Goal: Information Seeking & Learning: Learn about a topic

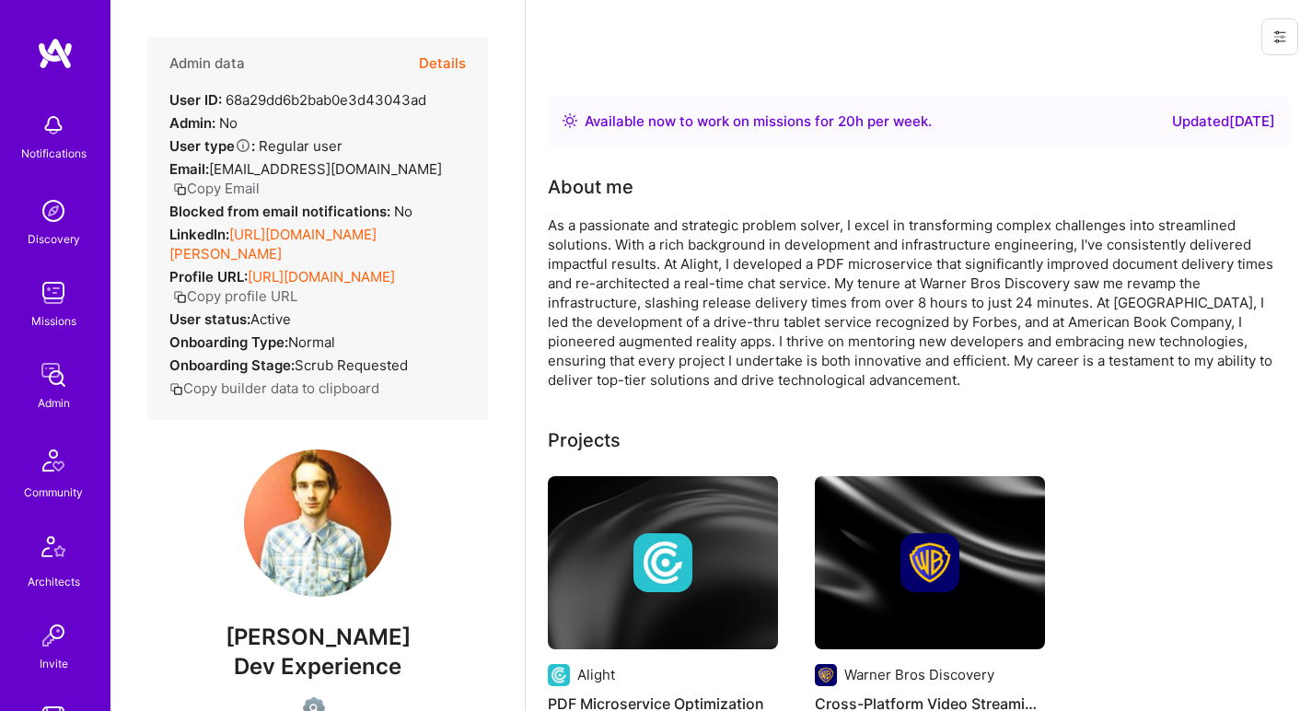
scroll to position [1195, 0]
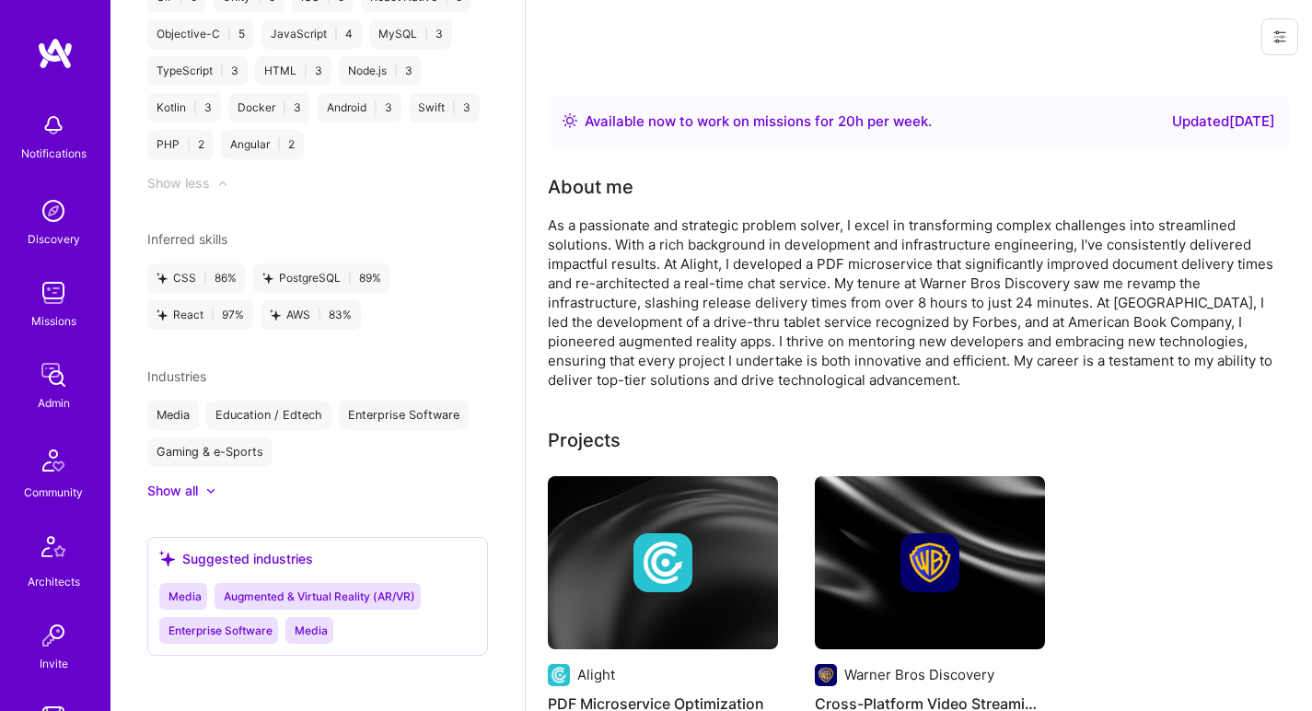
click at [713, 222] on div "As a passionate and strategic problem solver, I excel in transforming complex c…" at bounding box center [916, 302] width 737 height 174
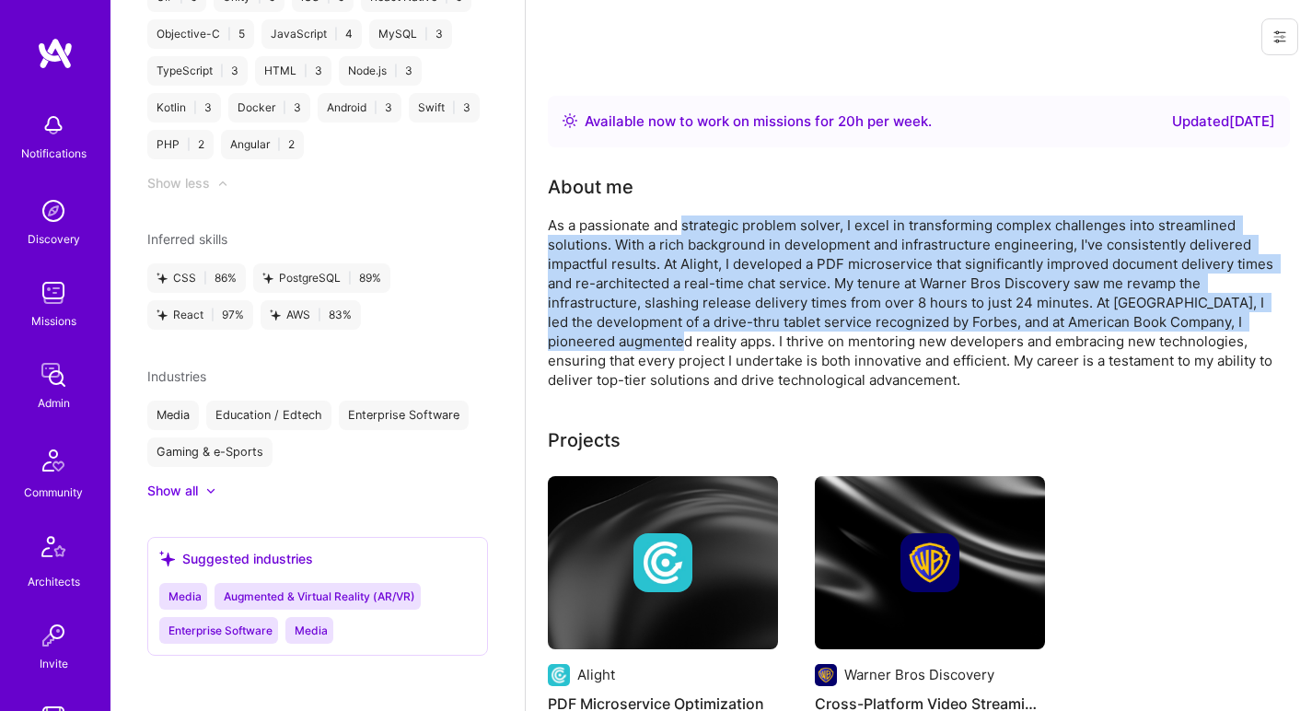
drag, startPoint x: 0, startPoint y: 0, endPoint x: 669, endPoint y: 349, distance: 754.1
click at [669, 349] on div "As a passionate and strategic problem solver, I excel in transforming complex c…" at bounding box center [916, 302] width 737 height 174
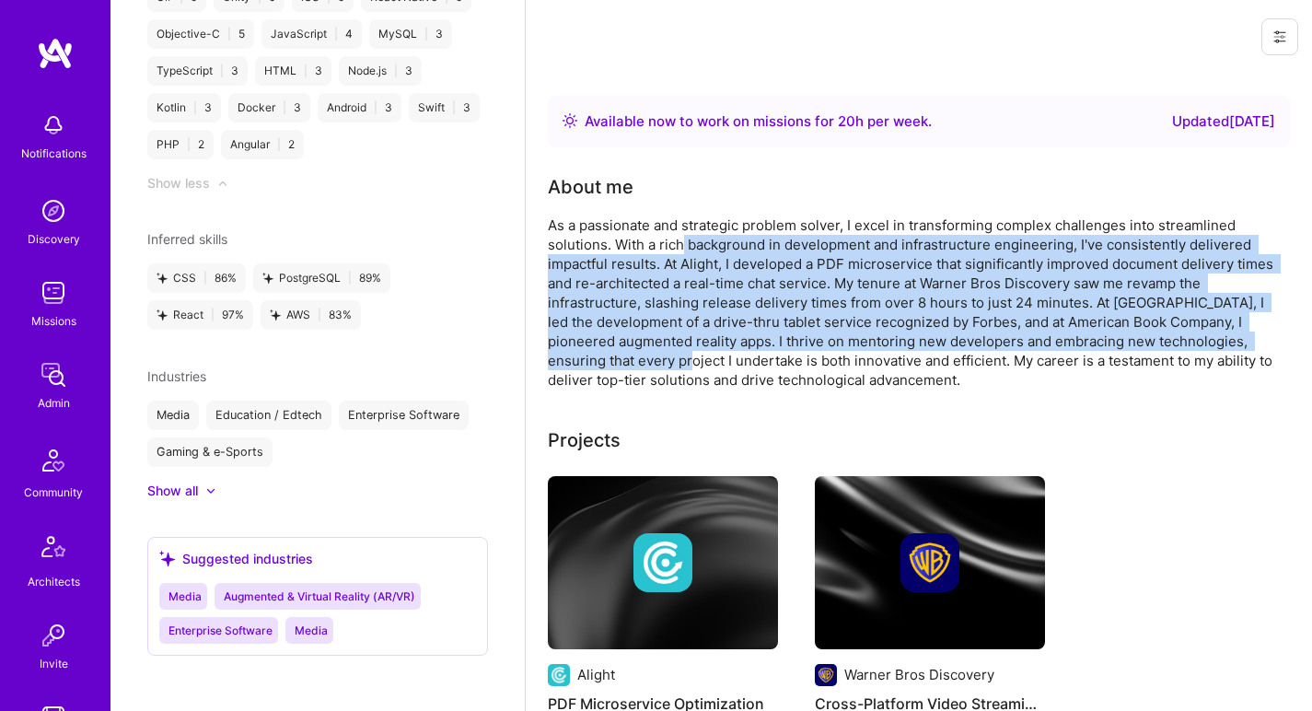
drag, startPoint x: 690, startPoint y: 368, endPoint x: 683, endPoint y: 243, distance: 125.4
click at [683, 243] on div "As a passionate and strategic problem solver, I excel in transforming complex c…" at bounding box center [916, 302] width 737 height 174
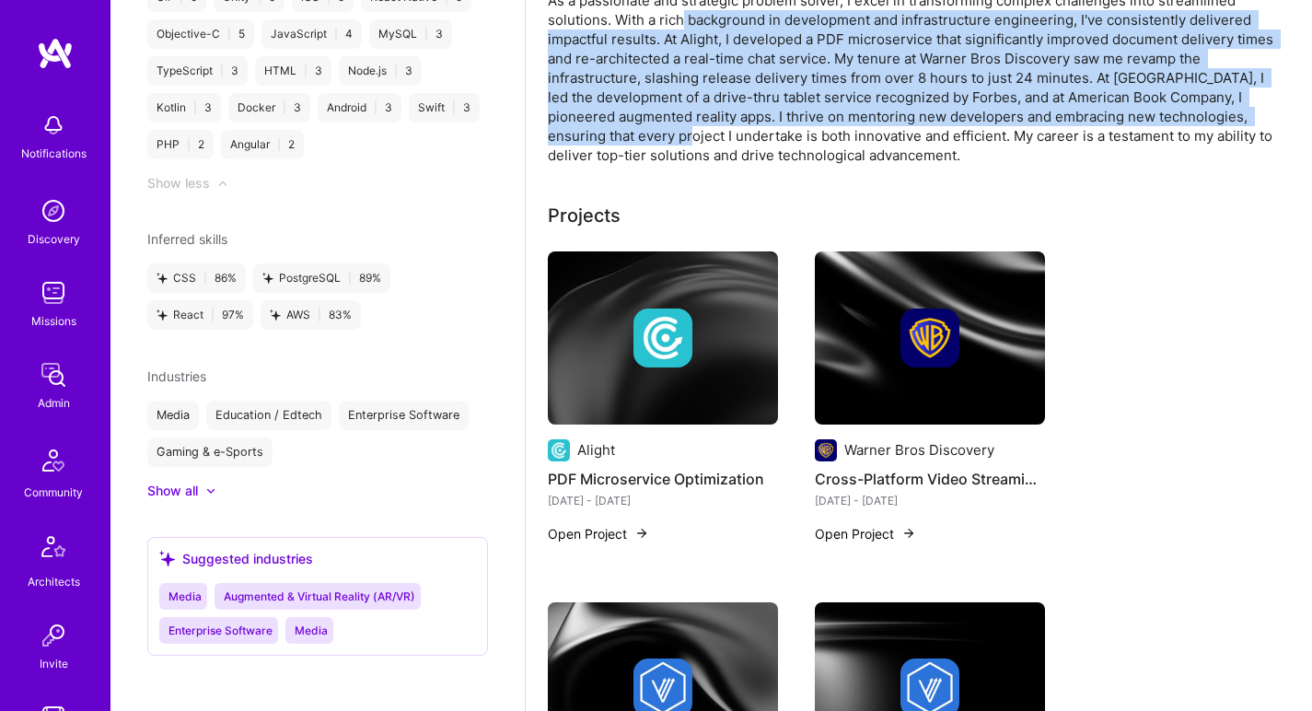
scroll to position [173, 0]
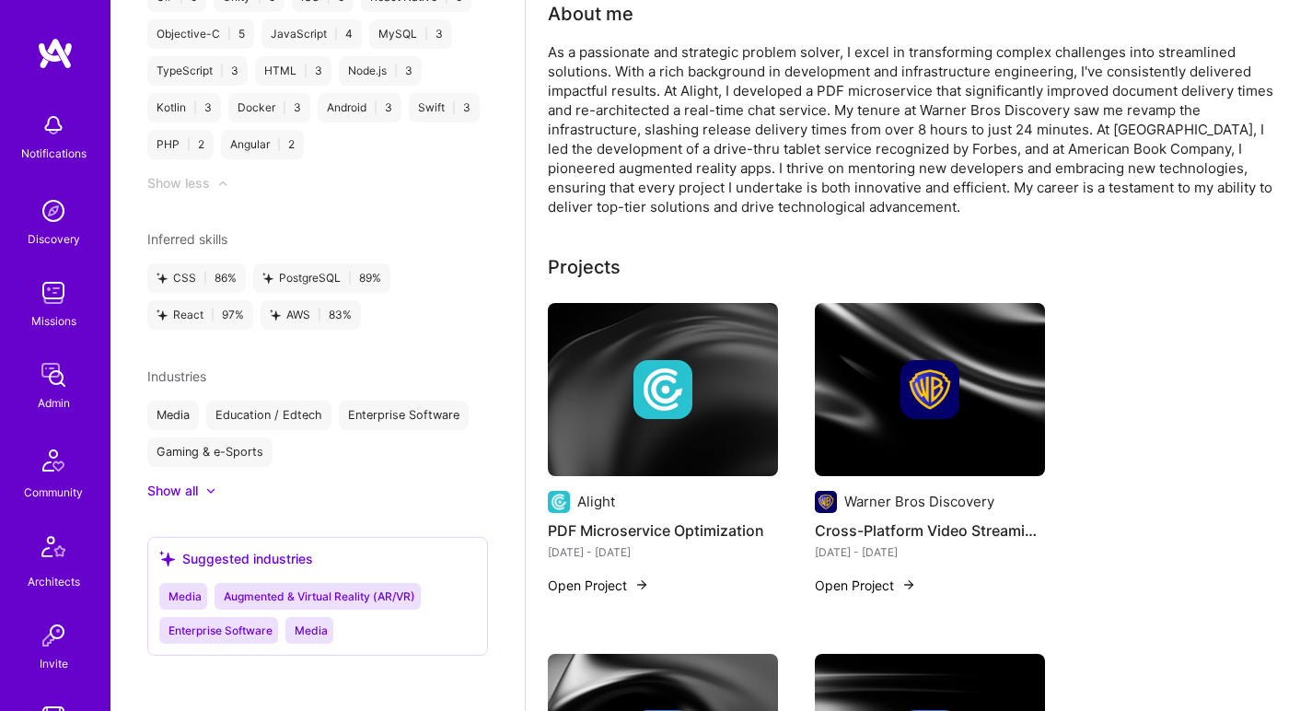
click at [727, 183] on div "As a passionate and strategic problem solver, I excel in transforming complex c…" at bounding box center [916, 129] width 737 height 174
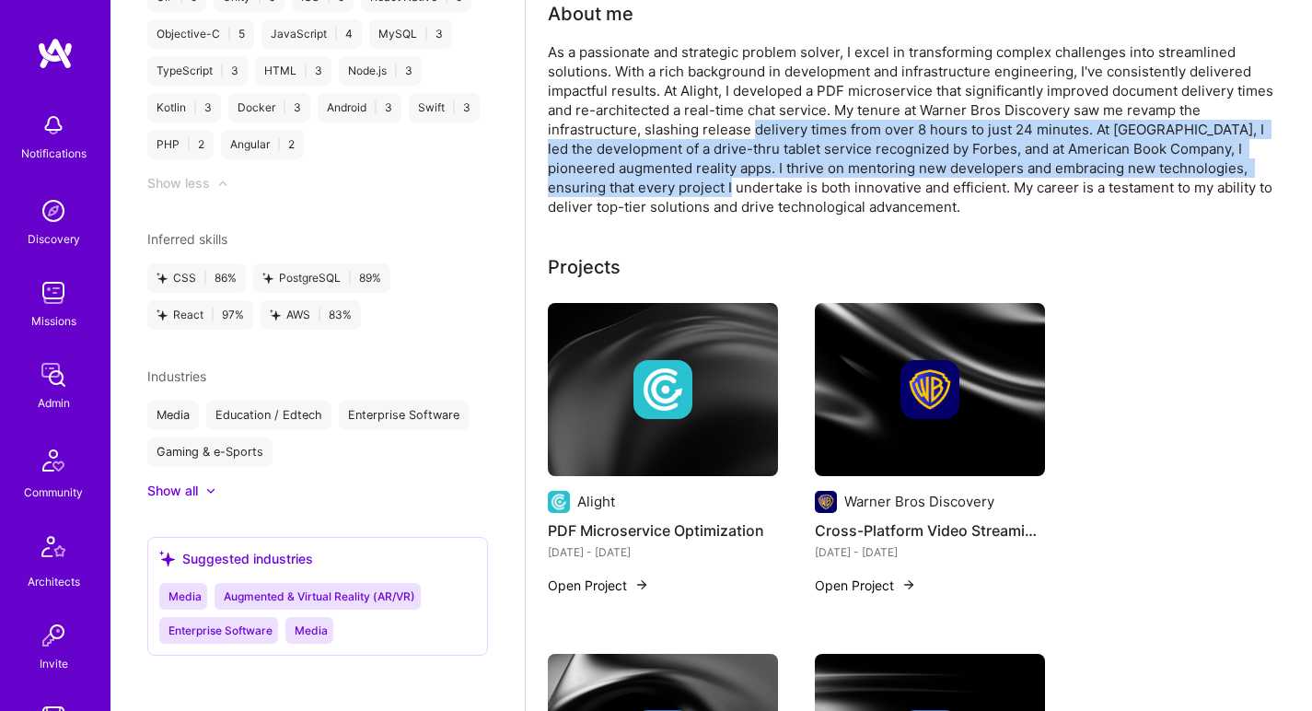
drag, startPoint x: 727, startPoint y: 183, endPoint x: 756, endPoint y: 131, distance: 59.7
click at [756, 131] on div "As a passionate and strategic problem solver, I excel in transforming complex c…" at bounding box center [916, 129] width 737 height 174
drag, startPoint x: 756, startPoint y: 131, endPoint x: 728, endPoint y: 194, distance: 69.3
click at [728, 194] on div "As a passionate and strategic problem solver, I excel in transforming complex c…" at bounding box center [916, 129] width 737 height 174
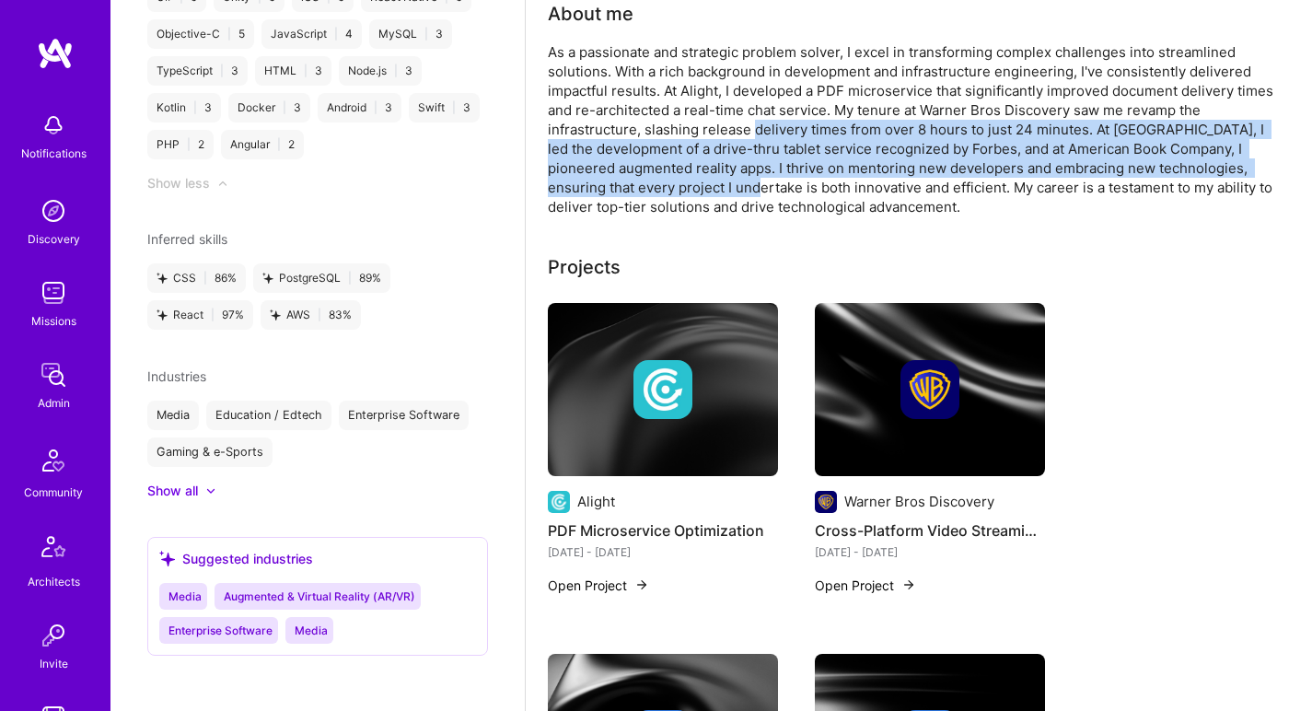
click at [728, 194] on div "As a passionate and strategic problem solver, I excel in transforming complex c…" at bounding box center [916, 129] width 737 height 174
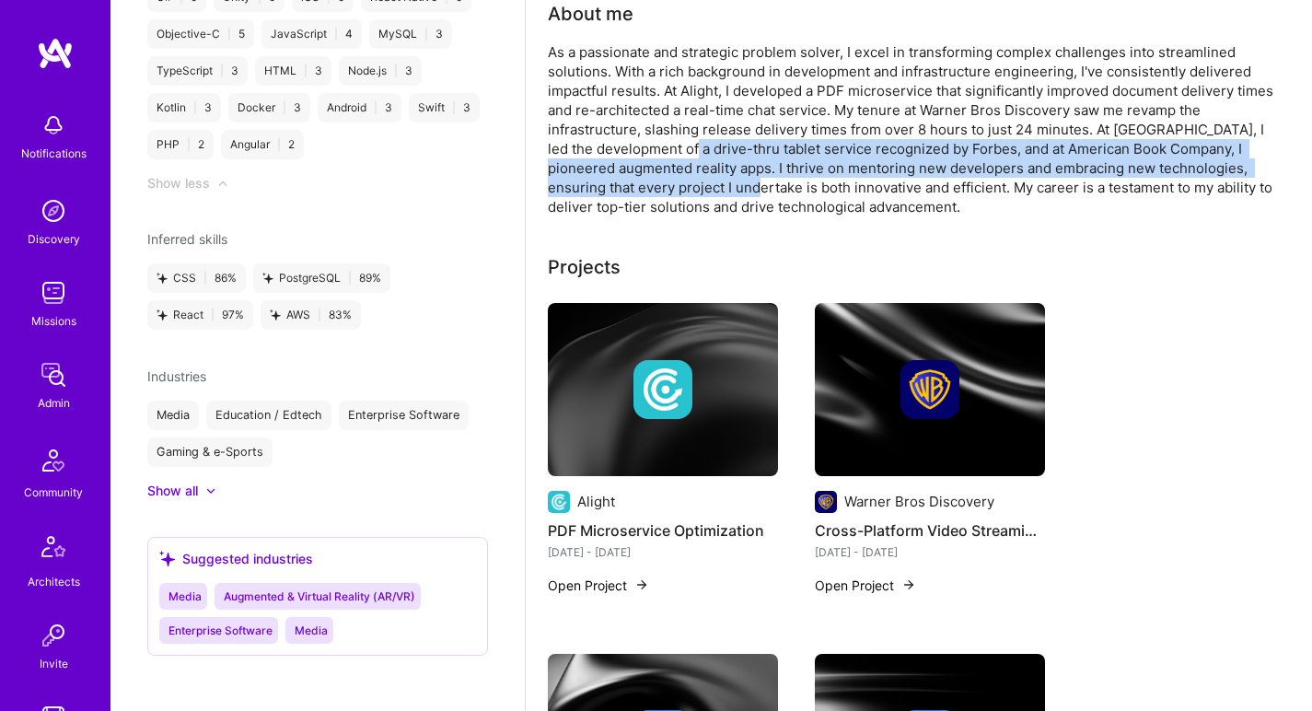
drag, startPoint x: 728, startPoint y: 194, endPoint x: 741, endPoint y: 141, distance: 54.9
click at [741, 141] on div "As a passionate and strategic problem solver, I excel in transforming complex c…" at bounding box center [916, 129] width 737 height 174
click at [741, 140] on div "As a passionate and strategic problem solver, I excel in transforming complex c…" at bounding box center [916, 129] width 737 height 174
drag, startPoint x: 741, startPoint y: 140, endPoint x: 719, endPoint y: 193, distance: 57.8
click at [719, 193] on div "As a passionate and strategic problem solver, I excel in transforming complex c…" at bounding box center [916, 129] width 737 height 174
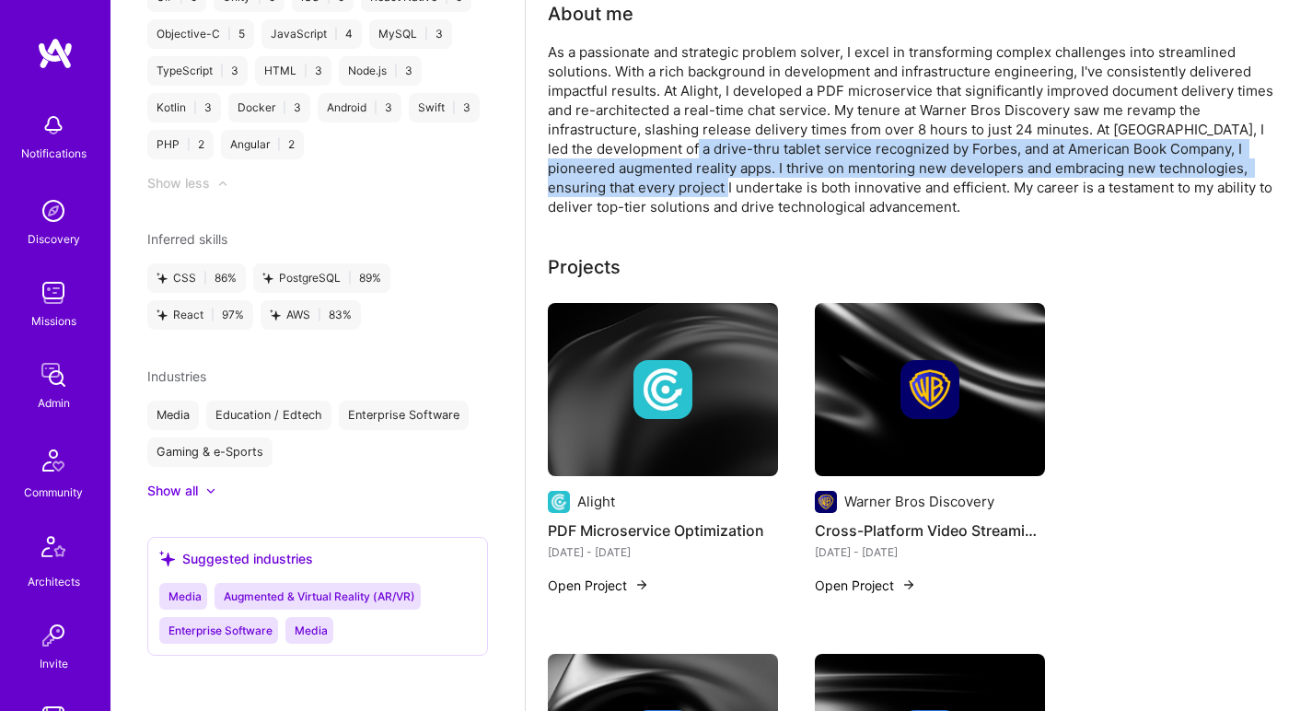
click at [719, 193] on div "As a passionate and strategic problem solver, I excel in transforming complex c…" at bounding box center [916, 129] width 737 height 174
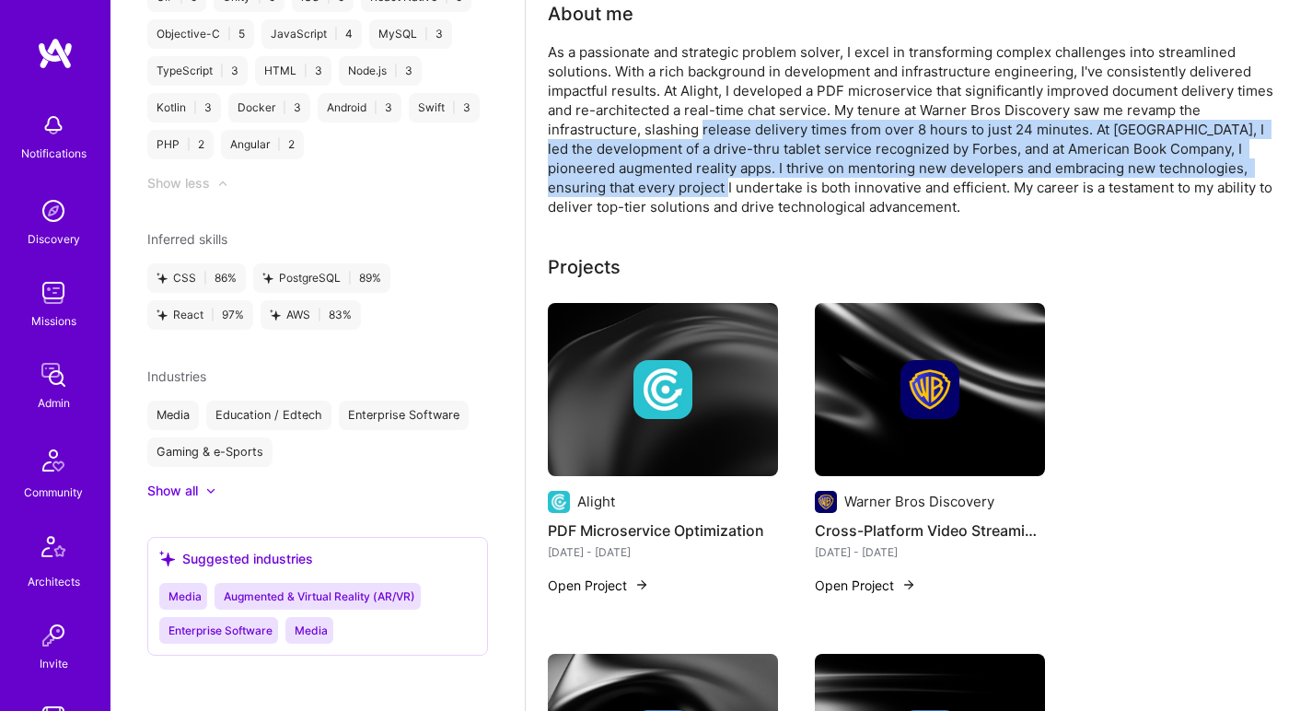
drag, startPoint x: 719, startPoint y: 193, endPoint x: 735, endPoint y: 129, distance: 66.3
click at [735, 129] on div "As a passionate and strategic problem solver, I excel in transforming complex c…" at bounding box center [916, 129] width 737 height 174
click at [736, 128] on div "As a passionate and strategic problem solver, I excel in transforming complex c…" at bounding box center [916, 129] width 737 height 174
drag, startPoint x: 736, startPoint y: 128, endPoint x: 704, endPoint y: 192, distance: 72.1
click at [704, 192] on div "As a passionate and strategic problem solver, I excel in transforming complex c…" at bounding box center [916, 129] width 737 height 174
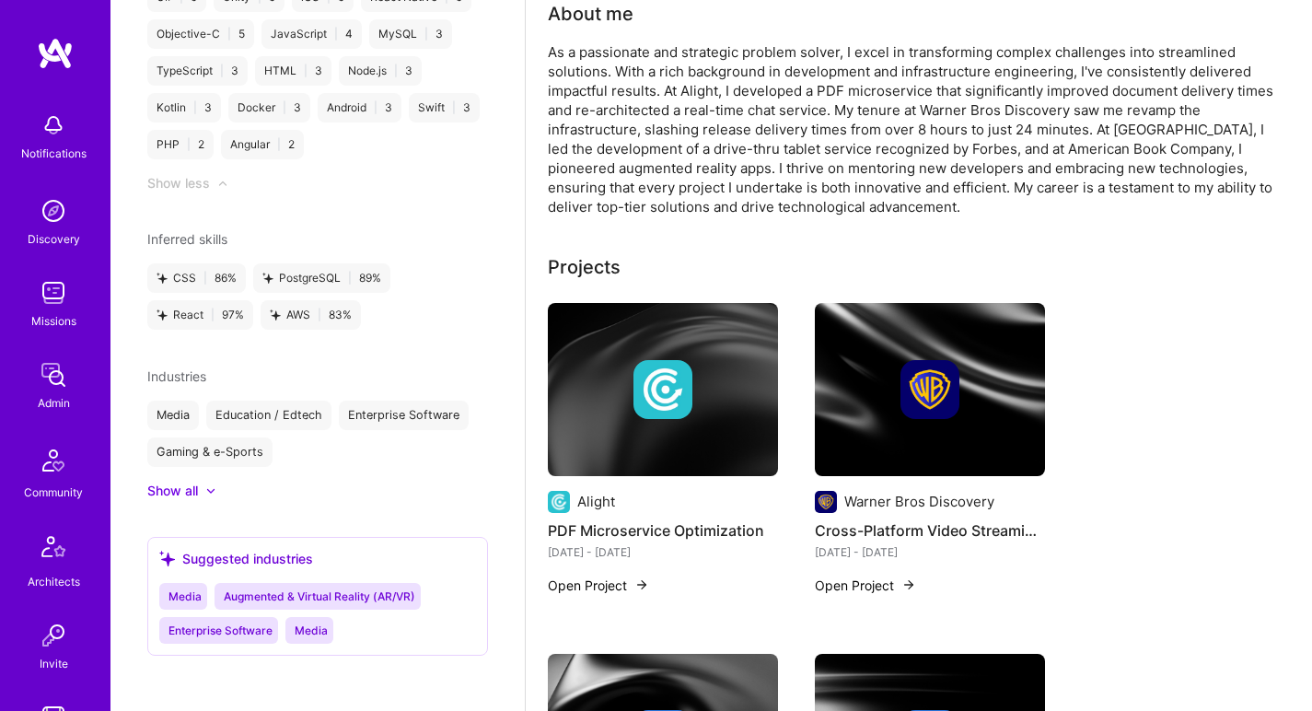
click at [700, 201] on div "As a passionate and strategic problem solver, I excel in transforming complex c…" at bounding box center [916, 129] width 737 height 174
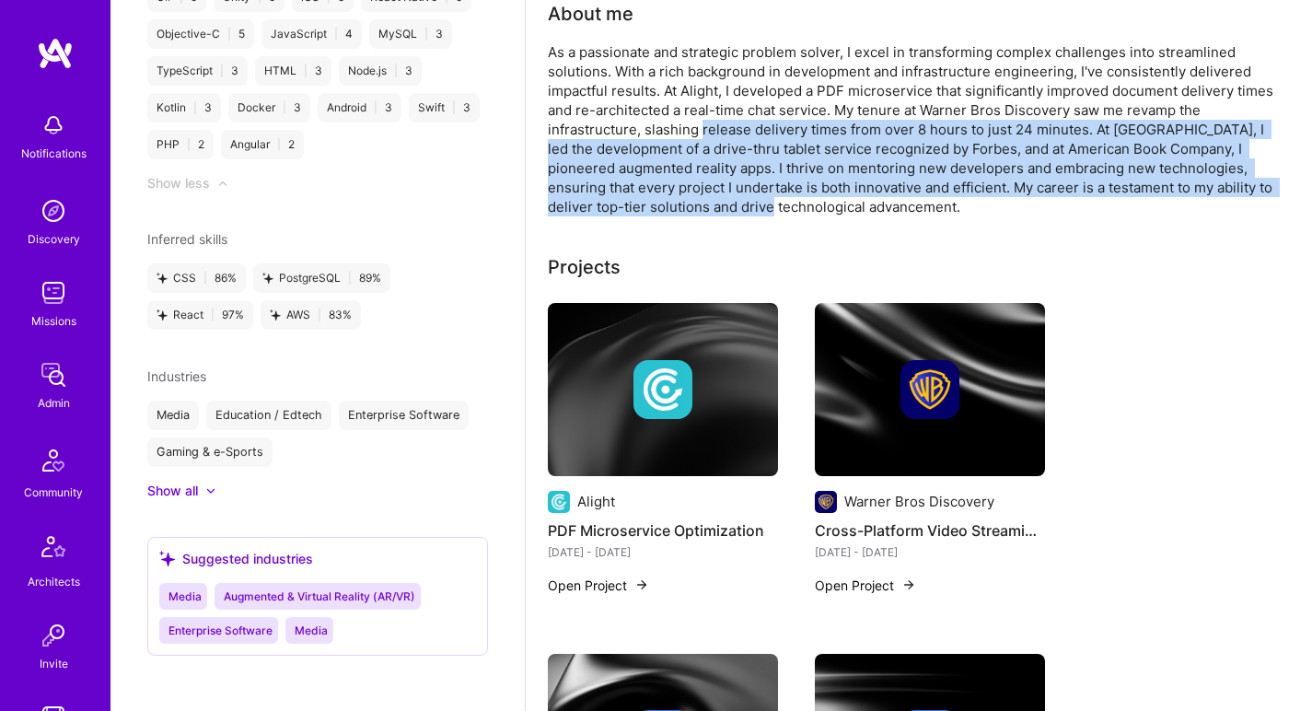
drag, startPoint x: 701, startPoint y: 190, endPoint x: 715, endPoint y: 110, distance: 80.4
click at [714, 112] on div "As a passionate and strategic problem solver, I excel in transforming complex c…" at bounding box center [916, 129] width 737 height 174
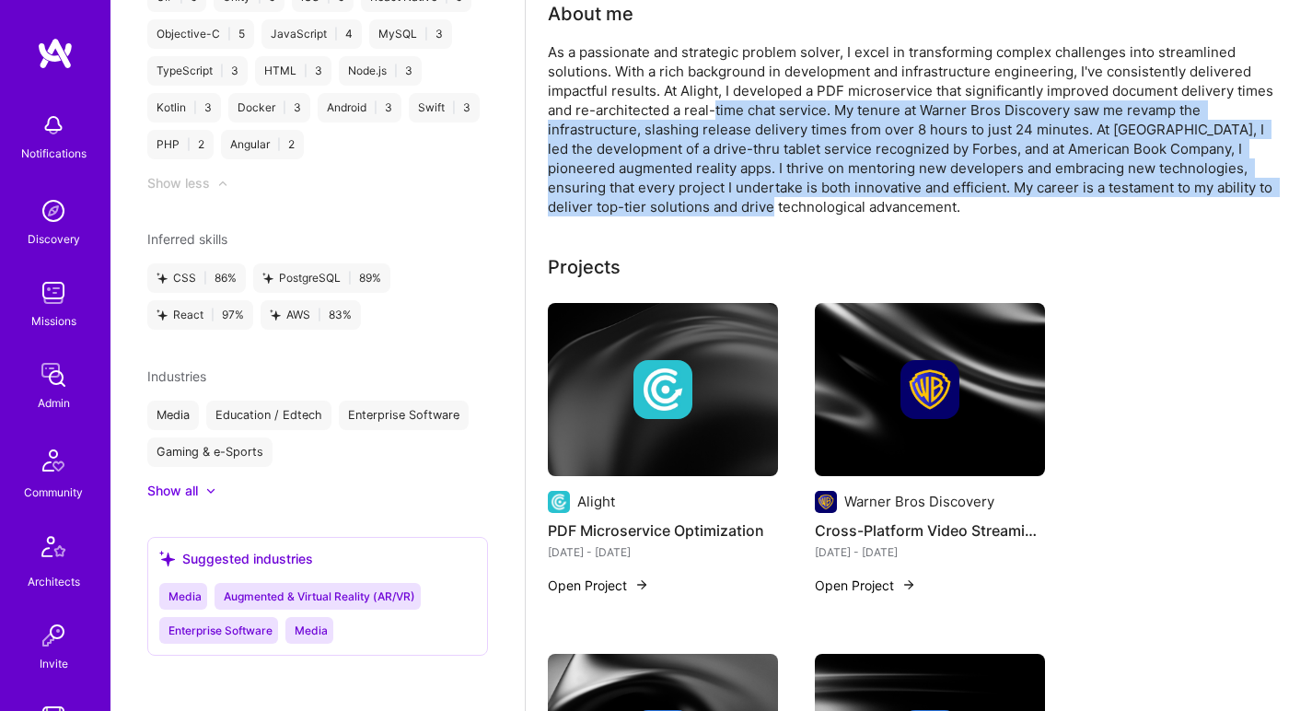
click at [715, 110] on div "As a passionate and strategic problem solver, I excel in transforming complex c…" at bounding box center [916, 129] width 737 height 174
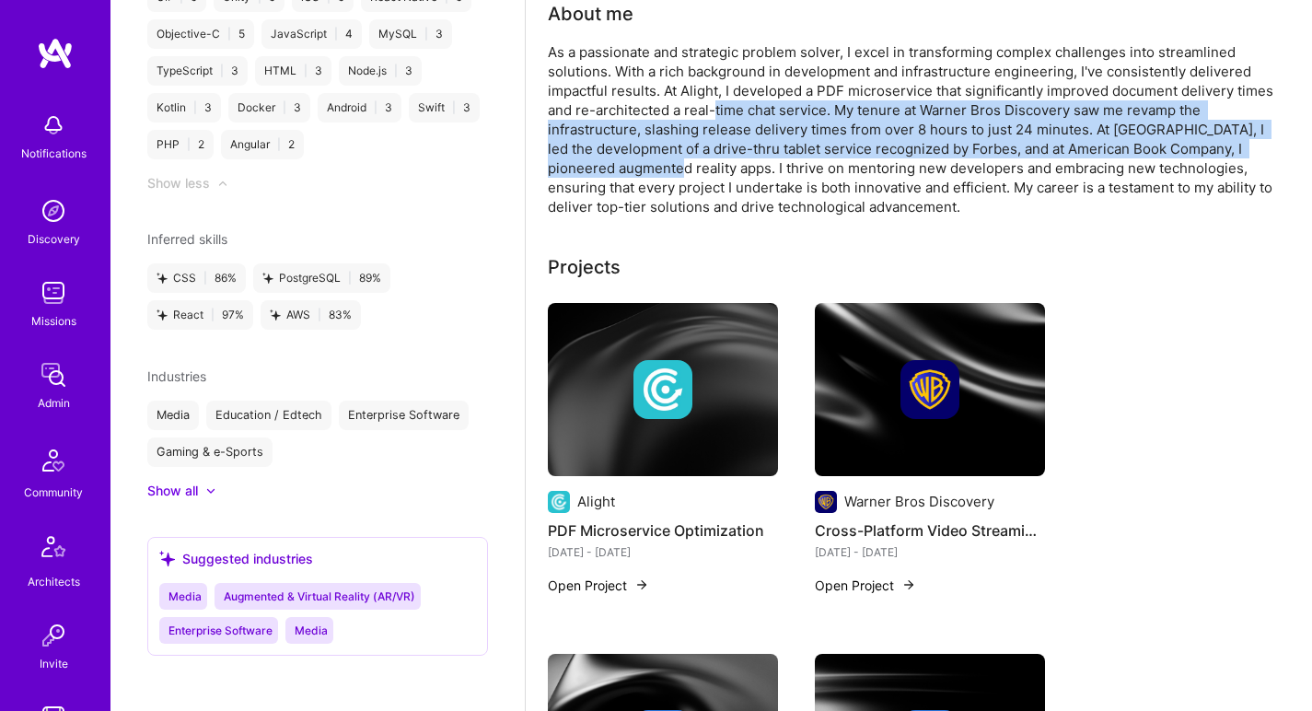
drag, startPoint x: 715, startPoint y: 110, endPoint x: 688, endPoint y: 167, distance: 62.2
click at [688, 166] on div "As a passionate and strategic problem solver, I excel in transforming complex c…" at bounding box center [916, 129] width 737 height 174
click at [688, 167] on div "As a passionate and strategic problem solver, I excel in transforming complex c…" at bounding box center [916, 129] width 737 height 174
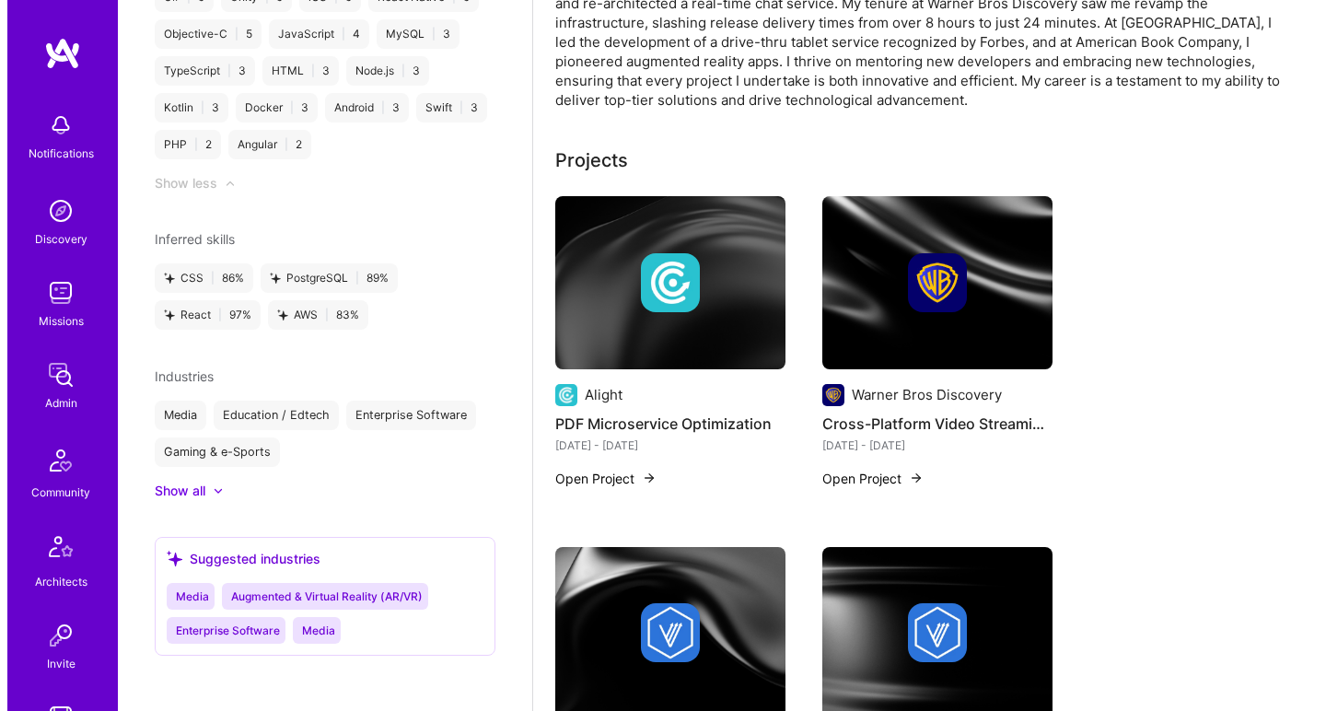
scroll to position [346, 0]
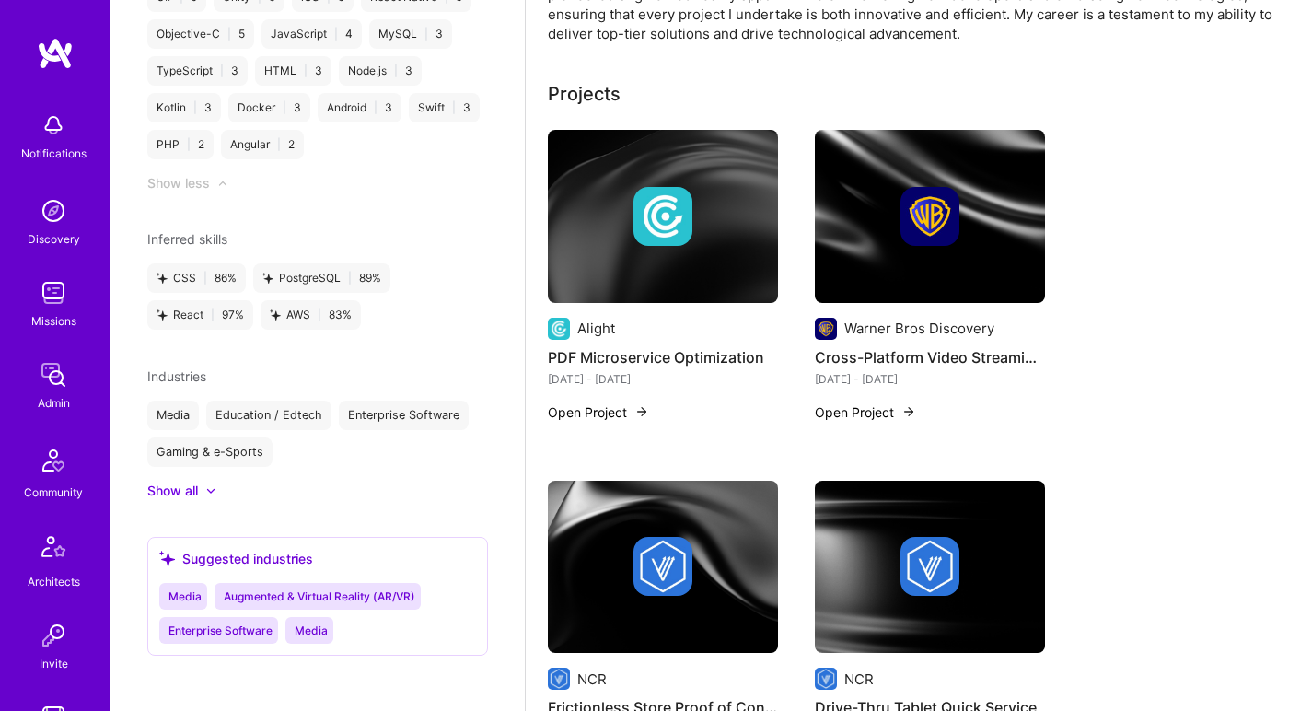
click at [679, 190] on img at bounding box center [663, 216] width 59 height 59
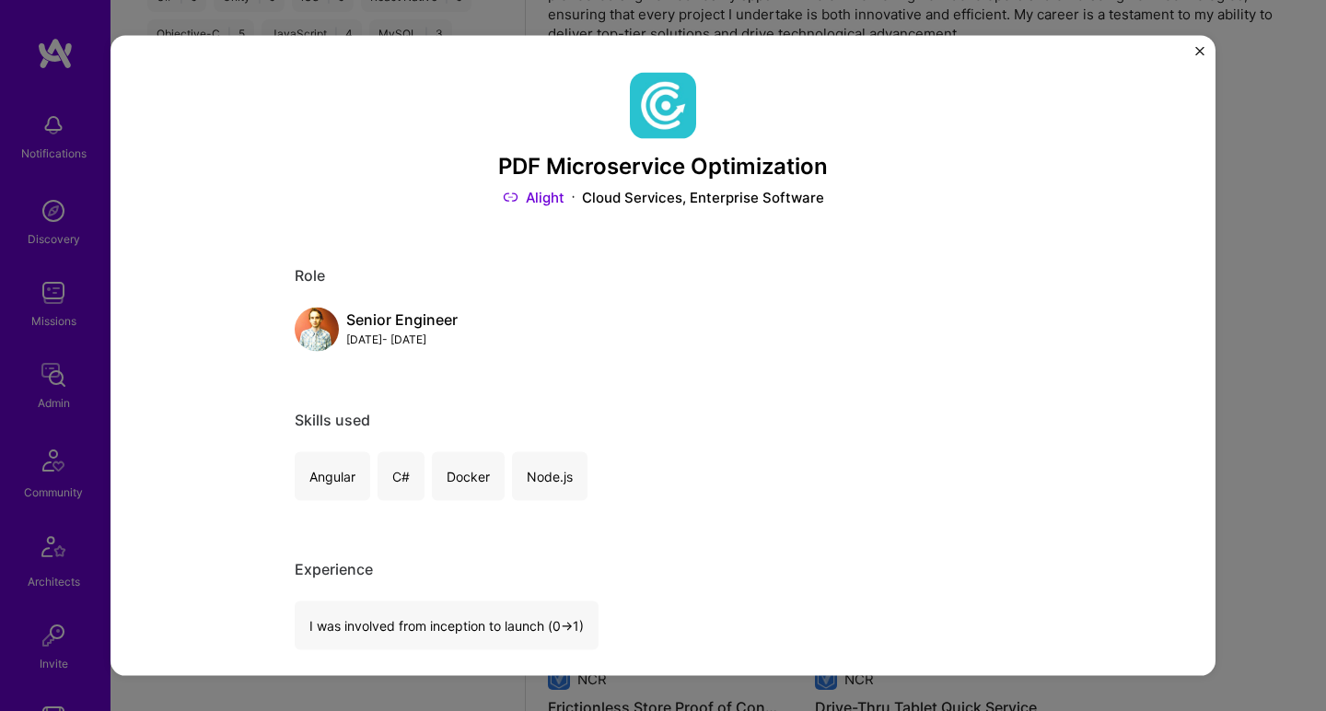
scroll to position [442, 0]
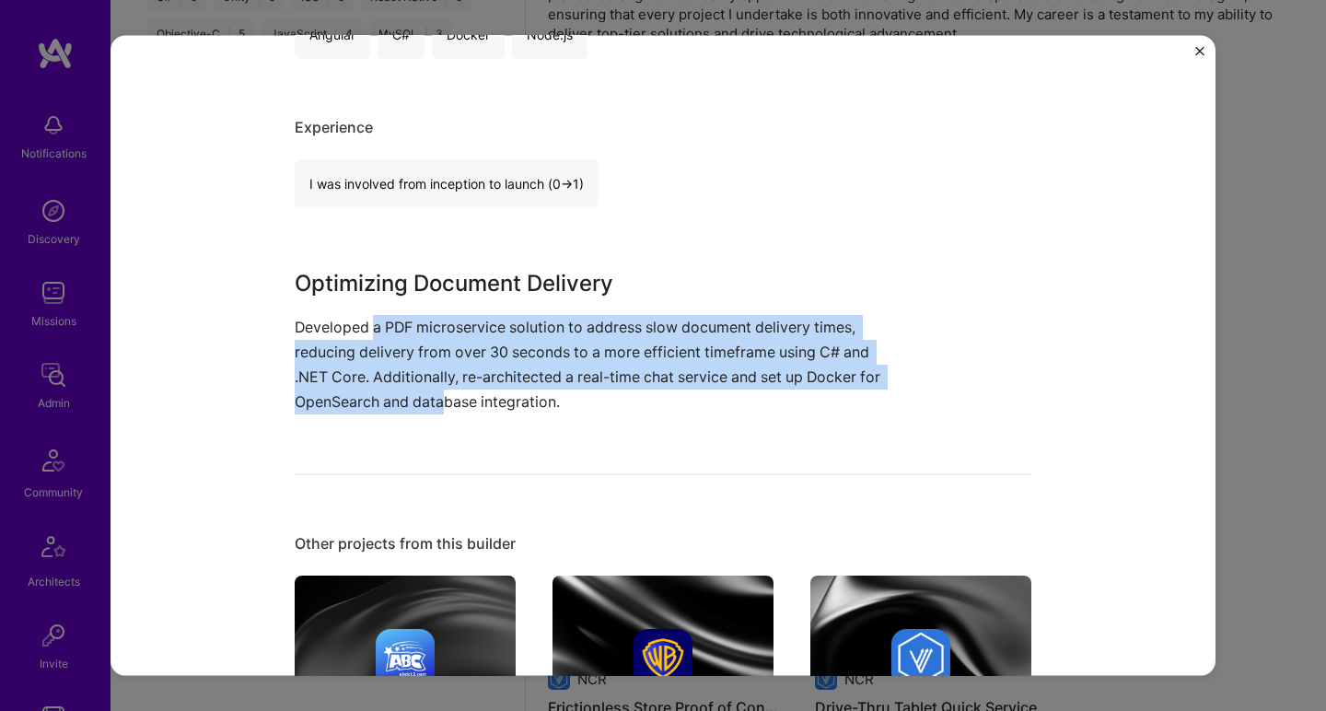
drag, startPoint x: 367, startPoint y: 327, endPoint x: 443, endPoint y: 391, distance: 99.3
click at [442, 391] on p "Developed a PDF microservice solution to address slow document delivery times, …" at bounding box center [594, 364] width 599 height 100
click at [443, 391] on p "Developed a PDF microservice solution to address slow document delivery times, …" at bounding box center [594, 364] width 599 height 100
drag, startPoint x: 443, startPoint y: 391, endPoint x: 448, endPoint y: 322, distance: 69.3
click at [448, 322] on p "Developed a PDF microservice solution to address slow document delivery times, …" at bounding box center [594, 364] width 599 height 100
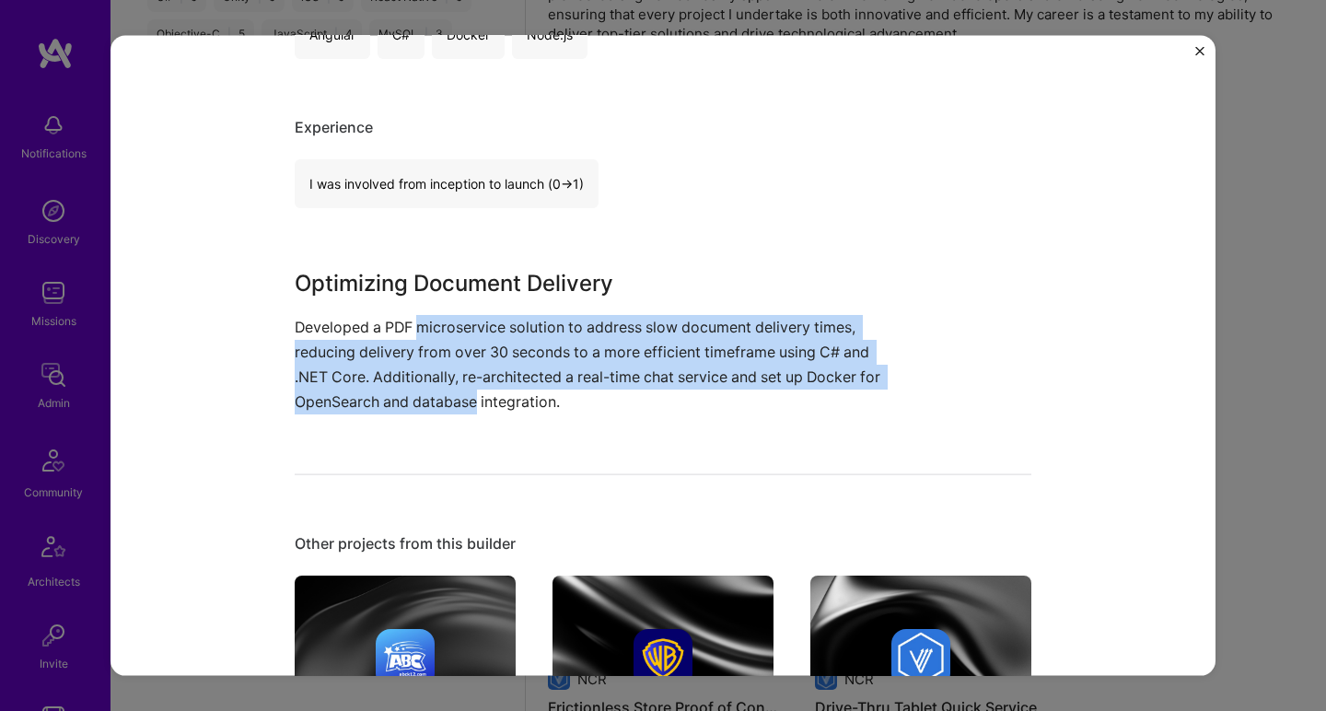
click at [448, 322] on p "Developed a PDF microservice solution to address slow document delivery times, …" at bounding box center [594, 364] width 599 height 100
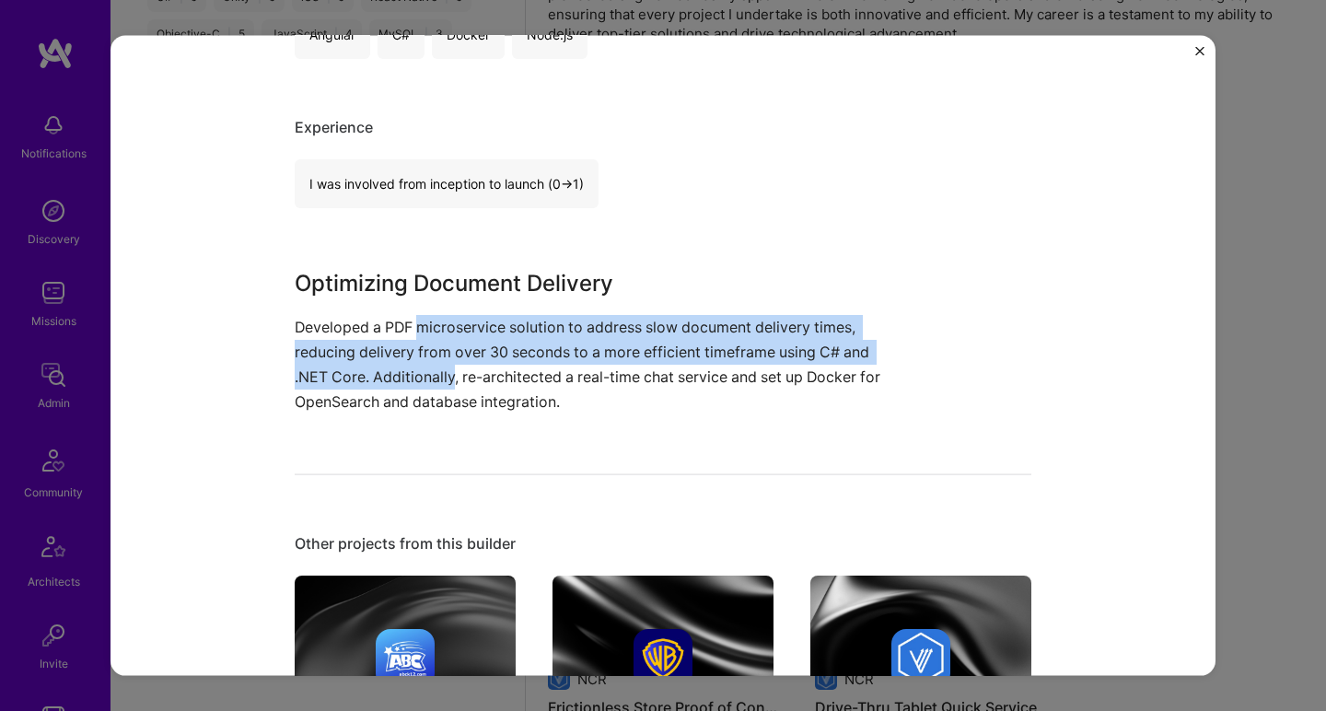
drag, startPoint x: 448, startPoint y: 322, endPoint x: 438, endPoint y: 372, distance: 50.7
click at [438, 372] on p "Developed a PDF microservice solution to address slow document delivery times, …" at bounding box center [594, 364] width 599 height 100
click at [437, 372] on p "Developed a PDF microservice solution to address slow document delivery times, …" at bounding box center [594, 364] width 599 height 100
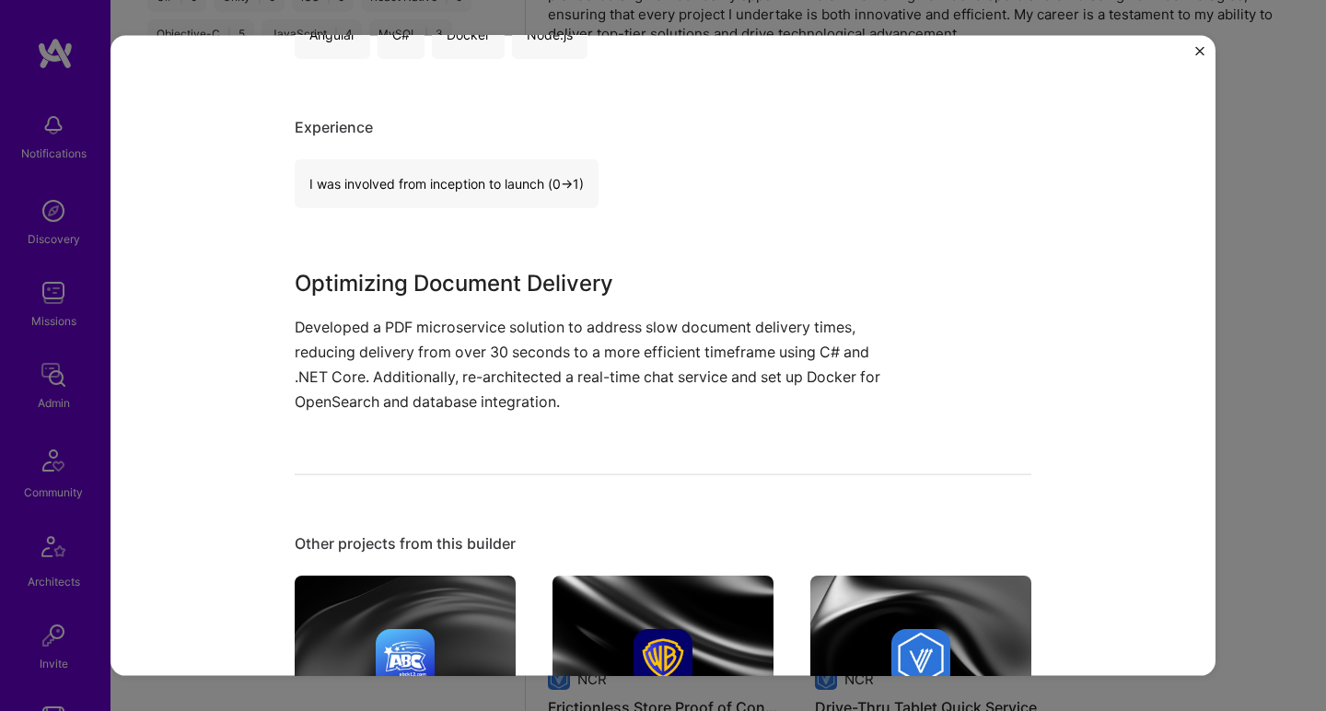
scroll to position [1027, 0]
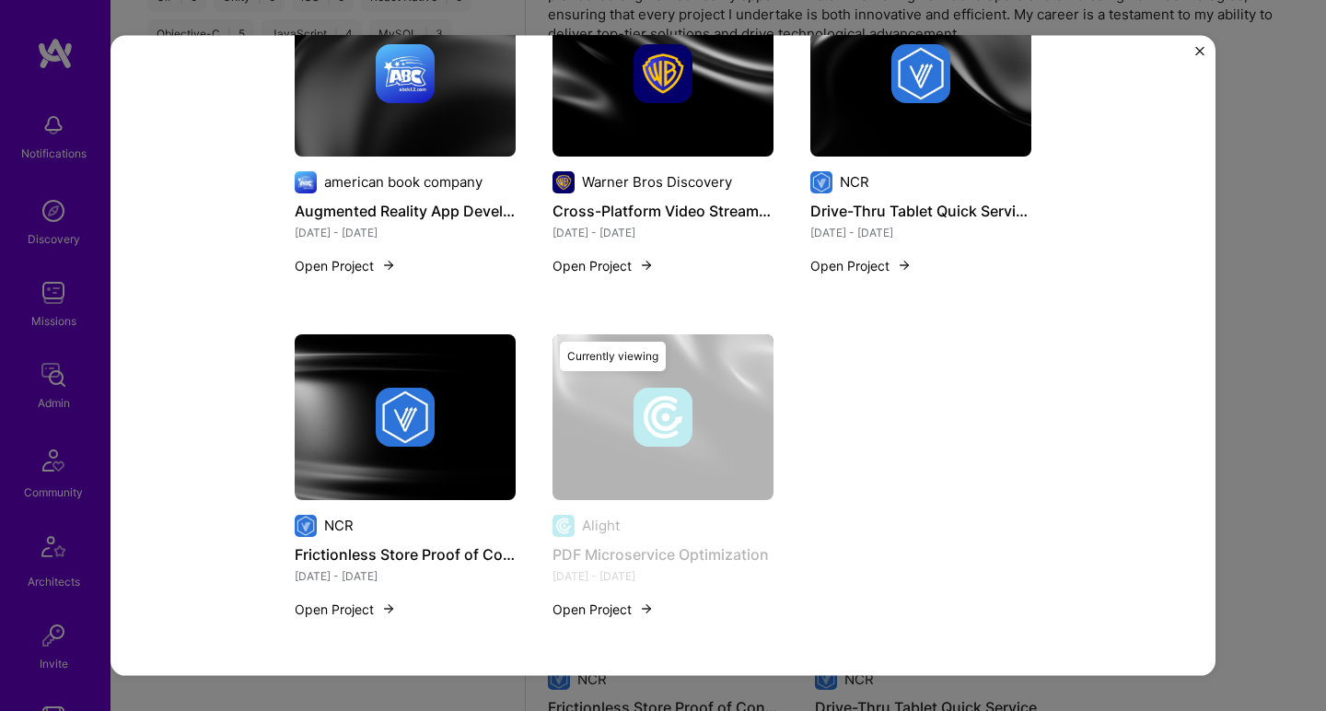
click at [449, 411] on div at bounding box center [405, 416] width 221 height 59
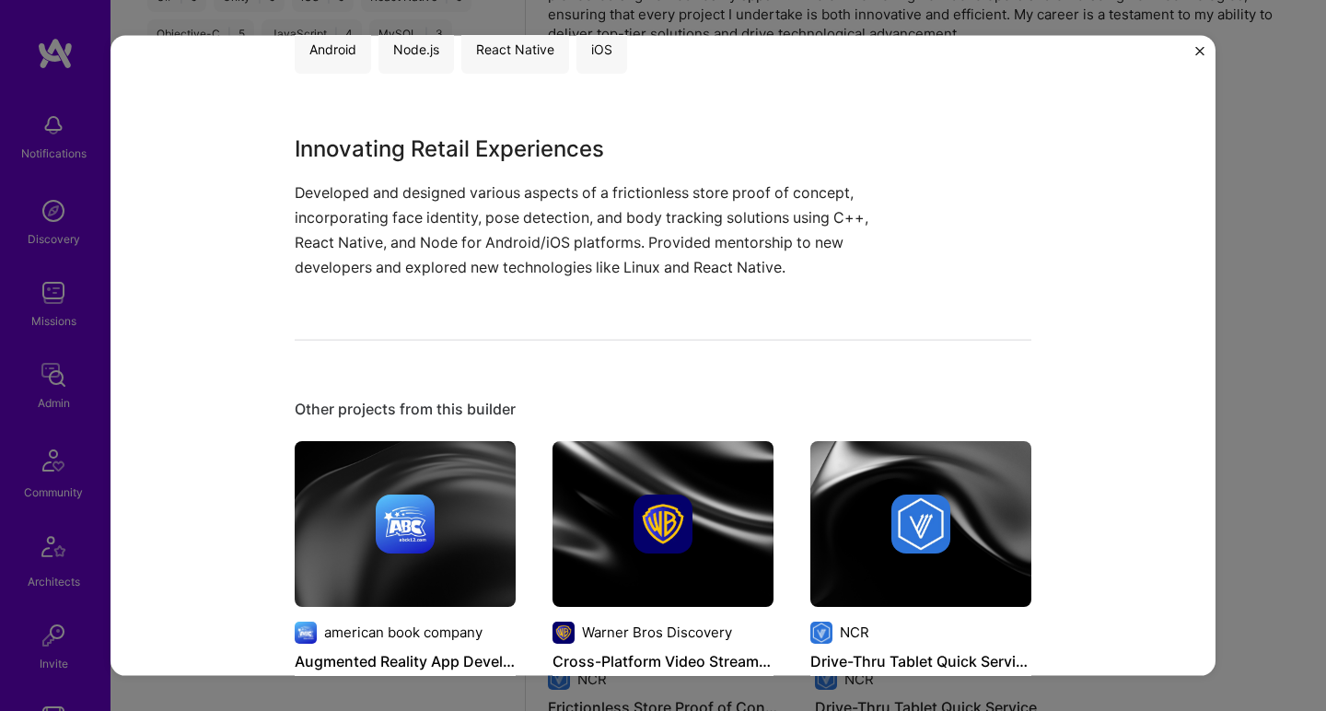
scroll to position [873, 0]
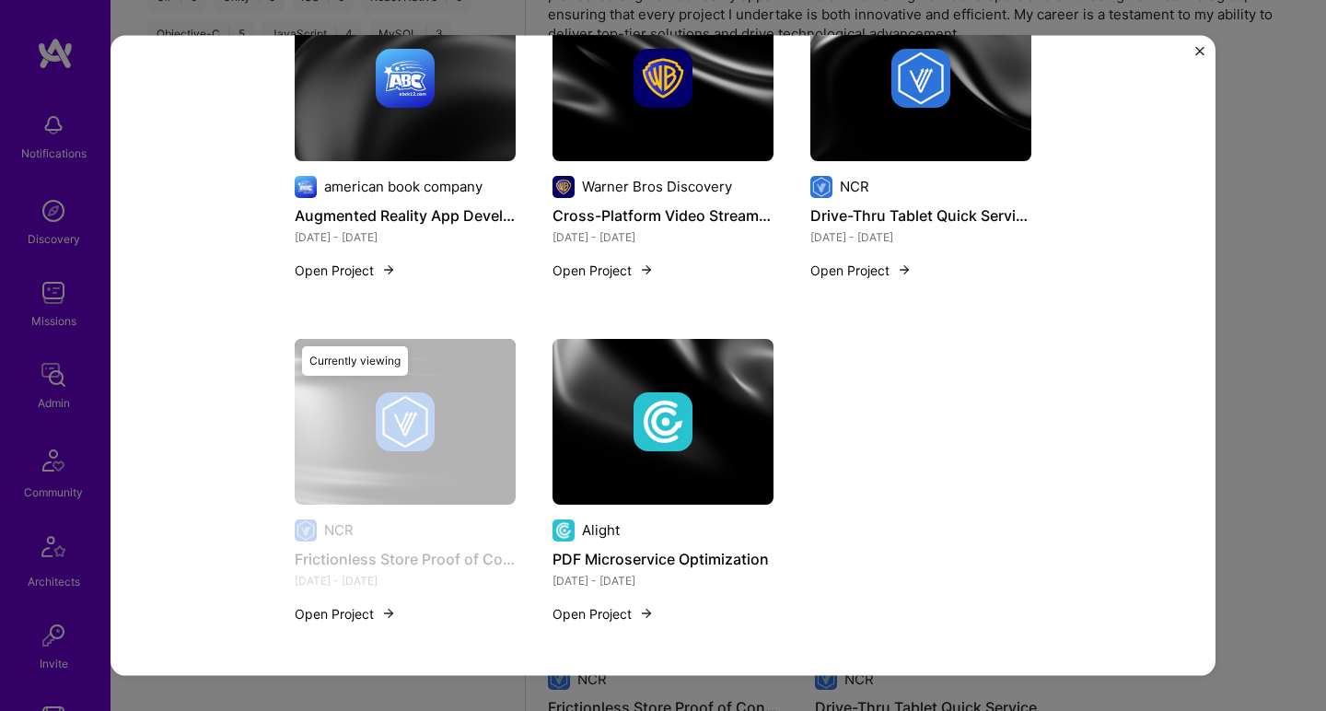
click at [906, 144] on img at bounding box center [920, 77] width 221 height 166
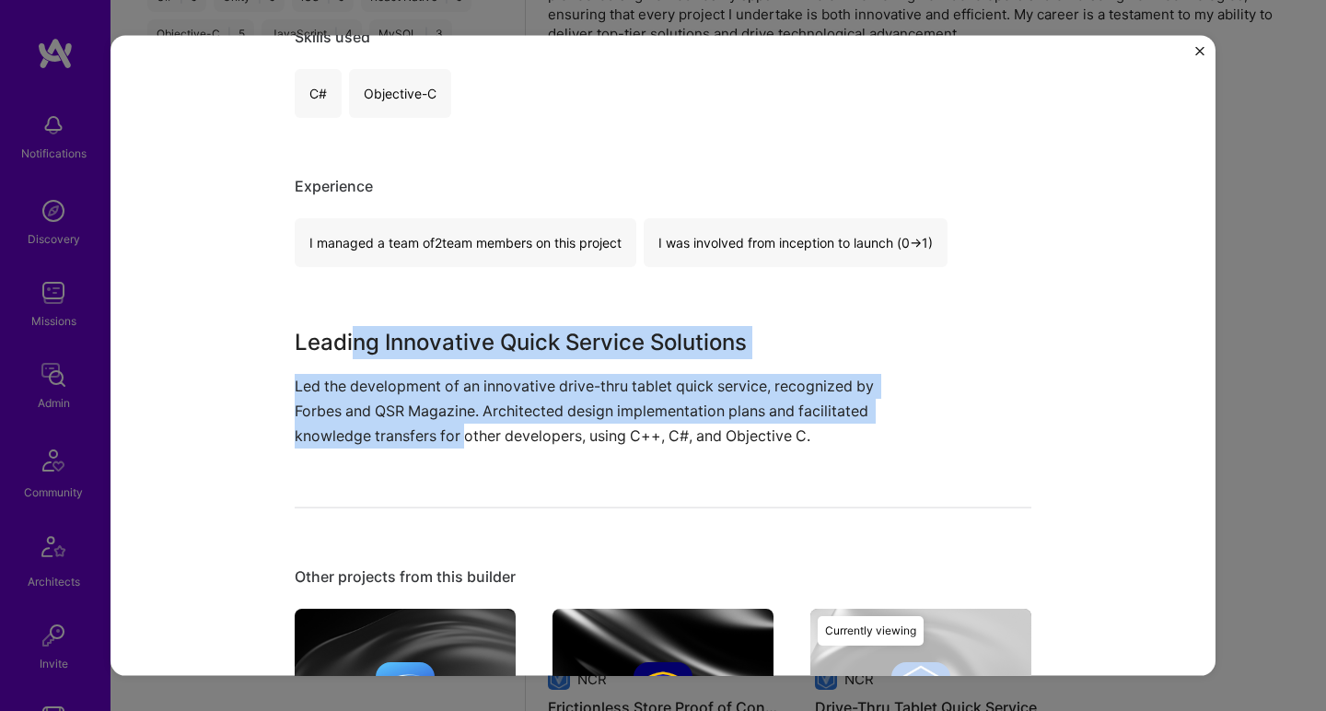
drag, startPoint x: 351, startPoint y: 346, endPoint x: 482, endPoint y: 441, distance: 161.5
click at [470, 439] on div "Leading Innovative Quick Service Solutions Led the development of an innovative…" at bounding box center [594, 386] width 599 height 123
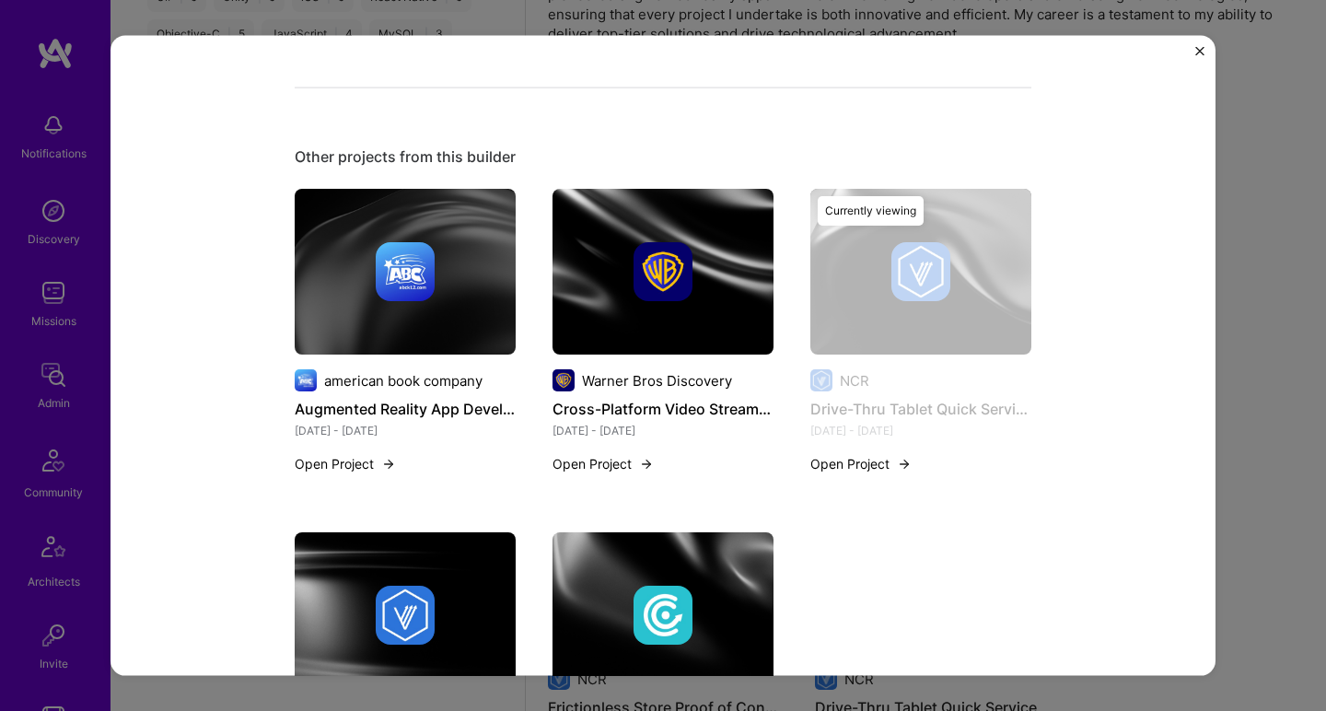
click at [595, 459] on button "Open Project" at bounding box center [602, 463] width 101 height 19
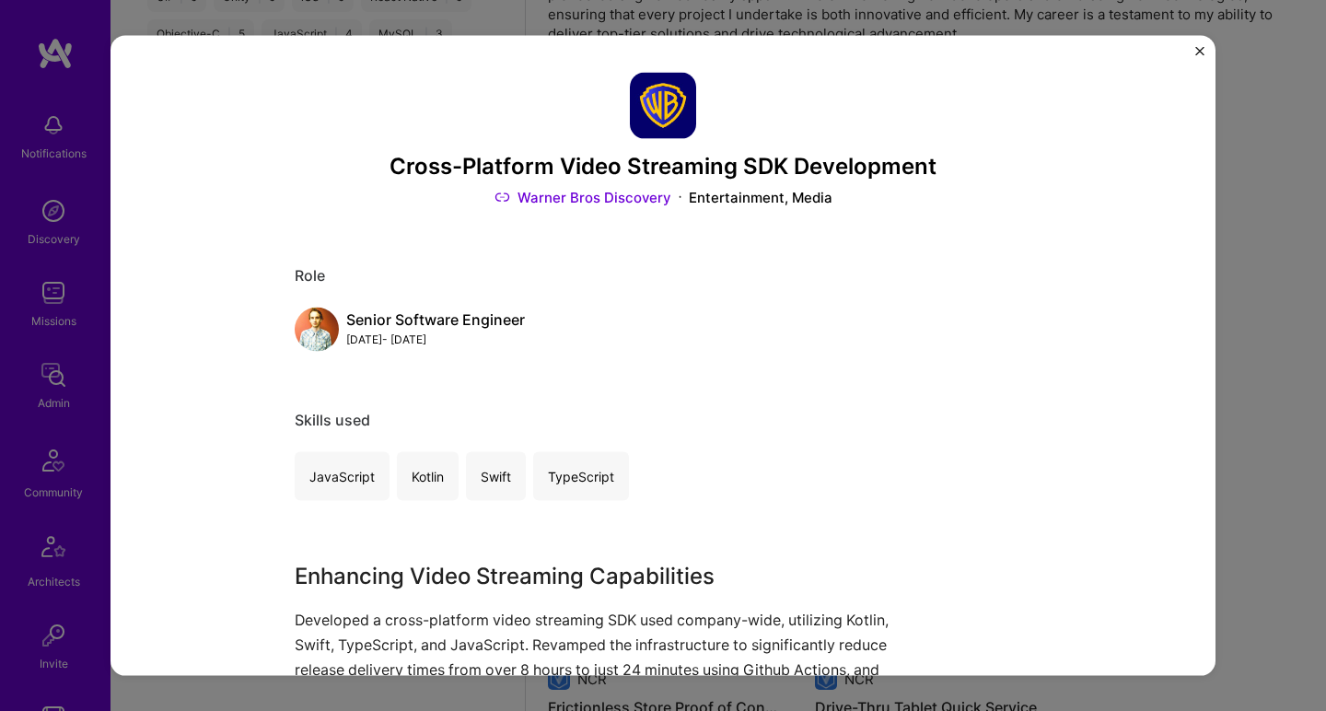
scroll to position [446, 0]
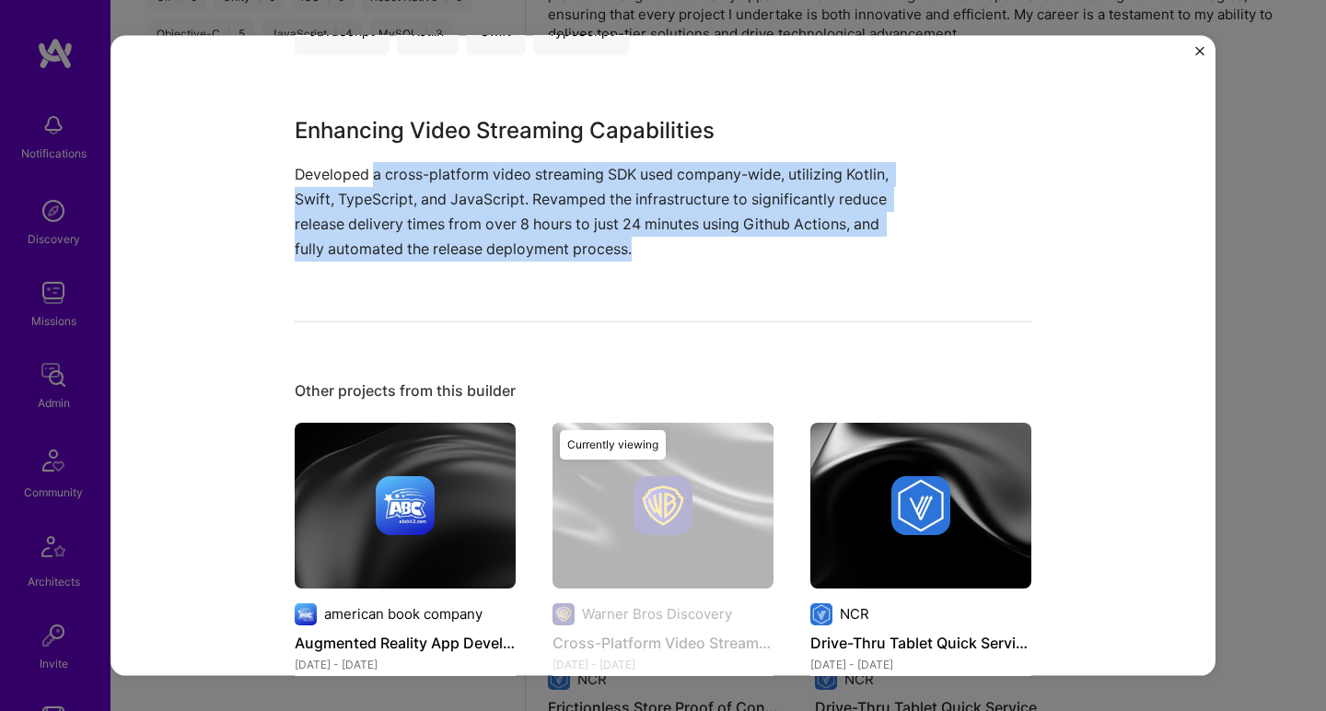
drag, startPoint x: 366, startPoint y: 163, endPoint x: 418, endPoint y: 309, distance: 155.2
click at [418, 309] on div "Cross-Platform Video Streaming SDK Development Warner Bros Discovery Entertainm…" at bounding box center [663, 350] width 737 height 1446
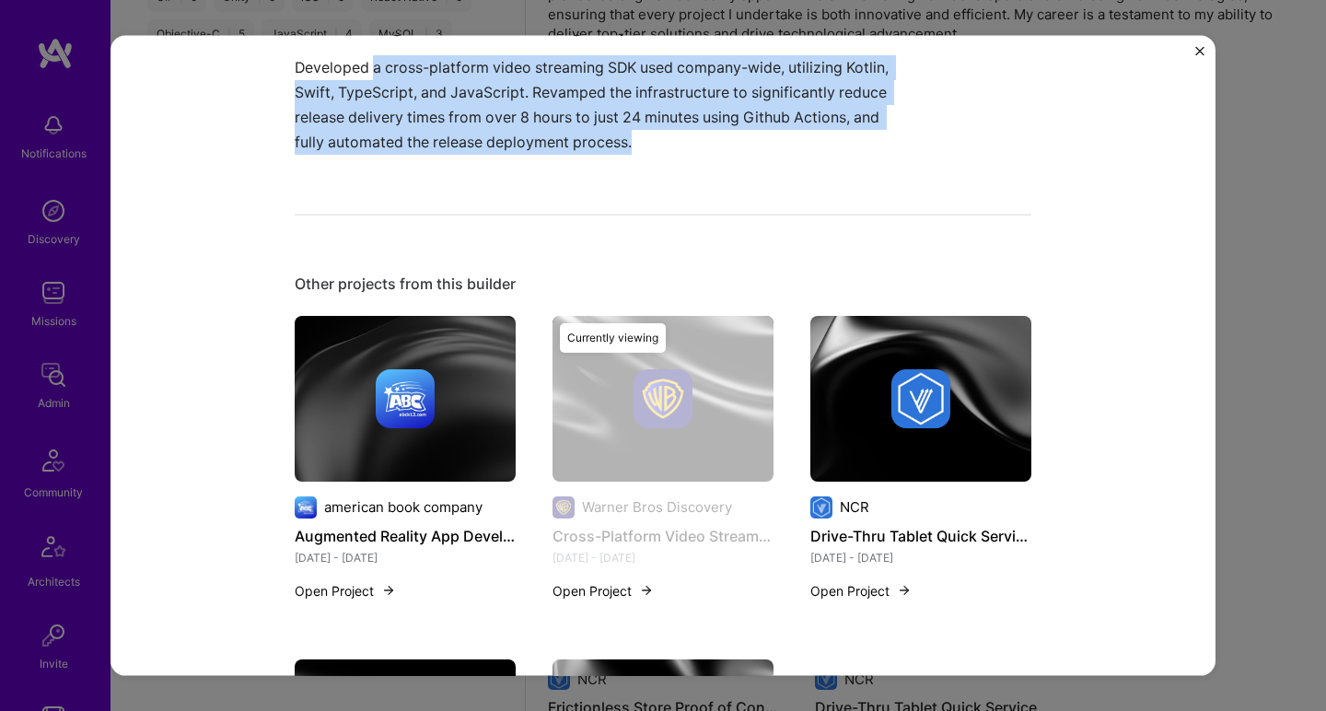
scroll to position [619, 0]
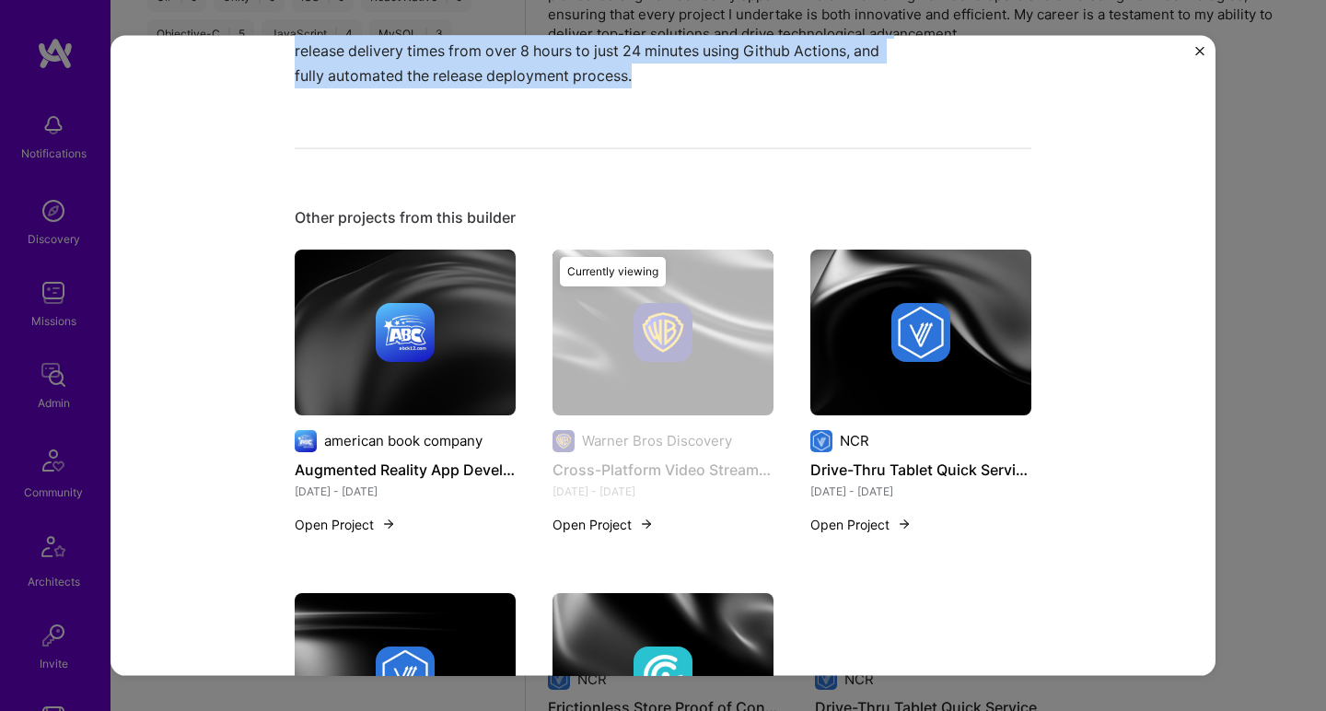
click at [396, 360] on img at bounding box center [405, 332] width 221 height 166
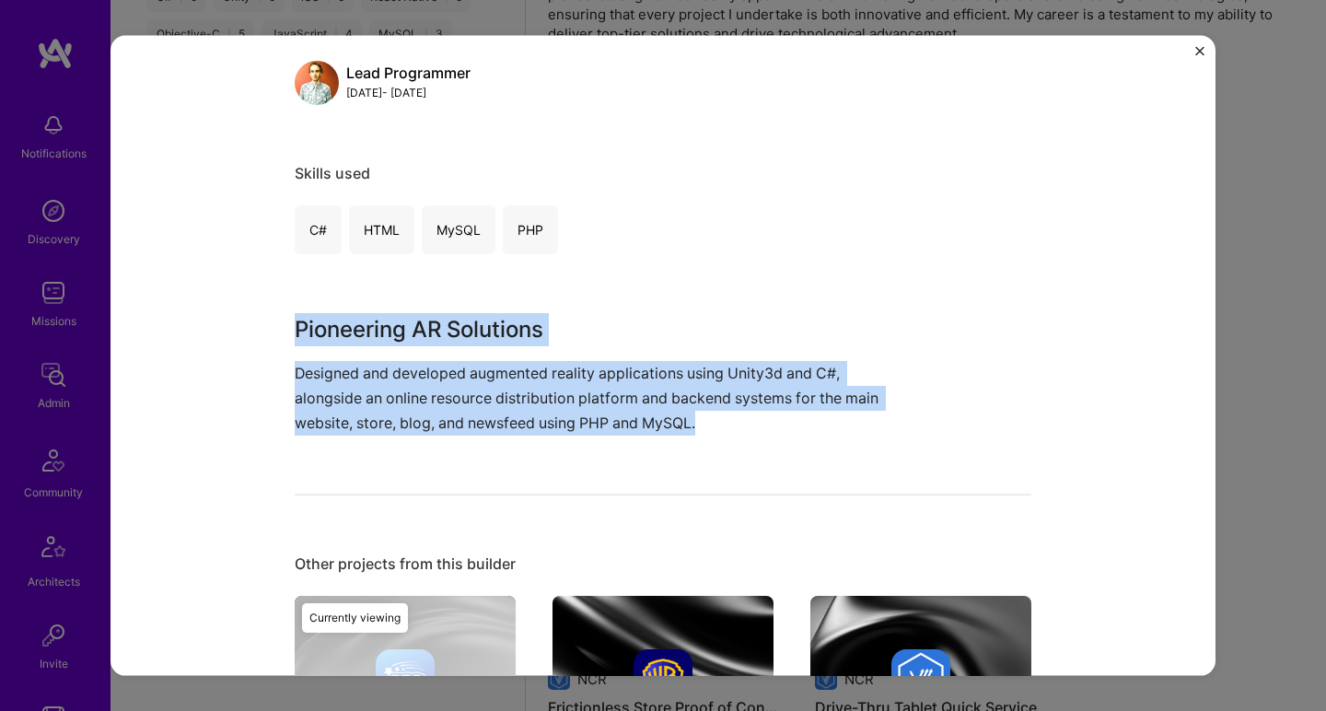
scroll to position [424, 0]
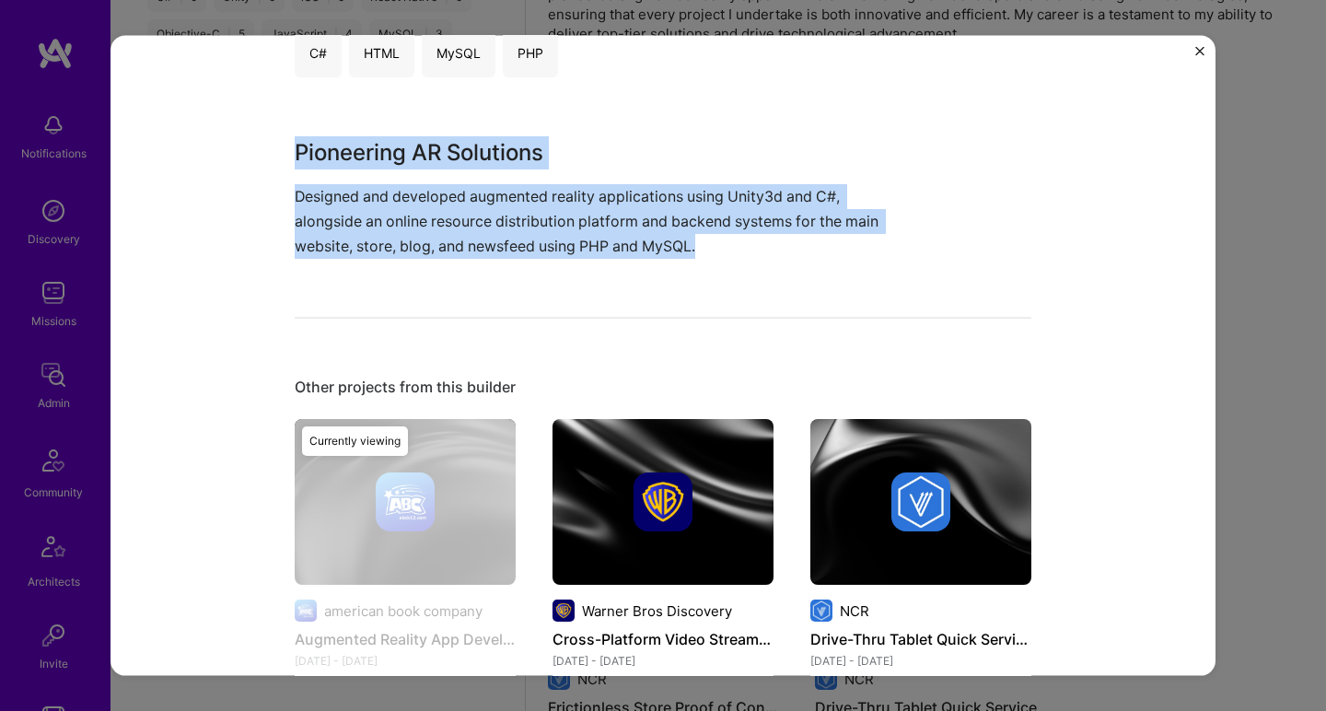
click at [635, 510] on img at bounding box center [663, 501] width 59 height 59
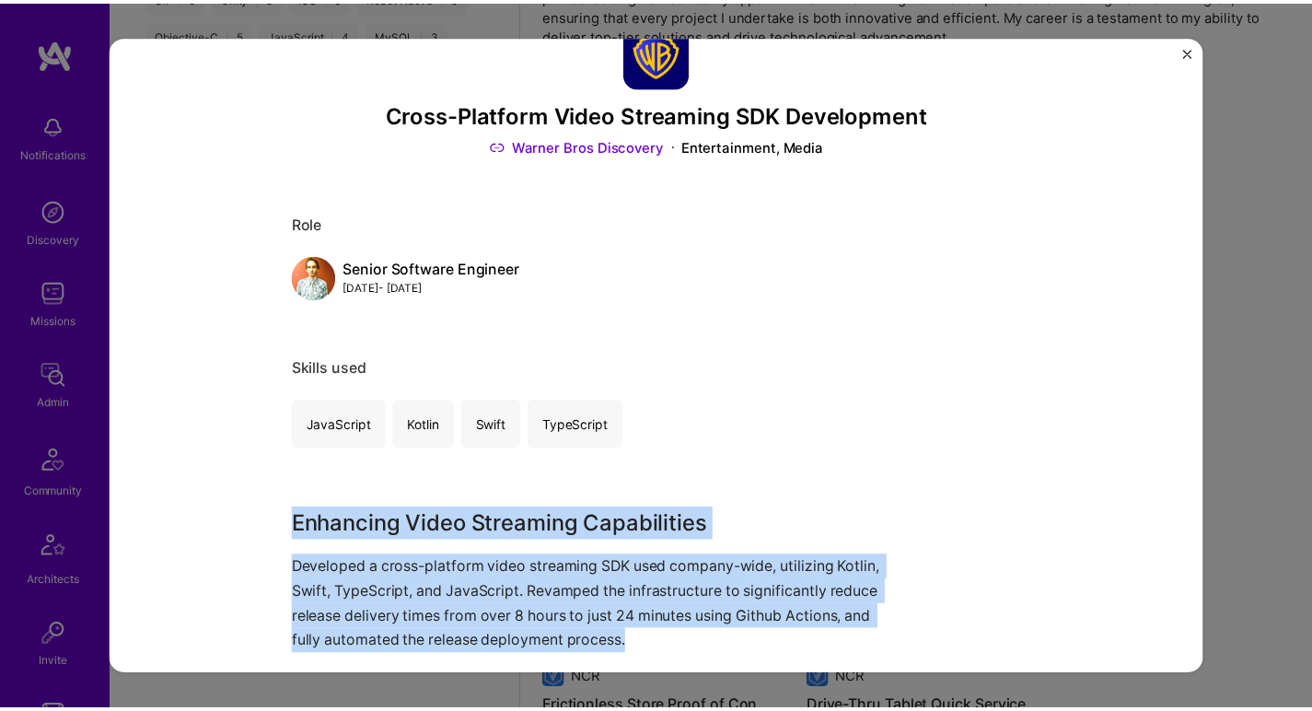
scroll to position [103, 0]
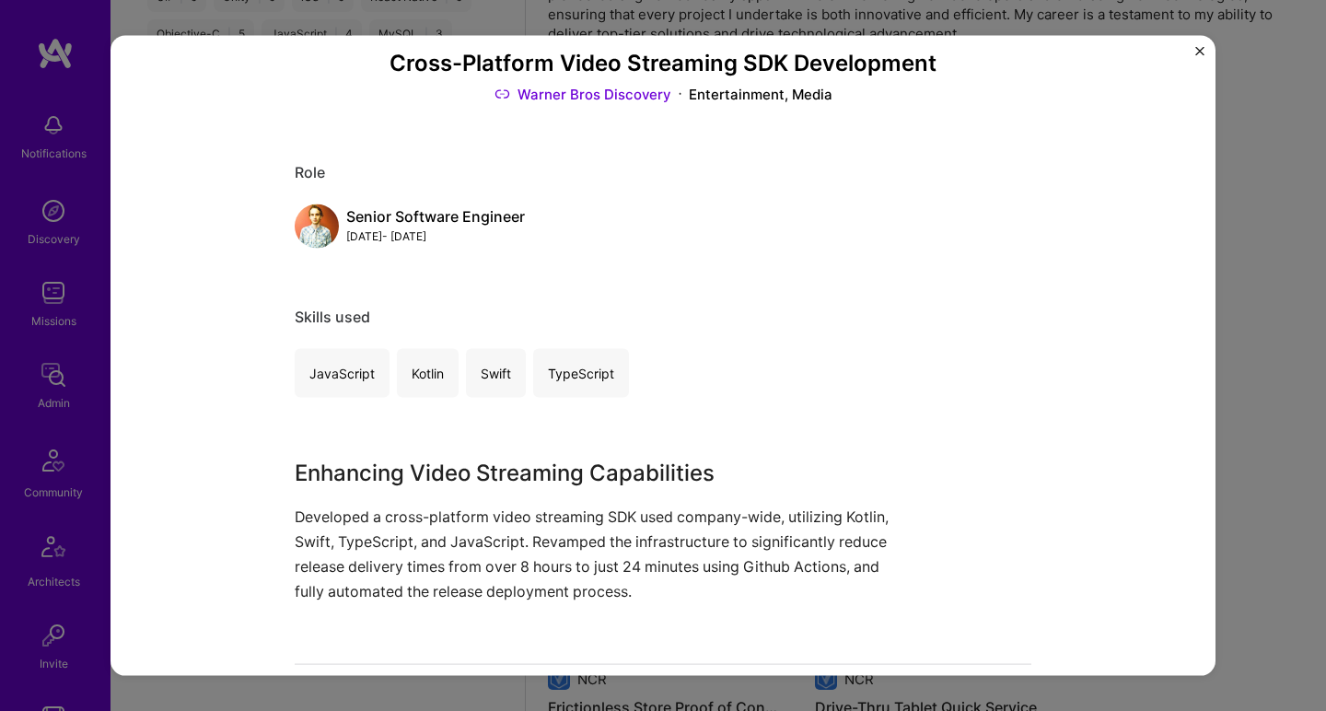
click at [1293, 218] on div "Cross-Platform Video Streaming SDK Development Warner Bros Discovery Entertainm…" at bounding box center [663, 355] width 1326 height 711
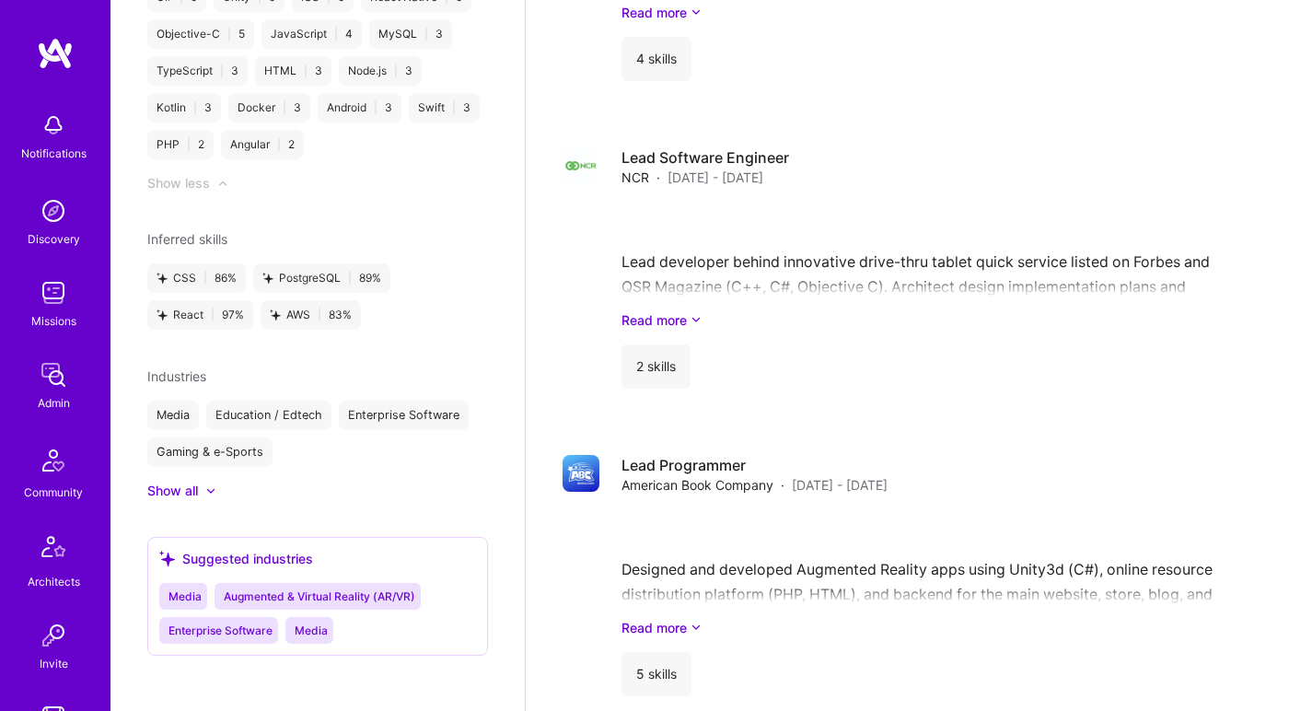
scroll to position [2114, 0]
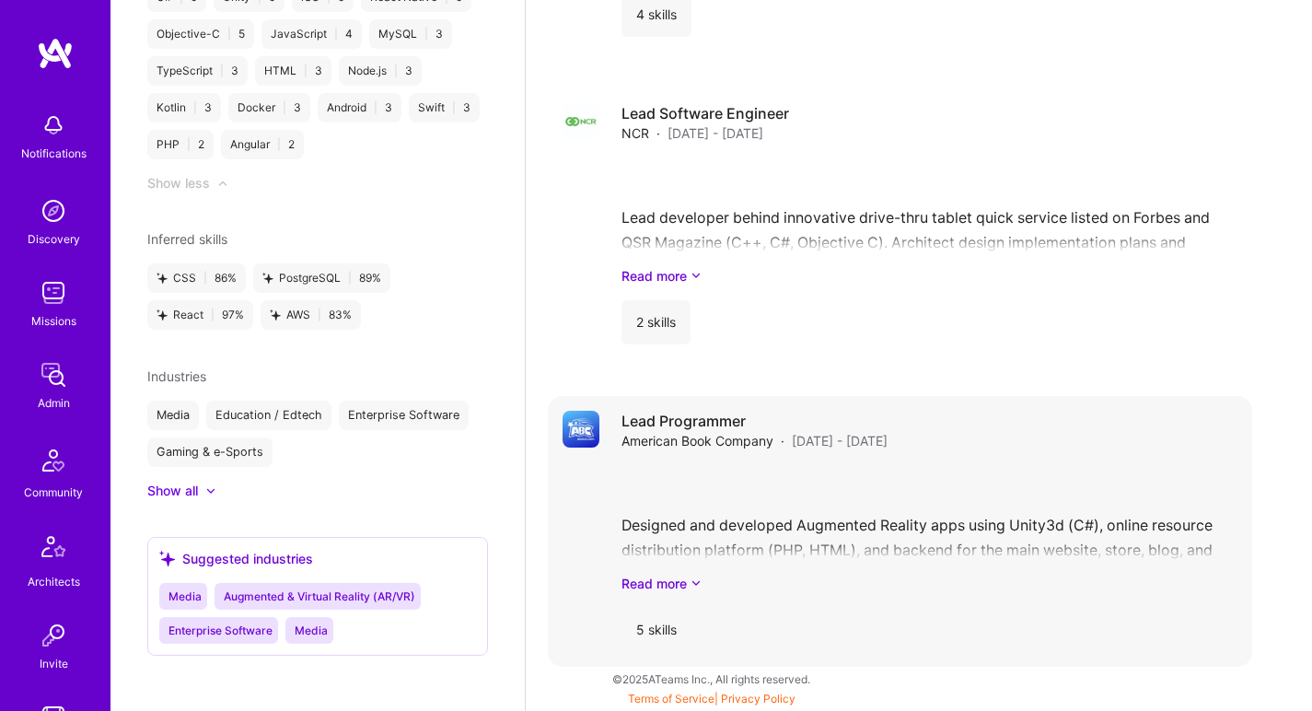
click at [823, 440] on span "Nov 2011 - Jul 2012" at bounding box center [840, 440] width 96 height 19
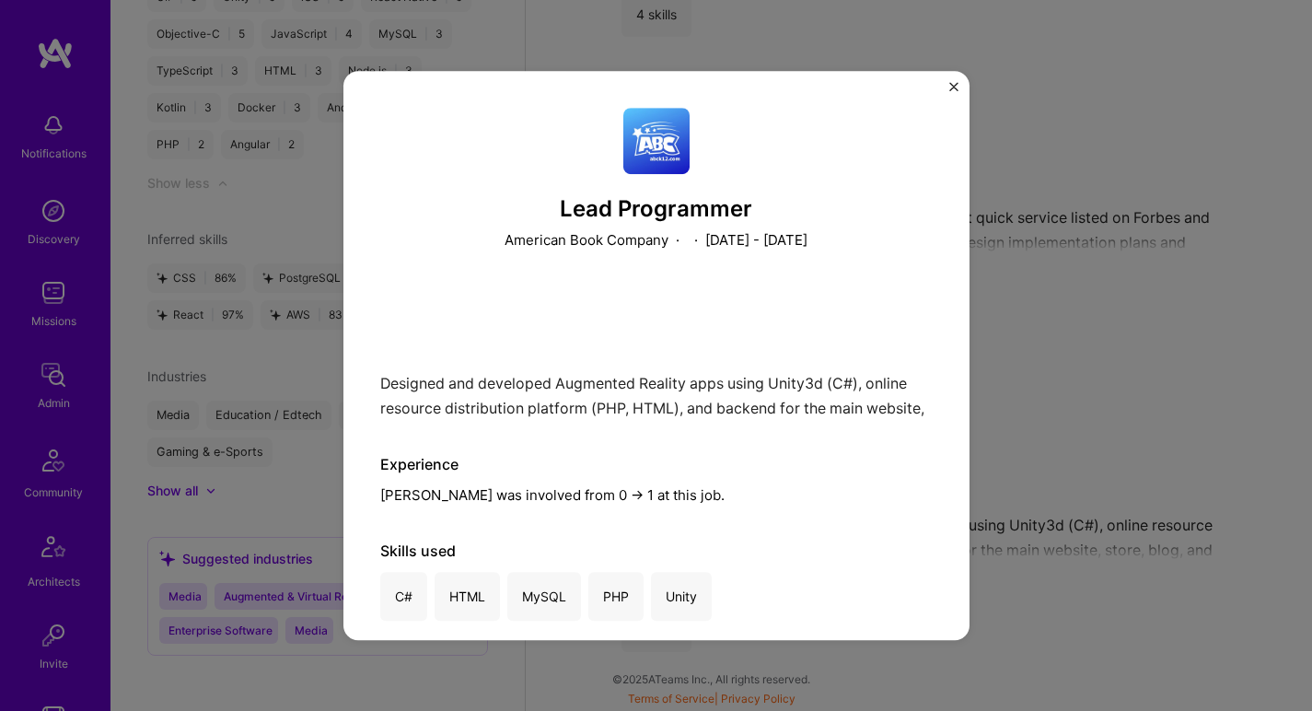
scroll to position [17, 0]
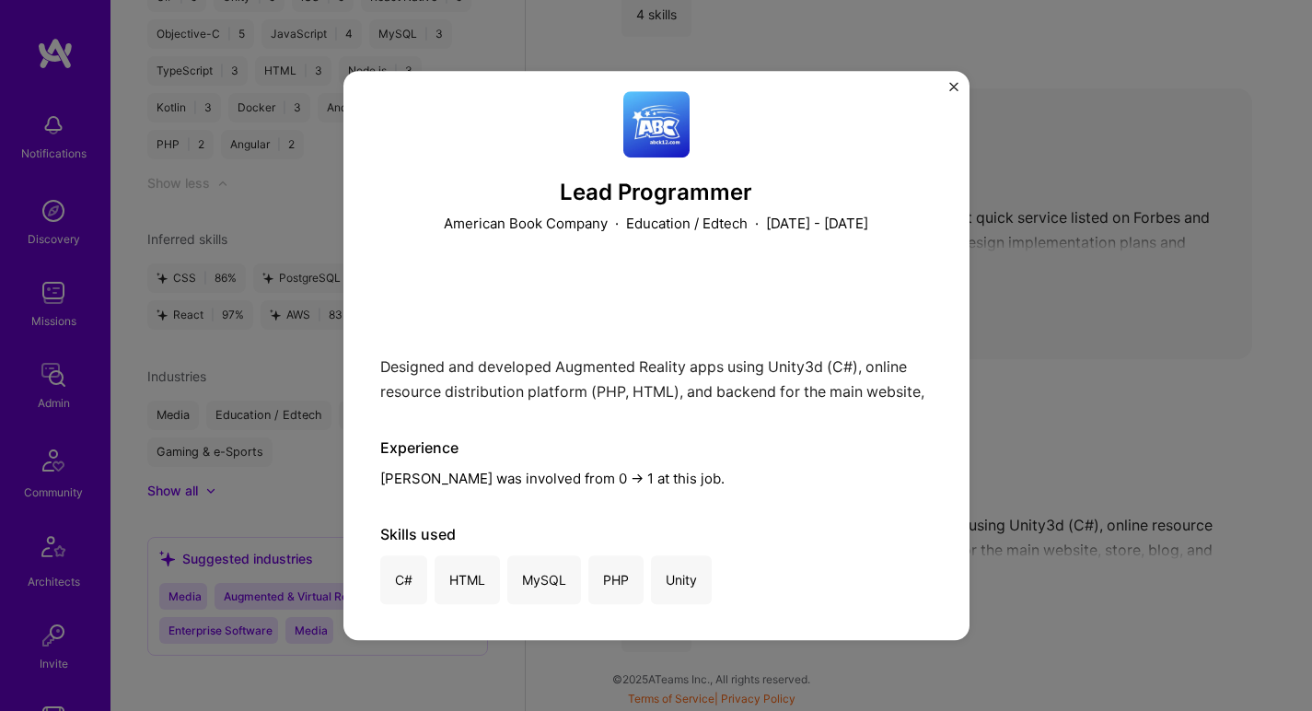
click at [1125, 287] on div "Lead Programmer American Book Company · Education / Edtech · November 2011 - Ju…" at bounding box center [656, 355] width 1312 height 711
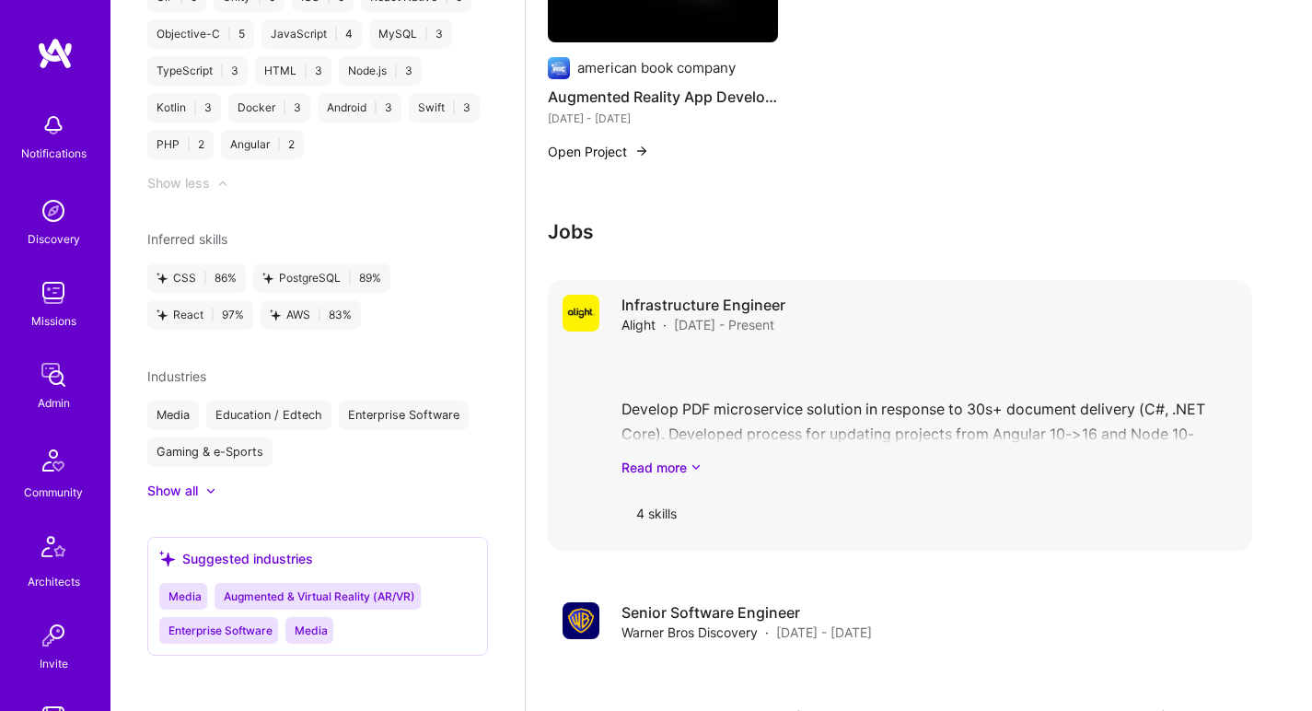
click at [765, 362] on div "Develop PDF microservice solution in response to 30s+ document delivery (C#, .N…" at bounding box center [930, 413] width 616 height 128
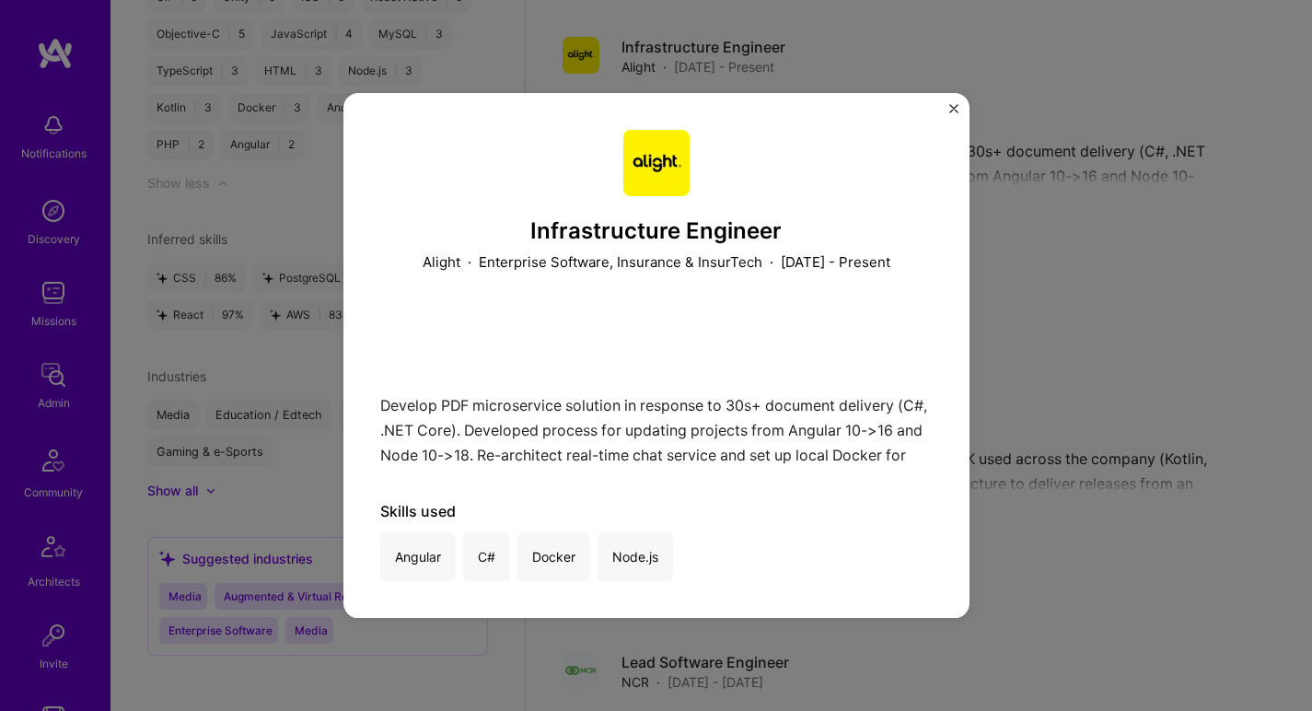
scroll to position [1646, 0]
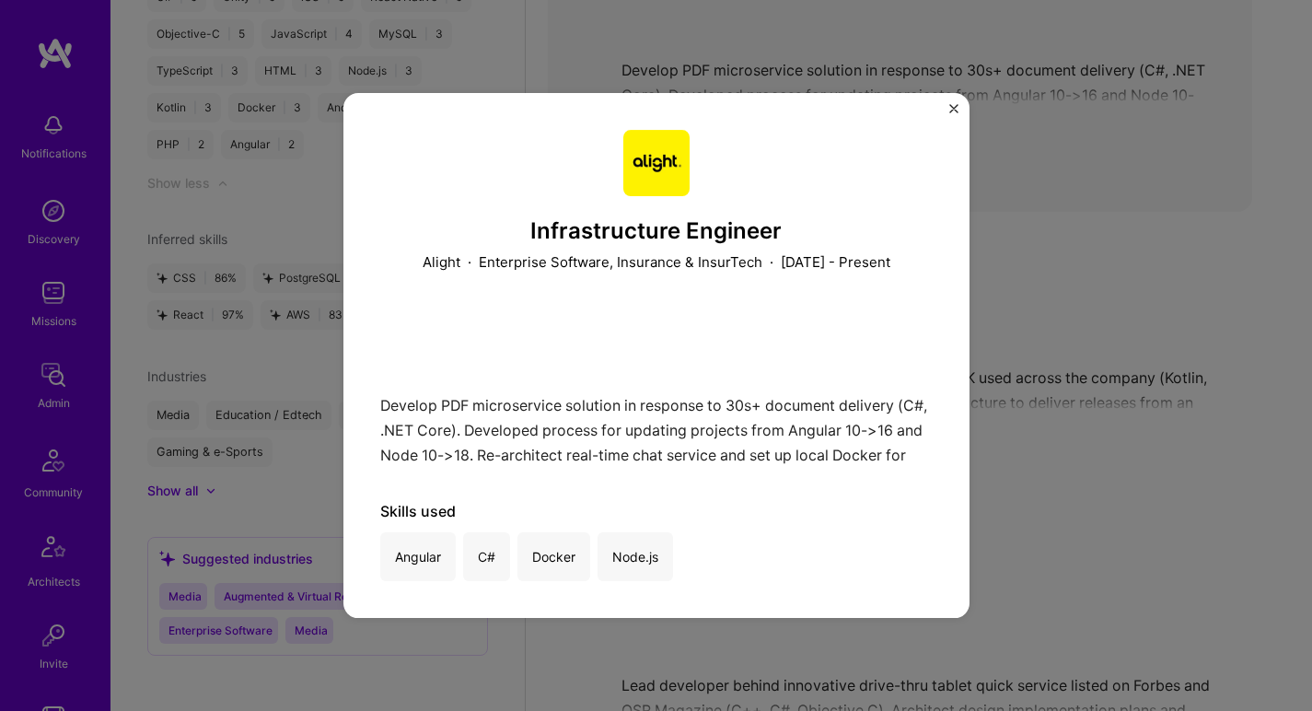
drag, startPoint x: 1165, startPoint y: 94, endPoint x: 1150, endPoint y: 98, distance: 15.2
click at [1165, 94] on div "Infrastructure Engineer Alight · Enterprise Software, Insurance & InsurTech · J…" at bounding box center [656, 355] width 1312 height 711
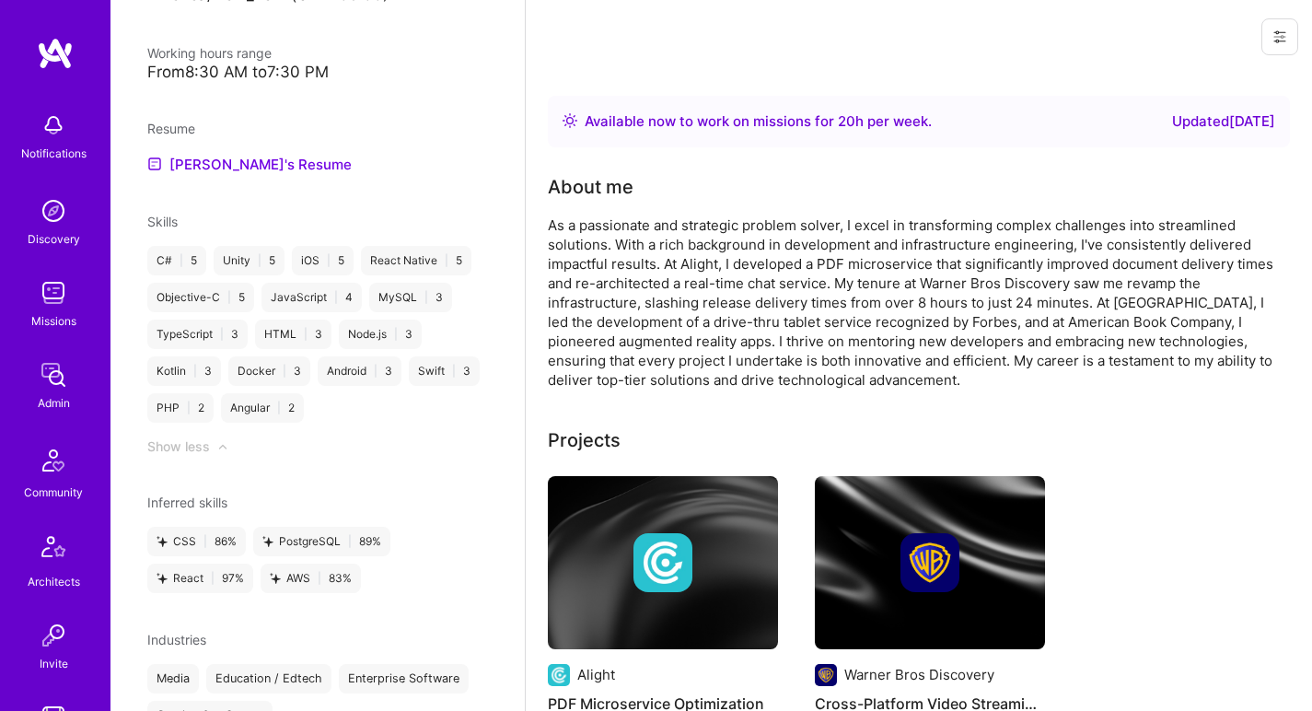
scroll to position [645, 0]
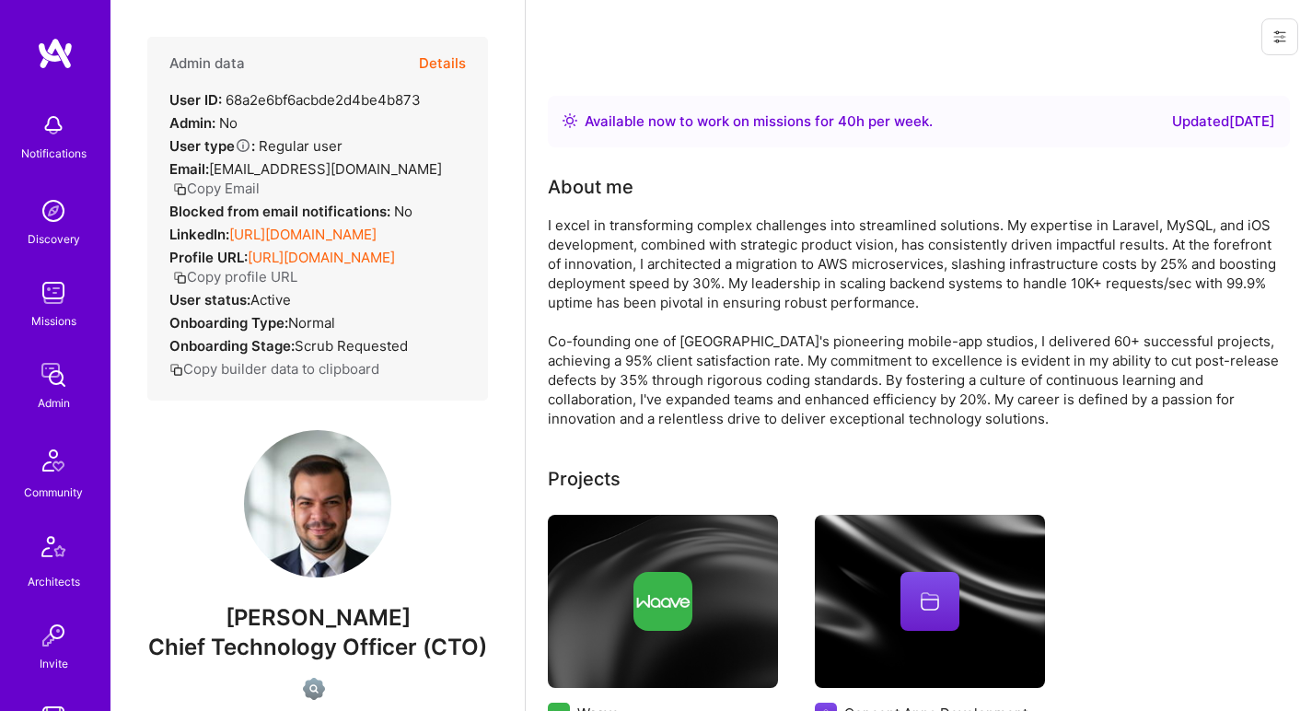
scroll to position [52, 0]
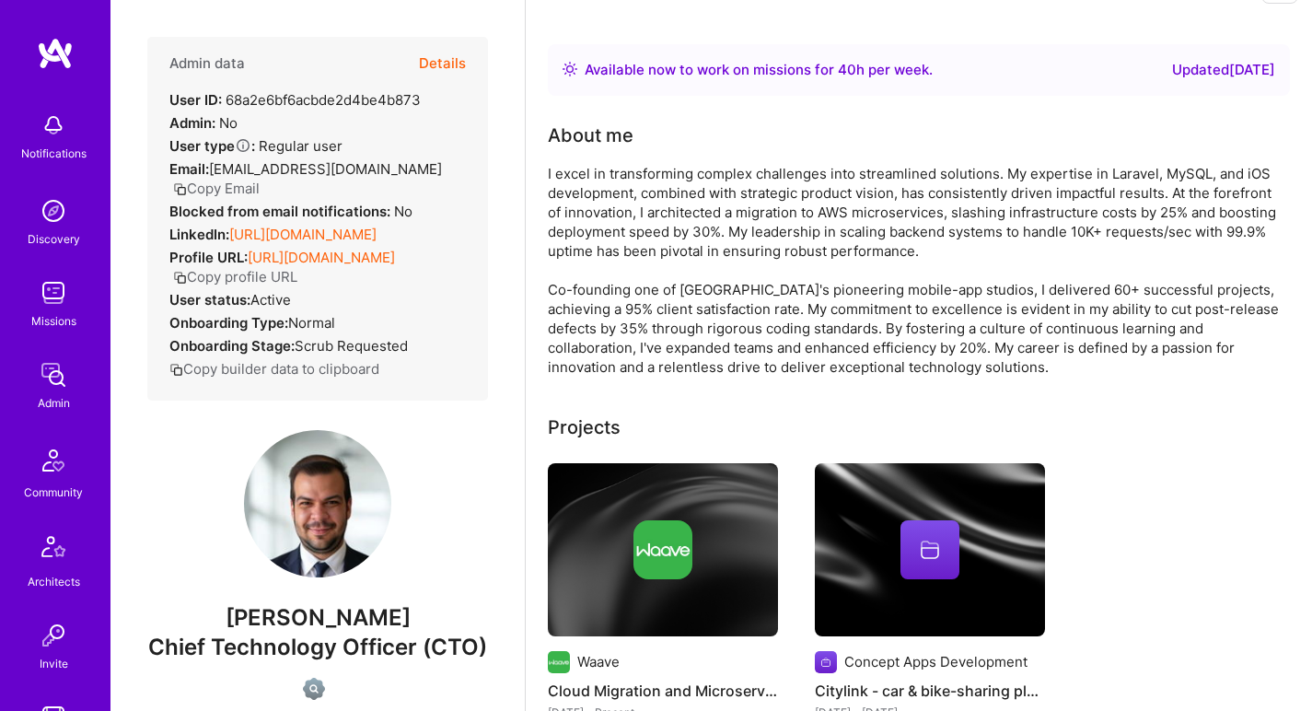
click at [707, 218] on div "I excel in transforming complex challenges into streamlined solutions. My exper…" at bounding box center [916, 270] width 737 height 213
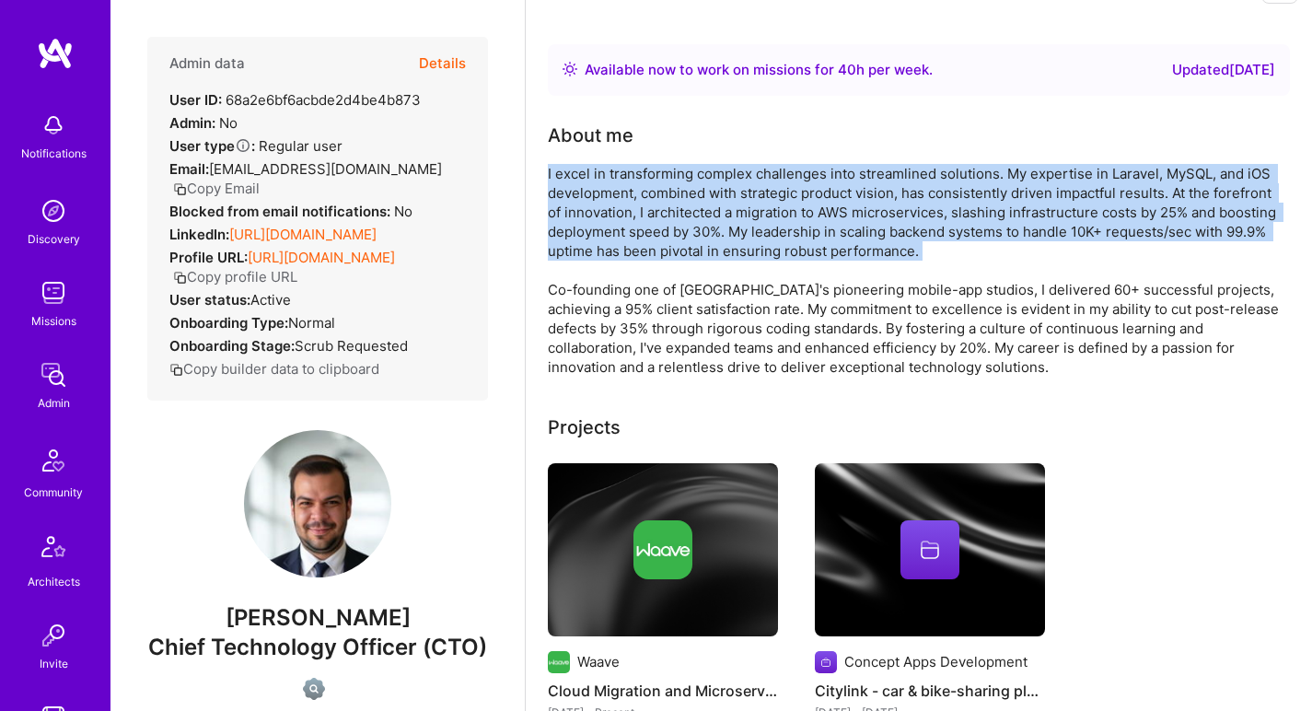
click at [707, 218] on div "I excel in transforming complex challenges into streamlined solutions. My exper…" at bounding box center [916, 270] width 737 height 213
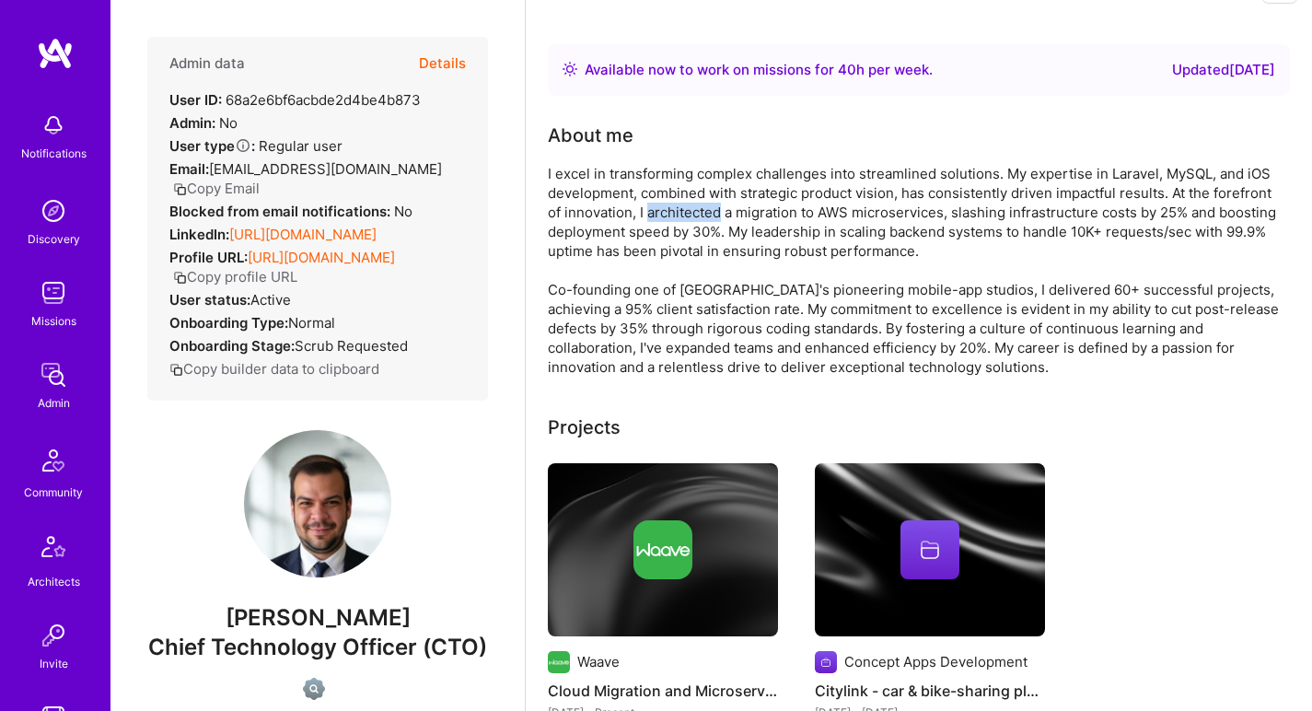
click at [707, 218] on div "I excel in transforming complex challenges into streamlined solutions. My exper…" at bounding box center [916, 270] width 737 height 213
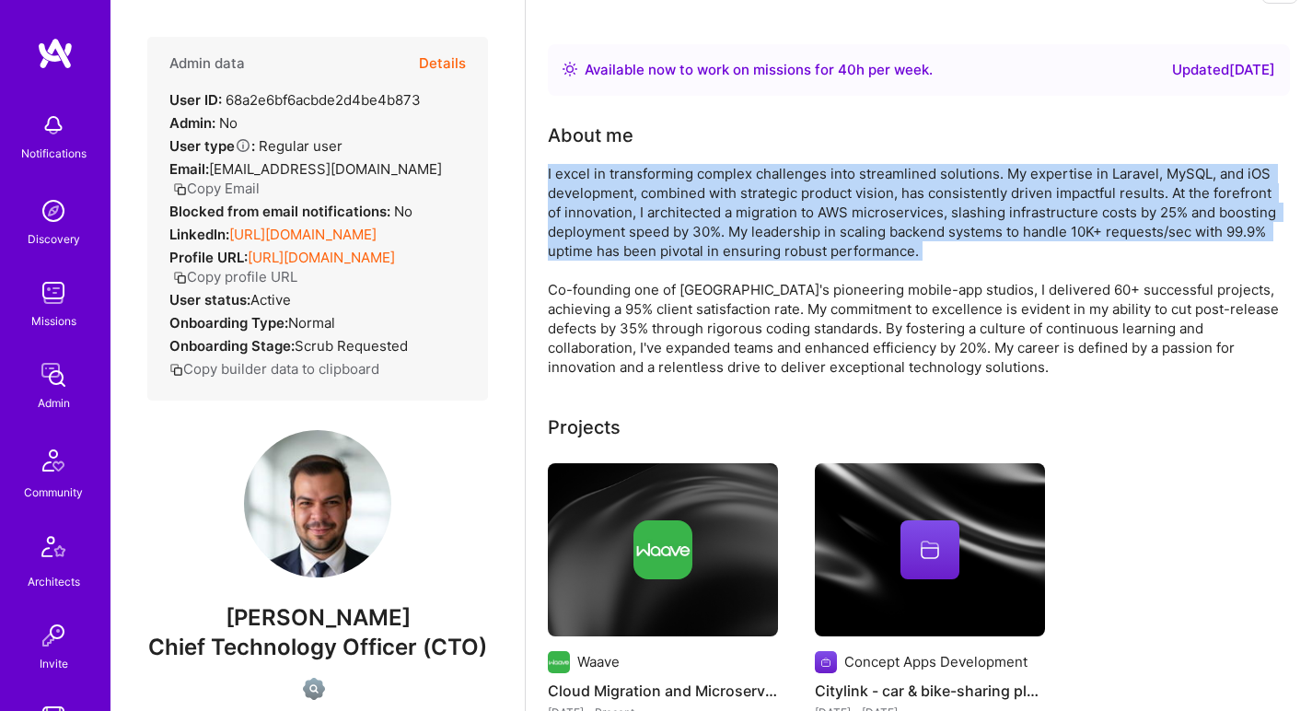
click at [707, 218] on div "I excel in transforming complex challenges into streamlined solutions. My exper…" at bounding box center [916, 270] width 737 height 213
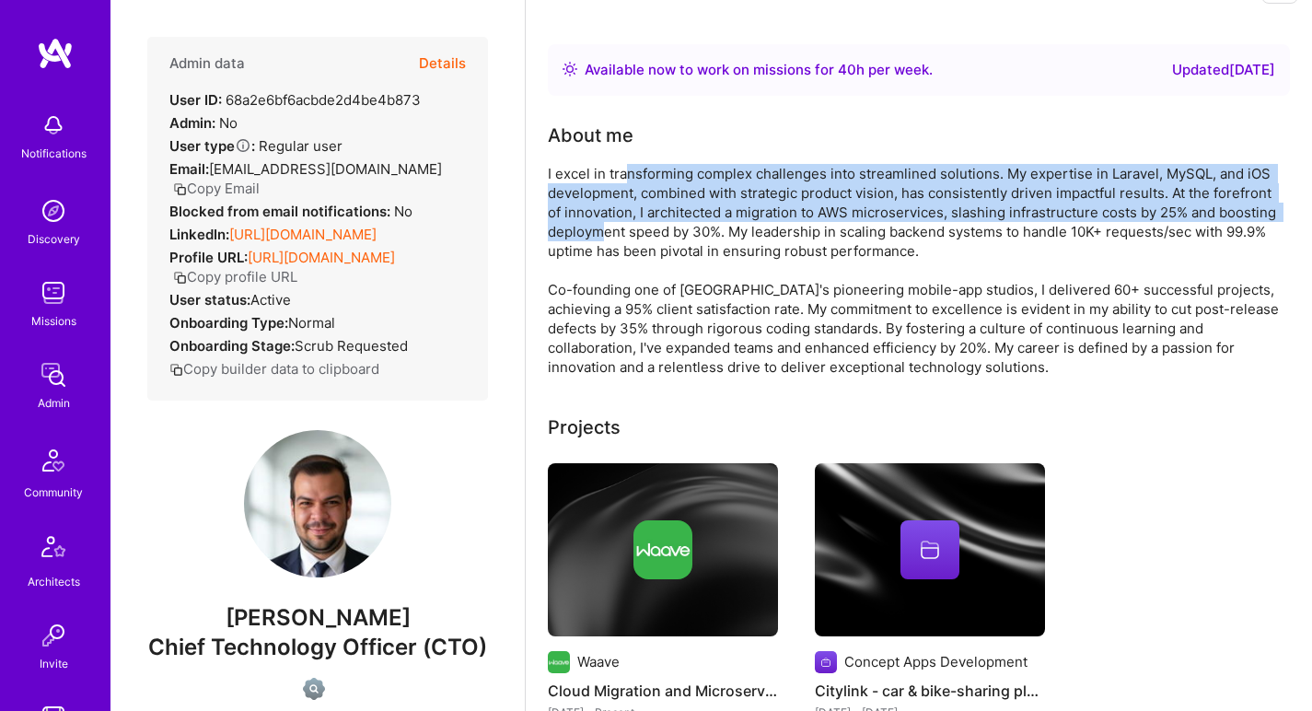
drag, startPoint x: 629, startPoint y: 180, endPoint x: 599, endPoint y: 234, distance: 61.0
click at [599, 234] on div "I excel in transforming complex challenges into streamlined solutions. My exper…" at bounding box center [916, 270] width 737 height 213
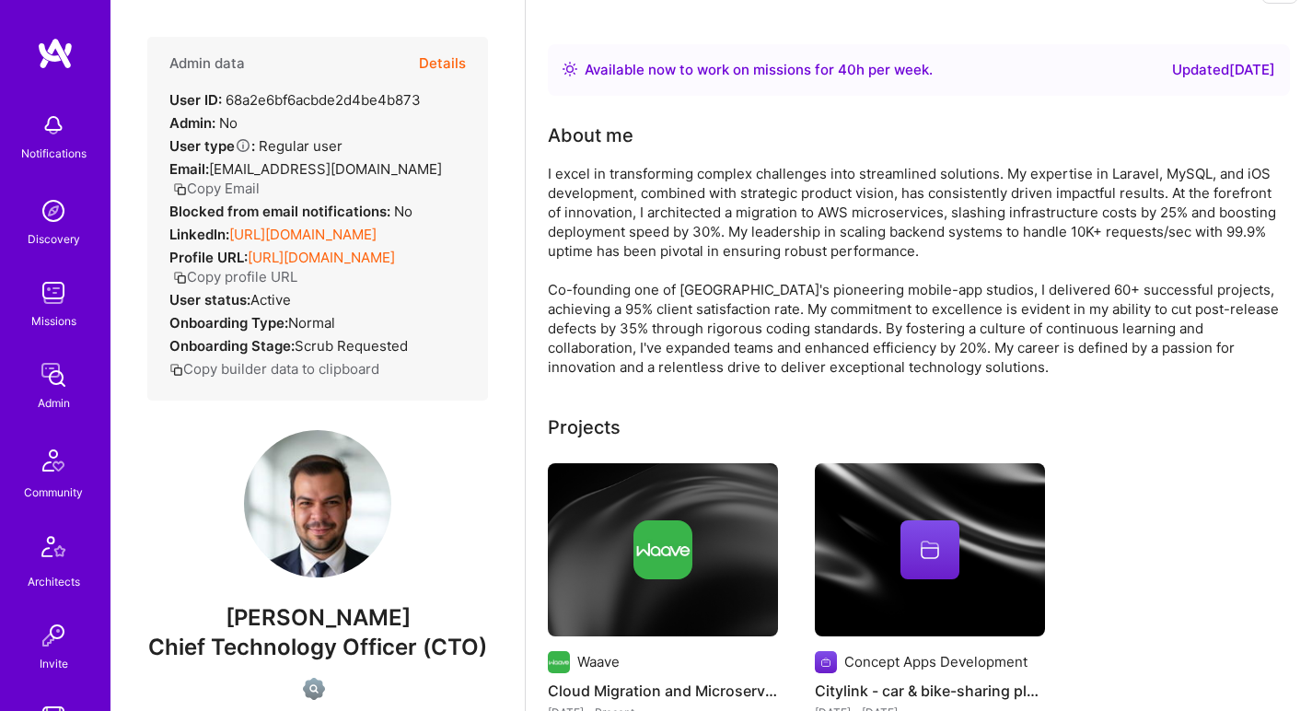
click at [609, 228] on div "I excel in transforming complex challenges into streamlined solutions. My exper…" at bounding box center [916, 270] width 737 height 213
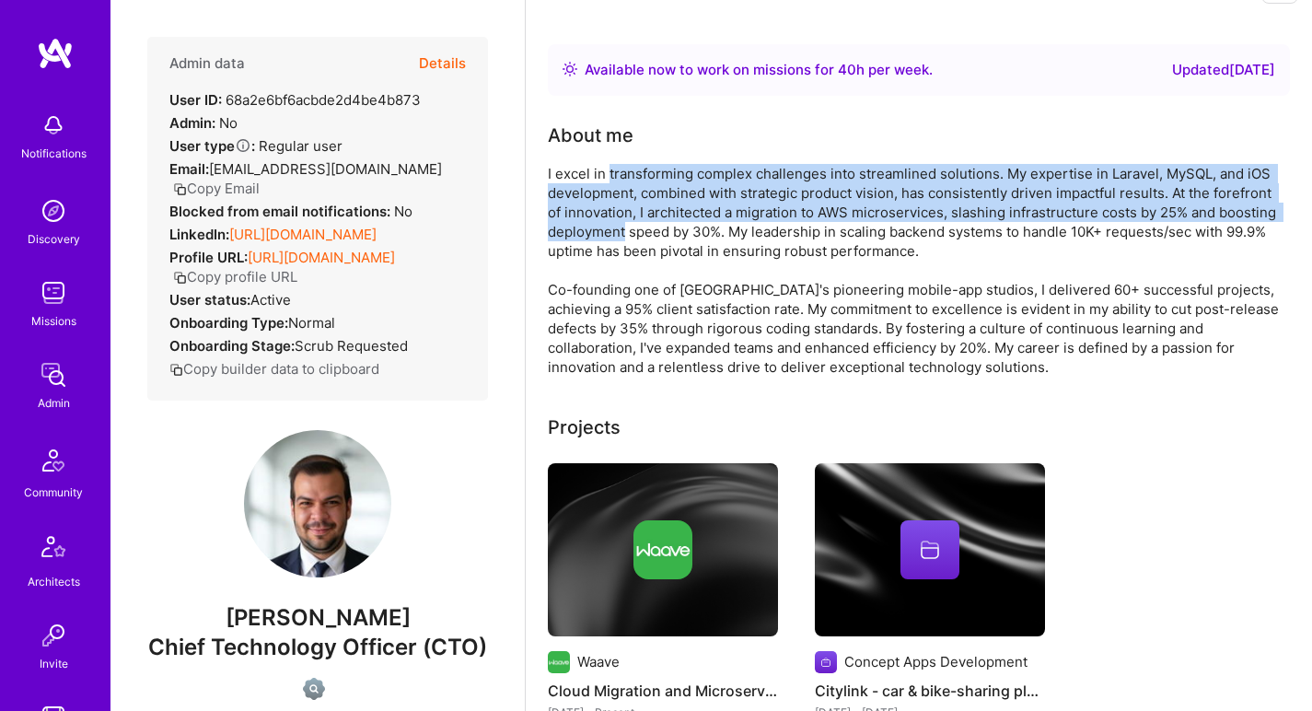
drag, startPoint x: 609, startPoint y: 227, endPoint x: 634, endPoint y: 176, distance: 56.4
click at [634, 176] on div "I excel in transforming complex challenges into streamlined solutions. My exper…" at bounding box center [916, 270] width 737 height 213
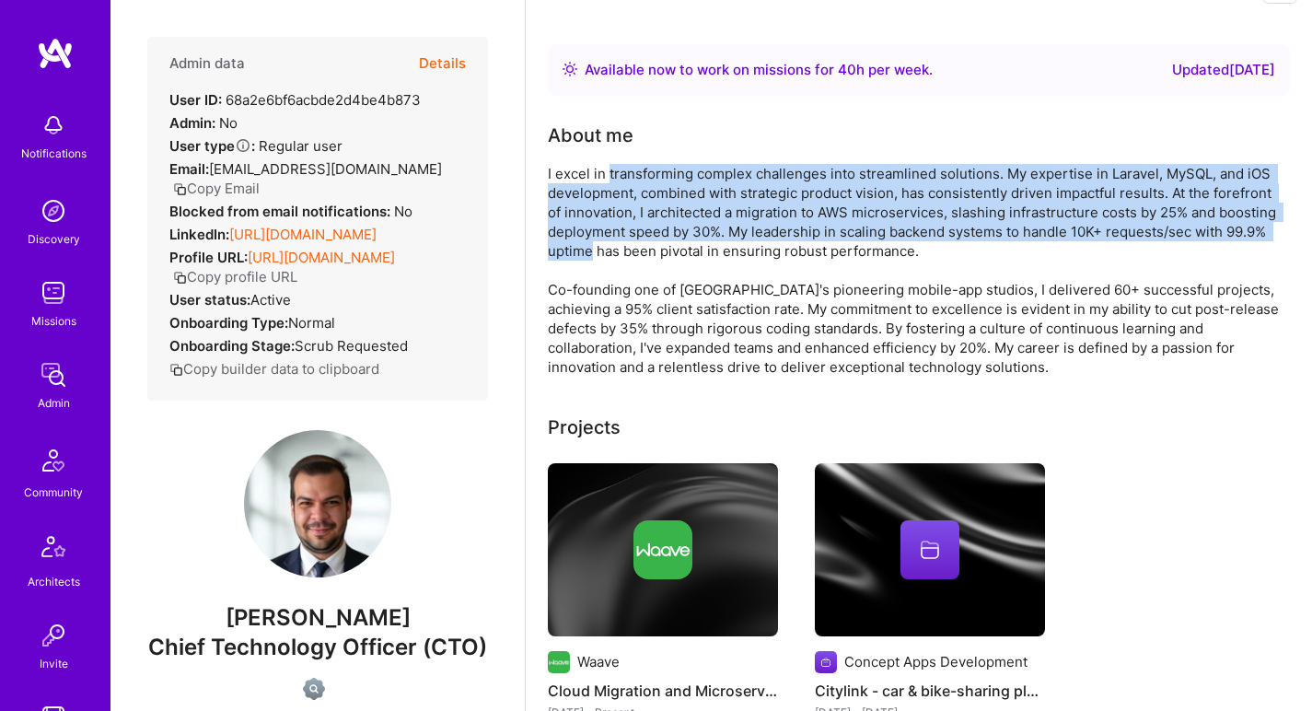
drag, startPoint x: 634, startPoint y: 176, endPoint x: 574, endPoint y: 256, distance: 100.0
click at [574, 256] on div "I excel in transforming complex challenges into streamlined solutions. My exper…" at bounding box center [916, 270] width 737 height 213
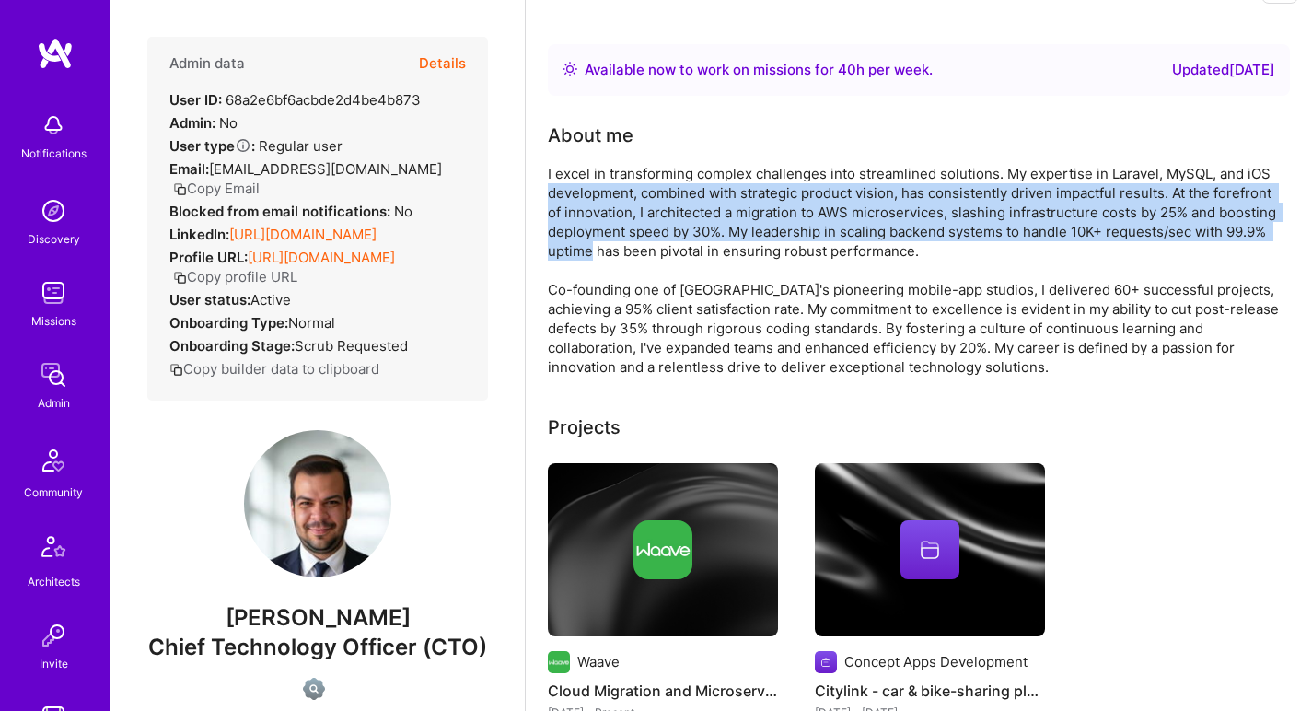
drag, startPoint x: 574, startPoint y: 255, endPoint x: 600, endPoint y: 184, distance: 75.8
click at [600, 184] on div "I excel in transforming complex challenges into streamlined solutions. My exper…" at bounding box center [916, 270] width 737 height 213
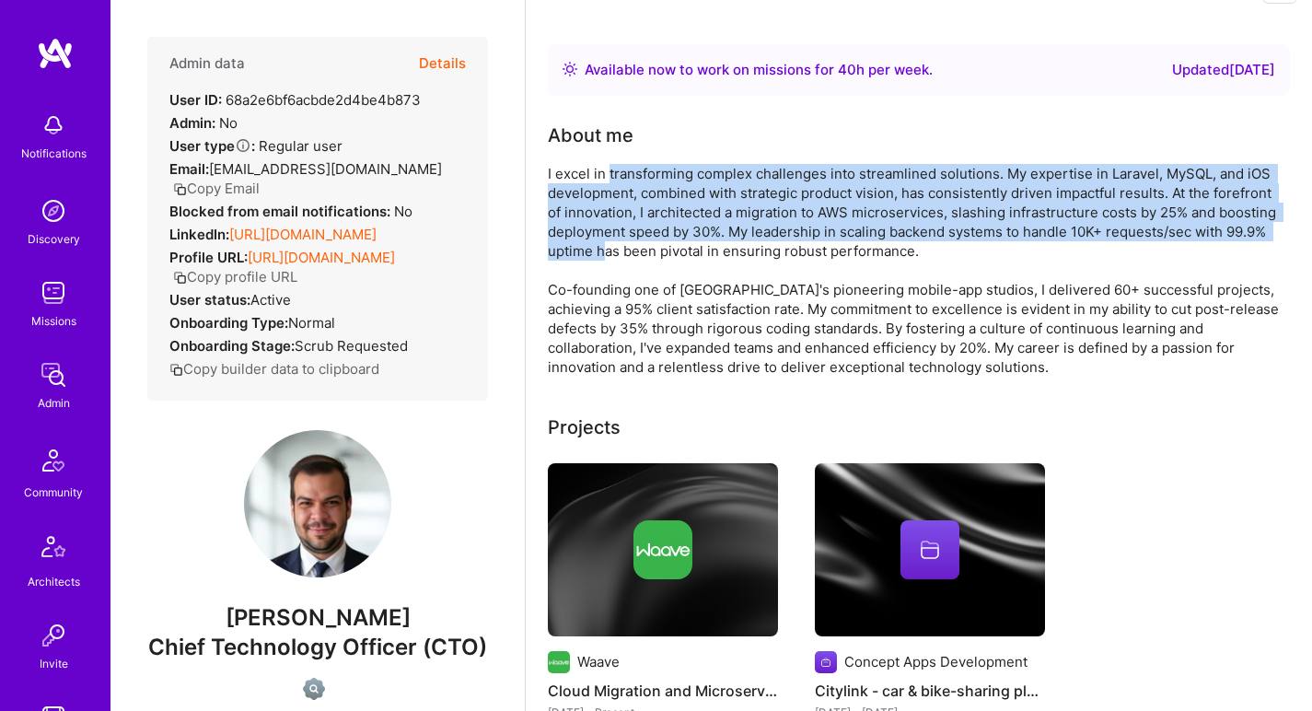
drag, startPoint x: 610, startPoint y: 168, endPoint x: 602, endPoint y: 251, distance: 84.1
click at [602, 251] on div "I excel in transforming complex challenges into streamlined solutions. My exper…" at bounding box center [916, 270] width 737 height 213
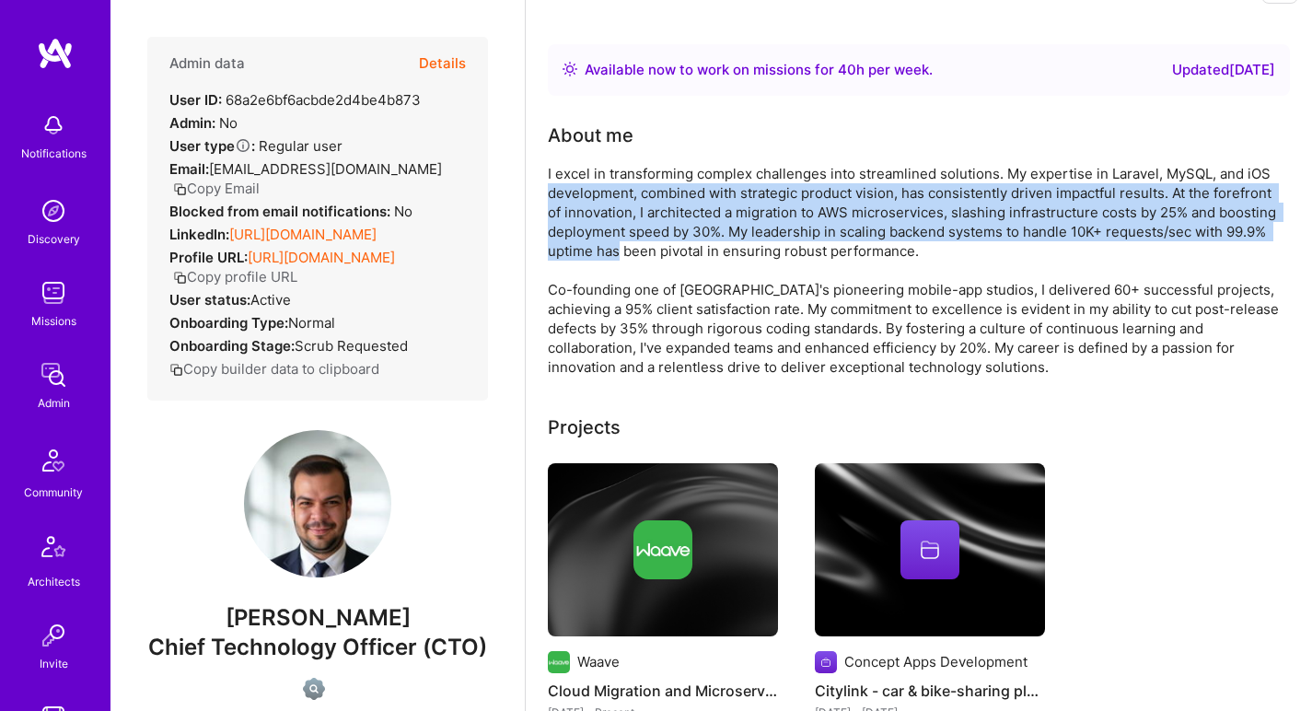
drag, startPoint x: 602, startPoint y: 250, endPoint x: 623, endPoint y: 186, distance: 67.8
click at [623, 186] on div "I excel in transforming complex challenges into streamlined solutions. My exper…" at bounding box center [916, 270] width 737 height 213
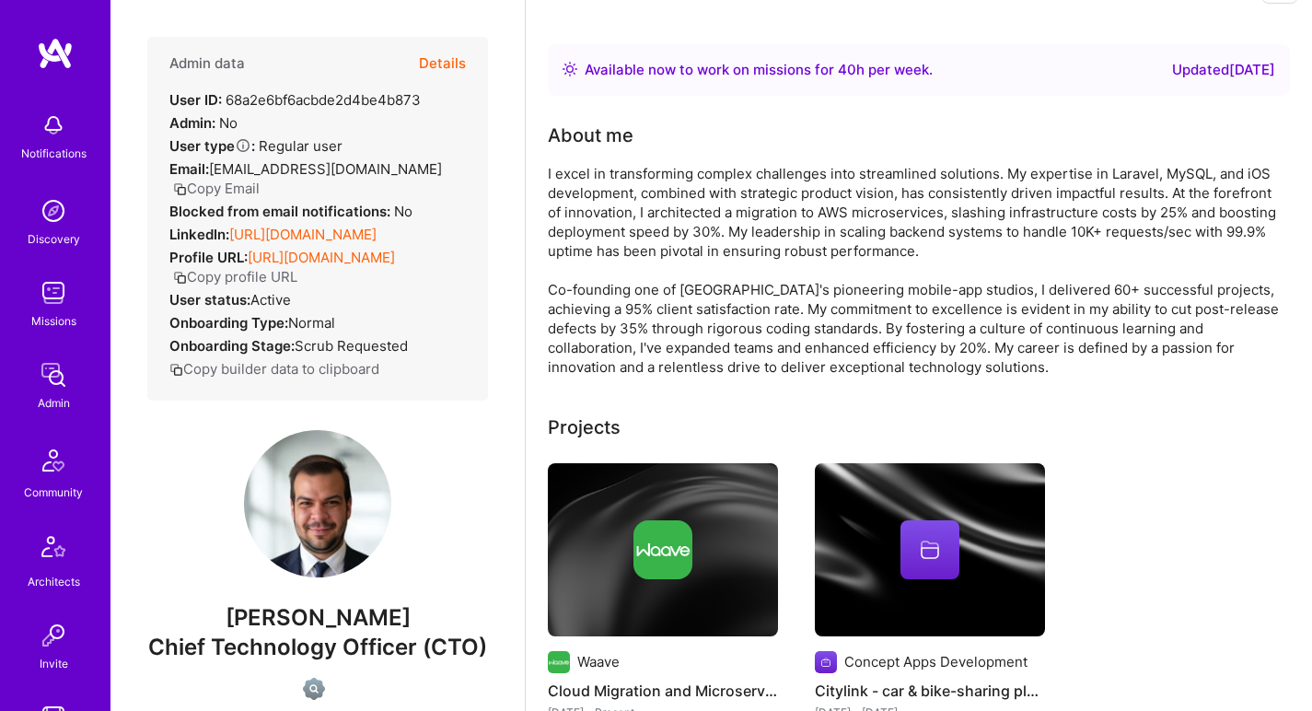
click at [626, 178] on div "I excel in transforming complex challenges into streamlined solutions. My exper…" at bounding box center [916, 270] width 737 height 213
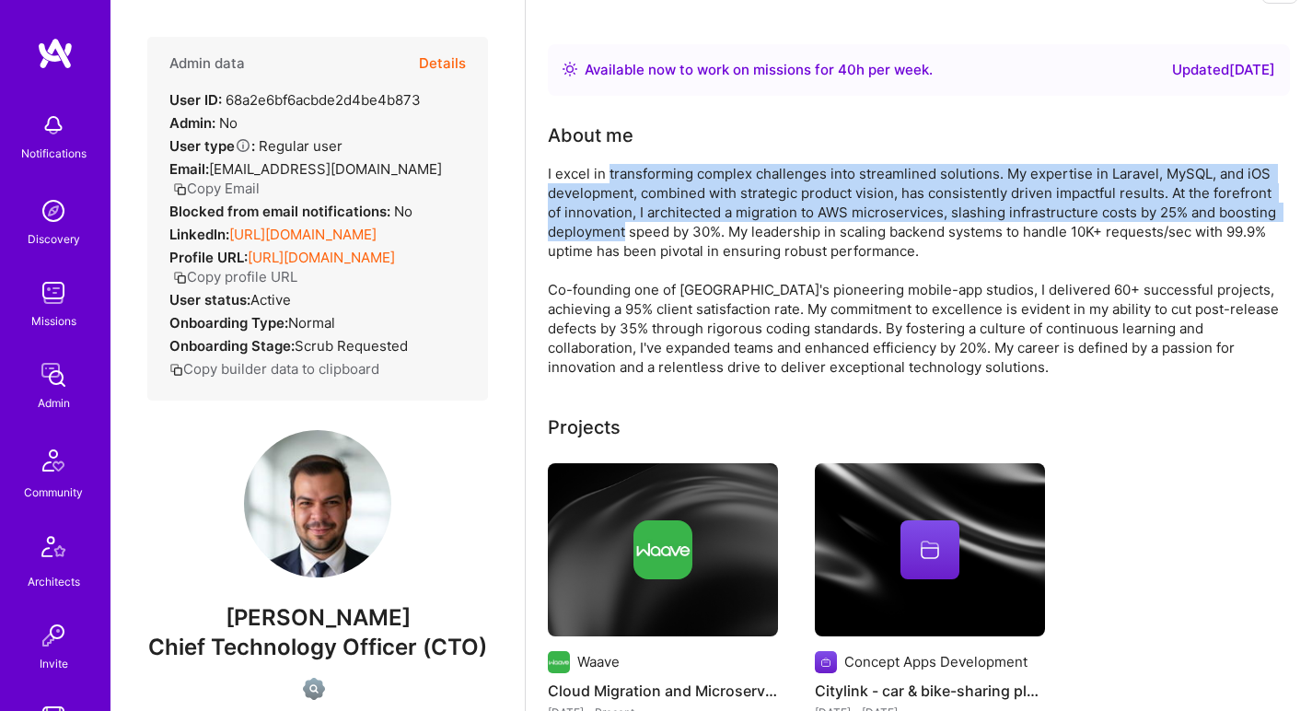
drag, startPoint x: 626, startPoint y: 178, endPoint x: 598, endPoint y: 238, distance: 67.1
click at [598, 238] on div "I excel in transforming complex challenges into streamlined solutions. My exper…" at bounding box center [916, 270] width 737 height 213
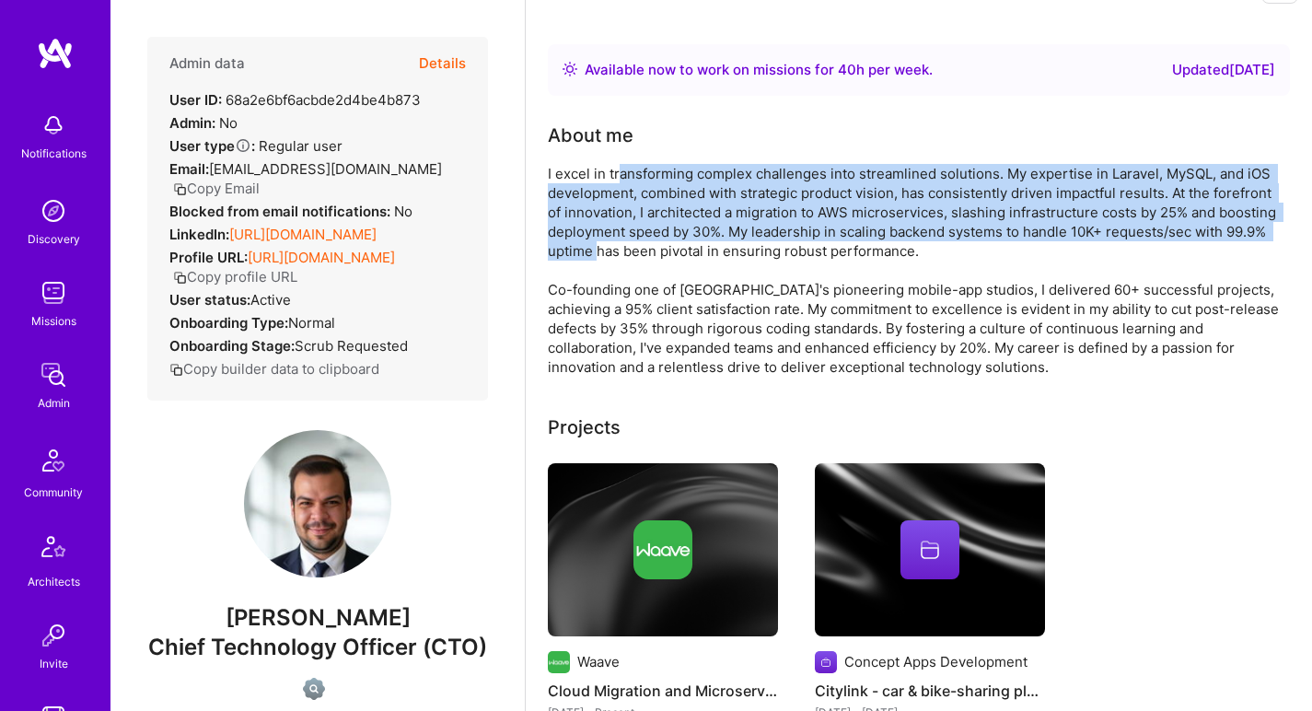
drag, startPoint x: 595, startPoint y: 244, endPoint x: 622, endPoint y: 172, distance: 76.6
click at [622, 173] on div "I excel in transforming complex challenges into streamlined solutions. My exper…" at bounding box center [916, 270] width 737 height 213
click at [622, 172] on div "I excel in transforming complex challenges into streamlined solutions. My exper…" at bounding box center [916, 270] width 737 height 213
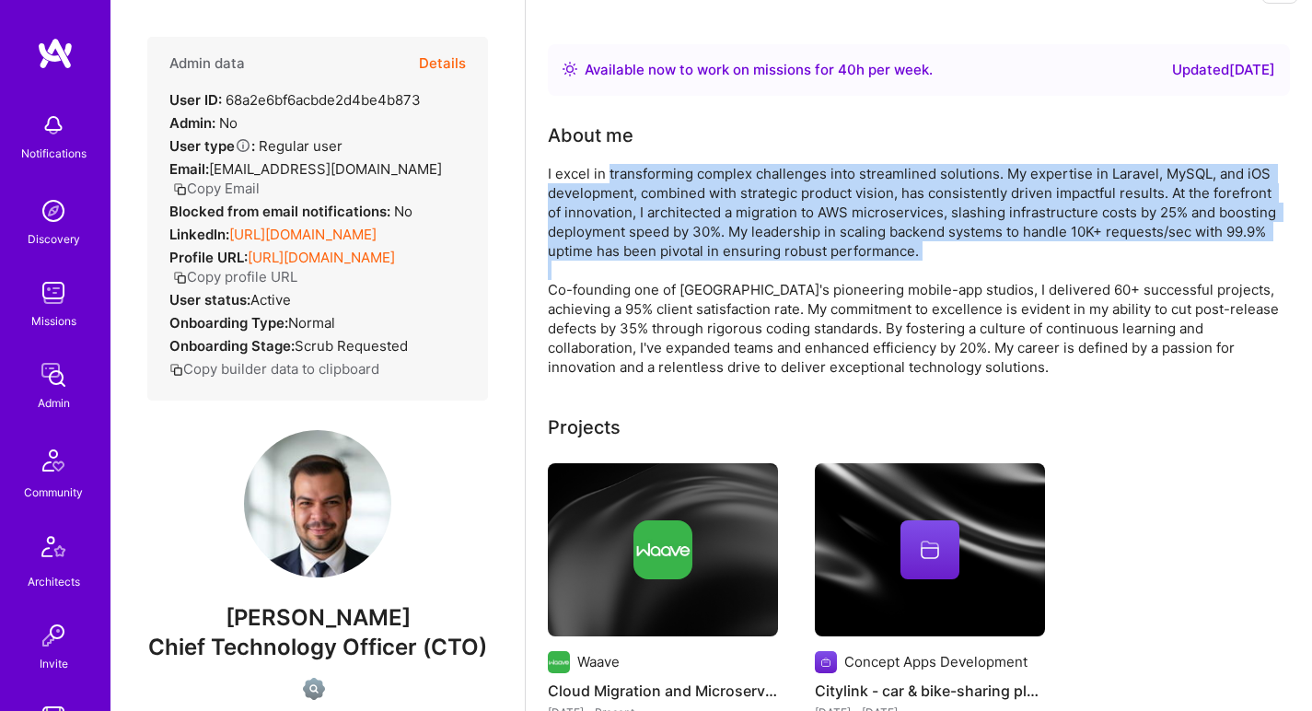
drag, startPoint x: 622, startPoint y: 172, endPoint x: 562, endPoint y: 262, distance: 107.5
click at [562, 262] on div "I excel in transforming complex challenges into streamlined solutions. My exper…" at bounding box center [916, 270] width 737 height 213
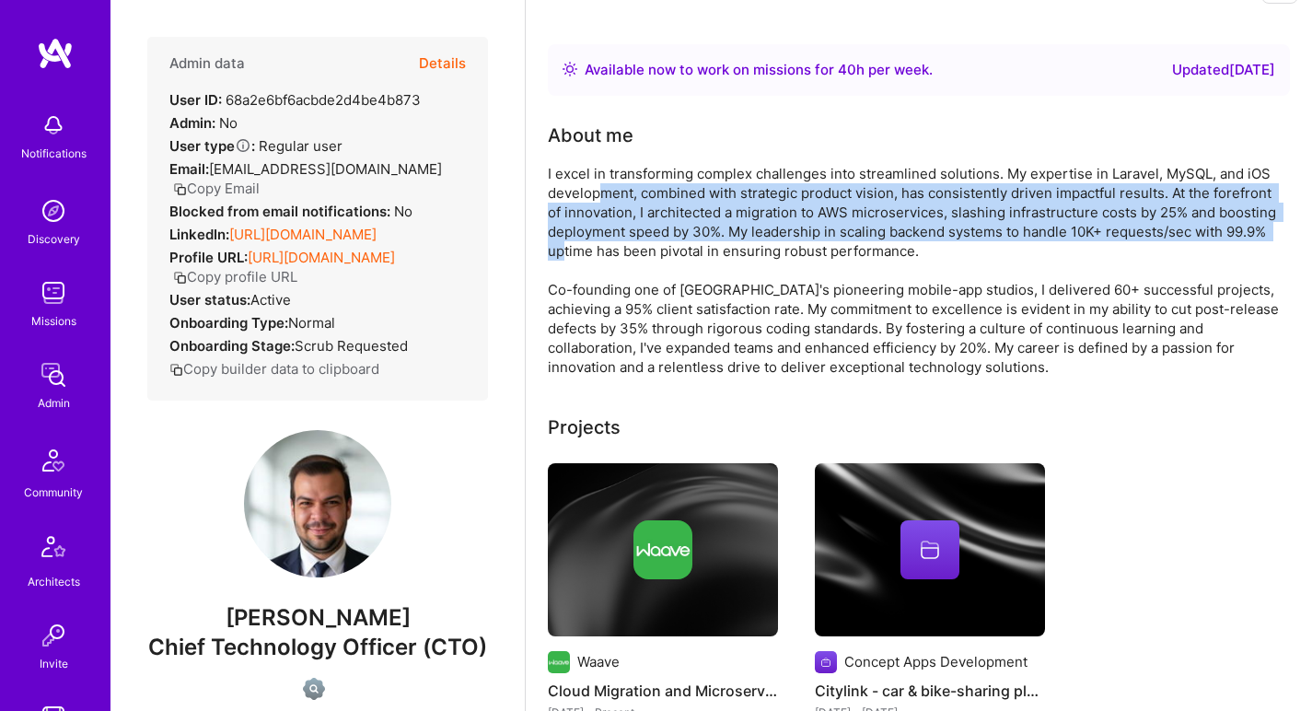
drag, startPoint x: 568, startPoint y: 250, endPoint x: 599, endPoint y: 185, distance: 71.3
click at [598, 186] on div "I excel in transforming complex challenges into streamlined solutions. My exper…" at bounding box center [916, 270] width 737 height 213
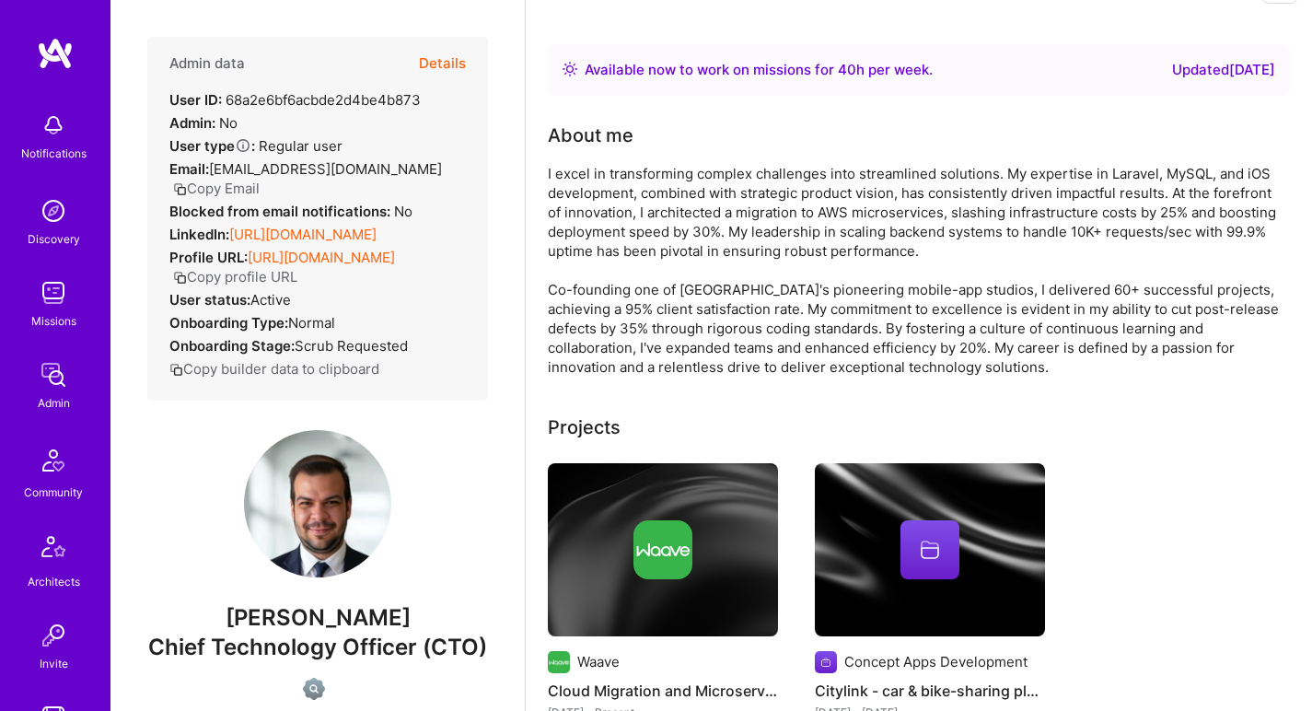
click at [602, 178] on div "I excel in transforming complex challenges into streamlined solutions. My exper…" at bounding box center [916, 270] width 737 height 213
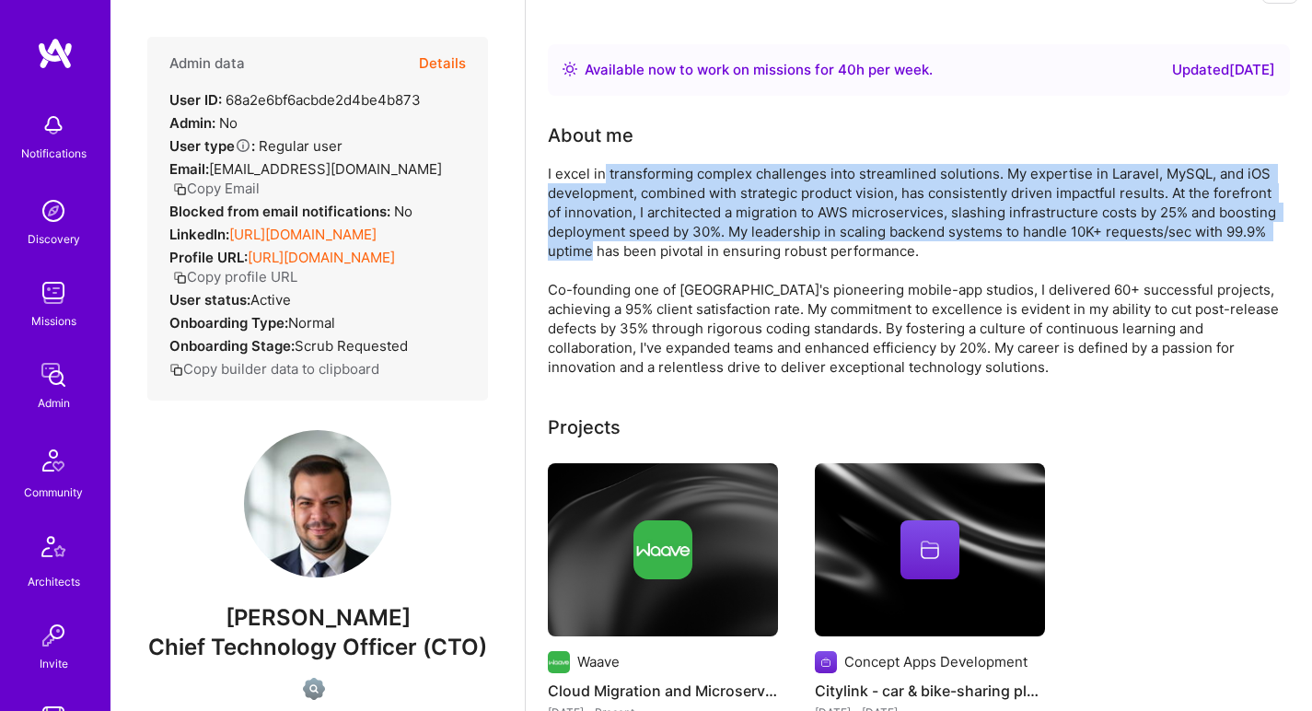
drag, startPoint x: 602, startPoint y: 178, endPoint x: 563, endPoint y: 243, distance: 76.4
click at [563, 243] on div "I excel in transforming complex challenges into streamlined solutions. My exper…" at bounding box center [916, 270] width 737 height 213
drag, startPoint x: 563, startPoint y: 243, endPoint x: 593, endPoint y: 176, distance: 73.8
click at [593, 176] on div "I excel in transforming complex challenges into streamlined solutions. My exper…" at bounding box center [916, 270] width 737 height 213
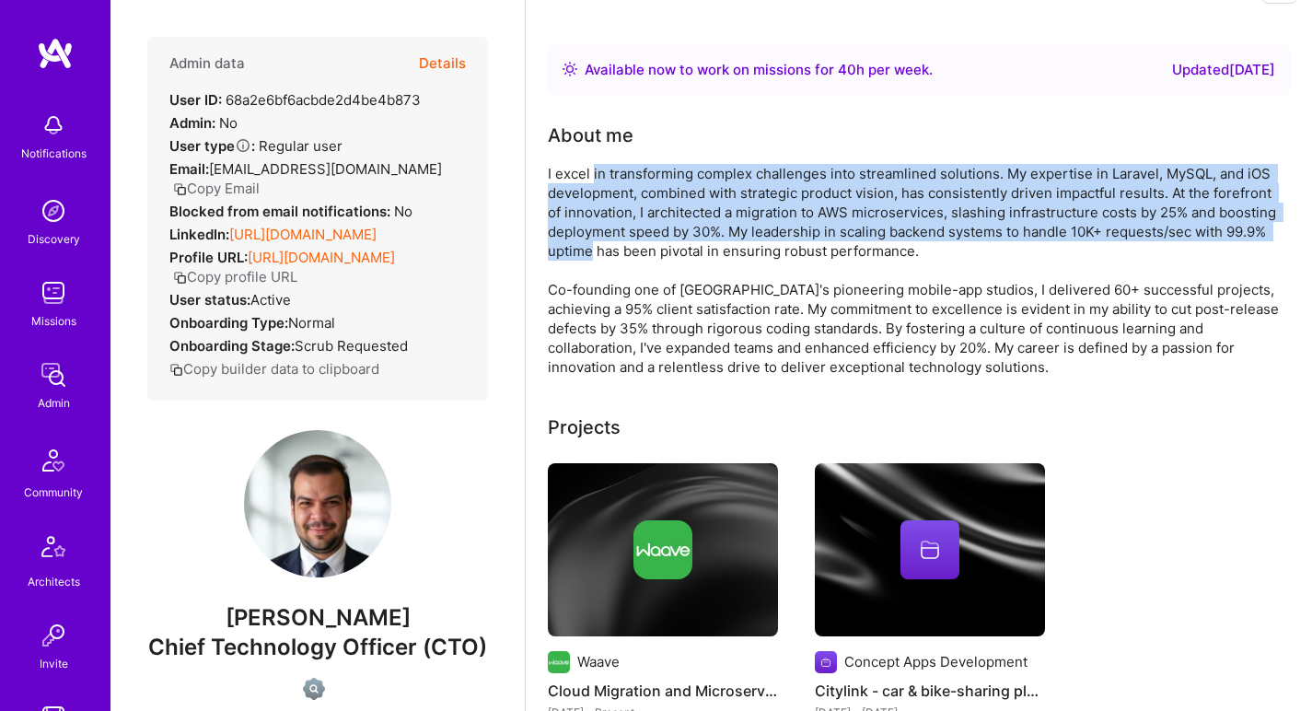
click at [603, 201] on div "I excel in transforming complex challenges into streamlined solutions. My exper…" at bounding box center [916, 270] width 737 height 213
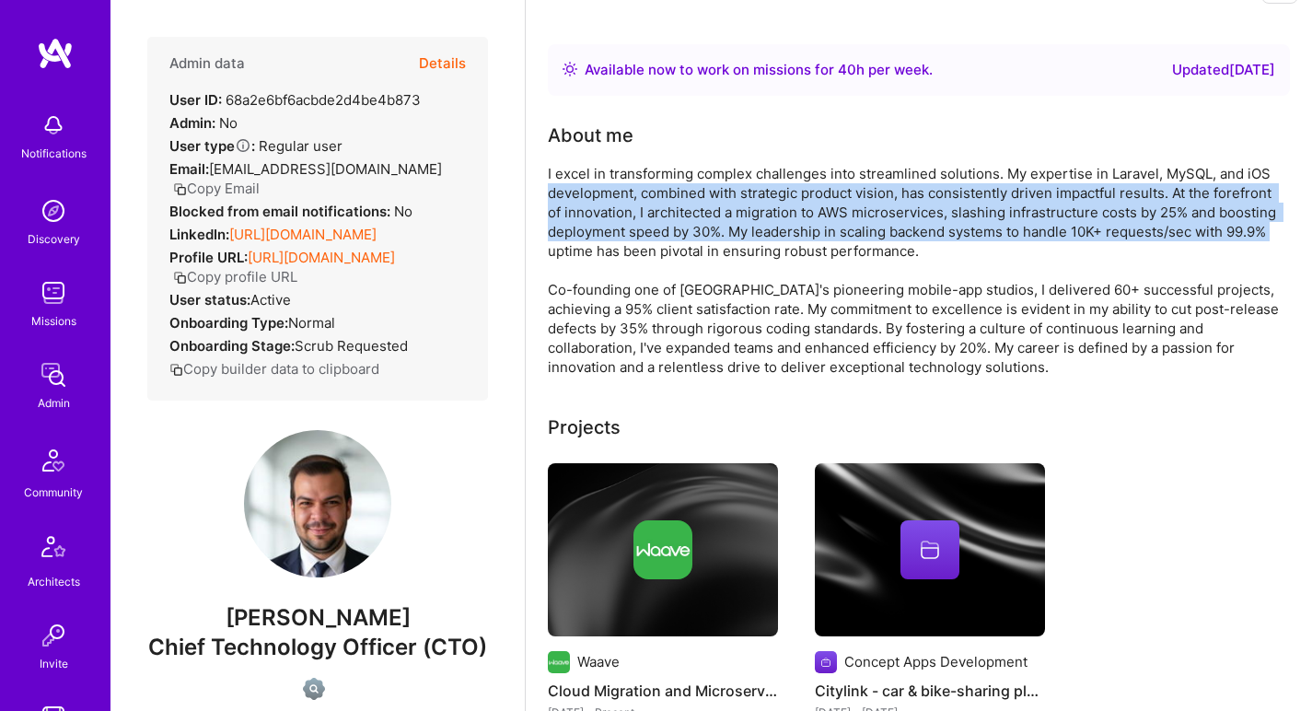
click at [603, 201] on div "I excel in transforming complex challenges into streamlined solutions. My exper…" at bounding box center [916, 270] width 737 height 213
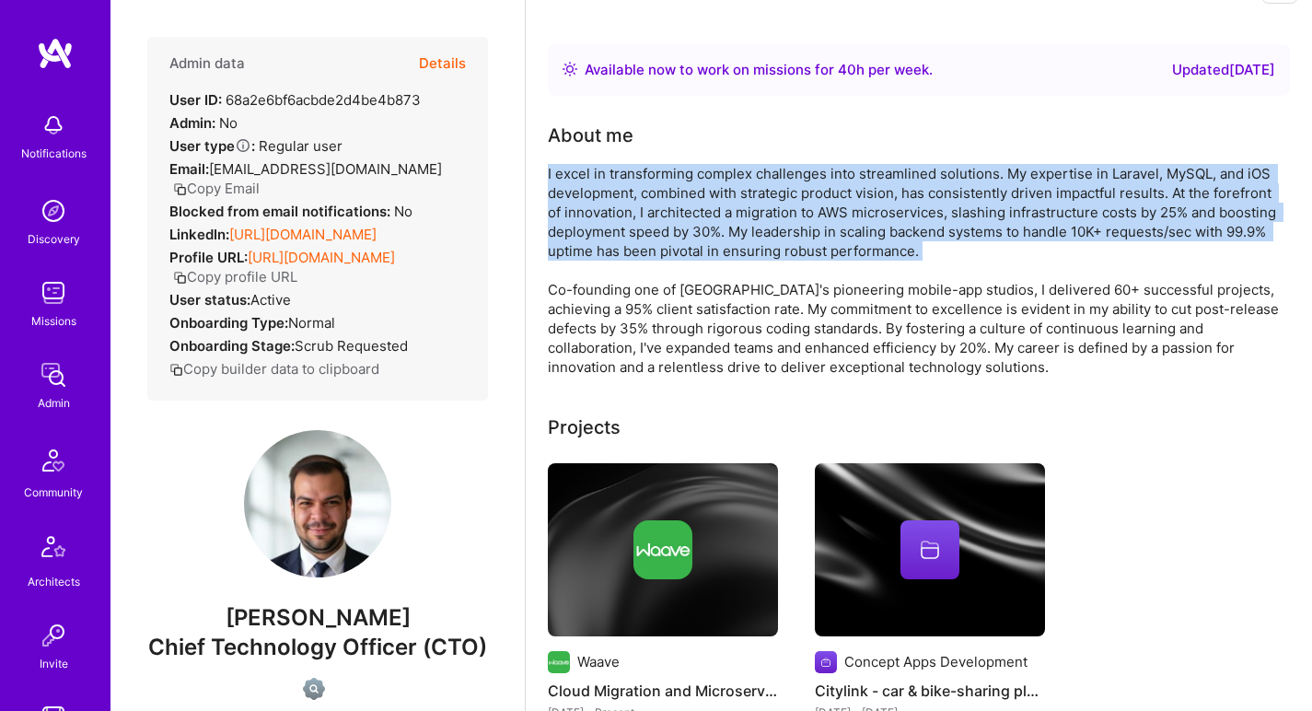
click at [603, 200] on div "I excel in transforming complex challenges into streamlined solutions. My exper…" at bounding box center [916, 270] width 737 height 213
click at [603, 199] on div "I excel in transforming complex challenges into streamlined solutions. My exper…" at bounding box center [916, 270] width 737 height 213
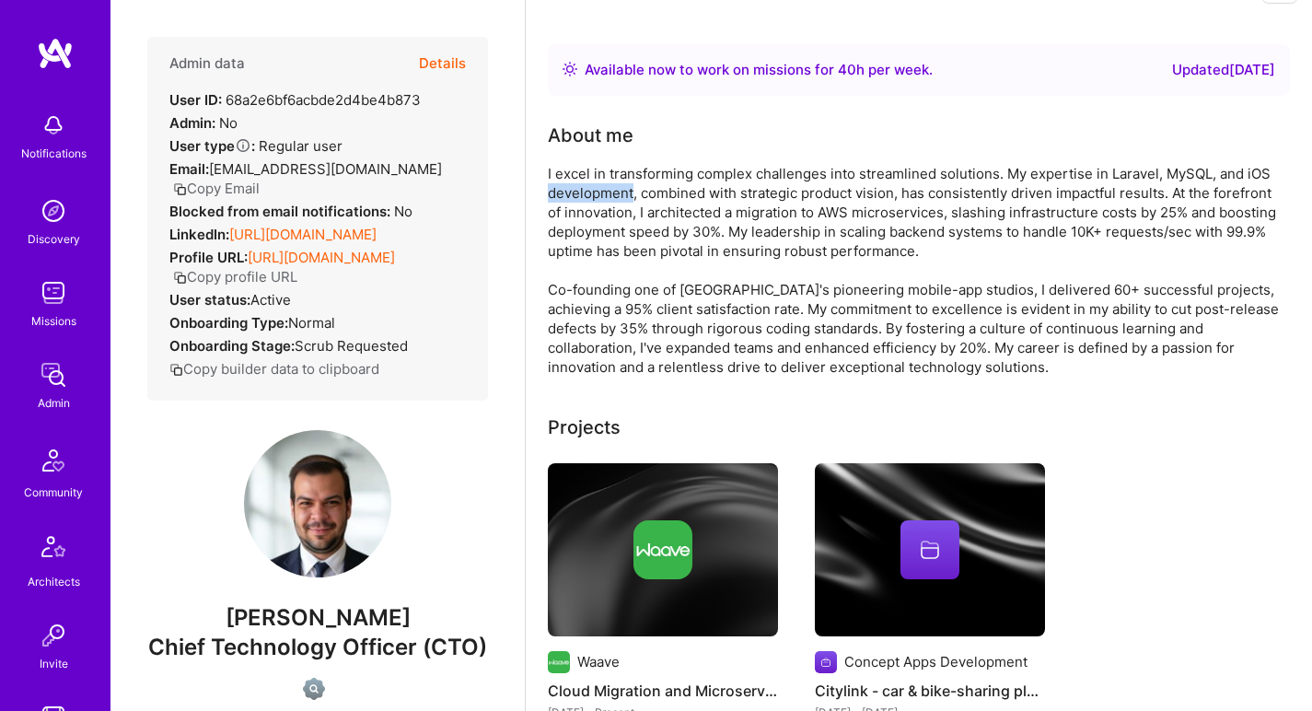
click at [603, 199] on div "I excel in transforming complex challenges into streamlined solutions. My exper…" at bounding box center [916, 270] width 737 height 213
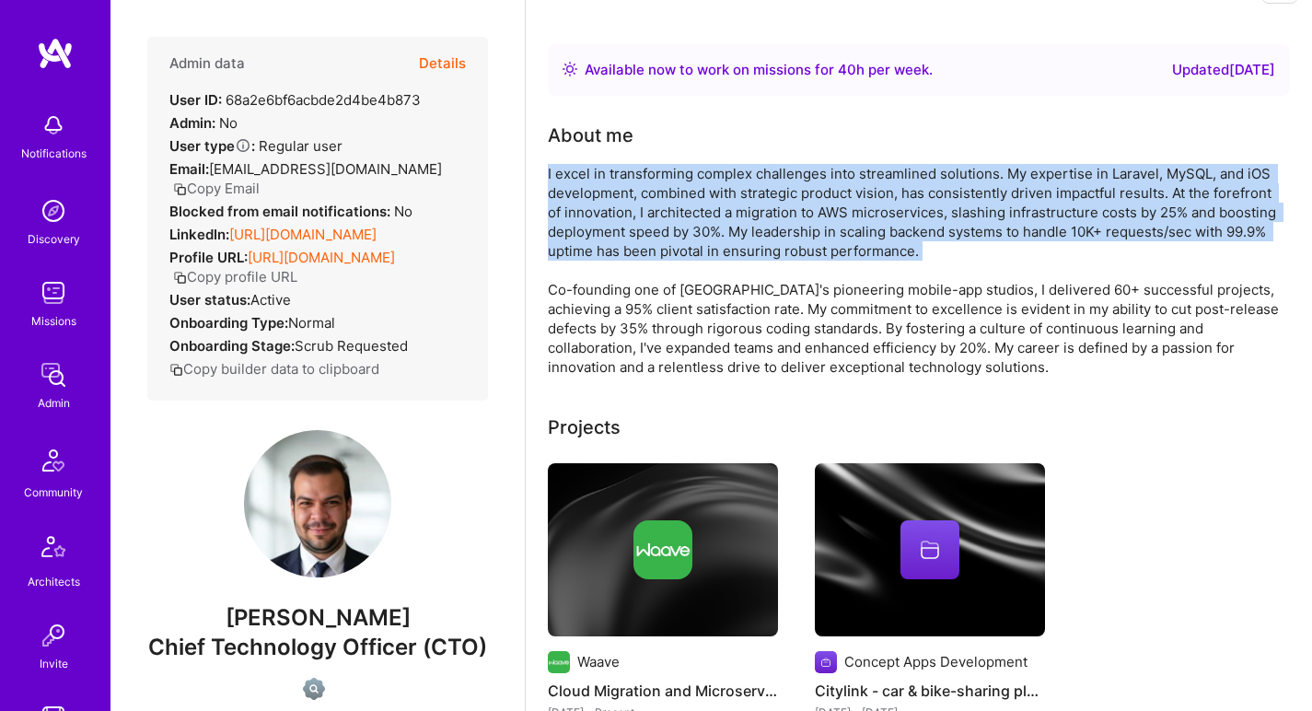
click at [603, 199] on div "I excel in transforming complex challenges into streamlined solutions. My exper…" at bounding box center [916, 270] width 737 height 213
click at [605, 180] on div "I excel in transforming complex challenges into streamlined solutions. My exper…" at bounding box center [916, 270] width 737 height 213
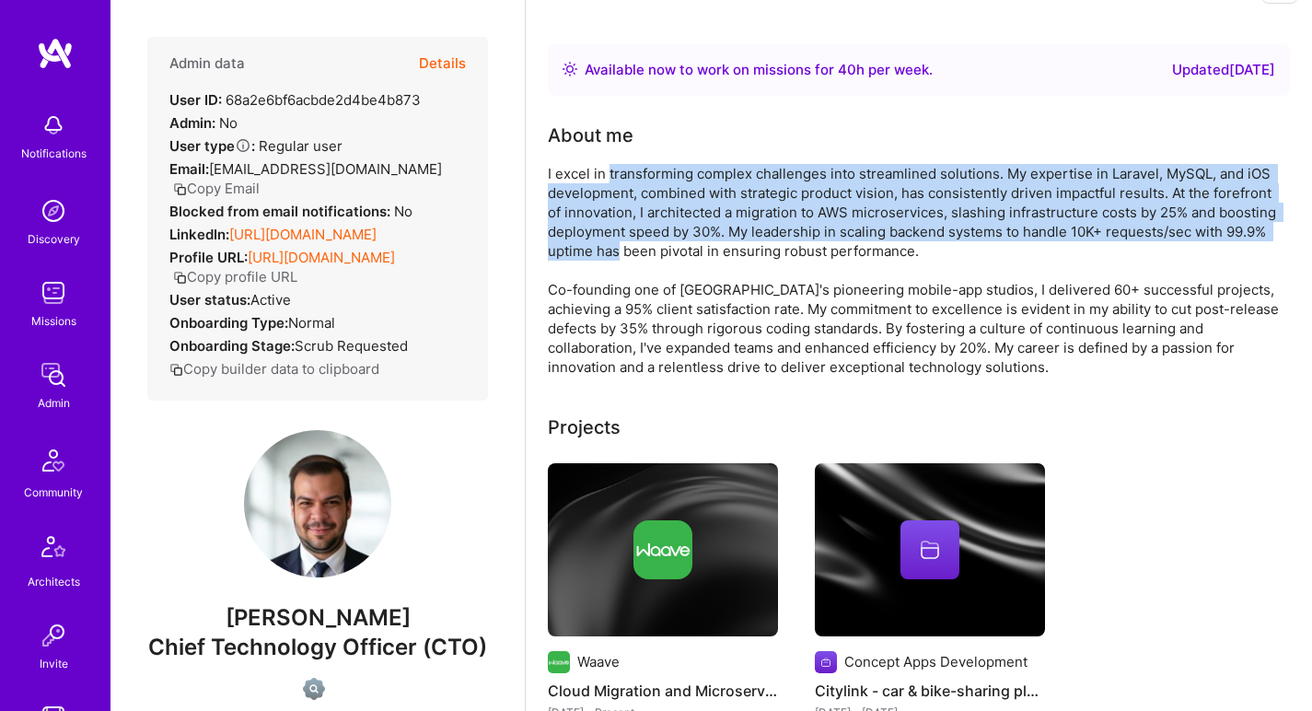
drag, startPoint x: 609, startPoint y: 167, endPoint x: 619, endPoint y: 255, distance: 89.0
click at [619, 255] on div "I excel in transforming complex challenges into streamlined solutions. My exper…" at bounding box center [916, 270] width 737 height 213
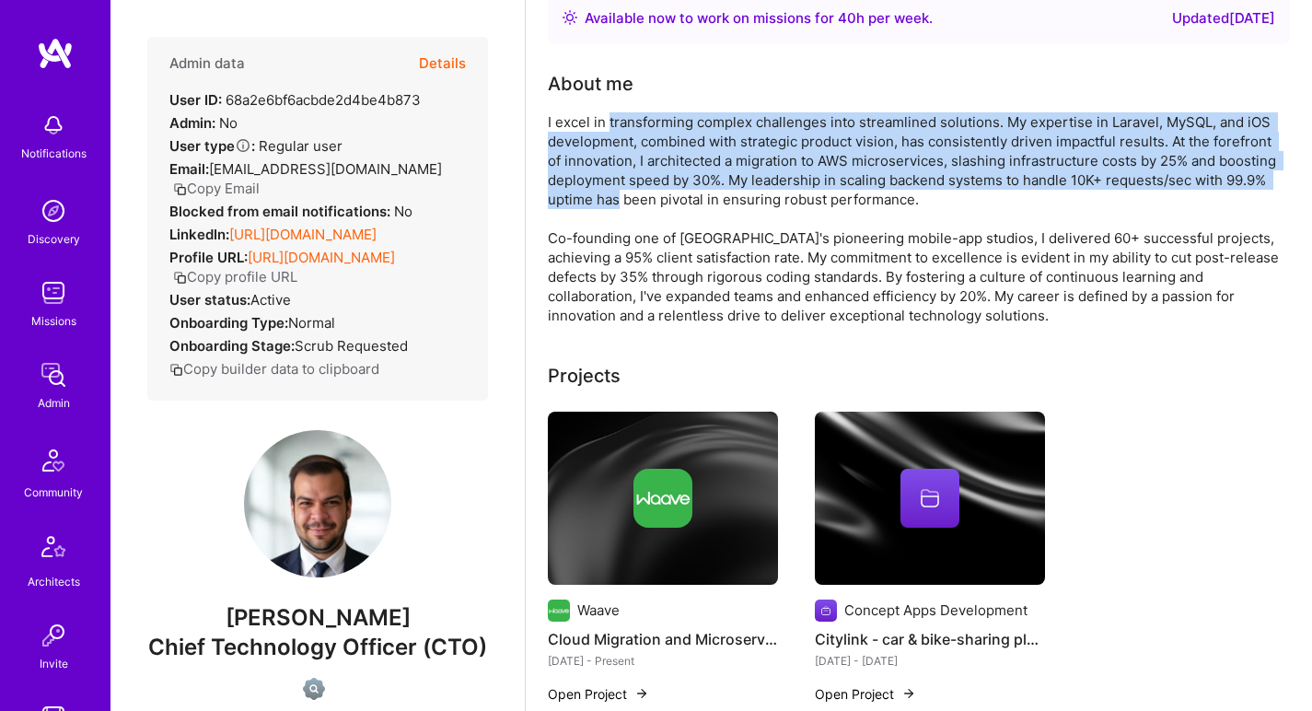
scroll to position [155, 0]
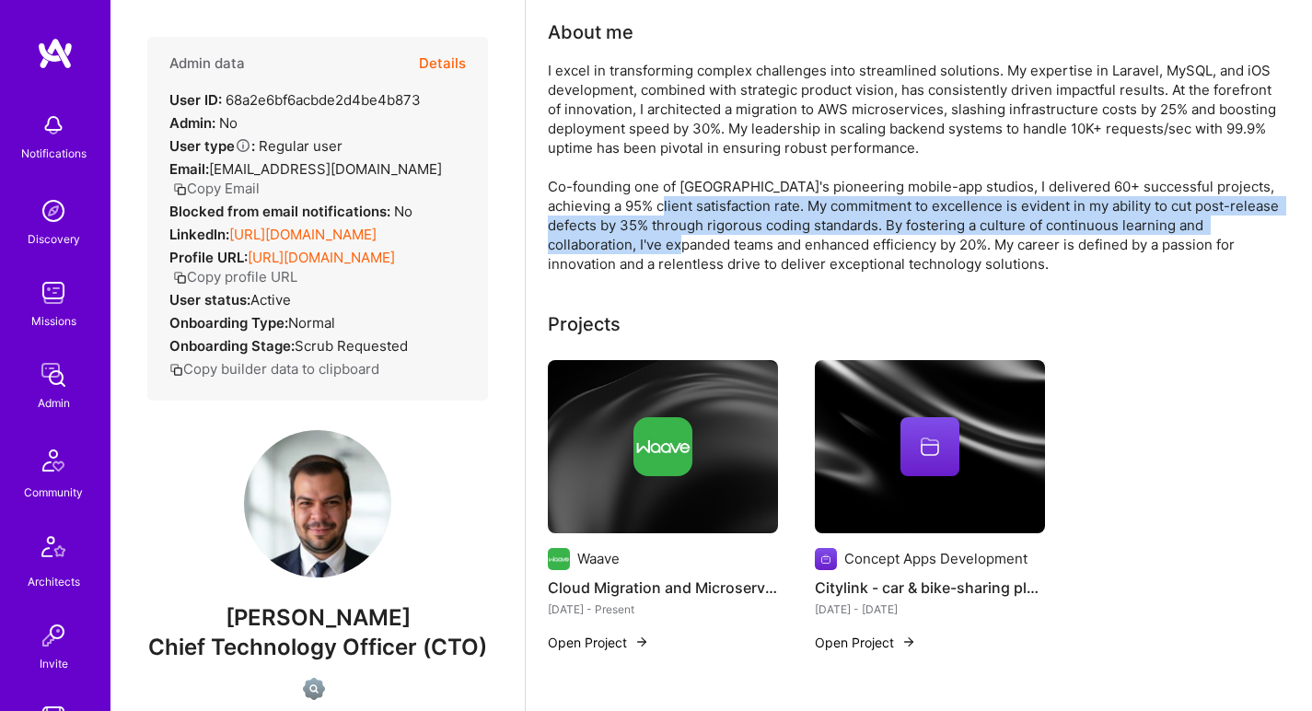
drag, startPoint x: 622, startPoint y: 245, endPoint x: 634, endPoint y: 199, distance: 47.6
click at [634, 199] on div "I excel in transforming complex challenges into streamlined solutions. My exper…" at bounding box center [916, 167] width 737 height 213
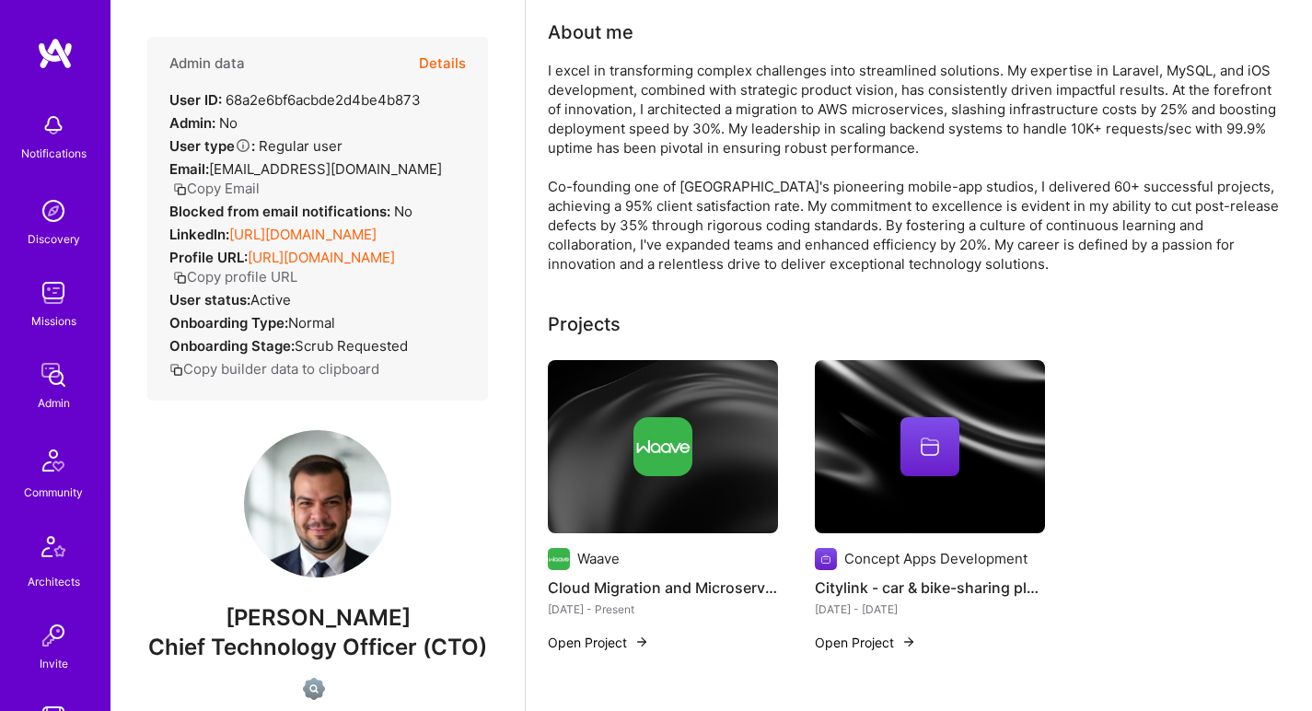
click at [638, 194] on div "I excel in transforming complex challenges into streamlined solutions. My exper…" at bounding box center [916, 167] width 737 height 213
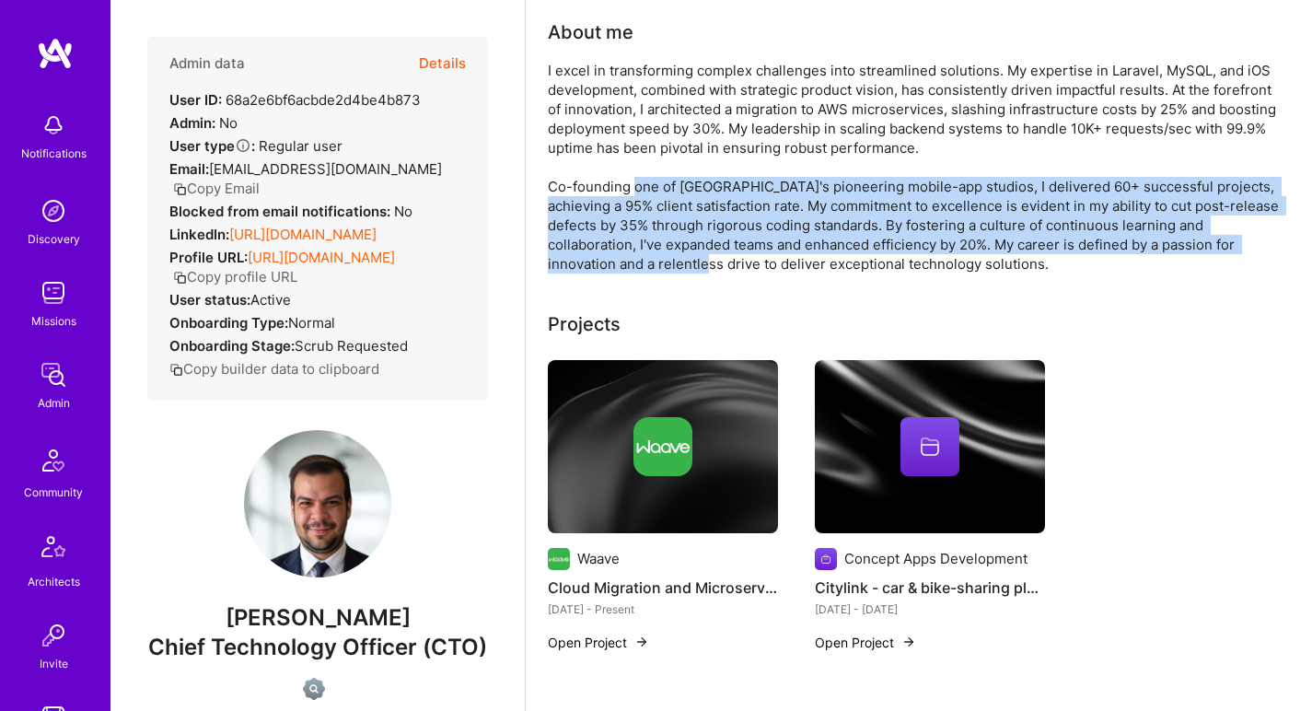
drag, startPoint x: 638, startPoint y: 194, endPoint x: 623, endPoint y: 258, distance: 65.2
click at [622, 258] on div "I excel in transforming complex challenges into streamlined solutions. My exper…" at bounding box center [916, 167] width 737 height 213
click at [623, 258] on div "I excel in transforming complex challenges into streamlined solutions. My exper…" at bounding box center [916, 167] width 737 height 213
drag, startPoint x: 623, startPoint y: 258, endPoint x: 631, endPoint y: 179, distance: 79.5
click at [631, 179] on div "I excel in transforming complex challenges into streamlined solutions. My exper…" at bounding box center [916, 167] width 737 height 213
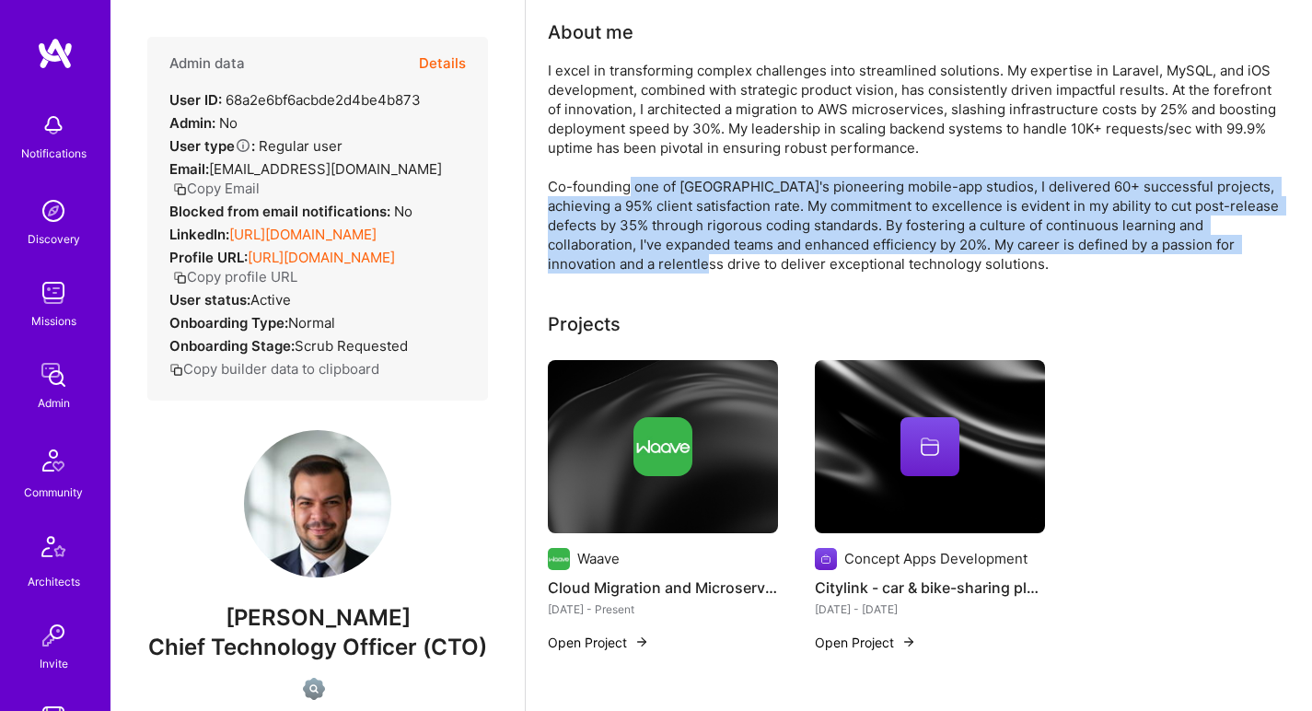
click at [631, 179] on div "I excel in transforming complex challenges into streamlined solutions. My exper…" at bounding box center [916, 167] width 737 height 213
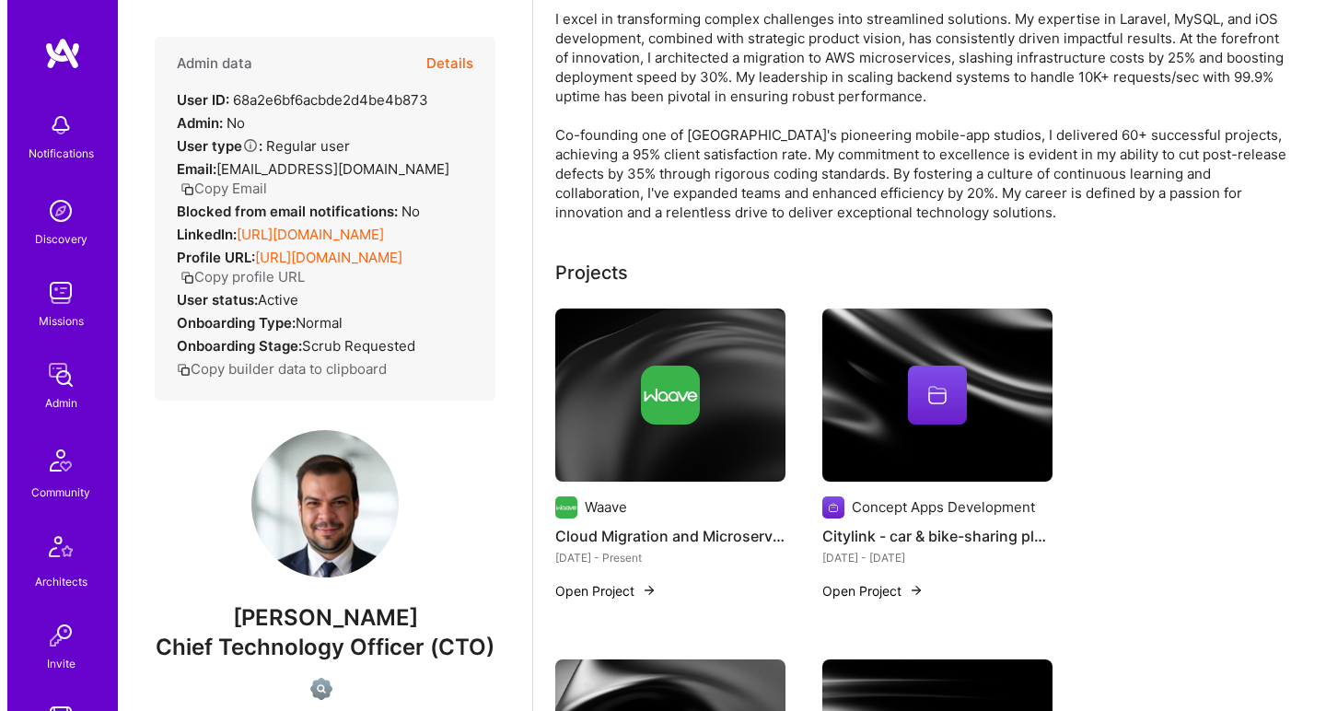
scroll to position [328, 0]
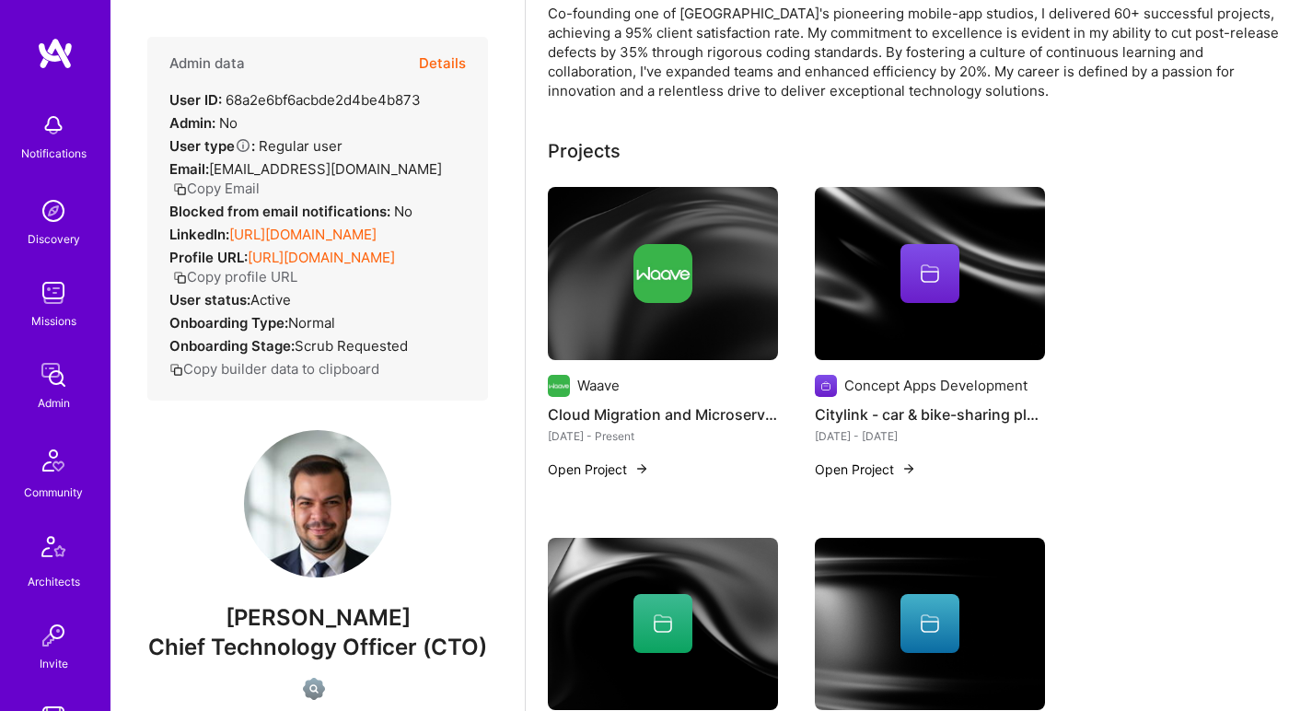
click at [635, 323] on img at bounding box center [663, 273] width 230 height 173
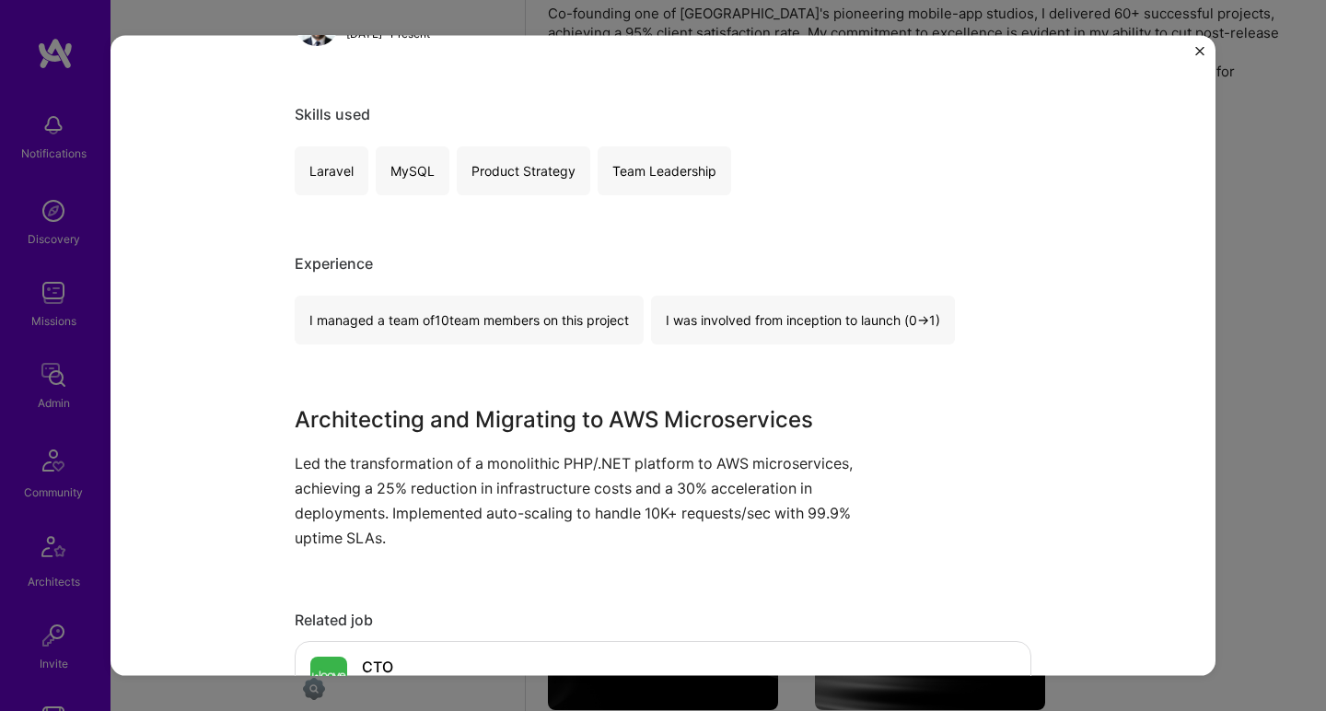
scroll to position [357, 0]
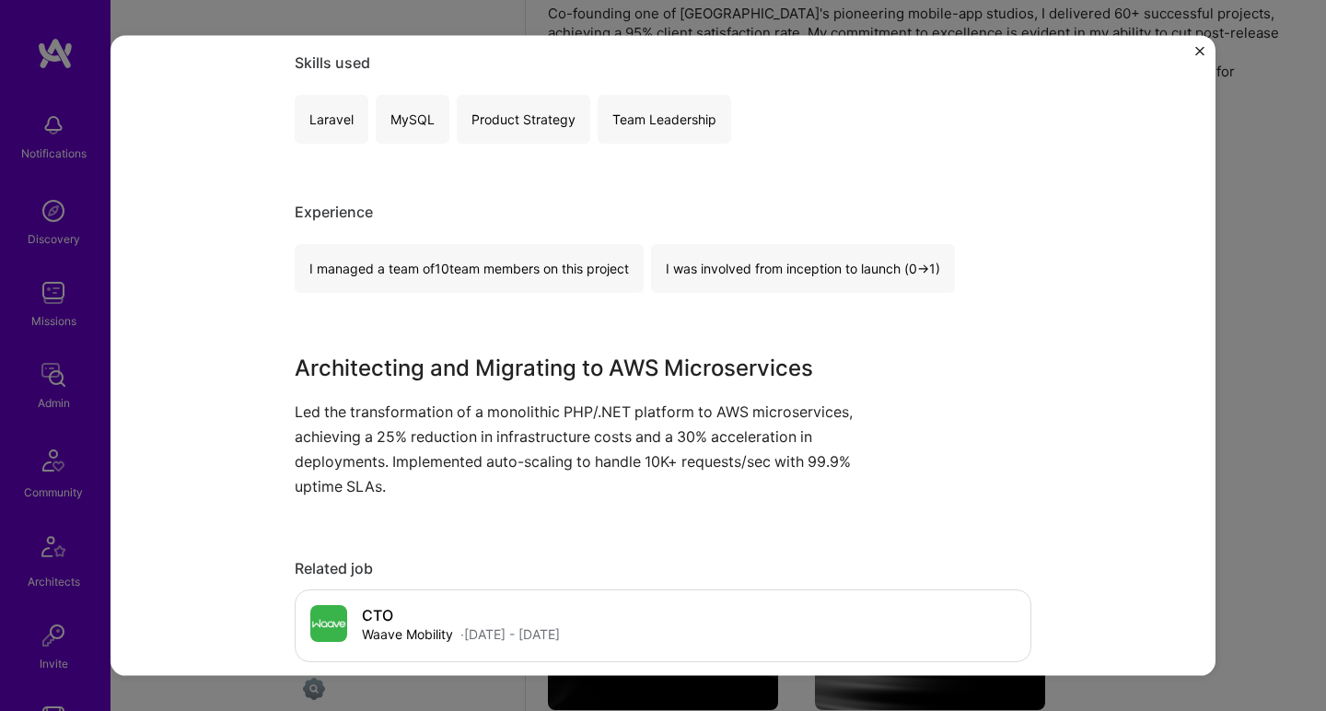
click at [298, 359] on h3 "Architecting and Migrating to AWS Microservices" at bounding box center [594, 367] width 599 height 33
click at [298, 358] on h3 "Architecting and Migrating to AWS Microservices" at bounding box center [594, 367] width 599 height 33
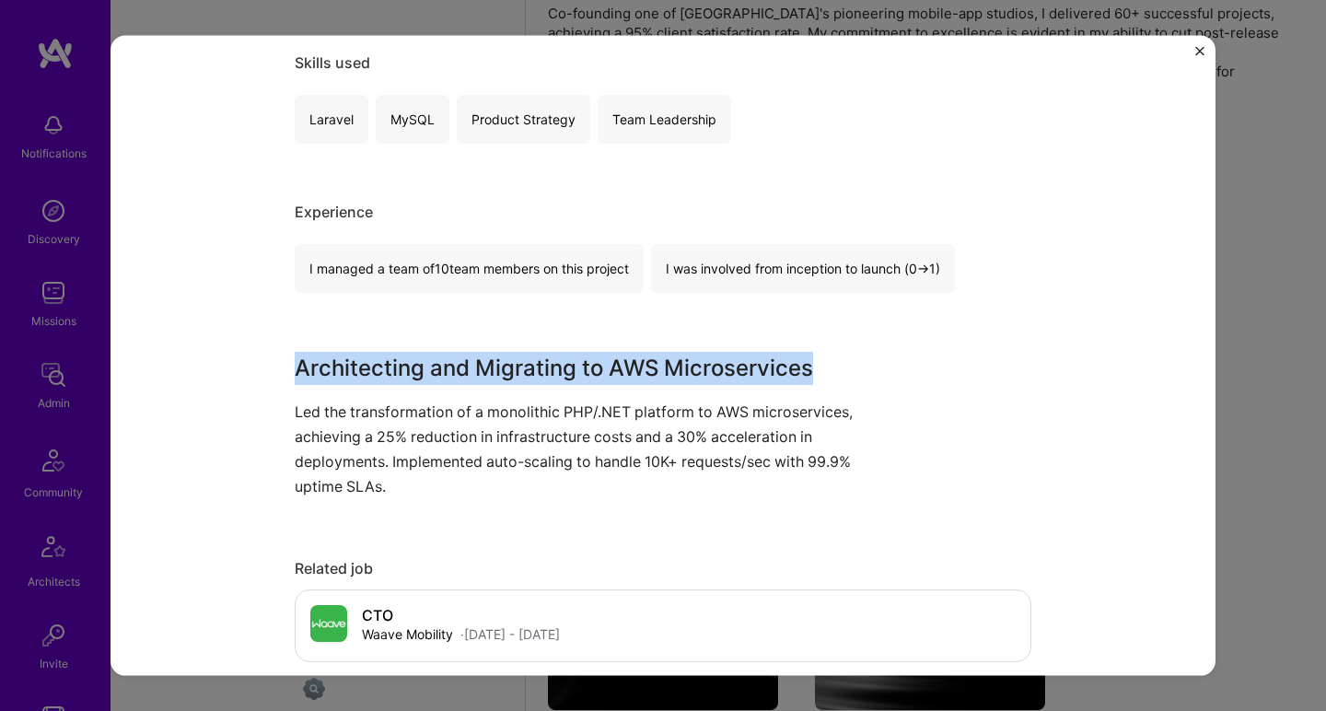
drag, startPoint x: 298, startPoint y: 358, endPoint x: 273, endPoint y: 475, distance: 119.8
click at [273, 475] on div "Cloud Migration and Microservices Transformation Waave Mobility Project link Ro…" at bounding box center [662, 356] width 1105 height 640
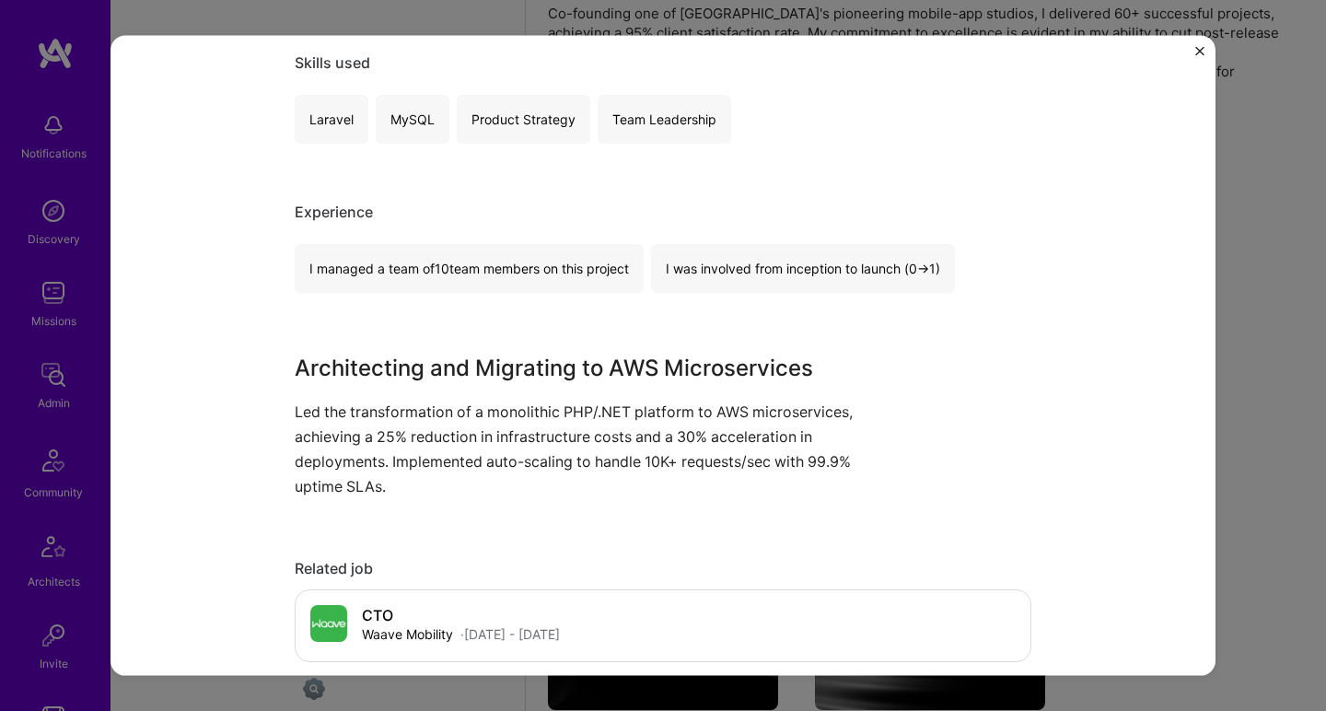
click at [273, 475] on div "Cloud Migration and Microservices Transformation Waave Mobility Project link Ro…" at bounding box center [662, 356] width 1105 height 640
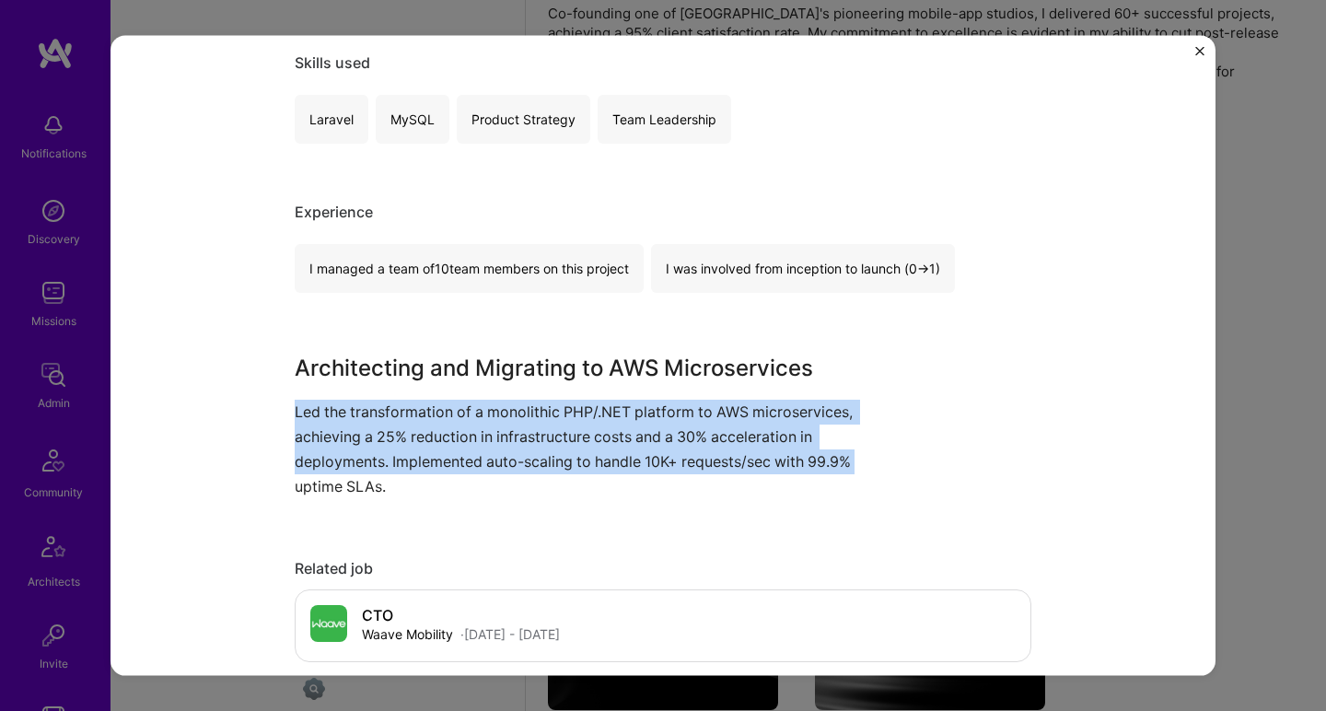
drag, startPoint x: 273, startPoint y: 475, endPoint x: 293, endPoint y: 399, distance: 79.1
click at [293, 399] on div "Cloud Migration and Microservices Transformation Waave Mobility Project link Ro…" at bounding box center [662, 356] width 1105 height 640
click at [295, 399] on p "Led the transformation of a monolithic PHP/.NET platform to AWS microservices, …" at bounding box center [594, 449] width 599 height 100
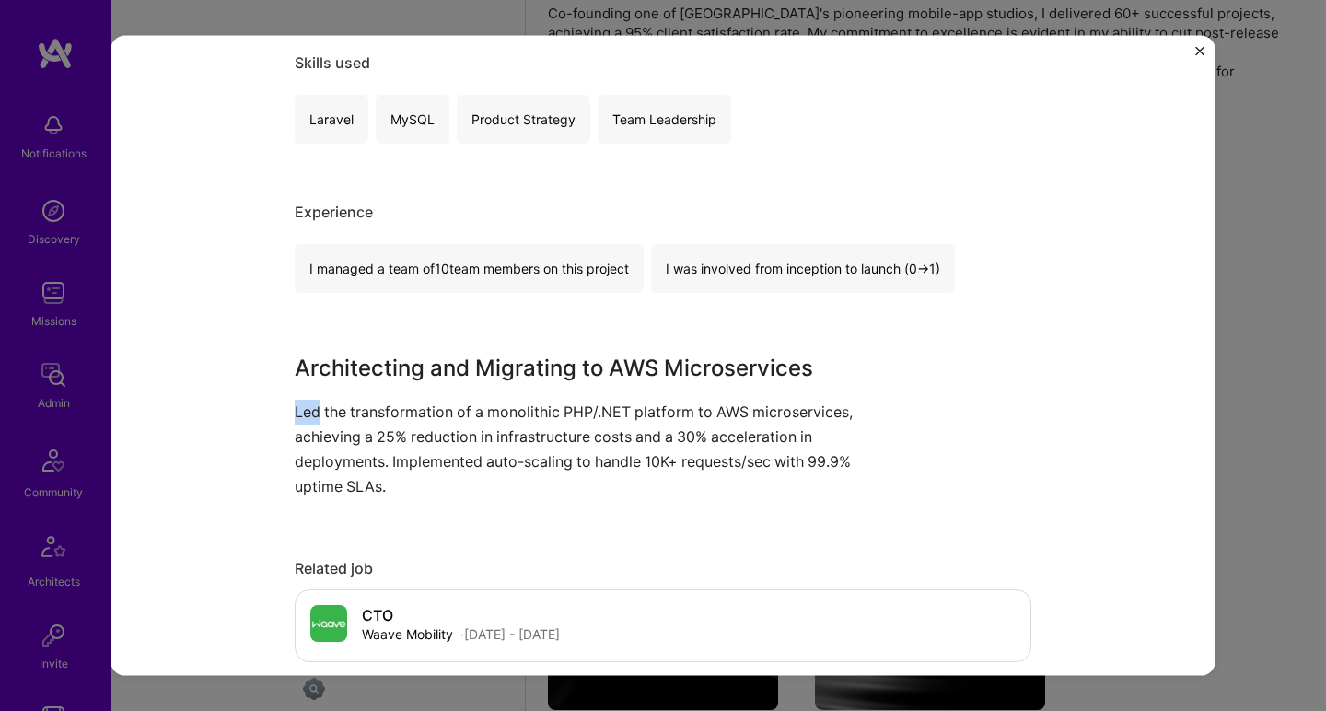
click at [295, 399] on p "Led the transformation of a monolithic PHP/.NET platform to AWS microservices, …" at bounding box center [594, 449] width 599 height 100
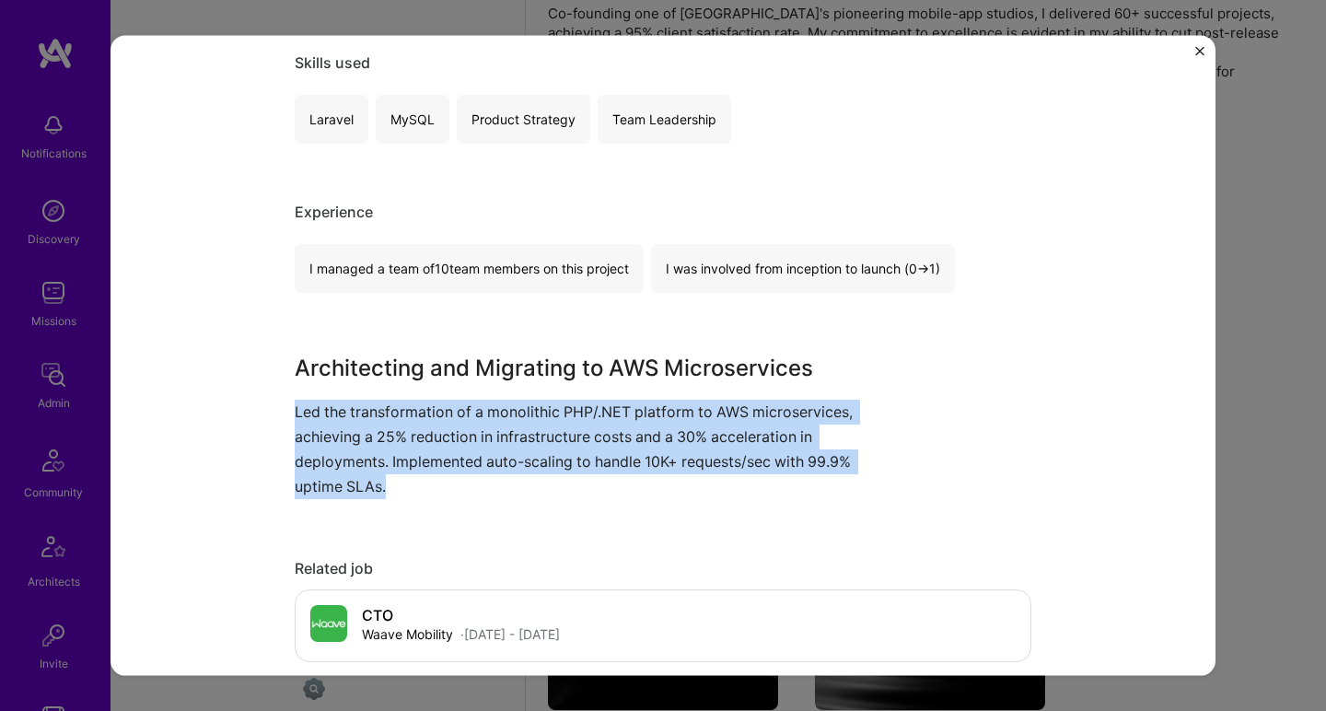
click at [295, 401] on p "Led the transformation of a monolithic PHP/.NET platform to AWS microservices, …" at bounding box center [594, 449] width 599 height 100
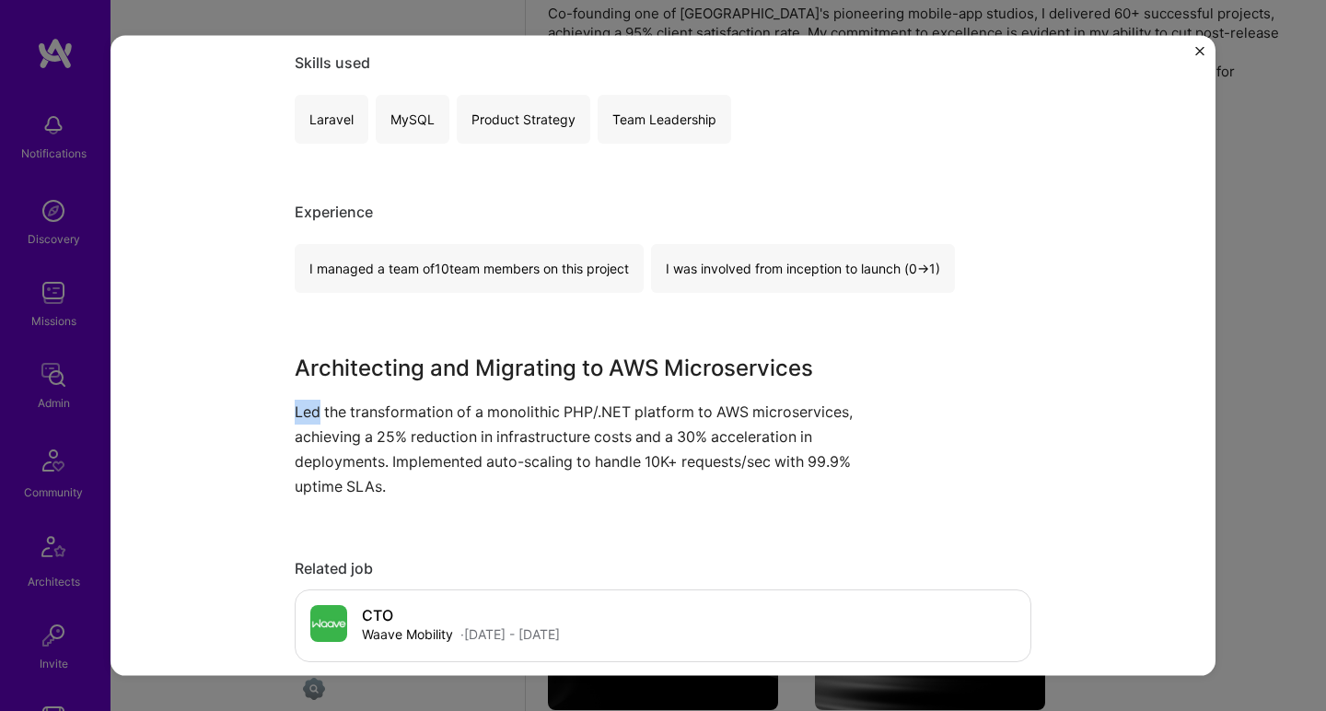
click at [295, 401] on p "Led the transformation of a monolithic PHP/.NET platform to AWS microservices, …" at bounding box center [594, 449] width 599 height 100
click at [295, 400] on p "Led the transformation of a monolithic PHP/.NET platform to AWS microservices, …" at bounding box center [594, 449] width 599 height 100
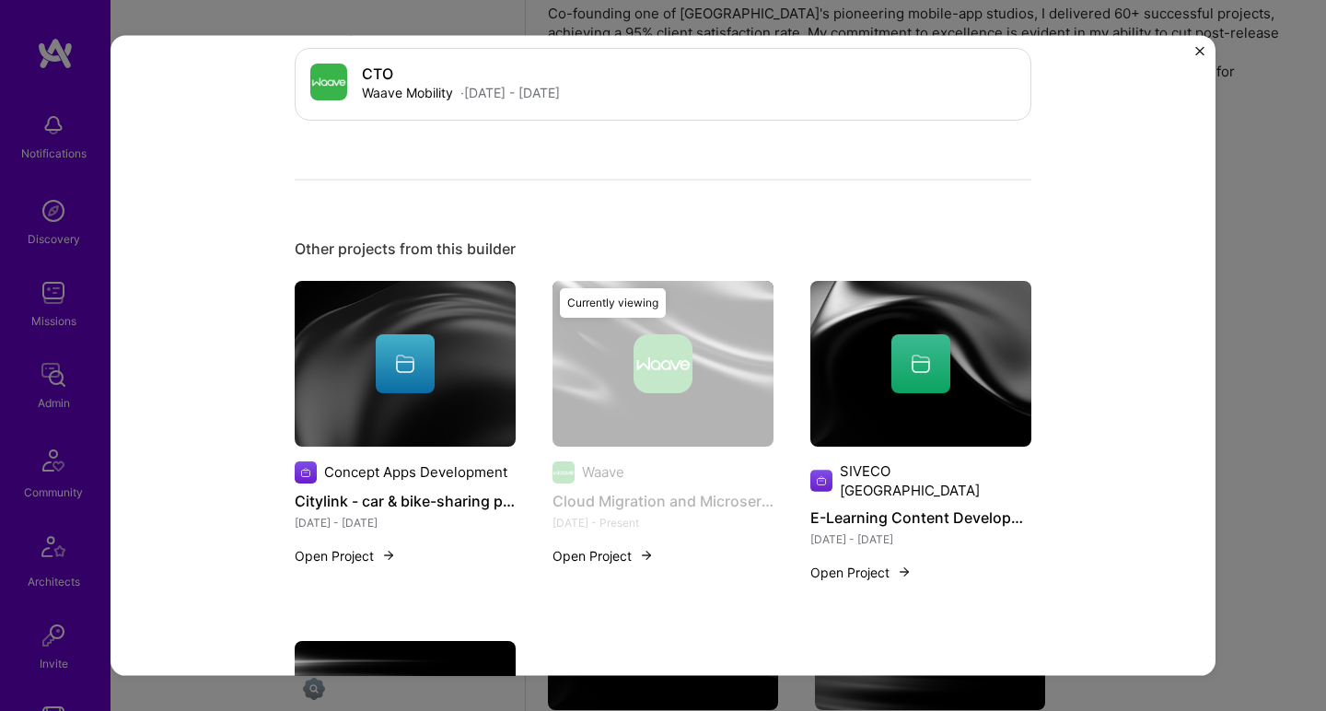
scroll to position [1076, 0]
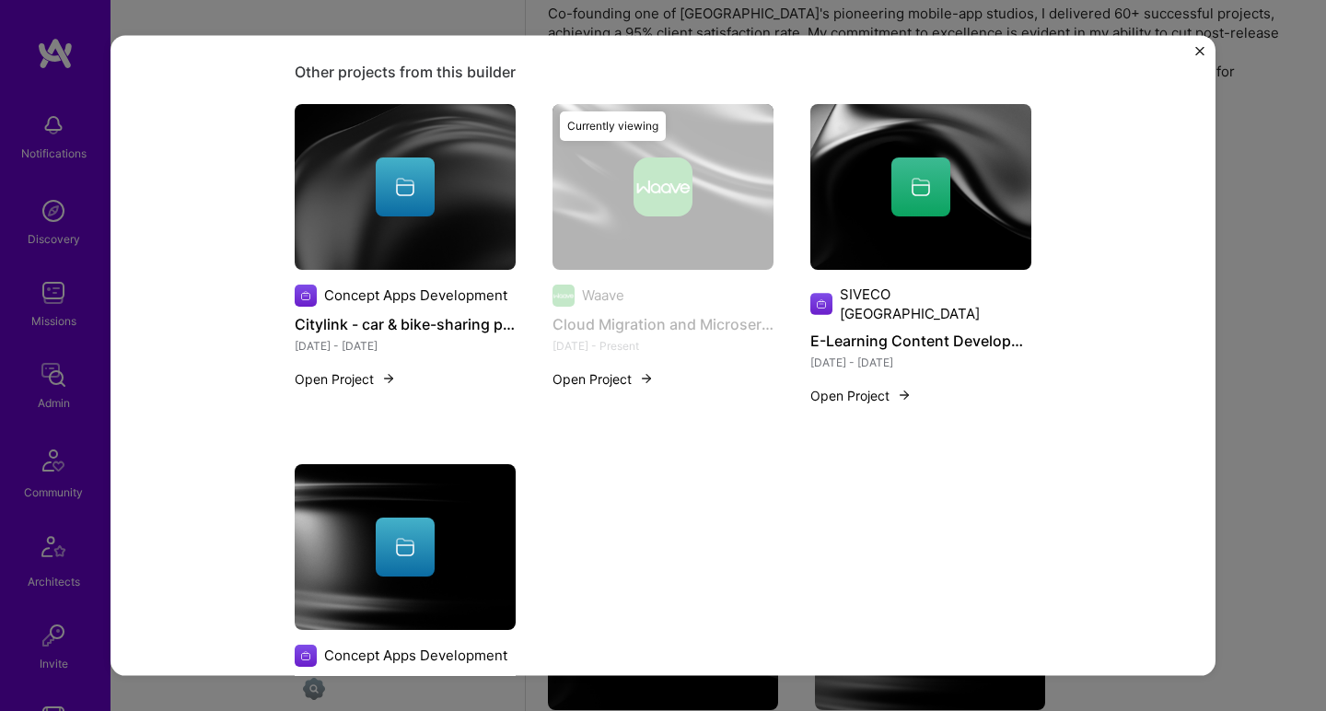
click at [410, 237] on img at bounding box center [405, 186] width 221 height 166
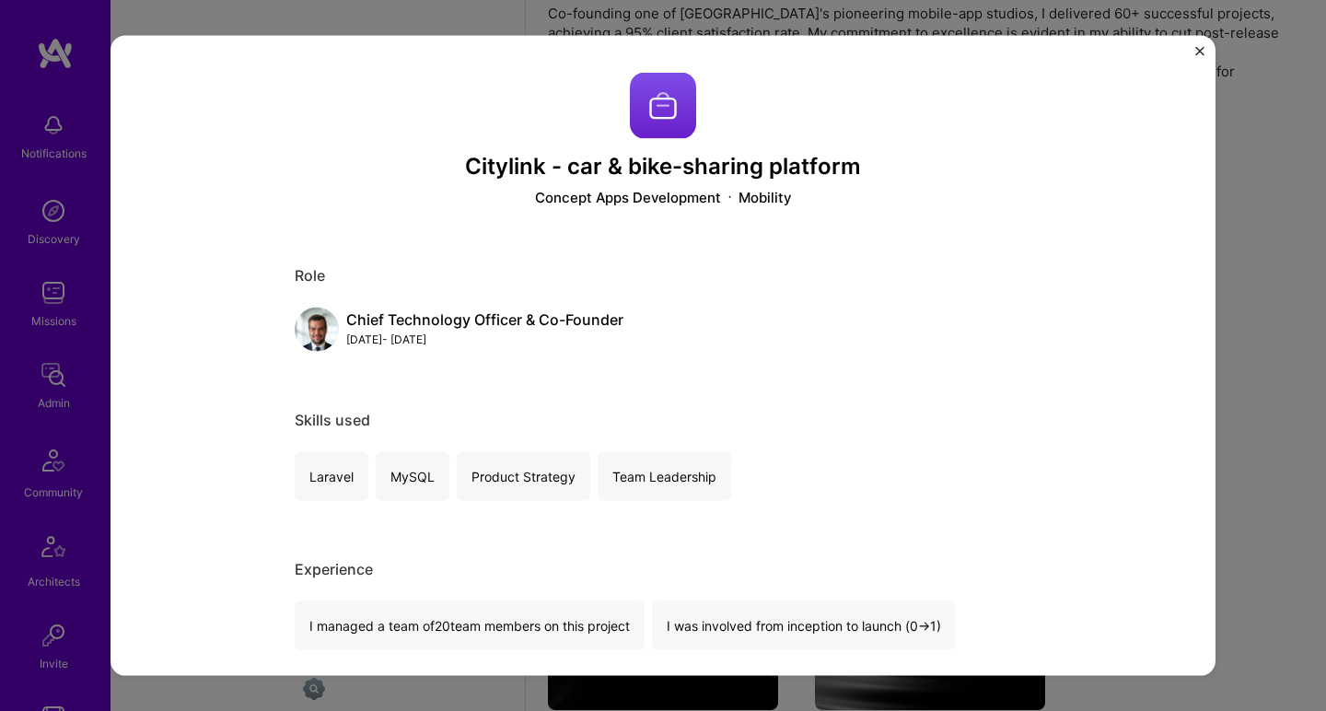
scroll to position [52, 0]
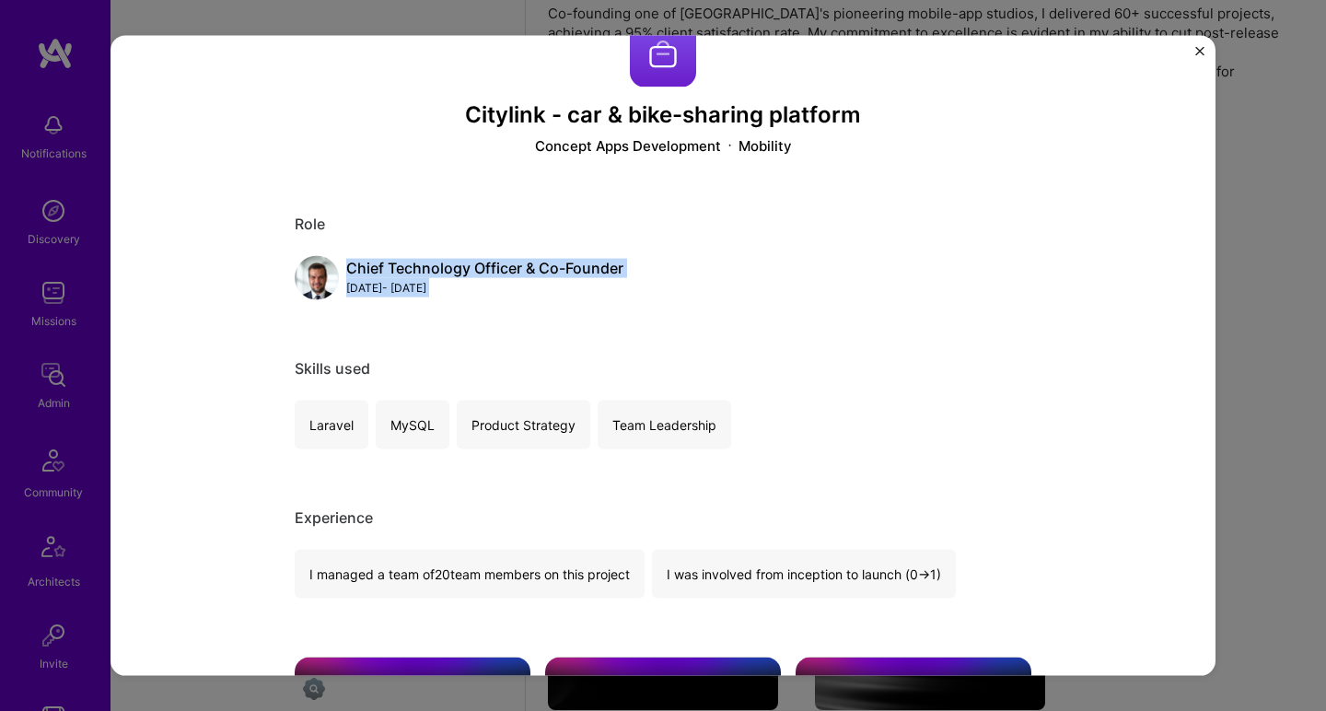
drag, startPoint x: 397, startPoint y: 255, endPoint x: 362, endPoint y: 312, distance: 67.0
drag, startPoint x: 362, startPoint y: 312, endPoint x: 387, endPoint y: 213, distance: 102.5
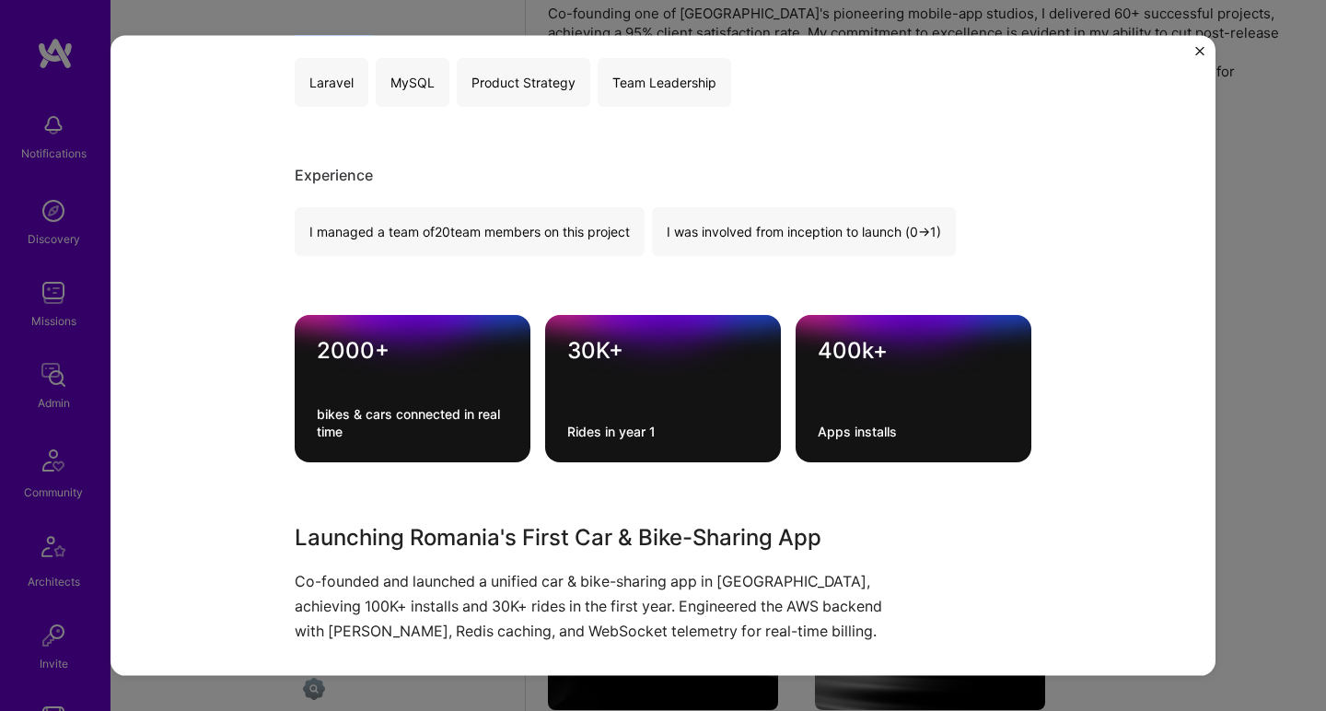
scroll to position [740, 0]
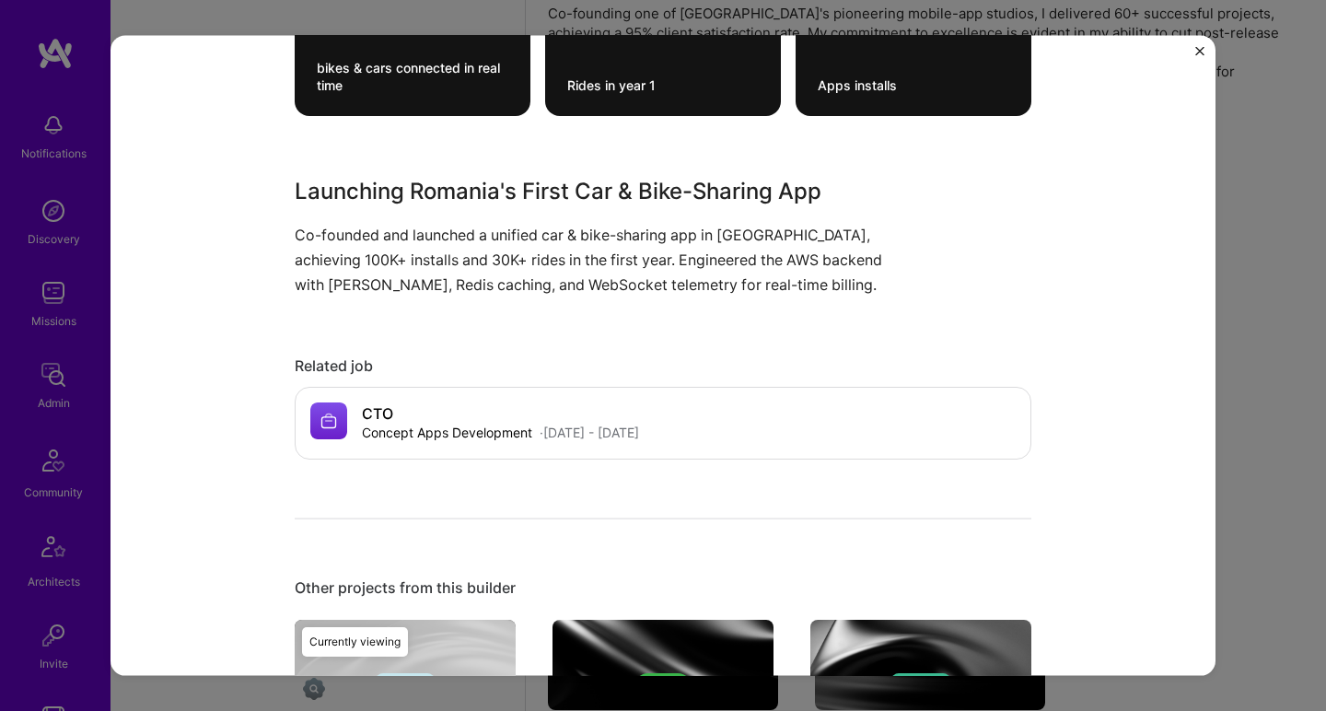
click at [385, 229] on p "Co-founded and launched a unified car & bike-sharing app in Romania, achieving …" at bounding box center [594, 260] width 599 height 76
click at [385, 228] on p "Co-founded and launched a unified car & bike-sharing app in Romania, achieving …" at bounding box center [594, 260] width 599 height 76
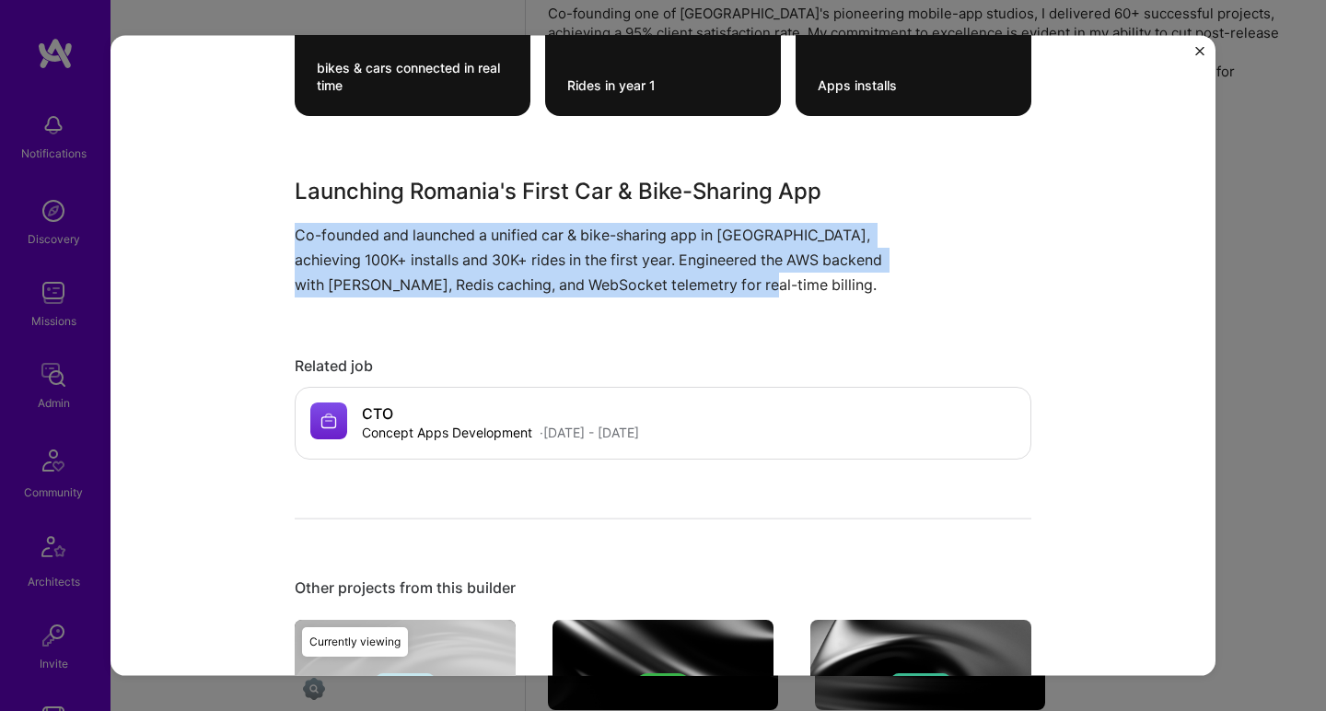
drag, startPoint x: 385, startPoint y: 228, endPoint x: 366, endPoint y: 258, distance: 34.7
click at [366, 257] on p "Co-founded and launched a unified car & bike-sharing app in Romania, achieving …" at bounding box center [594, 260] width 599 height 76
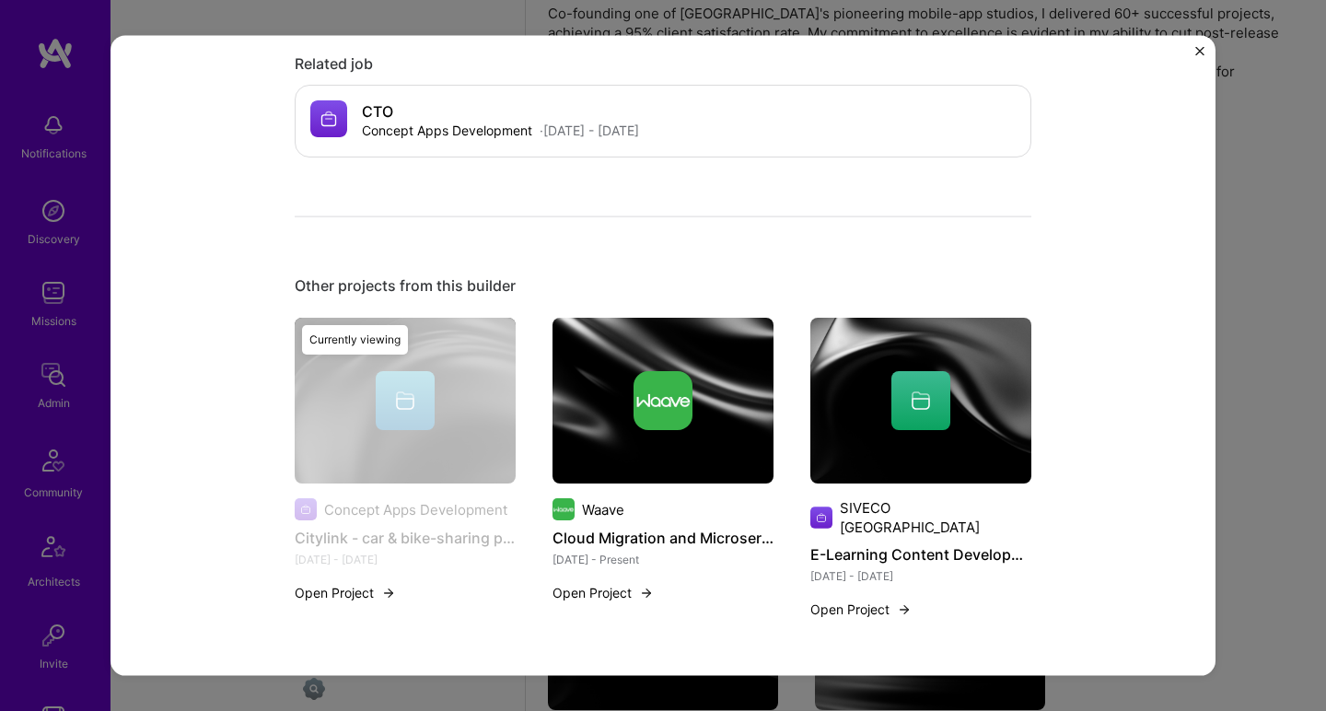
scroll to position [1134, 0]
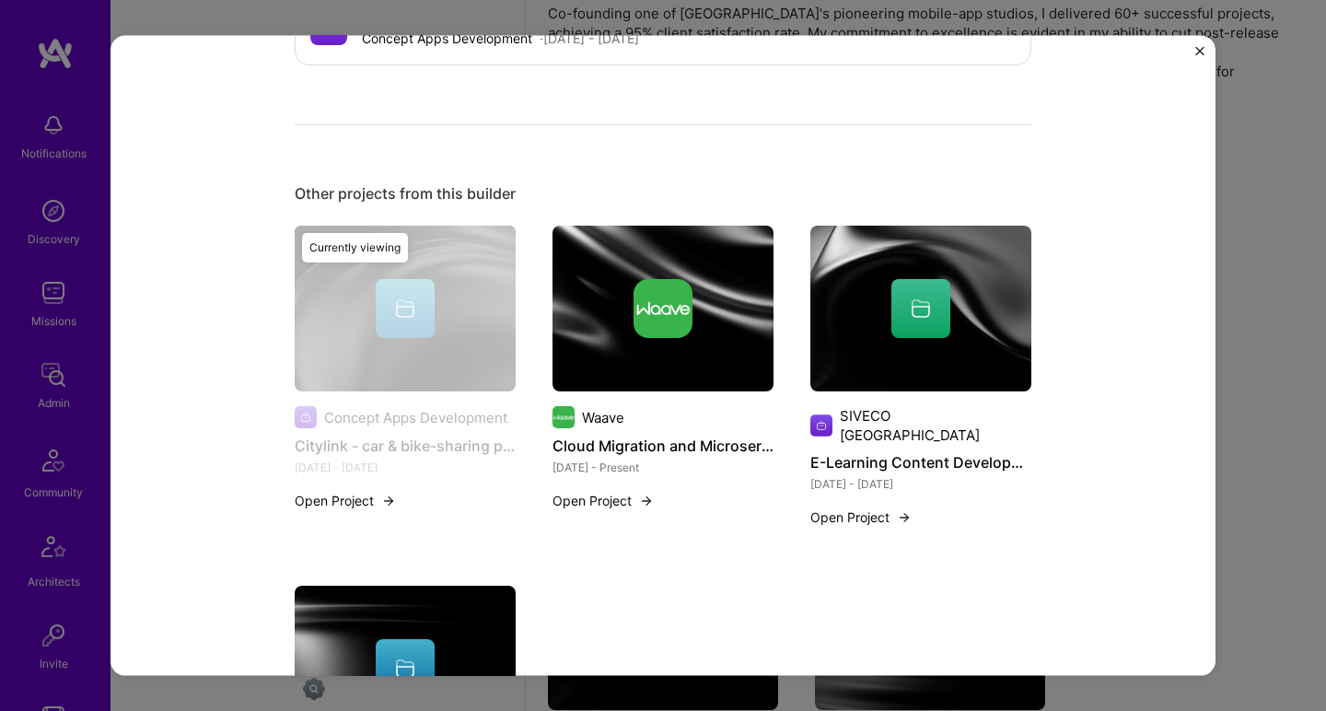
click at [669, 344] on img at bounding box center [662, 309] width 221 height 166
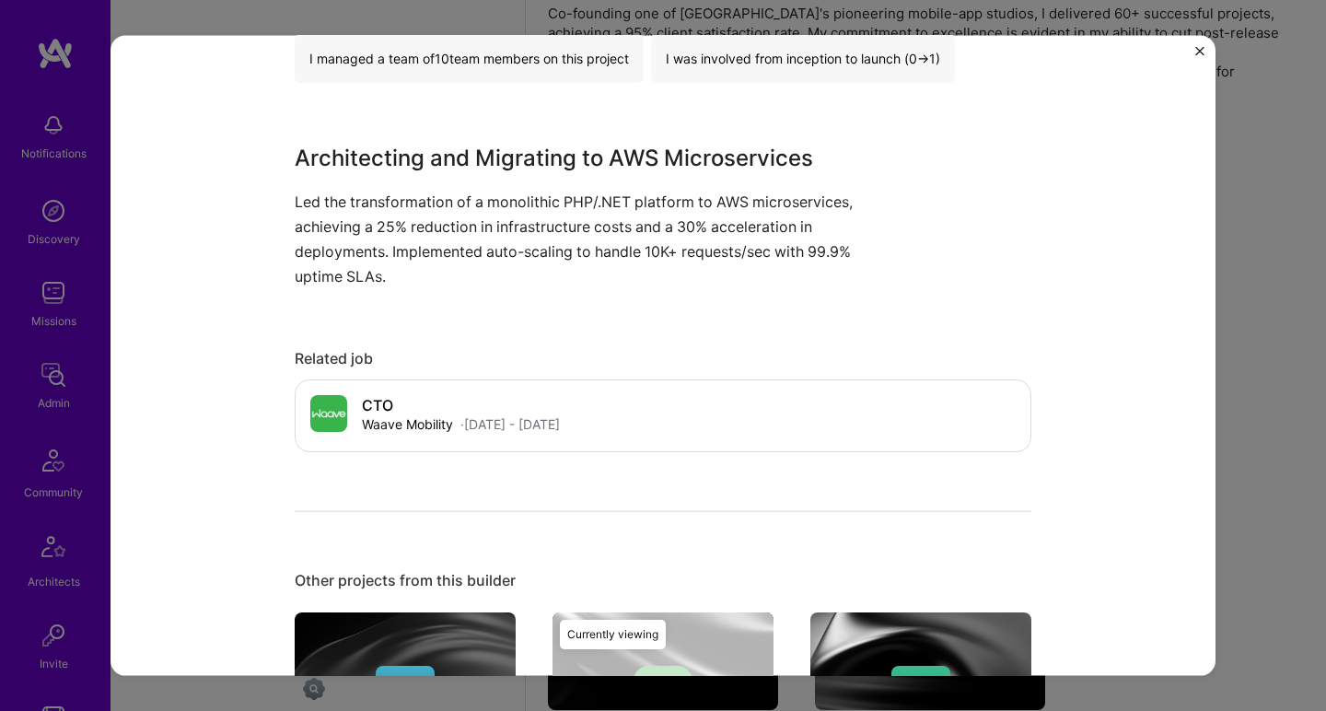
scroll to position [829, 0]
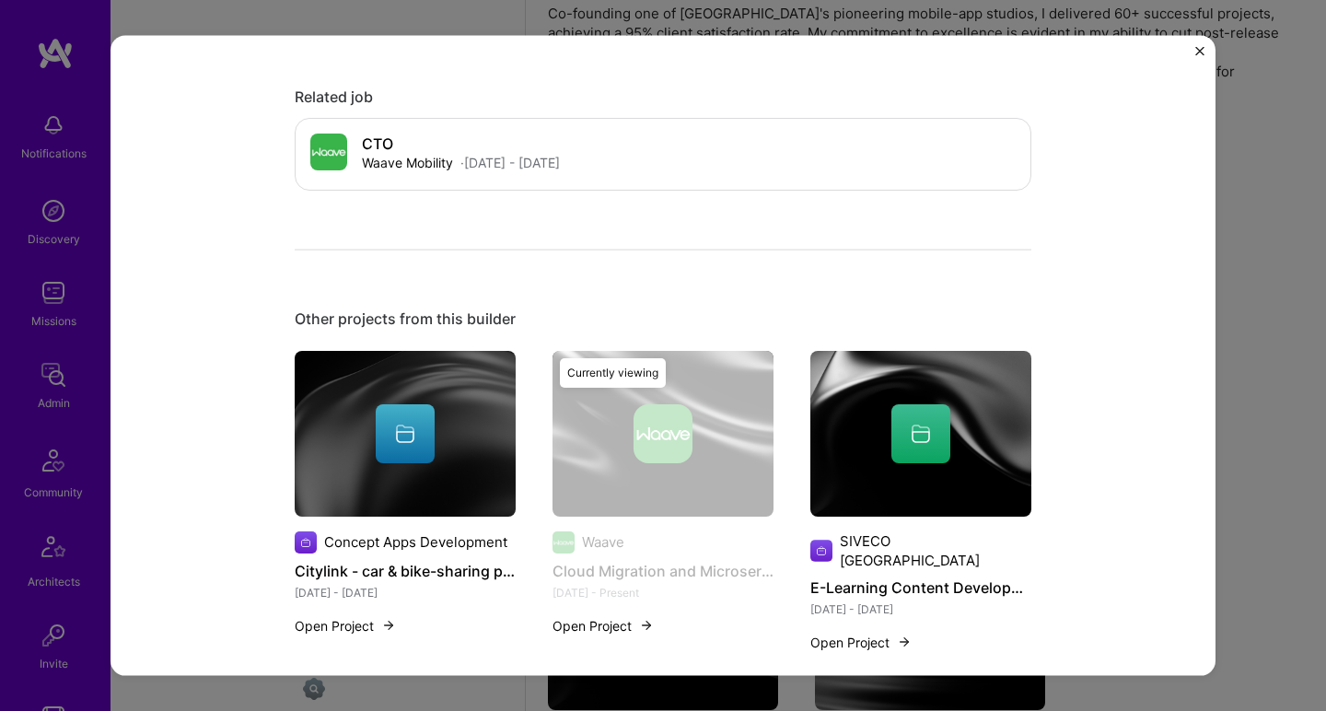
click at [867, 443] on div at bounding box center [920, 432] width 221 height 59
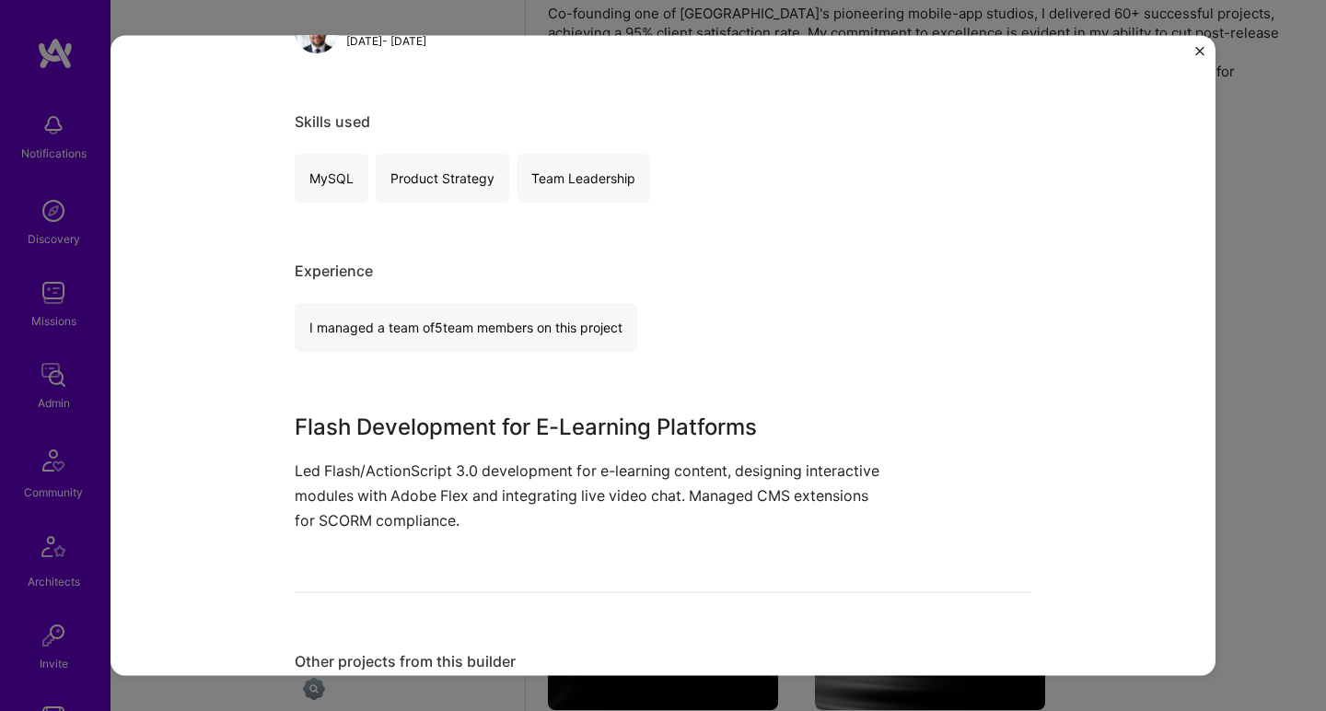
scroll to position [350, 0]
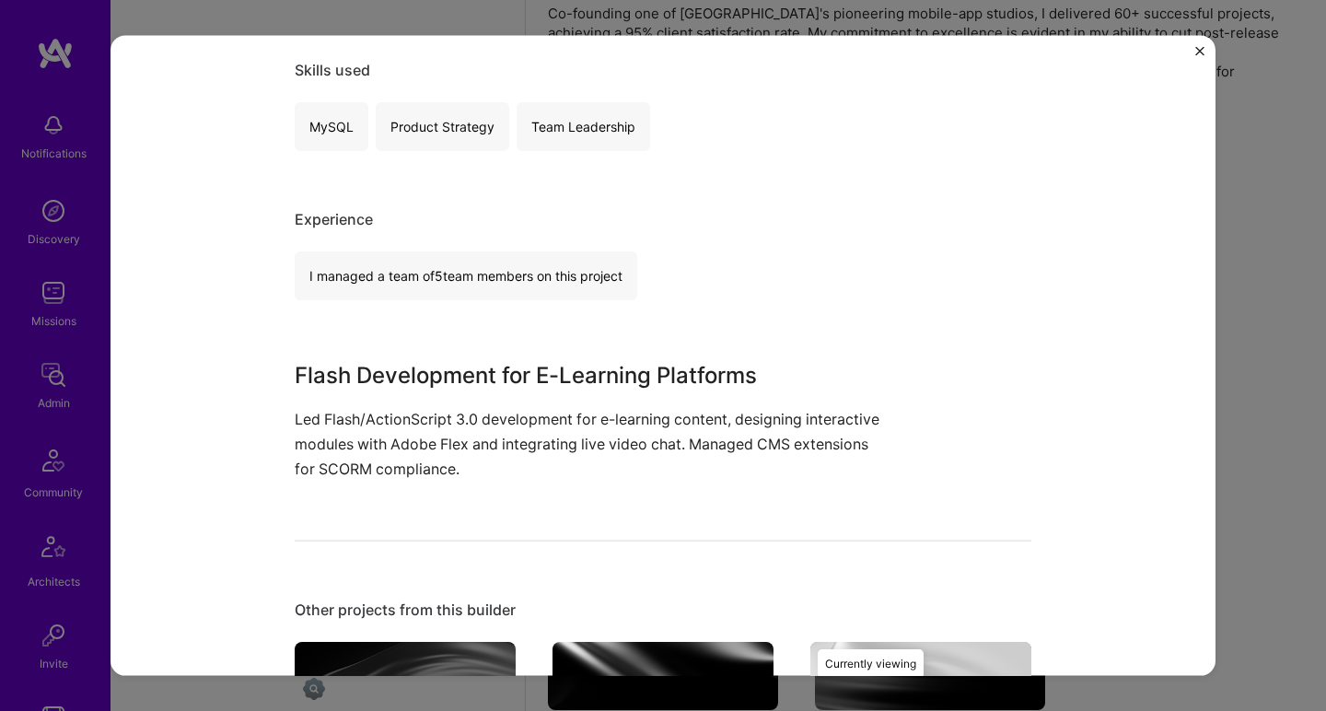
click at [844, 476] on p "Led Flash/ActionScript 3.0 development for e-learning content, designing intera…" at bounding box center [594, 444] width 599 height 76
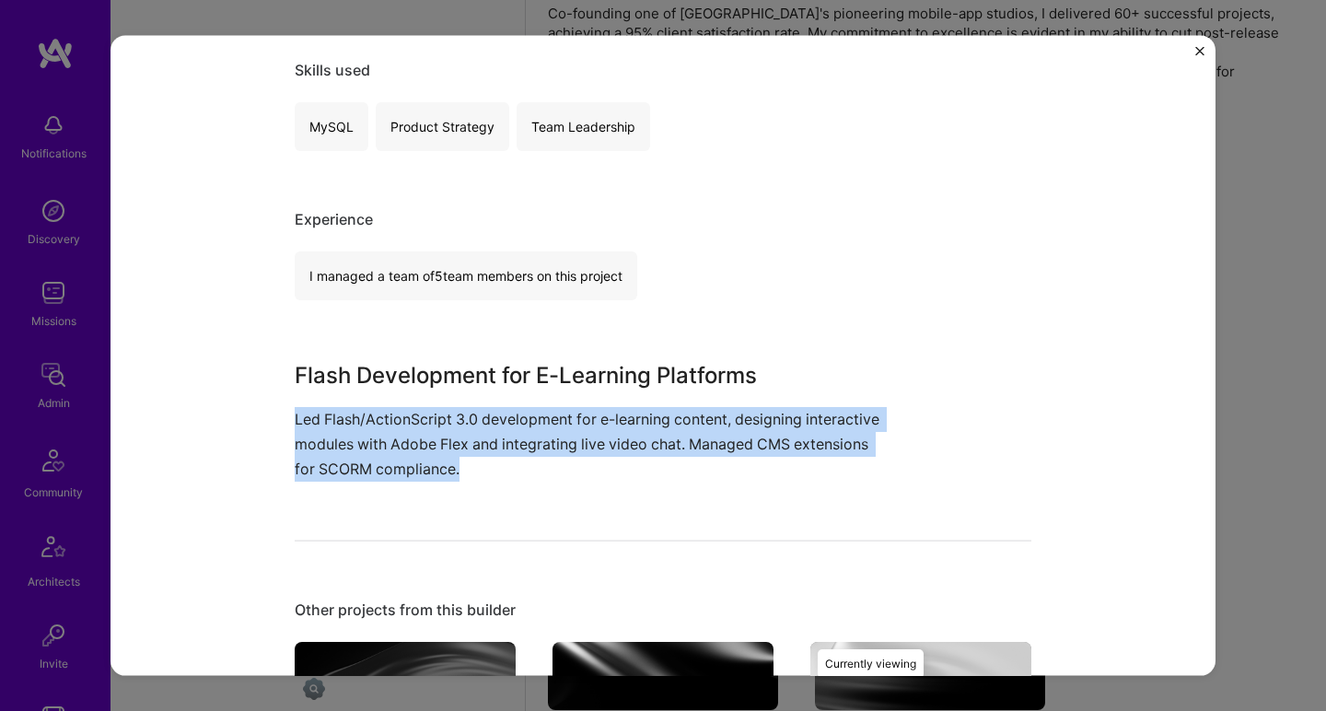
click at [844, 473] on p "Led Flash/ActionScript 3.0 development for e-learning content, designing intera…" at bounding box center [594, 444] width 599 height 76
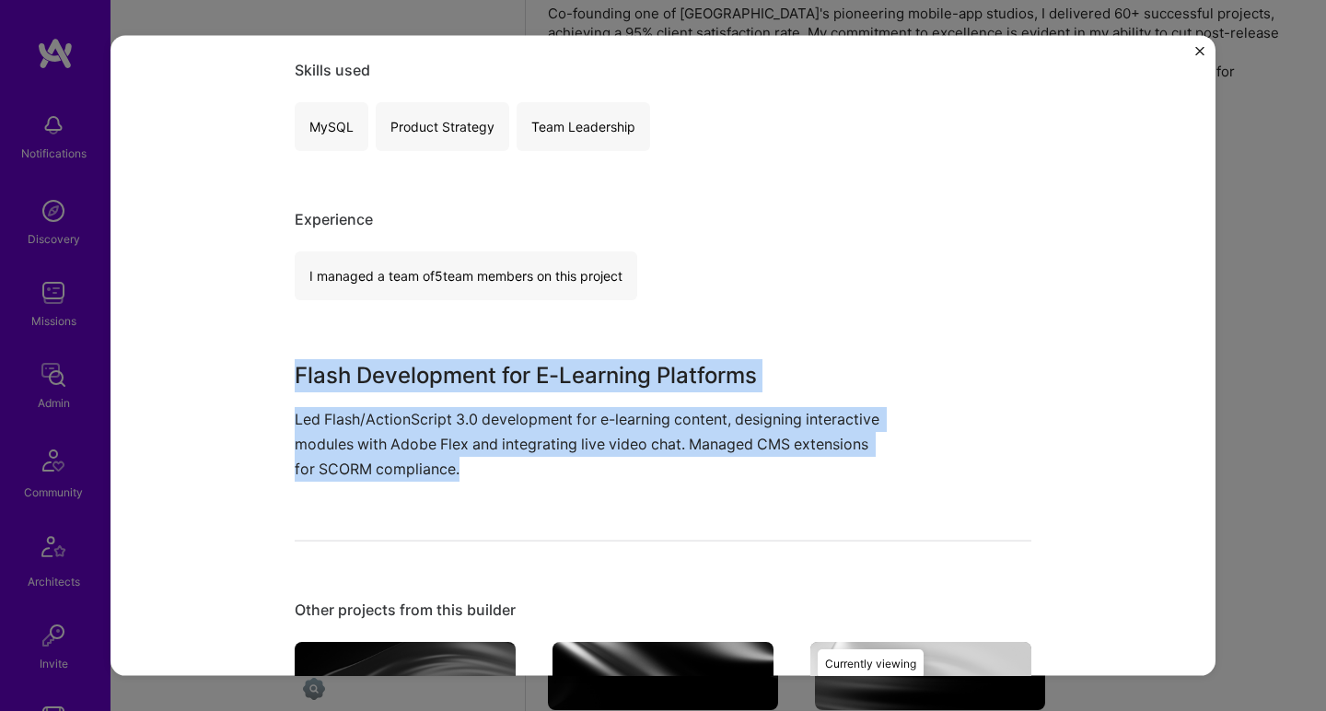
drag, startPoint x: 844, startPoint y: 473, endPoint x: 847, endPoint y: 316, distance: 157.5
click at [847, 316] on div "E-Learning Content Development SIVECO Romania Education / Edtech Role Senior Fl…" at bounding box center [663, 516] width 737 height 1586
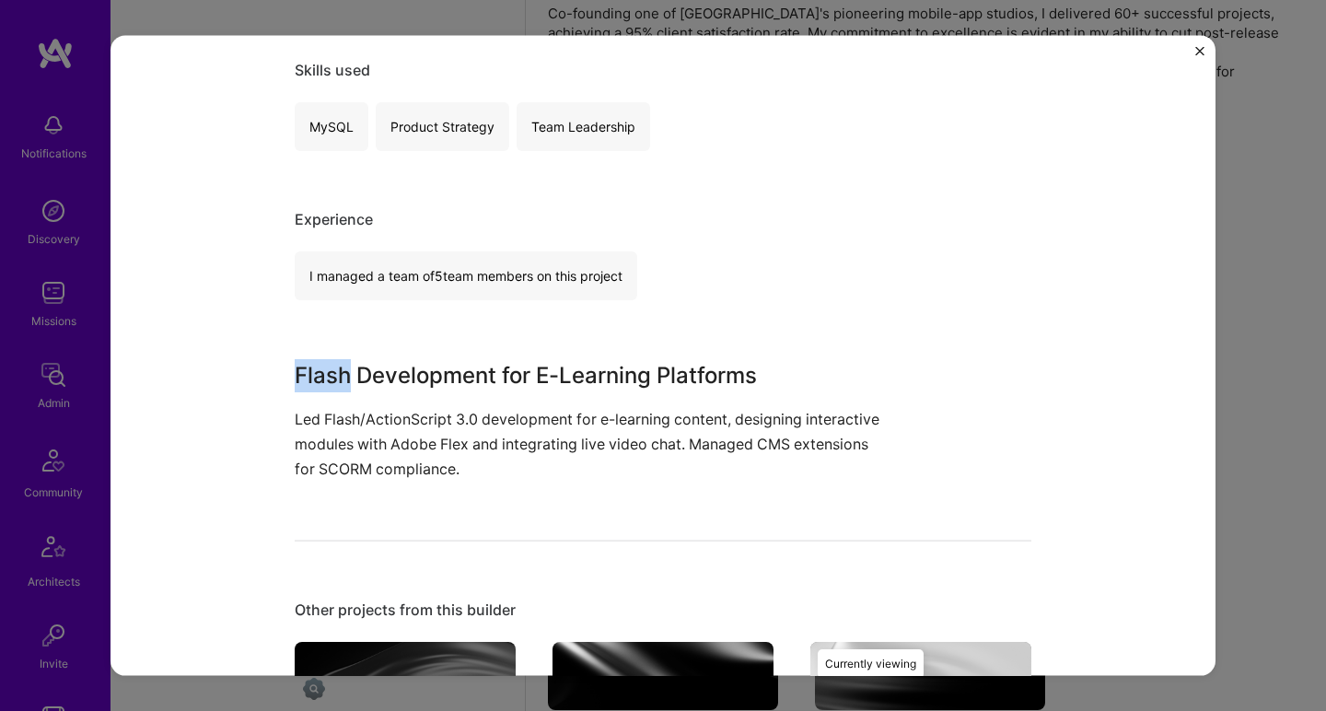
click at [847, 316] on div "E-Learning Content Development SIVECO Romania Education / Edtech Role Senior Fl…" at bounding box center [663, 516] width 737 height 1586
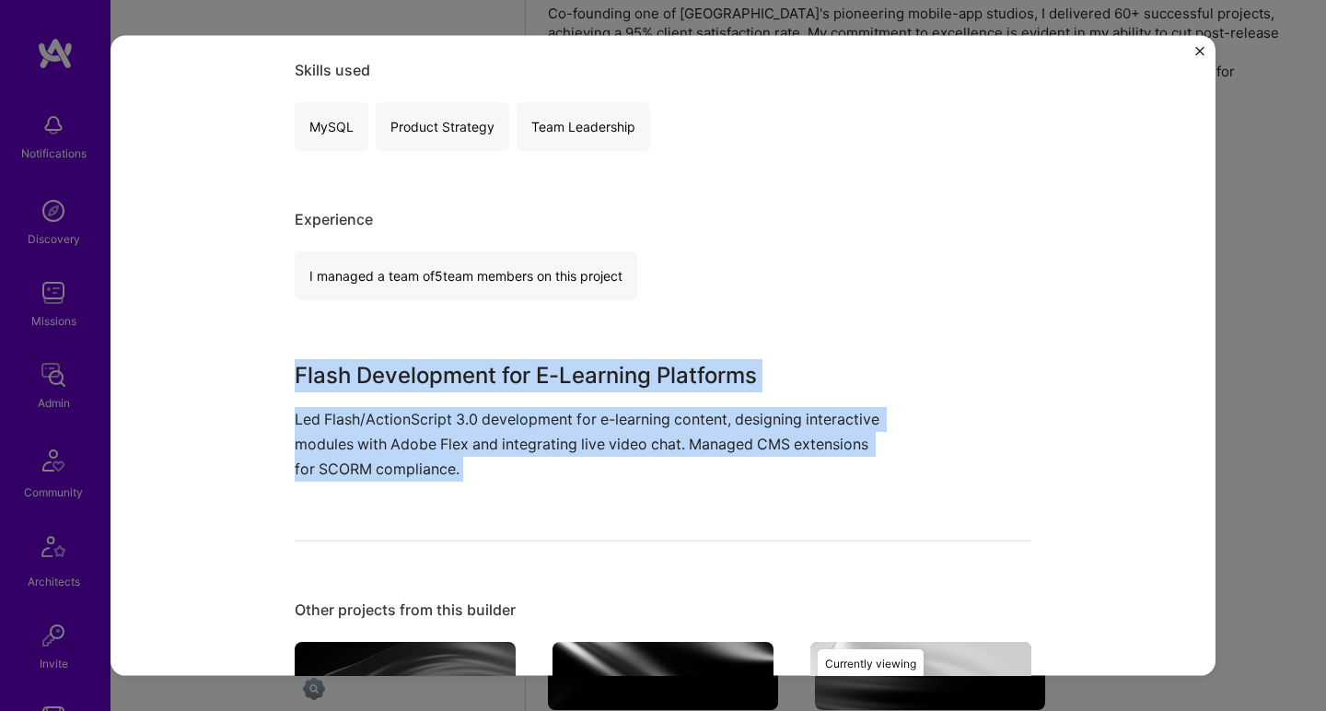
drag, startPoint x: 847, startPoint y: 316, endPoint x: 592, endPoint y: 492, distance: 309.8
click at [592, 492] on div "E-Learning Content Development SIVECO Romania Education / Edtech Role Senior Fl…" at bounding box center [663, 516] width 737 height 1586
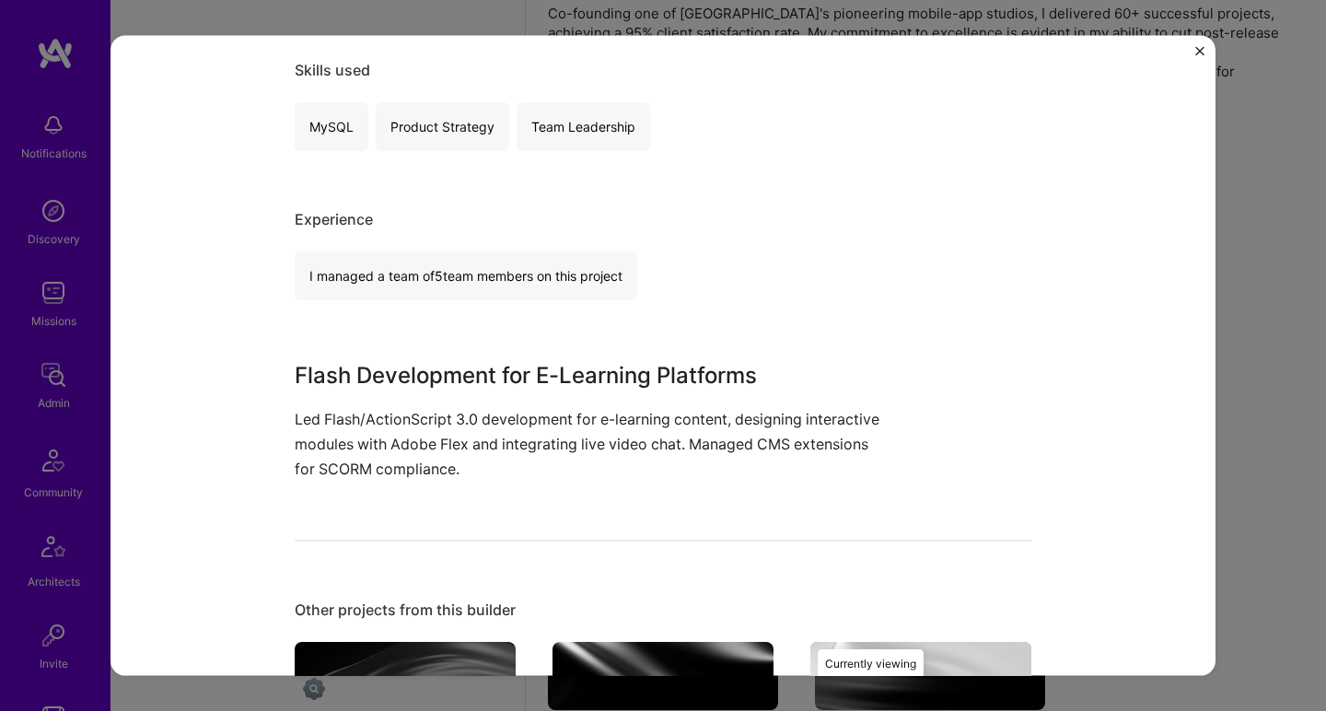
click at [592, 491] on div "E-Learning Content Development SIVECO Romania Education / Edtech Role Senior Fl…" at bounding box center [663, 516] width 737 height 1586
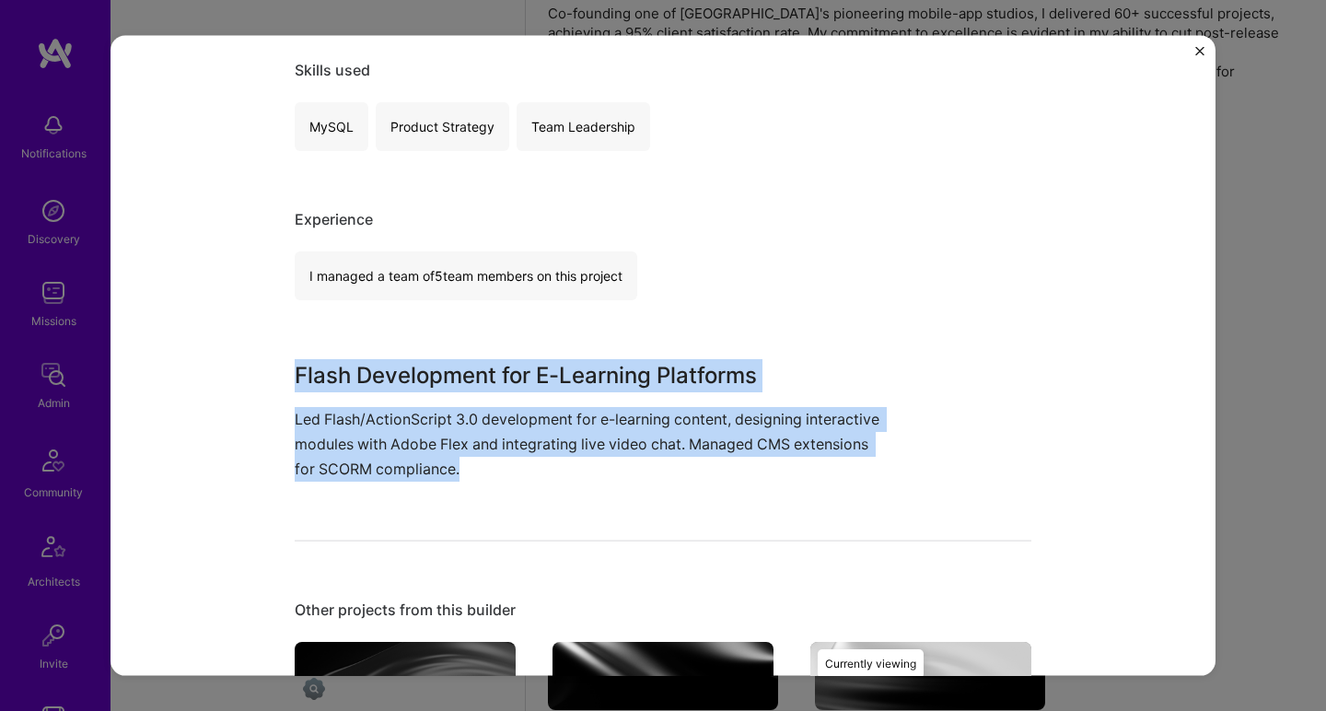
drag, startPoint x: 592, startPoint y: 491, endPoint x: 621, endPoint y: 282, distance: 211.0
click at [621, 282] on div "E-Learning Content Development SIVECO Romania Education / Edtech Role Senior Fl…" at bounding box center [663, 516] width 737 height 1586
click at [621, 282] on div "I managed a team of 5 team members on this project" at bounding box center [466, 274] width 343 height 49
drag, startPoint x: 621, startPoint y: 282, endPoint x: 507, endPoint y: 401, distance: 164.8
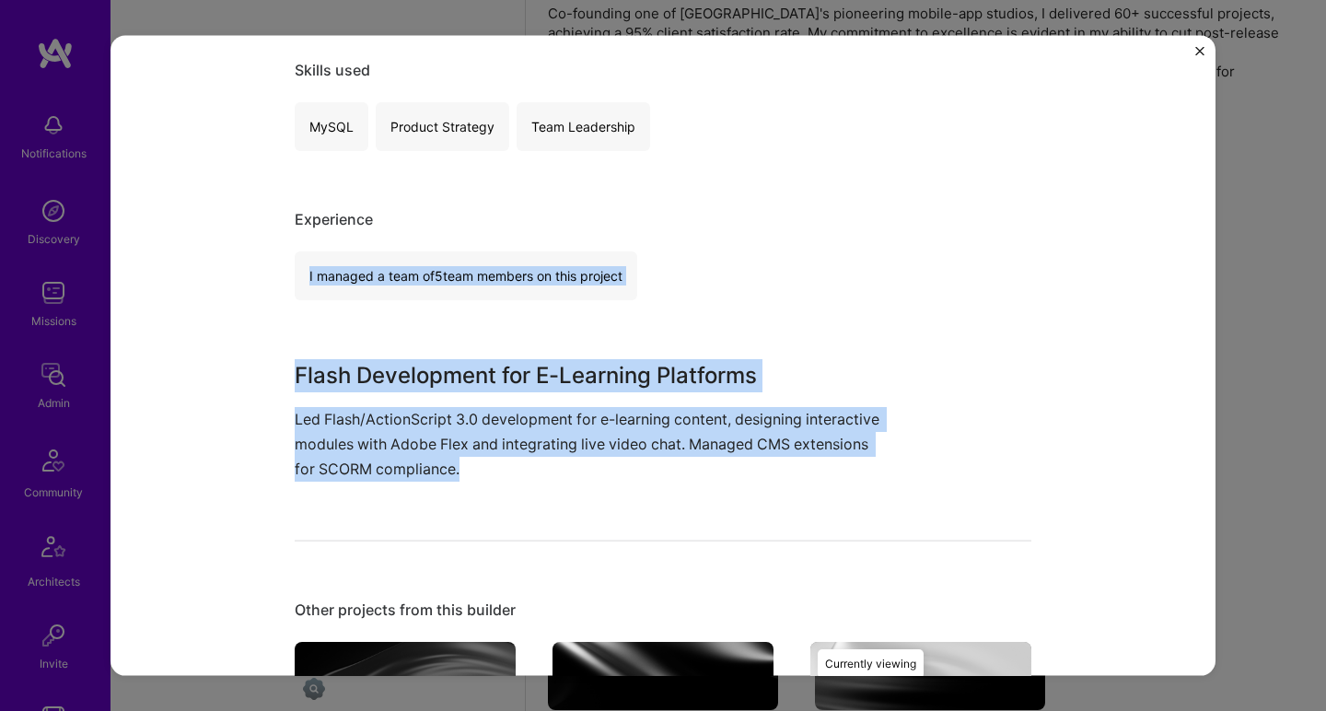
click at [507, 401] on div "E-Learning Content Development SIVECO Romania Education / Edtech Role Senior Fl…" at bounding box center [663, 516] width 737 height 1586
click at [507, 401] on div "Flash Development for E-Learning Platforms Led Flash/ActionScript 3.0 developme…" at bounding box center [594, 419] width 599 height 123
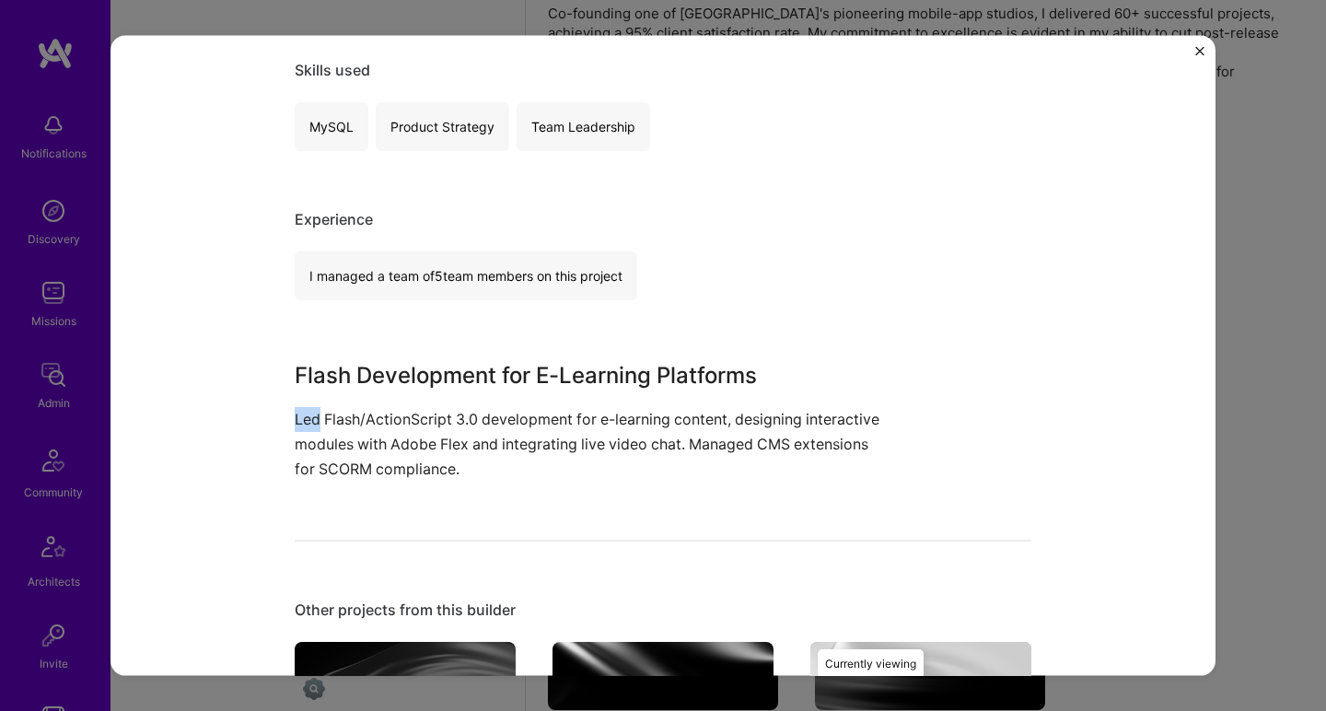
click at [507, 401] on div "Flash Development for E-Learning Platforms Led Flash/ActionScript 3.0 developme…" at bounding box center [594, 419] width 599 height 123
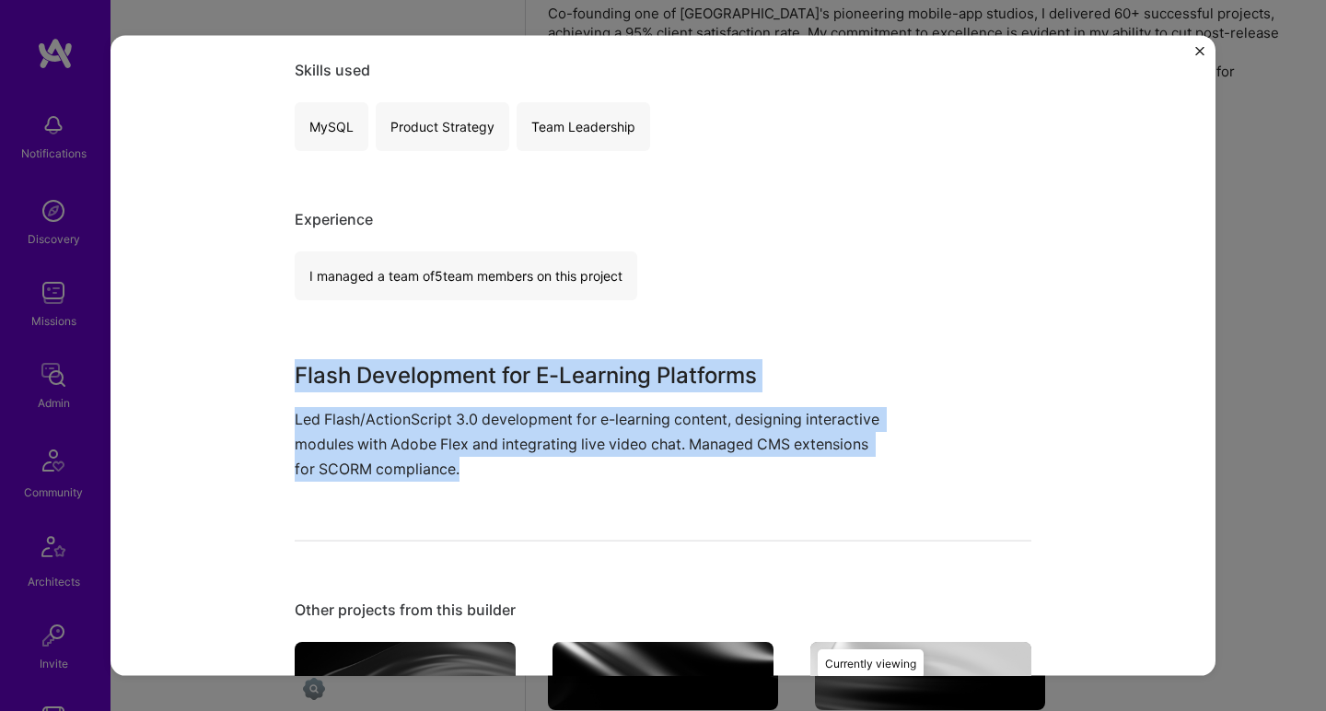
drag, startPoint x: 507, startPoint y: 401, endPoint x: 522, endPoint y: 369, distance: 35.4
click at [522, 369] on div "Flash Development for E-Learning Platforms Led Flash/ActionScript 3.0 developme…" at bounding box center [594, 419] width 599 height 123
click at [522, 368] on h3 "Flash Development for E-Learning Platforms" at bounding box center [594, 374] width 599 height 33
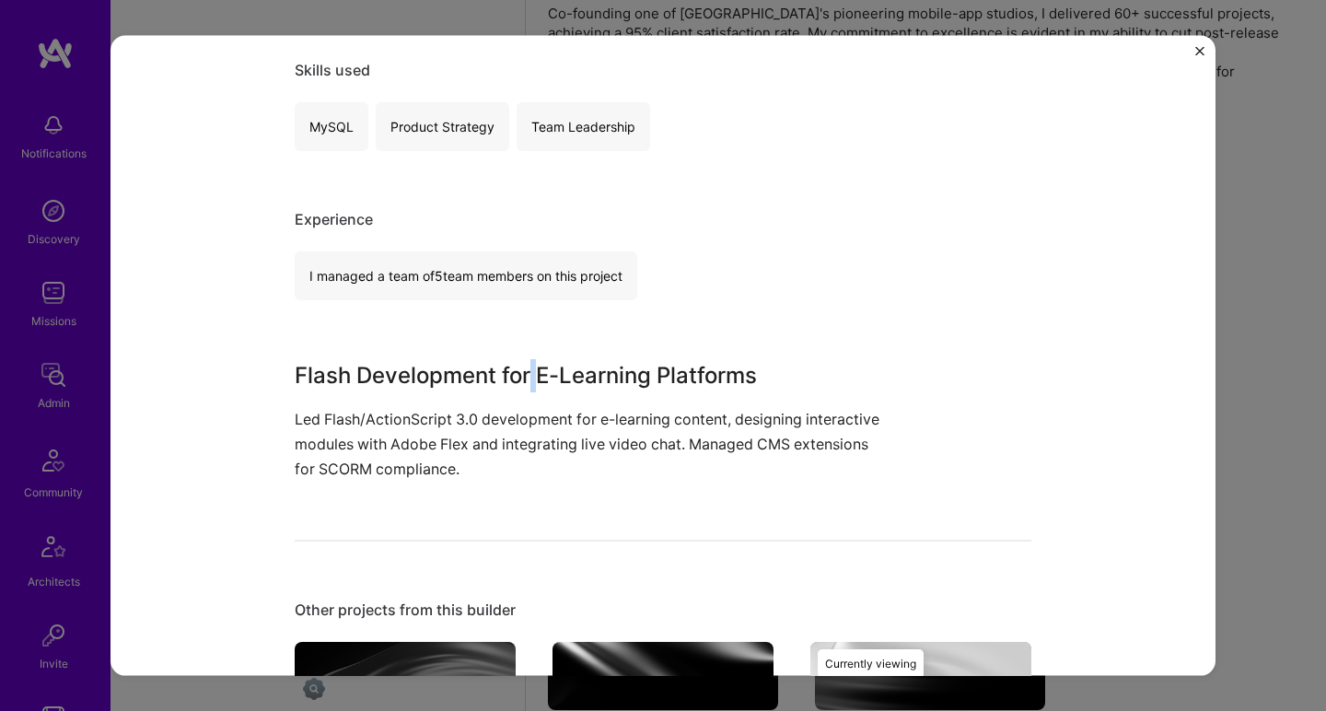
click at [522, 368] on h3 "Flash Development for E-Learning Platforms" at bounding box center [594, 374] width 599 height 33
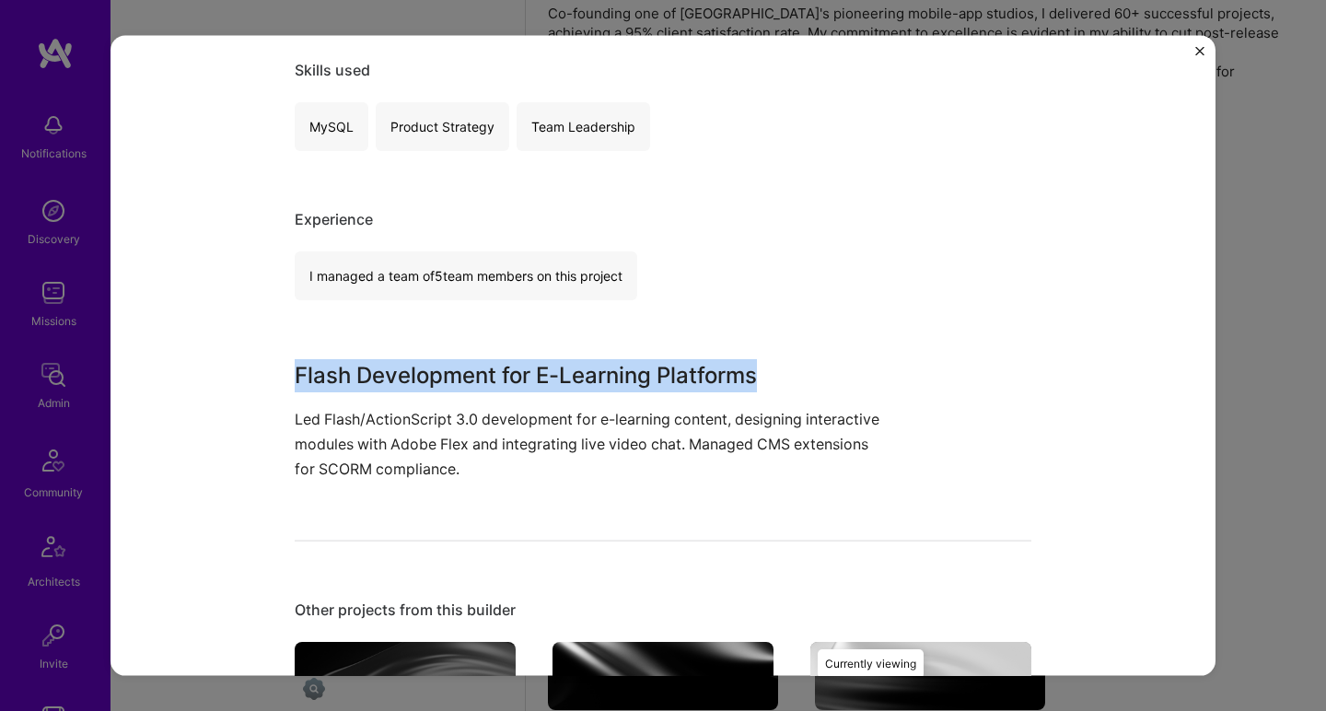
drag, startPoint x: 522, startPoint y: 368, endPoint x: 456, endPoint y: 469, distance: 120.3
click at [456, 469] on div "Flash Development for E-Learning Platforms Led Flash/ActionScript 3.0 developme…" at bounding box center [594, 419] width 599 height 123
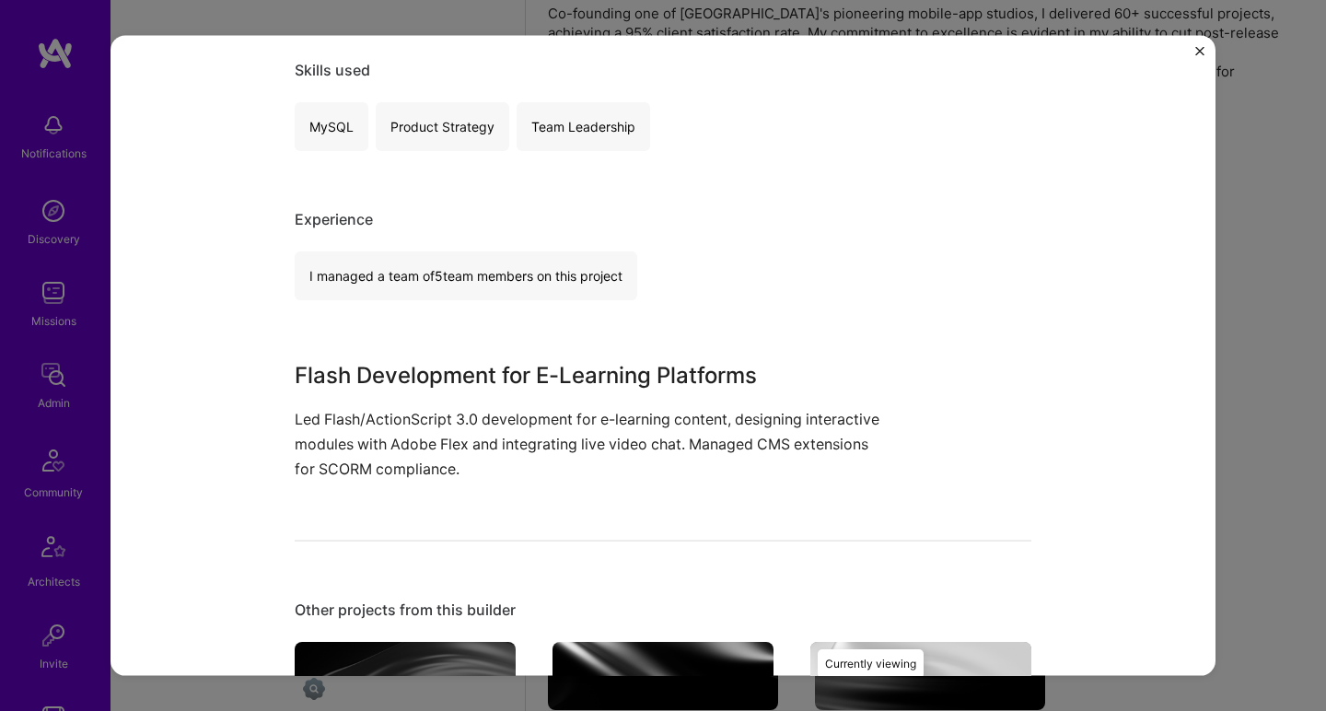
click at [456, 469] on p "Led Flash/ActionScript 3.0 development for e-learning content, designing intera…" at bounding box center [594, 444] width 599 height 76
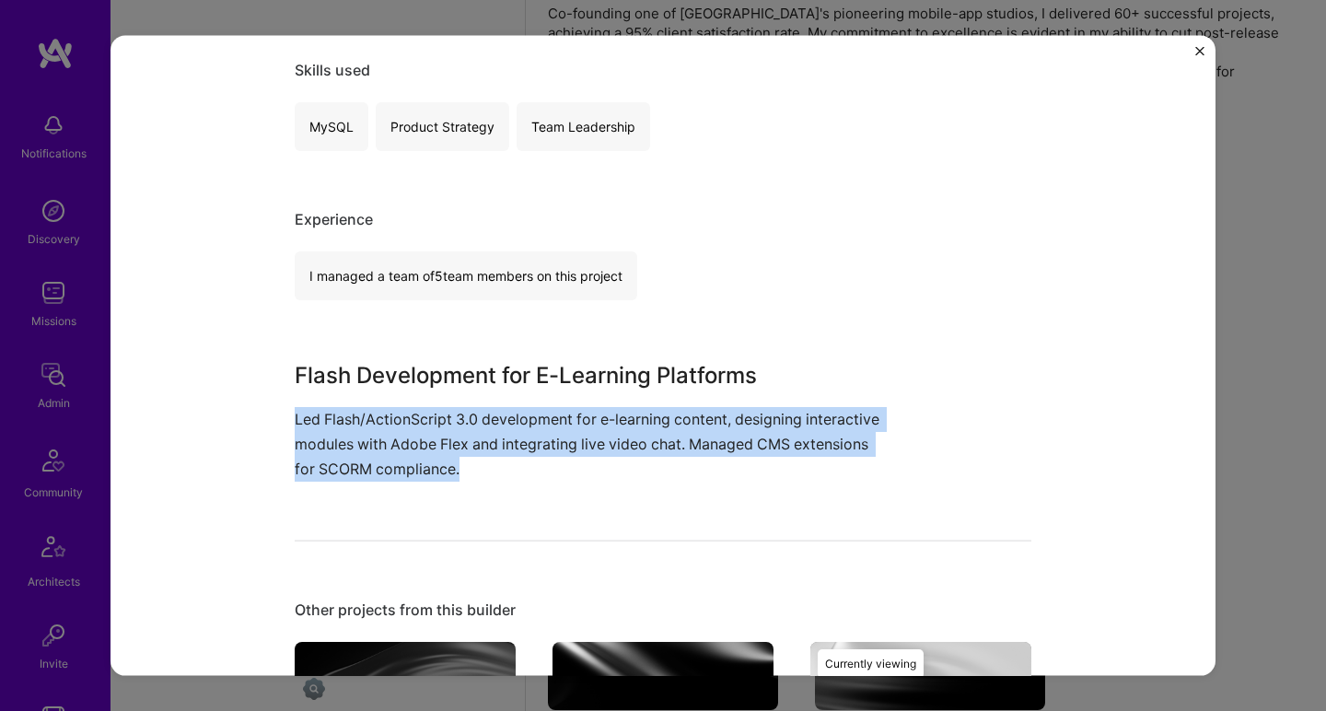
drag, startPoint x: 456, startPoint y: 469, endPoint x: 483, endPoint y: 396, distance: 77.8
click at [483, 396] on div "Flash Development for E-Learning Platforms Led Flash/ActionScript 3.0 developme…" at bounding box center [594, 419] width 599 height 123
click at [484, 392] on div "Flash Development for E-Learning Platforms Led Flash/ActionScript 3.0 developme…" at bounding box center [594, 419] width 599 height 123
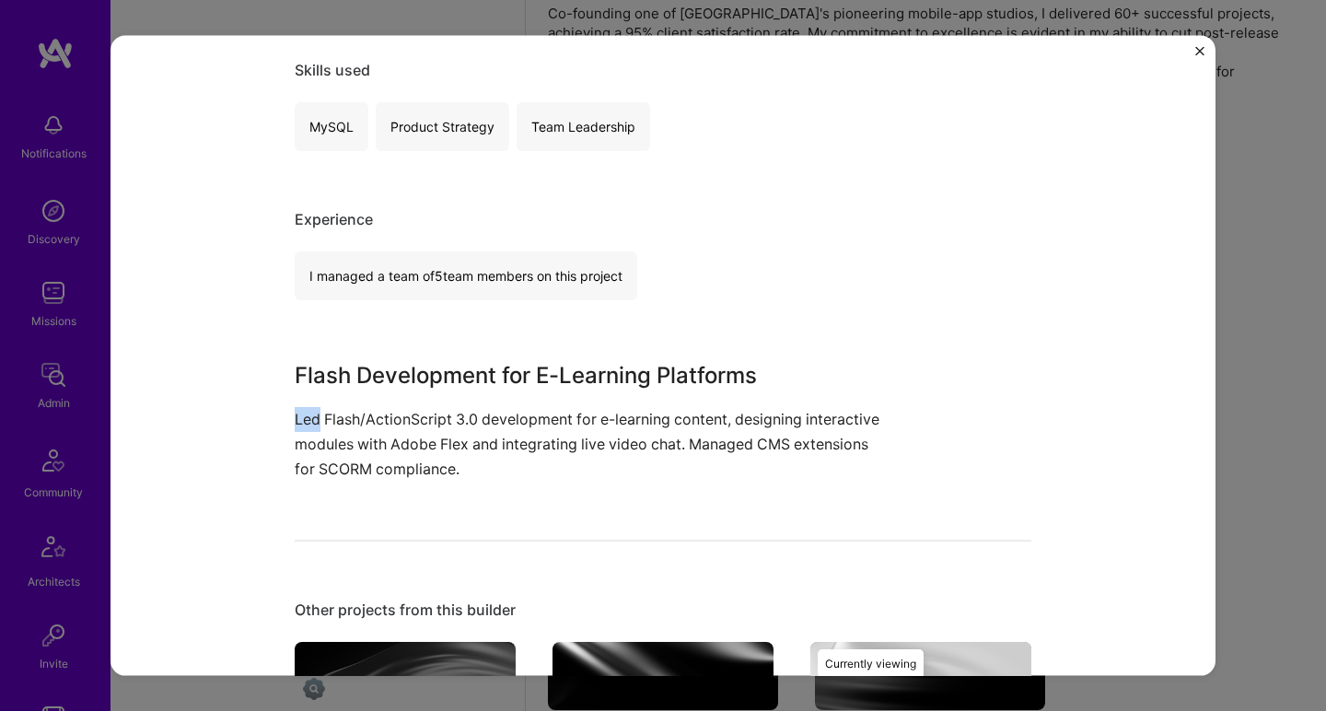
click at [484, 392] on div "Flash Development for E-Learning Platforms Led Flash/ActionScript 3.0 developme…" at bounding box center [594, 419] width 599 height 123
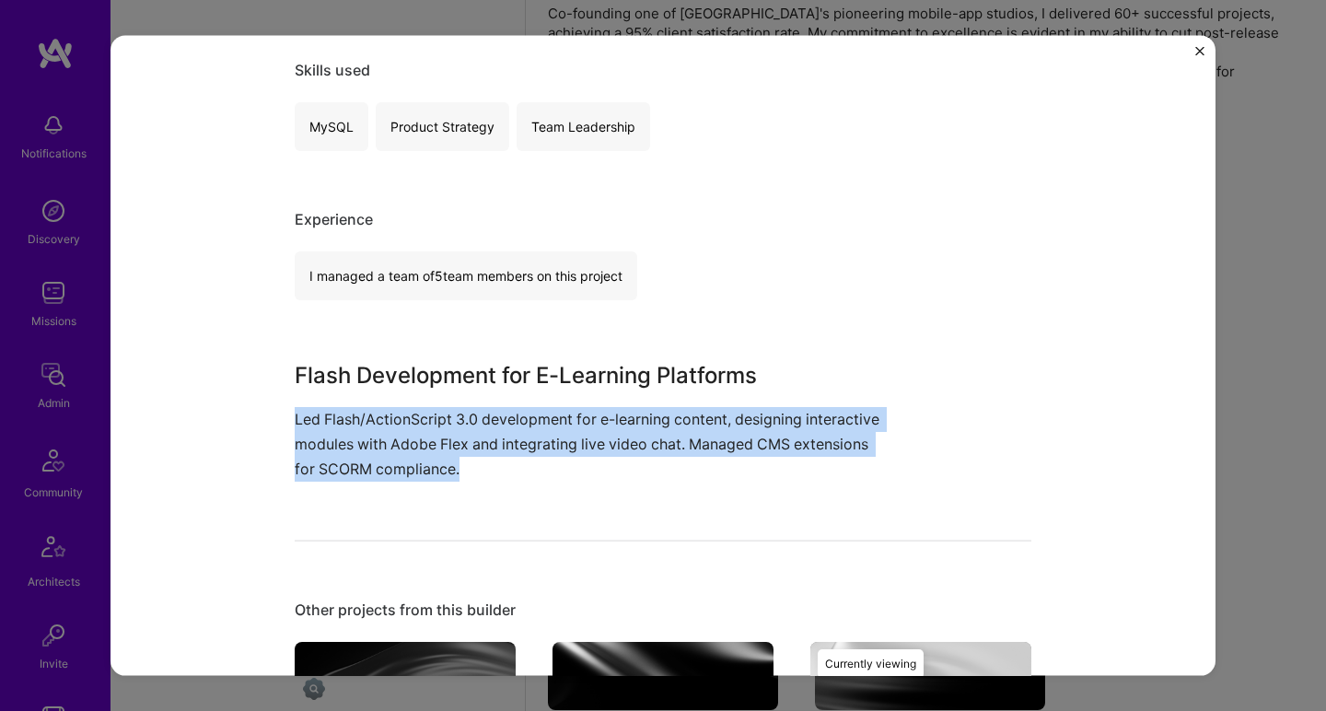
click at [484, 392] on div "Flash Development for E-Learning Platforms Led Flash/ActionScript 3.0 developme…" at bounding box center [594, 419] width 599 height 123
click at [448, 479] on p "Led Flash/ActionScript 3.0 development for e-learning content, designing intera…" at bounding box center [594, 444] width 599 height 76
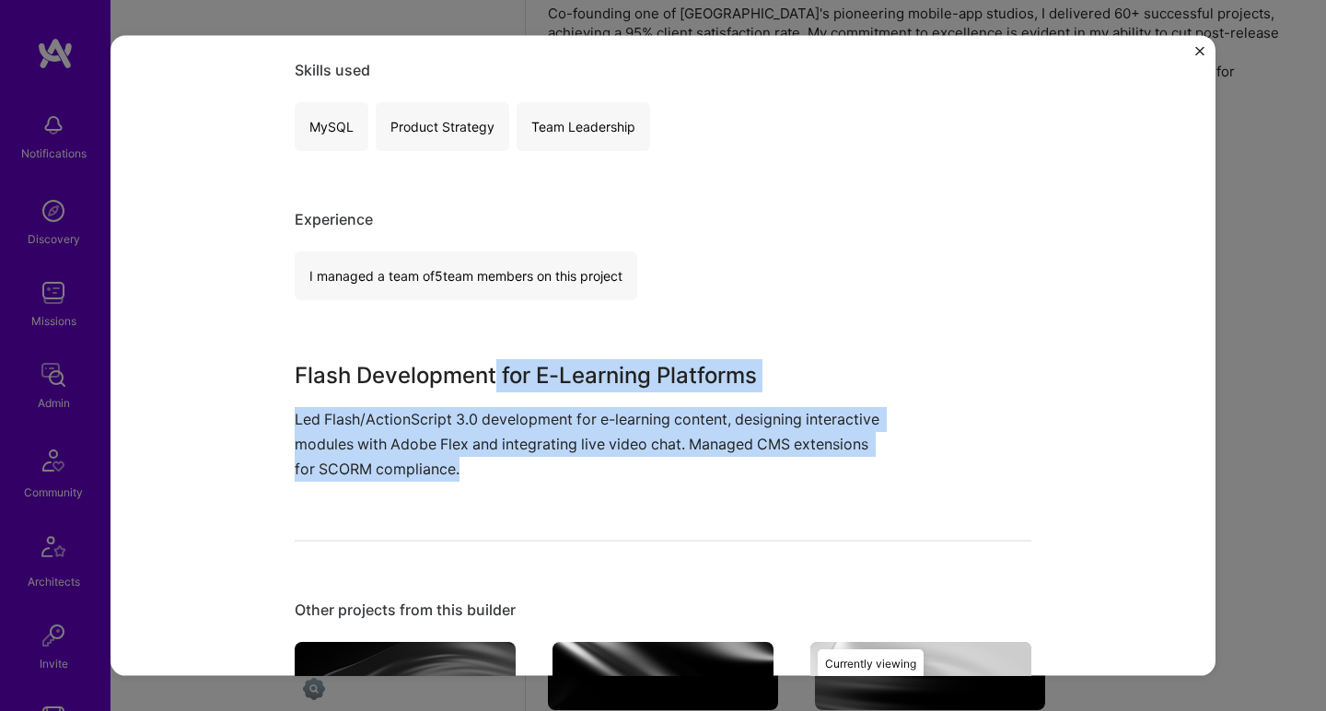
drag, startPoint x: 449, startPoint y: 474, endPoint x: 489, endPoint y: 357, distance: 123.5
click at [489, 357] on div "E-Learning Content Development SIVECO Romania Education / Edtech Role Senior Fl…" at bounding box center [663, 516] width 737 height 1586
click at [490, 355] on div "E-Learning Content Development SIVECO Romania Education / Edtech Role Senior Fl…" at bounding box center [663, 516] width 737 height 1586
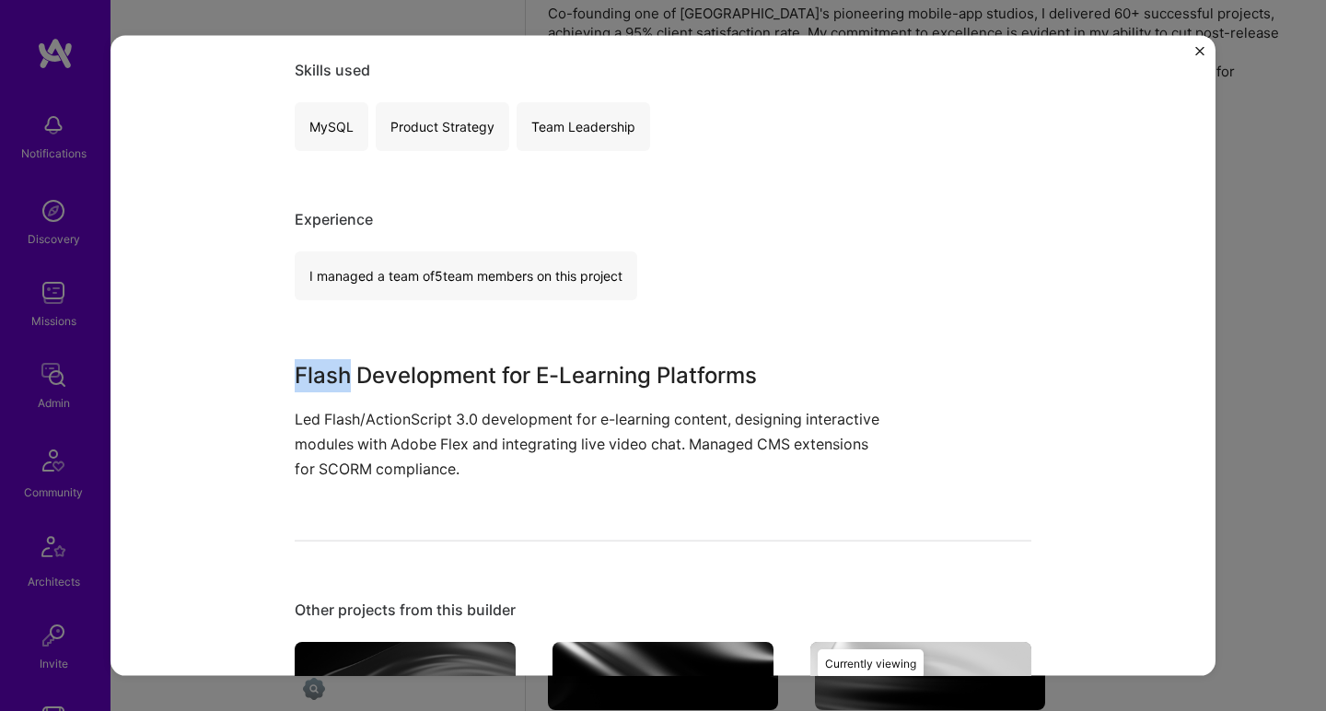
click at [490, 355] on div "E-Learning Content Development SIVECO Romania Education / Edtech Role Senior Fl…" at bounding box center [663, 516] width 737 height 1586
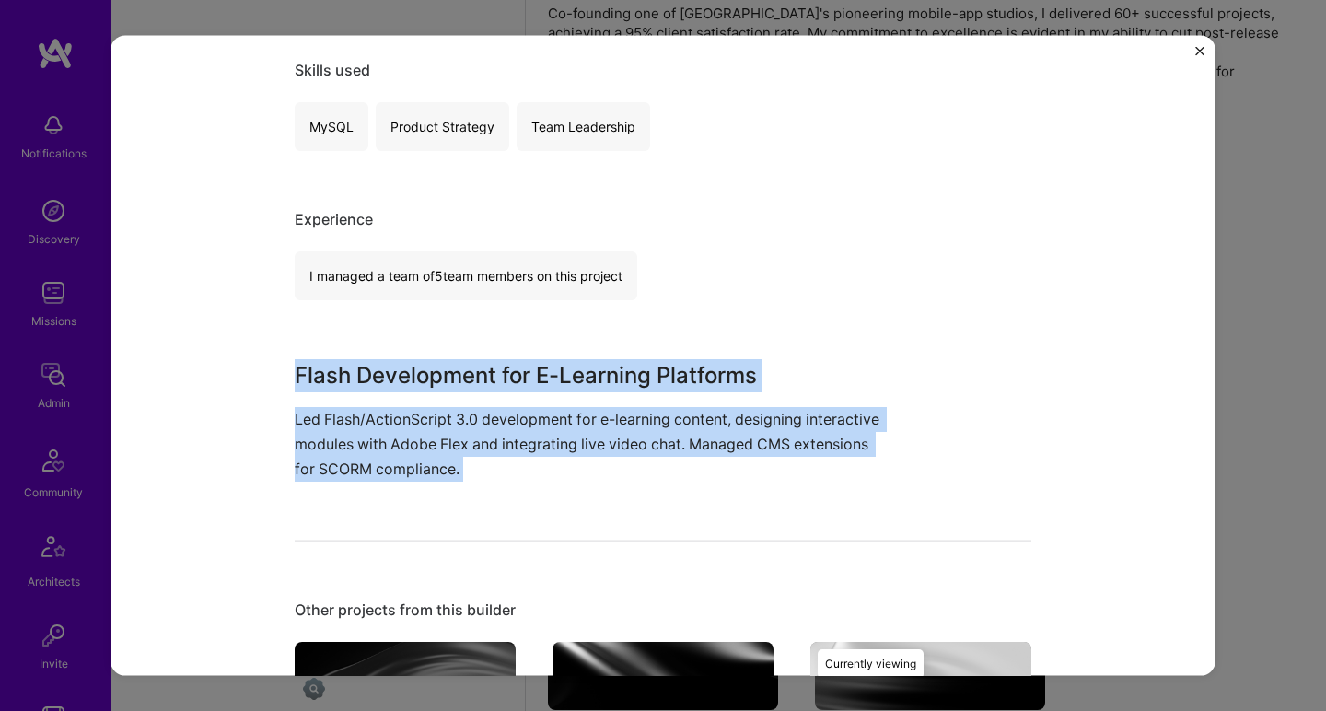
drag, startPoint x: 490, startPoint y: 355, endPoint x: 436, endPoint y: 496, distance: 151.5
click at [436, 496] on div "E-Learning Content Development SIVECO Romania Education / Edtech Role Senior Fl…" at bounding box center [663, 516] width 737 height 1586
drag, startPoint x: 436, startPoint y: 496, endPoint x: 516, endPoint y: 346, distance: 169.7
click at [516, 346] on div "E-Learning Content Development SIVECO Romania Education / Edtech Role Senior Fl…" at bounding box center [663, 516] width 737 height 1586
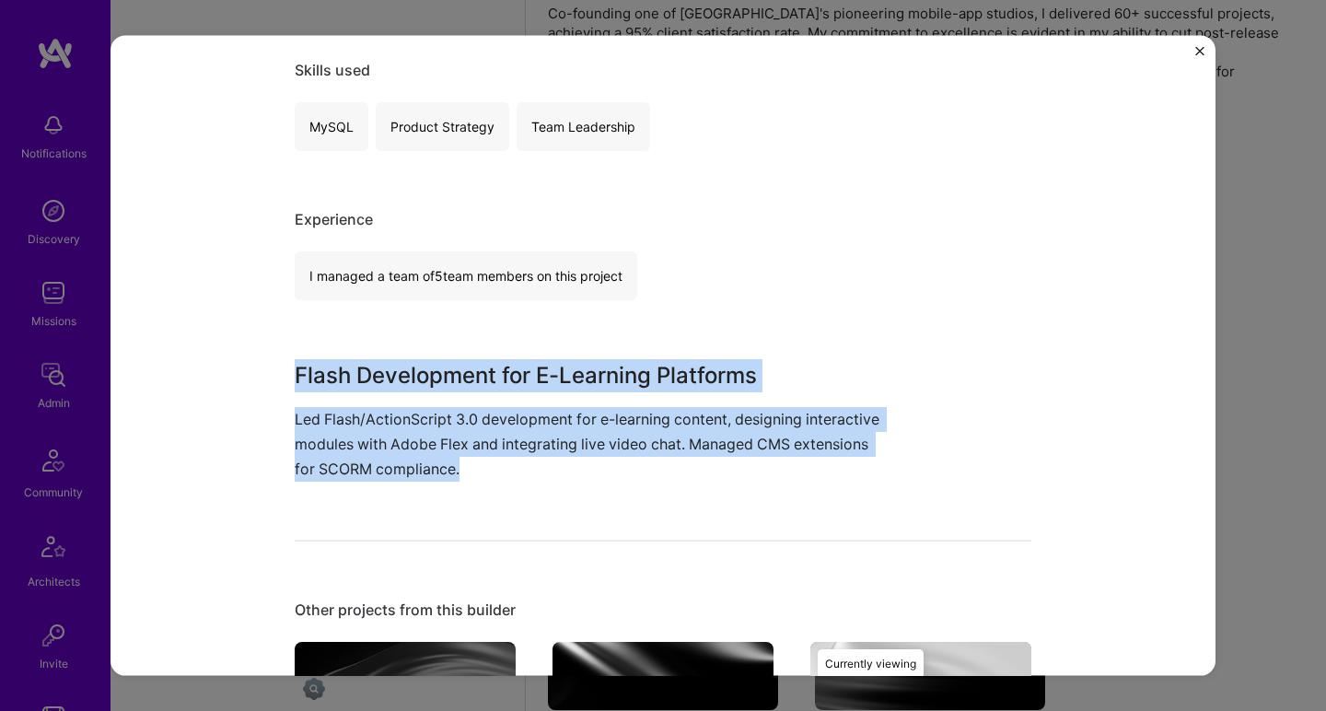
click at [516, 346] on div "E-Learning Content Development SIVECO Romania Education / Edtech Role Senior Fl…" at bounding box center [663, 516] width 737 height 1586
drag, startPoint x: 516, startPoint y: 346, endPoint x: 428, endPoint y: 493, distance: 170.6
click at [428, 493] on div "E-Learning Content Development SIVECO Romania Education / Edtech Role Senior Fl…" at bounding box center [663, 516] width 737 height 1586
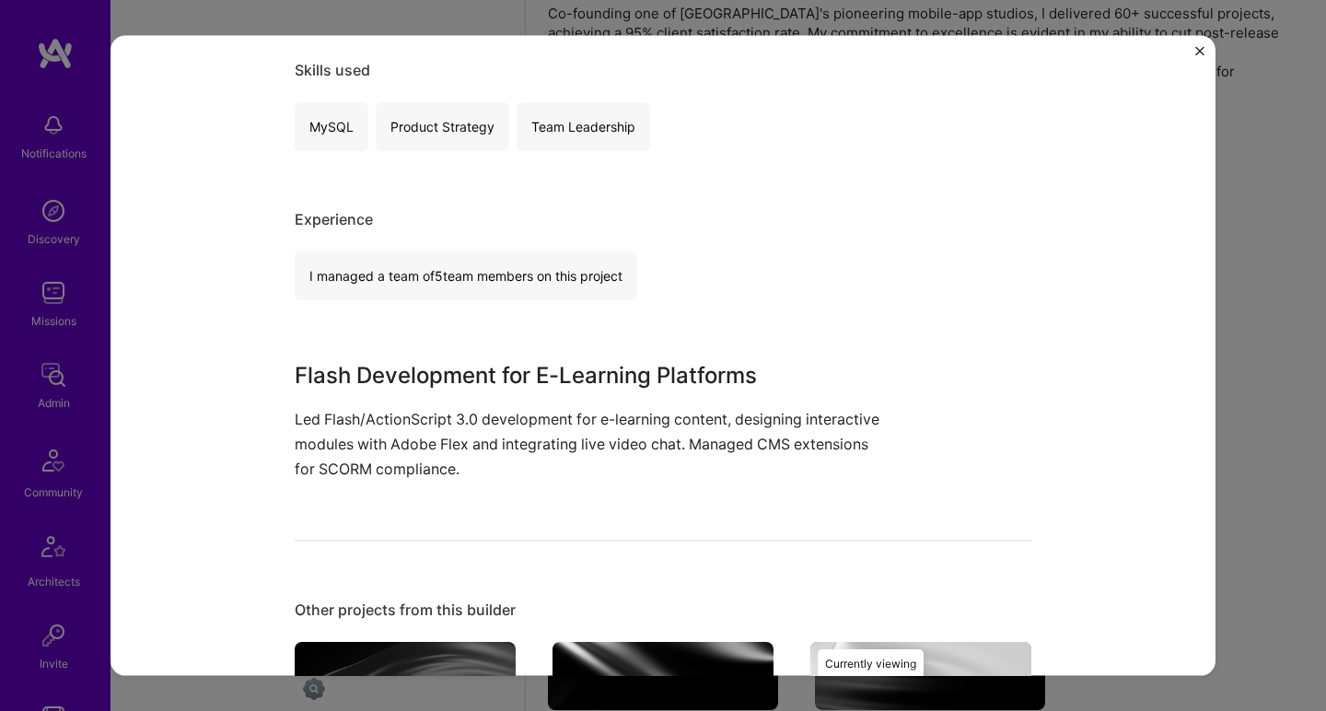
click at [428, 493] on div "E-Learning Content Development SIVECO Romania Education / Edtech Role Senior Fl…" at bounding box center [663, 516] width 737 height 1586
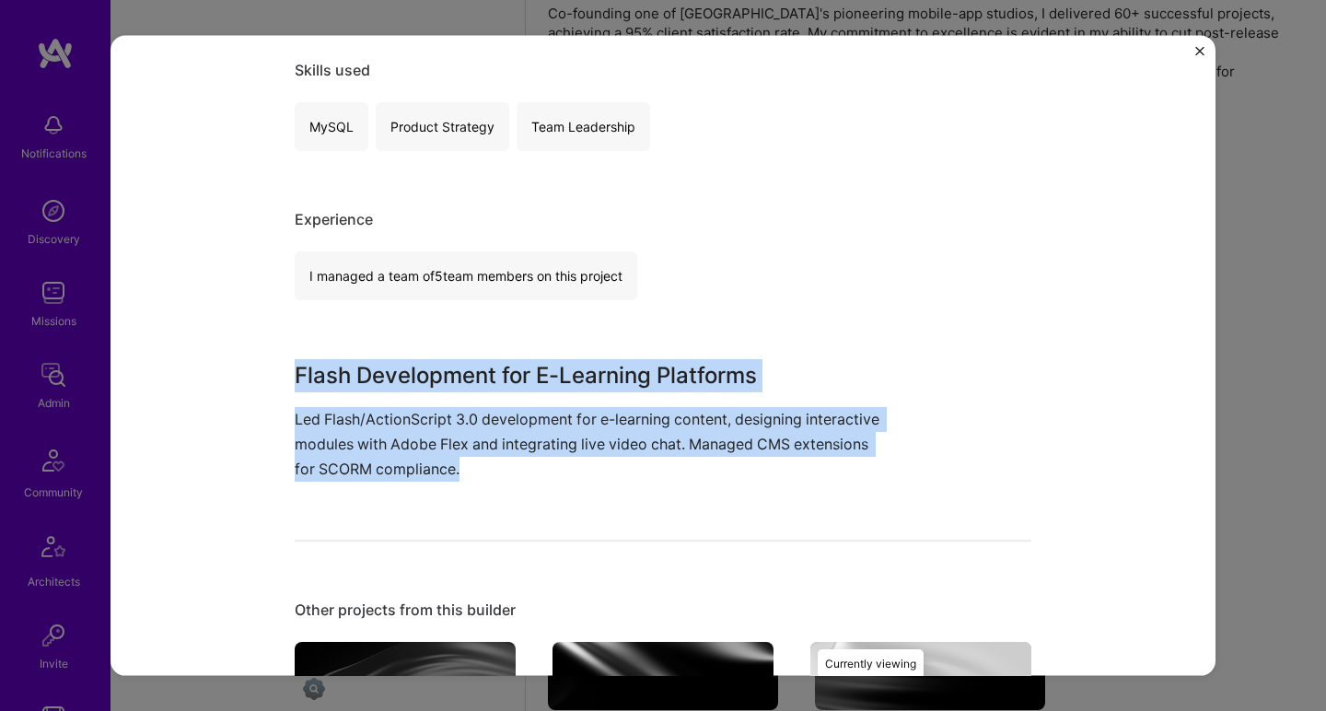
drag, startPoint x: 428, startPoint y: 493, endPoint x: 489, endPoint y: 356, distance: 149.2
click at [489, 356] on div "E-Learning Content Development SIVECO Romania Education / Edtech Role Senior Fl…" at bounding box center [663, 516] width 737 height 1586
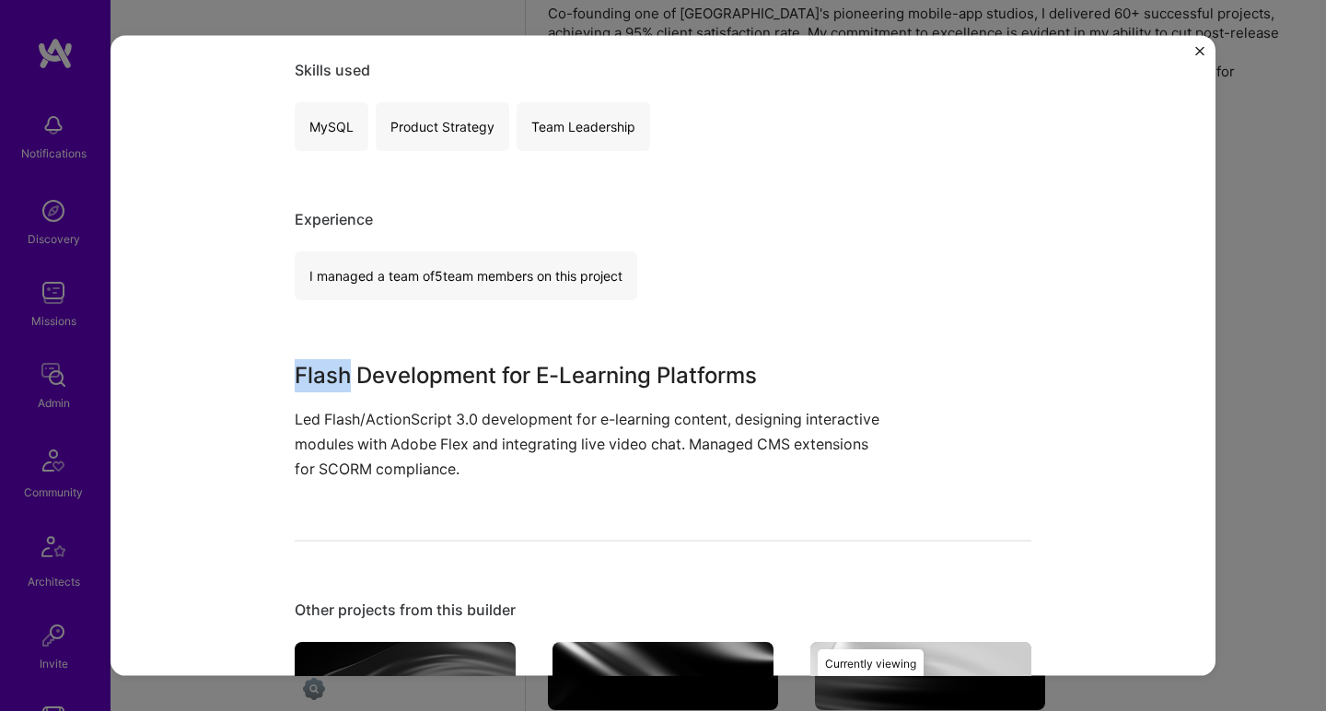
click at [489, 355] on div "E-Learning Content Development SIVECO Romania Education / Edtech Role Senior Fl…" at bounding box center [663, 516] width 737 height 1586
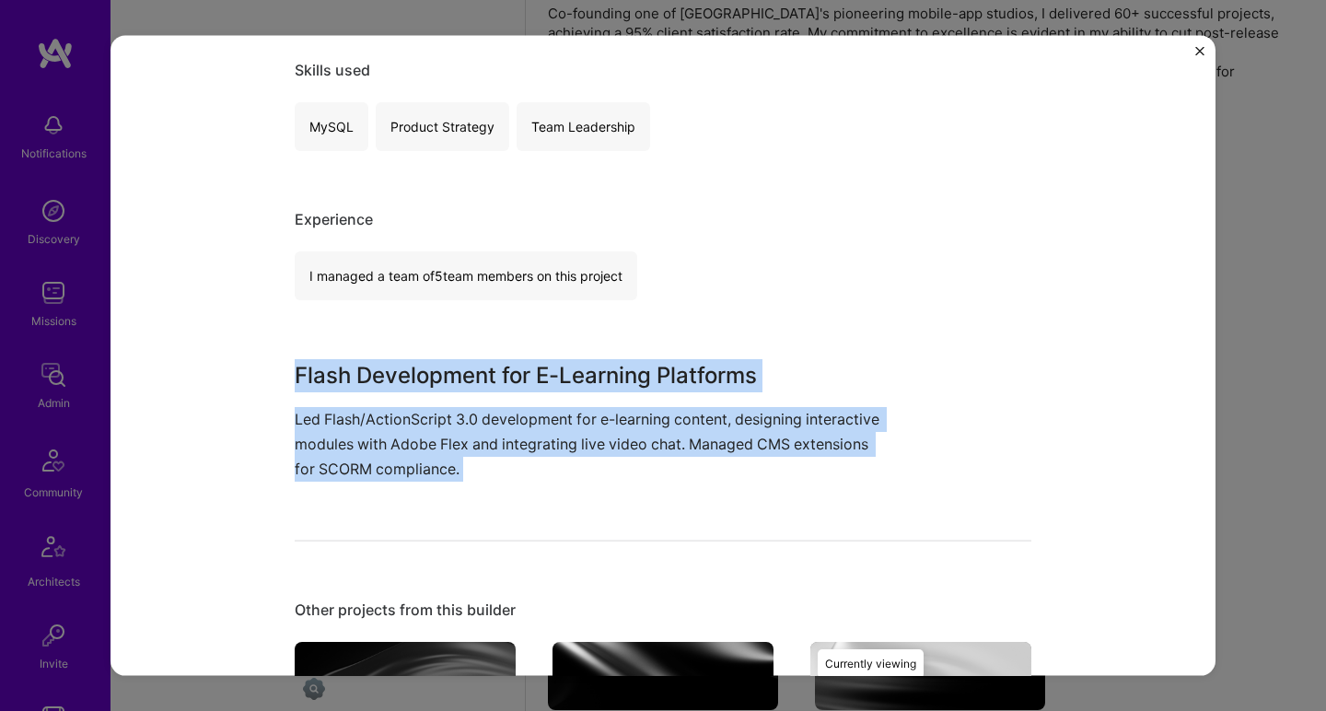
drag, startPoint x: 489, startPoint y: 355, endPoint x: 440, endPoint y: 486, distance: 139.6
click at [440, 486] on div "E-Learning Content Development SIVECO Romania Education / Edtech Role Senior Fl…" at bounding box center [663, 516] width 737 height 1586
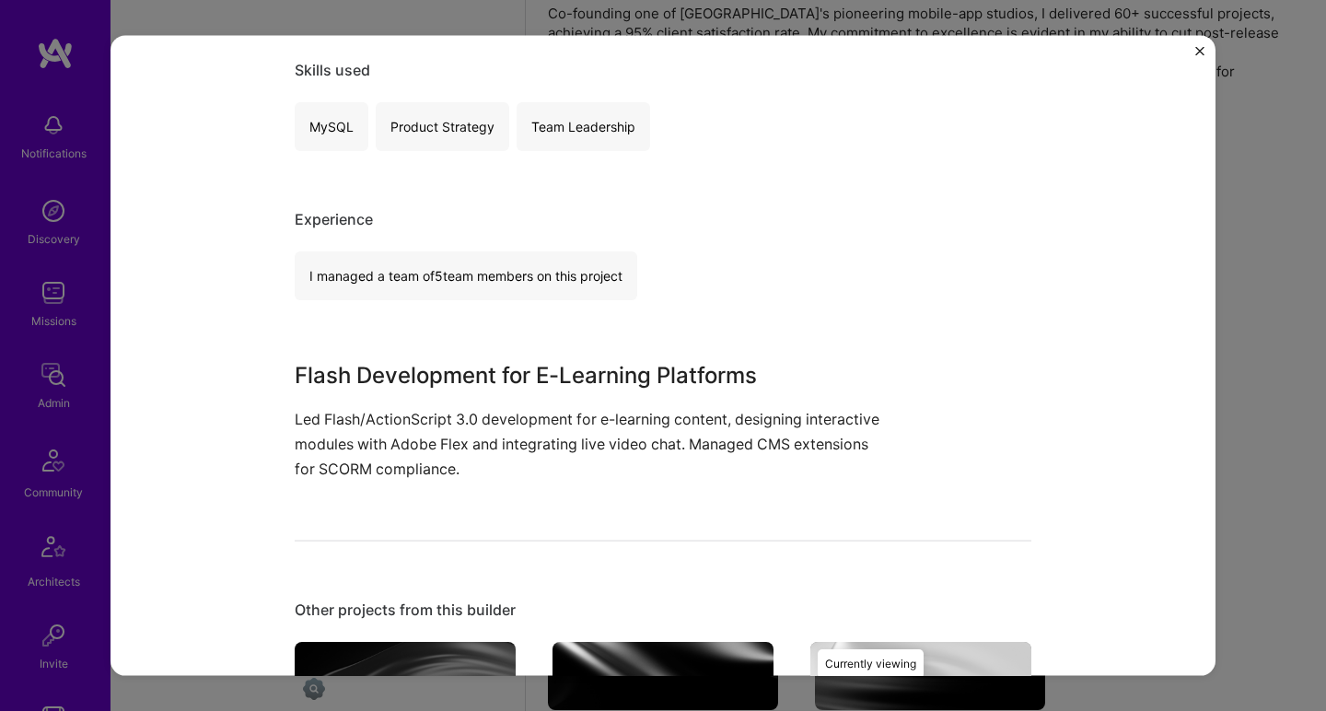
click at [440, 485] on div "E-Learning Content Development SIVECO Romania Education / Edtech Role Senior Fl…" at bounding box center [663, 516] width 737 height 1586
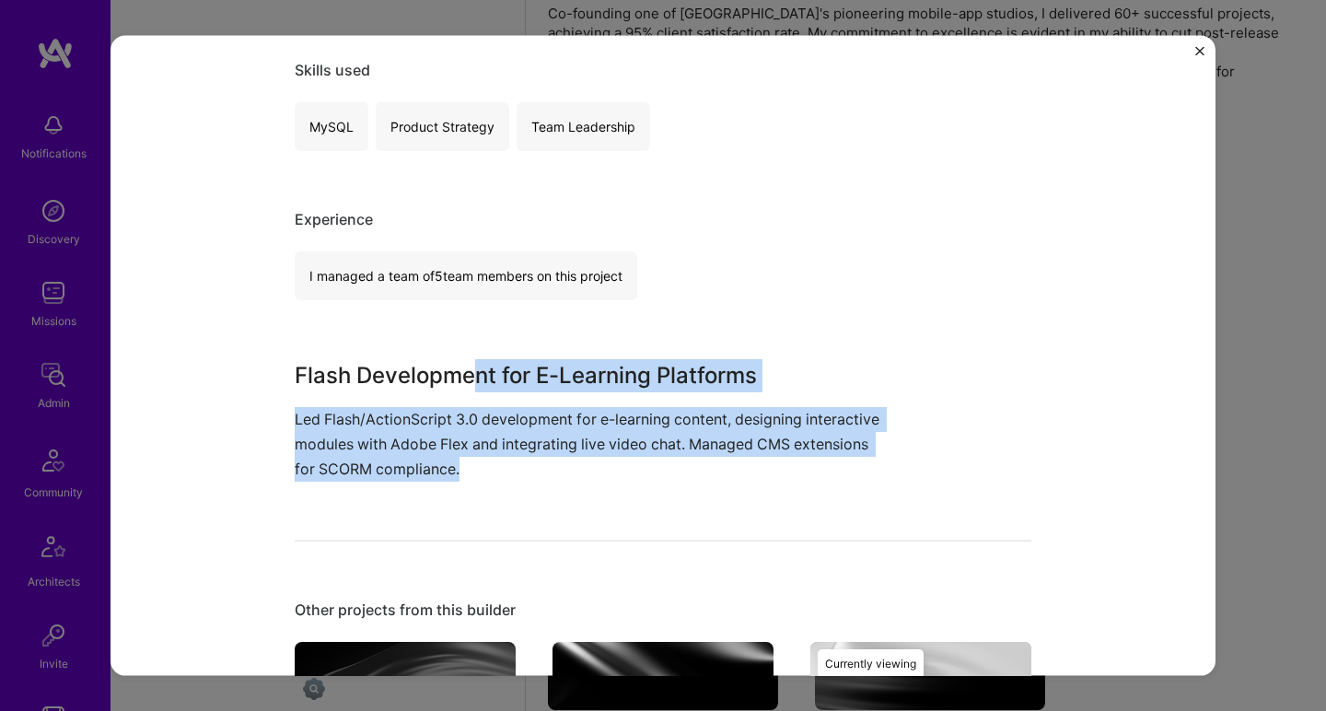
drag, startPoint x: 440, startPoint y: 485, endPoint x: 473, endPoint y: 359, distance: 130.4
click at [473, 359] on div "E-Learning Content Development SIVECO Romania Education / Edtech Role Senior Fl…" at bounding box center [663, 516] width 737 height 1586
click at [473, 359] on h3 "Flash Development for E-Learning Platforms" at bounding box center [594, 374] width 599 height 33
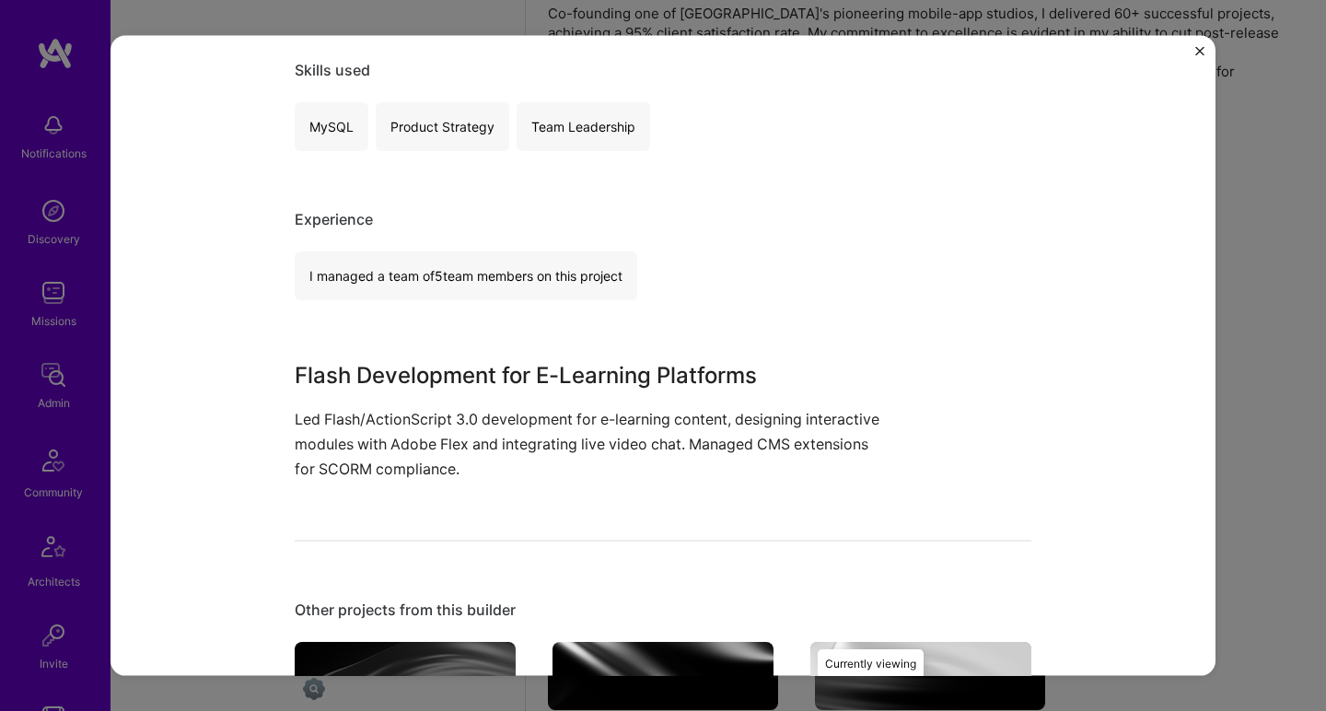
scroll to position [1002, 0]
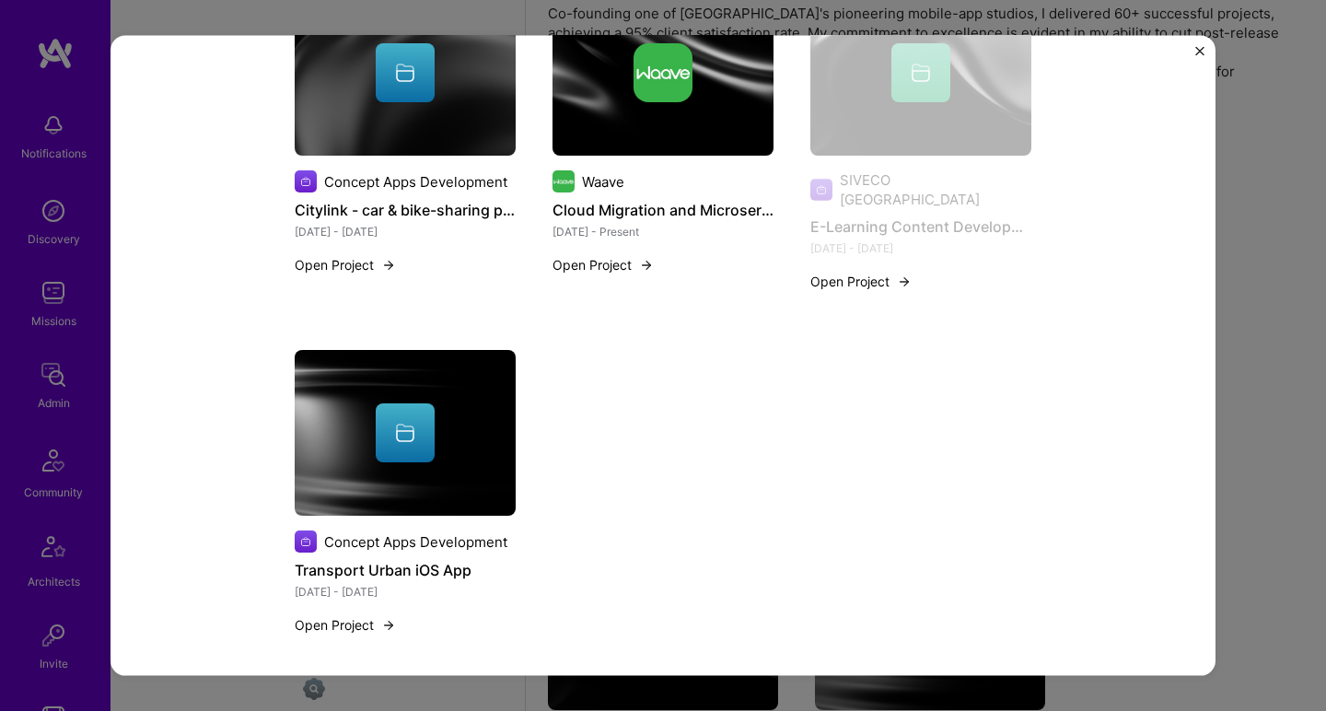
click at [413, 383] on img at bounding box center [405, 433] width 221 height 166
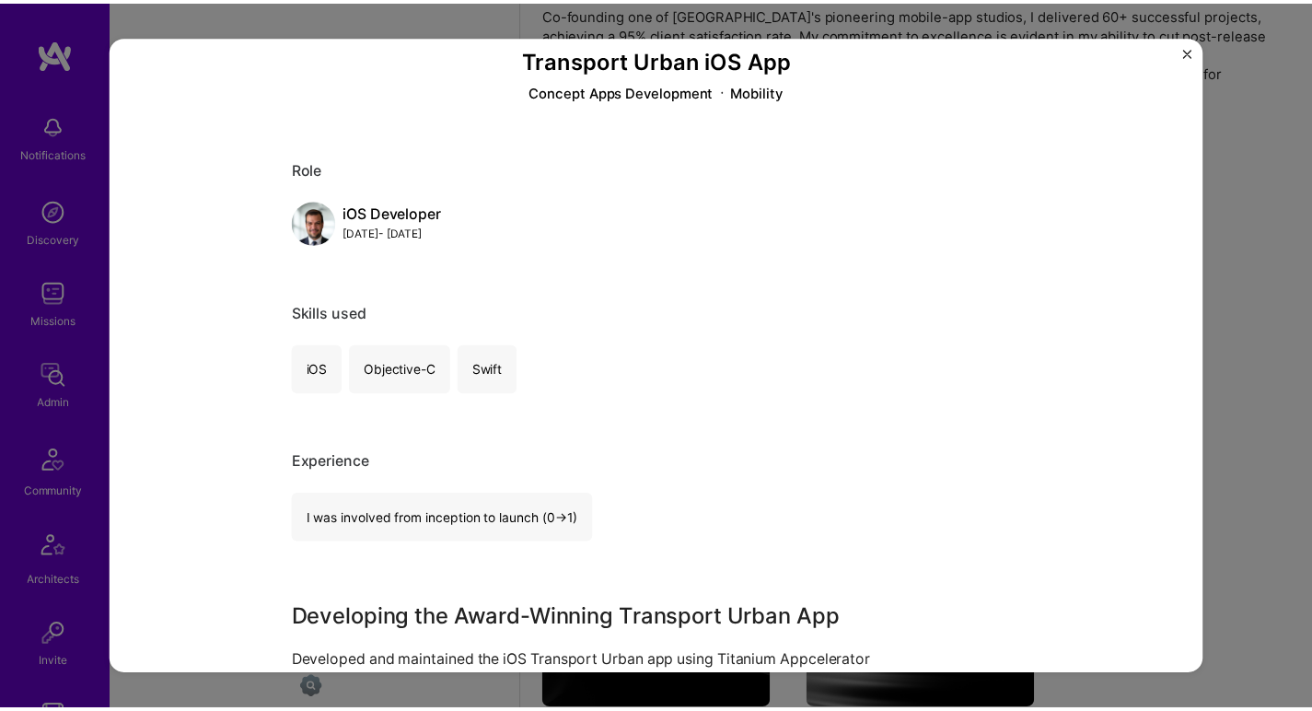
scroll to position [446, 0]
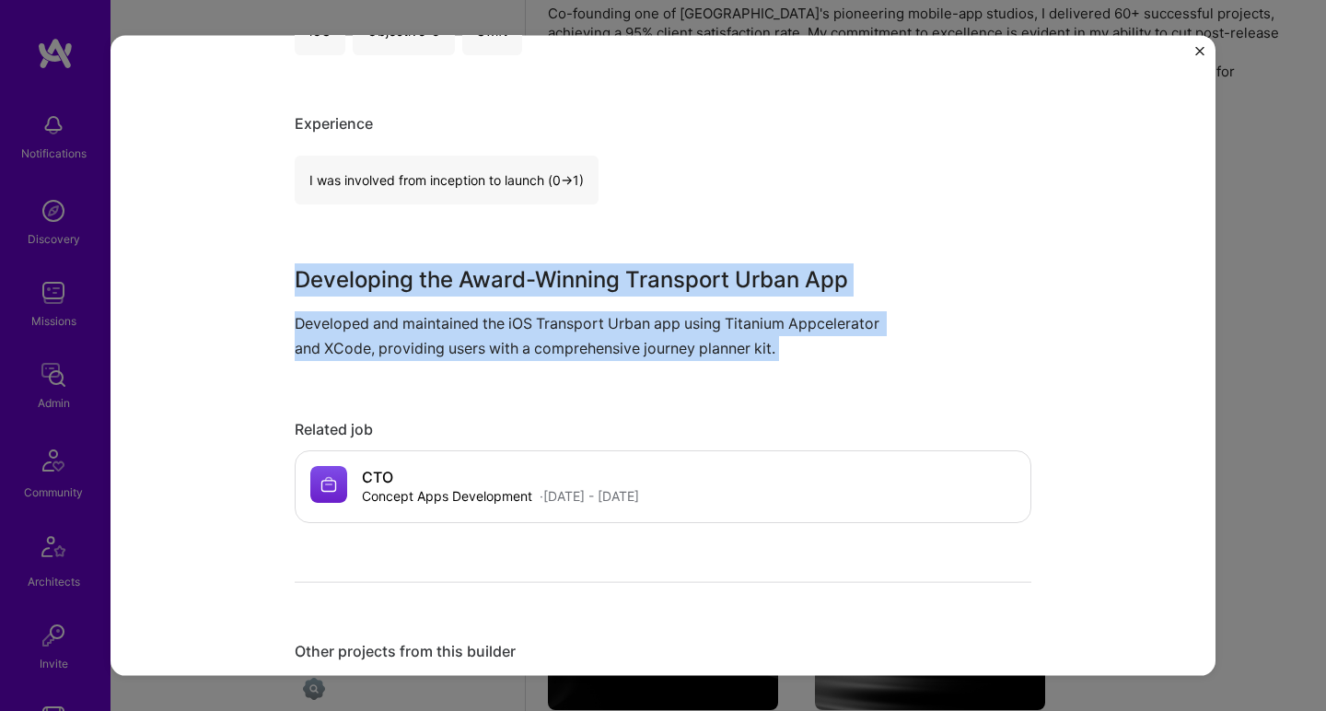
drag, startPoint x: 431, startPoint y: 386, endPoint x: 541, endPoint y: 248, distance: 176.9
click at [541, 248] on div "Transport Urban iOS App Concept Apps Development Mobility Role iOS Developer No…" at bounding box center [663, 488] width 737 height 1723
click at [541, 247] on div "Transport Urban iOS App Concept Apps Development Mobility Role iOS Developer No…" at bounding box center [663, 488] width 737 height 1723
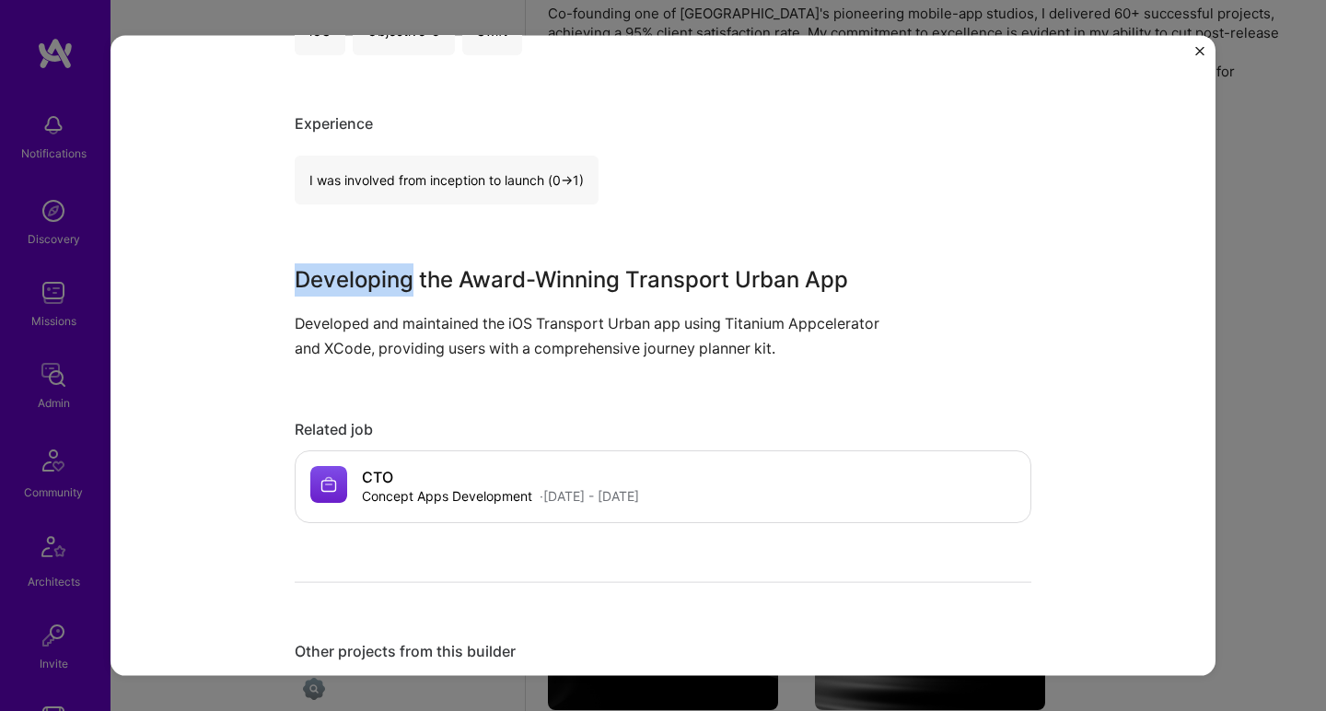
click at [541, 247] on div "Transport Urban iOS App Concept Apps Development Mobility Role iOS Developer No…" at bounding box center [663, 488] width 737 height 1723
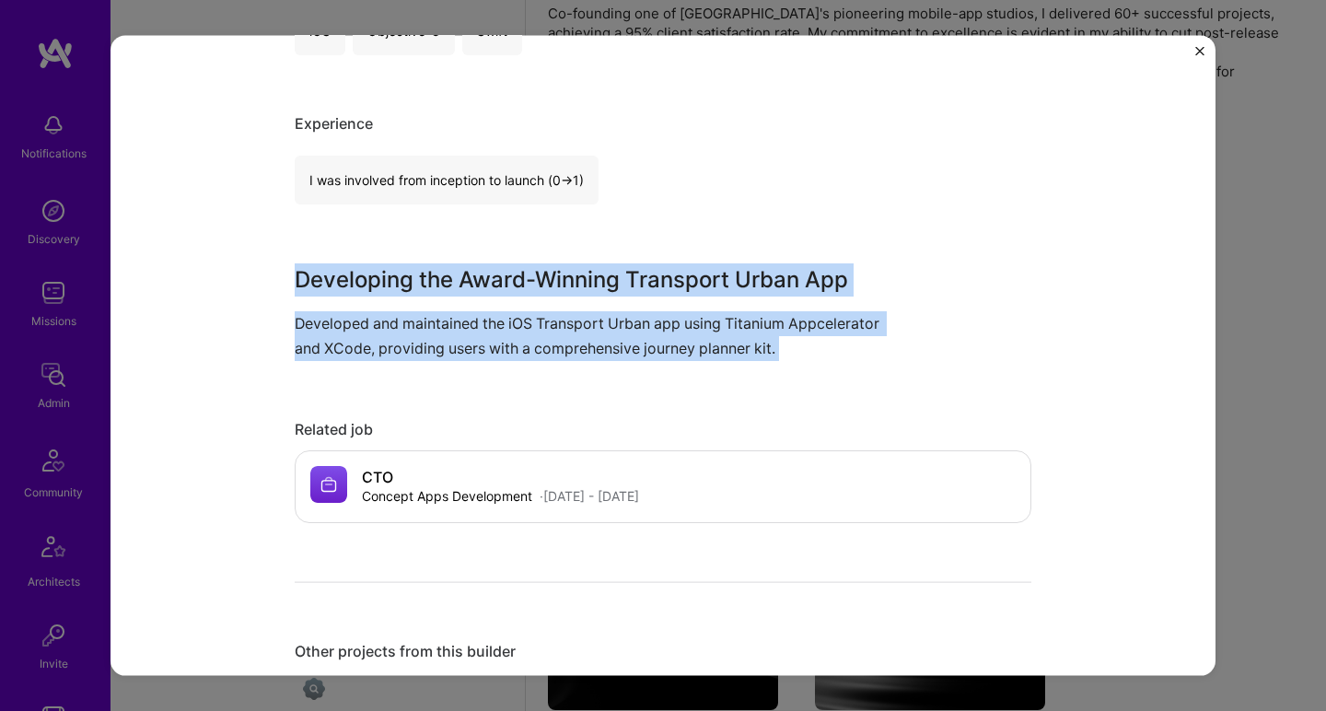
drag, startPoint x: 541, startPoint y: 247, endPoint x: 475, endPoint y: 355, distance: 127.3
click at [475, 355] on div "Transport Urban iOS App Concept Apps Development Mobility Role iOS Developer No…" at bounding box center [663, 488] width 737 height 1723
click at [475, 355] on p "Developed and maintained the iOS Transport Urban app using Titanium Appcelerato…" at bounding box center [594, 335] width 599 height 50
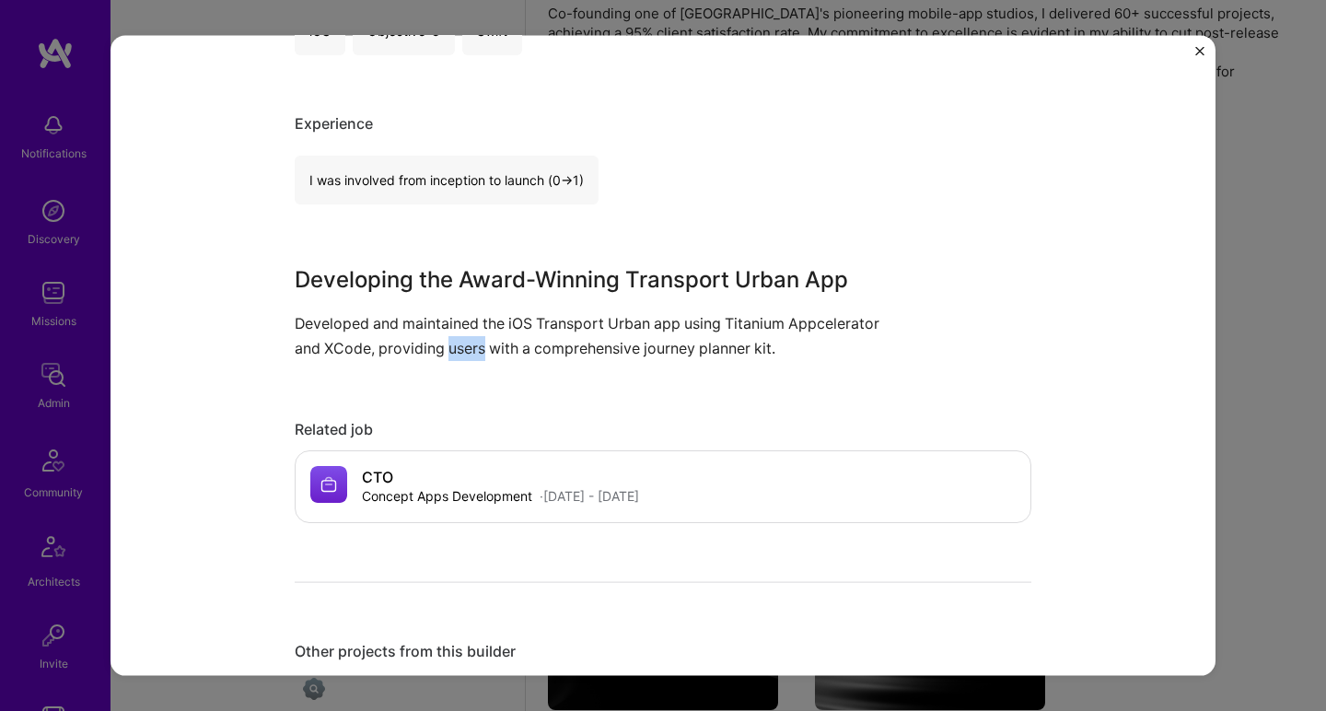
click at [475, 355] on p "Developed and maintained the iOS Transport Urban app using Titanium Appcelerato…" at bounding box center [594, 335] width 599 height 50
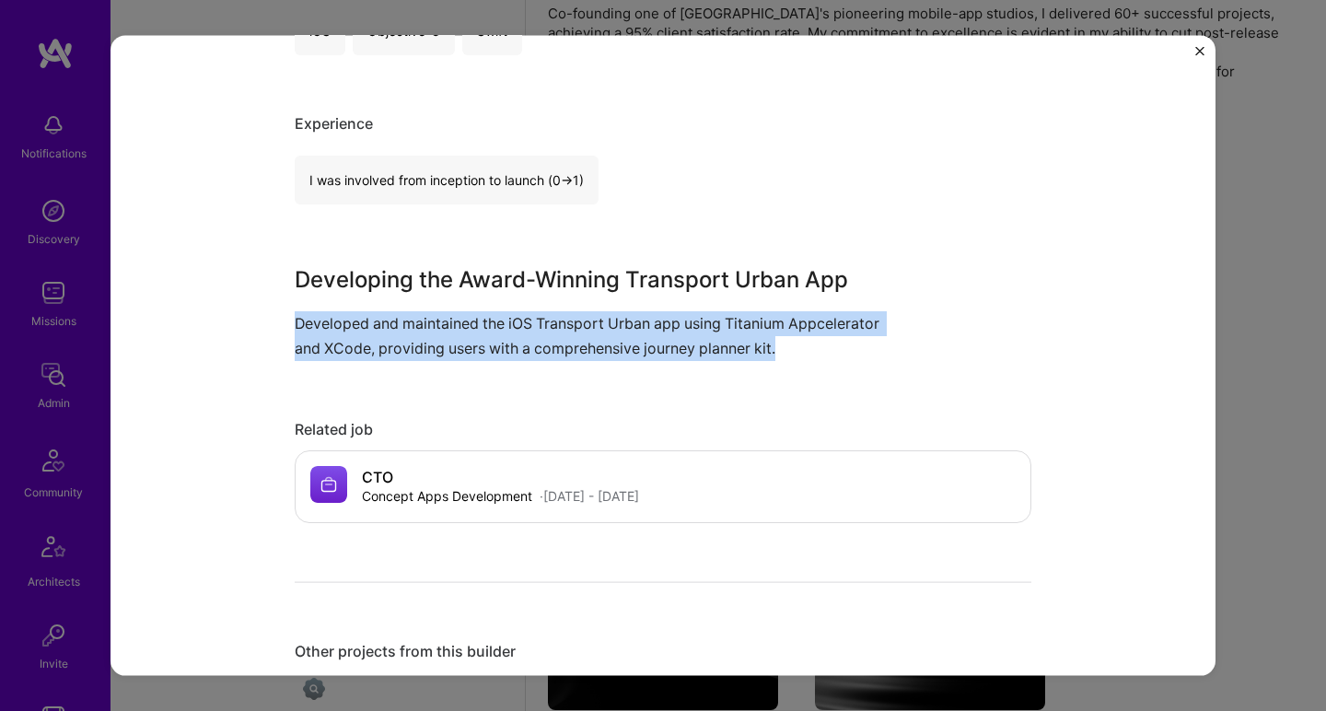
drag, startPoint x: 475, startPoint y: 355, endPoint x: 513, endPoint y: 263, distance: 99.5
click at [513, 263] on div "Developing the Award-Winning Transport Urban App Developed and maintained the i…" at bounding box center [594, 311] width 599 height 98
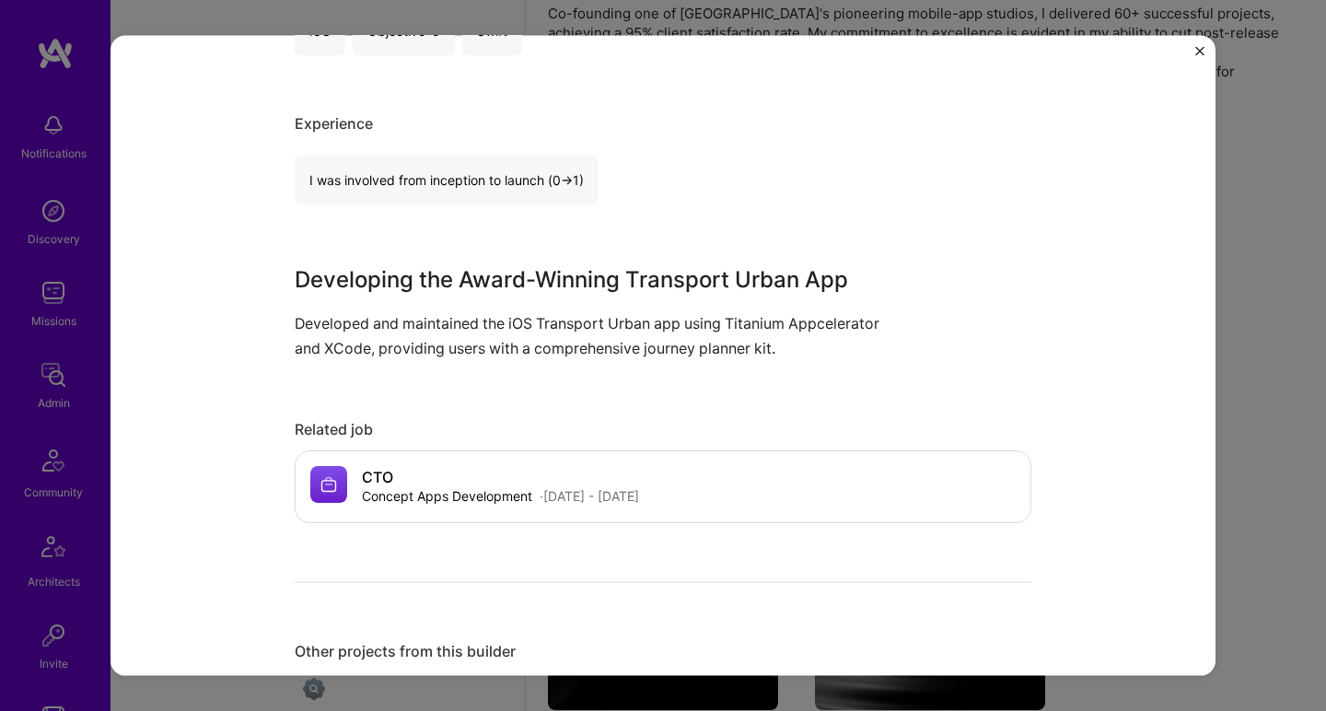
click at [513, 263] on h3 "Developing the Award-Winning Transport Urban App" at bounding box center [594, 278] width 599 height 33
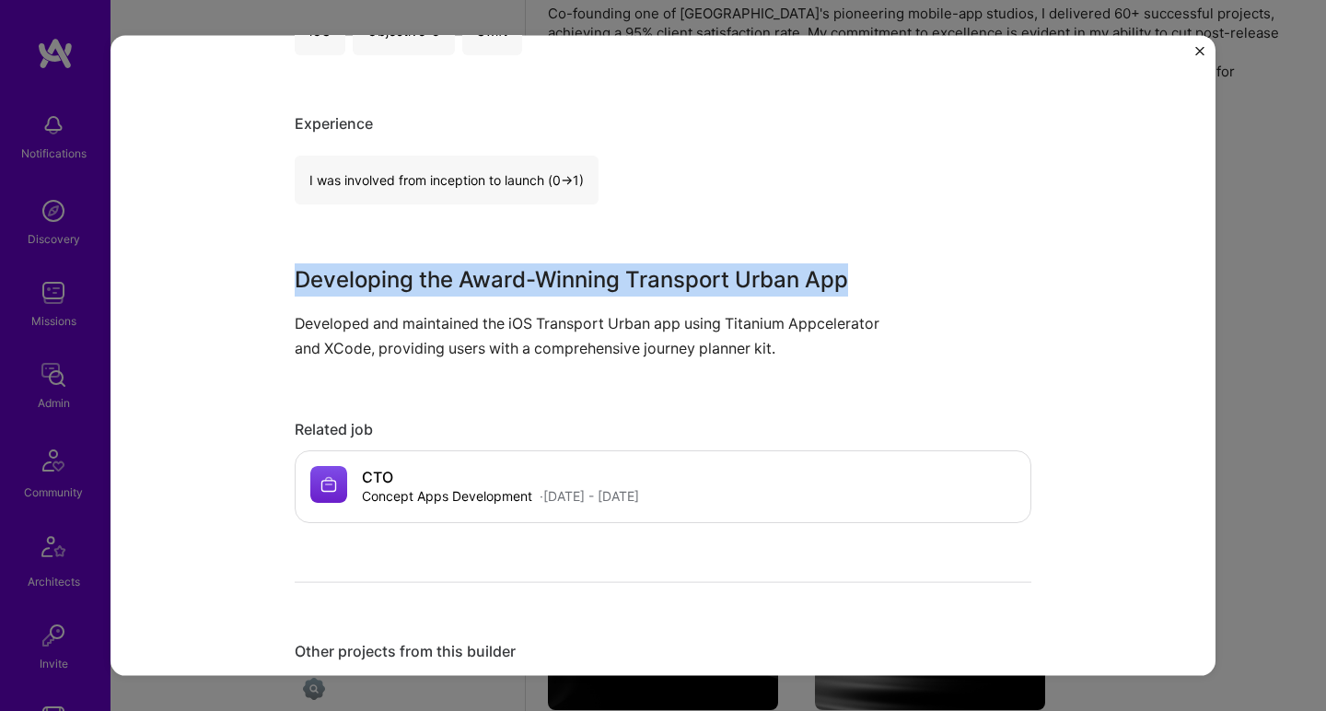
drag, startPoint x: 513, startPoint y: 263, endPoint x: 509, endPoint y: 305, distance: 41.6
click at [509, 305] on div "Developing the Award-Winning Transport Urban App Developed and maintained the i…" at bounding box center [594, 311] width 599 height 98
click at [1243, 256] on div "Transport Urban iOS App Concept Apps Development Mobility Role iOS Developer No…" at bounding box center [663, 355] width 1326 height 711
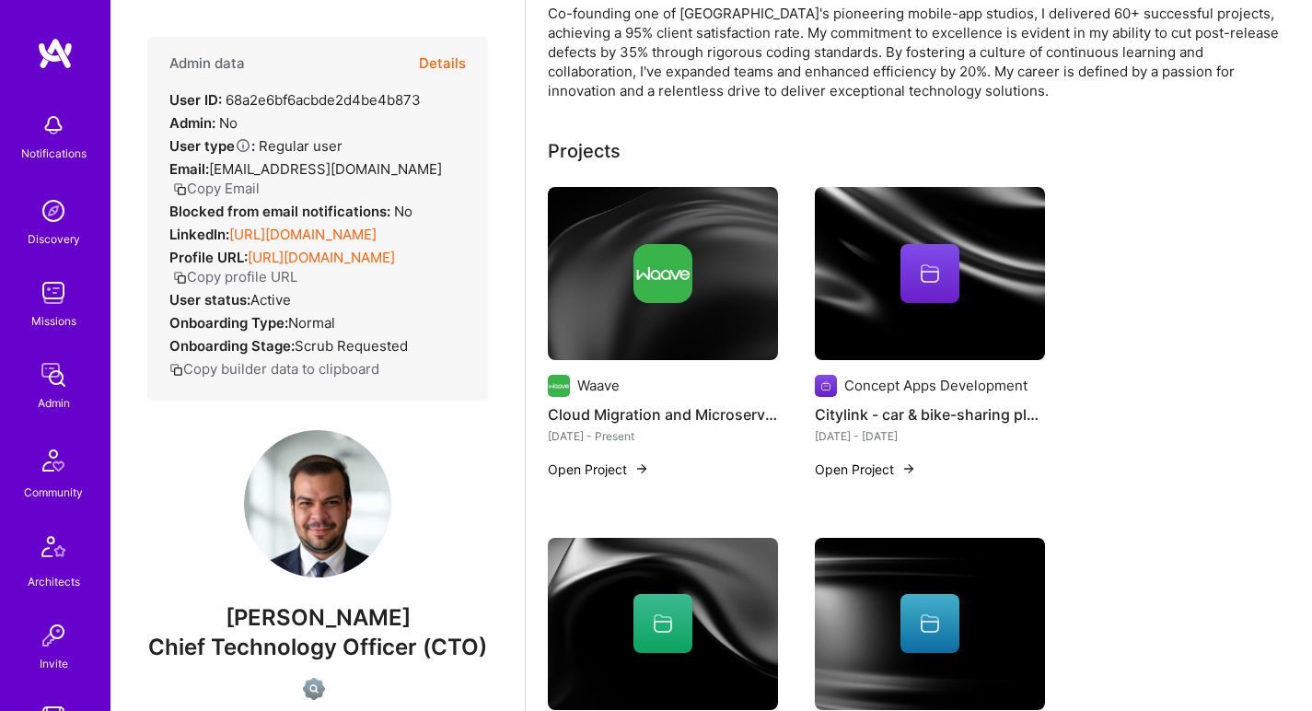
scroll to position [276, 0]
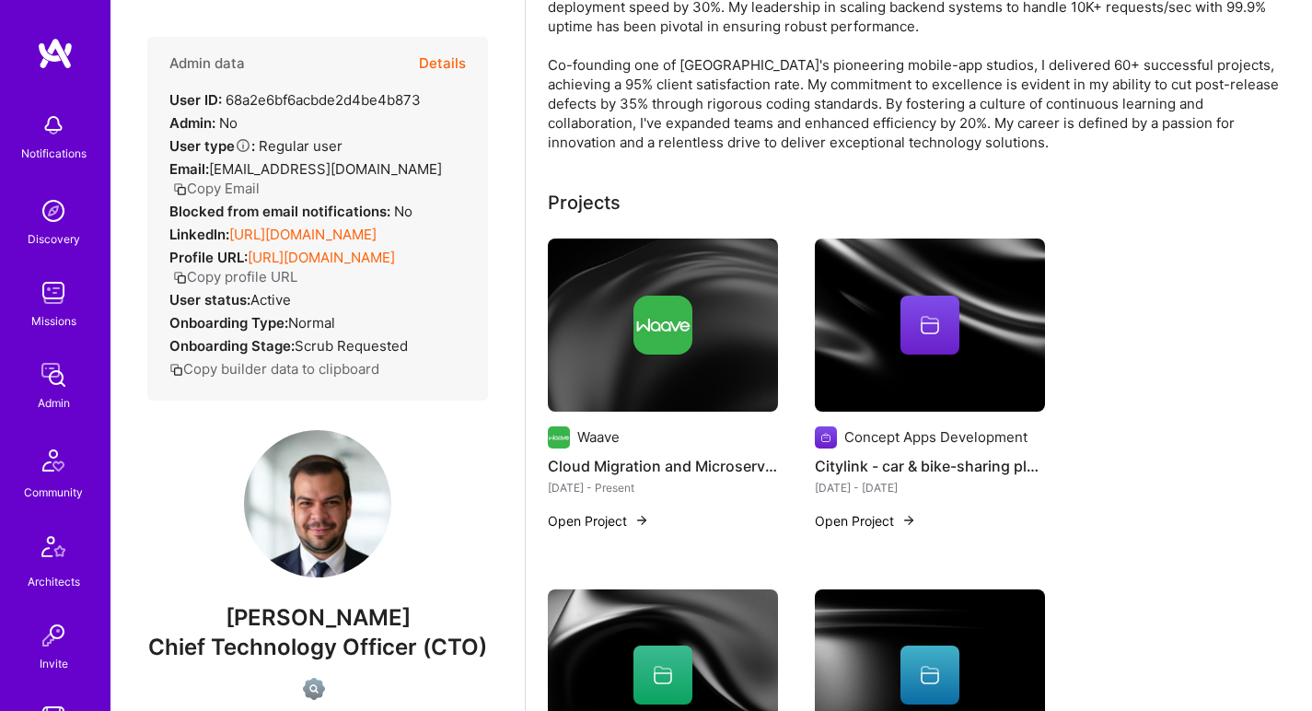
click at [229, 243] on link "https://linkedin.com/in/petrescudan" at bounding box center [302, 234] width 147 height 17
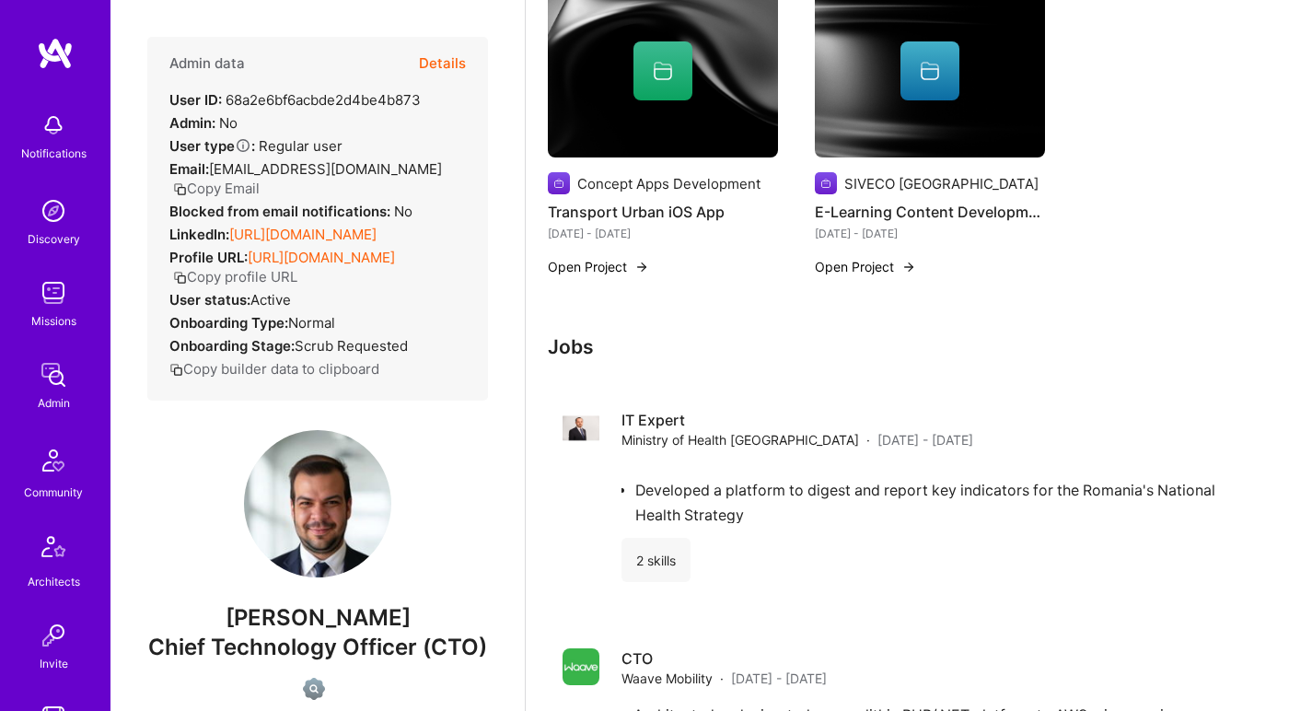
scroll to position [969, 0]
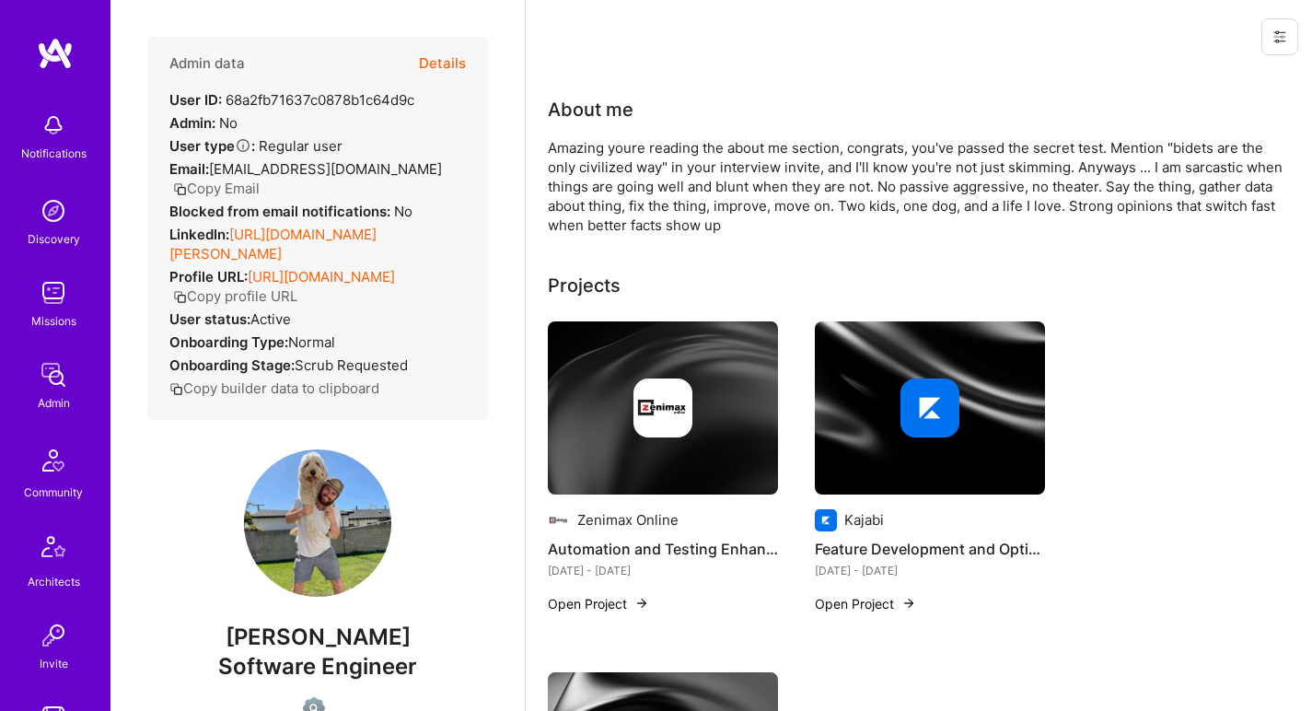
click at [276, 228] on link "https://linkedin.com/in/randy-aakhus" at bounding box center [272, 244] width 207 height 37
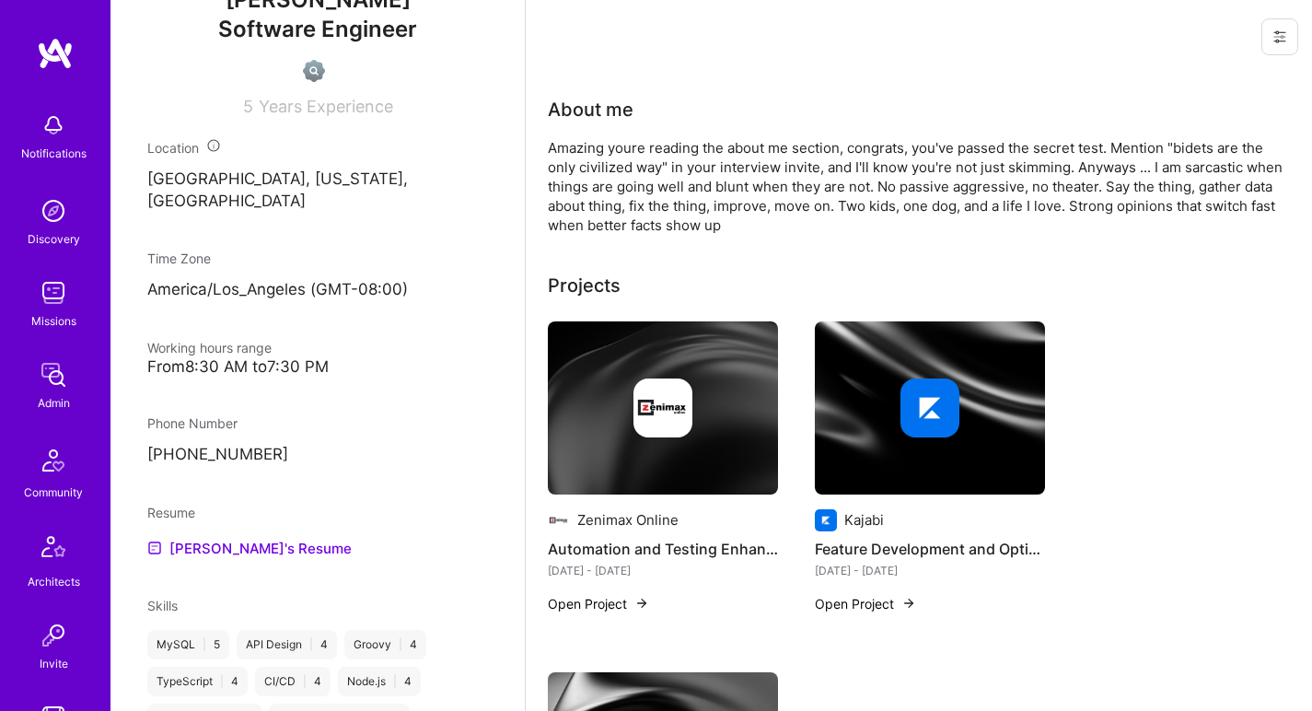
scroll to position [814, 0]
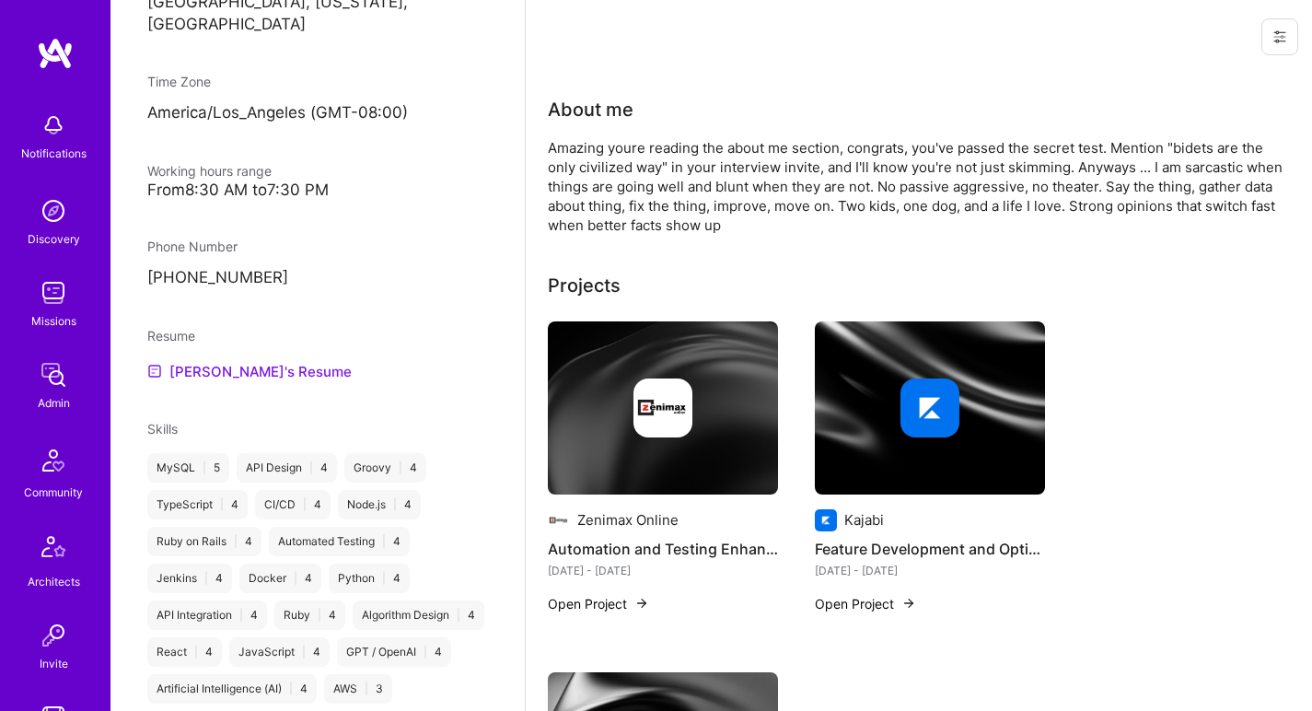
click at [175, 360] on link "Randy's Resume" at bounding box center [249, 371] width 204 height 22
click at [578, 161] on div "Amazing youre reading the about me section, congrats, you've passed the secret …" at bounding box center [916, 186] width 737 height 97
click at [578, 160] on div "Amazing youre reading the about me section, congrats, you've passed the secret …" at bounding box center [916, 186] width 737 height 97
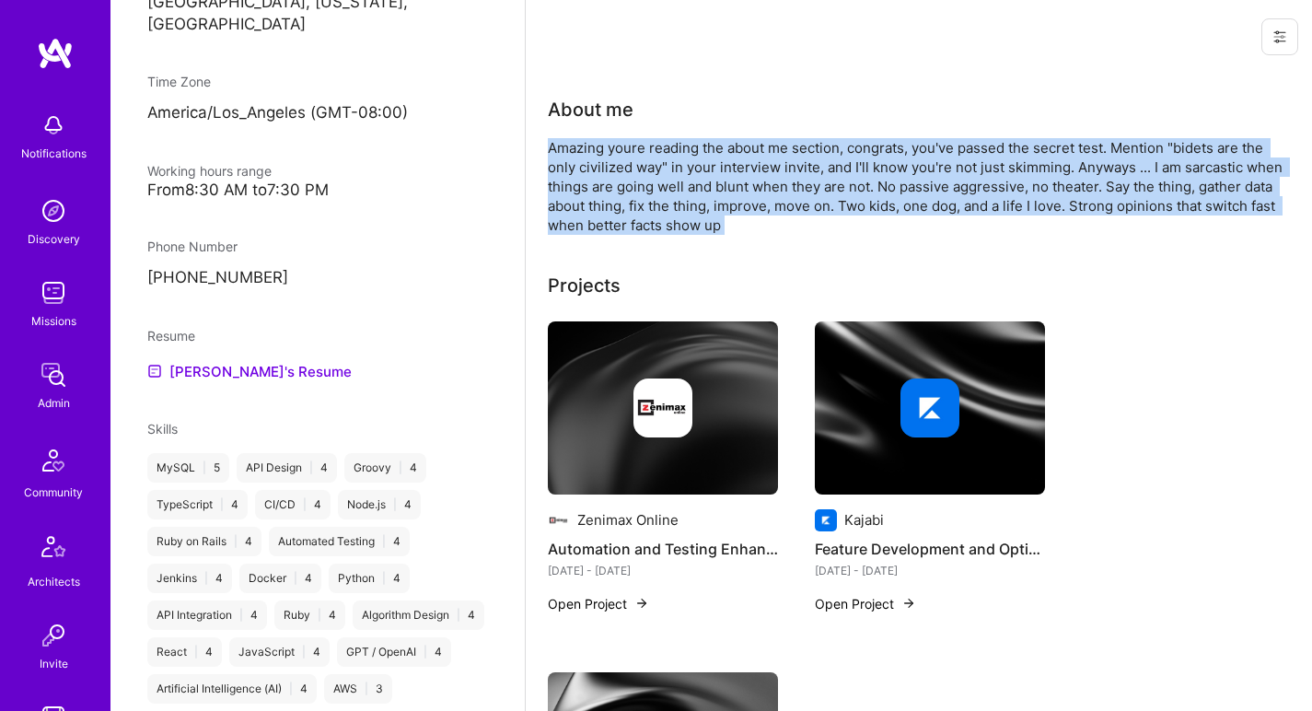
click at [578, 160] on div "Amazing youre reading the about me section, congrats, you've passed the secret …" at bounding box center [916, 186] width 737 height 97
click at [578, 159] on div "Amazing youre reading the about me section, congrats, you've passed the secret …" at bounding box center [916, 186] width 737 height 97
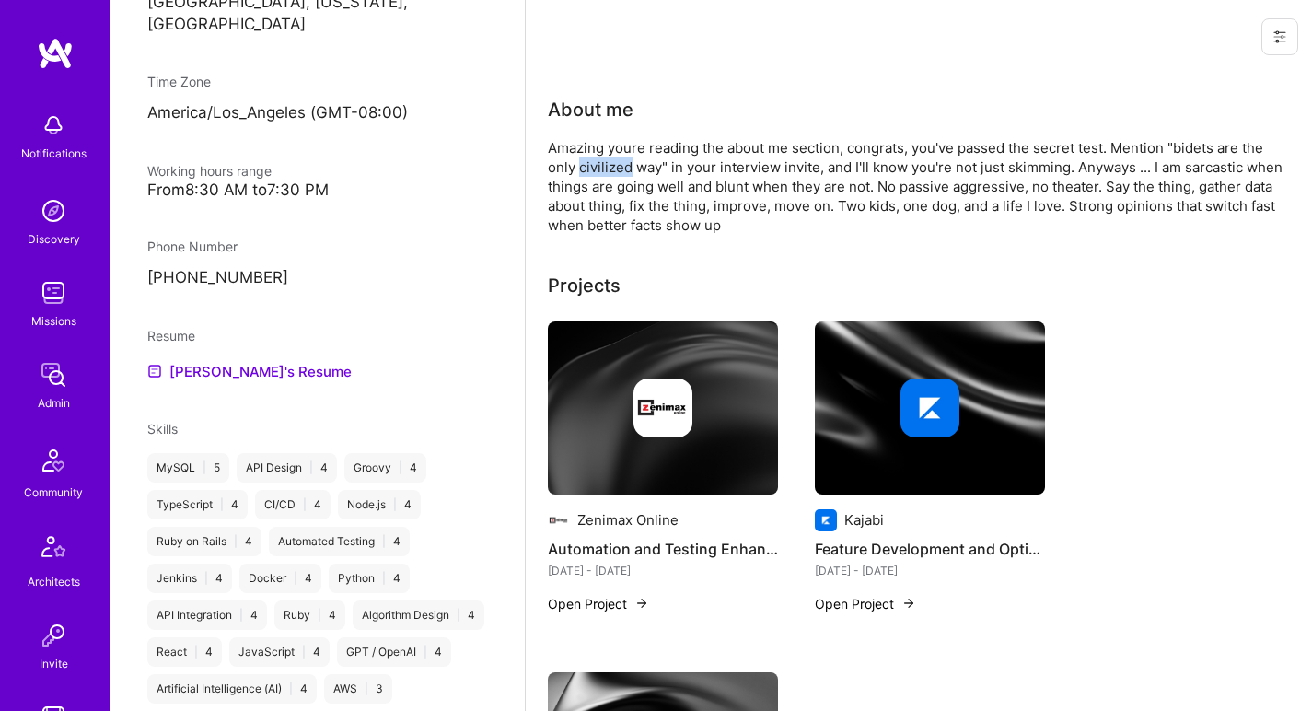
click at [578, 159] on div "Amazing youre reading the about me section, congrats, you've passed the secret …" at bounding box center [916, 186] width 737 height 97
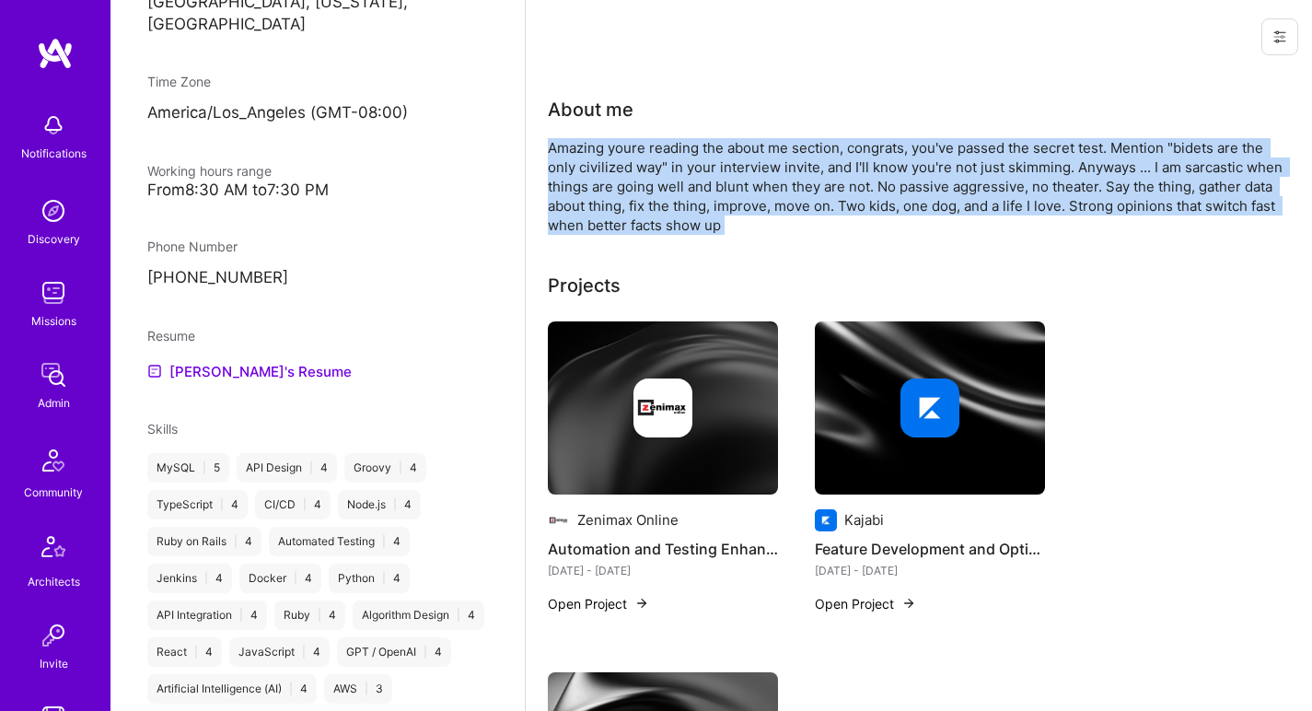
click at [578, 159] on div "Amazing youre reading the about me section, congrats, you've passed the secret …" at bounding box center [916, 186] width 737 height 97
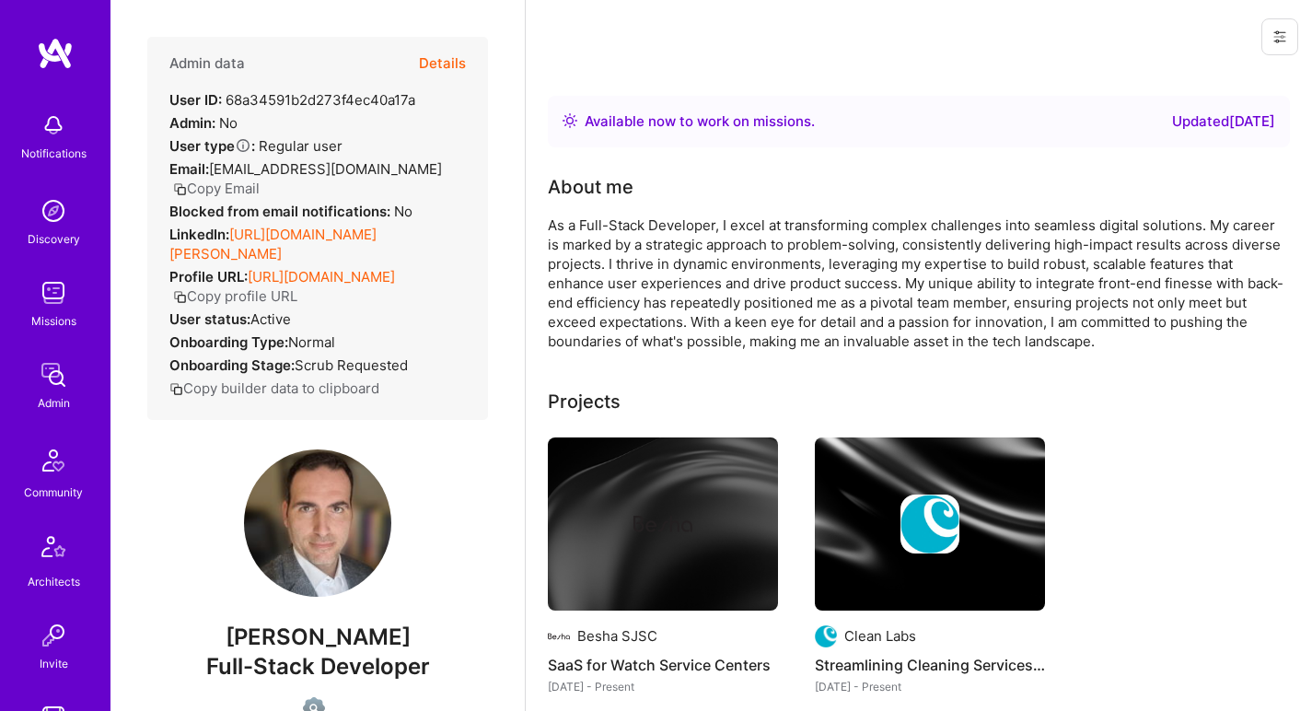
click at [328, 253] on link "https://linkedin.com/in/theodosios-kariotis" at bounding box center [272, 244] width 207 height 37
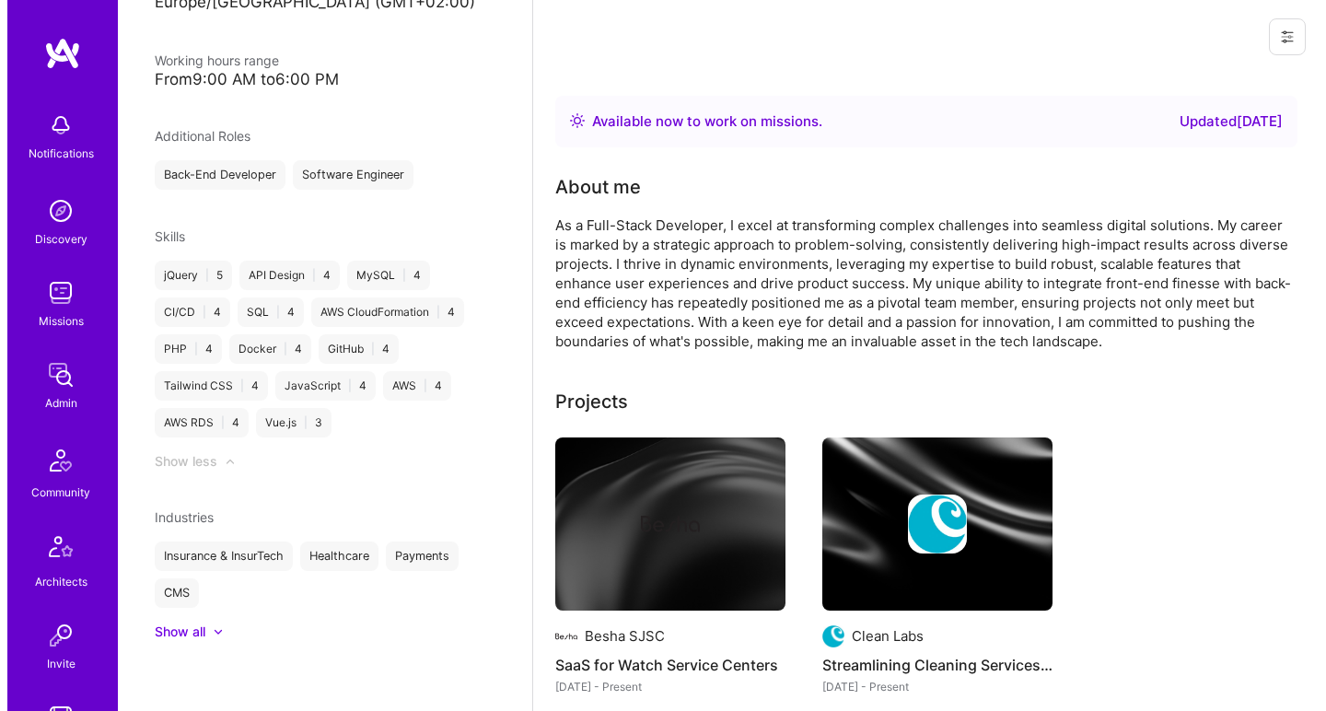
scroll to position [85, 0]
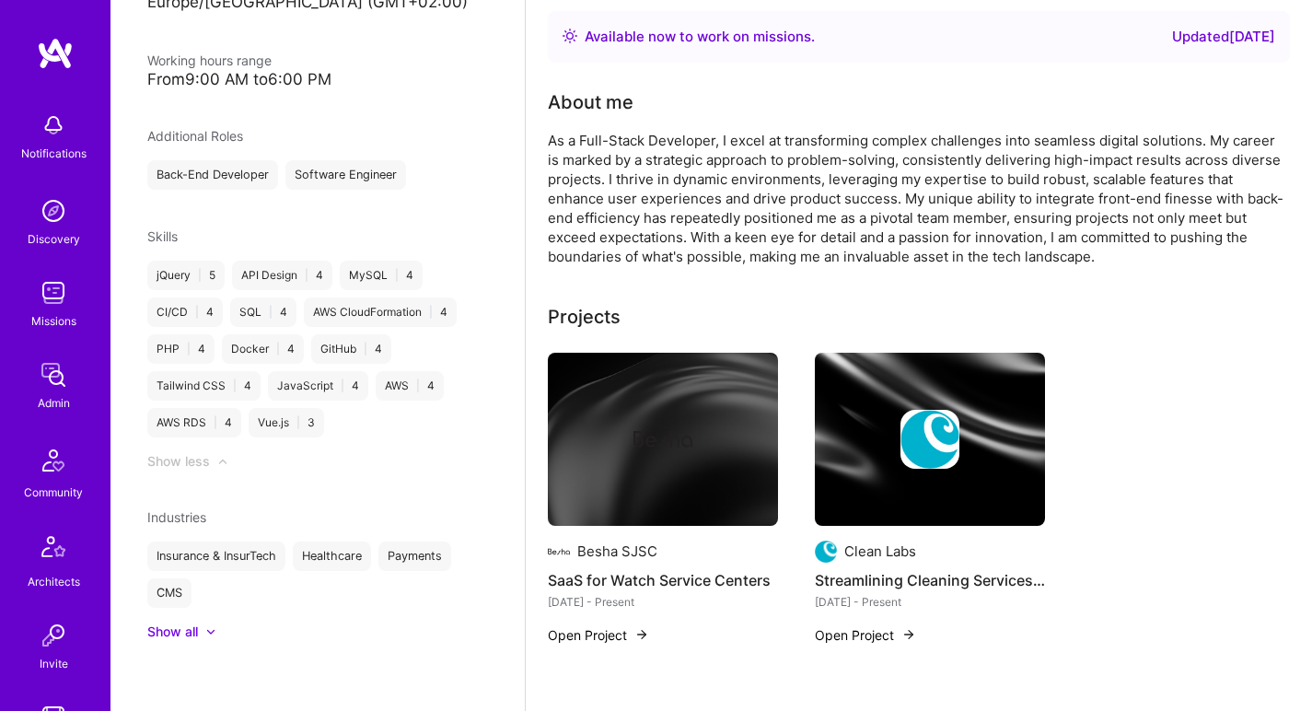
click at [714, 204] on div "As a Full-Stack Developer, I excel at transforming complex challenges into seam…" at bounding box center [916, 198] width 737 height 135
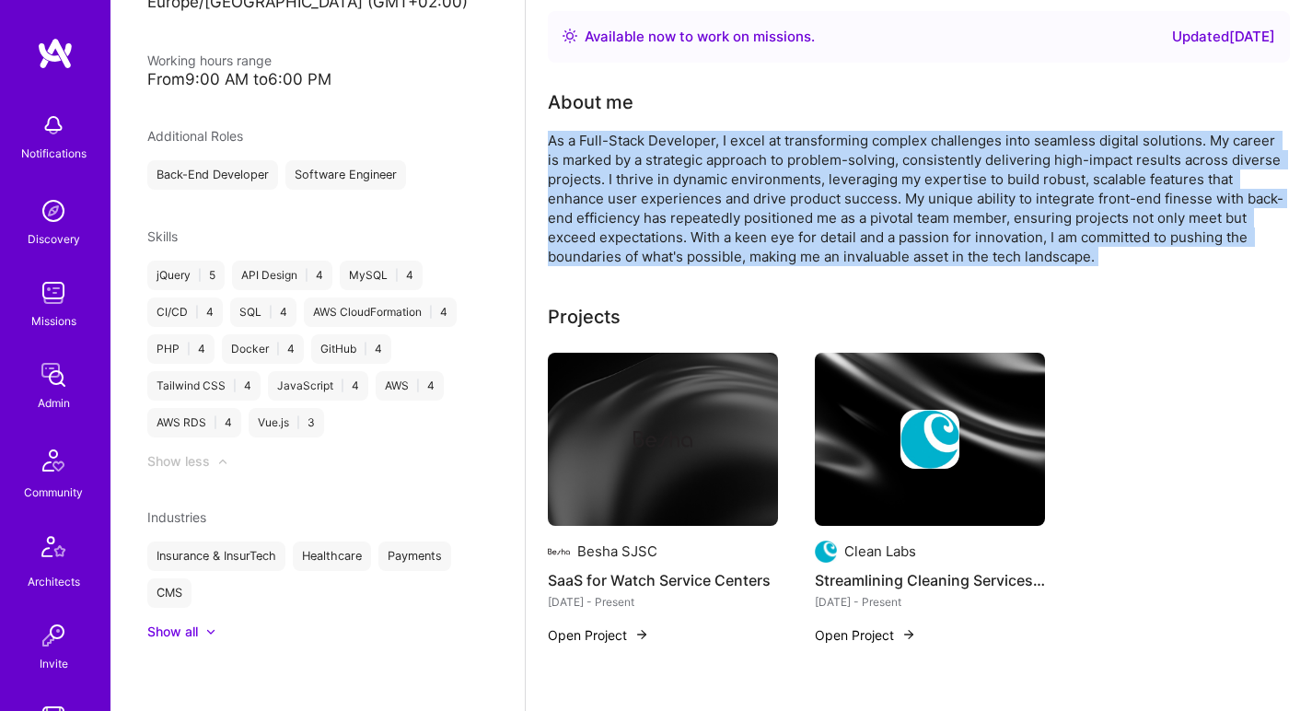
click at [714, 204] on div "As a Full-Stack Developer, I excel at transforming complex challenges into seam…" at bounding box center [916, 198] width 737 height 135
click at [592, 408] on img at bounding box center [663, 439] width 230 height 173
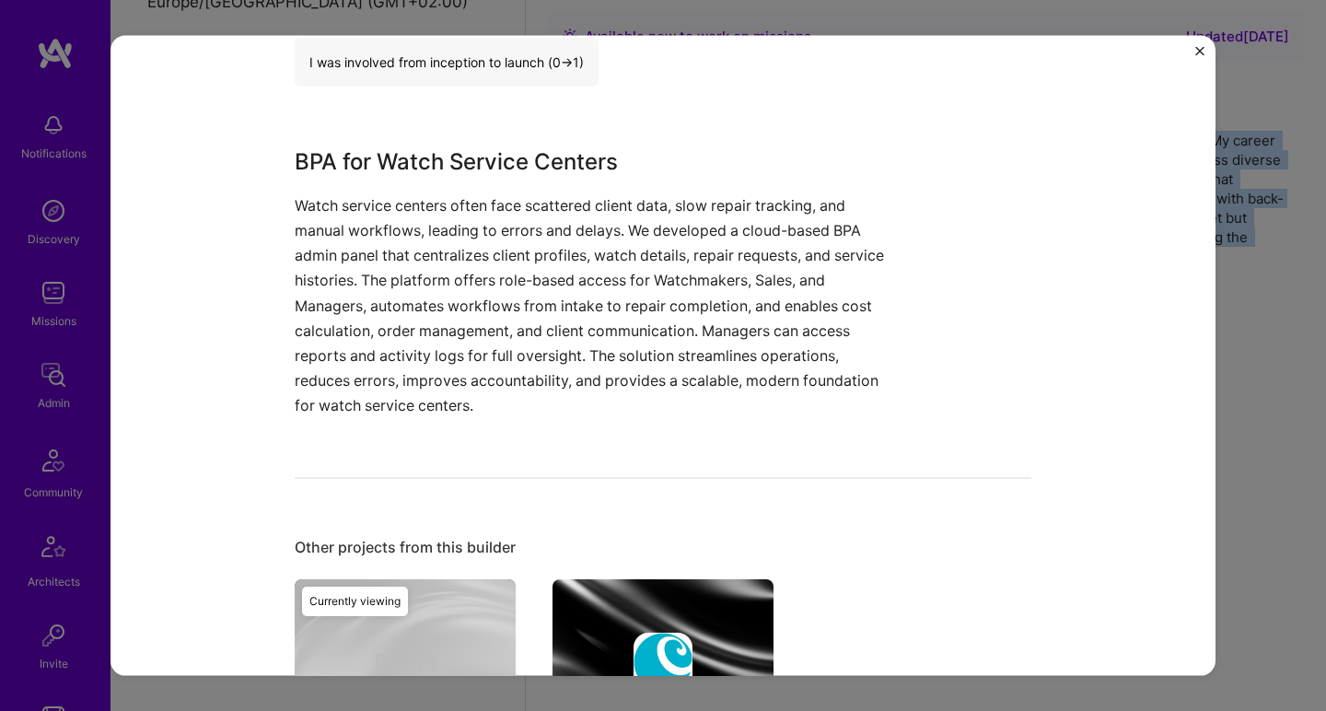
scroll to position [737, 0]
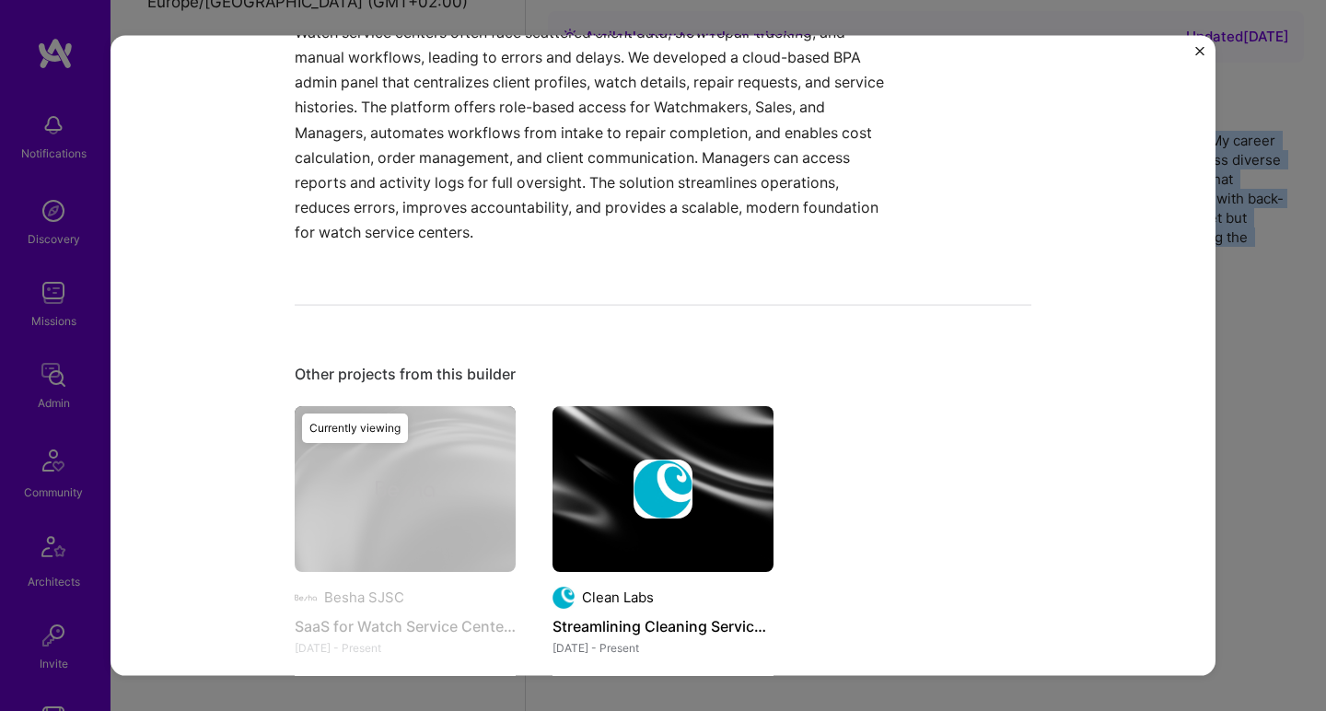
click at [576, 428] on img at bounding box center [662, 488] width 221 height 166
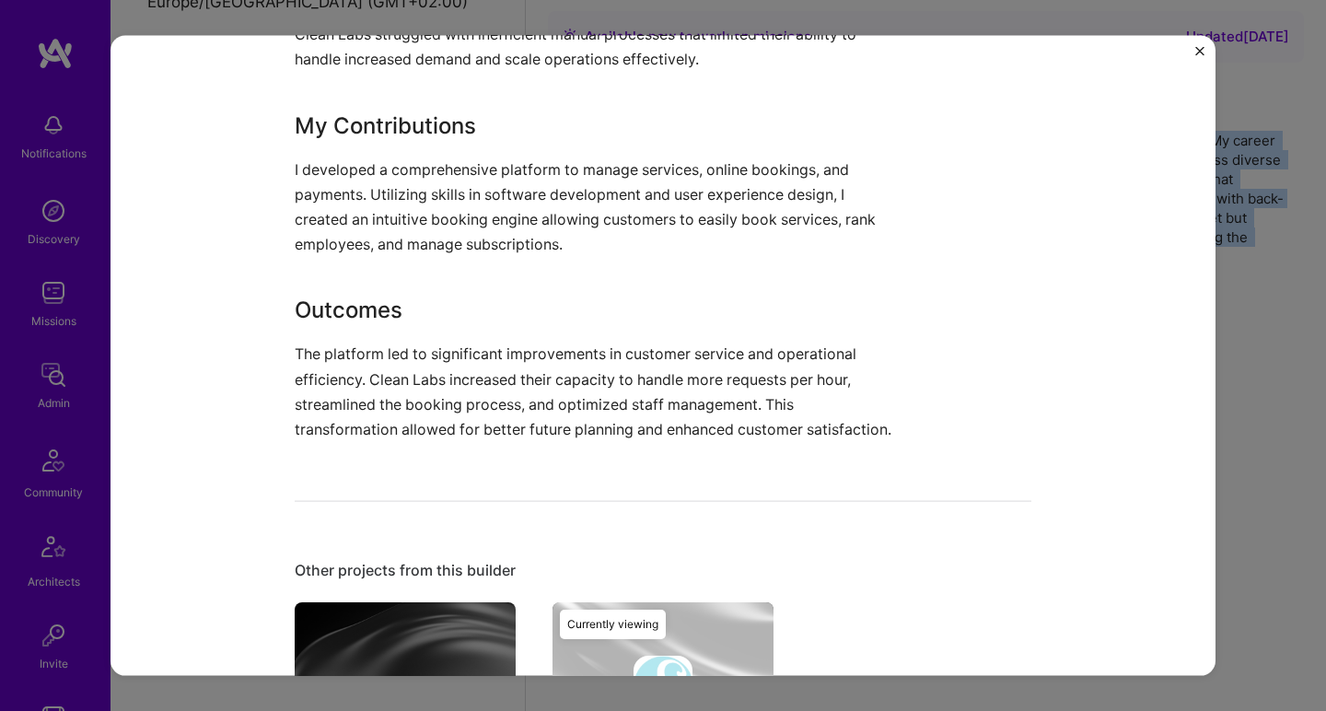
scroll to position [1161, 0]
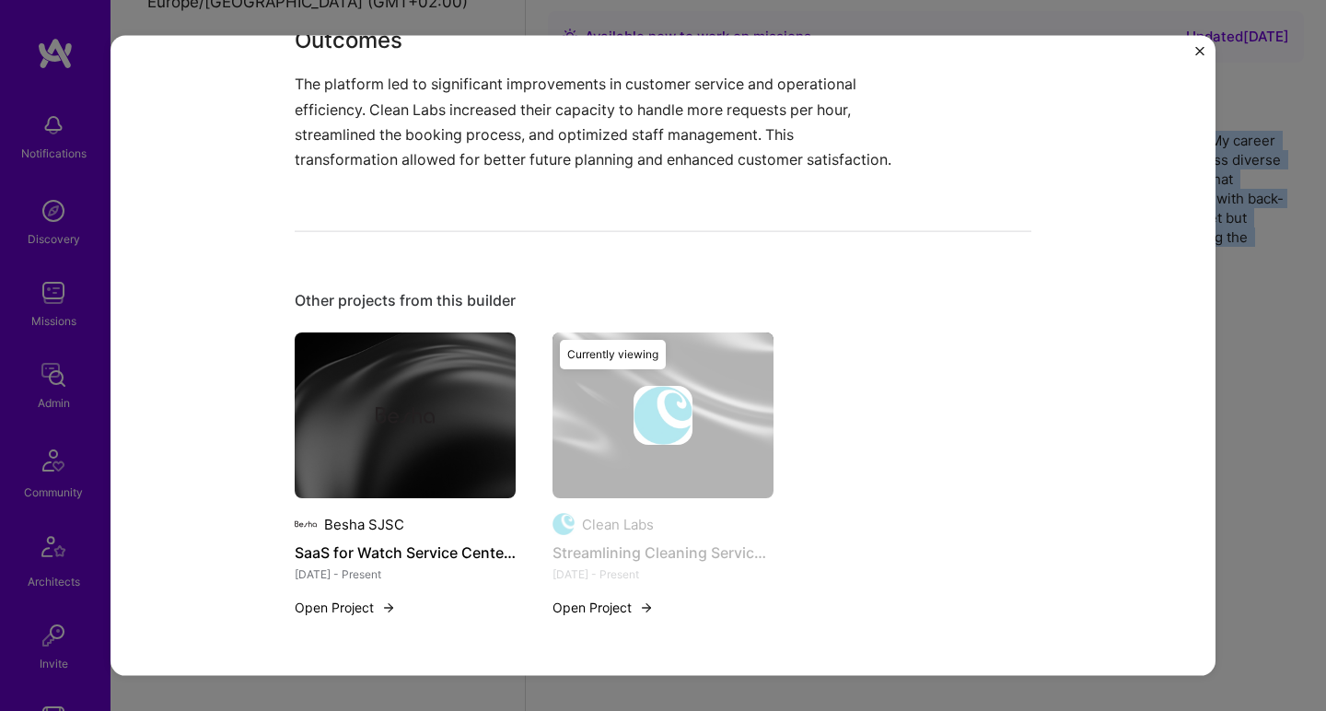
click at [397, 490] on img at bounding box center [405, 415] width 221 height 166
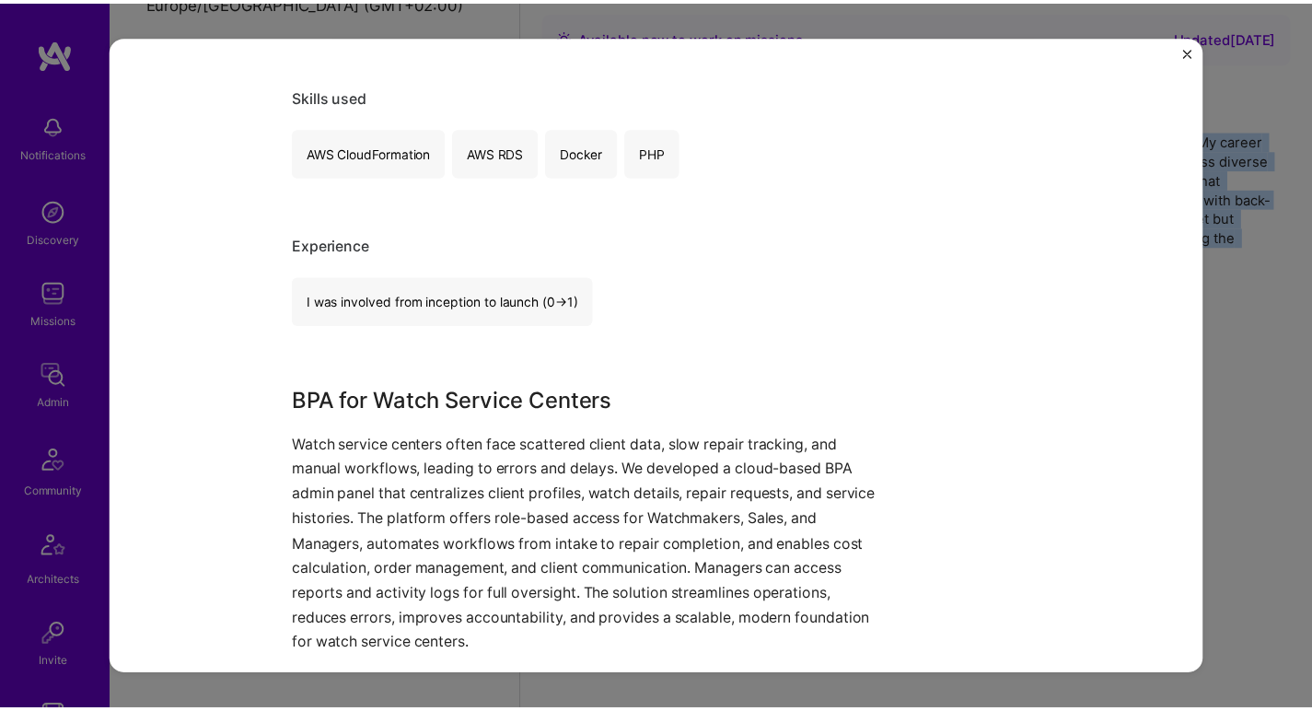
scroll to position [593, 0]
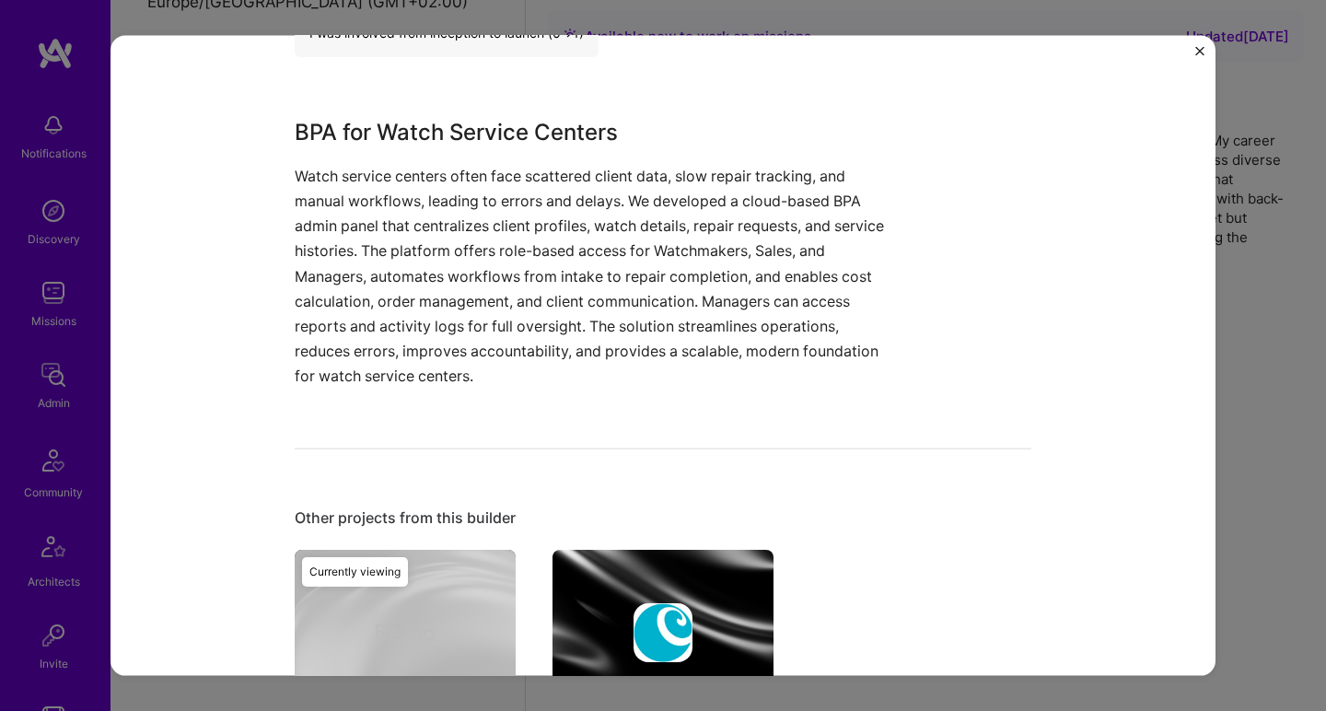
click at [1267, 298] on div "SaaS for Watch Service Centers Besha SJSC Retail Role Full-Stack Developer Sep,…" at bounding box center [663, 355] width 1326 height 711
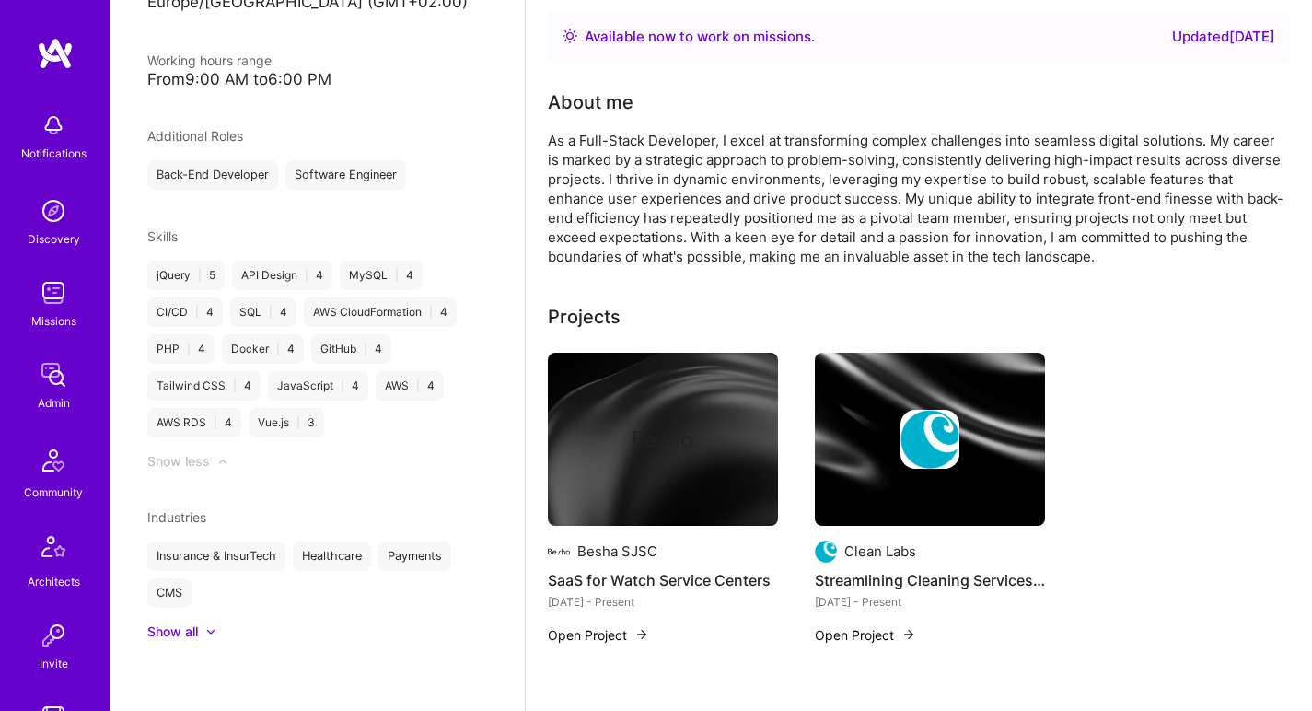
scroll to position [122, 0]
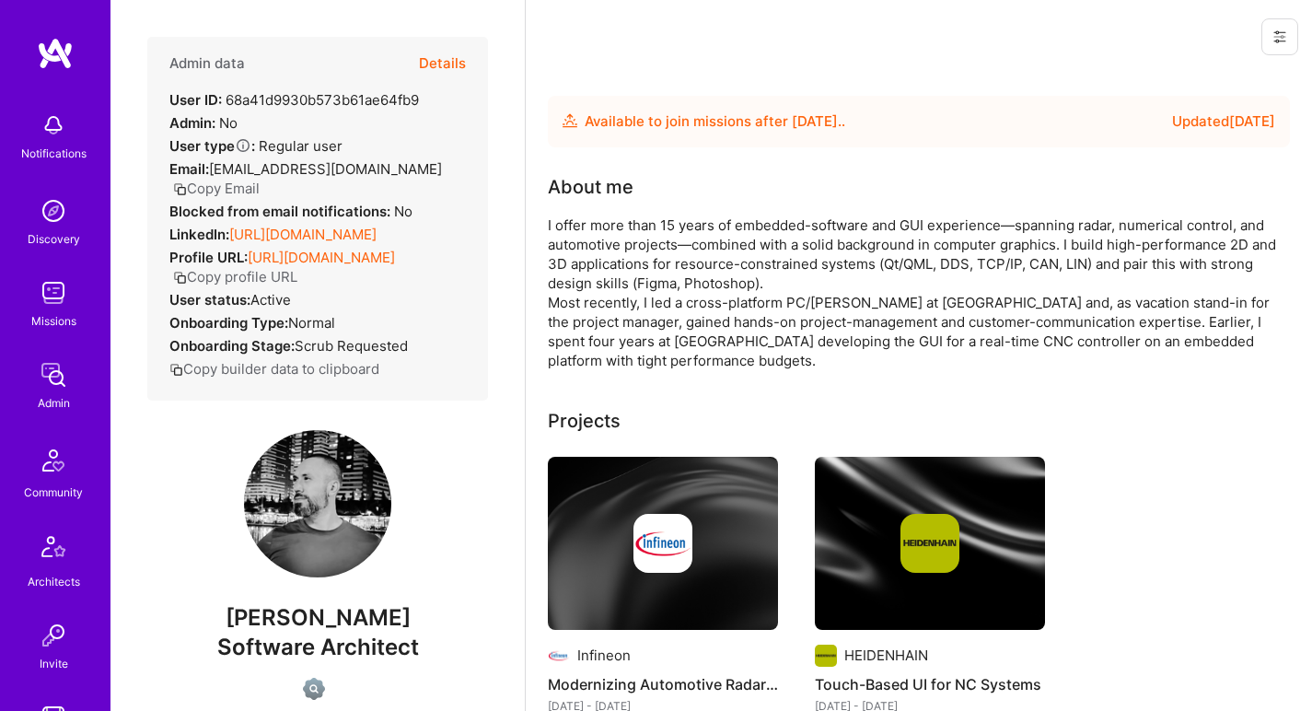
click at [279, 243] on link "[URL][DOMAIN_NAME]" at bounding box center [302, 234] width 147 height 17
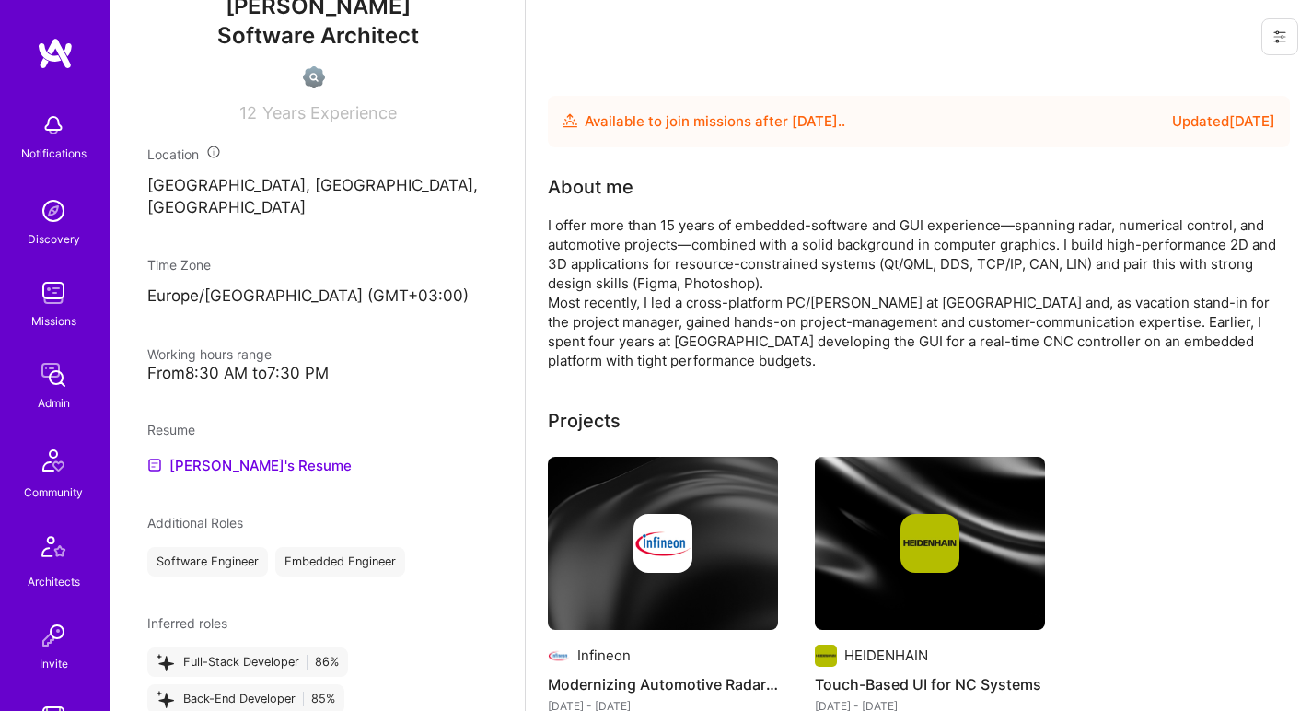
scroll to position [663, 0]
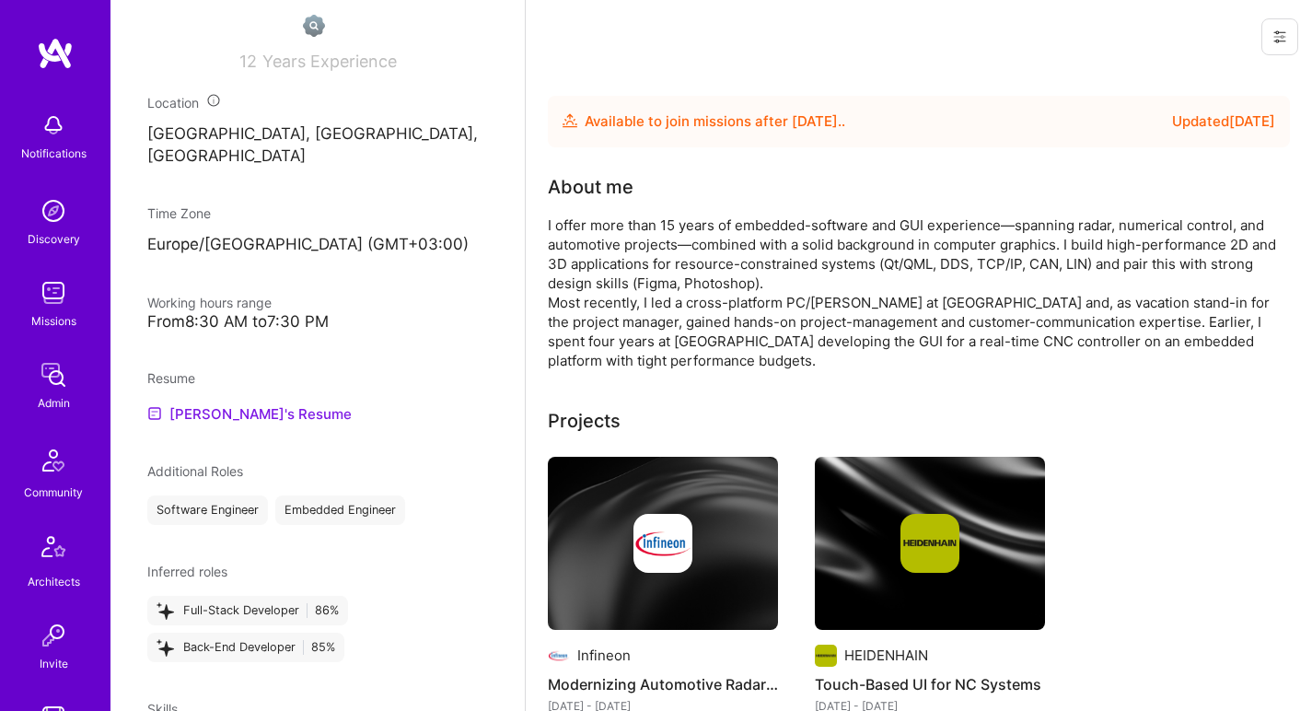
click at [226, 423] on link "[PERSON_NAME]'s Resume" at bounding box center [249, 413] width 204 height 22
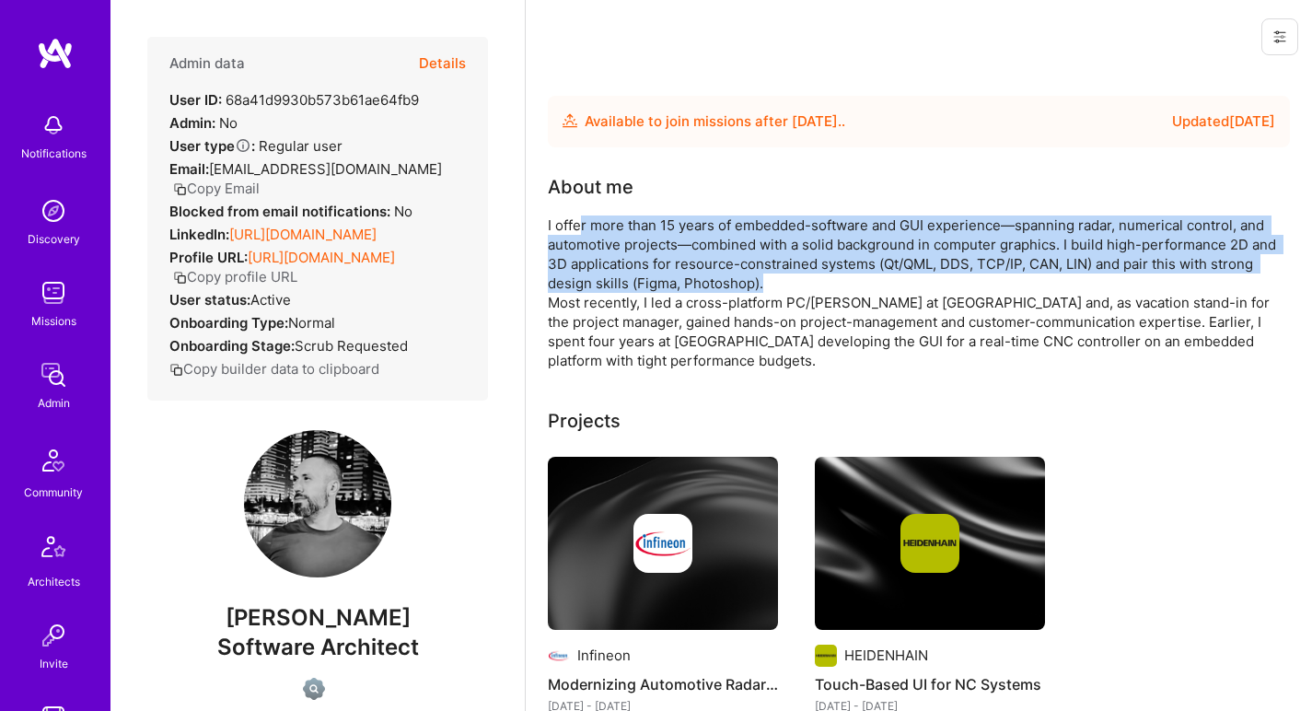
drag, startPoint x: 578, startPoint y: 217, endPoint x: 814, endPoint y: 275, distance: 242.8
click at [814, 275] on div "I offer more than 15 years of embedded-software and GUI experience—spanning rad…" at bounding box center [916, 292] width 737 height 155
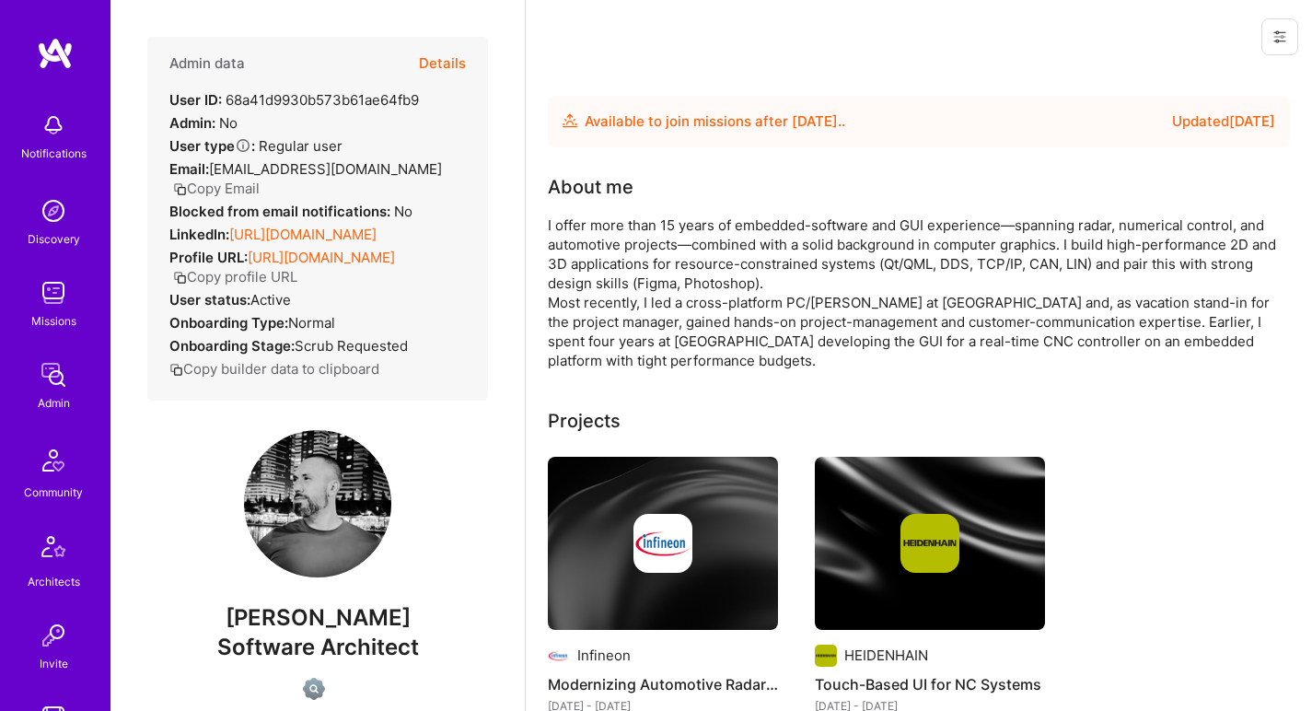
click at [814, 275] on div "I offer more than 15 years of embedded-software and GUI experience—spanning rad…" at bounding box center [916, 292] width 737 height 155
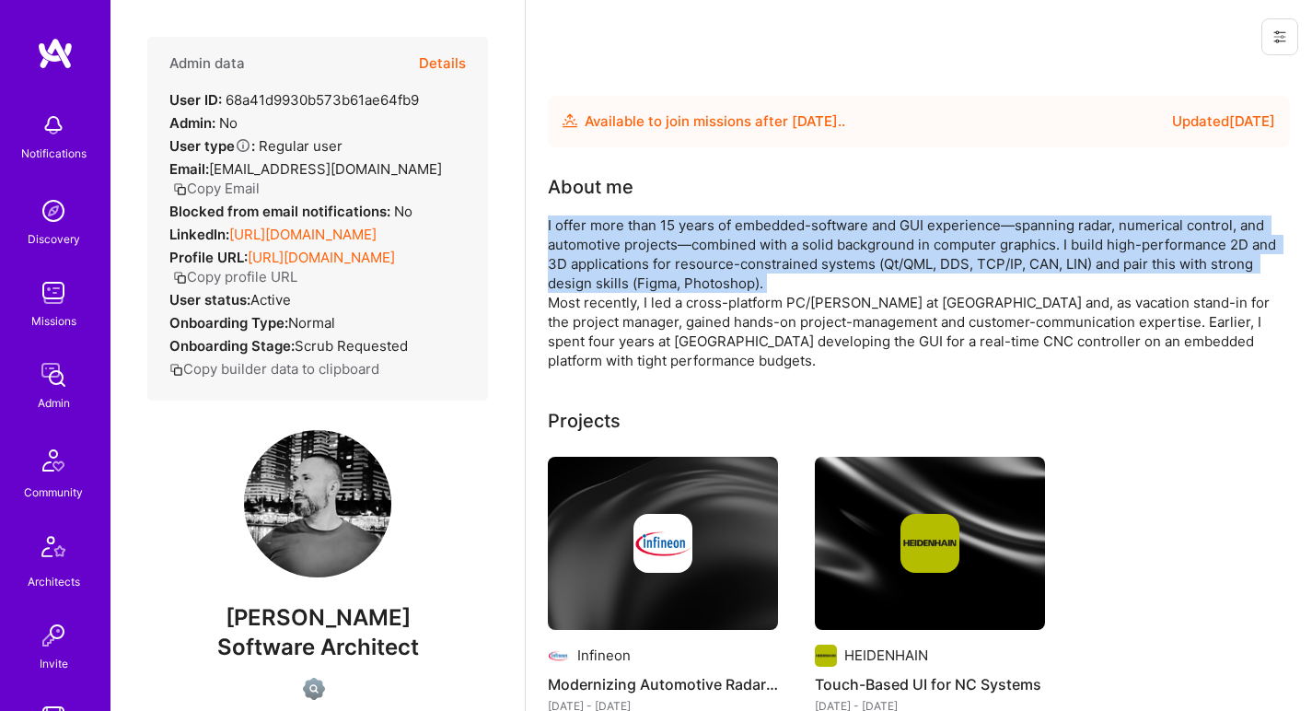
drag, startPoint x: 814, startPoint y: 275, endPoint x: 534, endPoint y: 230, distance: 283.5
drag, startPoint x: 539, startPoint y: 222, endPoint x: 780, endPoint y: 273, distance: 246.7
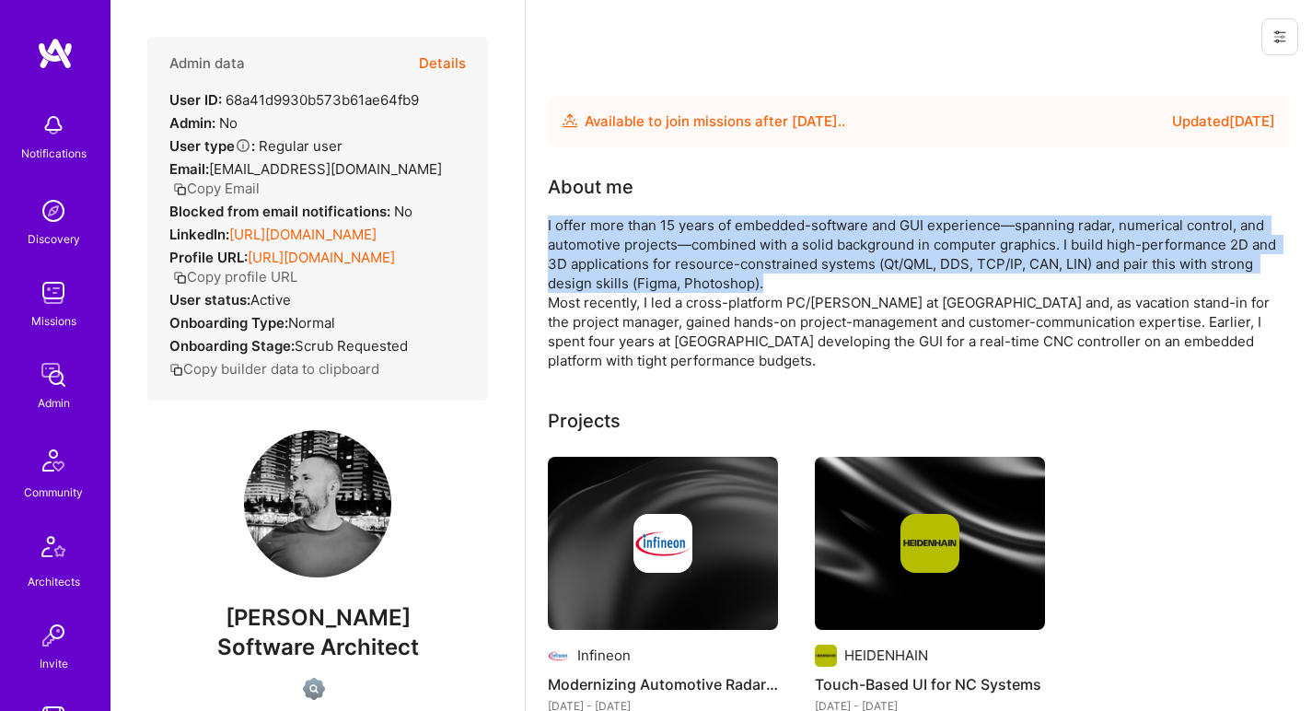
click at [780, 273] on div "I offer more than 15 years of embedded-software and GUI experience—spanning rad…" at bounding box center [916, 292] width 737 height 155
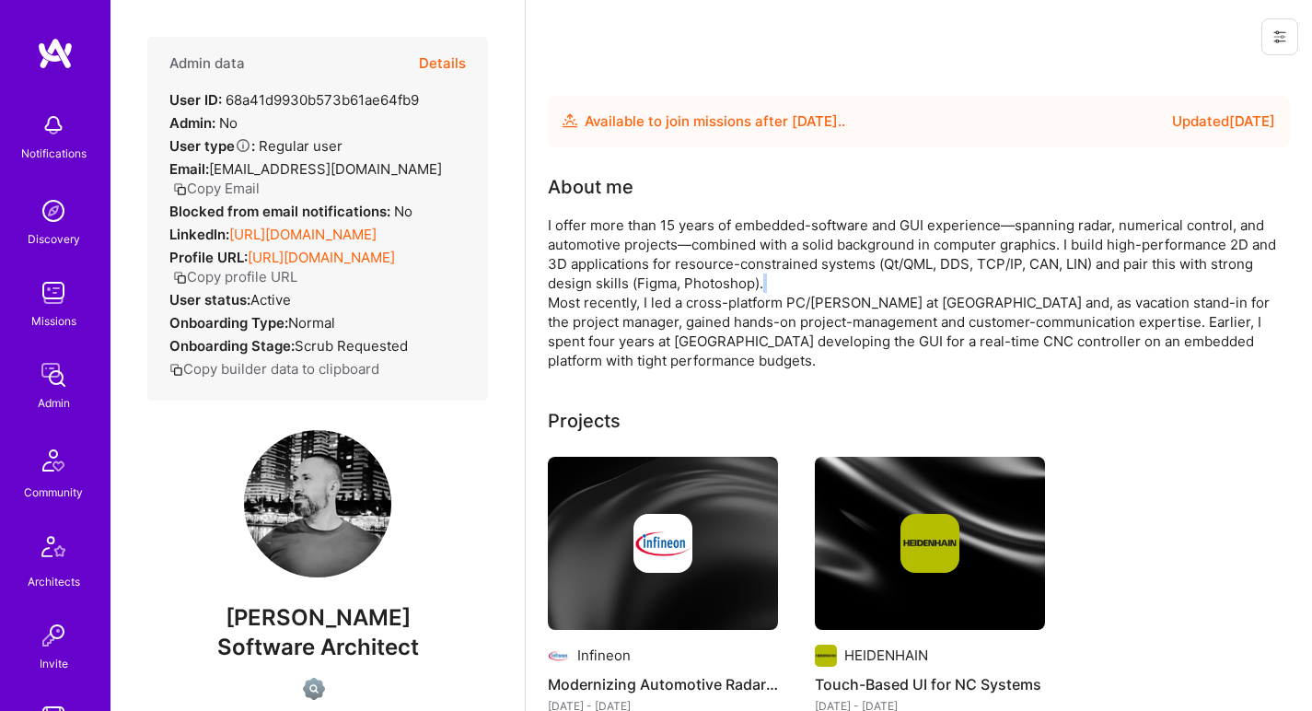
click at [780, 273] on div "I offer more than 15 years of embedded-software and GUI experience—spanning rad…" at bounding box center [916, 292] width 737 height 155
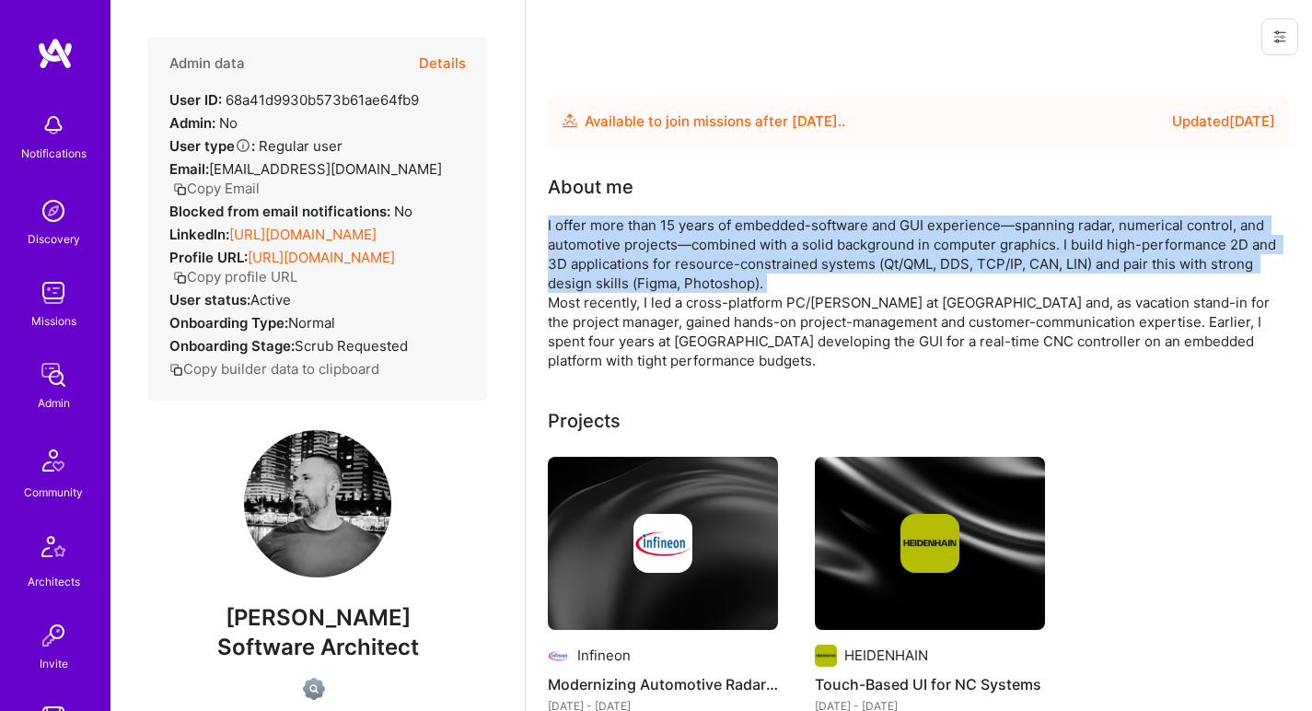
click at [780, 273] on div "I offer more than 15 years of embedded-software and GUI experience—spanning rad…" at bounding box center [916, 292] width 737 height 155
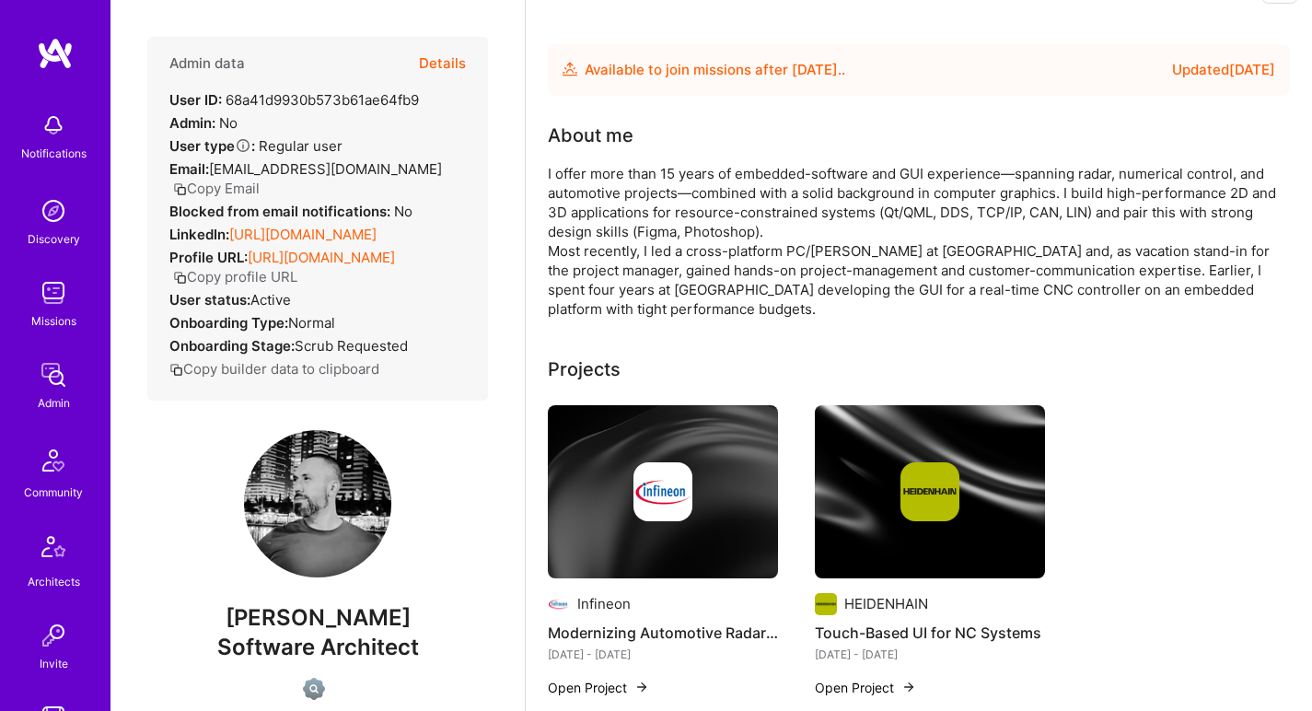
click at [780, 273] on div "I offer more than 15 years of embedded-software and GUI experience—spanning rad…" at bounding box center [916, 241] width 737 height 155
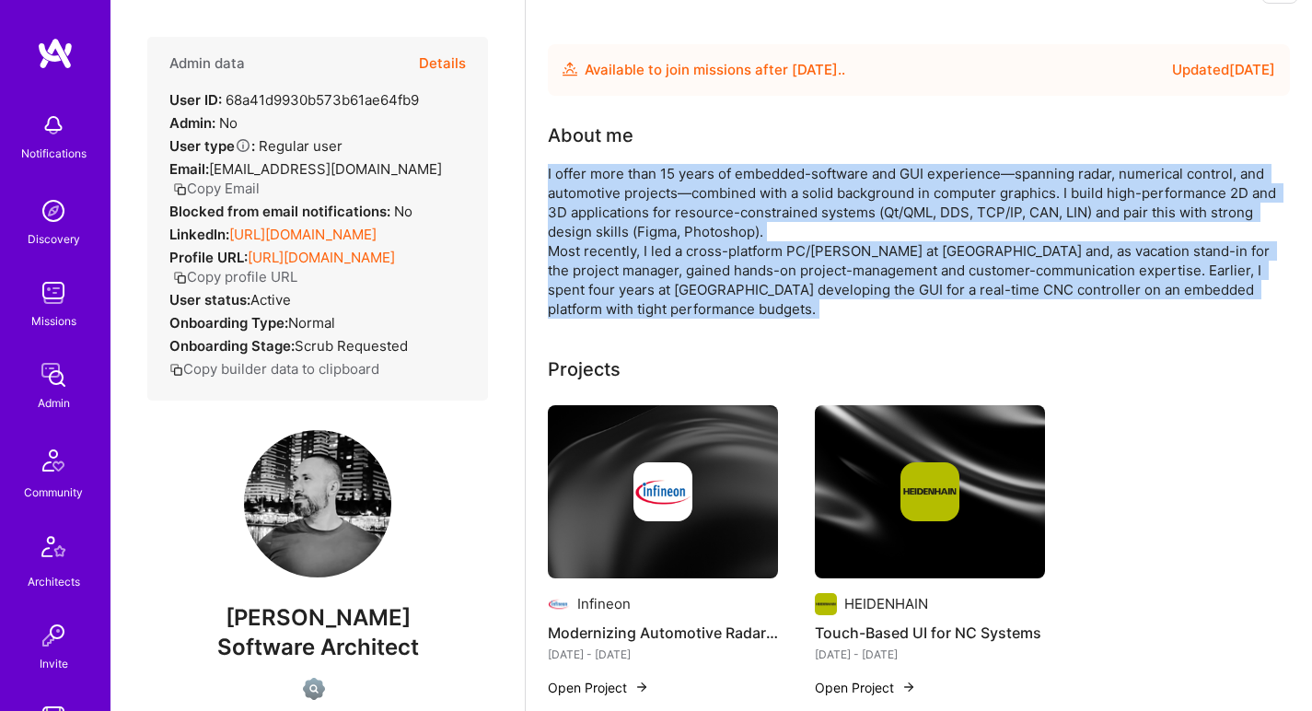
drag, startPoint x: 780, startPoint y: 273, endPoint x: 825, endPoint y: 196, distance: 89.5
click at [825, 196] on div "I offer more than 15 years of embedded-software and GUI experience—spanning rad…" at bounding box center [916, 241] width 737 height 155
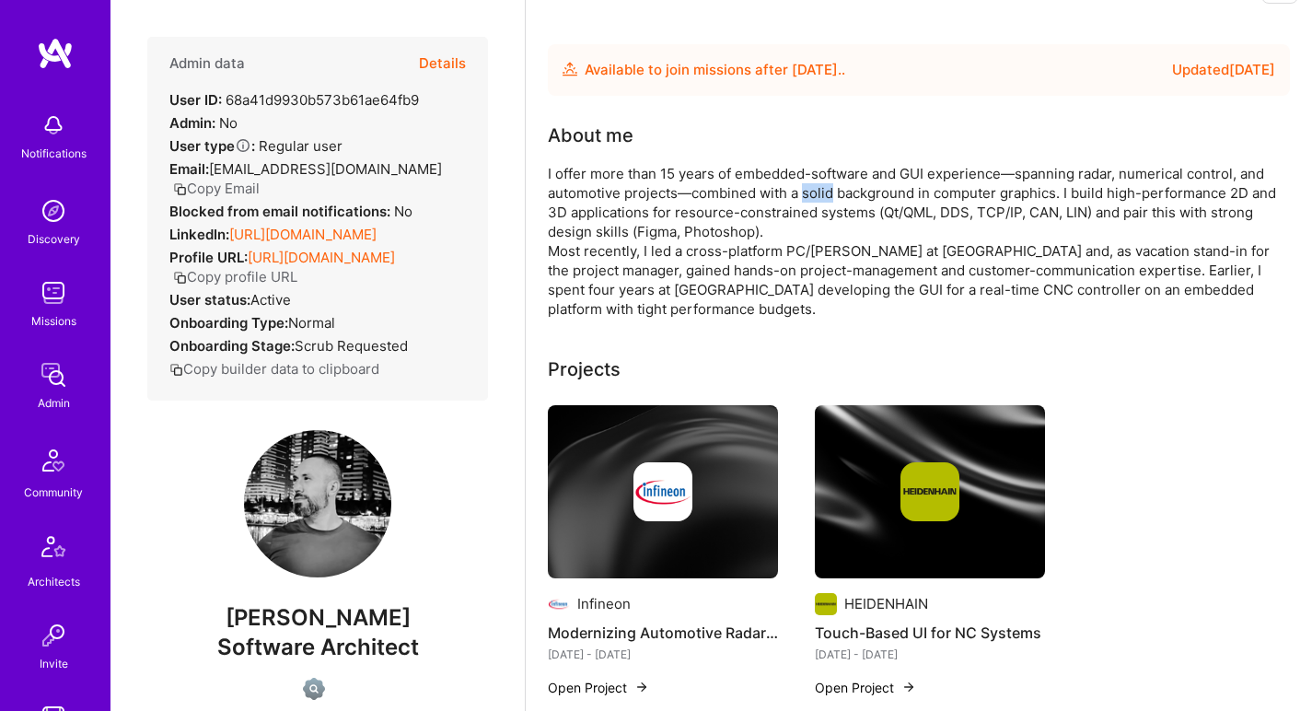
click at [825, 196] on div "I offer more than 15 years of embedded-software and GUI experience—spanning rad…" at bounding box center [916, 241] width 737 height 155
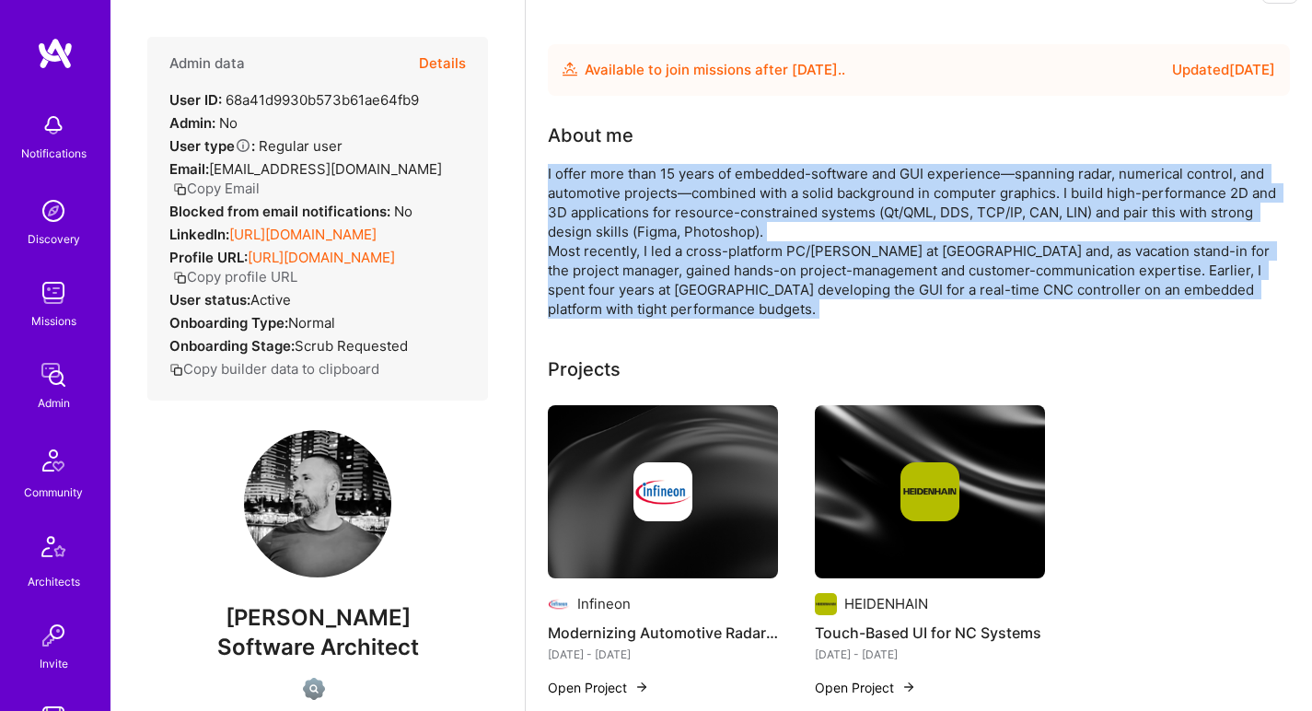
drag, startPoint x: 825, startPoint y: 196, endPoint x: 701, endPoint y: 272, distance: 145.4
click at [701, 272] on div "I offer more than 15 years of embedded-software and GUI experience—spanning rad…" at bounding box center [916, 241] width 737 height 155
click at [702, 270] on div "I offer more than 15 years of embedded-software and GUI experience—spanning rad…" at bounding box center [916, 241] width 737 height 155
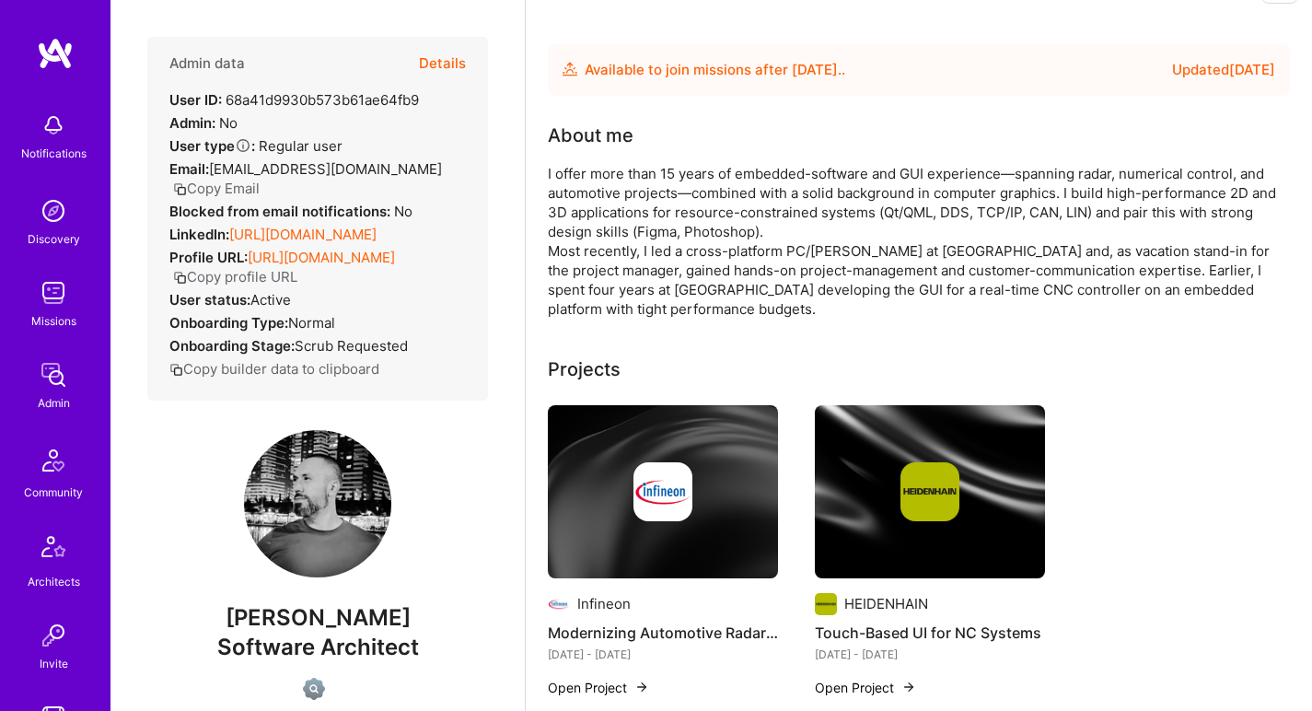
click at [702, 269] on div "I offer more than 15 years of embedded-software and GUI experience—spanning rad…" at bounding box center [916, 241] width 737 height 155
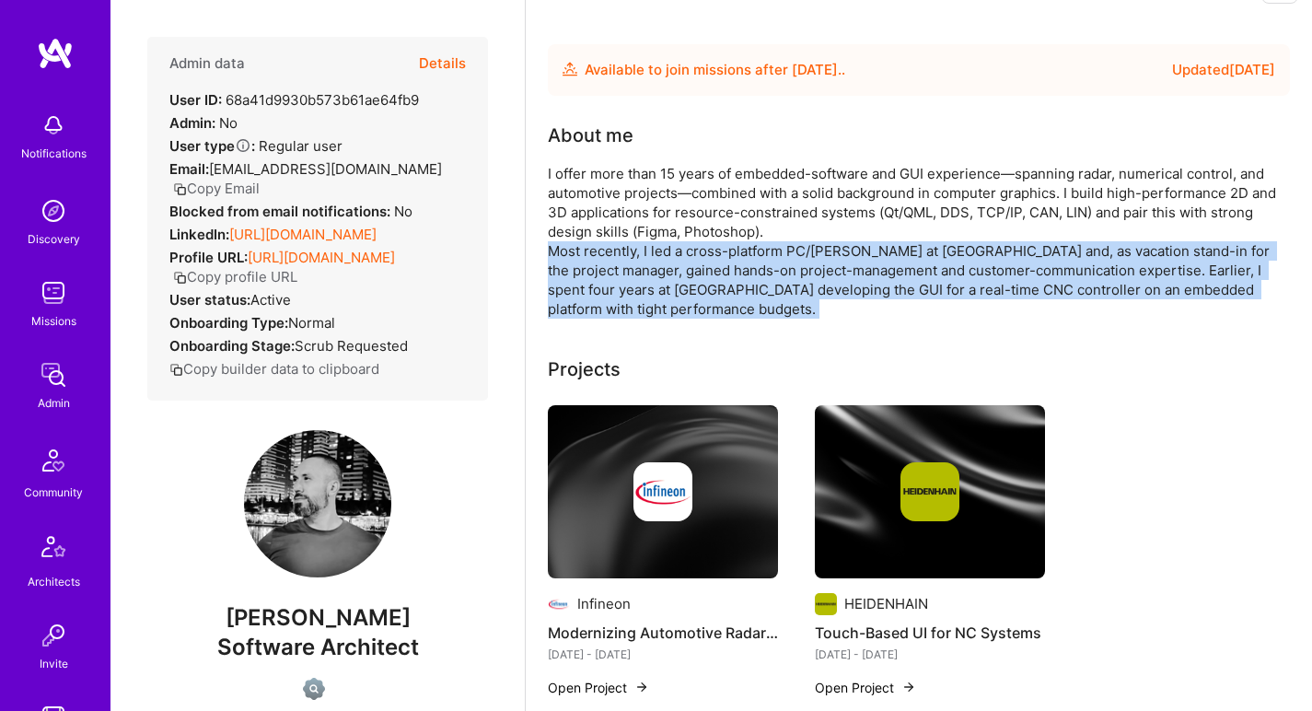
click at [702, 269] on div "I offer more than 15 years of embedded-software and GUI experience—spanning rad…" at bounding box center [916, 241] width 737 height 155
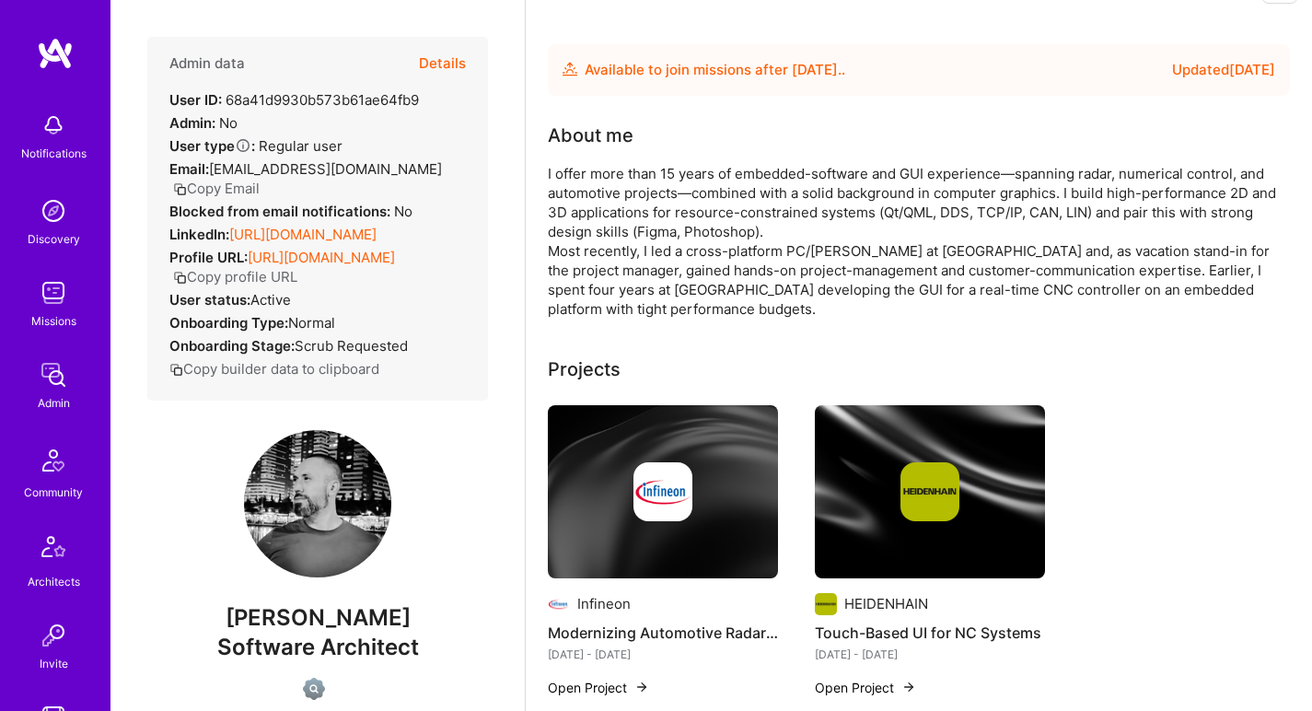
click at [771, 215] on div "I offer more than 15 years of embedded-software and GUI experience—spanning rad…" at bounding box center [916, 241] width 737 height 155
click at [772, 214] on div "I offer more than 15 years of embedded-software and GUI experience—spanning rad…" at bounding box center [916, 241] width 737 height 155
click at [772, 209] on div "I offer more than 15 years of embedded-software and GUI experience—spanning rad…" at bounding box center [916, 241] width 737 height 155
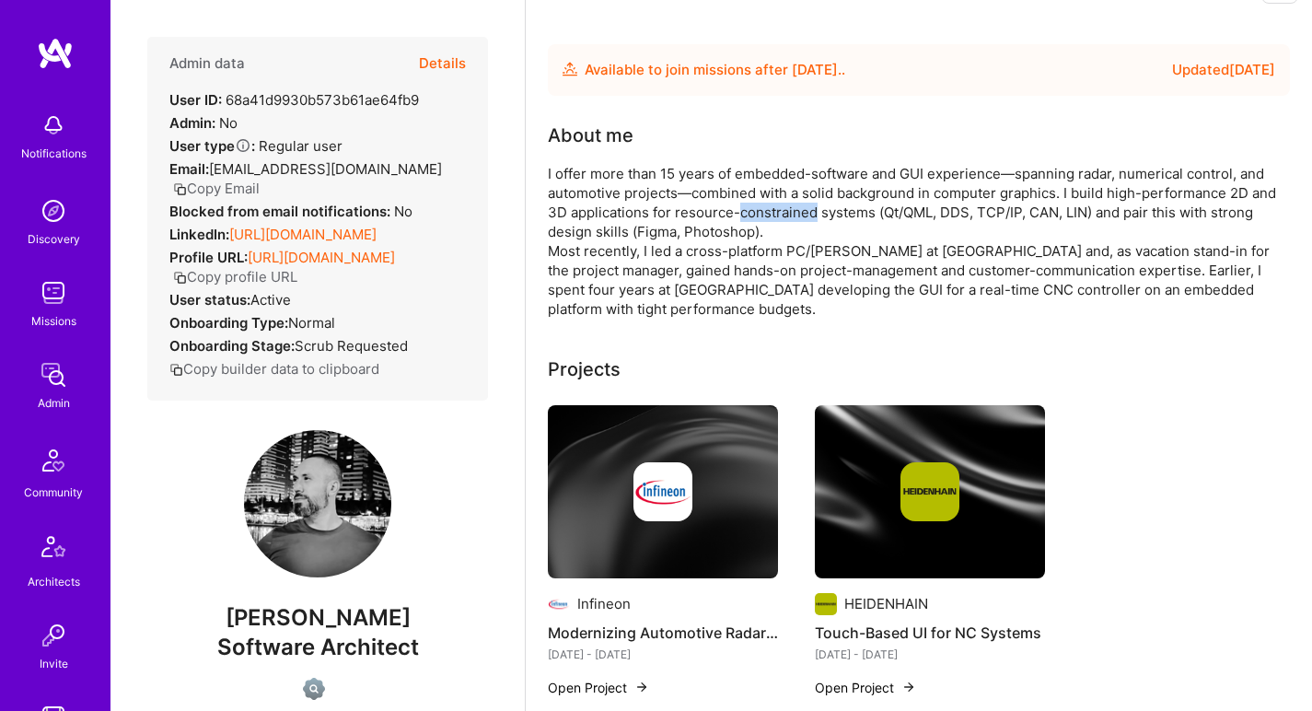
click at [772, 209] on div "I offer more than 15 years of embedded-software and GUI experience—spanning rad…" at bounding box center [916, 241] width 737 height 155
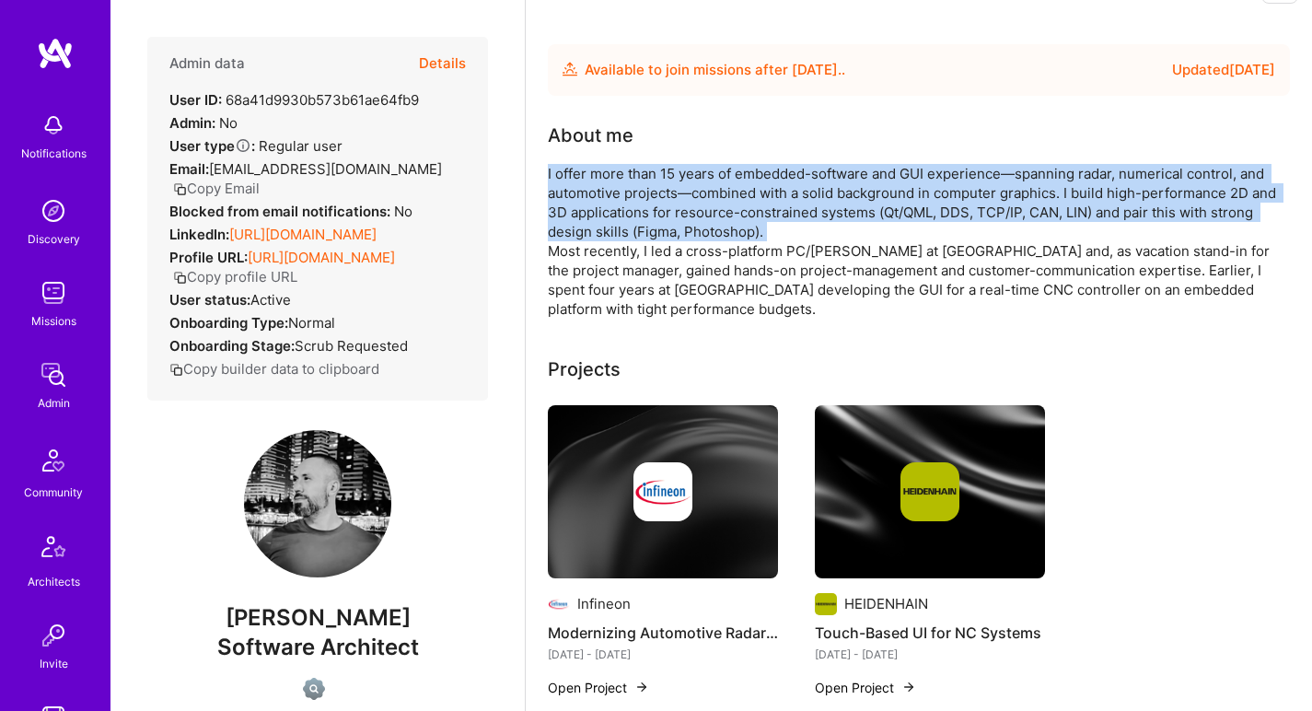
click at [772, 209] on div "I offer more than 15 years of embedded-software and GUI experience—spanning rad…" at bounding box center [916, 241] width 737 height 155
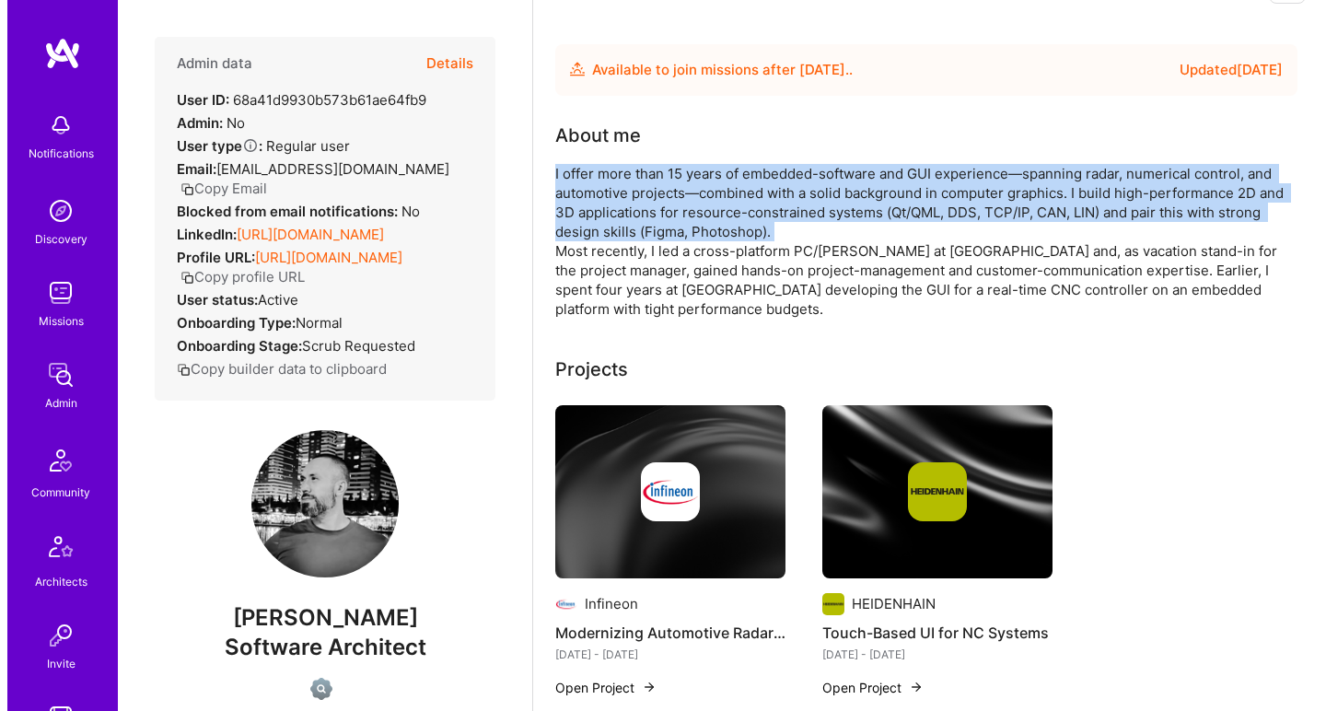
scroll to position [103, 0]
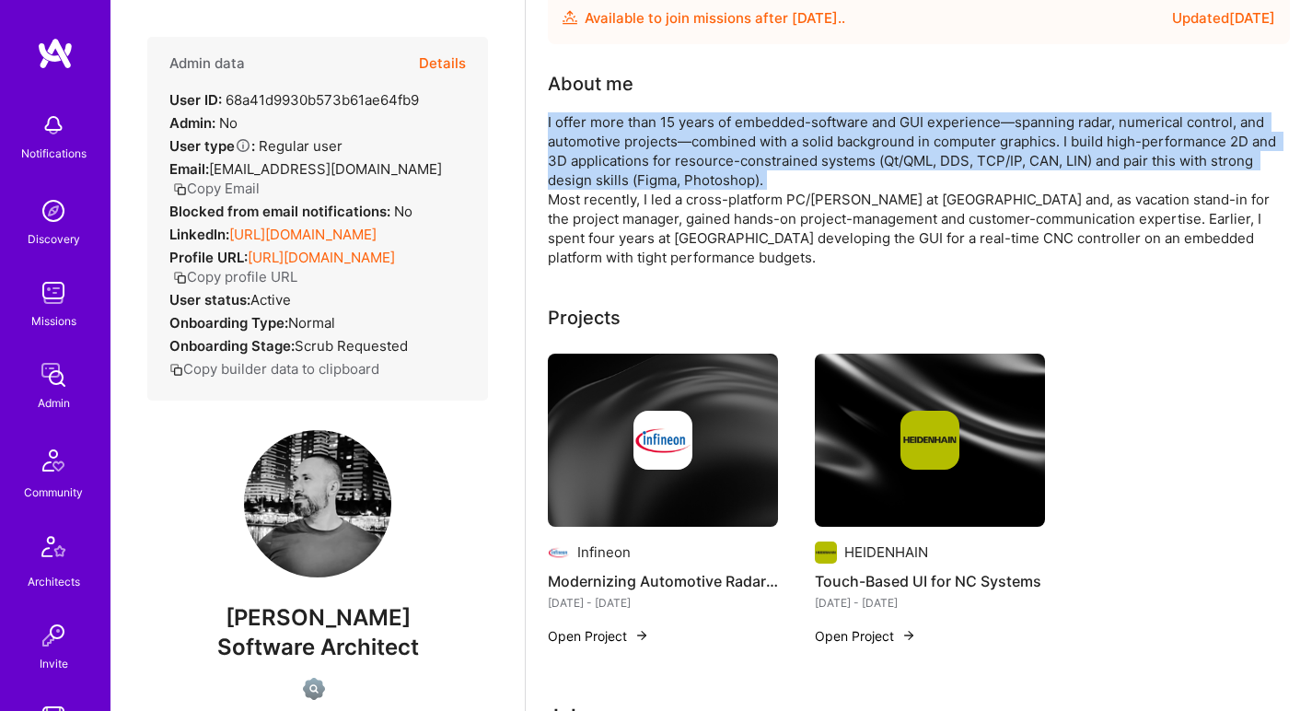
click at [626, 501] on img at bounding box center [663, 440] width 230 height 173
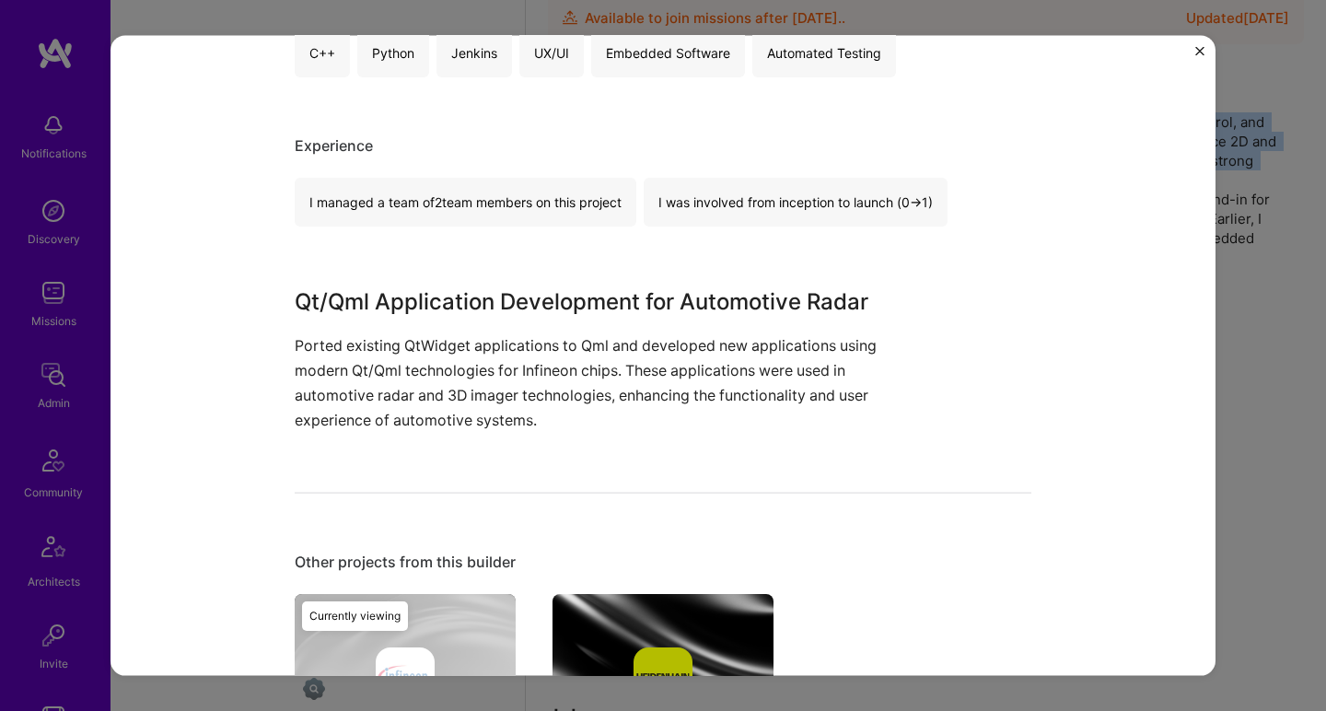
scroll to position [683, 0]
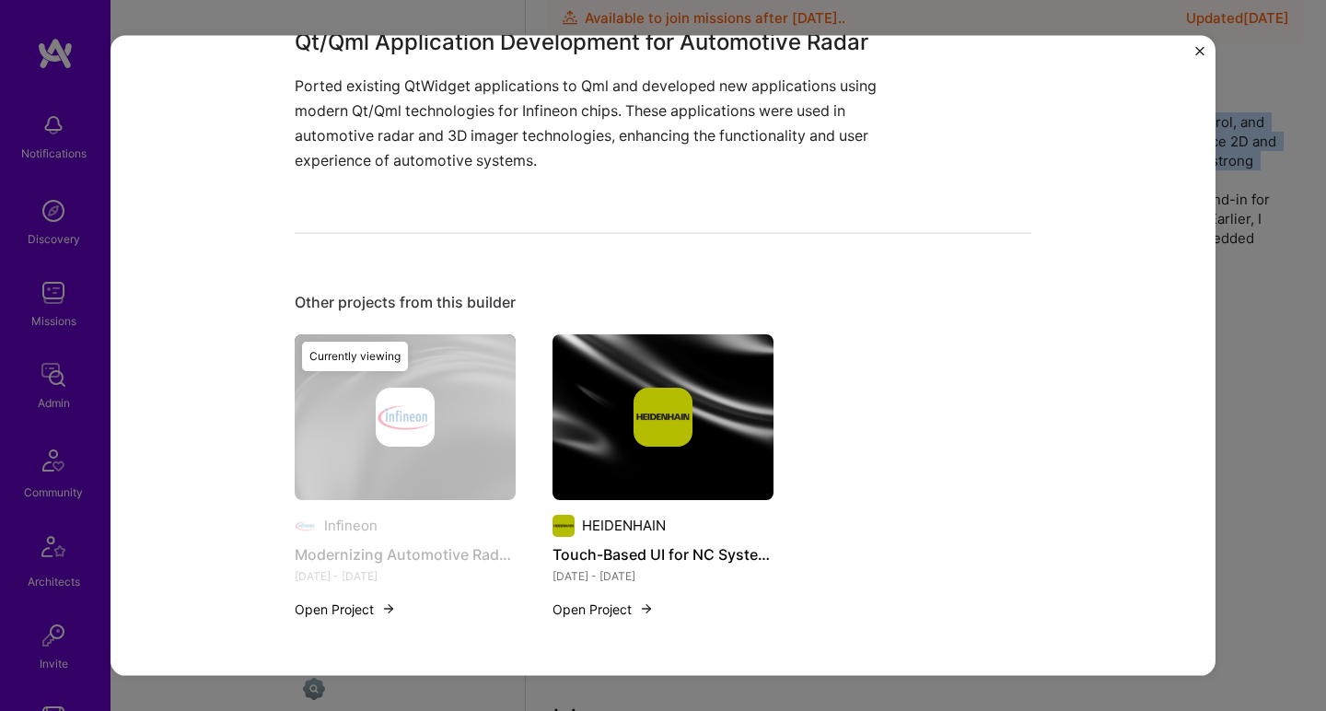
click at [634, 425] on img at bounding box center [663, 416] width 59 height 59
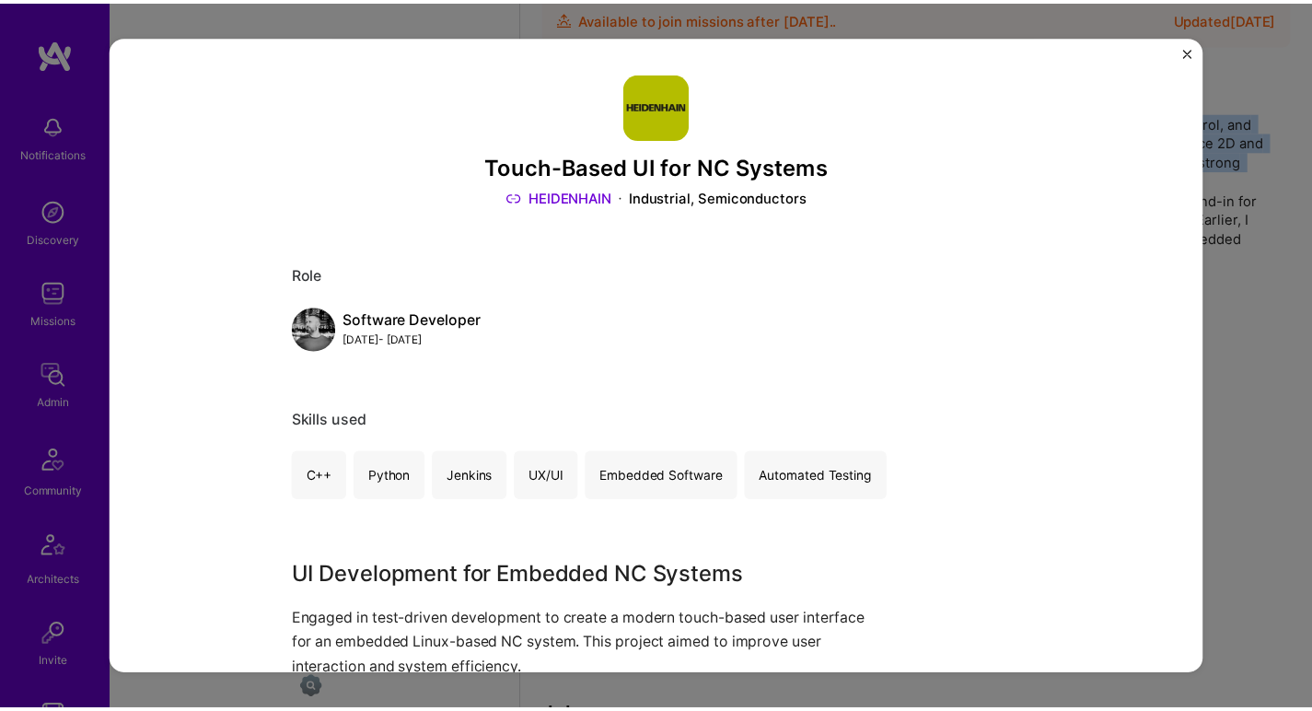
scroll to position [346, 0]
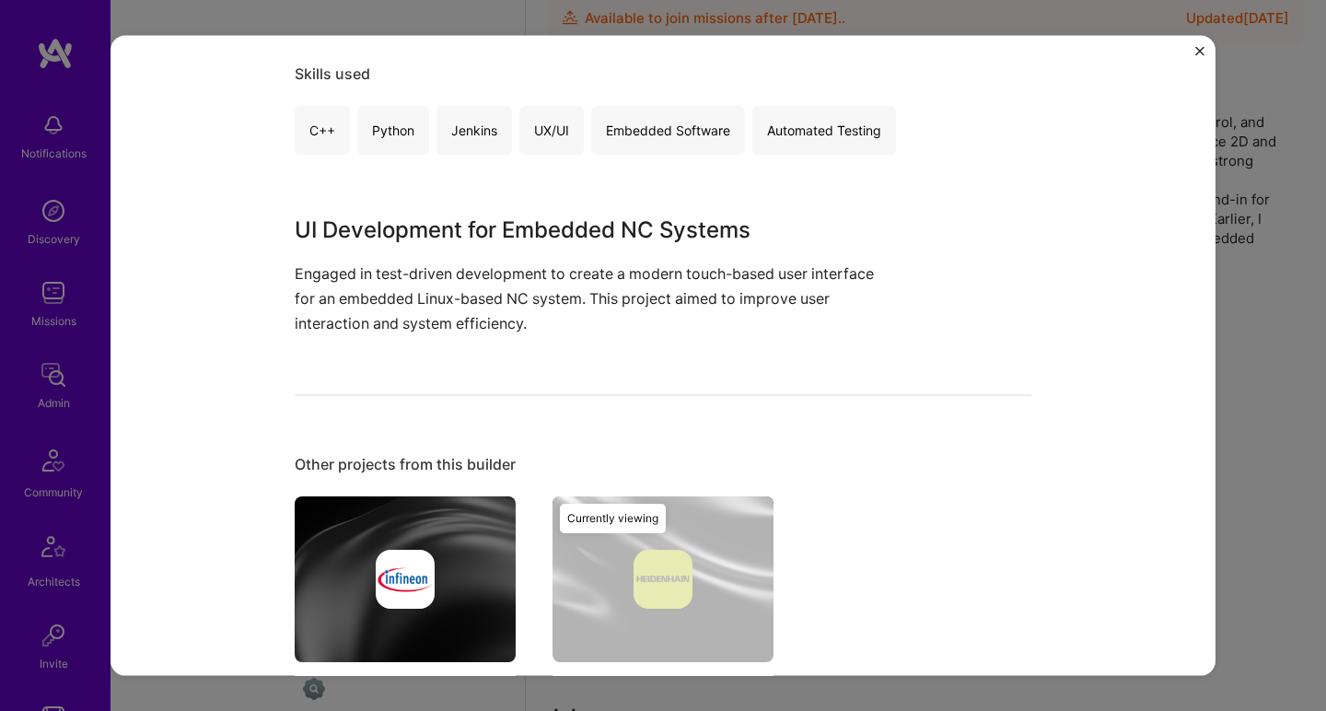
drag, startPoint x: 1312, startPoint y: 198, endPoint x: 1302, endPoint y: 207, distance: 13.7
click at [1302, 206] on div "Touch-Based UI for NC Systems HEIDENHAIN Industrial, Semiconductors Role Softwa…" at bounding box center [663, 355] width 1326 height 711
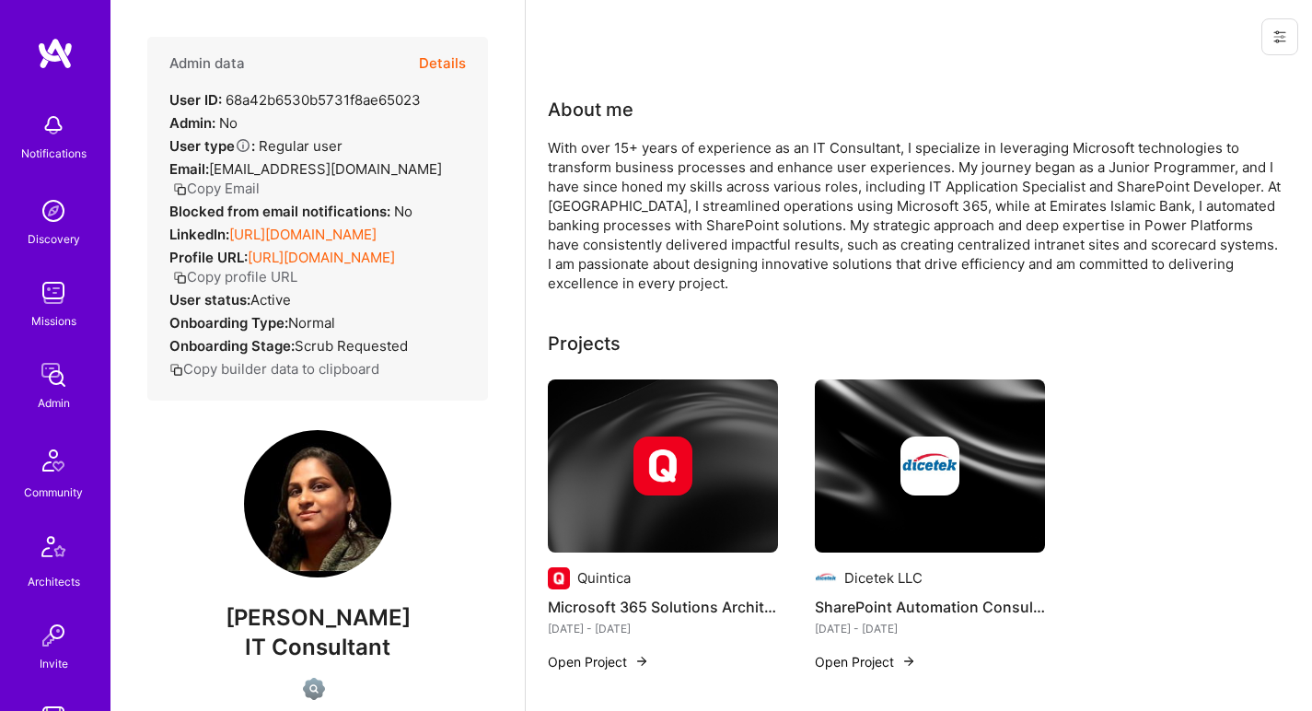
click at [330, 226] on link "[URL][DOMAIN_NAME]" at bounding box center [302, 234] width 147 height 17
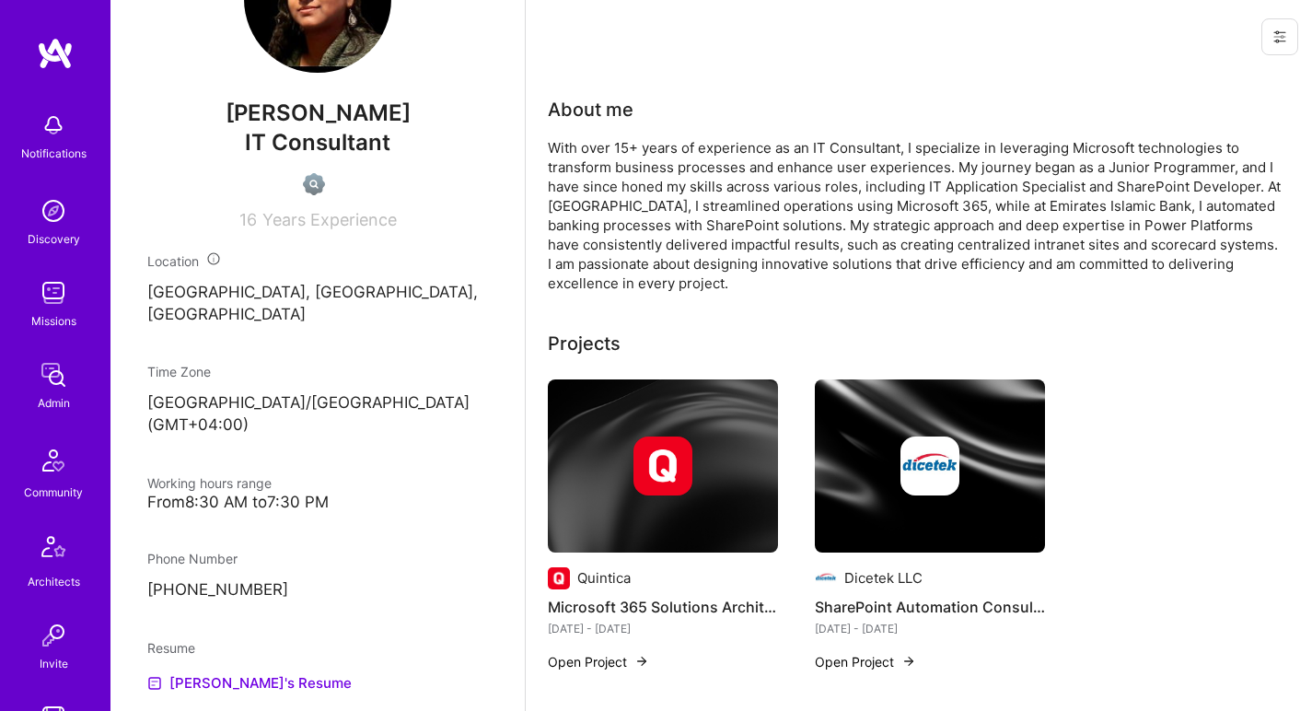
scroll to position [722, 0]
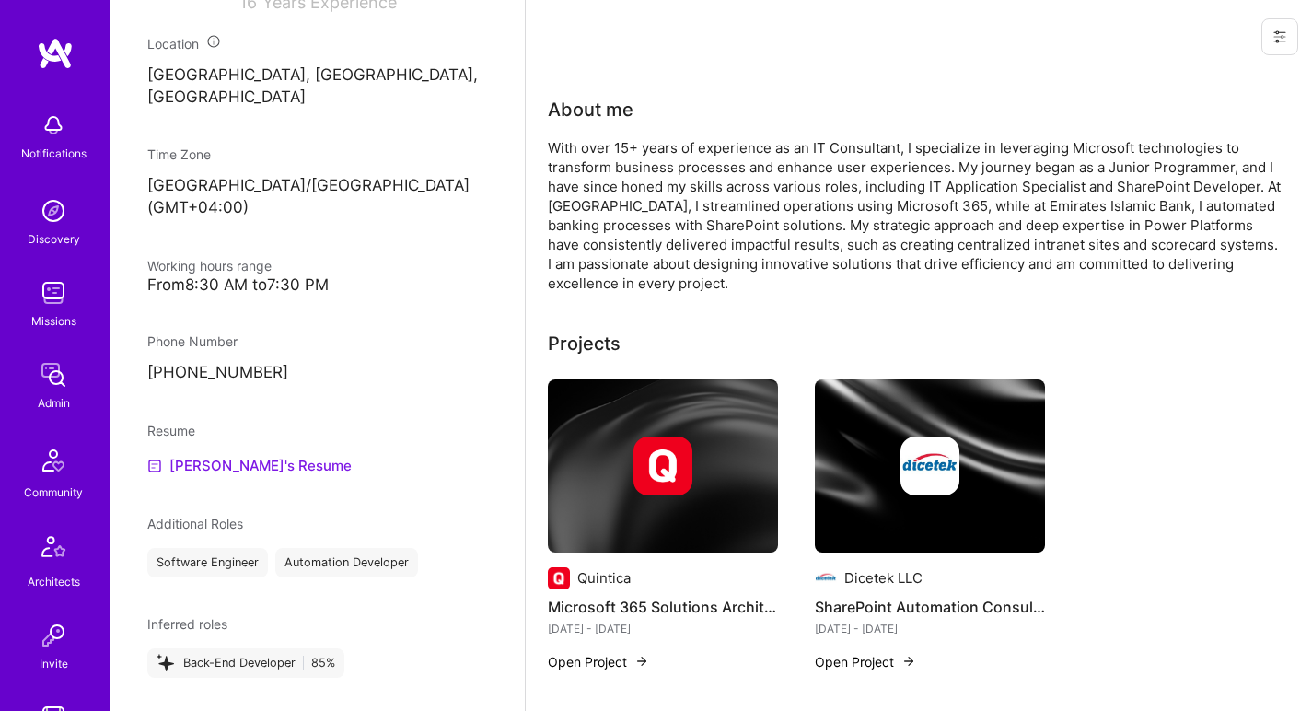
click at [236, 455] on link "[PERSON_NAME]'s Resume" at bounding box center [249, 466] width 204 height 22
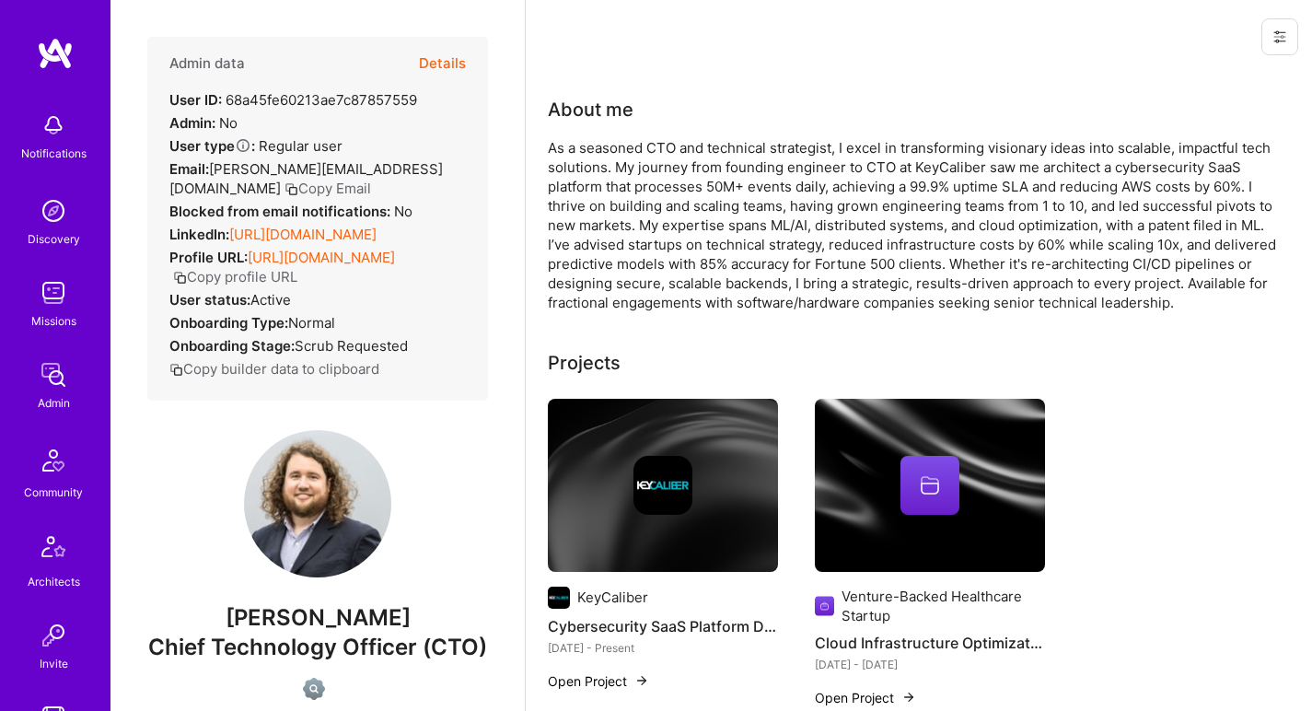
click at [315, 229] on link "[URL][DOMAIN_NAME]" at bounding box center [302, 234] width 147 height 17
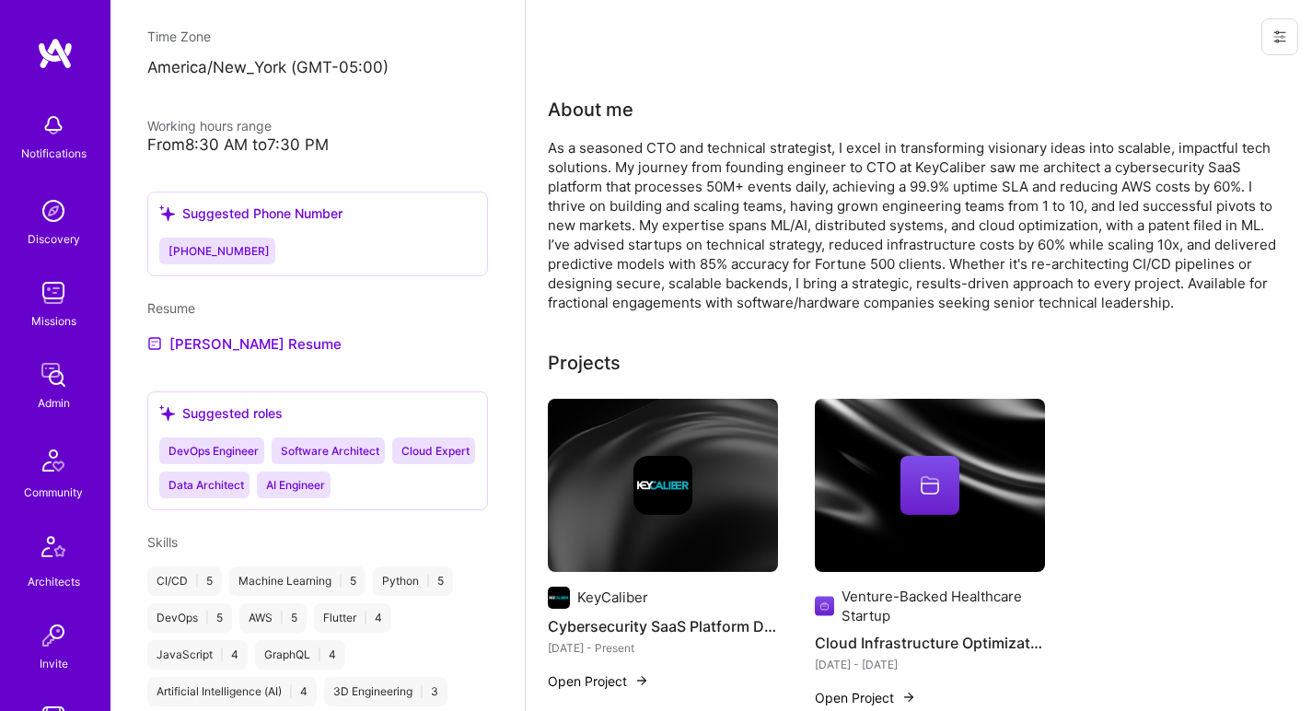
scroll to position [928, 0]
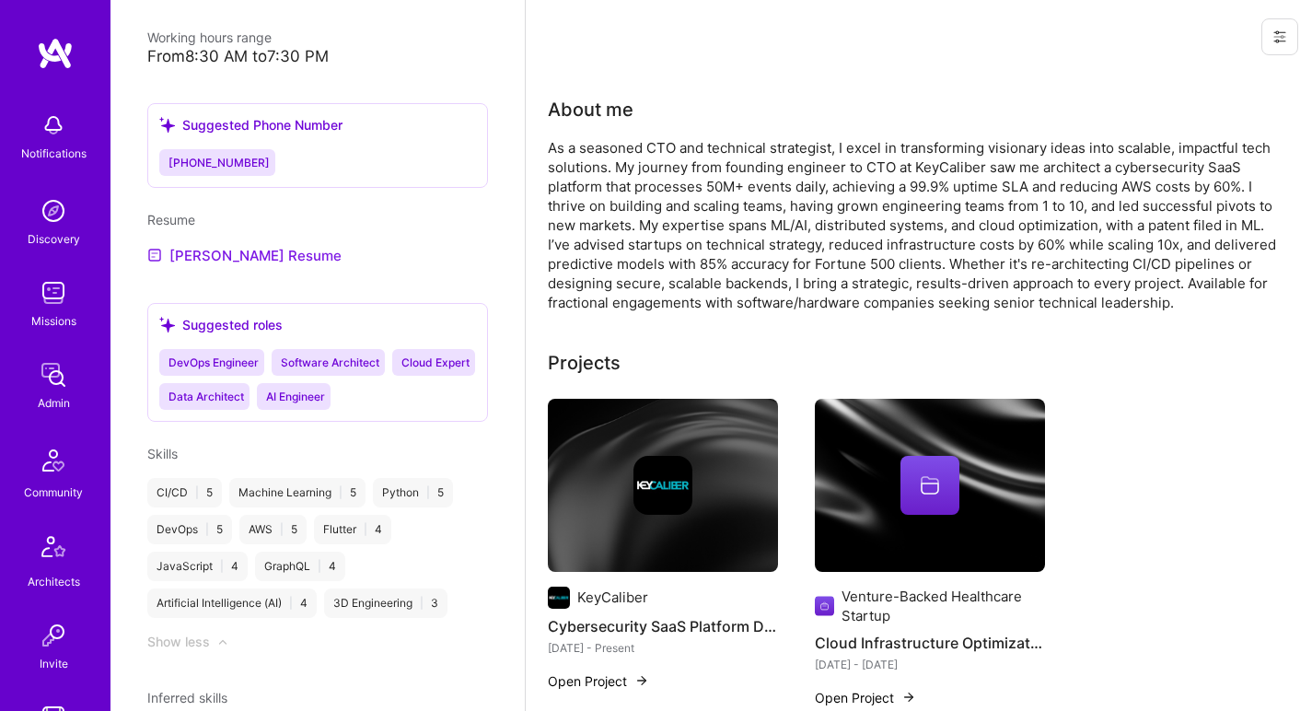
click at [226, 266] on link "[PERSON_NAME] Resume" at bounding box center [244, 255] width 194 height 22
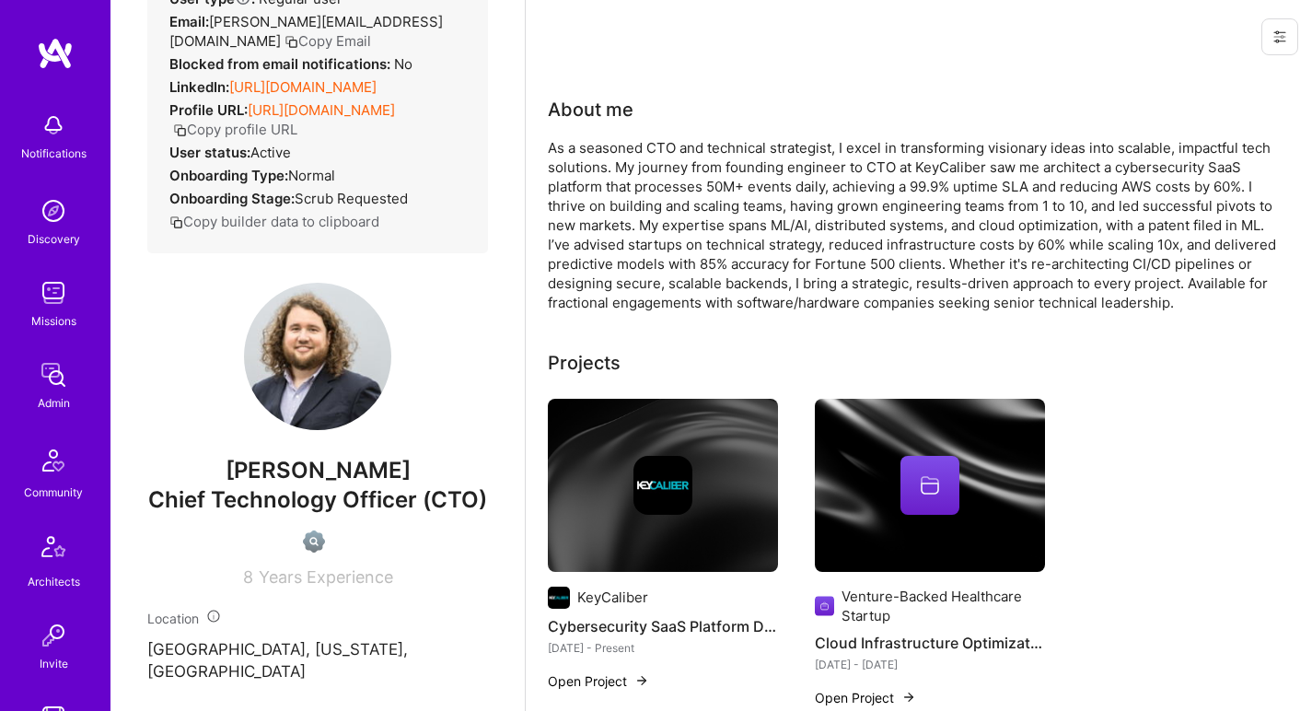
scroll to position [0, 0]
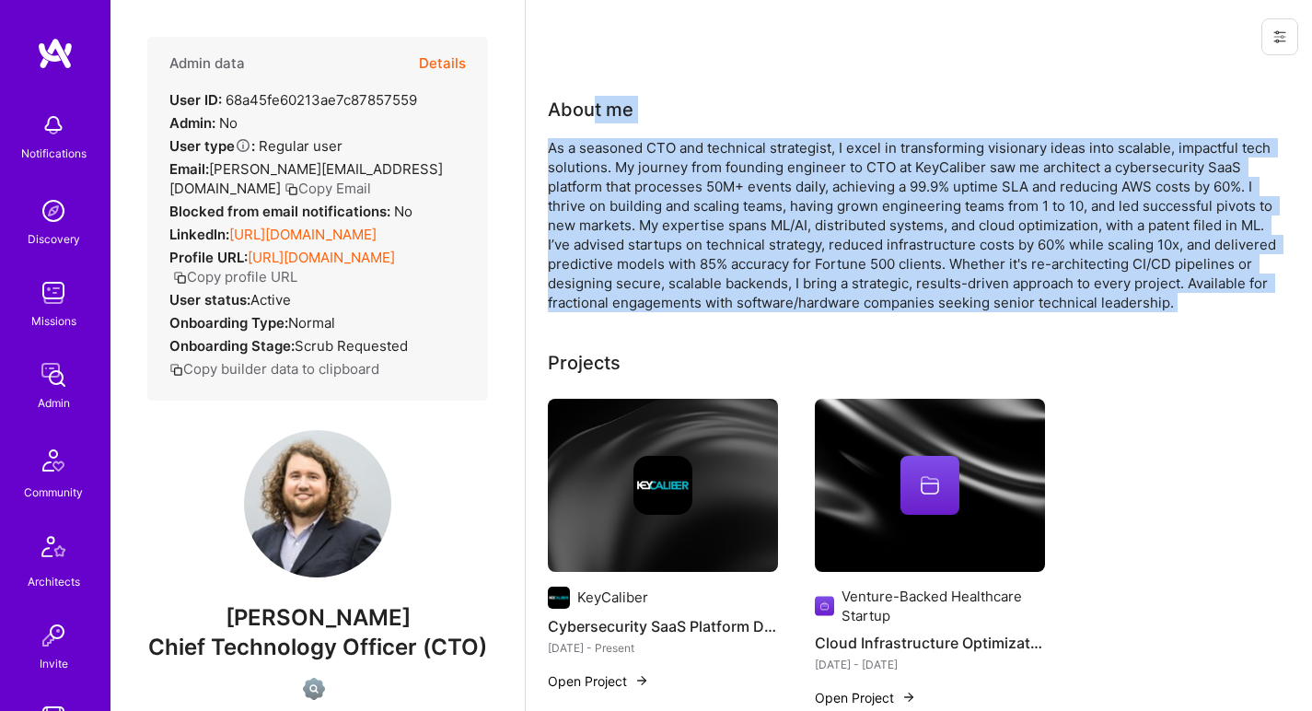
drag, startPoint x: 597, startPoint y: 115, endPoint x: 568, endPoint y: 319, distance: 205.5
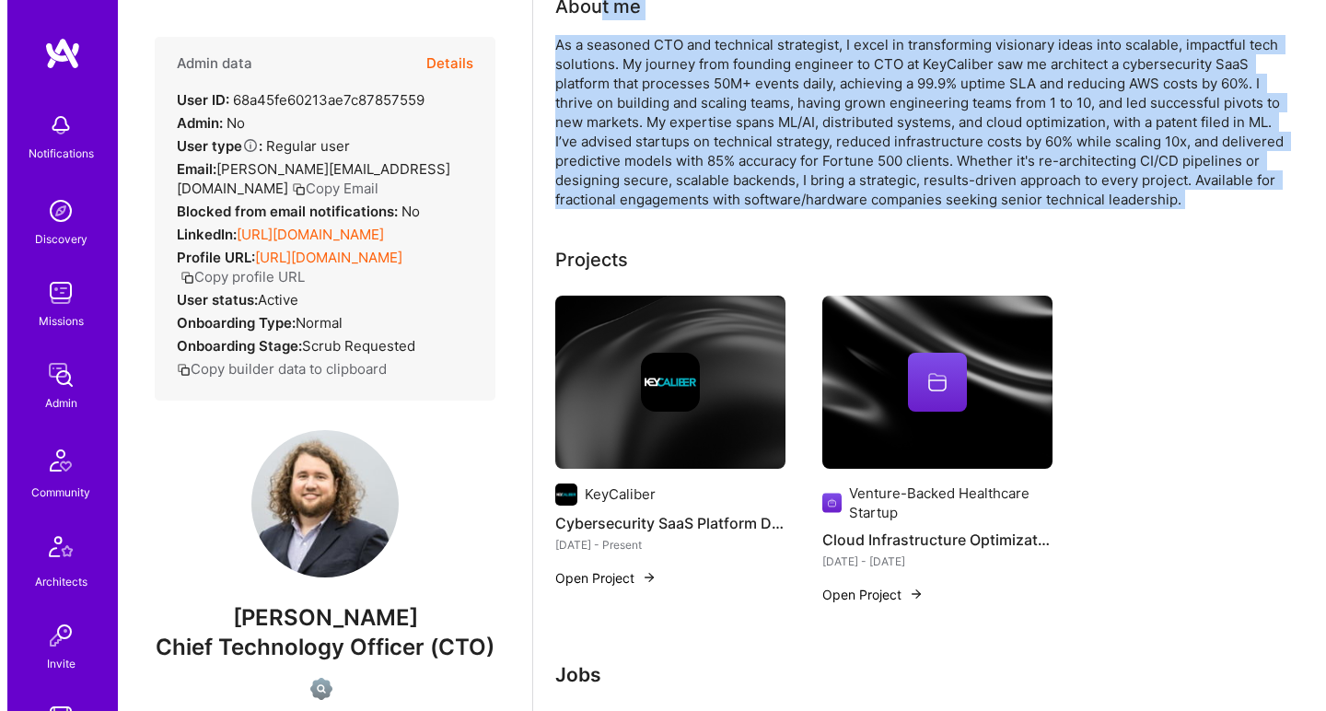
scroll to position [228, 0]
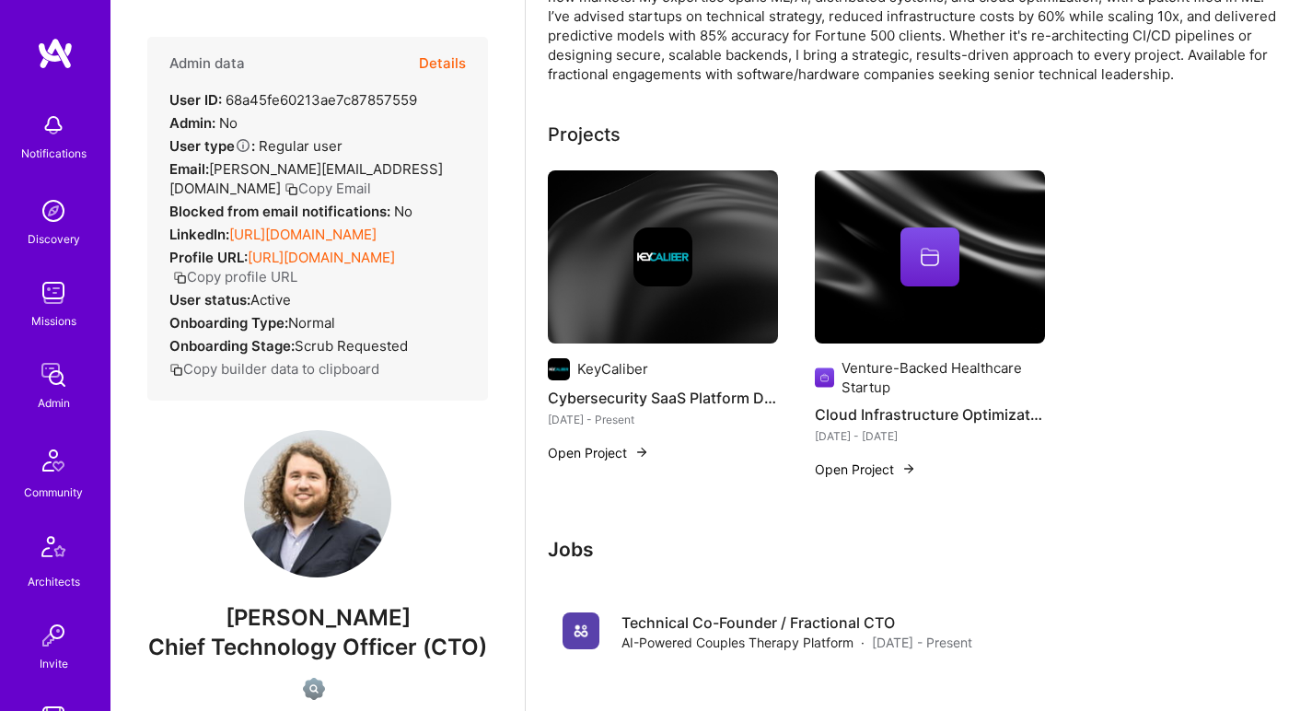
click at [567, 242] on div at bounding box center [663, 256] width 230 height 59
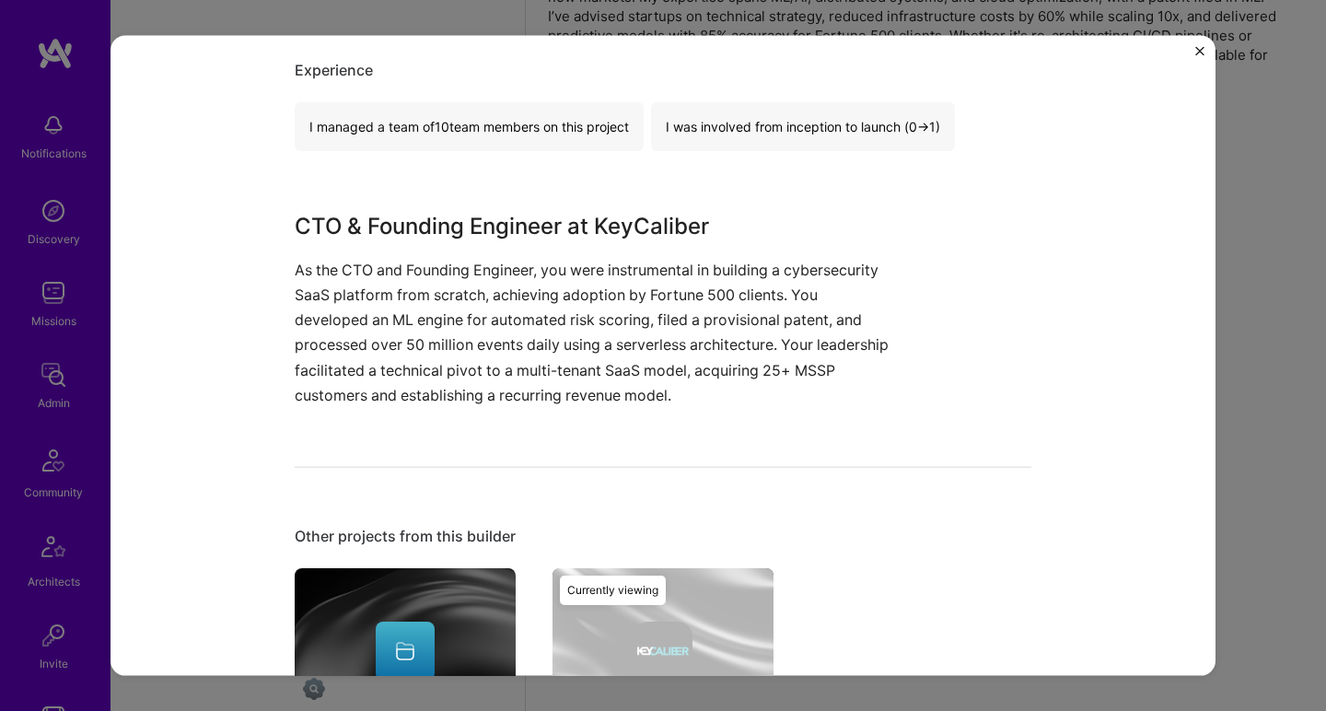
scroll to position [551, 0]
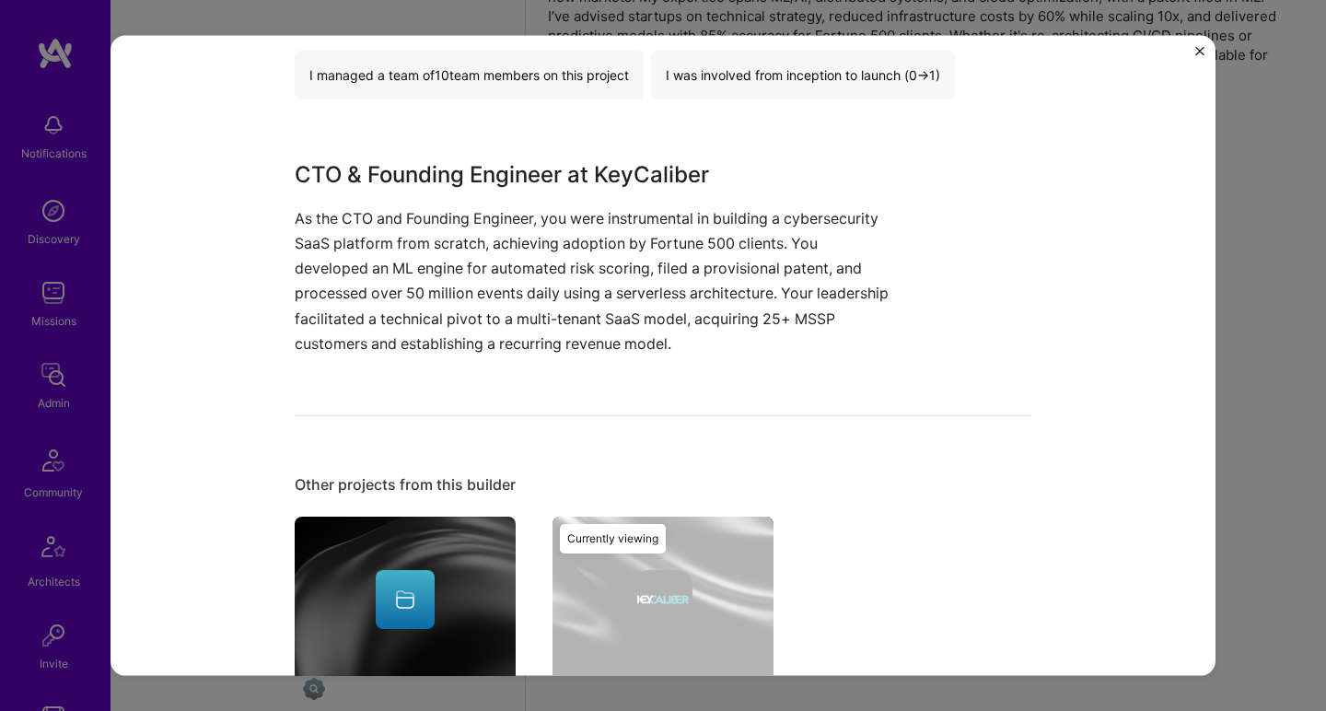
click at [527, 308] on p "As the CTO and Founding Engineer, you were instrumental in building a cybersecu…" at bounding box center [594, 280] width 599 height 150
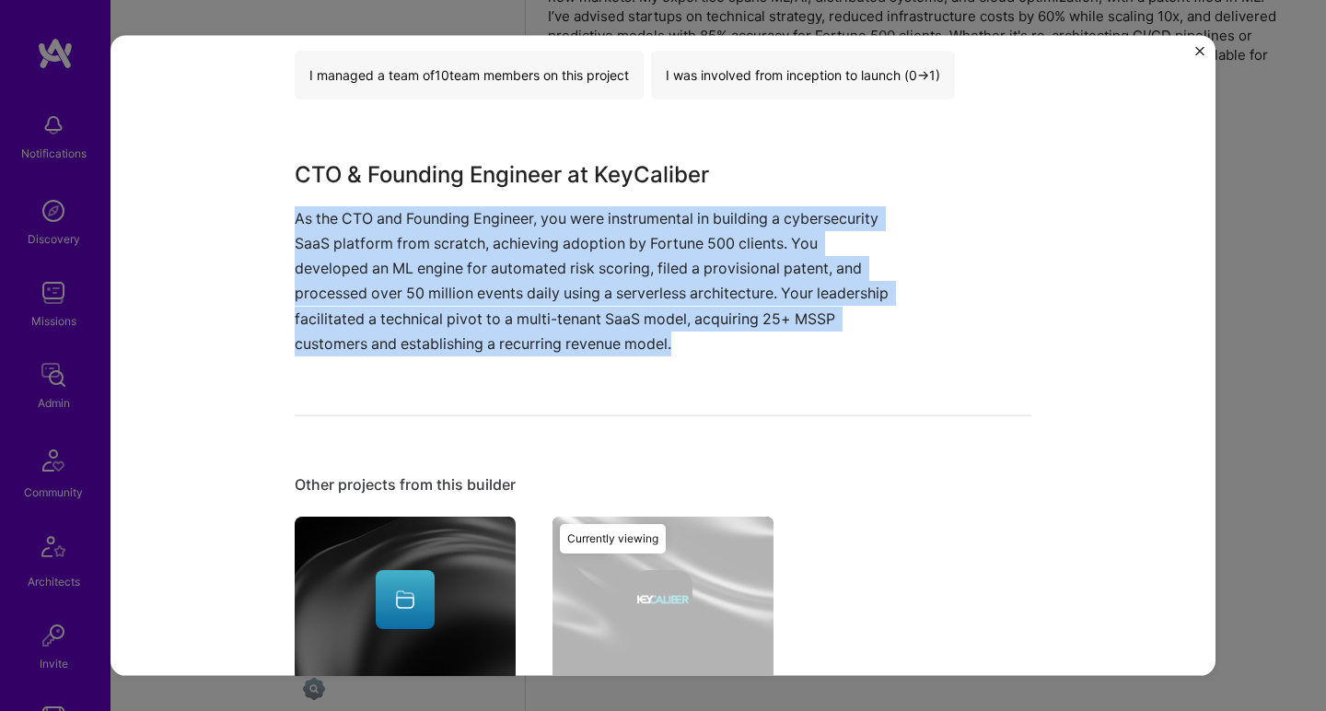
click at [527, 309] on p "As the CTO and Founding Engineer, you were instrumental in building a cybersecu…" at bounding box center [594, 280] width 599 height 150
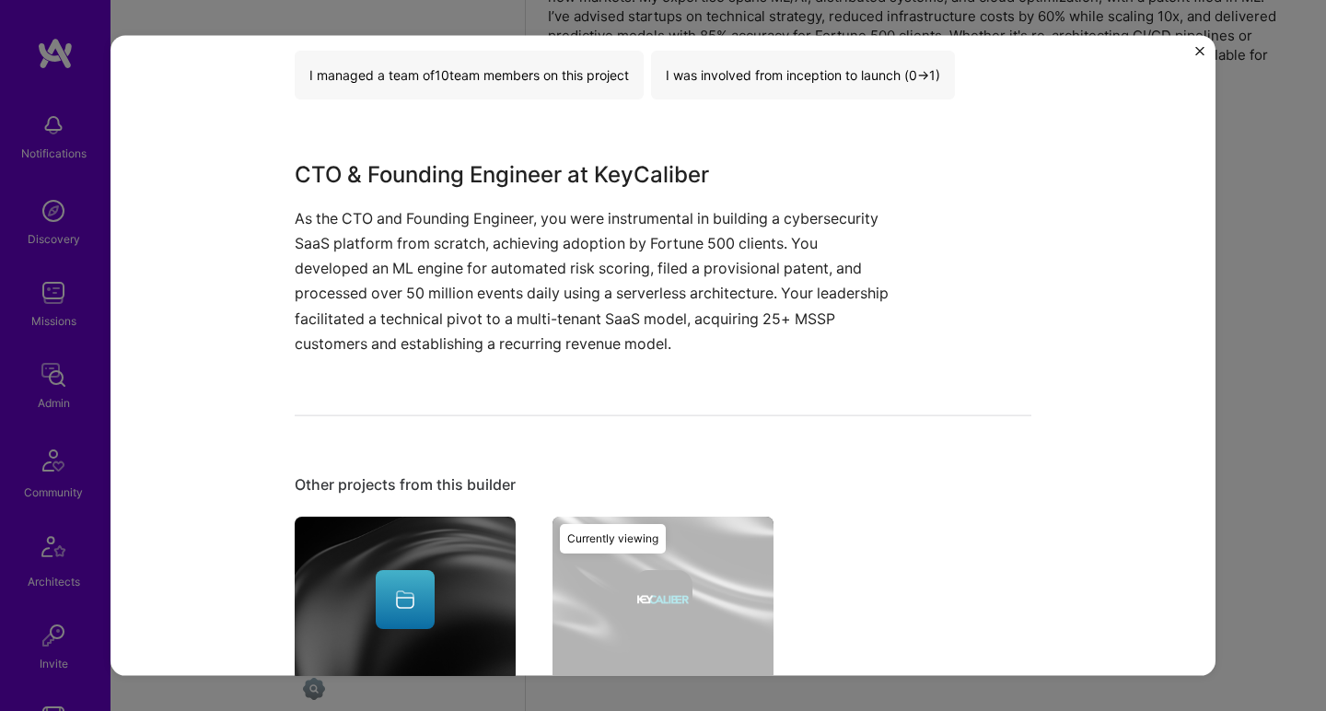
click at [527, 308] on p "As the CTO and Founding Engineer, you were instrumental in building a cybersecu…" at bounding box center [594, 280] width 599 height 150
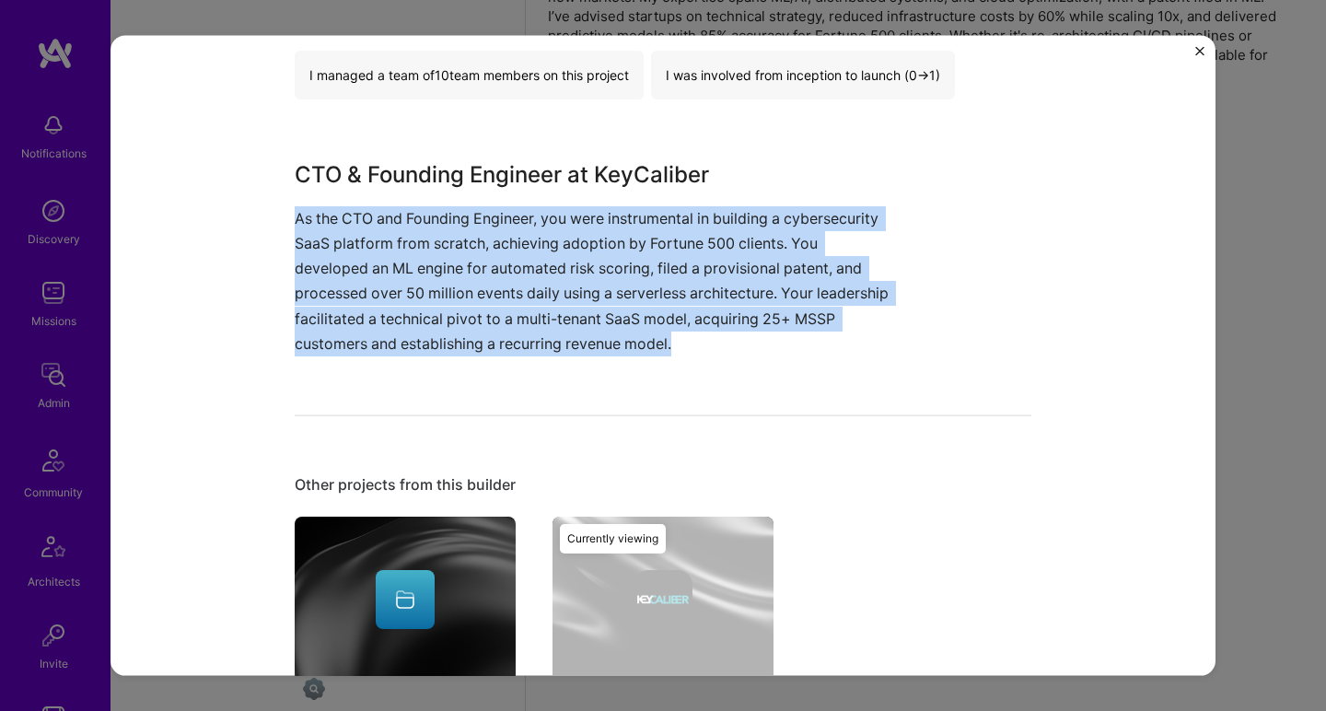
click at [527, 308] on p "As the CTO and Founding Engineer, you were instrumental in building a cybersecu…" at bounding box center [594, 280] width 599 height 150
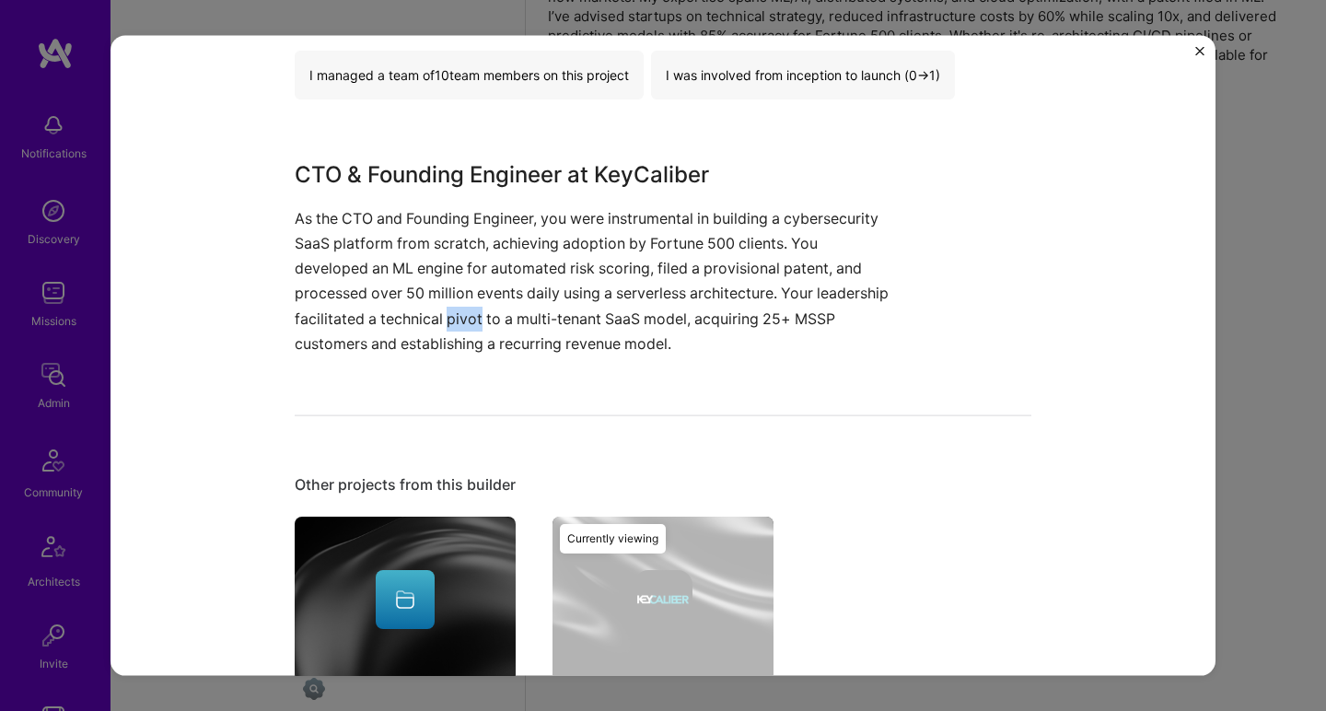
click at [527, 308] on p "As the CTO and Founding Engineer, you were instrumental in building a cybersecu…" at bounding box center [594, 280] width 599 height 150
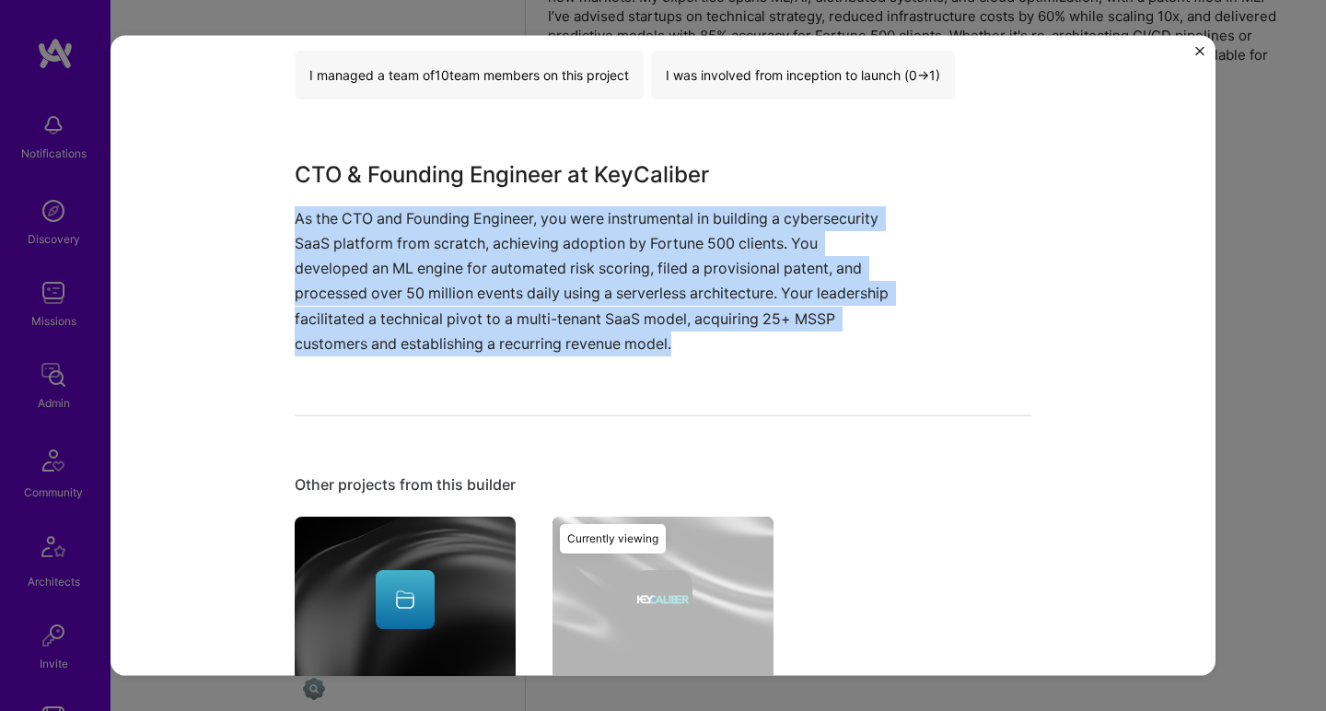
click at [527, 308] on p "As the CTO and Founding Engineer, you were instrumental in building a cybersecu…" at bounding box center [594, 280] width 599 height 150
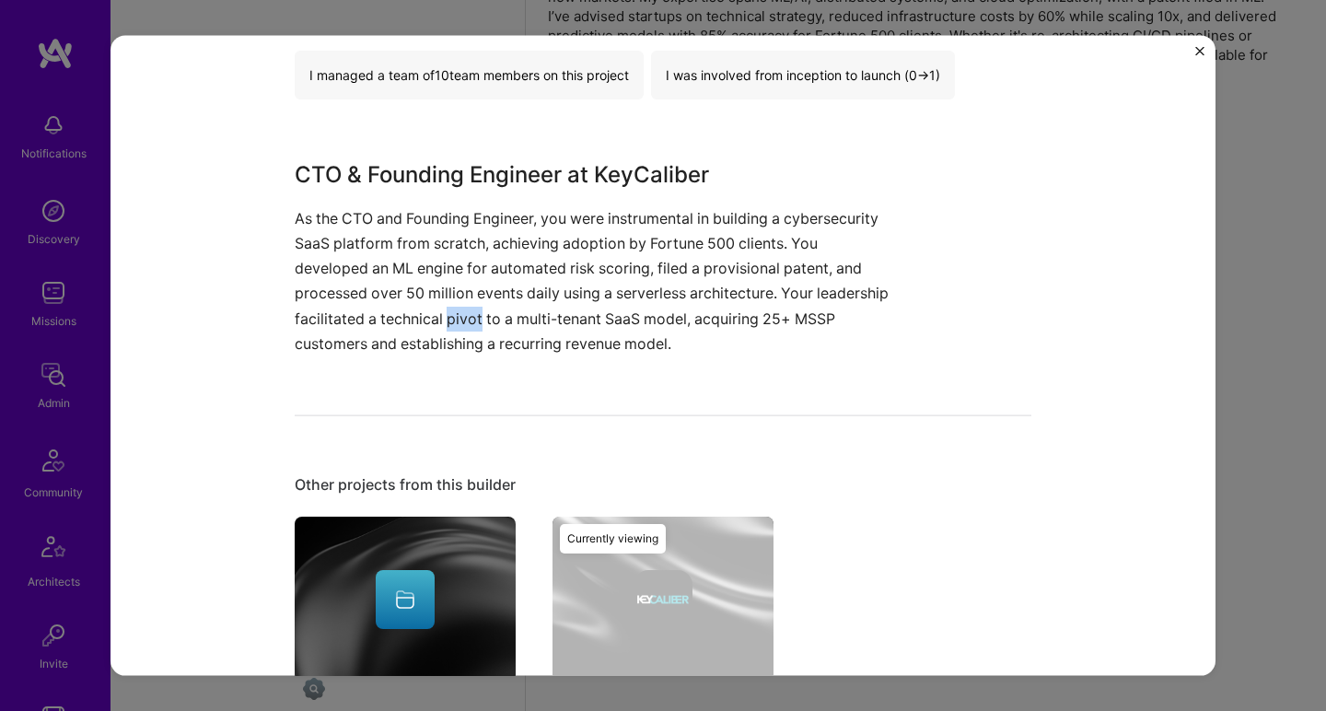
click at [527, 308] on p "As the CTO and Founding Engineer, you were instrumental in building a cybersecu…" at bounding box center [594, 280] width 599 height 150
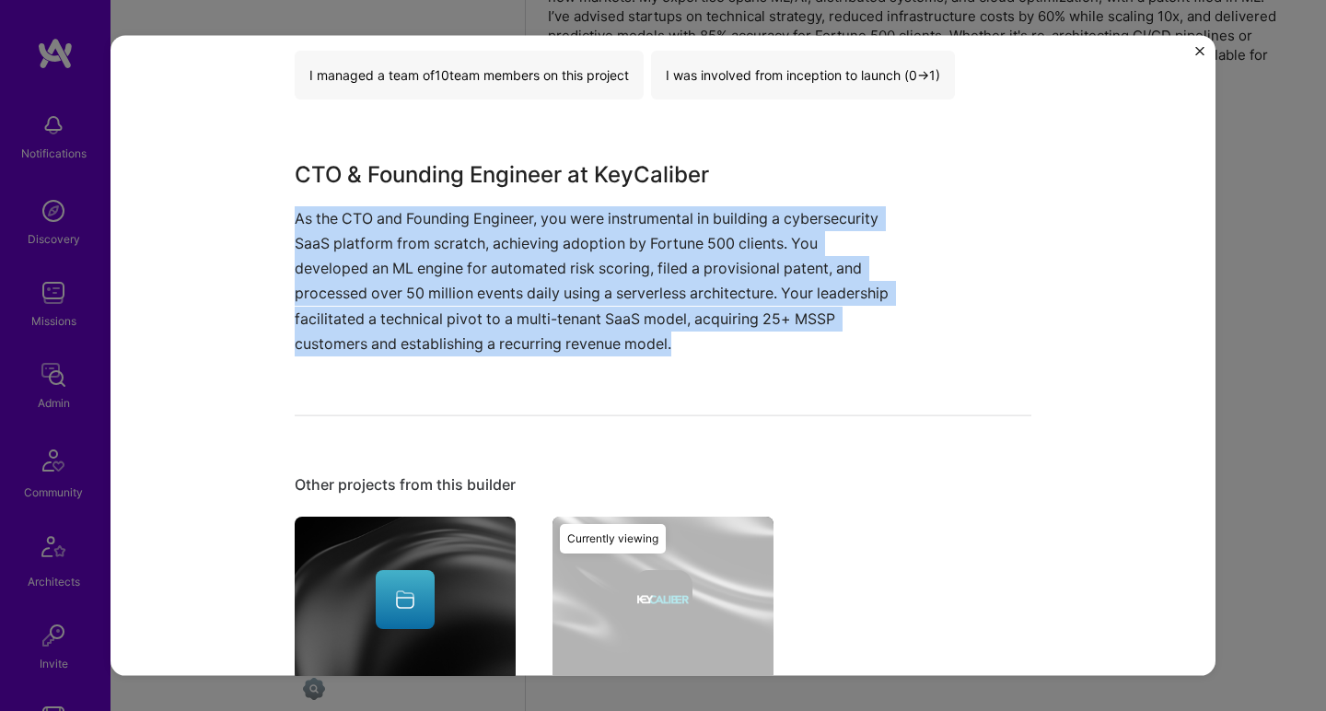
click at [527, 308] on p "As the CTO and Founding Engineer, you were instrumental in building a cybersecu…" at bounding box center [594, 280] width 599 height 150
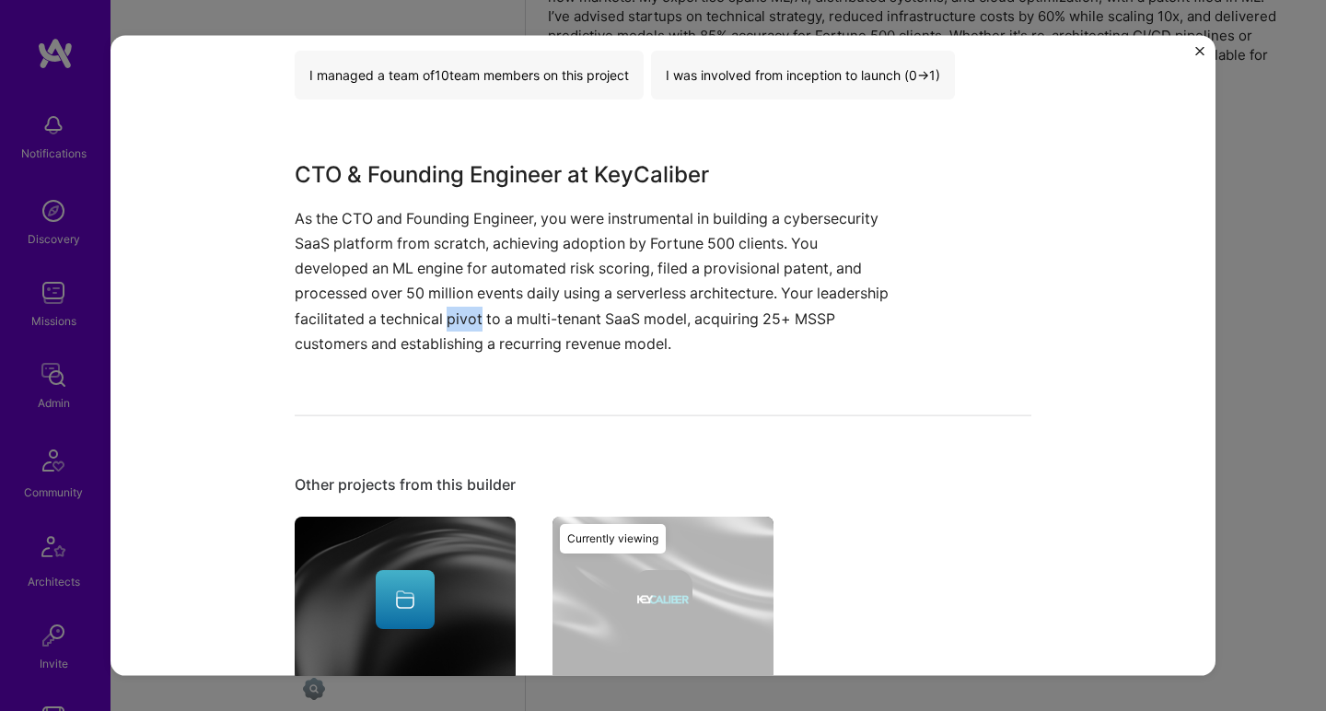
click at [527, 308] on p "As the CTO and Founding Engineer, you were instrumental in building a cybersecu…" at bounding box center [594, 280] width 599 height 150
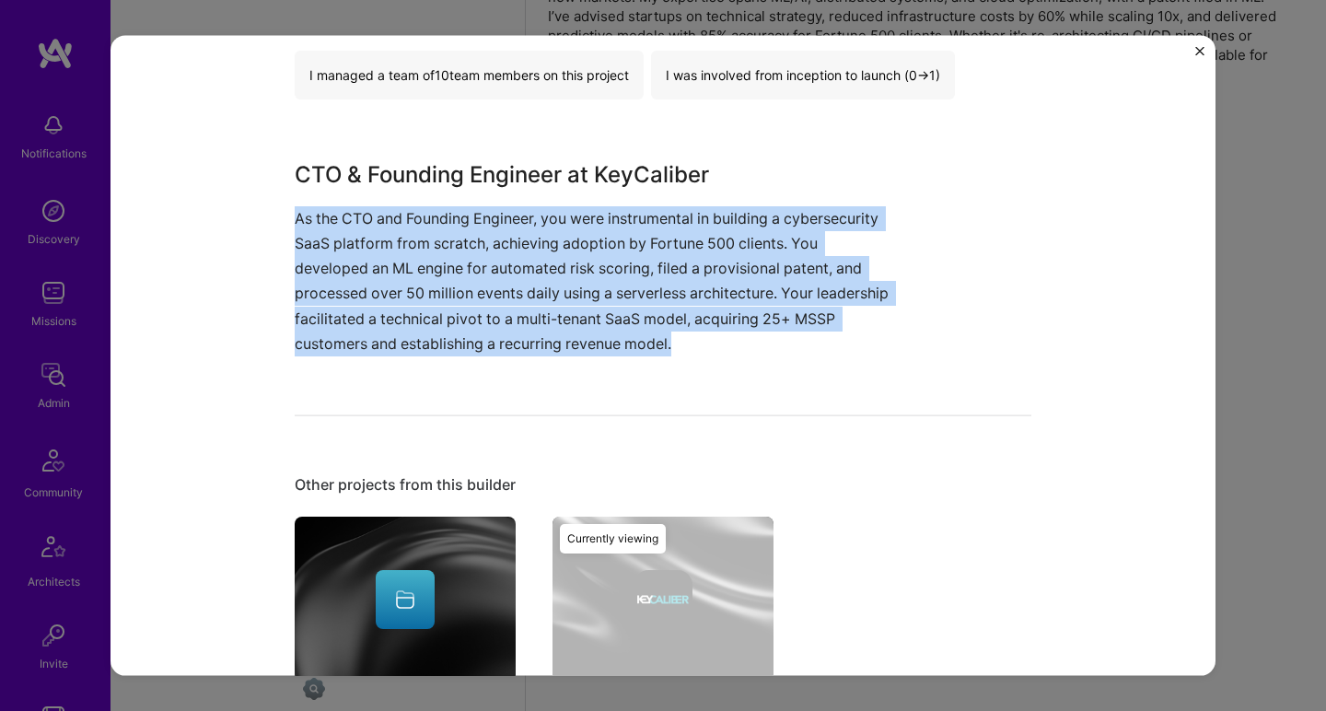
click at [527, 308] on p "As the CTO and Founding Engineer, you were instrumental in building a cybersecu…" at bounding box center [594, 280] width 599 height 150
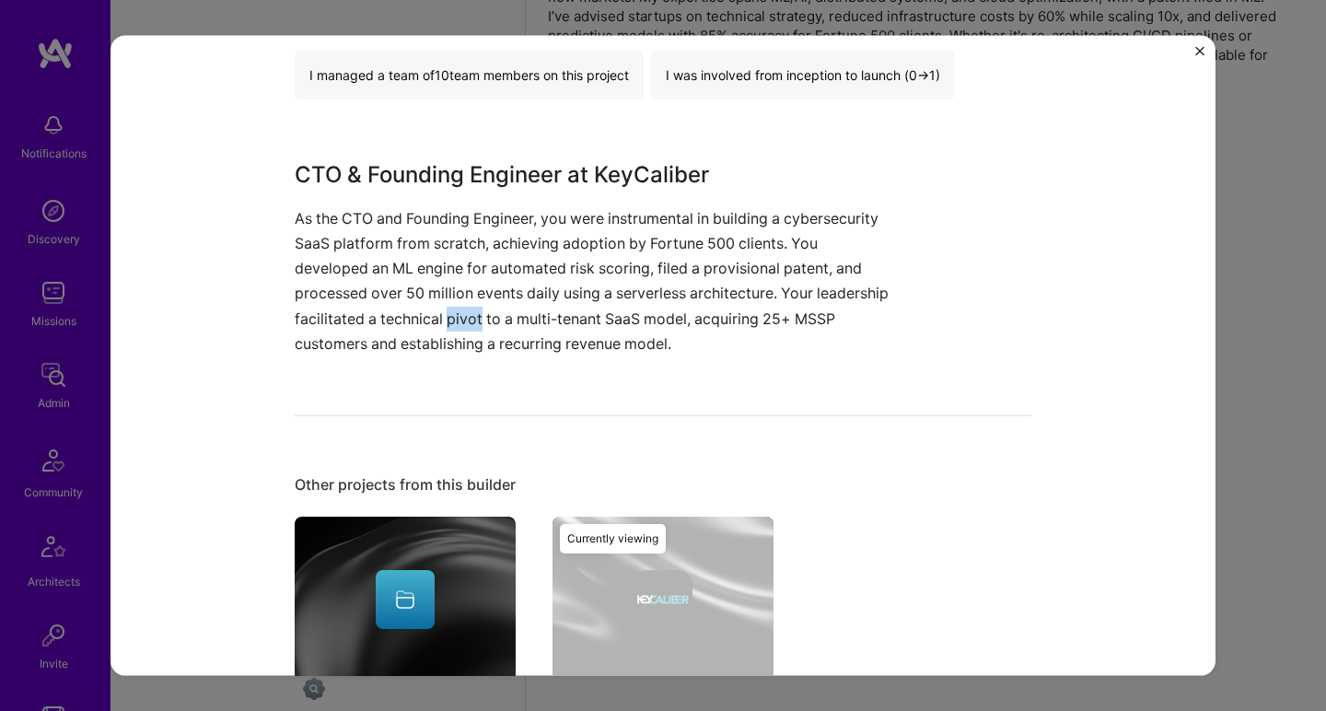
click at [527, 308] on p "As the CTO and Founding Engineer, you were instrumental in building a cybersecu…" at bounding box center [594, 280] width 599 height 150
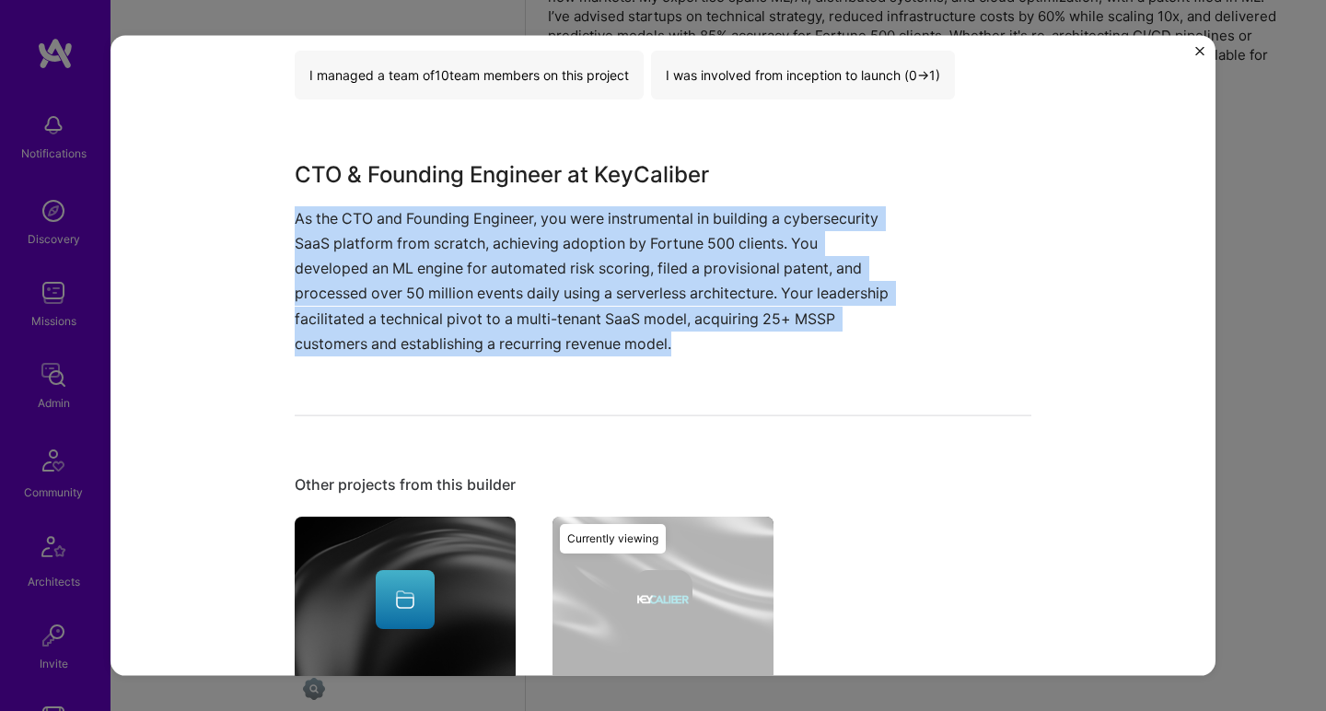
click at [527, 308] on p "As the CTO and Founding Engineer, you were instrumental in building a cybersecu…" at bounding box center [594, 280] width 599 height 150
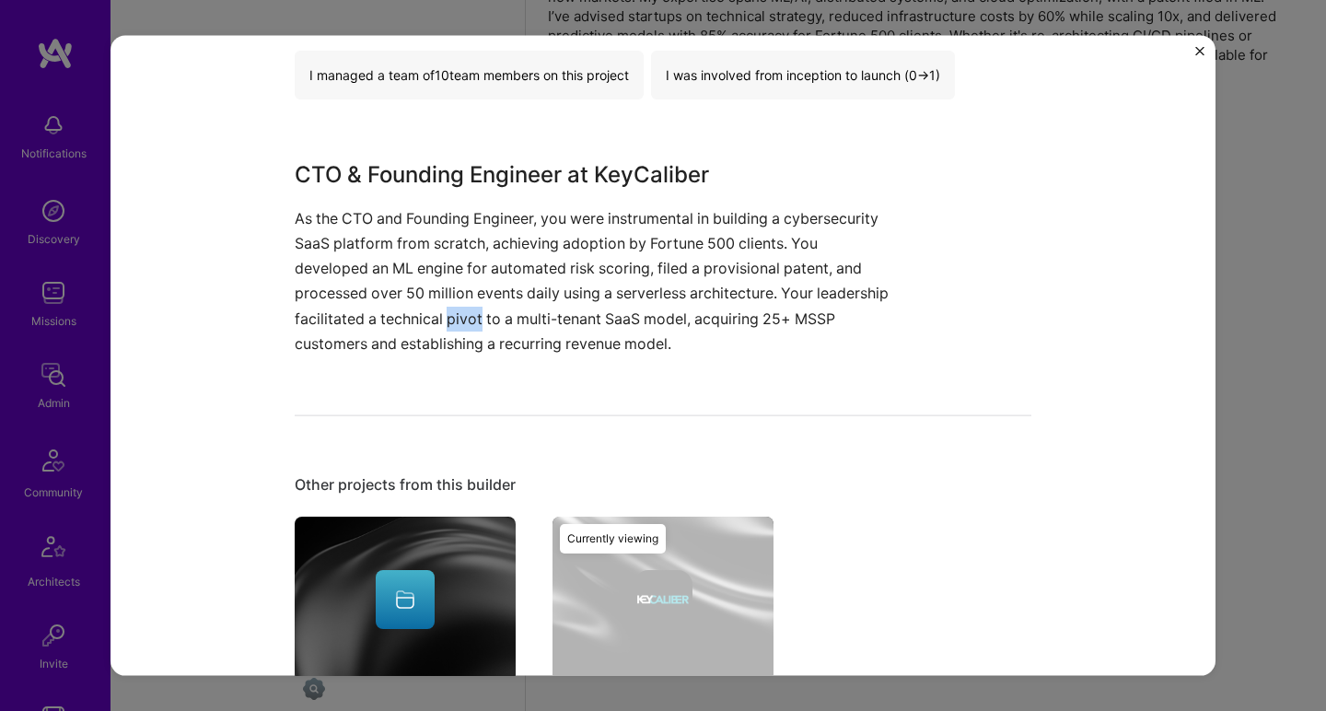
click at [527, 308] on p "As the CTO and Founding Engineer, you were instrumental in building a cybersecu…" at bounding box center [594, 280] width 599 height 150
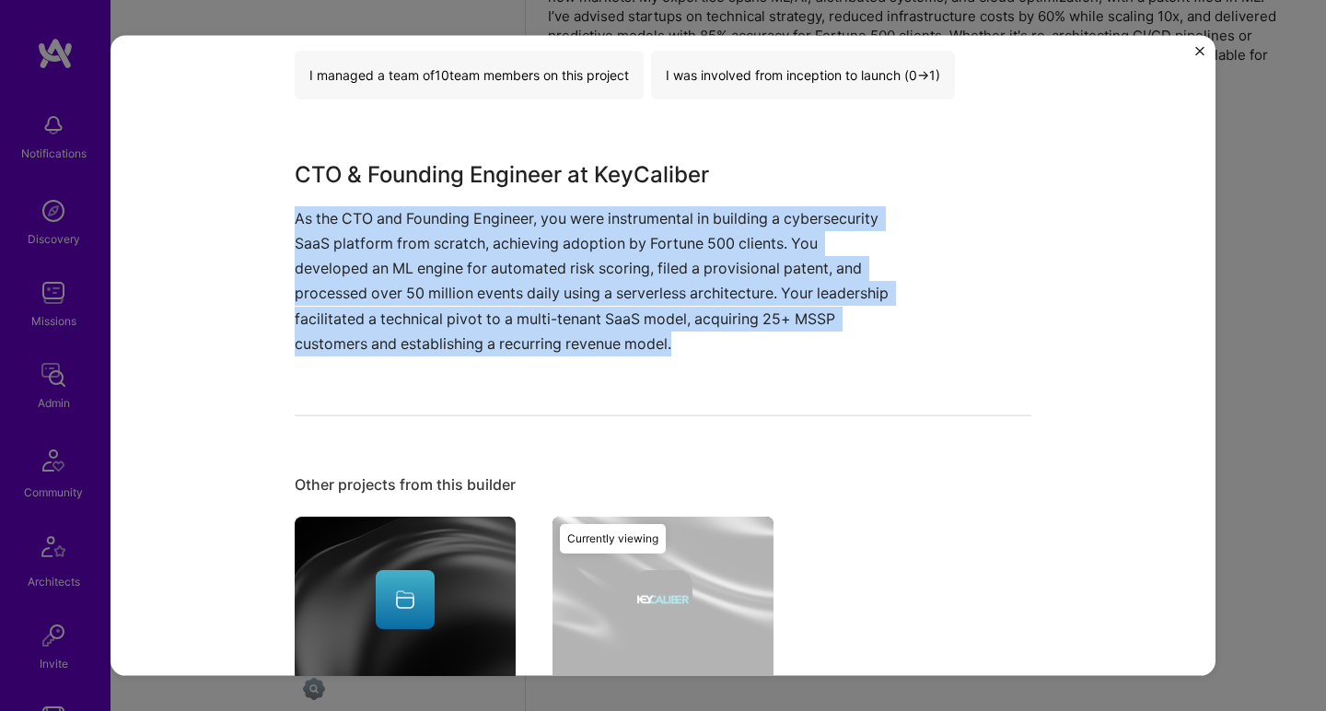
click at [527, 308] on p "As the CTO and Founding Engineer, you were instrumental in building a cybersecu…" at bounding box center [594, 280] width 599 height 150
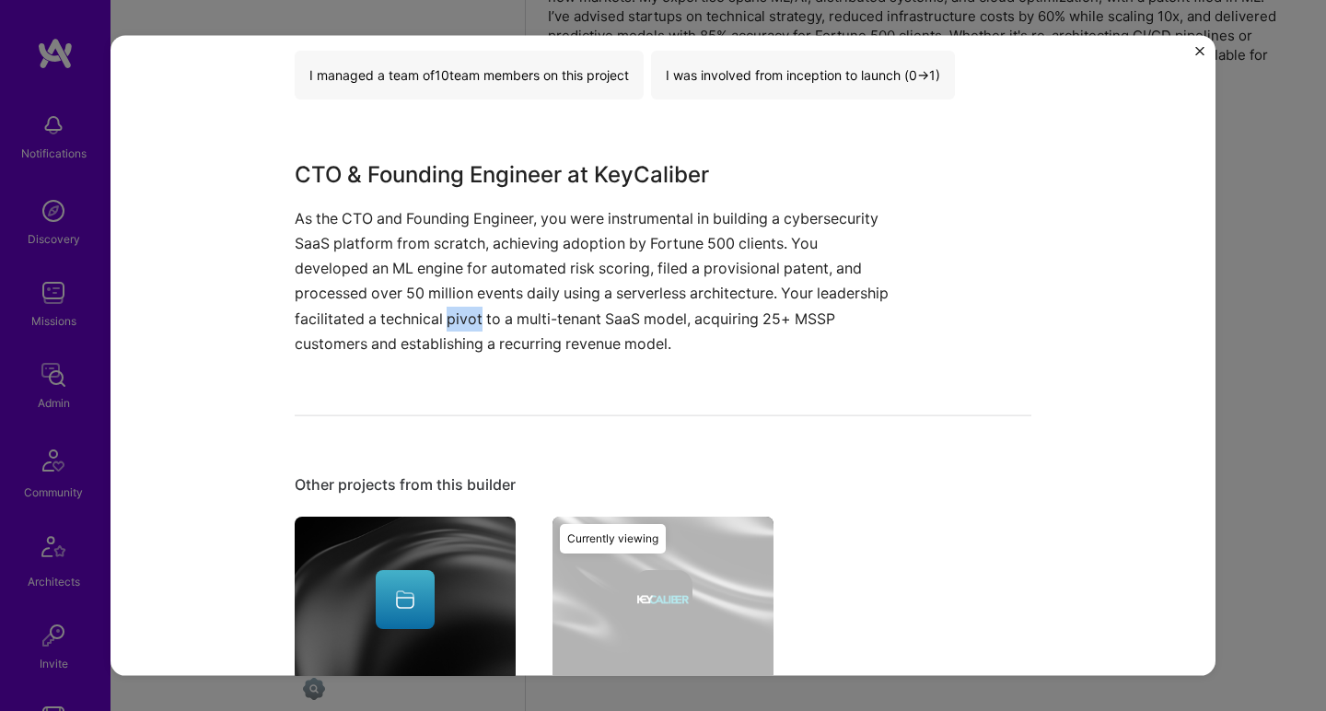
click at [527, 308] on p "As the CTO and Founding Engineer, you were instrumental in building a cybersecu…" at bounding box center [594, 280] width 599 height 150
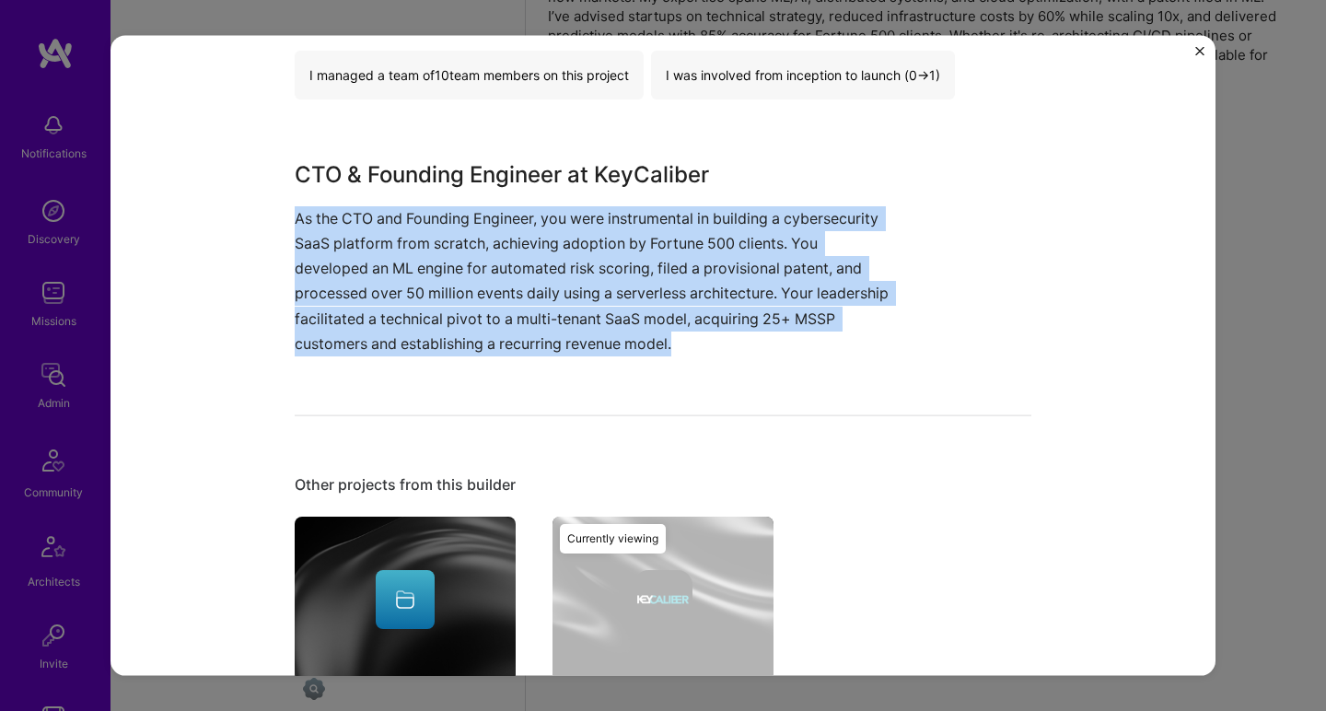
click at [527, 308] on p "As the CTO and Founding Engineer, you were instrumental in building a cybersecu…" at bounding box center [594, 280] width 599 height 150
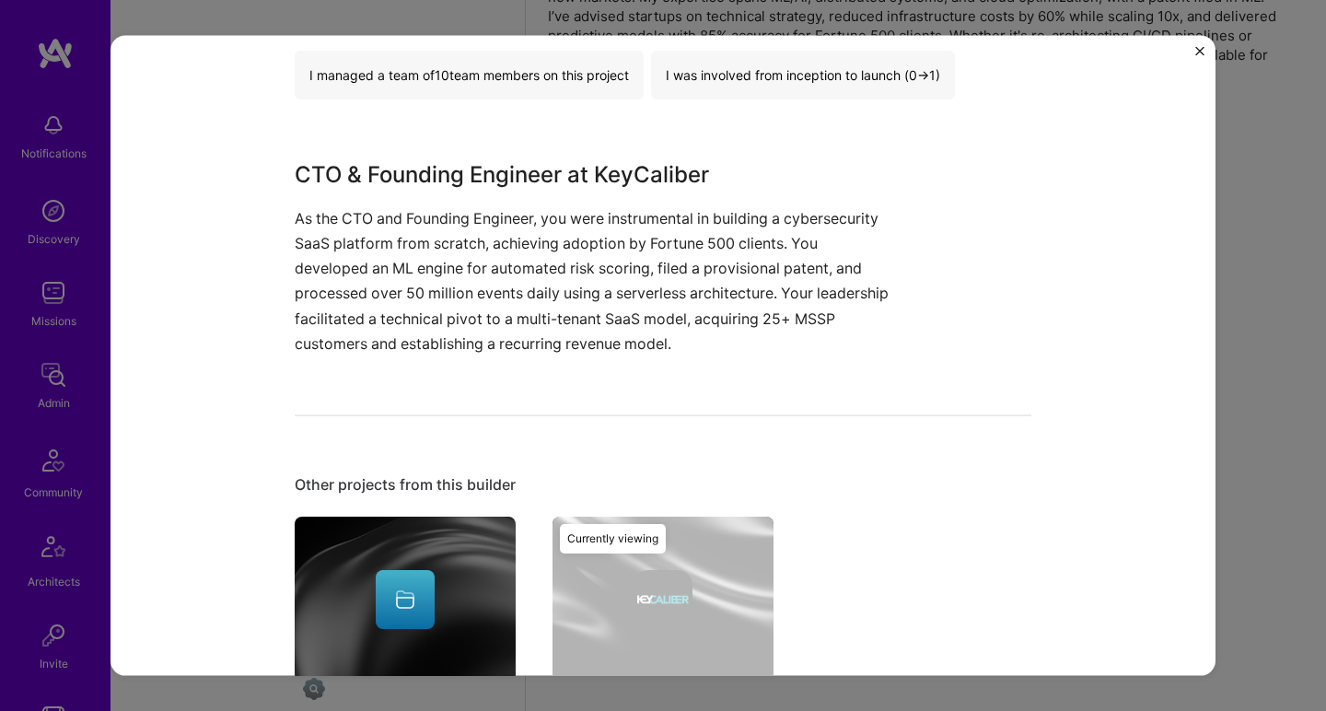
click at [527, 308] on p "As the CTO and Founding Engineer, you were instrumental in building a cybersecu…" at bounding box center [594, 280] width 599 height 150
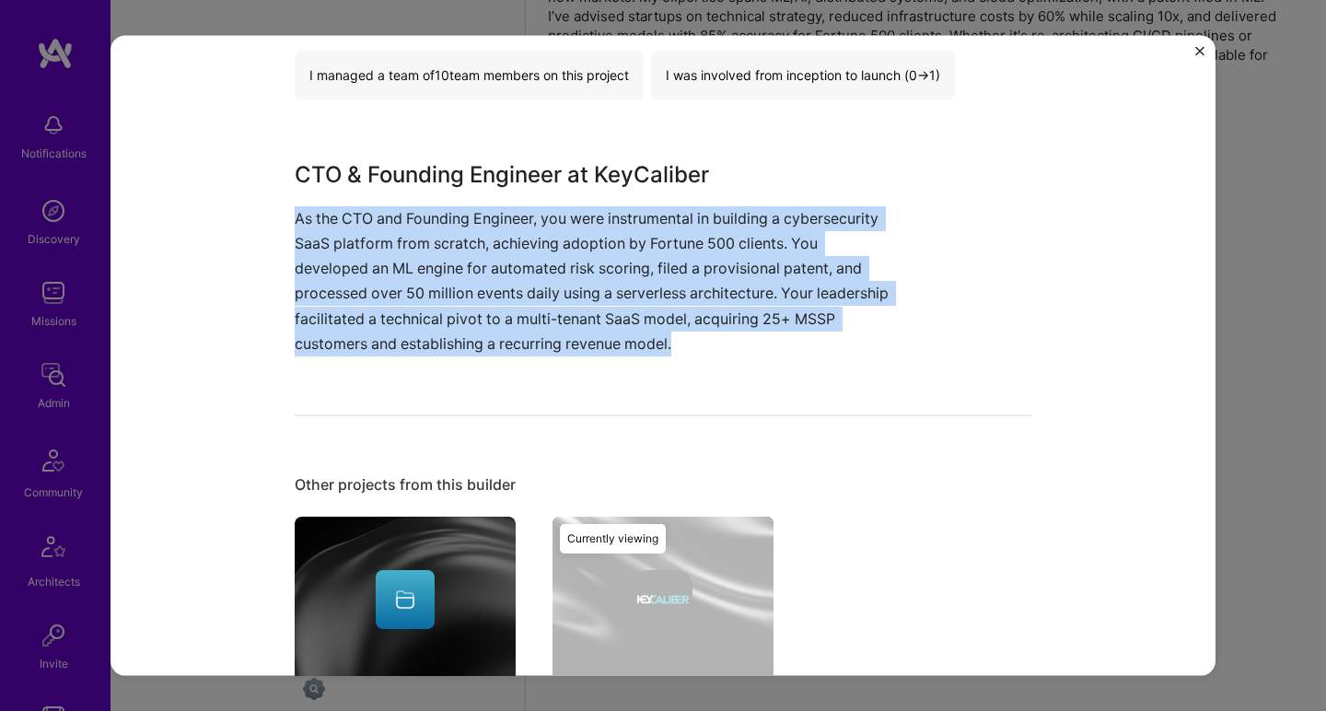
click at [527, 308] on p "As the CTO and Founding Engineer, you were instrumental in building a cybersecu…" at bounding box center [594, 280] width 599 height 150
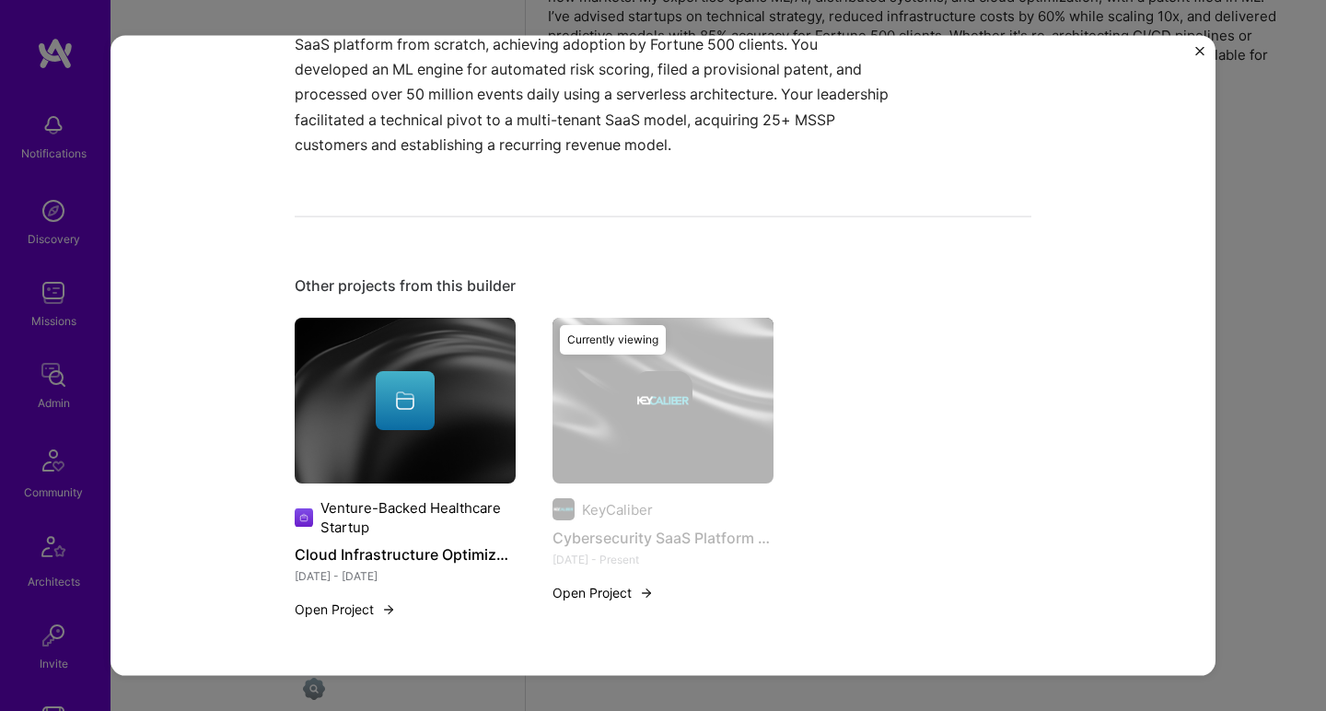
click at [456, 405] on div at bounding box center [405, 400] width 221 height 59
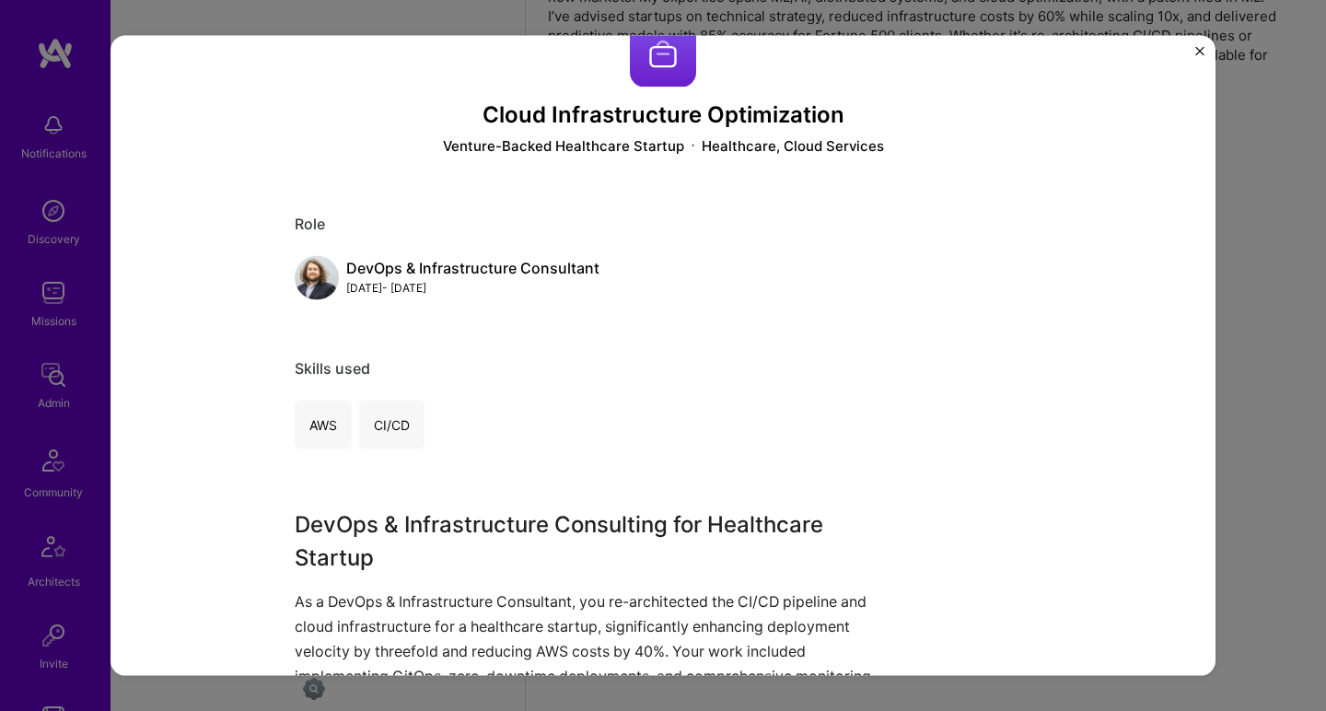
scroll to position [405, 0]
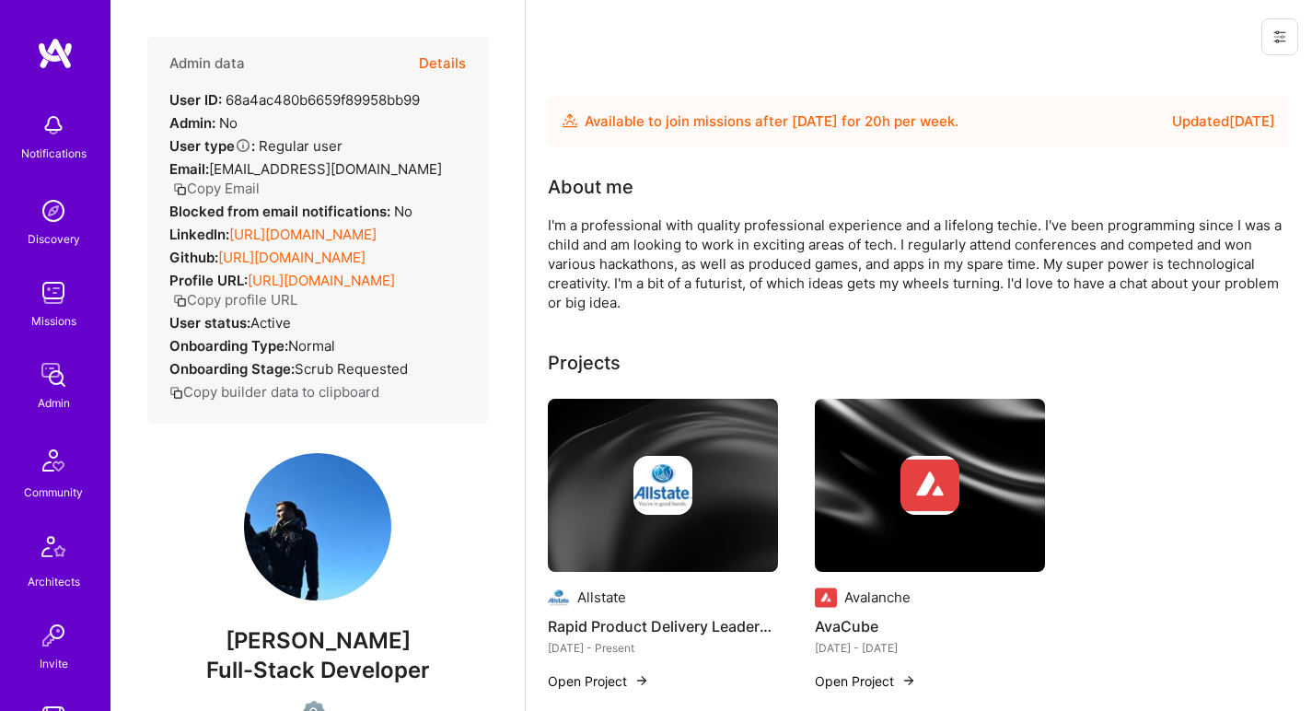
drag, startPoint x: 283, startPoint y: 231, endPoint x: 271, endPoint y: 244, distance: 17.6
click at [283, 230] on link "[URL][DOMAIN_NAME]" at bounding box center [302, 234] width 147 height 17
click at [257, 258] on link "https://github.com/codemusket" at bounding box center [291, 257] width 147 height 17
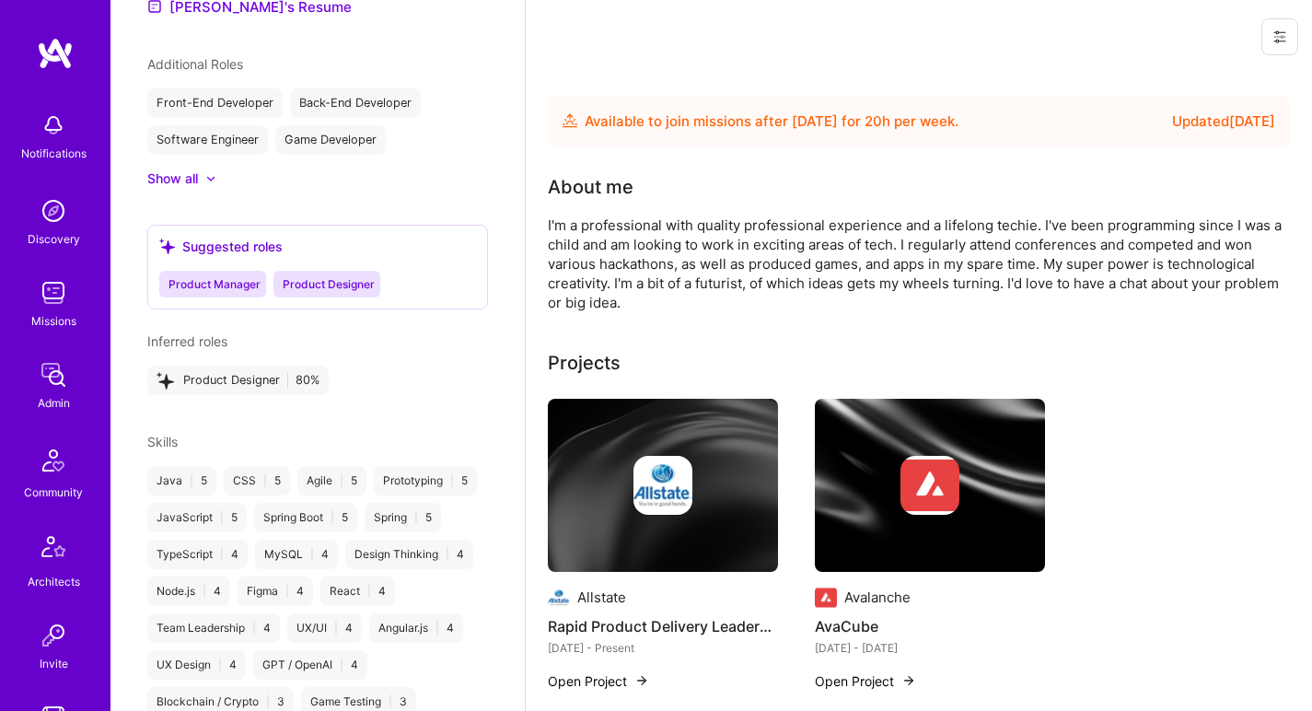
scroll to position [1009, 0]
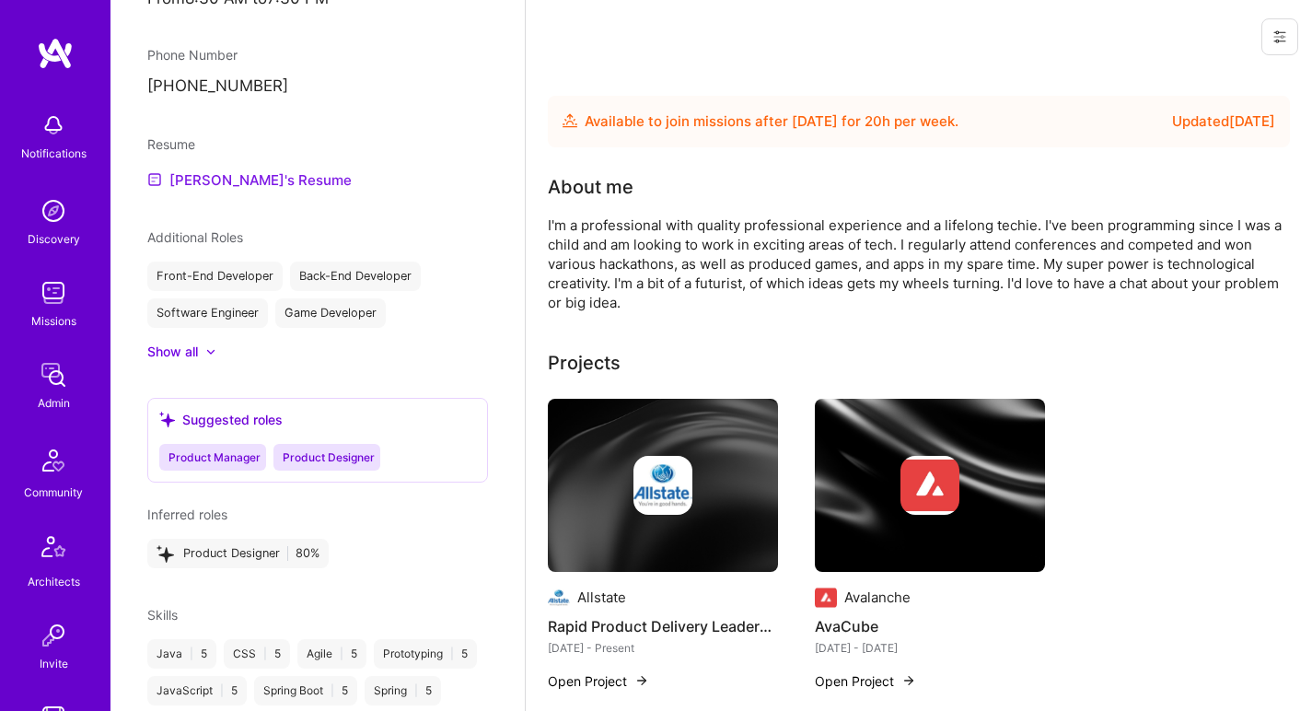
click at [263, 169] on link "Jonathan's Resume" at bounding box center [249, 180] width 204 height 22
click at [682, 263] on div "I'm a professional with quality professional experience and a lifelong techie. …" at bounding box center [916, 263] width 737 height 97
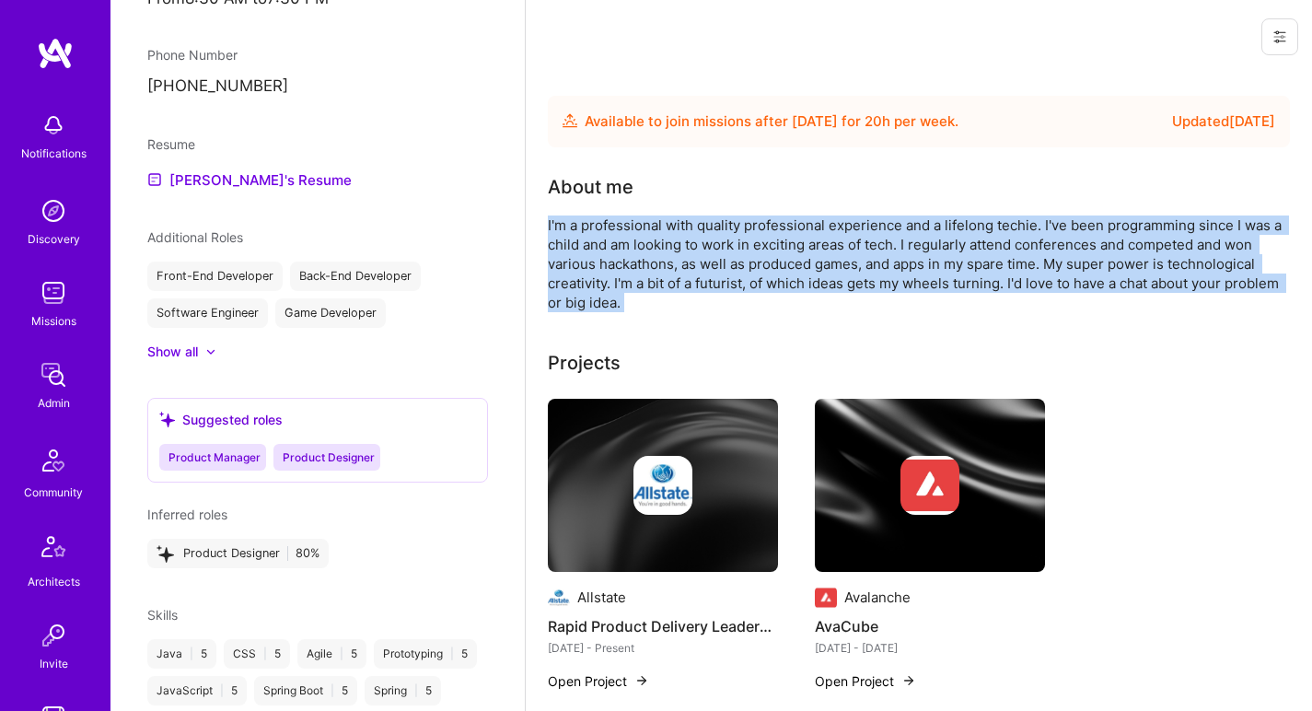
click at [682, 263] on div "I'm a professional with quality professional experience and a lifelong techie. …" at bounding box center [916, 263] width 737 height 97
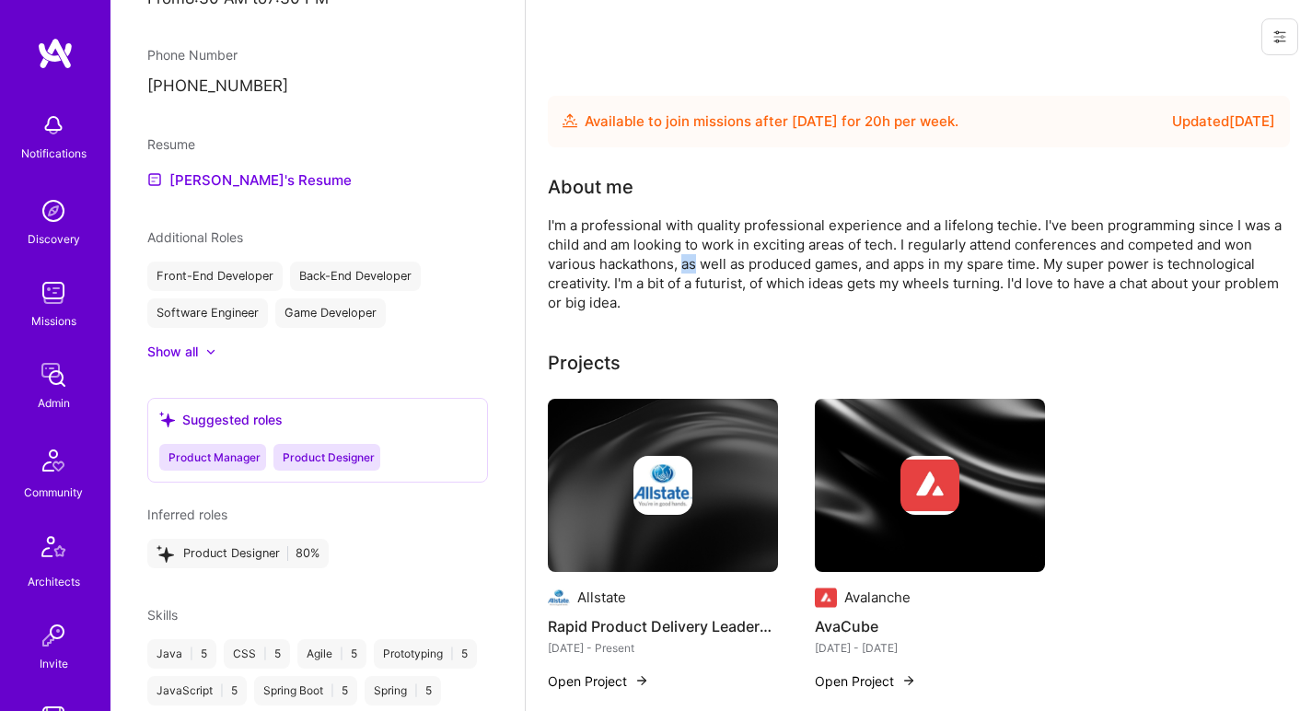
click at [682, 263] on div "I'm a professional with quality professional experience and a lifelong techie. …" at bounding box center [916, 263] width 737 height 97
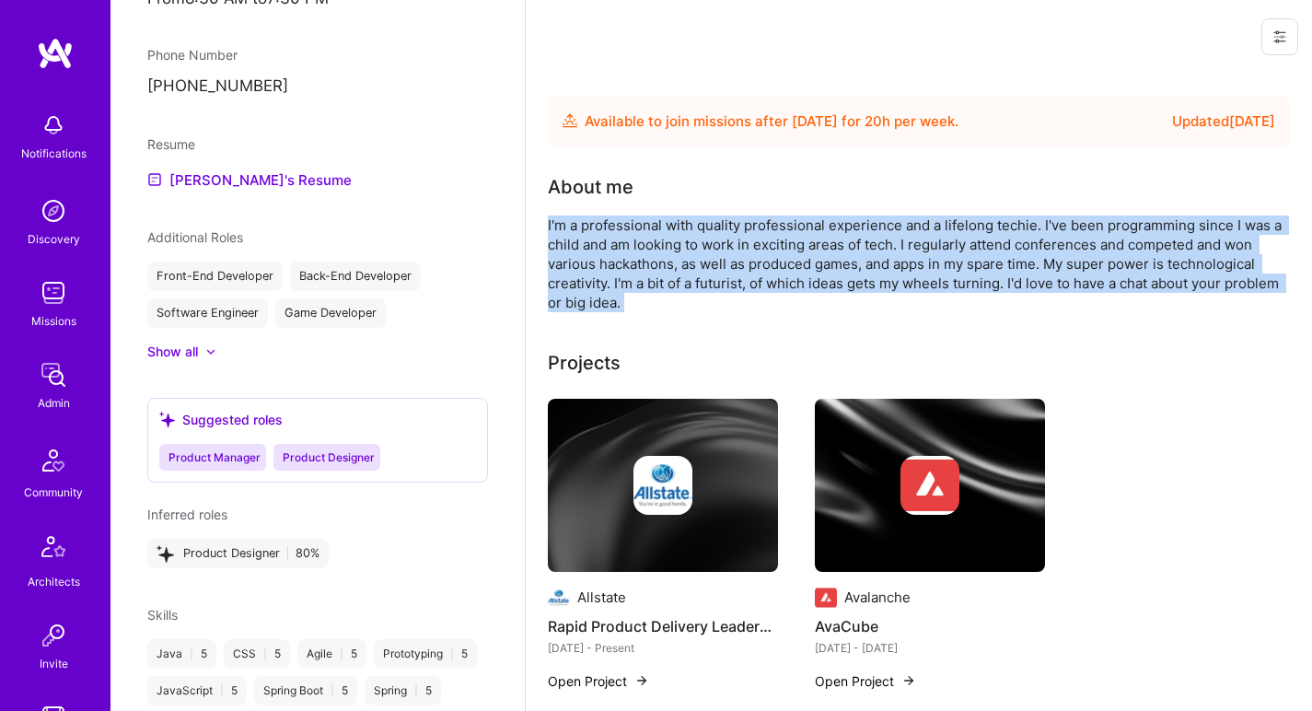
click at [682, 263] on div "I'm a professional with quality professional experience and a lifelong techie. …" at bounding box center [916, 263] width 737 height 97
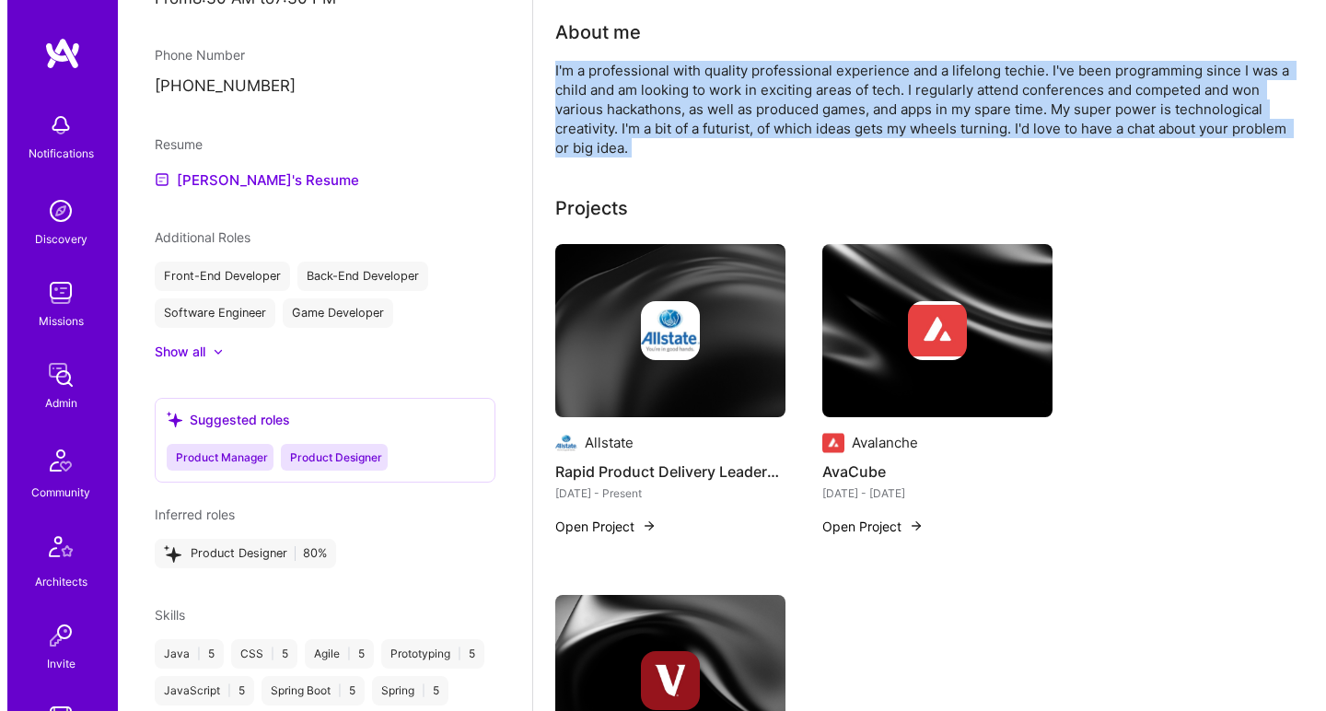
scroll to position [206, 0]
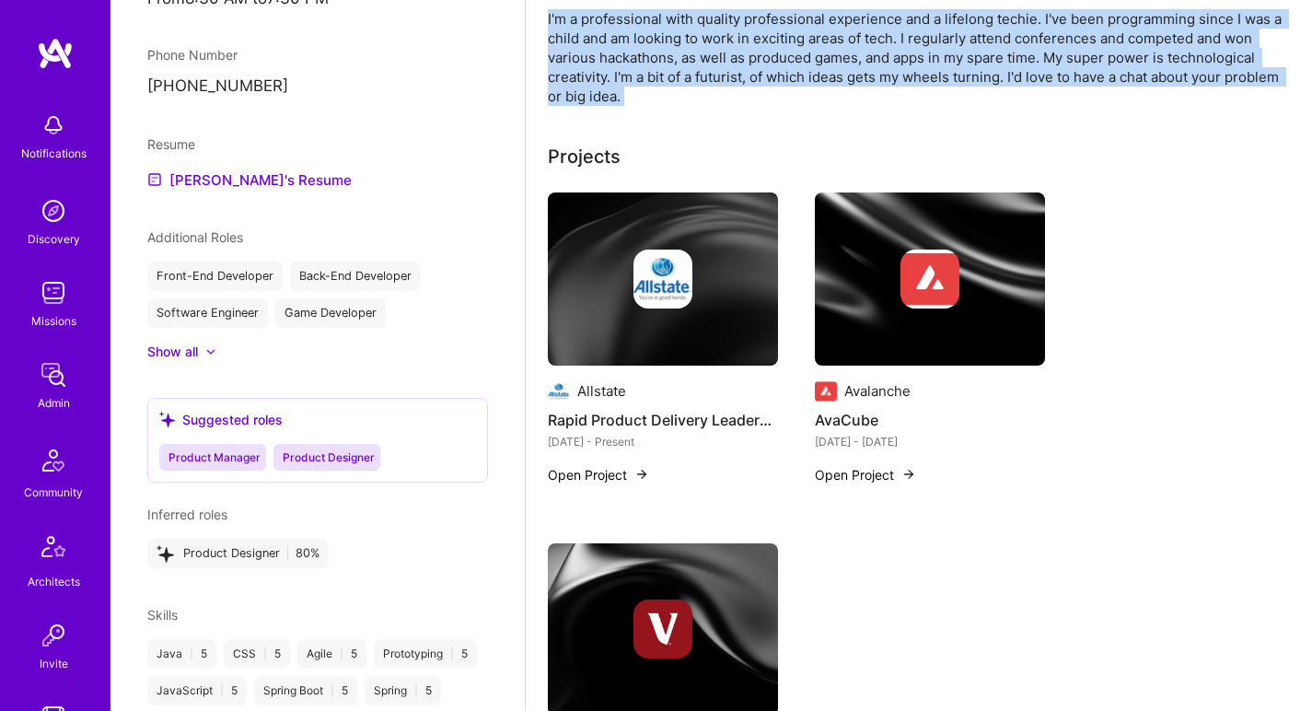
click at [682, 263] on img at bounding box center [663, 279] width 59 height 59
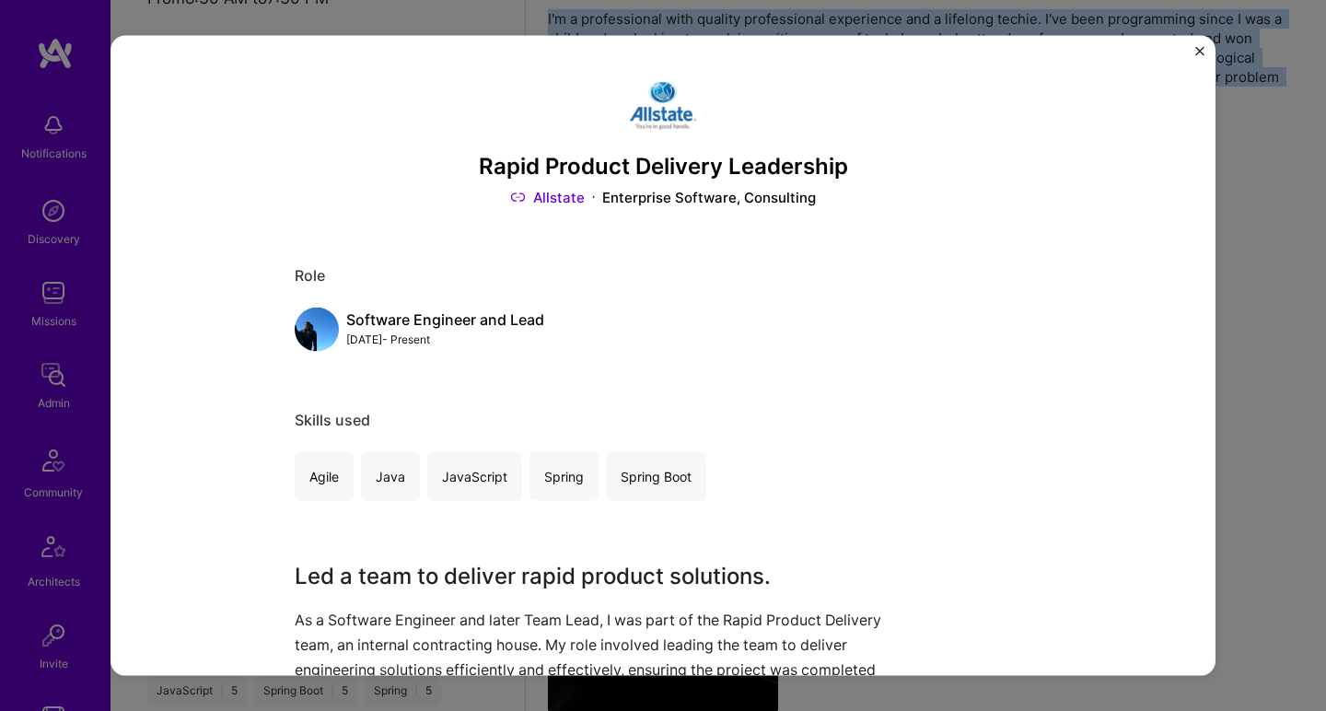
scroll to position [103, 0]
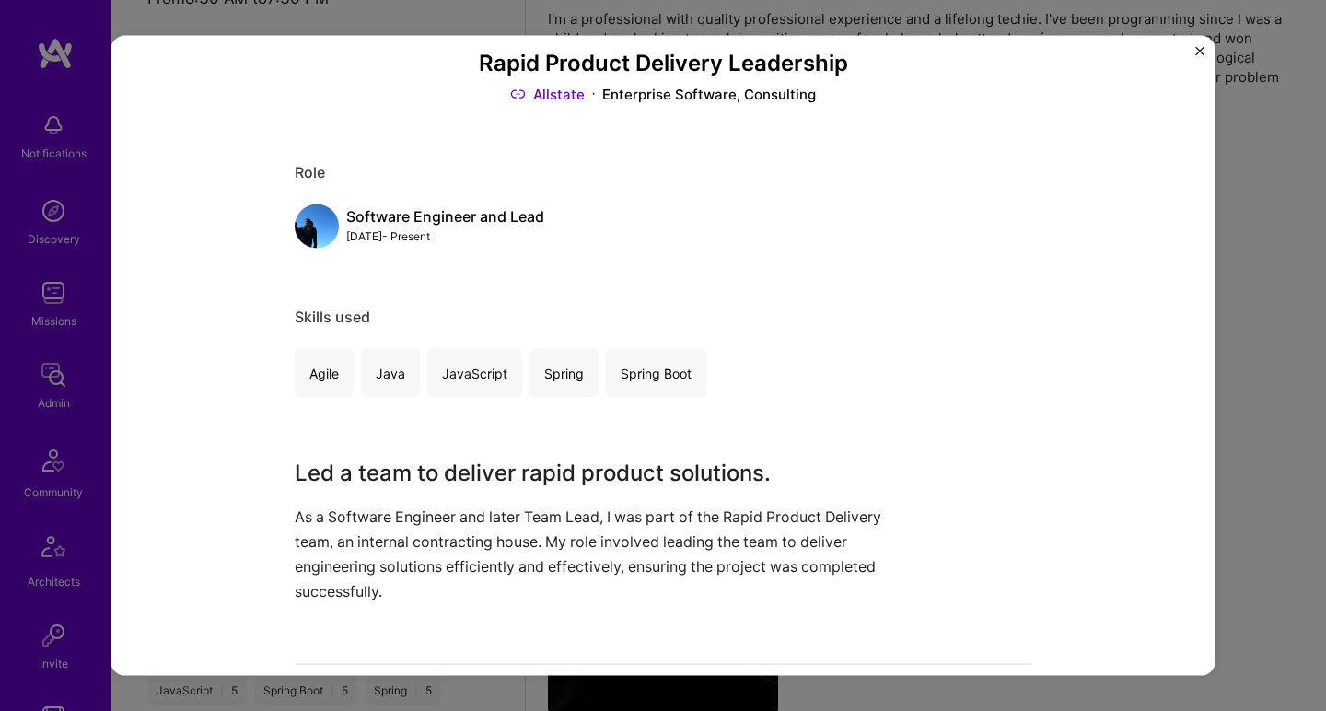
click at [526, 78] on div "Rapid Product Delivery Leadership Allstate Enterprise Software, Consulting" at bounding box center [663, 37] width 737 height 134
click at [521, 93] on img at bounding box center [518, 93] width 16 height 19
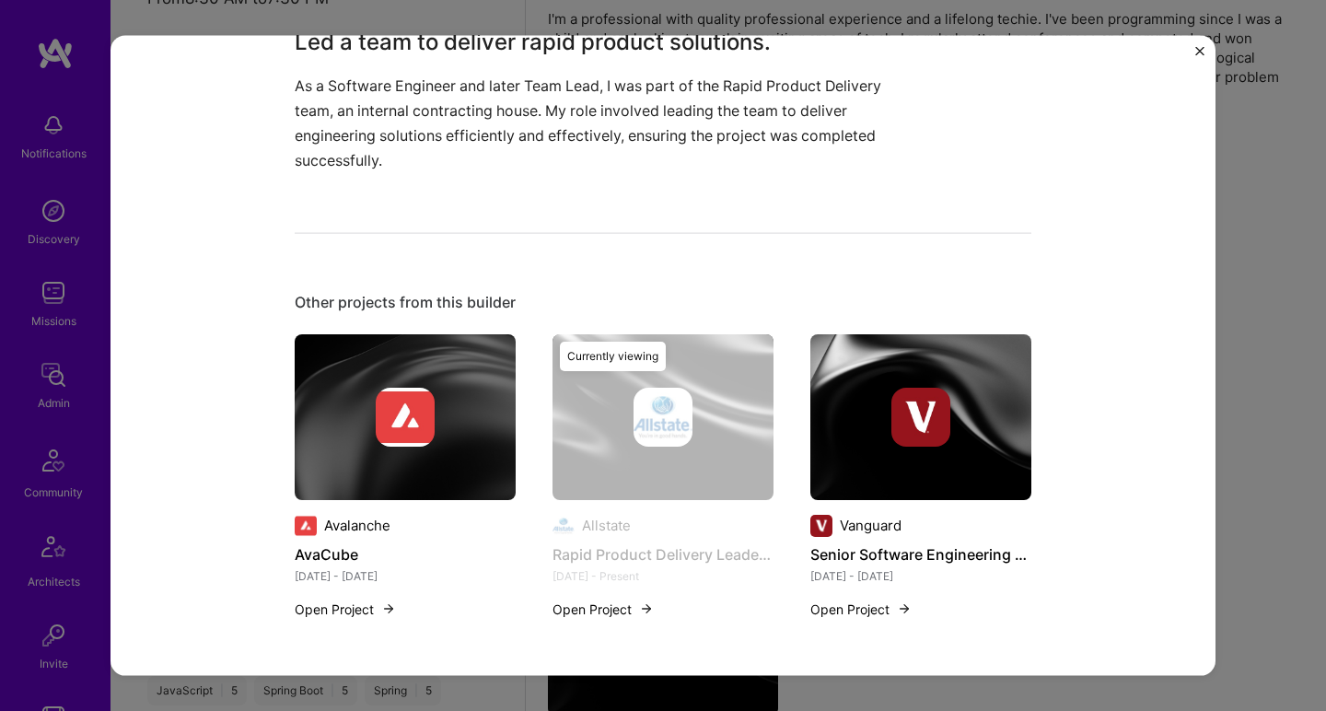
scroll to position [357, 0]
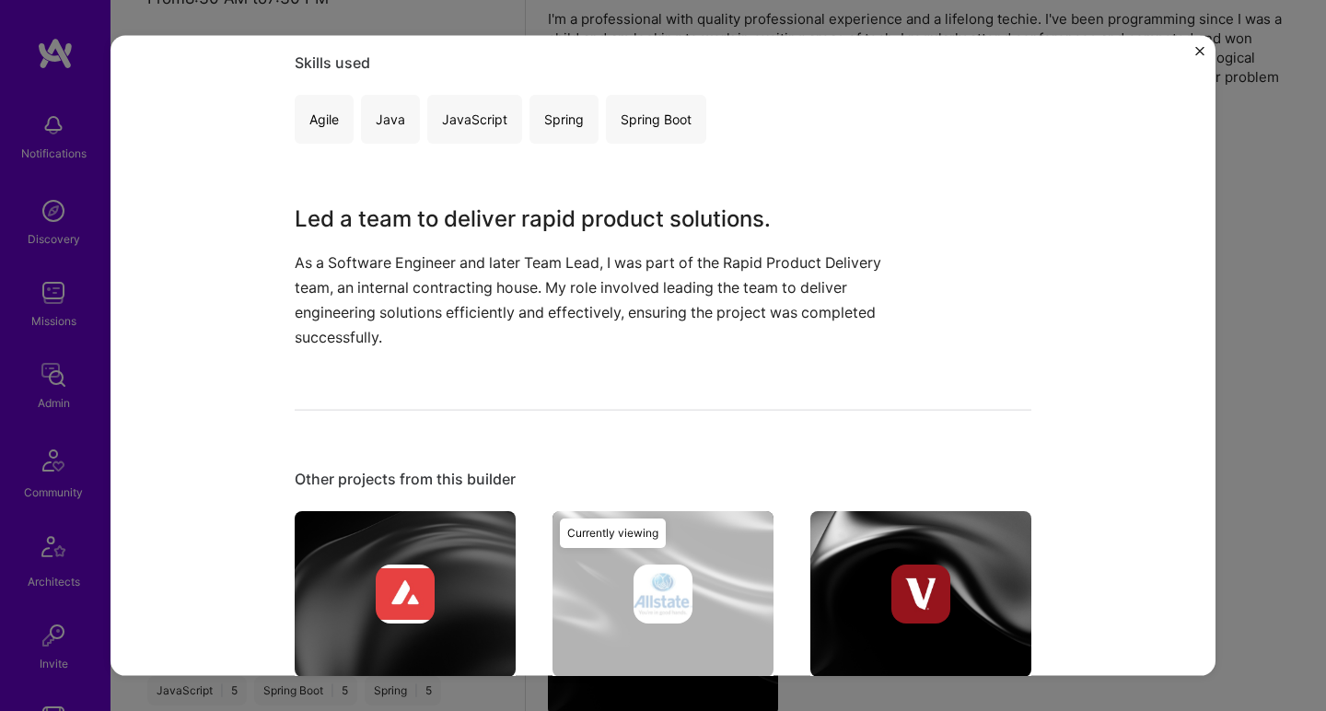
click at [599, 225] on h3 "Led a team to deliver rapid product solutions." at bounding box center [594, 218] width 599 height 33
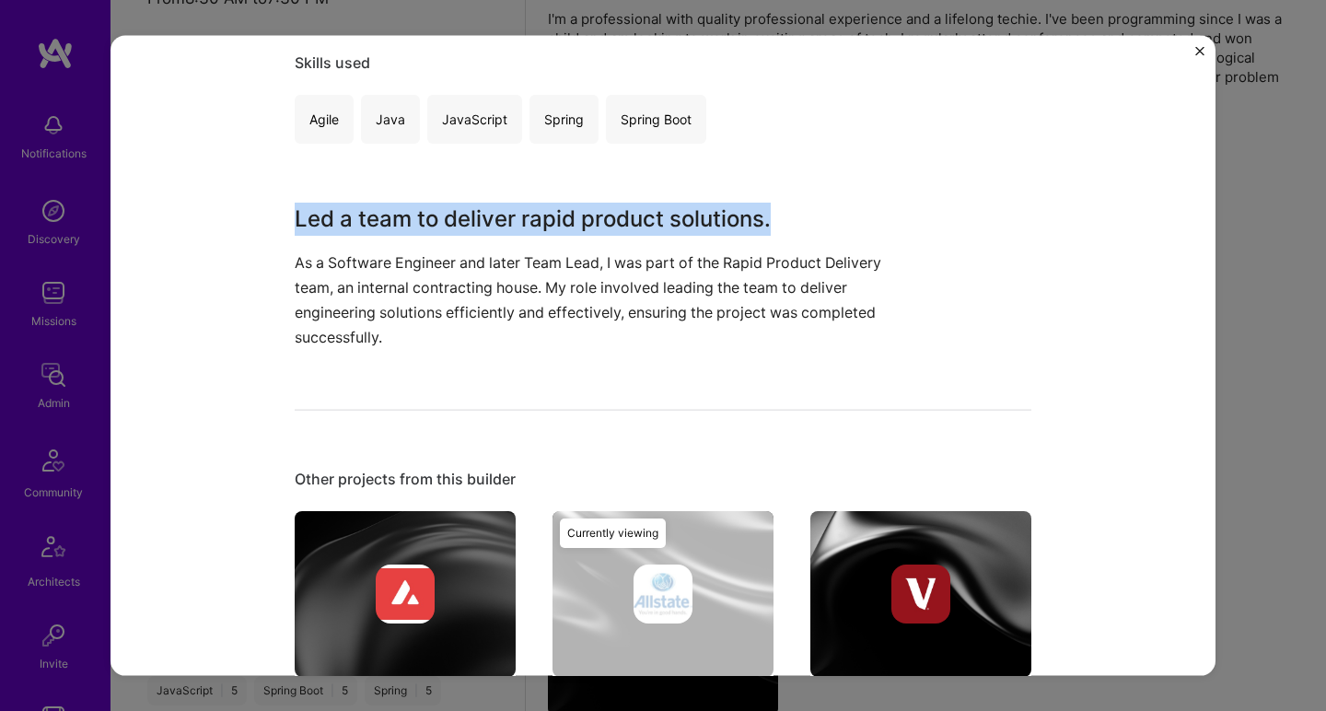
drag, startPoint x: 599, startPoint y: 225, endPoint x: 521, endPoint y: 312, distance: 116.8
click at [521, 312] on div "Led a team to deliver rapid product solutions. As a Software Engineer and later…" at bounding box center [594, 276] width 599 height 148
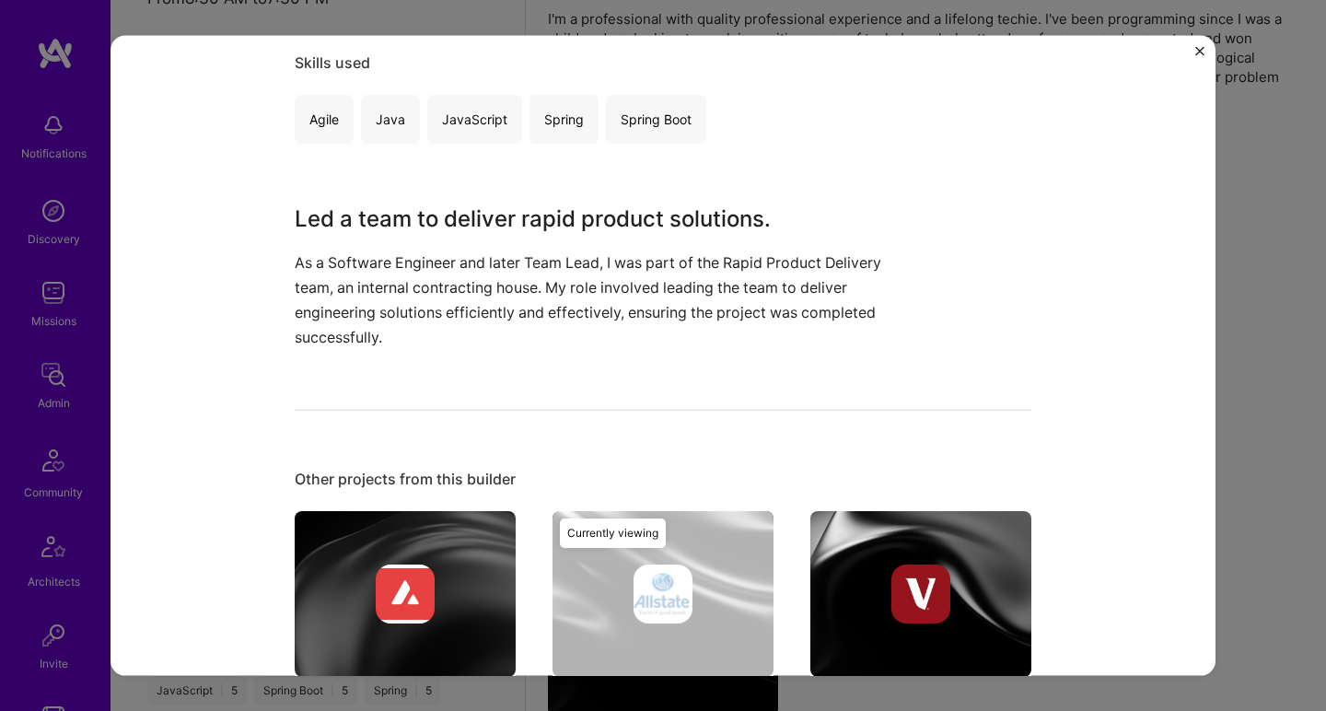
click at [521, 311] on p "As a Software Engineer and later Team Lead, I was part of the Rapid Product Del…" at bounding box center [594, 300] width 599 height 100
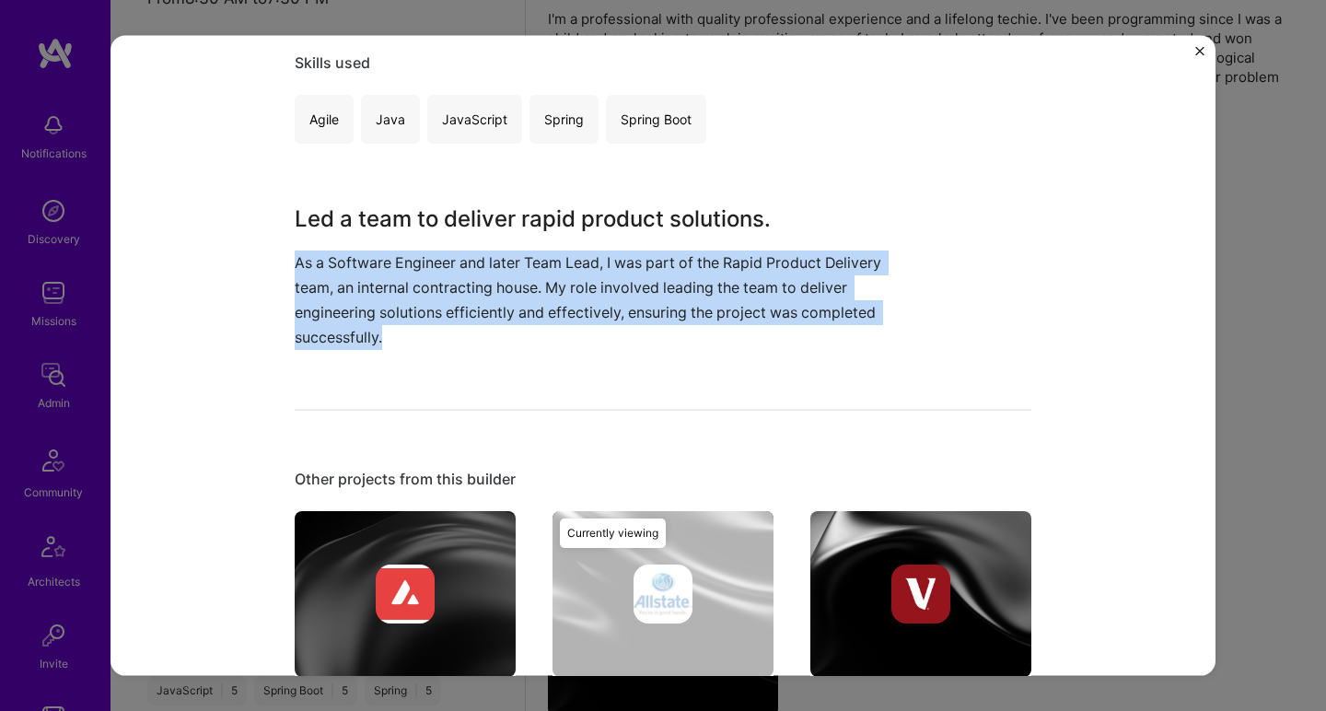
drag, startPoint x: 521, startPoint y: 311, endPoint x: 513, endPoint y: 200, distance: 111.7
click at [513, 200] on div "Rapid Product Delivery Leadership Allstate Enterprise Software, Consulting Role…" at bounding box center [663, 266] width 737 height 1102
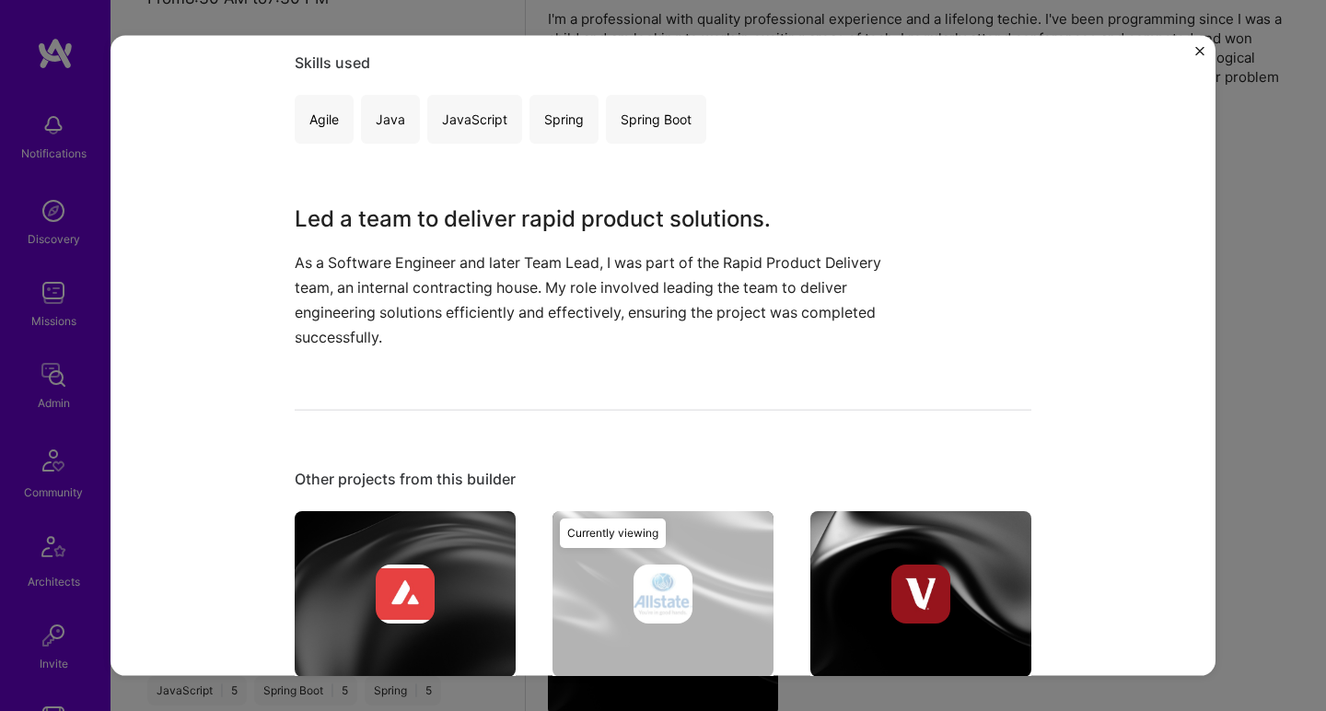
click at [513, 200] on div "Rapid Product Delivery Leadership Allstate Enterprise Software, Consulting Role…" at bounding box center [663, 266] width 737 height 1102
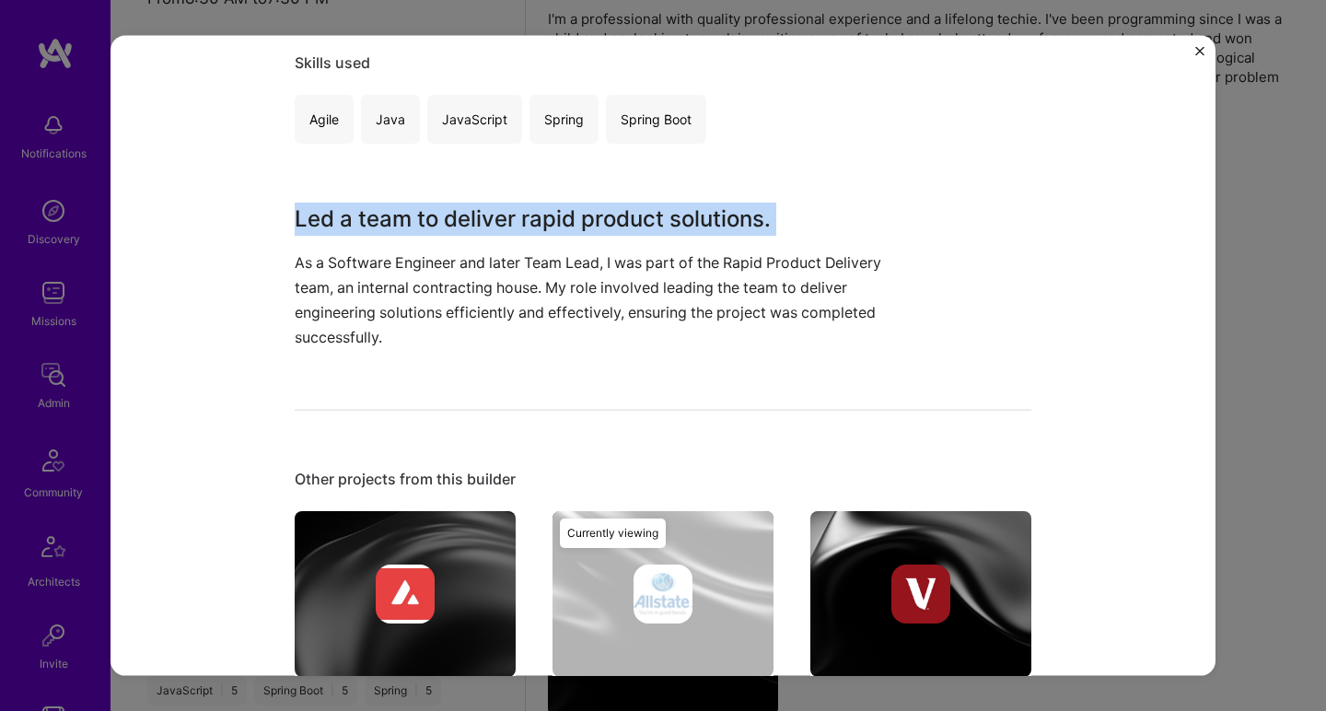
click at [513, 200] on div "Rapid Product Delivery Leadership Allstate Enterprise Software, Consulting Role…" at bounding box center [663, 266] width 737 height 1102
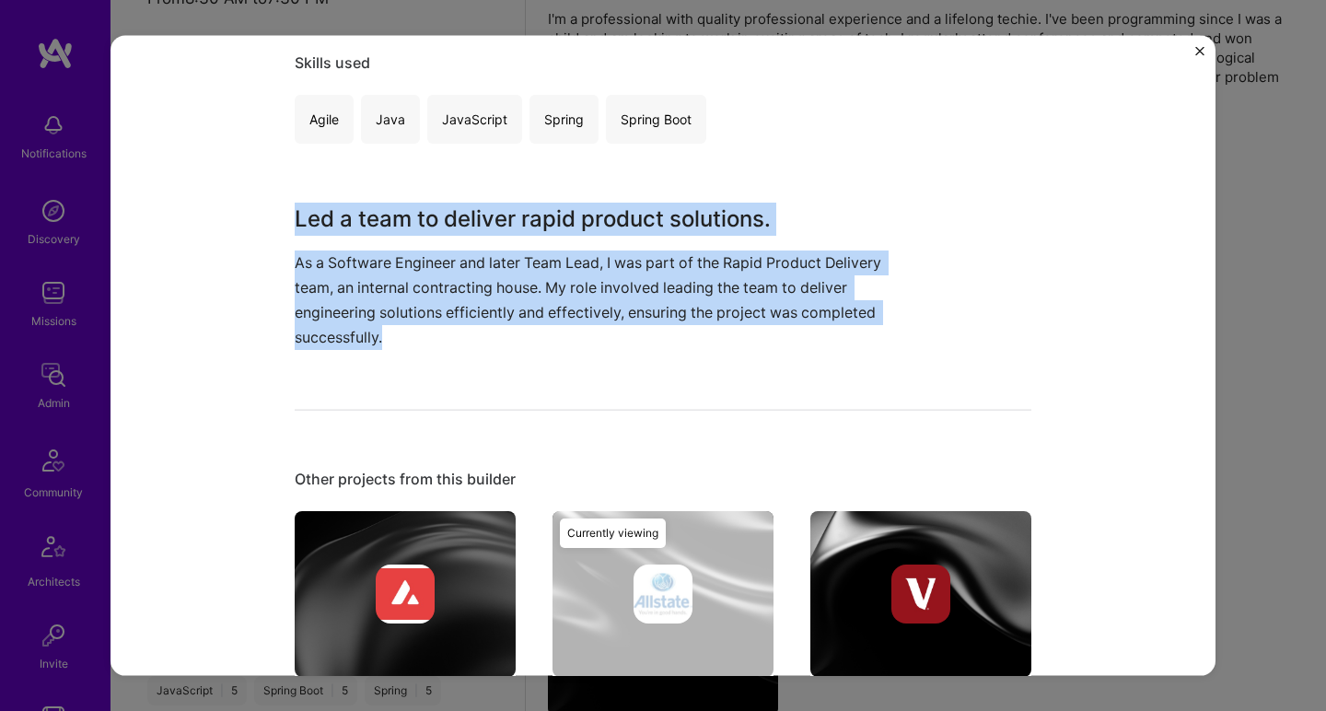
click at [520, 279] on p "As a Software Engineer and later Team Lead, I was part of the Rapid Product Del…" at bounding box center [594, 300] width 599 height 100
click at [520, 278] on p "As a Software Engineer and later Team Lead, I was part of the Rapid Product Del…" at bounding box center [594, 300] width 599 height 100
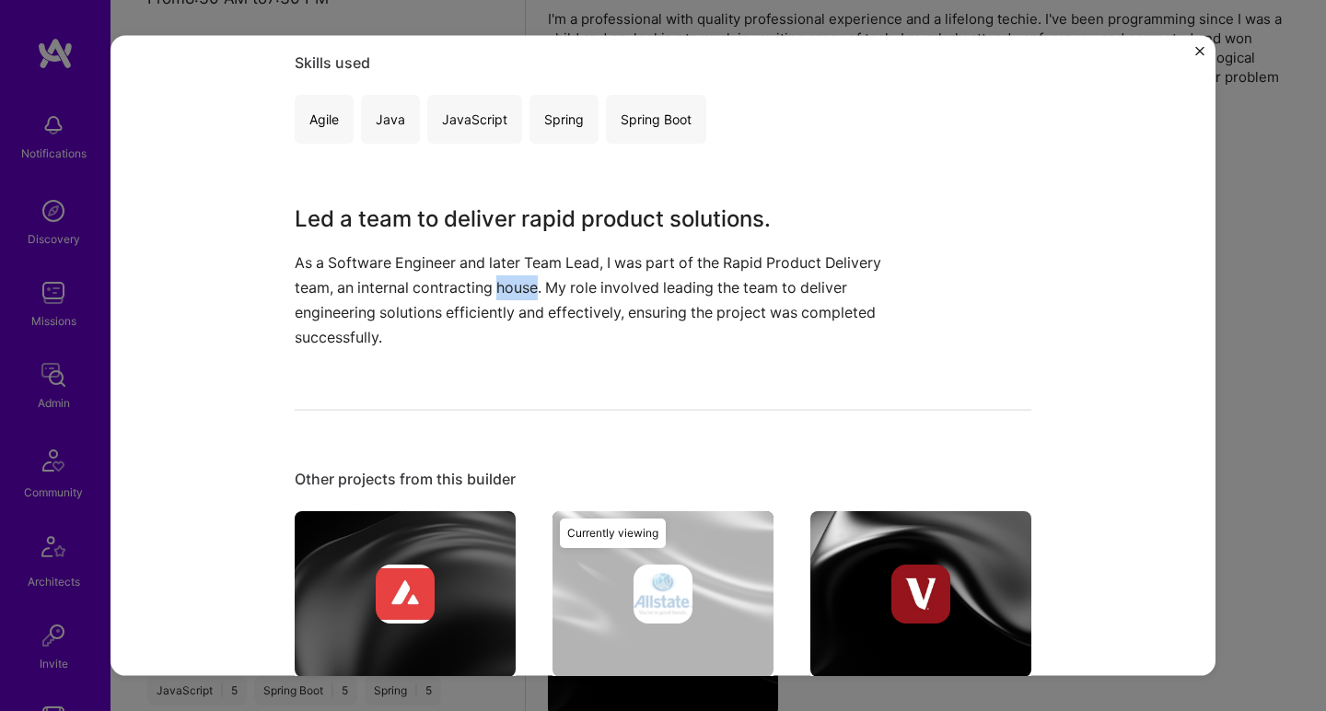
click at [520, 278] on p "As a Software Engineer and later Team Lead, I was part of the Rapid Product Del…" at bounding box center [594, 300] width 599 height 100
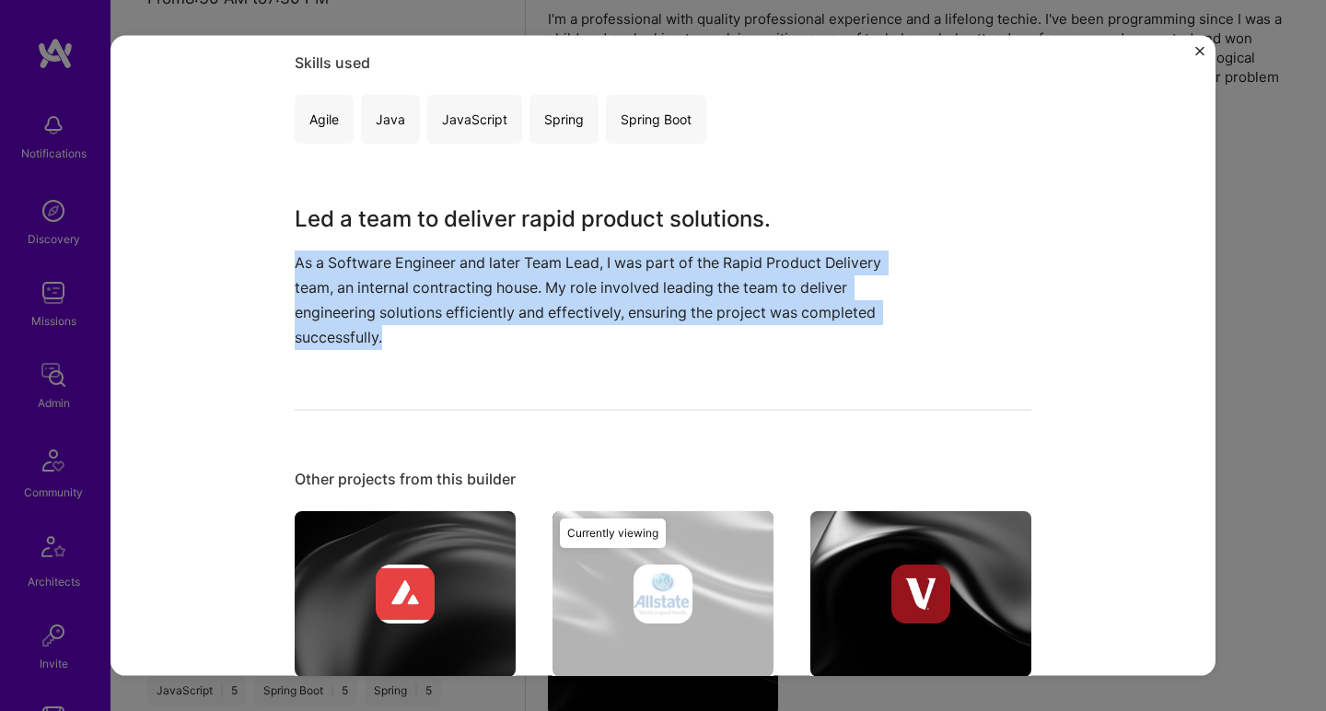
click at [520, 278] on p "As a Software Engineer and later Team Lead, I was part of the Rapid Product Del…" at bounding box center [594, 300] width 599 height 100
click at [521, 219] on h3 "Led a team to deliver rapid product solutions." at bounding box center [594, 218] width 599 height 33
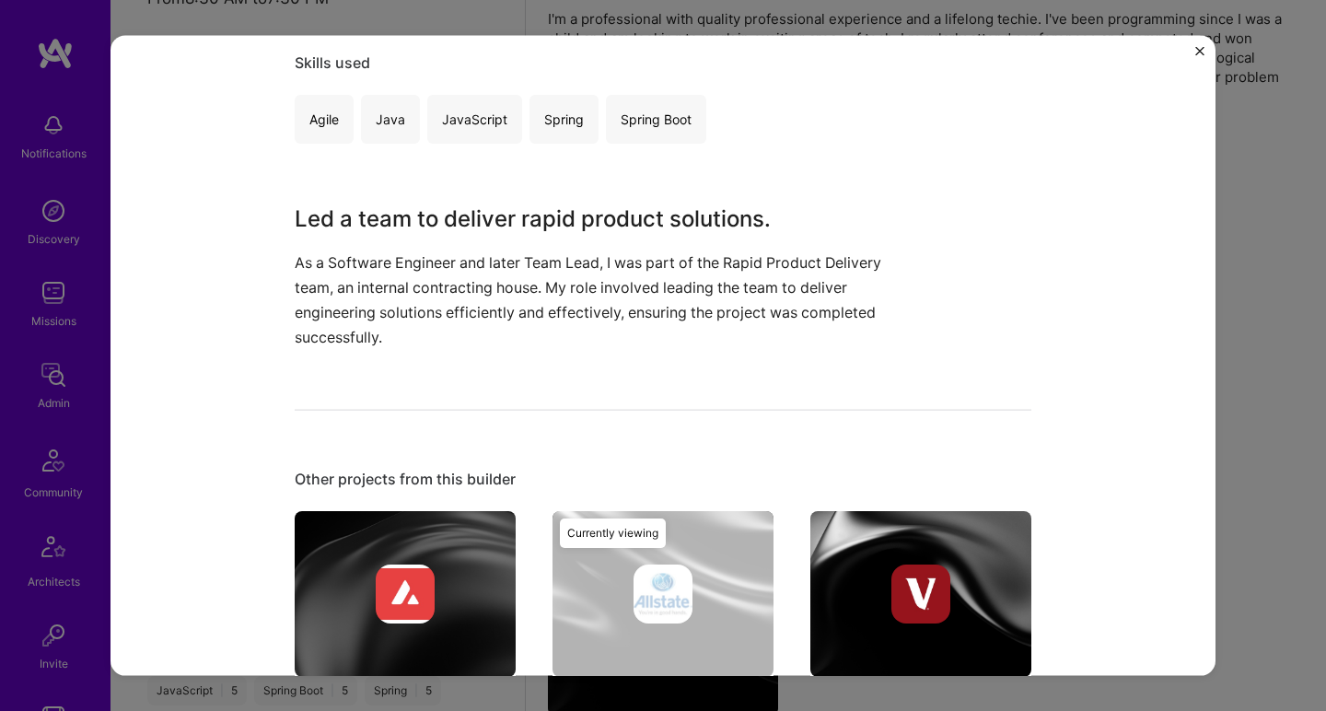
click at [521, 219] on h3 "Led a team to deliver rapid product solutions." at bounding box center [594, 218] width 599 height 33
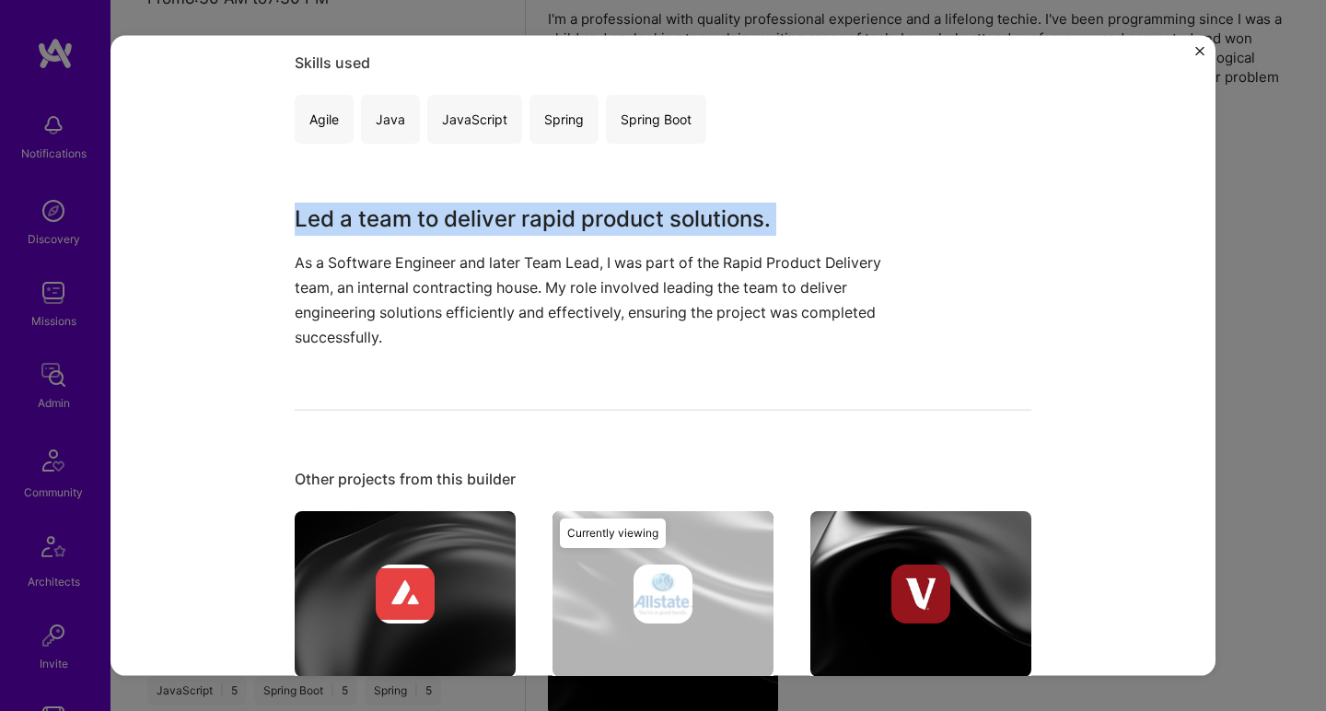
click at [521, 219] on h3 "Led a team to deliver rapid product solutions." at bounding box center [594, 218] width 599 height 33
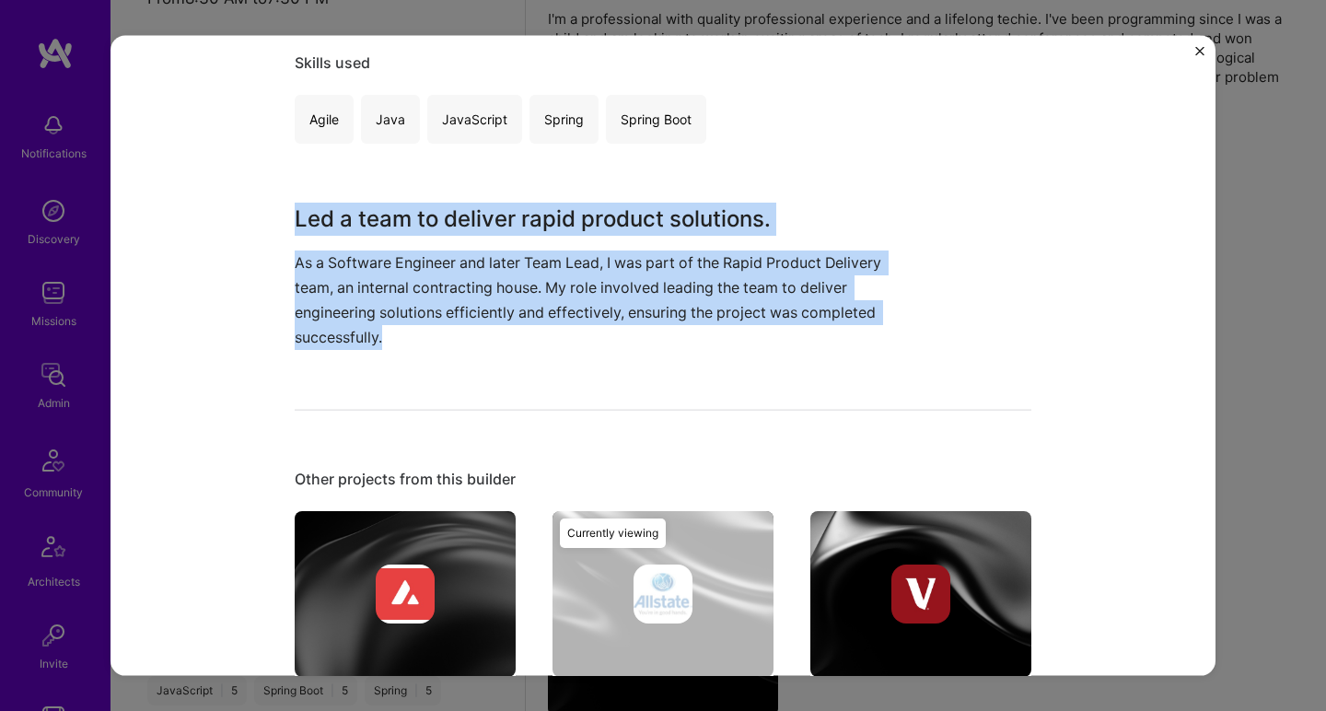
click at [524, 238] on div "Led a team to deliver rapid product solutions. As a Software Engineer and later…" at bounding box center [594, 276] width 599 height 148
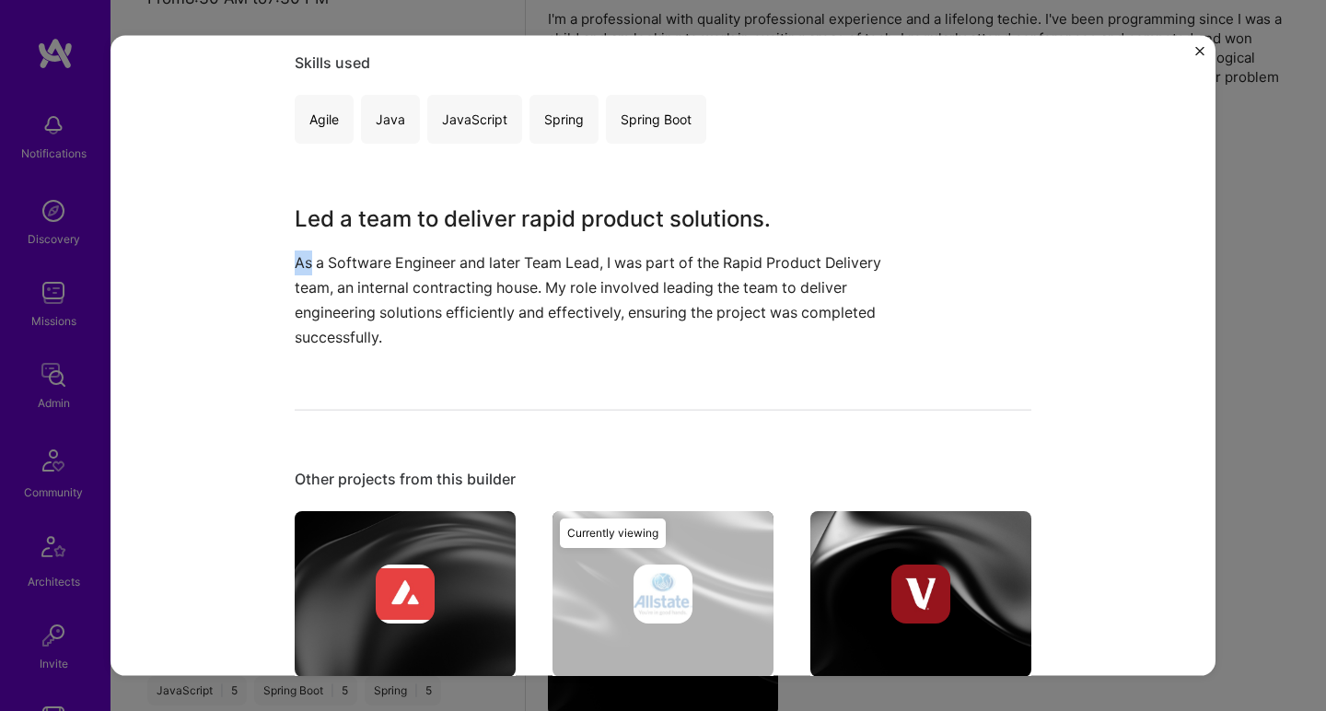
click at [524, 238] on div "Led a team to deliver rapid product solutions. As a Software Engineer and later…" at bounding box center [594, 276] width 599 height 148
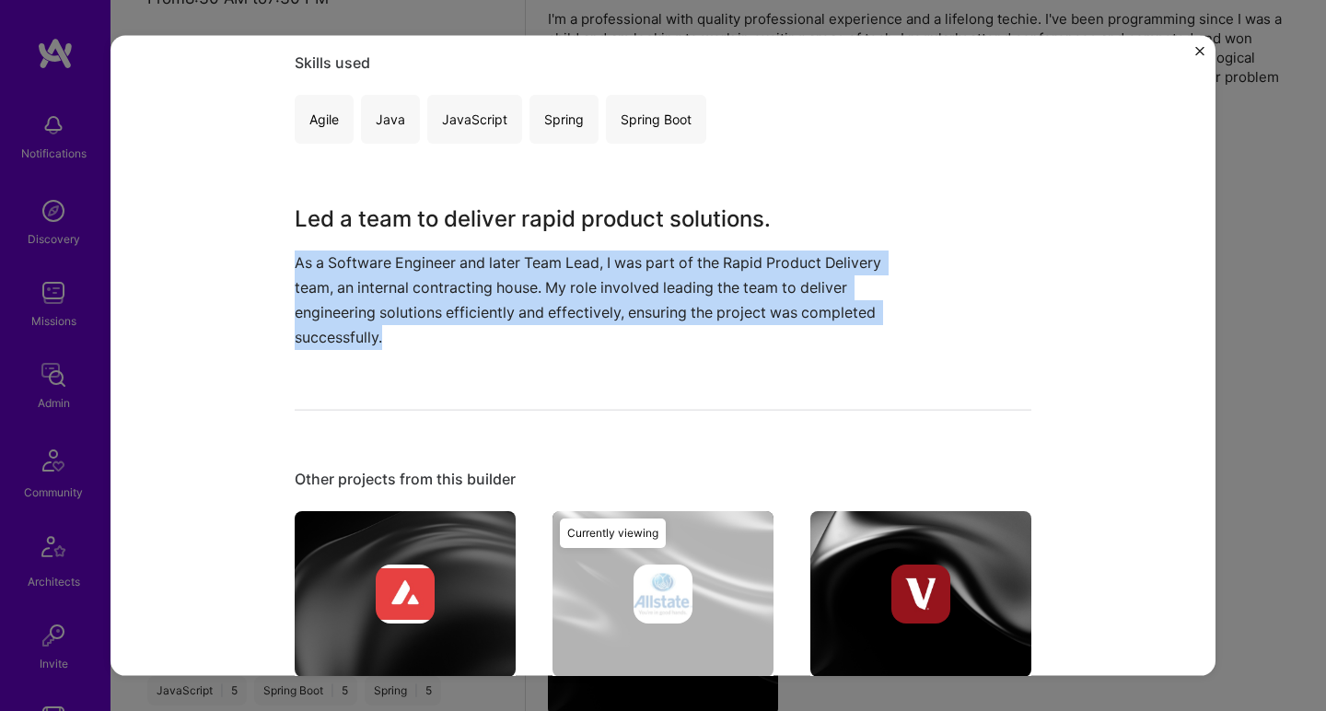
click at [524, 238] on div "Led a team to deliver rapid product solutions. As a Software Engineer and later…" at bounding box center [594, 276] width 599 height 148
click at [525, 216] on h3 "Led a team to deliver rapid product solutions." at bounding box center [594, 218] width 599 height 33
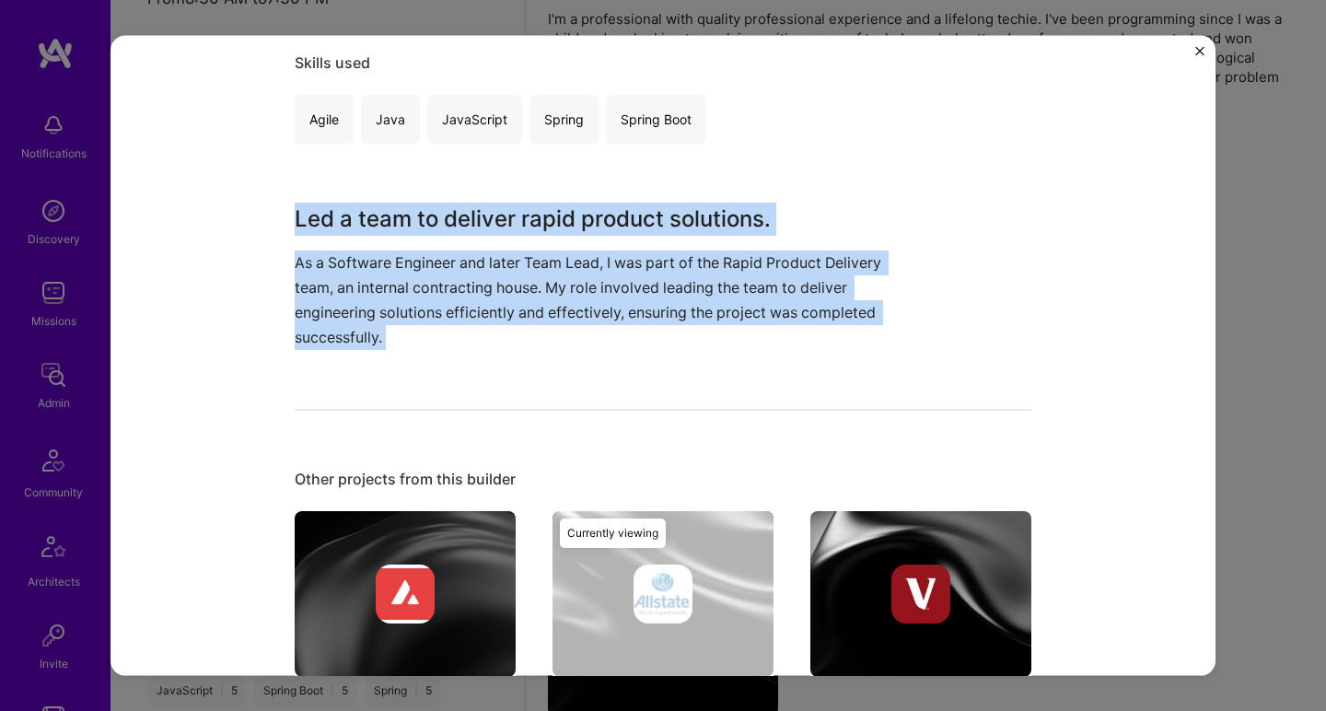
click at [525, 216] on h3 "Led a team to deliver rapid product solutions." at bounding box center [594, 218] width 599 height 33
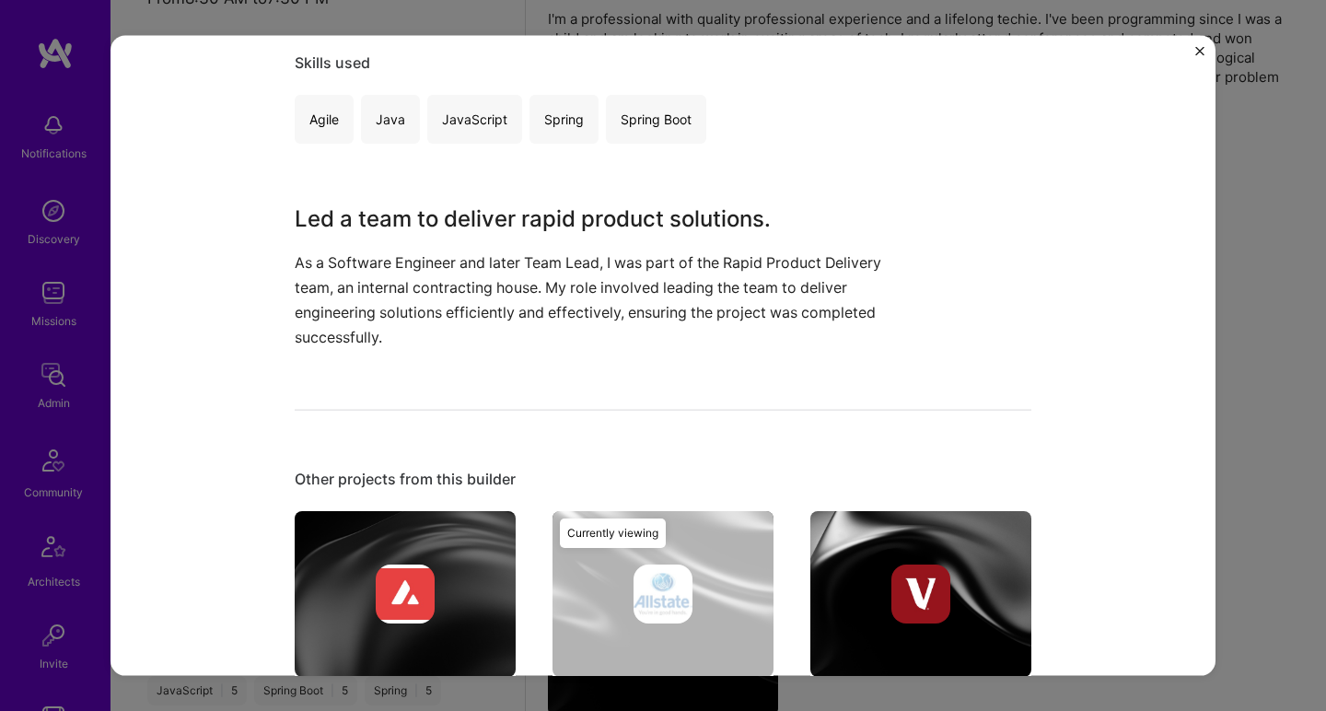
click at [525, 216] on h3 "Led a team to deliver rapid product solutions." at bounding box center [594, 218] width 599 height 33
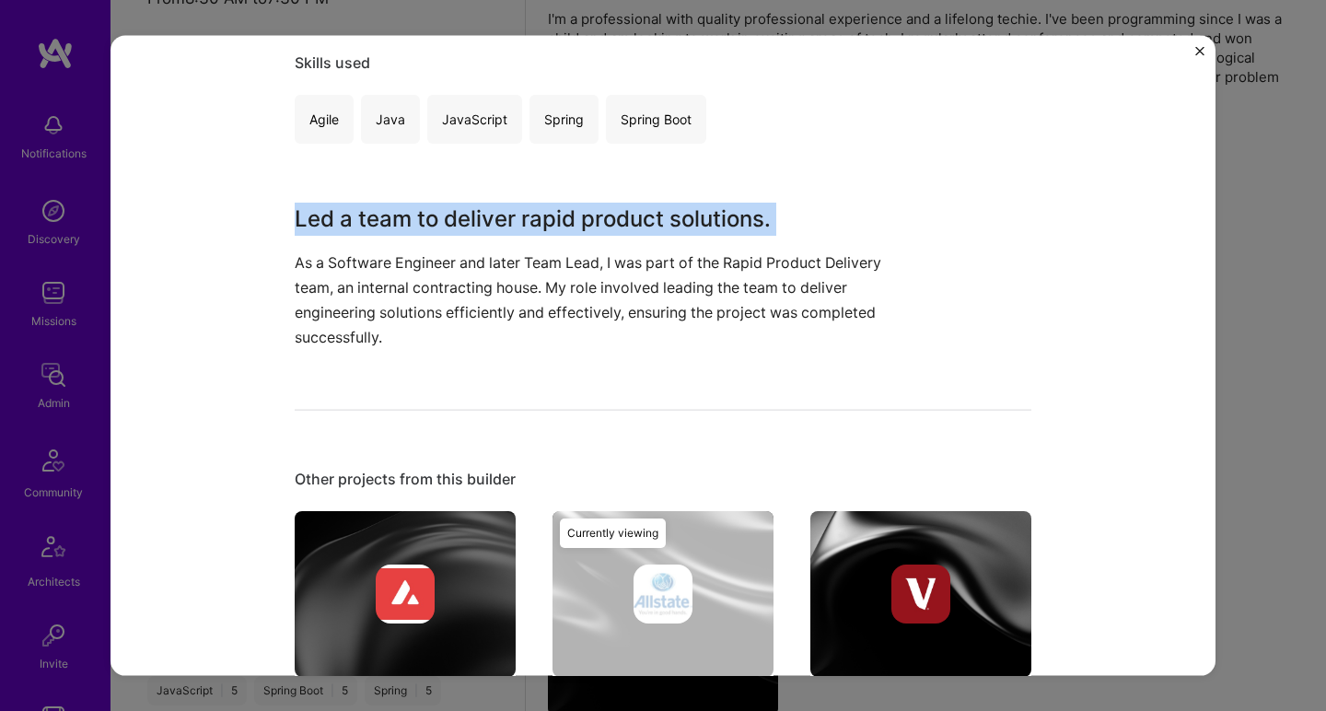
click at [525, 216] on h3 "Led a team to deliver rapid product solutions." at bounding box center [594, 218] width 599 height 33
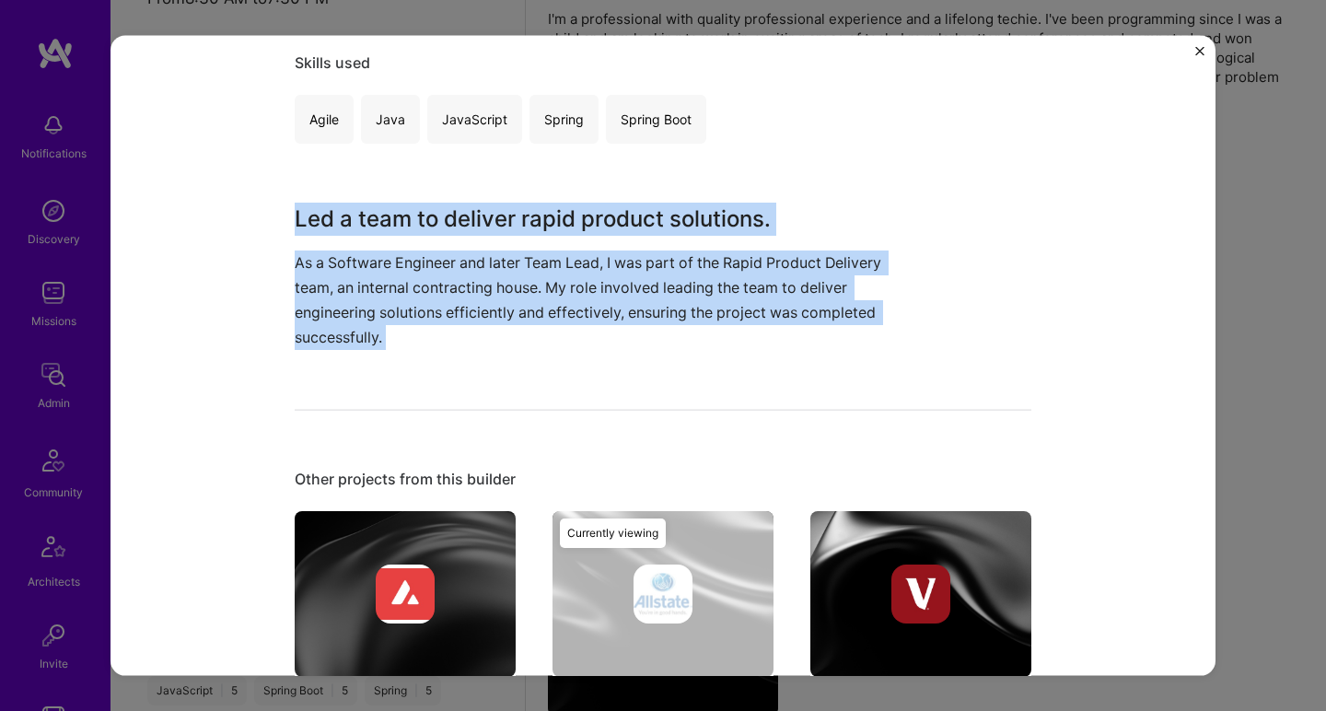
click at [506, 350] on div "Rapid Product Delivery Leadership Allstate Enterprise Software, Consulting Role…" at bounding box center [663, 266] width 737 height 1102
click at [506, 349] on div "Rapid Product Delivery Leadership Allstate Enterprise Software, Consulting Role…" at bounding box center [663, 266] width 737 height 1102
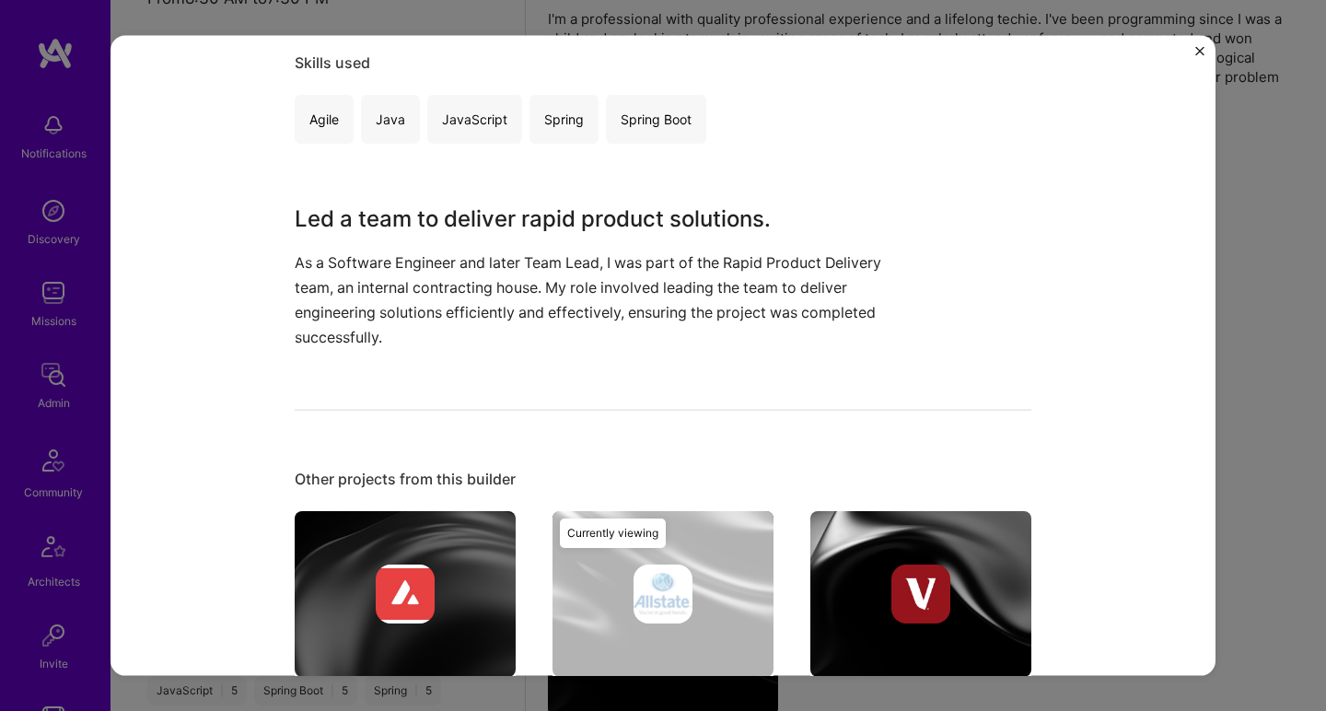
click at [506, 349] on div "Rapid Product Delivery Leadership Allstate Enterprise Software, Consulting Role…" at bounding box center [663, 266] width 737 height 1102
click at [511, 229] on h3 "Led a team to deliver rapid product solutions." at bounding box center [594, 218] width 599 height 33
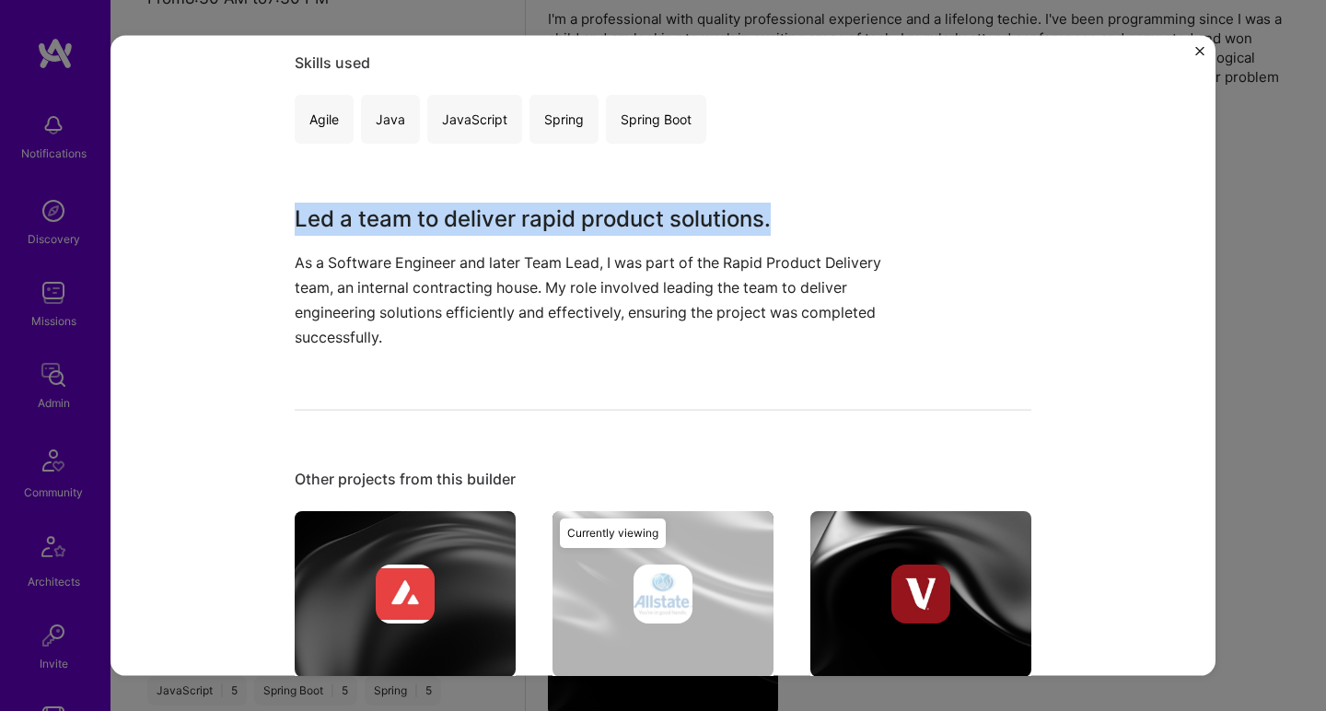
click at [511, 229] on h3 "Led a team to deliver rapid product solutions." at bounding box center [594, 218] width 599 height 33
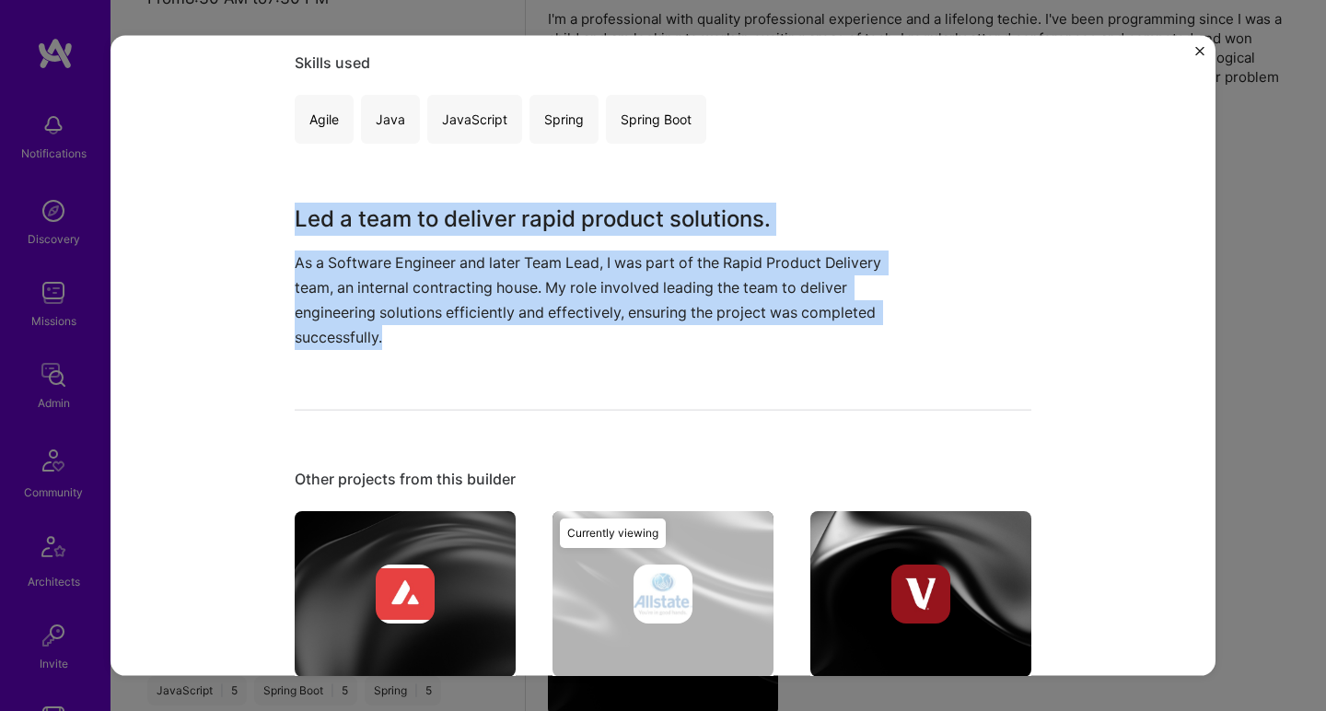
click at [487, 269] on p "As a Software Engineer and later Team Lead, I was part of the Rapid Product Del…" at bounding box center [594, 300] width 599 height 100
click at [487, 268] on p "As a Software Engineer and later Team Lead, I was part of the Rapid Product Del…" at bounding box center [594, 300] width 599 height 100
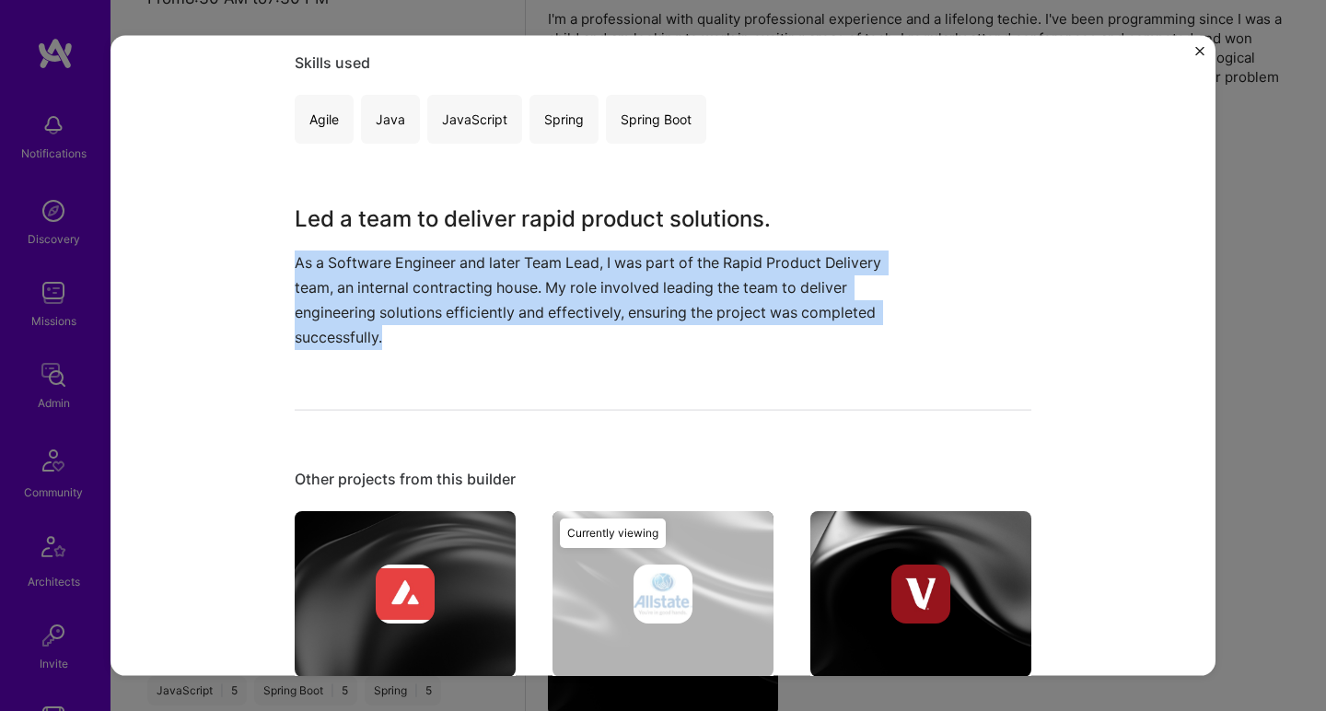
click at [487, 267] on p "As a Software Engineer and later Team Lead, I was part of the Rapid Product Del…" at bounding box center [594, 300] width 599 height 100
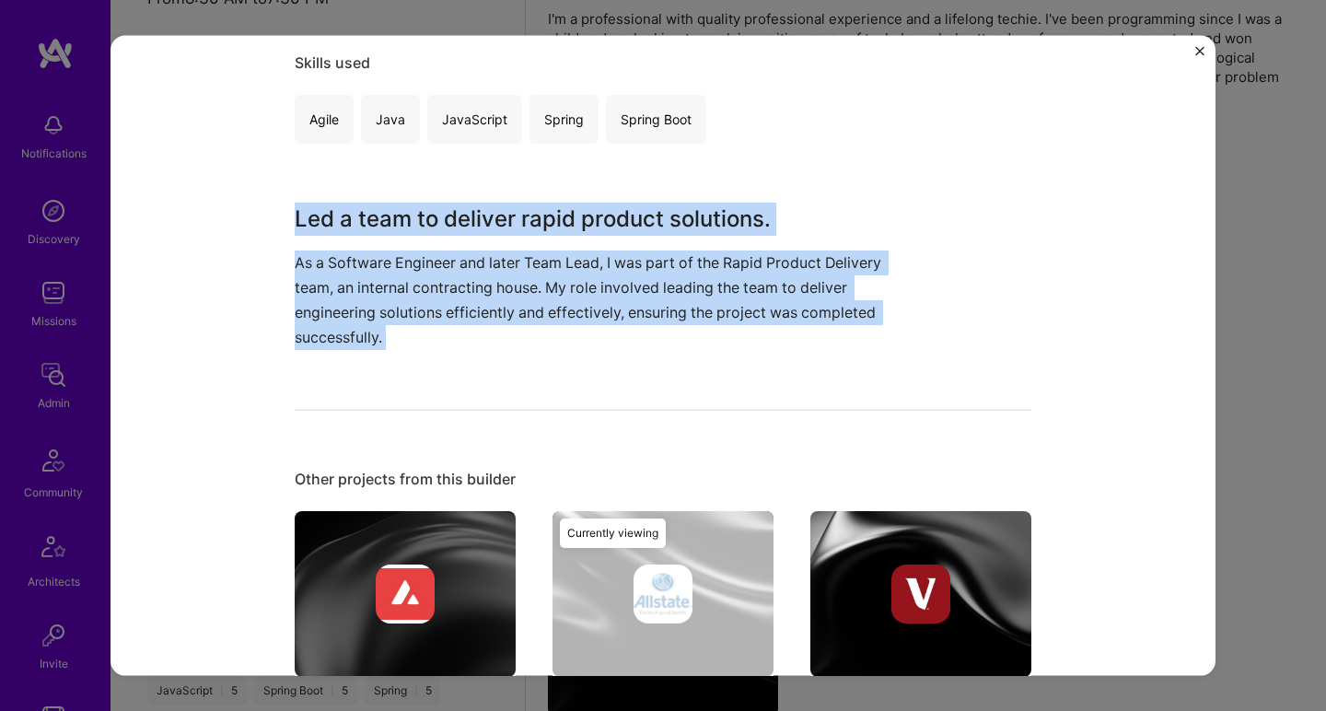
click at [499, 232] on h3 "Led a team to deliver rapid product solutions." at bounding box center [594, 218] width 599 height 33
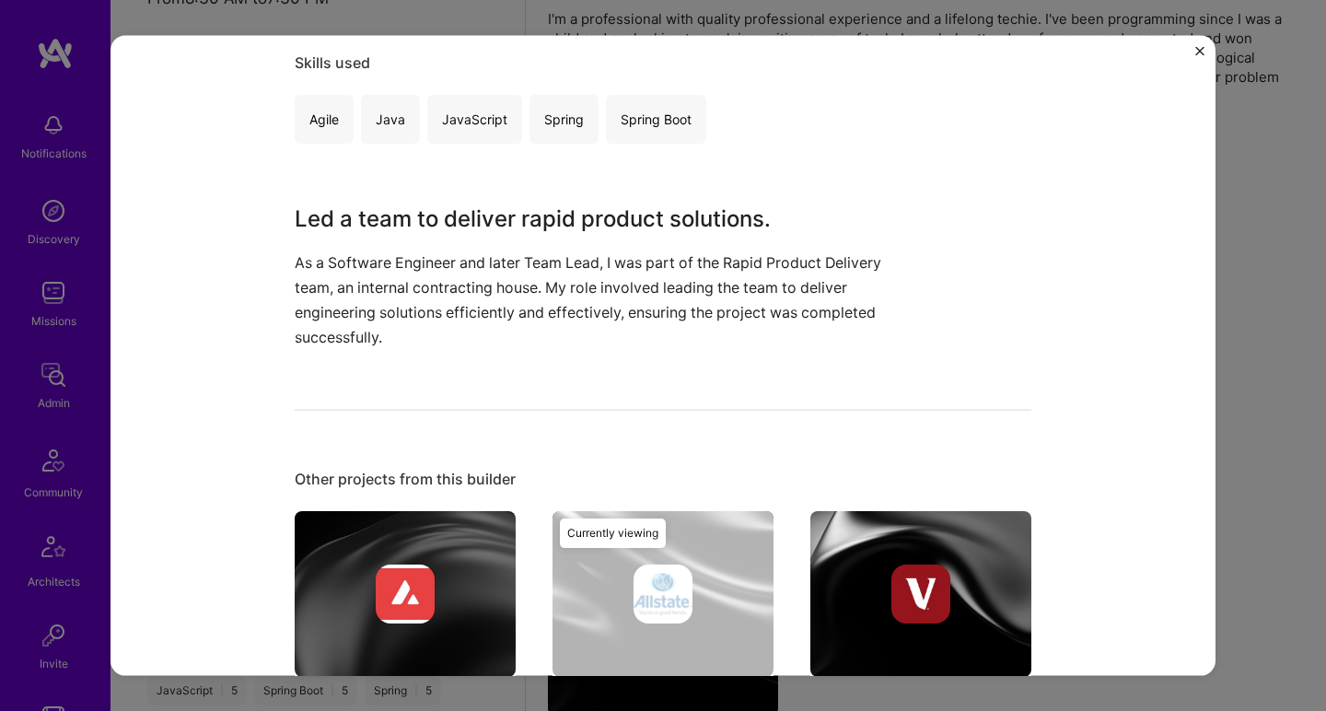
click at [499, 232] on h3 "Led a team to deliver rapid product solutions." at bounding box center [594, 218] width 599 height 33
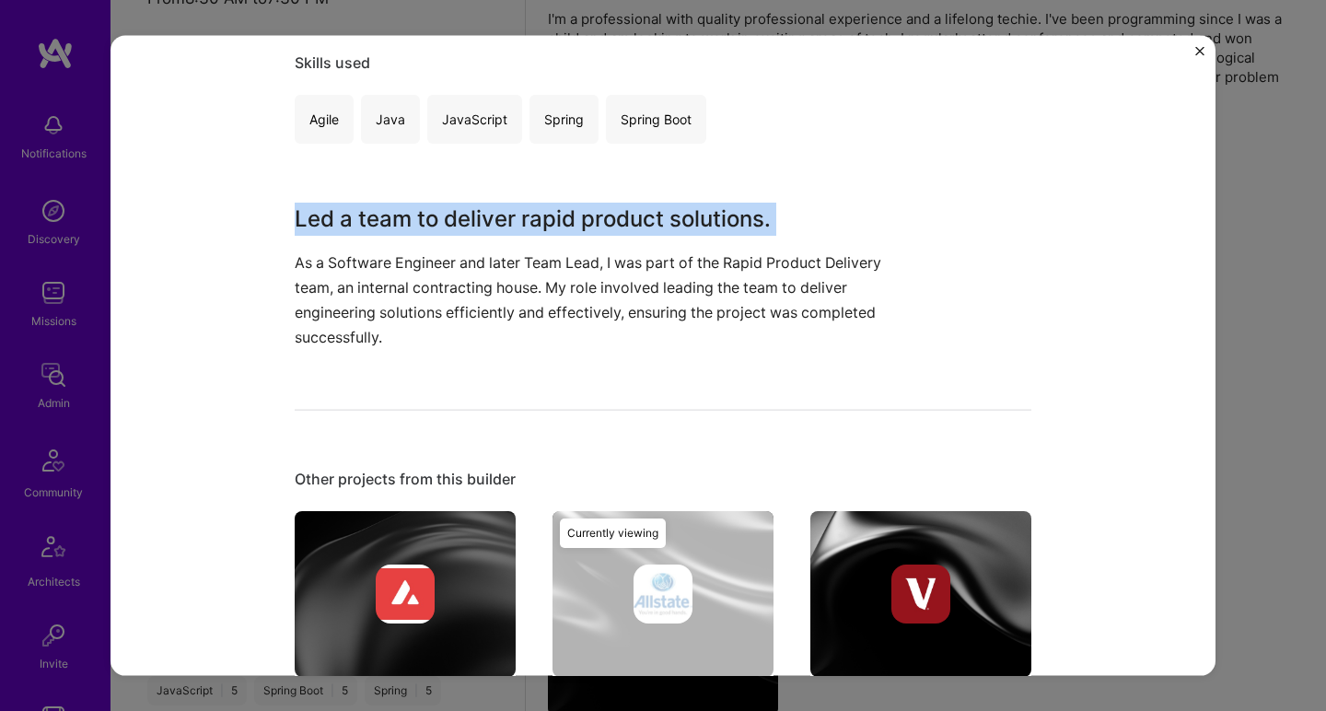
click at [499, 232] on h3 "Led a team to deliver rapid product solutions." at bounding box center [594, 218] width 599 height 33
click at [496, 252] on p "As a Software Engineer and later Team Lead, I was part of the Rapid Product Del…" at bounding box center [594, 300] width 599 height 100
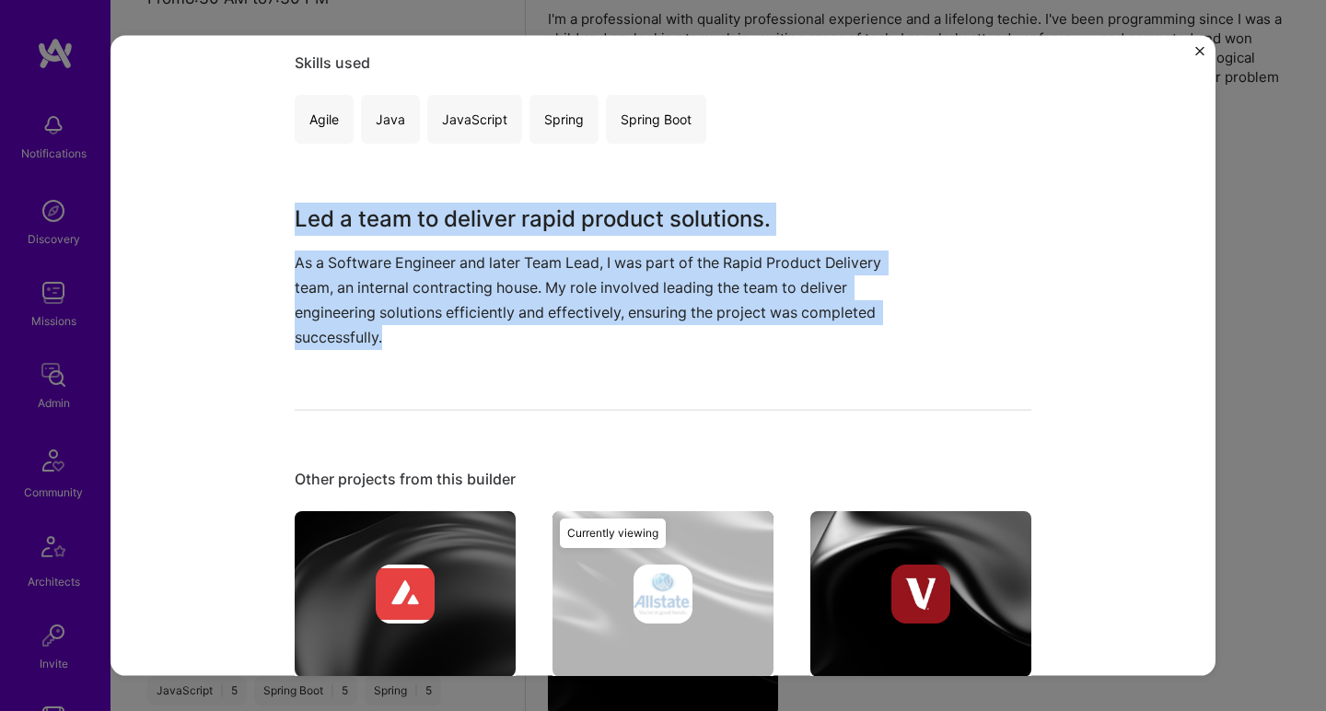
click at [496, 252] on p "As a Software Engineer and later Team Lead, I was part of the Rapid Product Del…" at bounding box center [594, 300] width 599 height 100
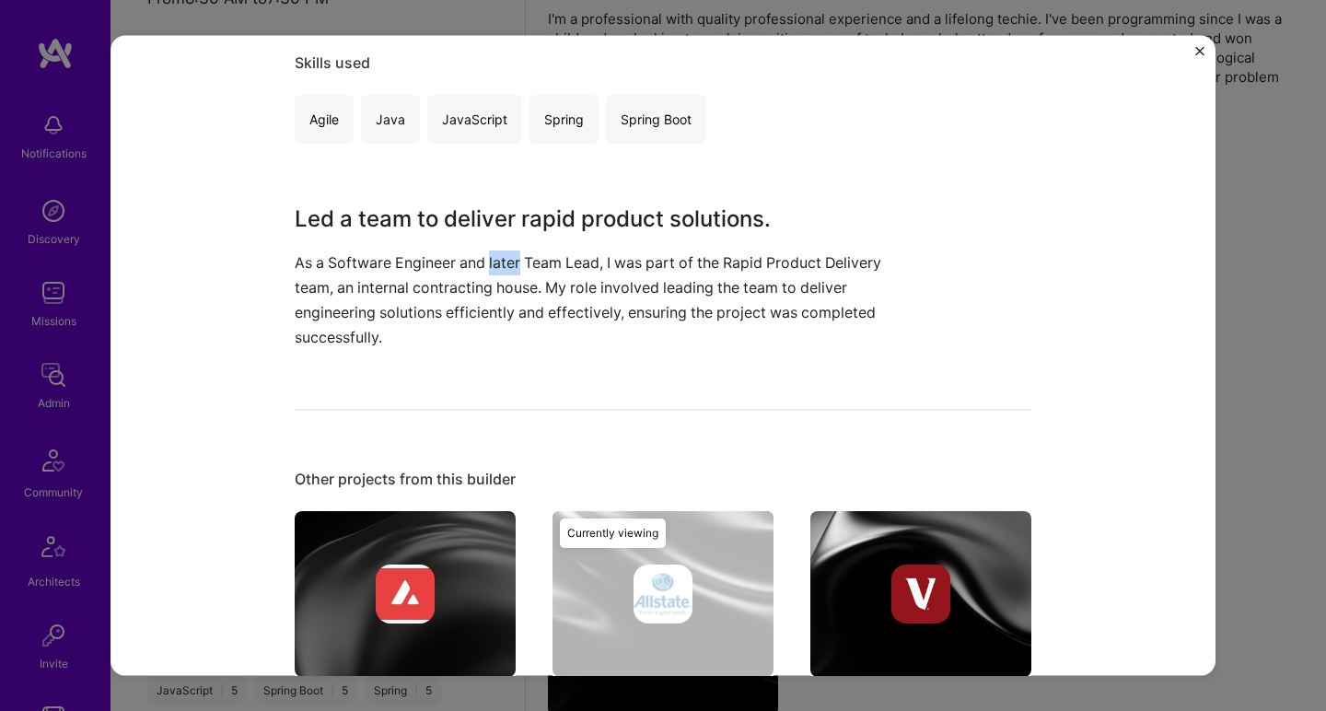
click at [496, 252] on p "As a Software Engineer and later Team Lead, I was part of the Rapid Product Del…" at bounding box center [594, 300] width 599 height 100
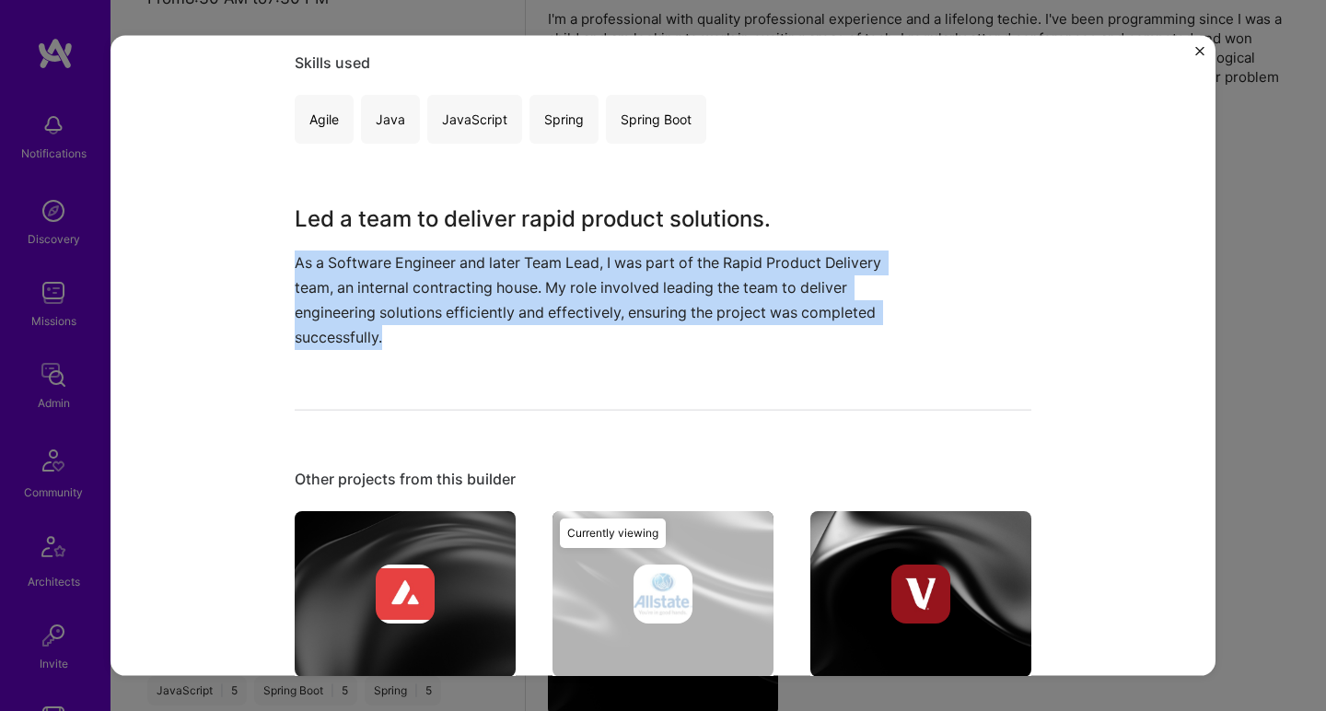
click at [496, 252] on p "As a Software Engineer and later Team Lead, I was part of the Rapid Product Del…" at bounding box center [594, 300] width 599 height 100
click at [506, 209] on h3 "Led a team to deliver rapid product solutions." at bounding box center [594, 218] width 599 height 33
click at [506, 208] on h3 "Led a team to deliver rapid product solutions." at bounding box center [594, 218] width 599 height 33
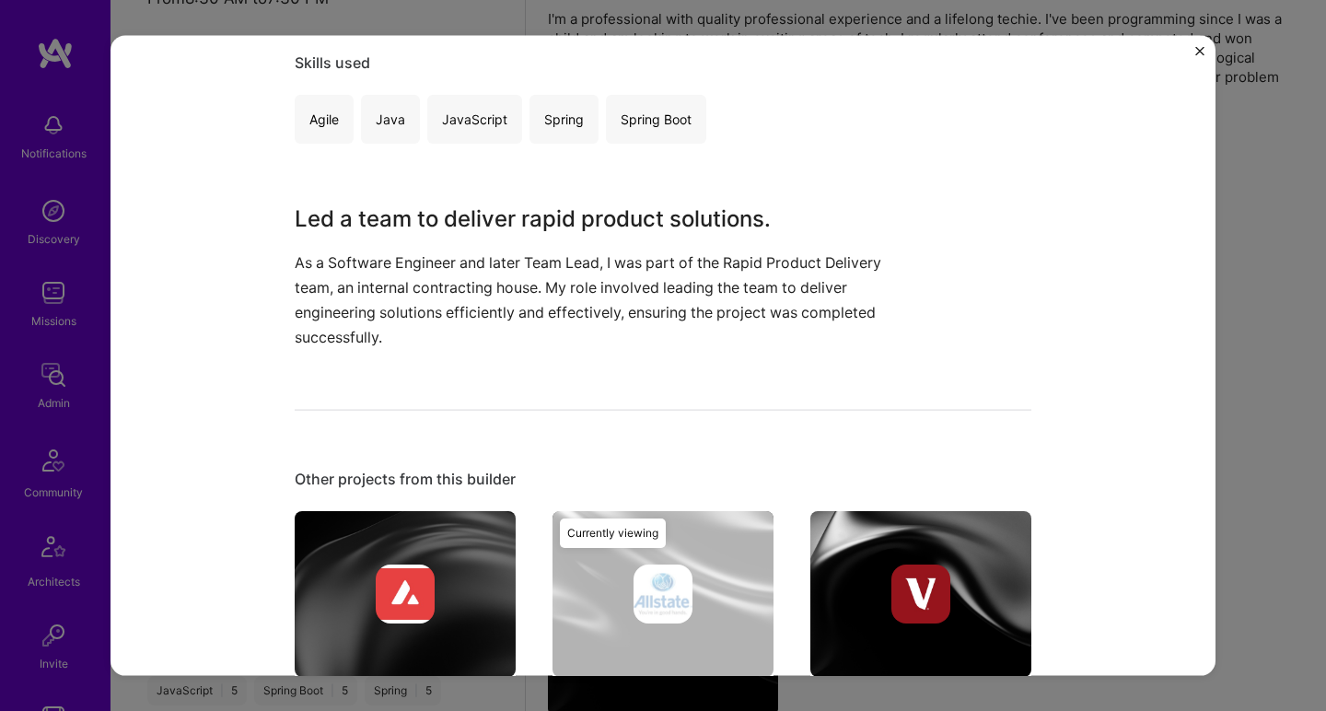
click at [506, 208] on h3 "Led a team to deliver rapid product solutions." at bounding box center [594, 218] width 599 height 33
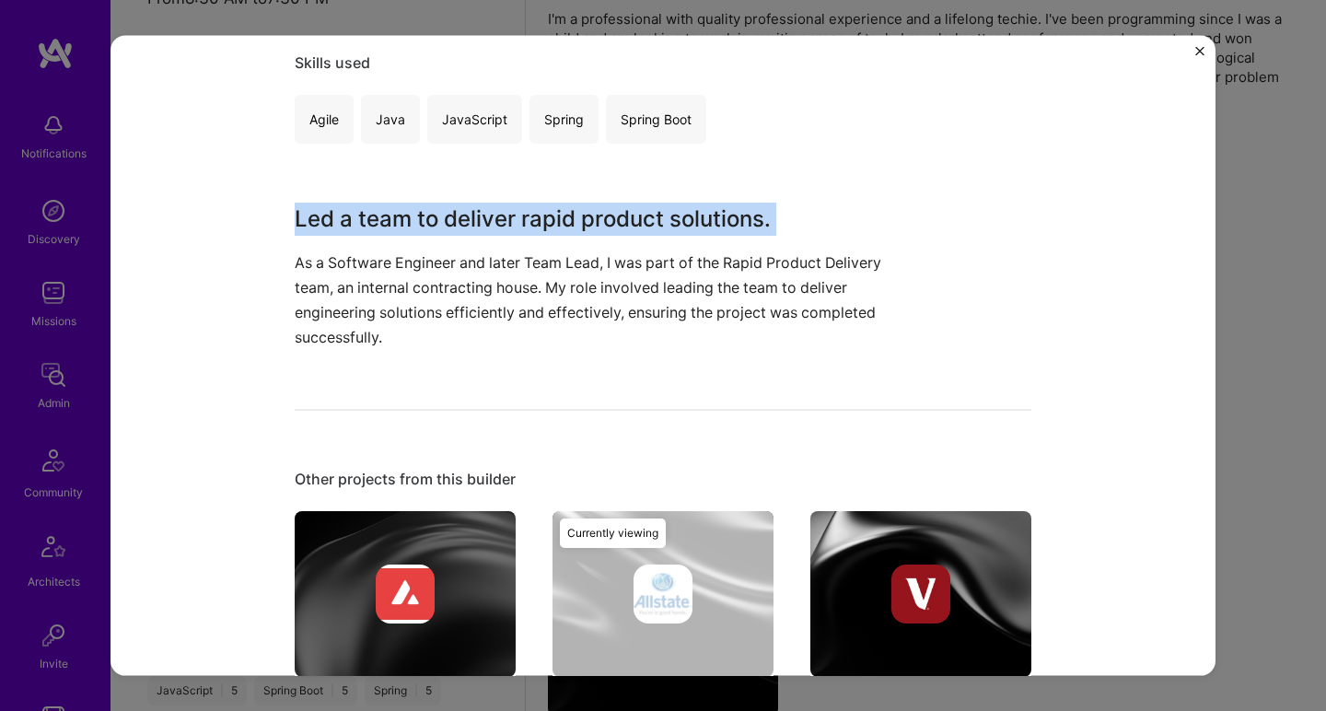
click at [506, 208] on h3 "Led a team to deliver rapid product solutions." at bounding box center [594, 218] width 599 height 33
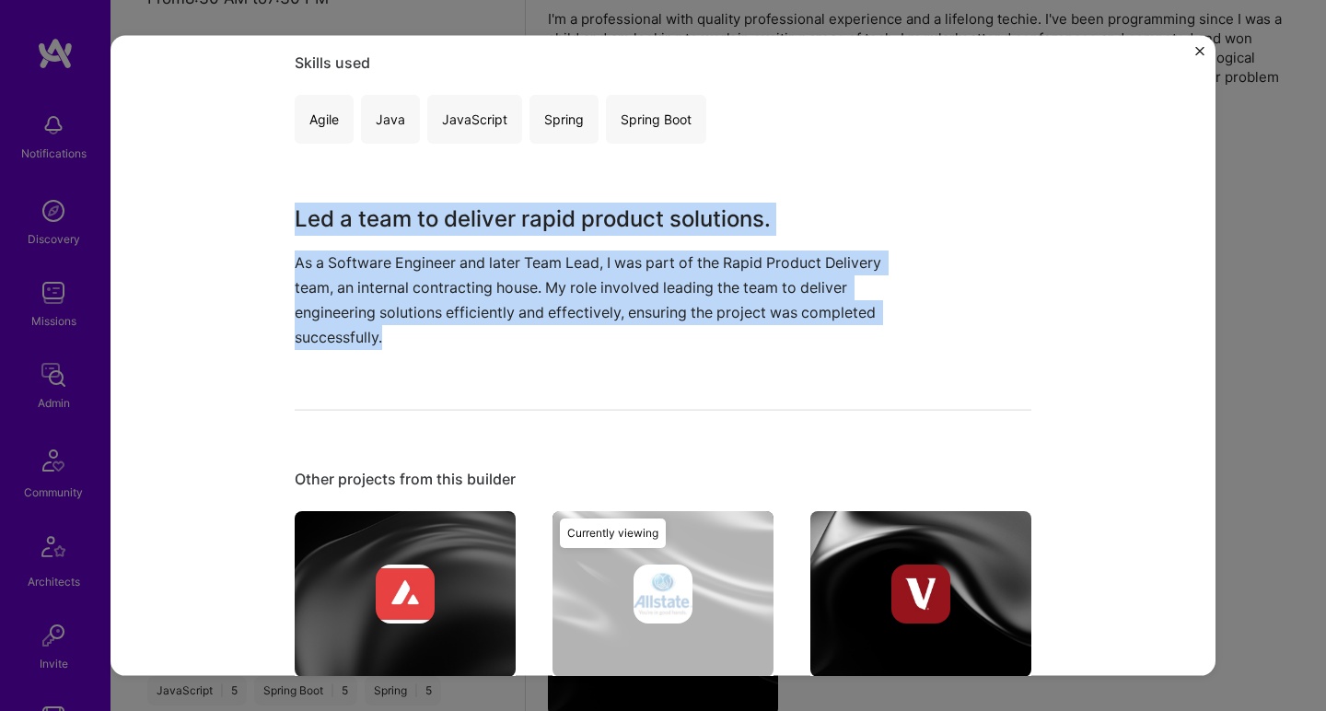
click at [427, 278] on p "As a Software Engineer and later Team Lead, I was part of the Rapid Product Del…" at bounding box center [594, 300] width 599 height 100
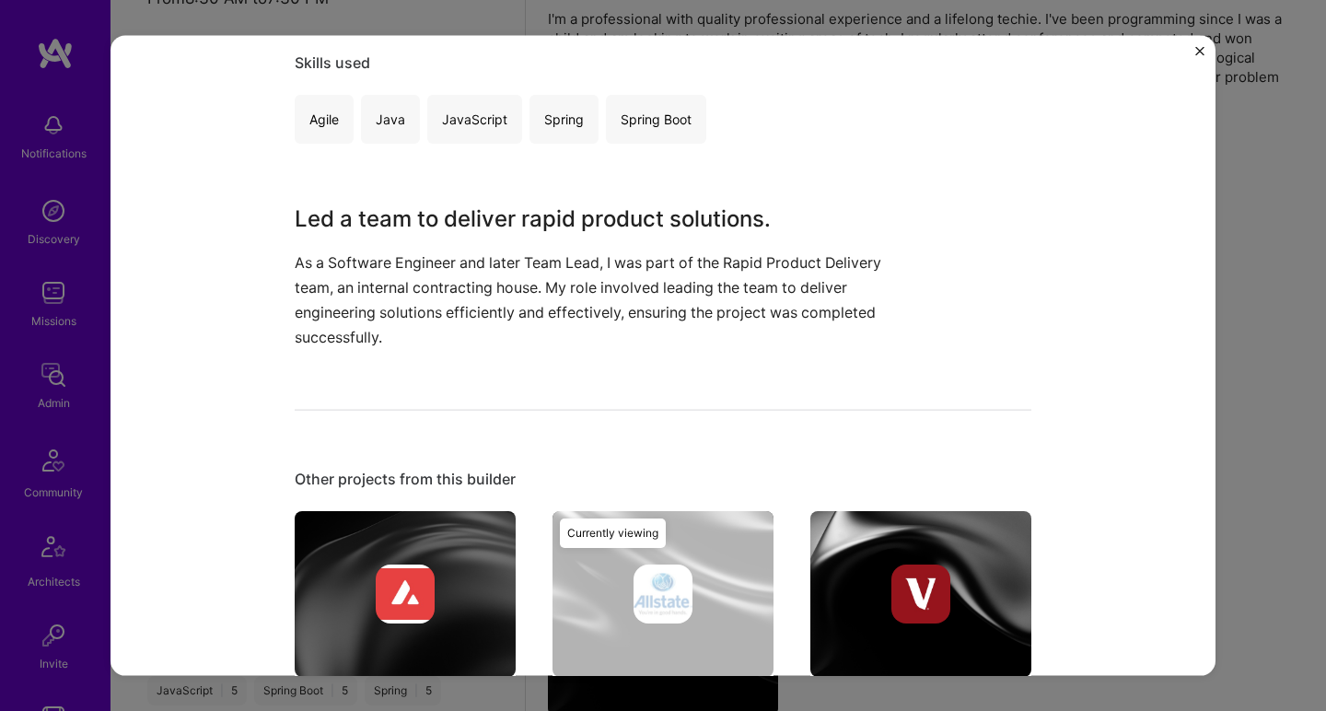
click at [427, 278] on p "As a Software Engineer and later Team Lead, I was part of the Rapid Product Del…" at bounding box center [594, 300] width 599 height 100
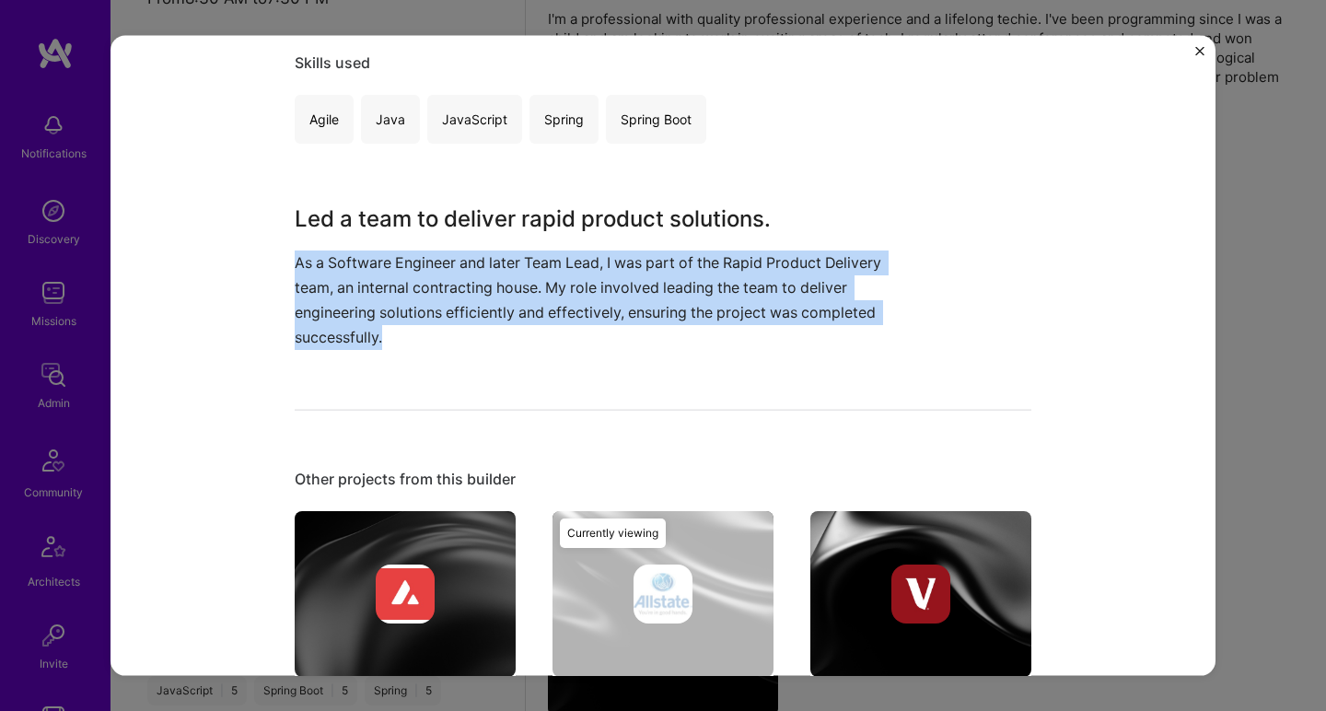
drag, startPoint x: 427, startPoint y: 278, endPoint x: 444, endPoint y: 250, distance: 32.2
click at [427, 278] on p "As a Software Engineer and later Team Lead, I was part of the Rapid Product Del…" at bounding box center [594, 300] width 599 height 100
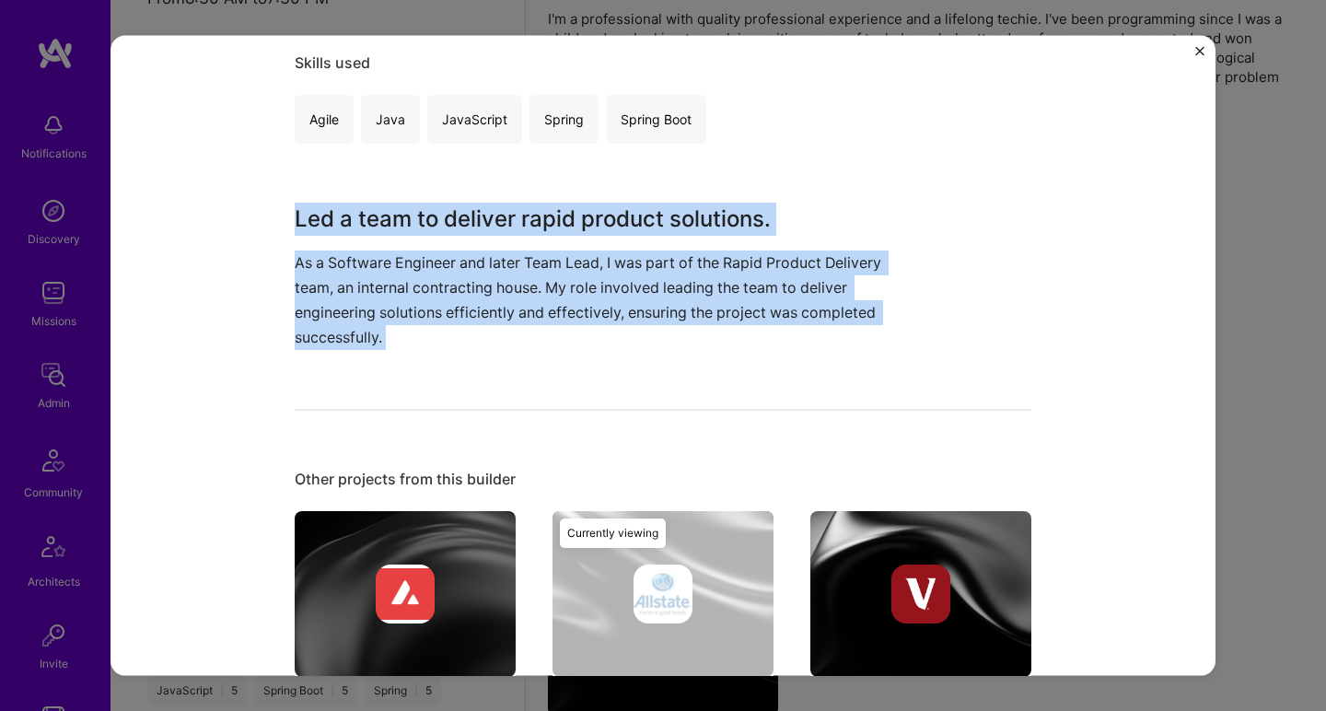
click at [453, 223] on h3 "Led a team to deliver rapid product solutions." at bounding box center [594, 218] width 599 height 33
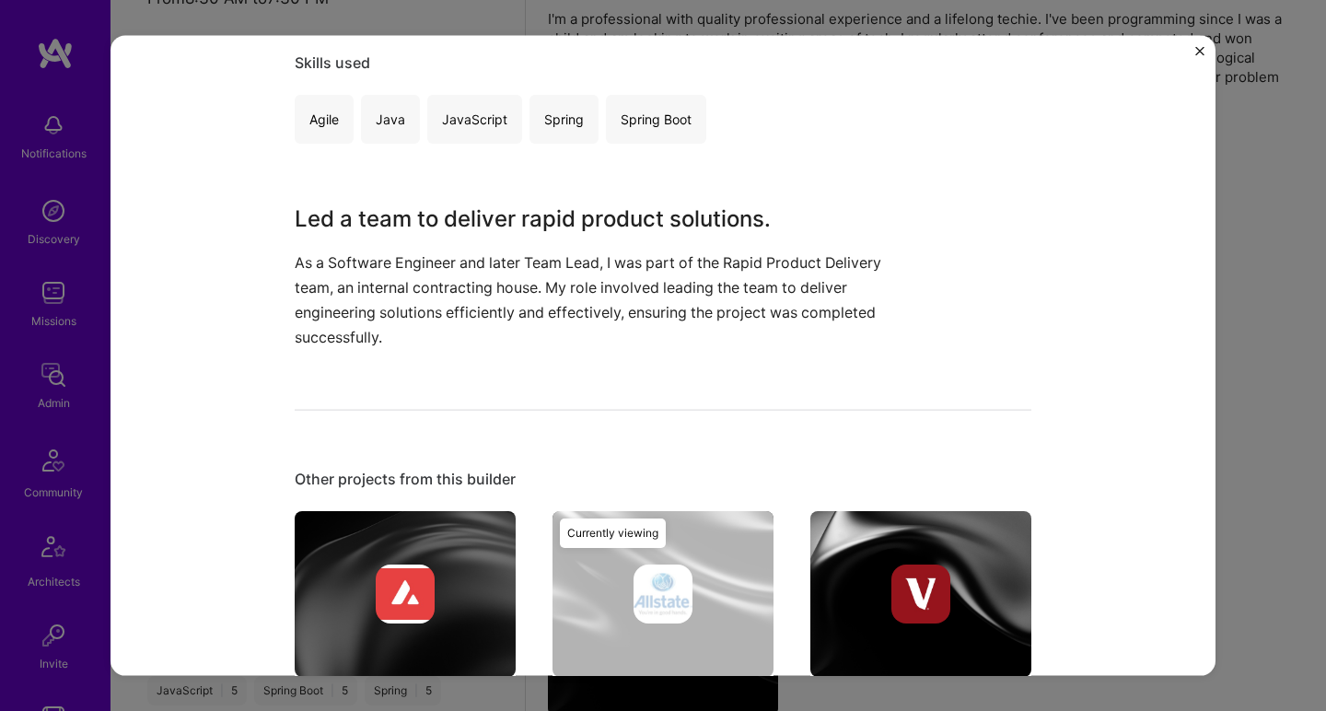
click at [453, 223] on h3 "Led a team to deliver rapid product solutions." at bounding box center [594, 218] width 599 height 33
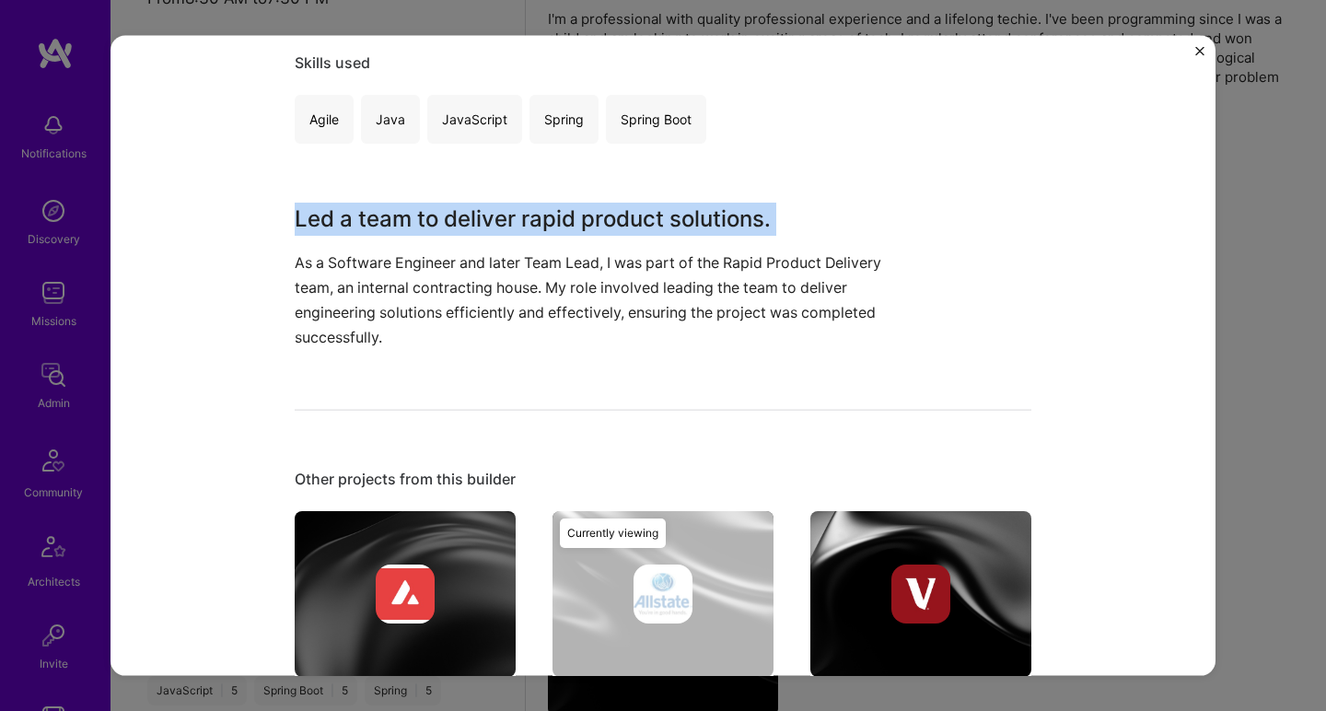
click at [453, 222] on h3 "Led a team to deliver rapid product solutions." at bounding box center [594, 218] width 599 height 33
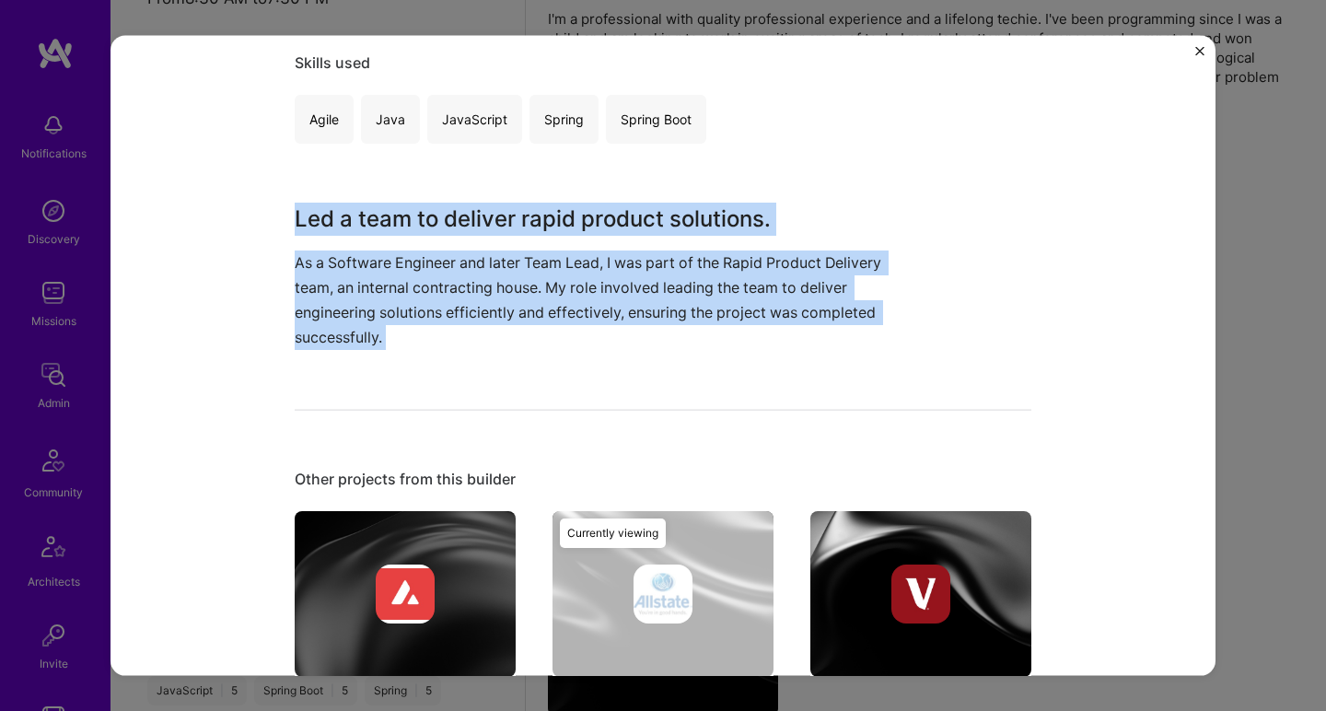
click at [402, 367] on div "Rapid Product Delivery Leadership Allstate Enterprise Software, Consulting Role…" at bounding box center [663, 266] width 737 height 1102
click at [402, 366] on div "Rapid Product Delivery Leadership Allstate Enterprise Software, Consulting Role…" at bounding box center [663, 266] width 737 height 1102
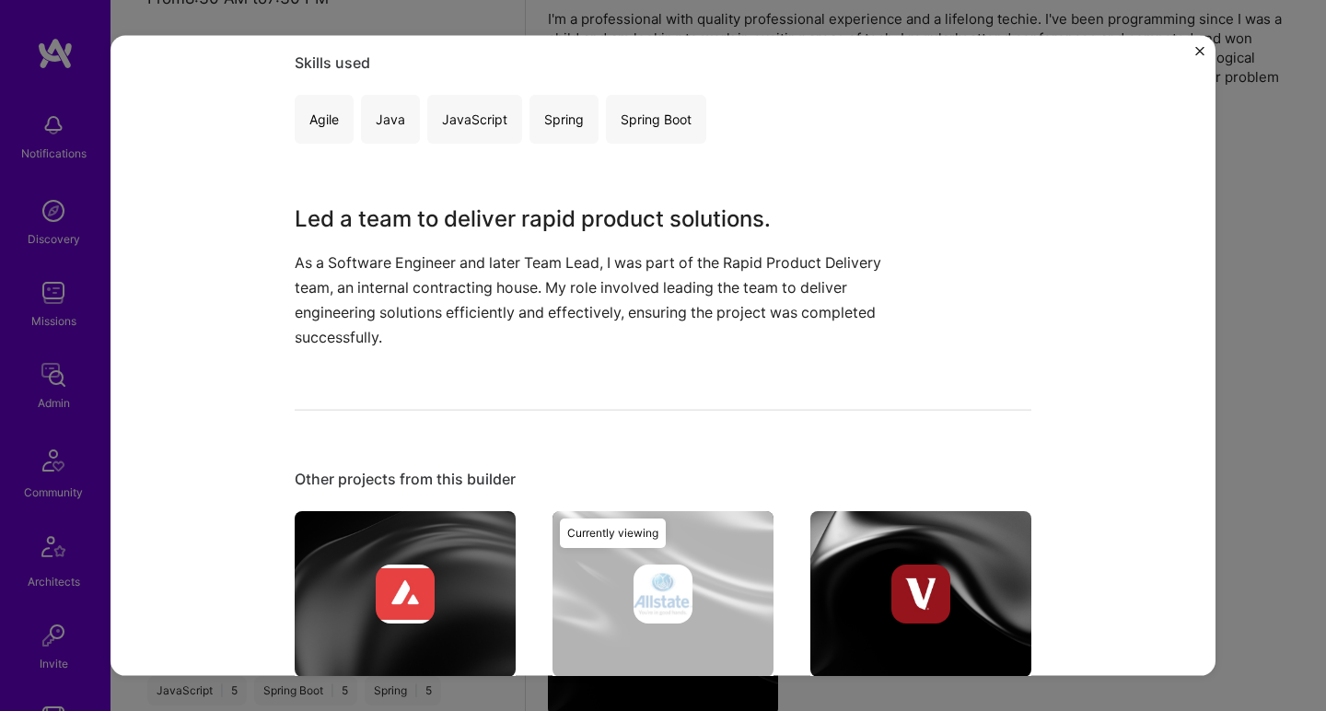
click at [402, 366] on div "Rapid Product Delivery Leadership Allstate Enterprise Software, Consulting Role…" at bounding box center [663, 266] width 737 height 1102
click at [449, 235] on div "Led a team to deliver rapid product solutions. As a Software Engineer and later…" at bounding box center [594, 276] width 599 height 148
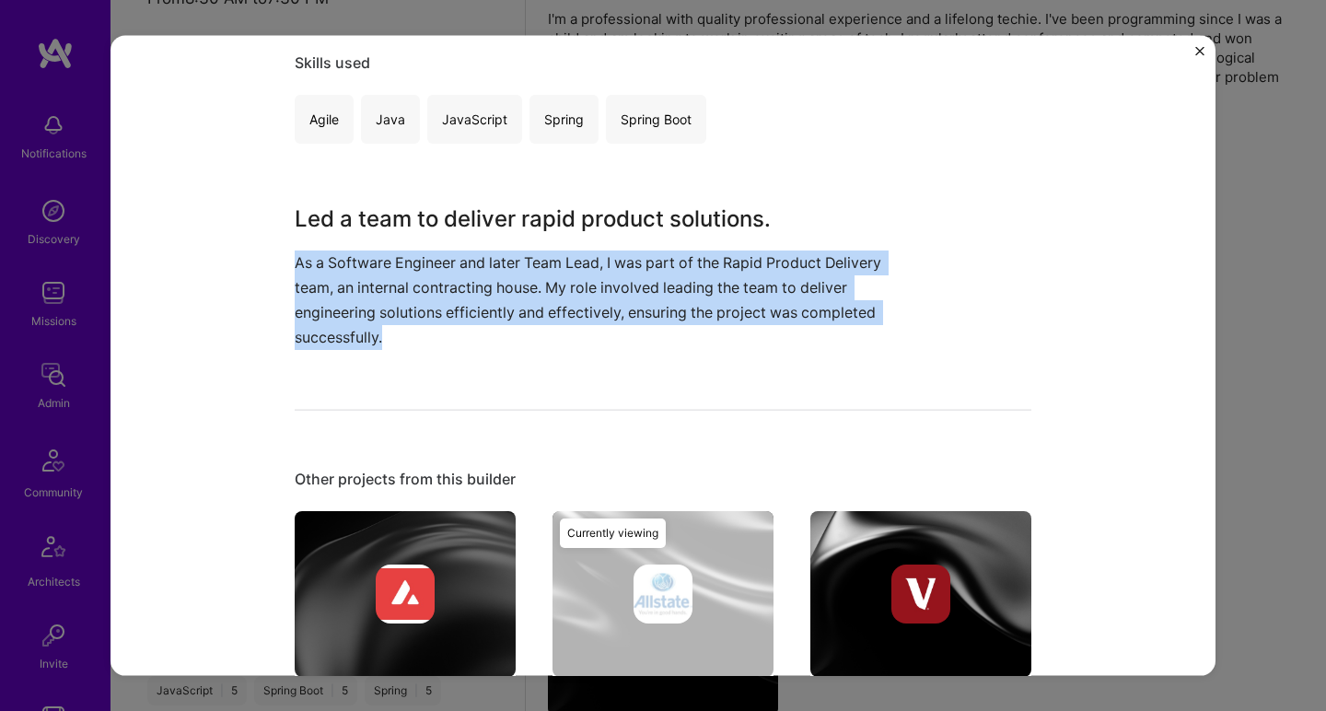
click at [449, 235] on div "Led a team to deliver rapid product solutions. As a Software Engineer and later…" at bounding box center [594, 276] width 599 height 148
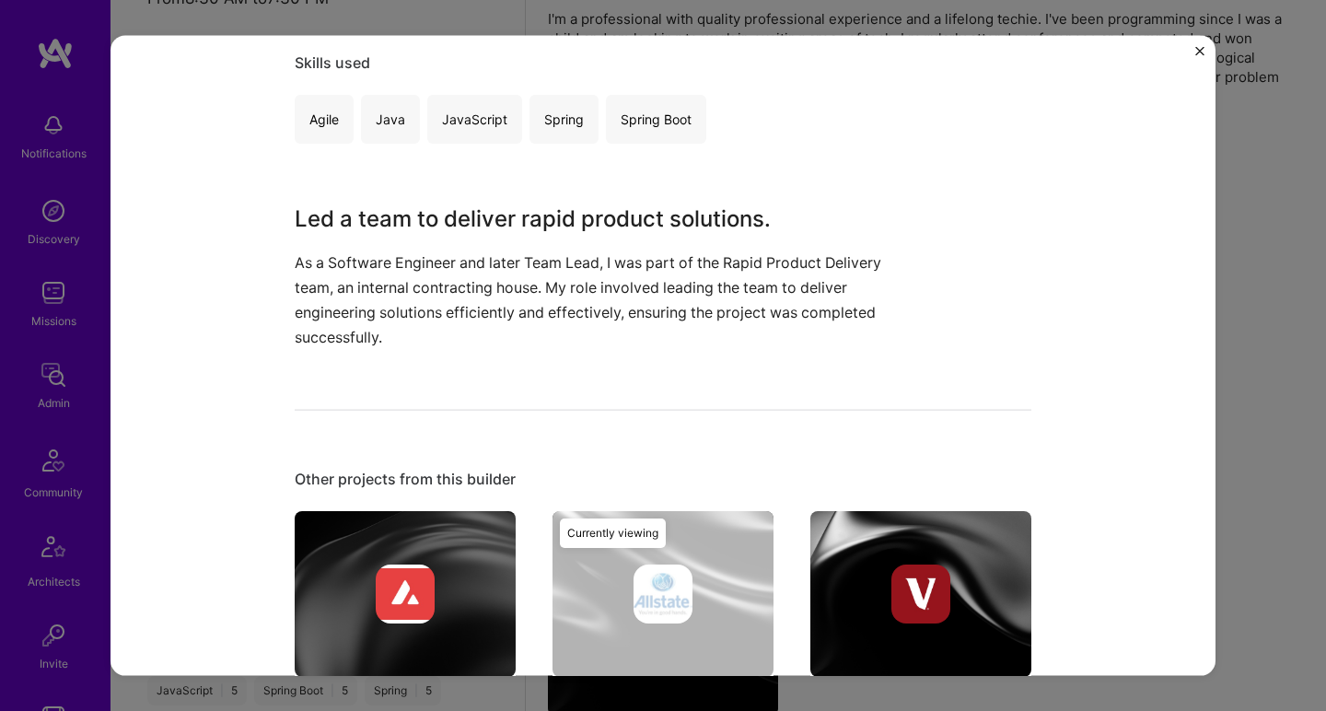
click at [457, 211] on h3 "Led a team to deliver rapid product solutions." at bounding box center [594, 218] width 599 height 33
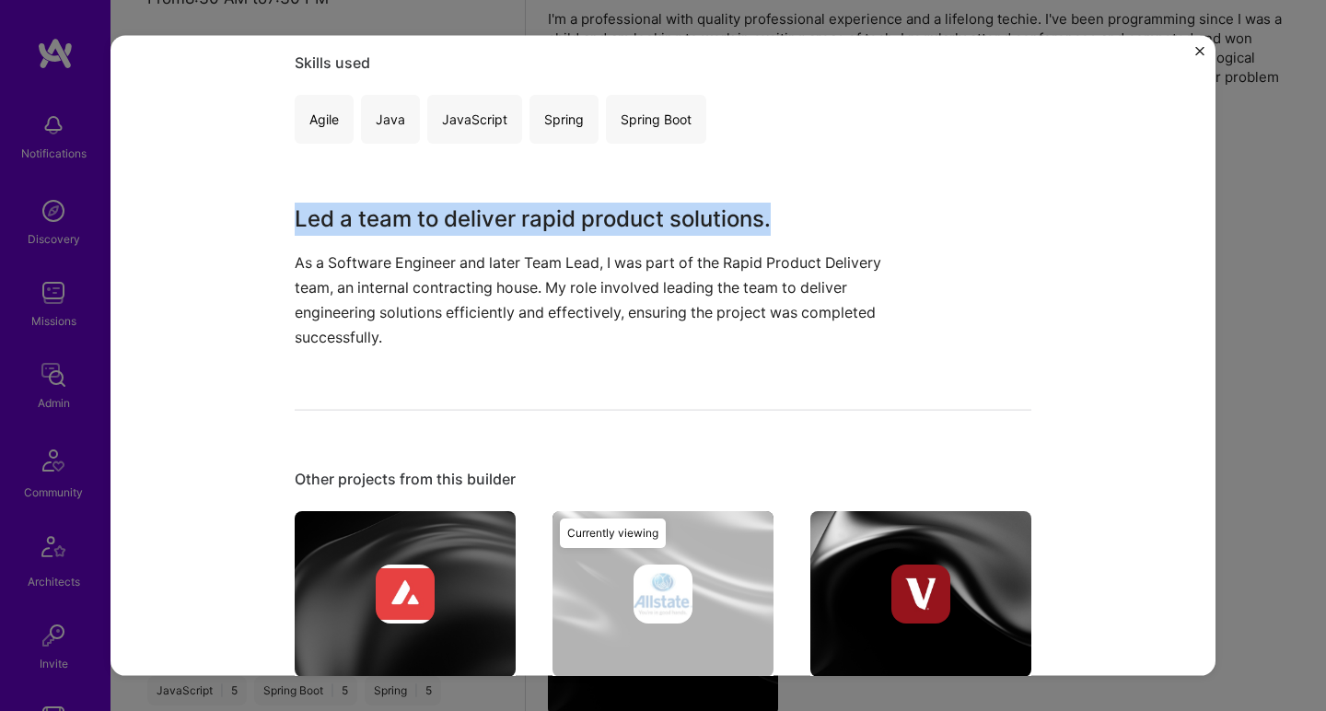
click at [457, 211] on h3 "Led a team to deliver rapid product solutions." at bounding box center [594, 218] width 599 height 33
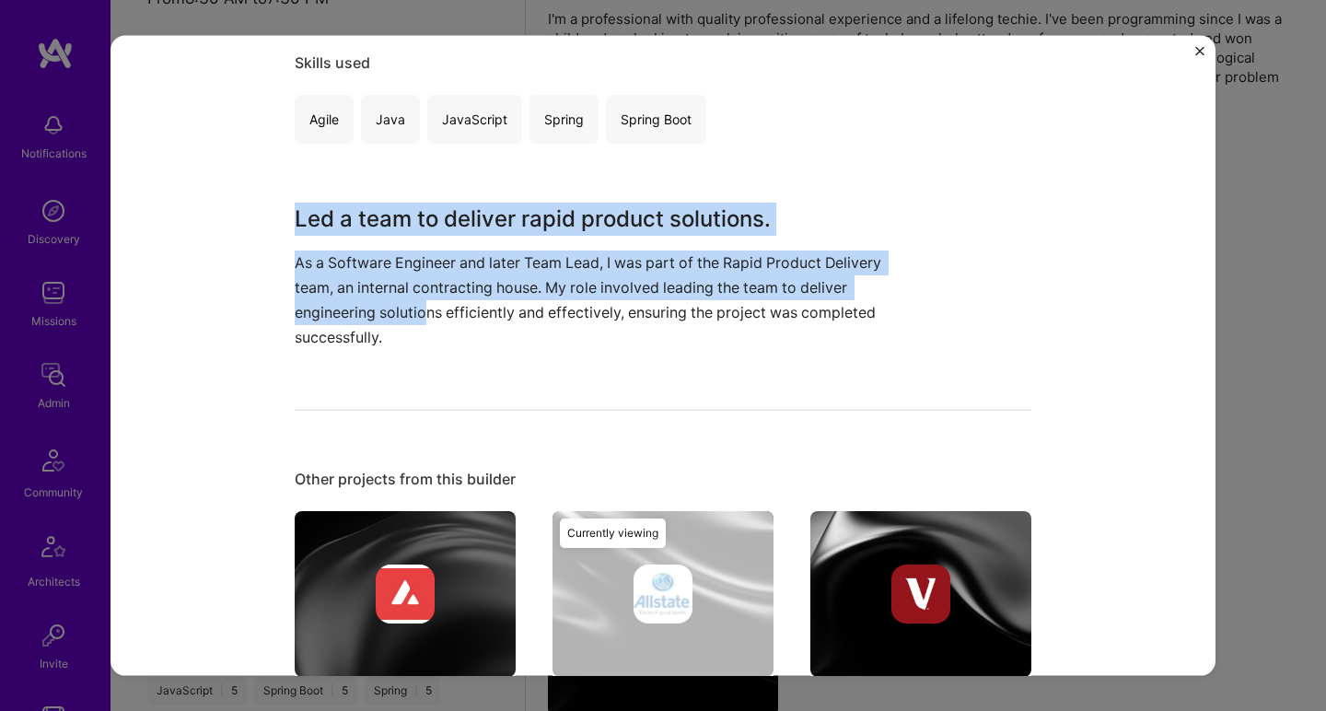
click at [419, 311] on p "As a Software Engineer and later Team Lead, I was part of the Rapid Product Del…" at bounding box center [594, 300] width 599 height 100
click at [419, 310] on p "As a Software Engineer and later Team Lead, I was part of the Rapid Product Del…" at bounding box center [594, 300] width 599 height 100
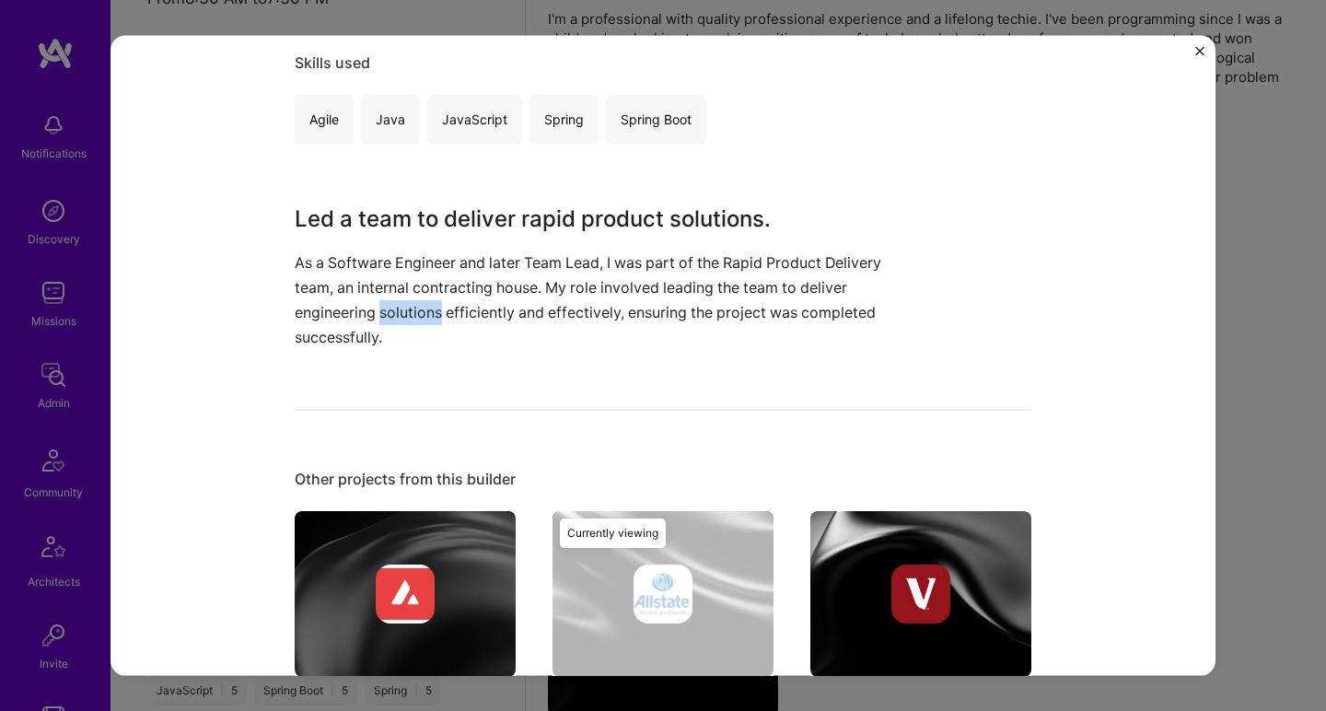
click at [419, 310] on p "As a Software Engineer and later Team Lead, I was part of the Rapid Product Del…" at bounding box center [594, 300] width 599 height 100
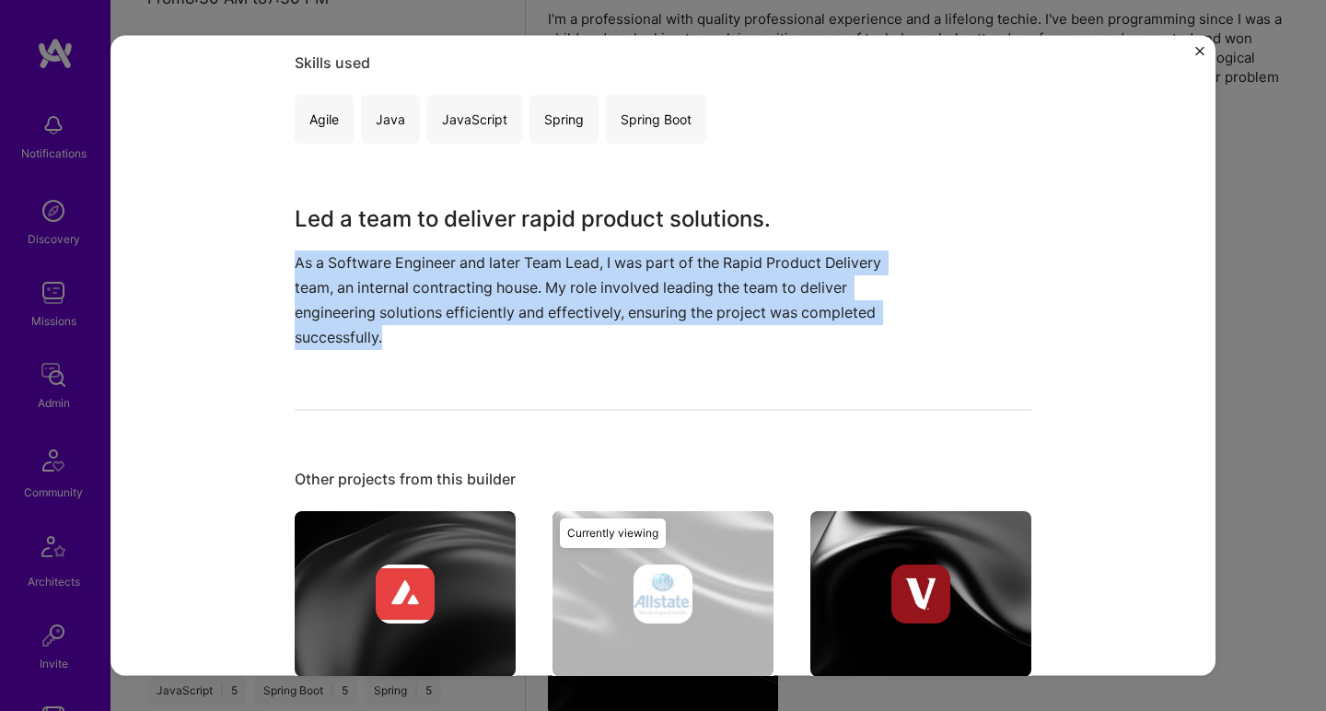
click at [419, 310] on p "As a Software Engineer and later Team Lead, I was part of the Rapid Product Del…" at bounding box center [594, 300] width 599 height 100
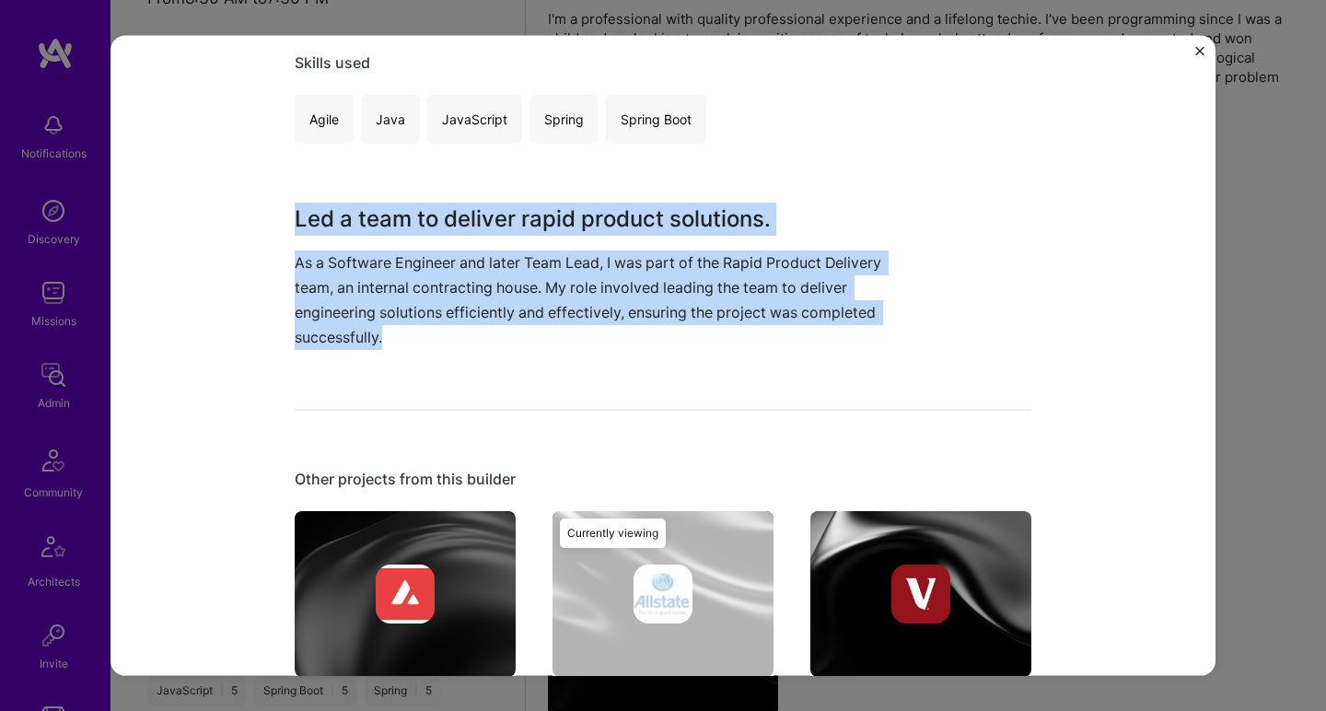
click at [459, 193] on div "Rapid Product Delivery Leadership Allstate Enterprise Software, Consulting Role…" at bounding box center [663, 266] width 737 height 1102
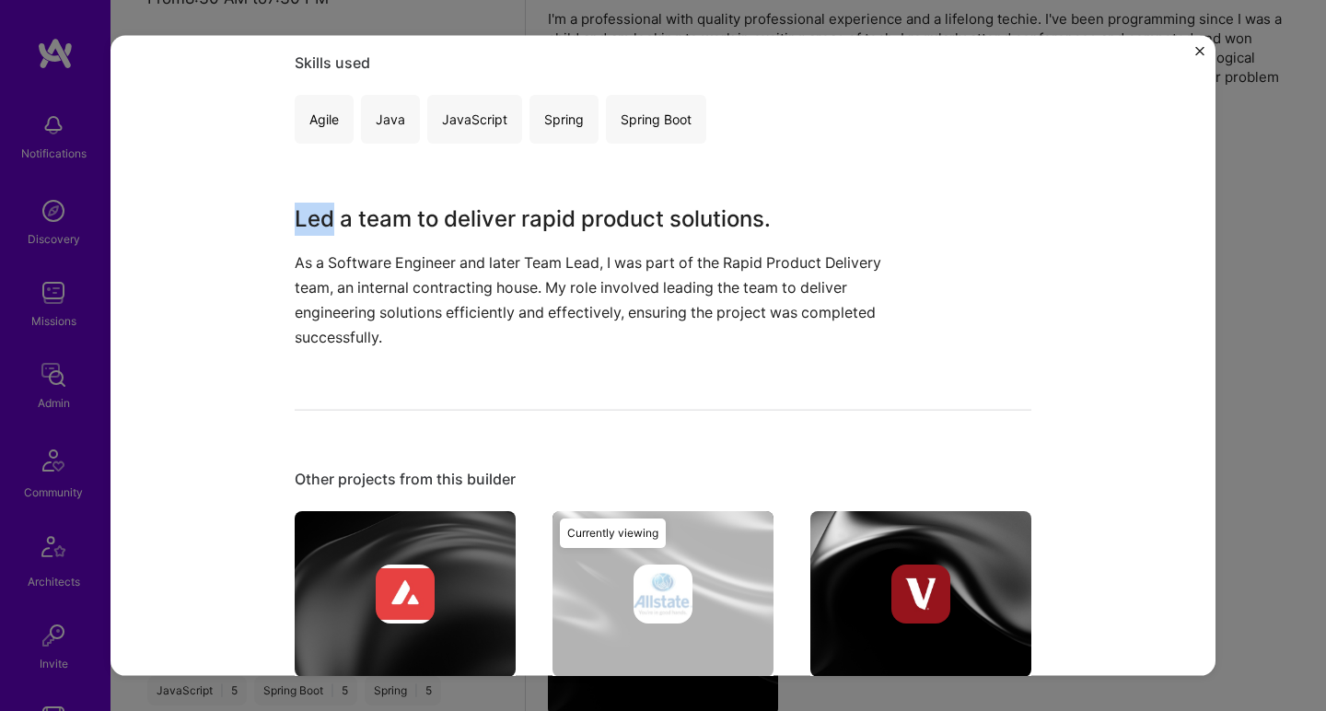
click at [459, 193] on div "Rapid Product Delivery Leadership Allstate Enterprise Software, Consulting Role…" at bounding box center [663, 266] width 737 height 1102
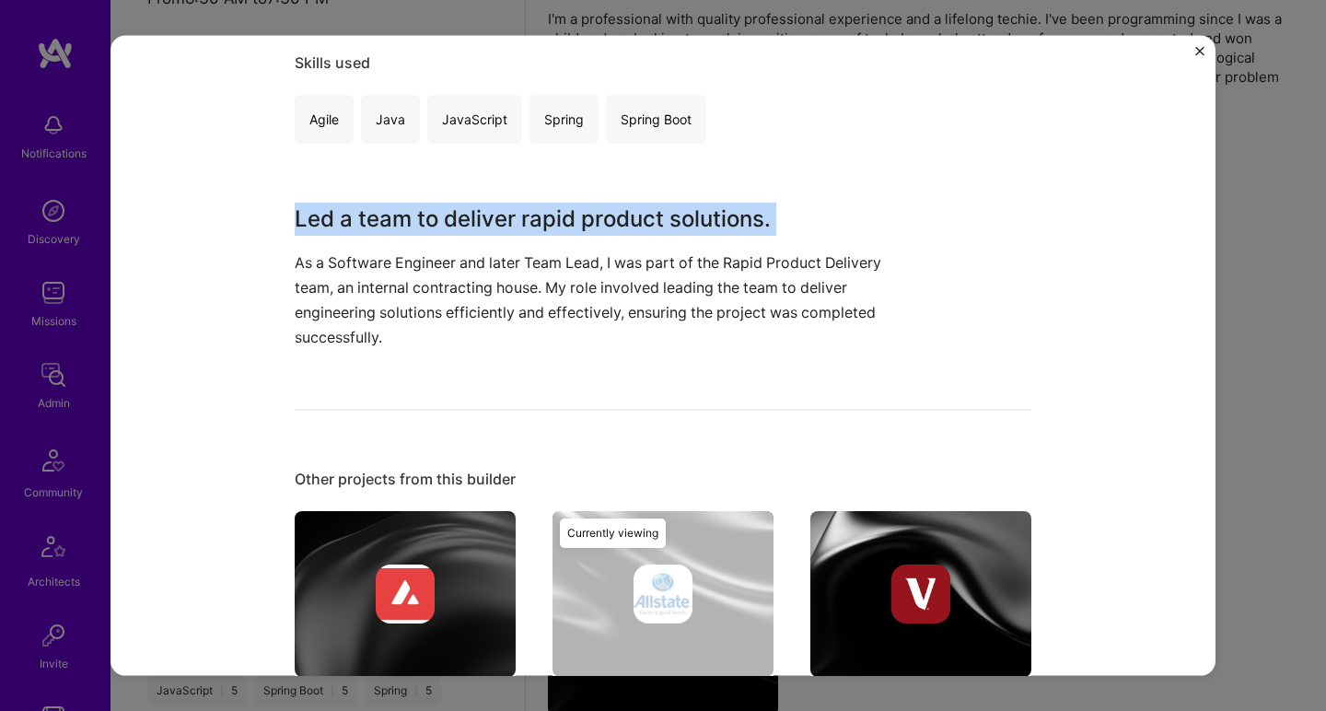
click at [459, 193] on div "Rapid Product Delivery Leadership Allstate Enterprise Software, Consulting Role…" at bounding box center [663, 266] width 737 height 1102
click at [401, 325] on p "As a Software Engineer and later Team Lead, I was part of the Rapid Product Del…" at bounding box center [594, 300] width 599 height 100
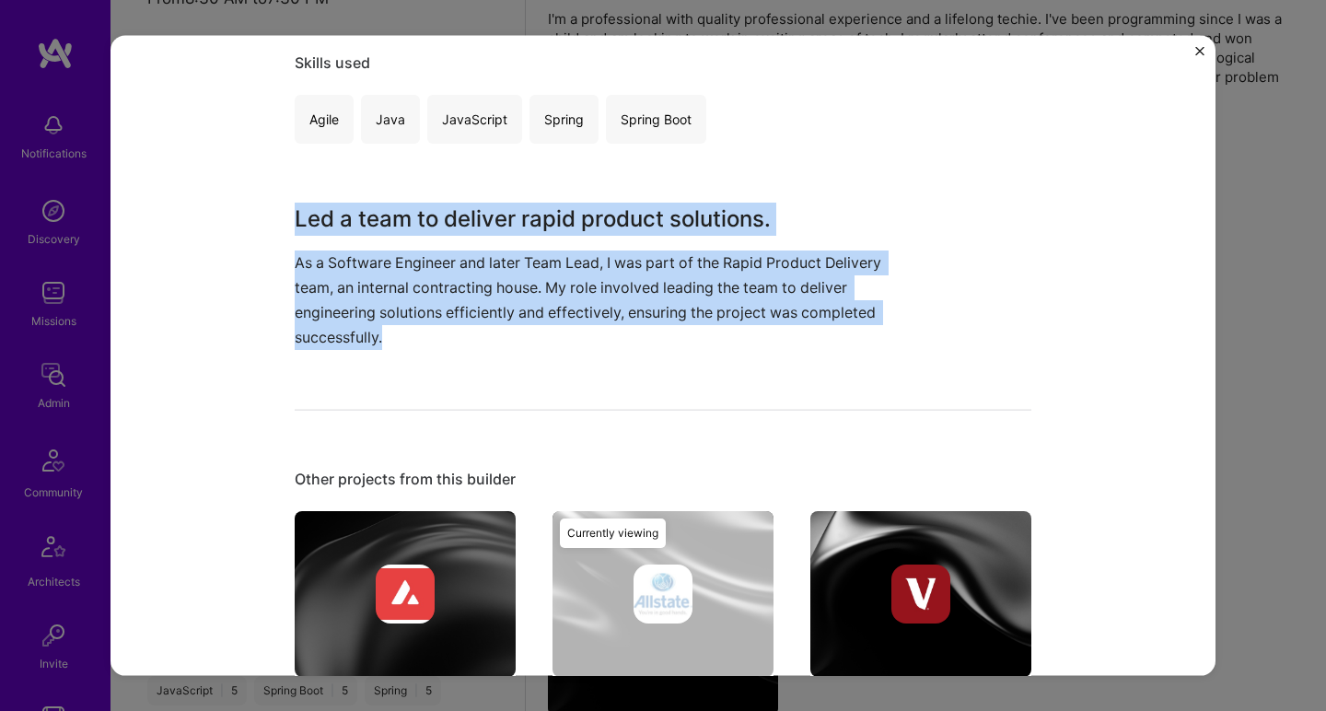
click at [401, 325] on p "As a Software Engineer and later Team Lead, I was part of the Rapid Product Del…" at bounding box center [594, 300] width 599 height 100
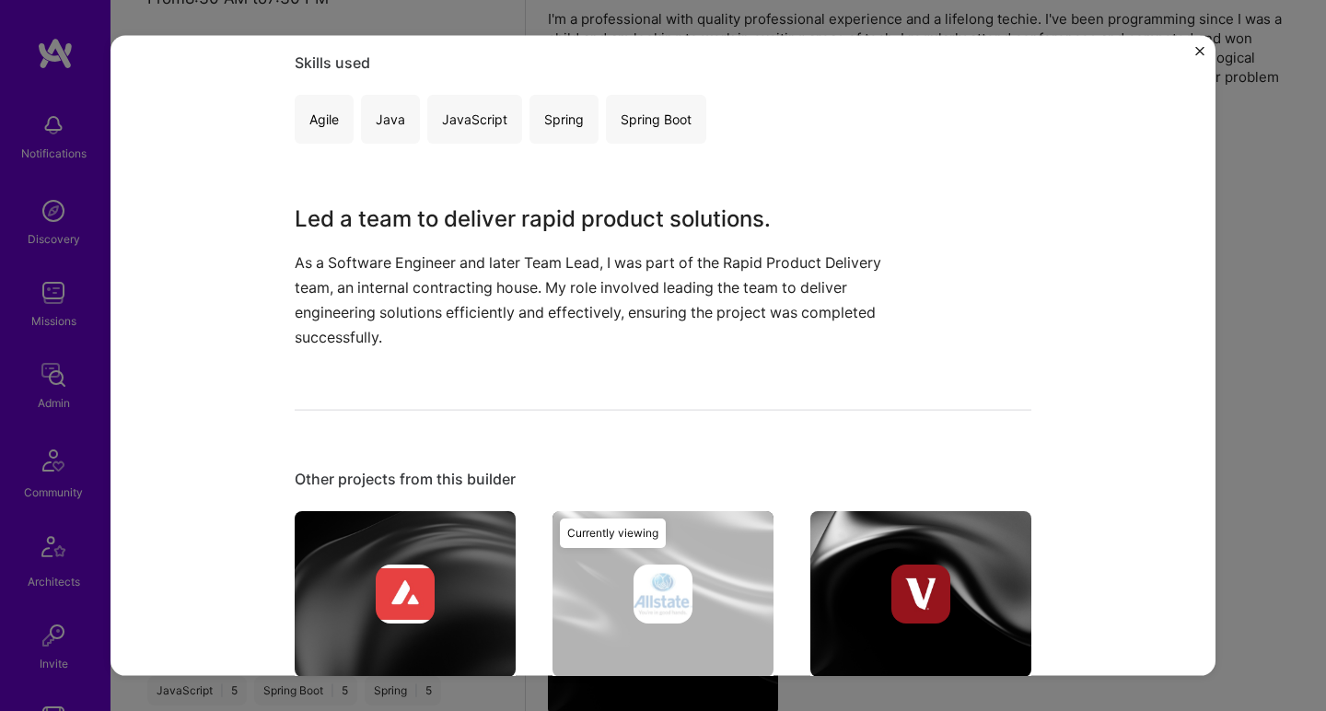
click at [401, 325] on p "As a Software Engineer and later Team Lead, I was part of the Rapid Product Del…" at bounding box center [594, 300] width 599 height 100
click at [425, 238] on div "Led a team to deliver rapid product solutions. As a Software Engineer and later…" at bounding box center [594, 276] width 599 height 148
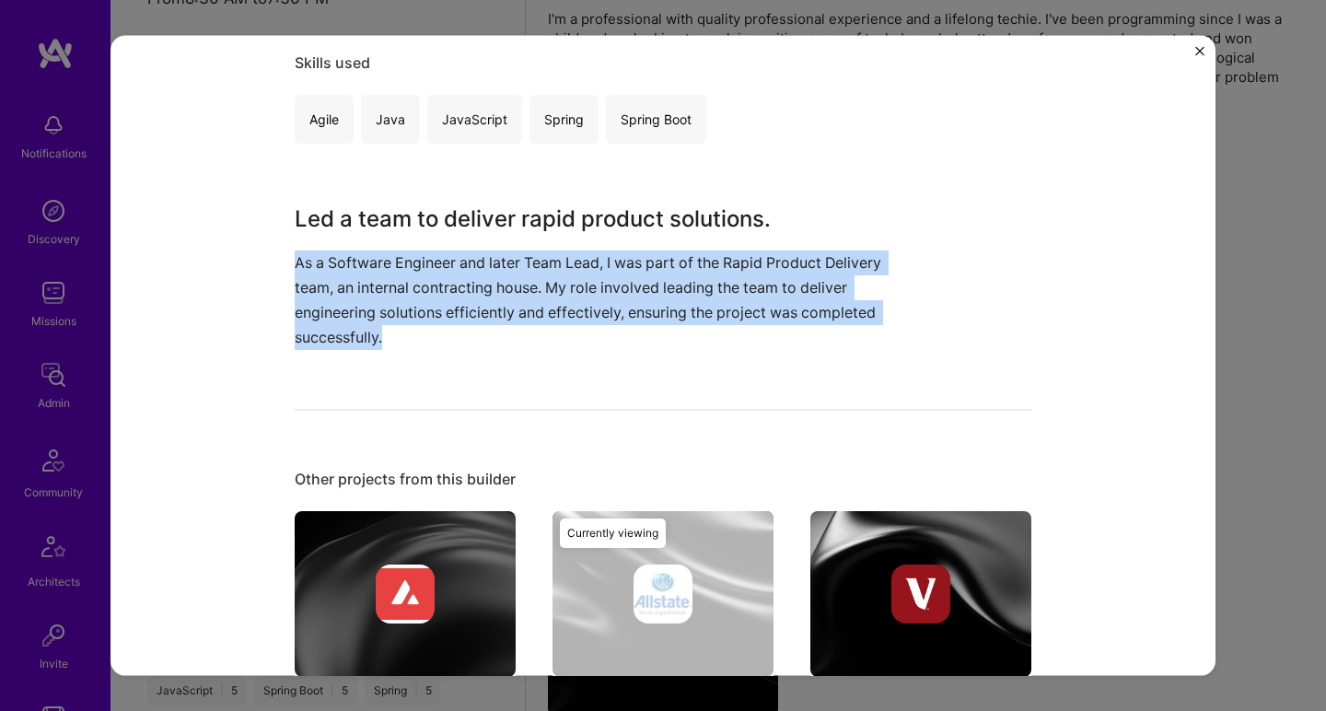
click at [425, 238] on div "Led a team to deliver rapid product solutions. As a Software Engineer and later…" at bounding box center [594, 276] width 599 height 148
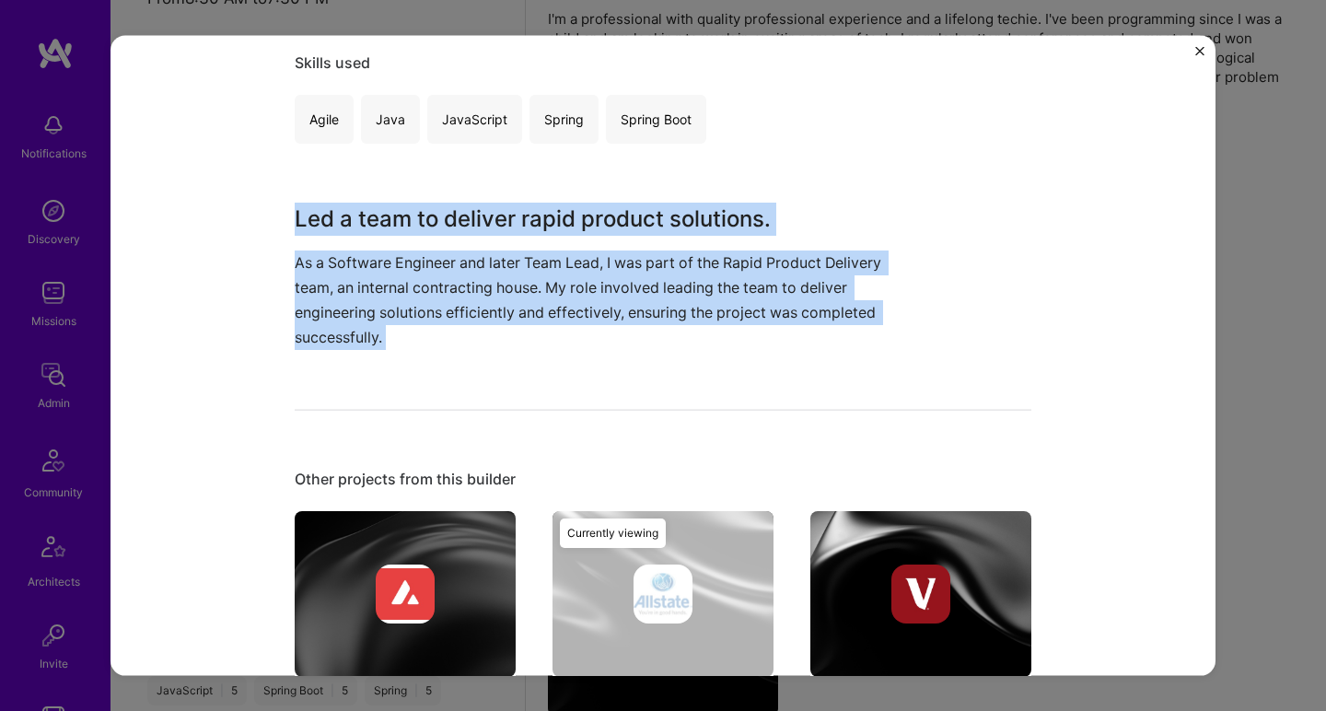
click at [429, 227] on h3 "Led a team to deliver rapid product solutions." at bounding box center [594, 218] width 599 height 33
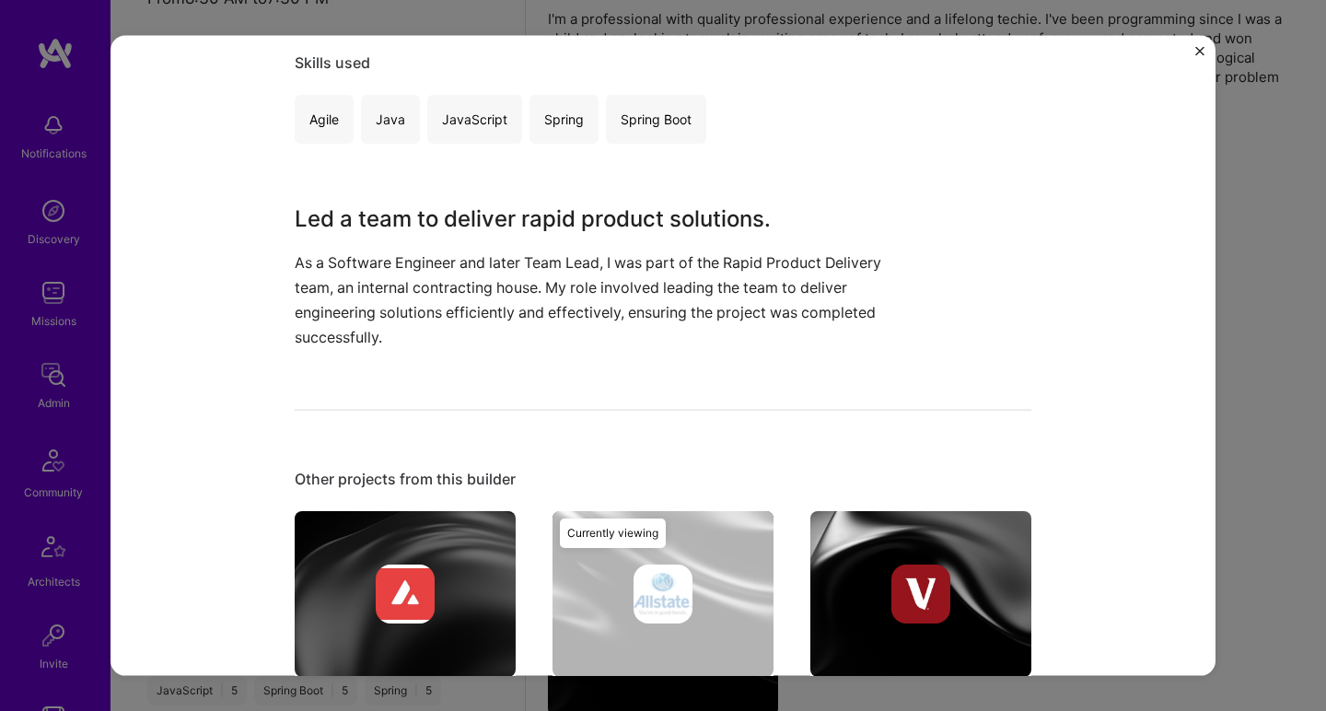
click at [429, 227] on h3 "Led a team to deliver rapid product solutions." at bounding box center [594, 218] width 599 height 33
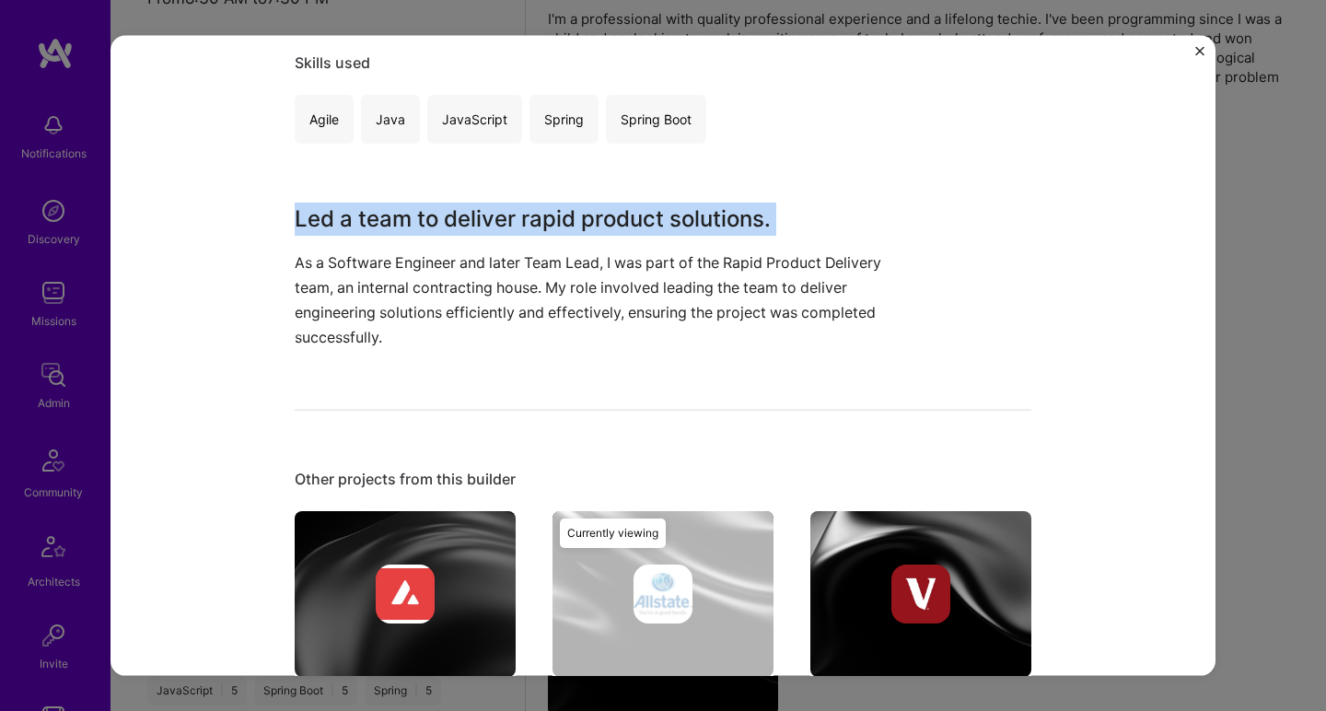
click at [429, 227] on h3 "Led a team to deliver rapid product solutions." at bounding box center [594, 218] width 599 height 33
click at [366, 331] on p "As a Software Engineer and later Team Lead, I was part of the Rapid Product Del…" at bounding box center [594, 300] width 599 height 100
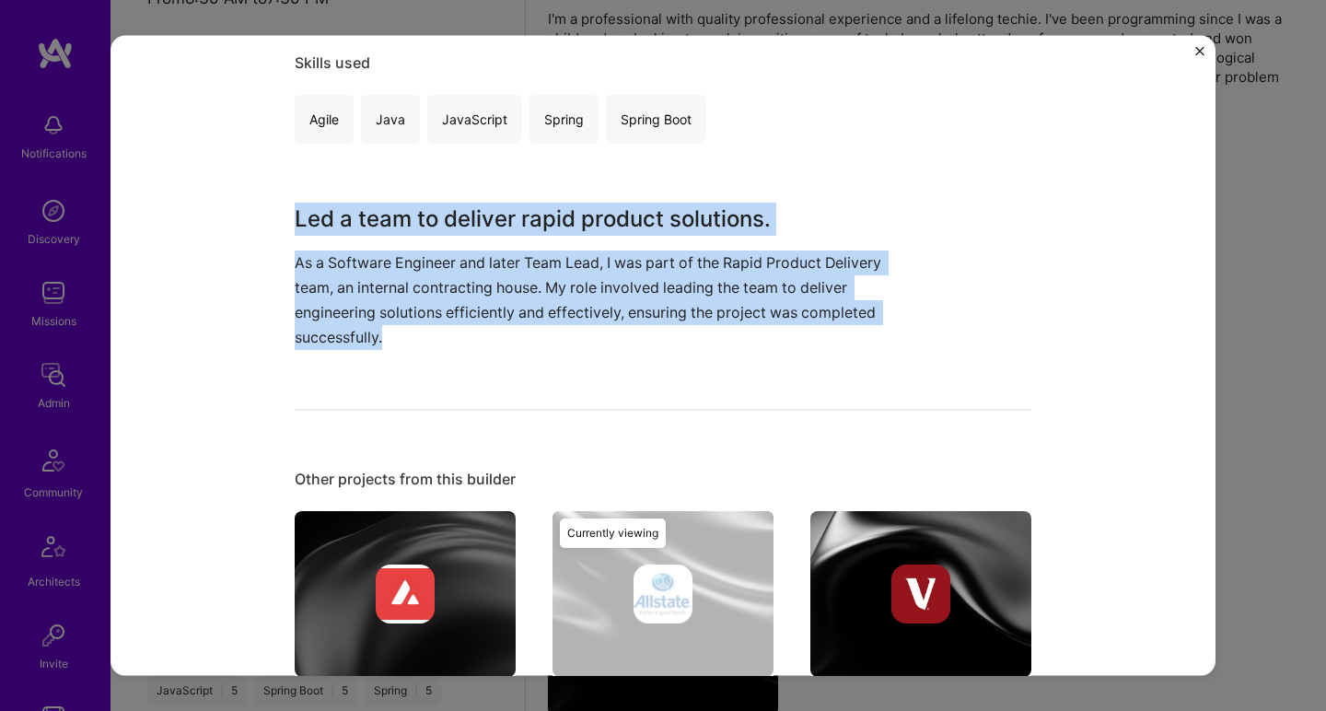
click at [366, 331] on p "As a Software Engineer and later Team Lead, I was part of the Rapid Product Del…" at bounding box center [594, 300] width 599 height 100
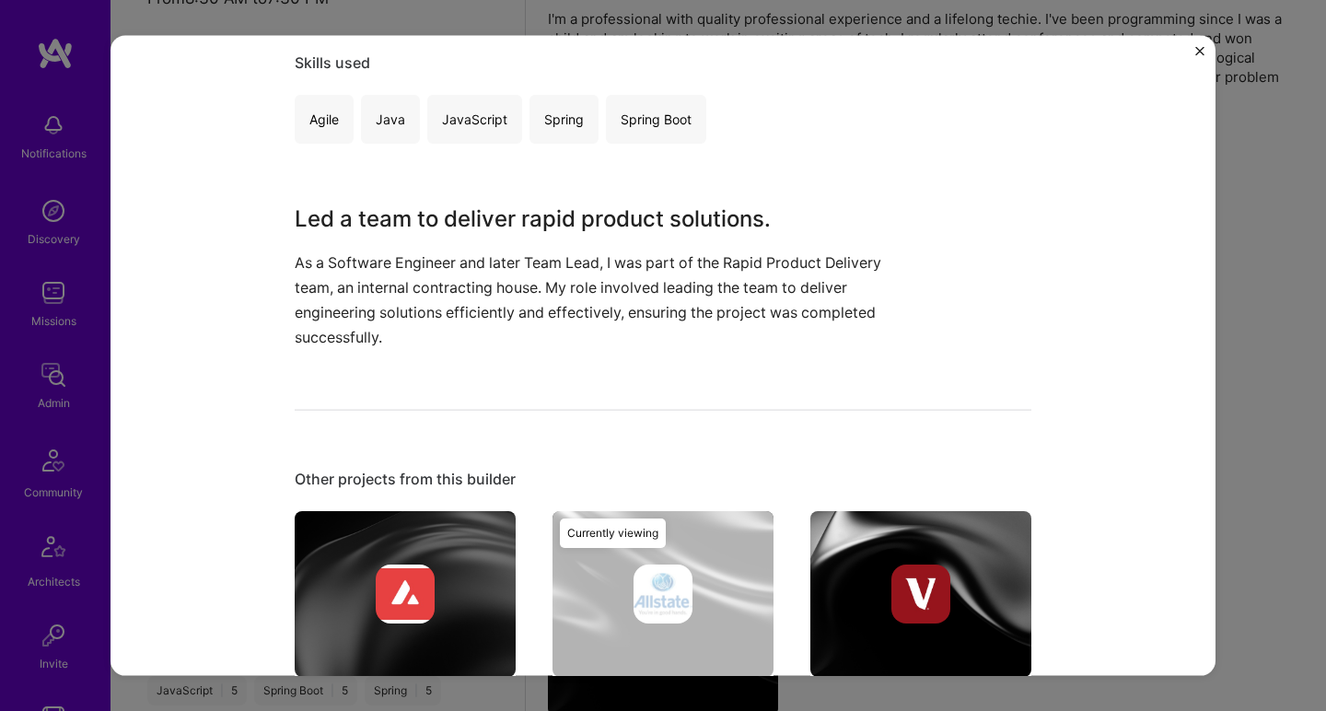
click at [366, 330] on p "As a Software Engineer and later Team Lead, I was part of the Rapid Product Del…" at bounding box center [594, 300] width 599 height 100
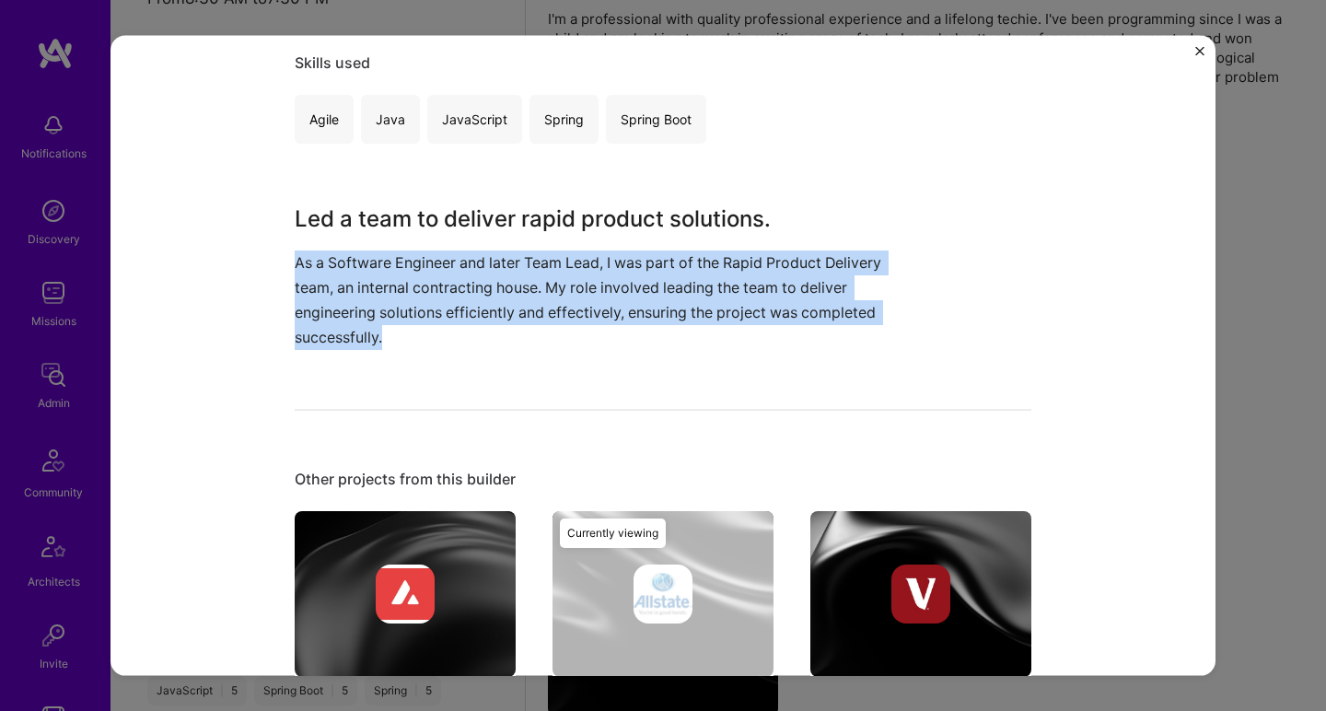
click at [366, 330] on p "As a Software Engineer and later Team Lead, I was part of the Rapid Product Del…" at bounding box center [594, 300] width 599 height 100
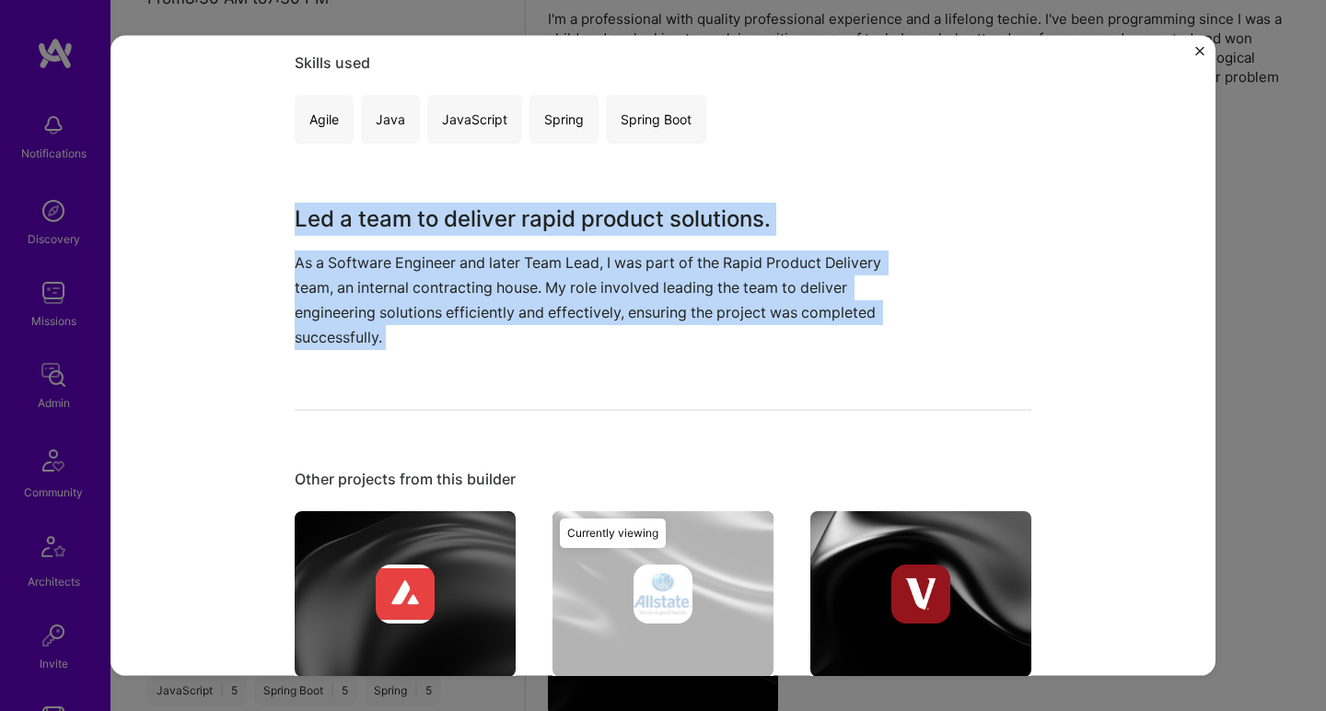
click at [417, 204] on h3 "Led a team to deliver rapid product solutions." at bounding box center [594, 218] width 599 height 33
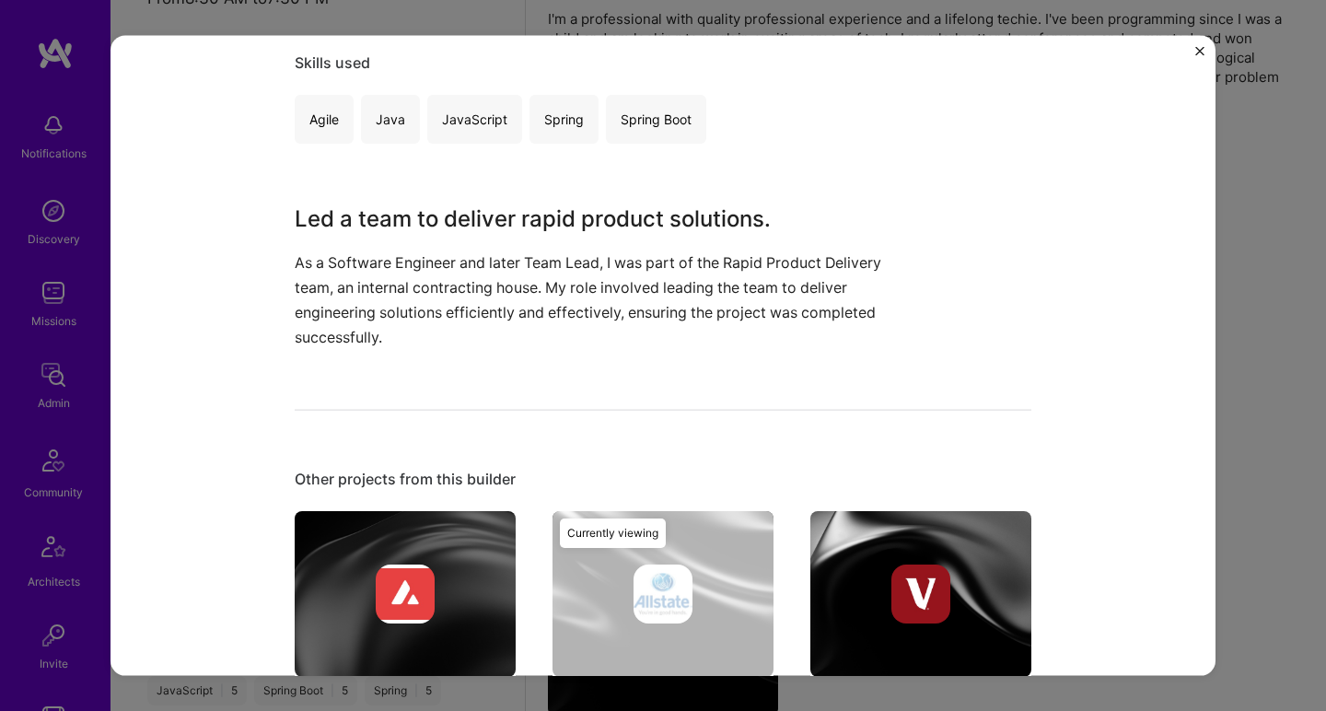
click at [417, 204] on h3 "Led a team to deliver rapid product solutions." at bounding box center [594, 218] width 599 height 33
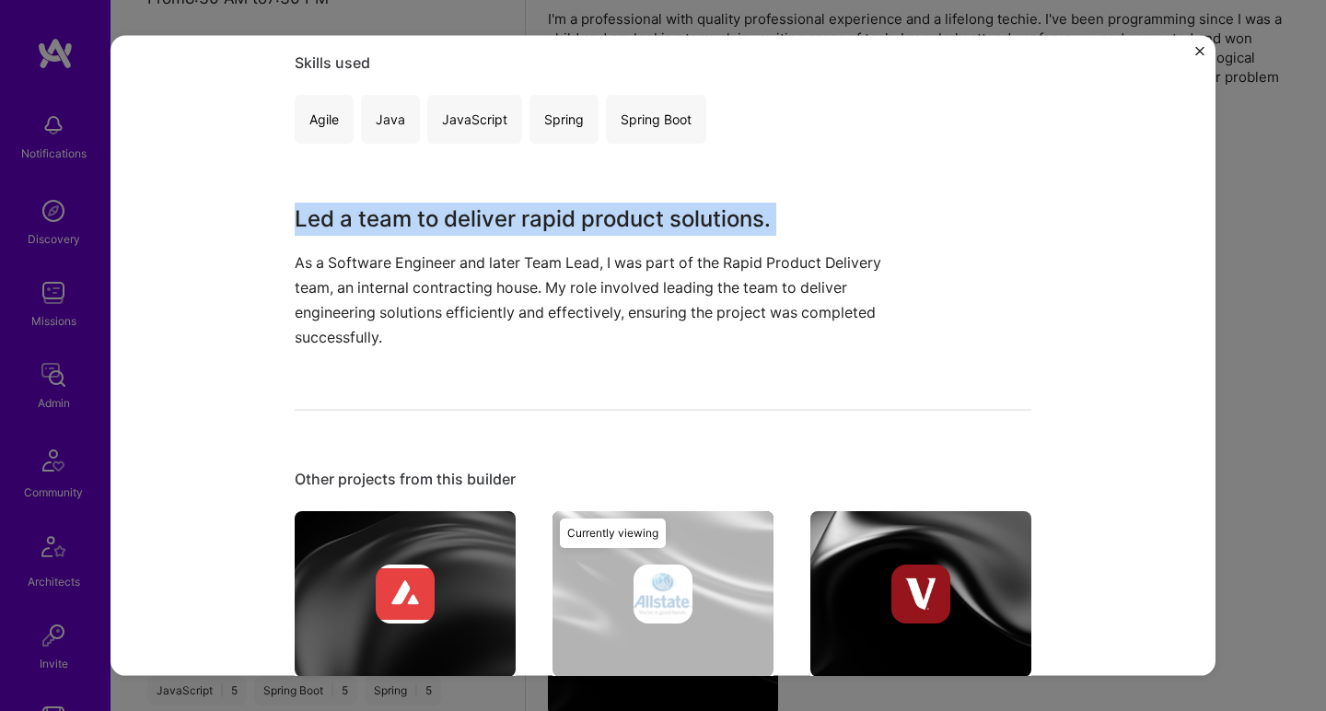
click at [417, 204] on h3 "Led a team to deliver rapid product solutions." at bounding box center [594, 218] width 599 height 33
click at [348, 313] on p "As a Software Engineer and later Team Lead, I was part of the Rapid Product Del…" at bounding box center [594, 300] width 599 height 100
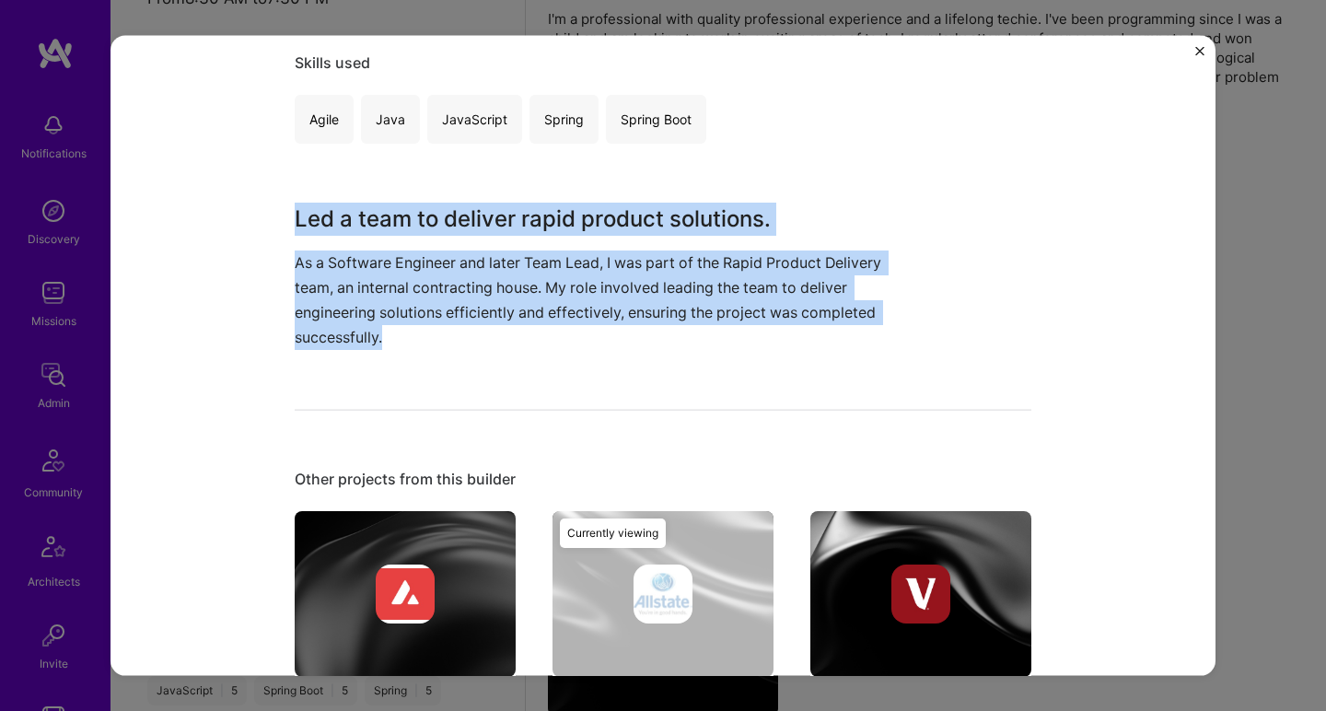
click at [349, 312] on p "As a Software Engineer and later Team Lead, I was part of the Rapid Product Del…" at bounding box center [594, 300] width 599 height 100
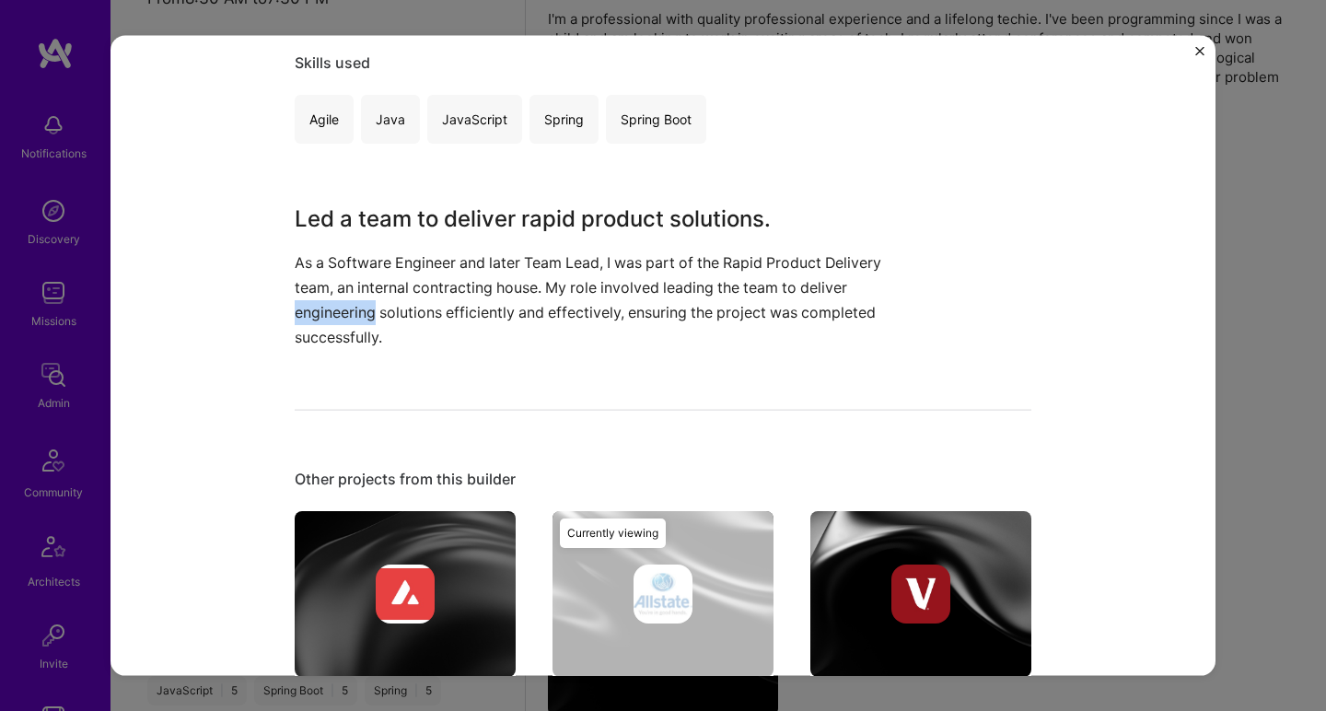
click at [349, 312] on p "As a Software Engineer and later Team Lead, I was part of the Rapid Product Del…" at bounding box center [594, 300] width 599 height 100
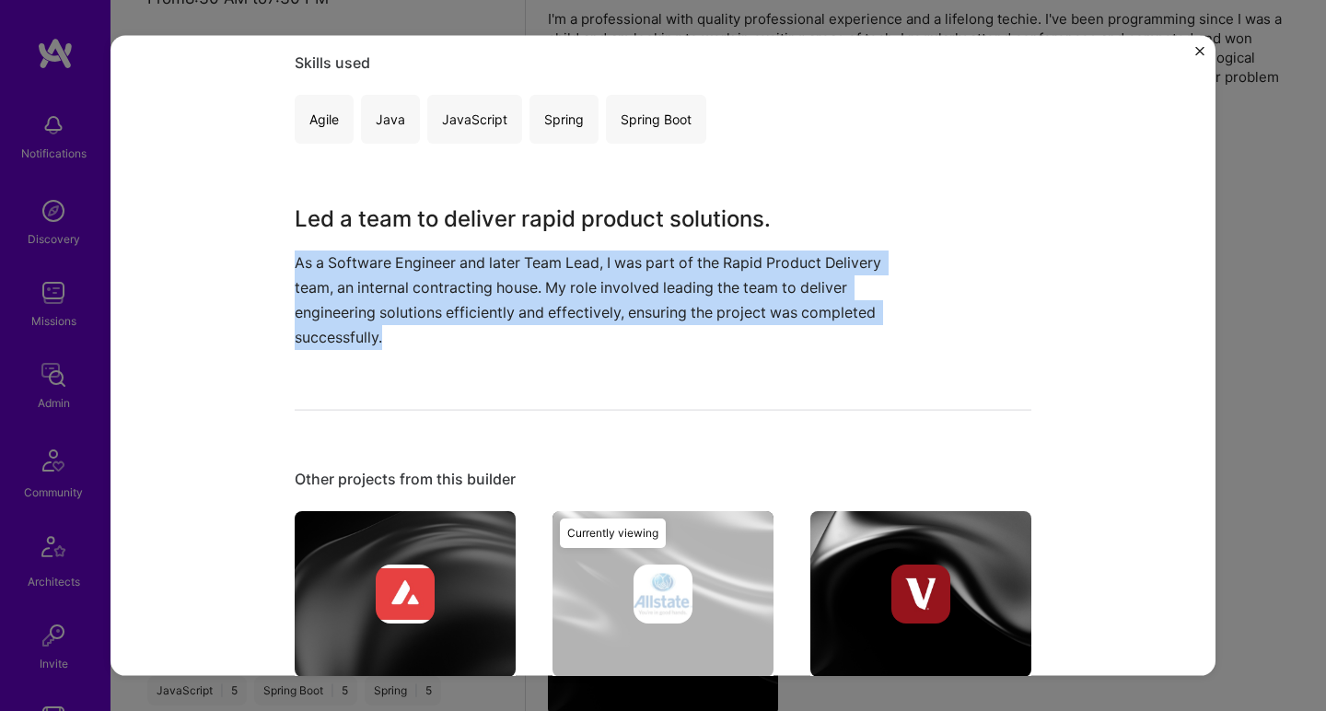
click at [349, 312] on p "As a Software Engineer and later Team Lead, I was part of the Rapid Product Del…" at bounding box center [594, 300] width 599 height 100
click at [372, 242] on div "Led a team to deliver rapid product solutions. As a Software Engineer and later…" at bounding box center [594, 276] width 599 height 148
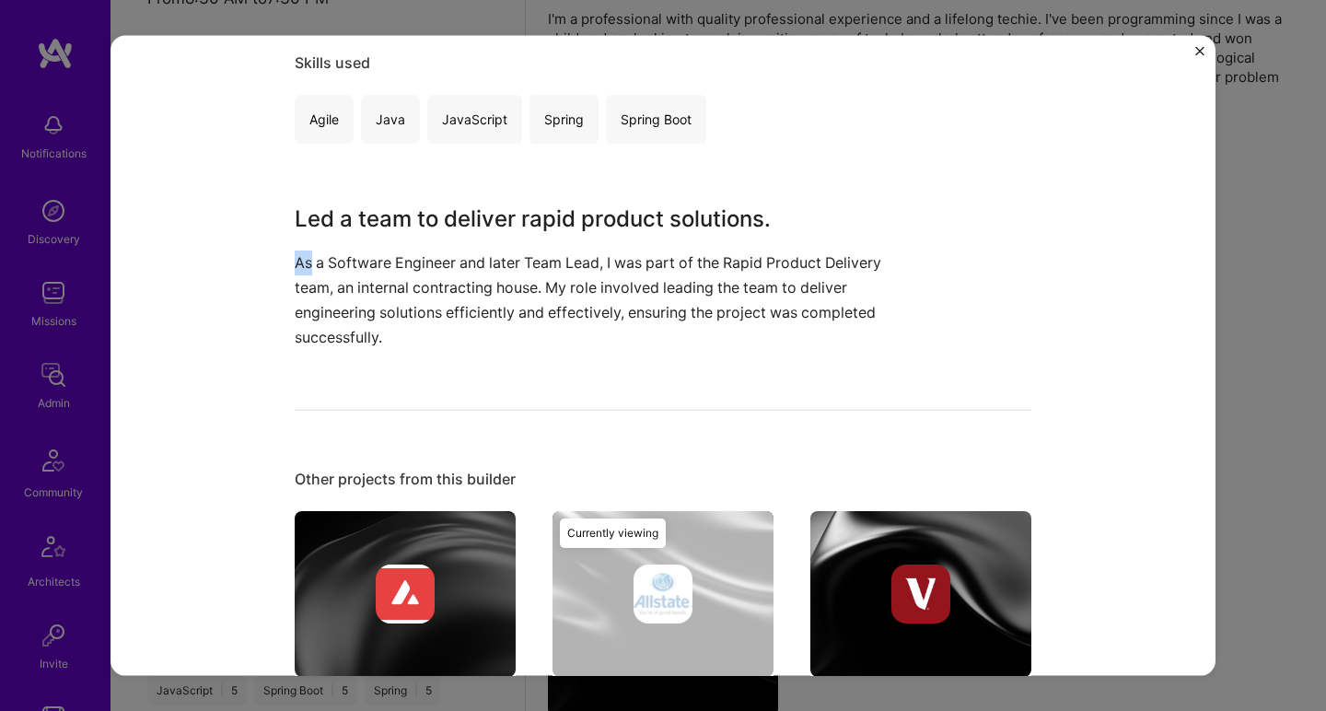
click at [372, 242] on div "Led a team to deliver rapid product solutions. As a Software Engineer and later…" at bounding box center [594, 276] width 599 height 148
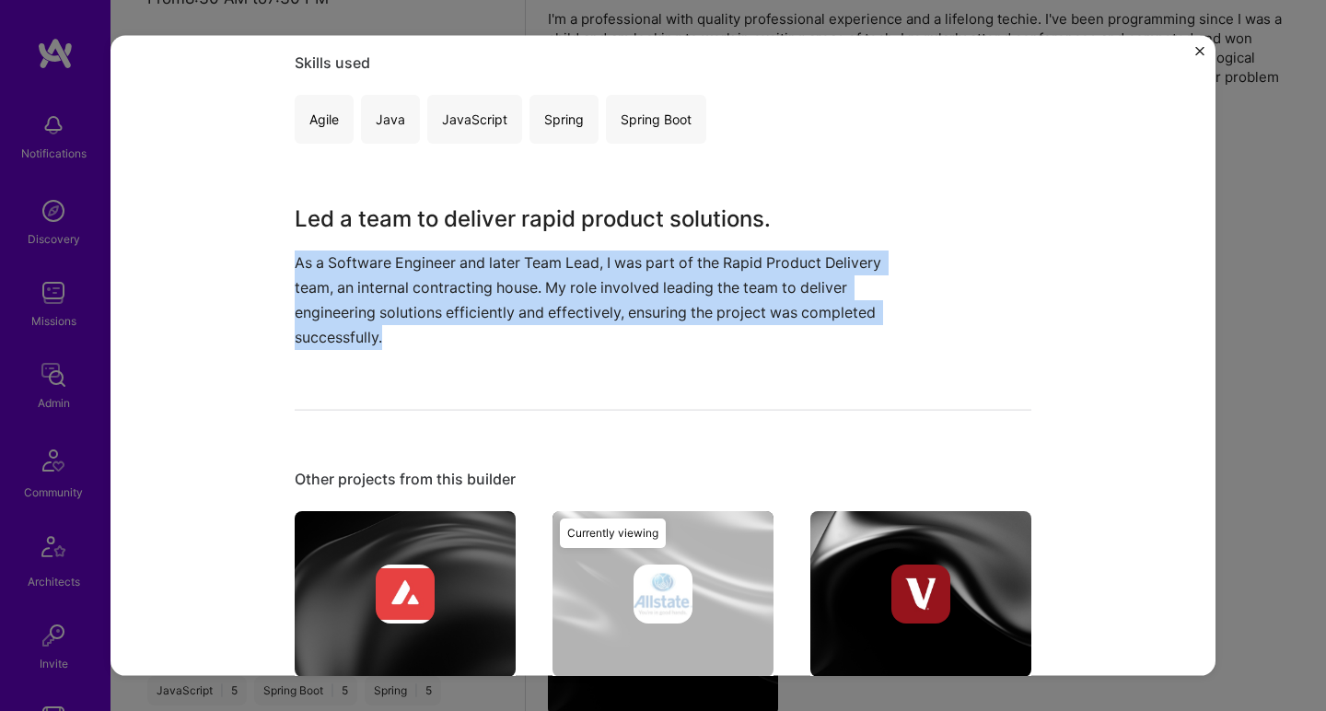
click at [372, 242] on div "Led a team to deliver rapid product solutions. As a Software Engineer and later…" at bounding box center [594, 276] width 599 height 148
click at [357, 311] on p "As a Software Engineer and later Team Lead, I was part of the Rapid Product Del…" at bounding box center [594, 300] width 599 height 100
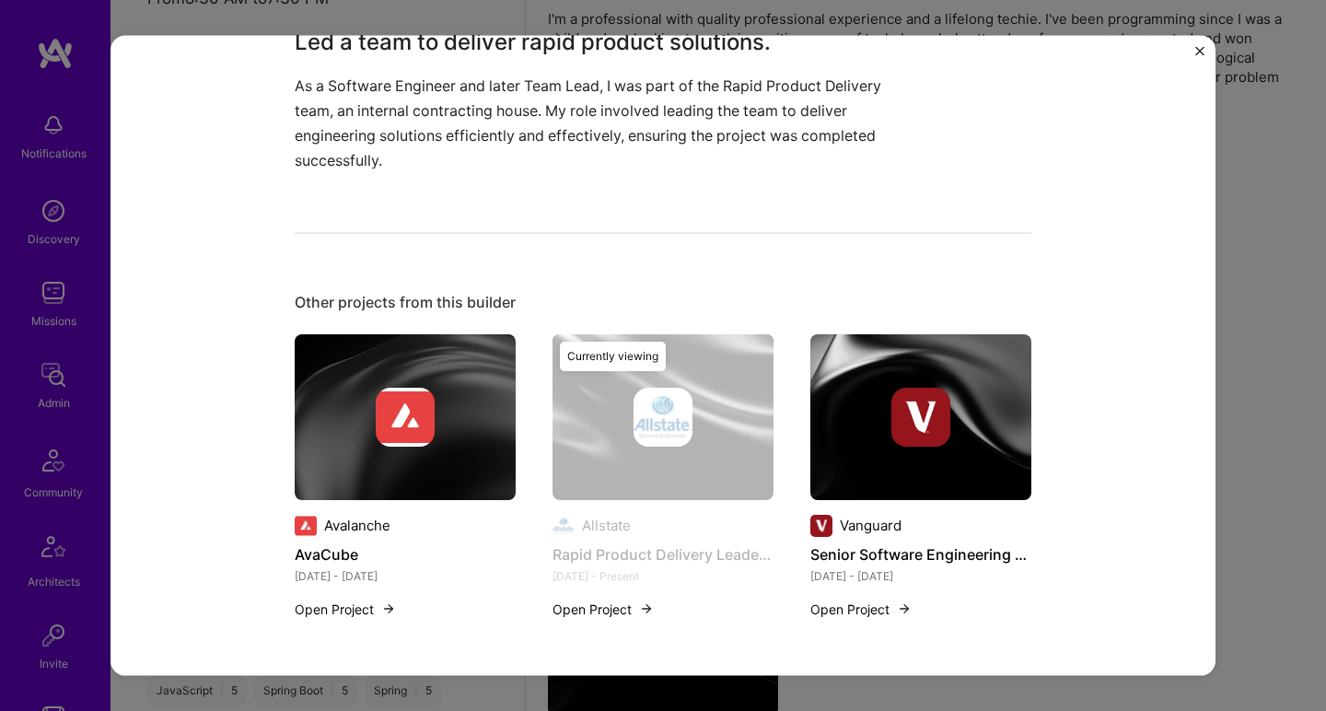
click at [331, 401] on div at bounding box center [405, 416] width 221 height 59
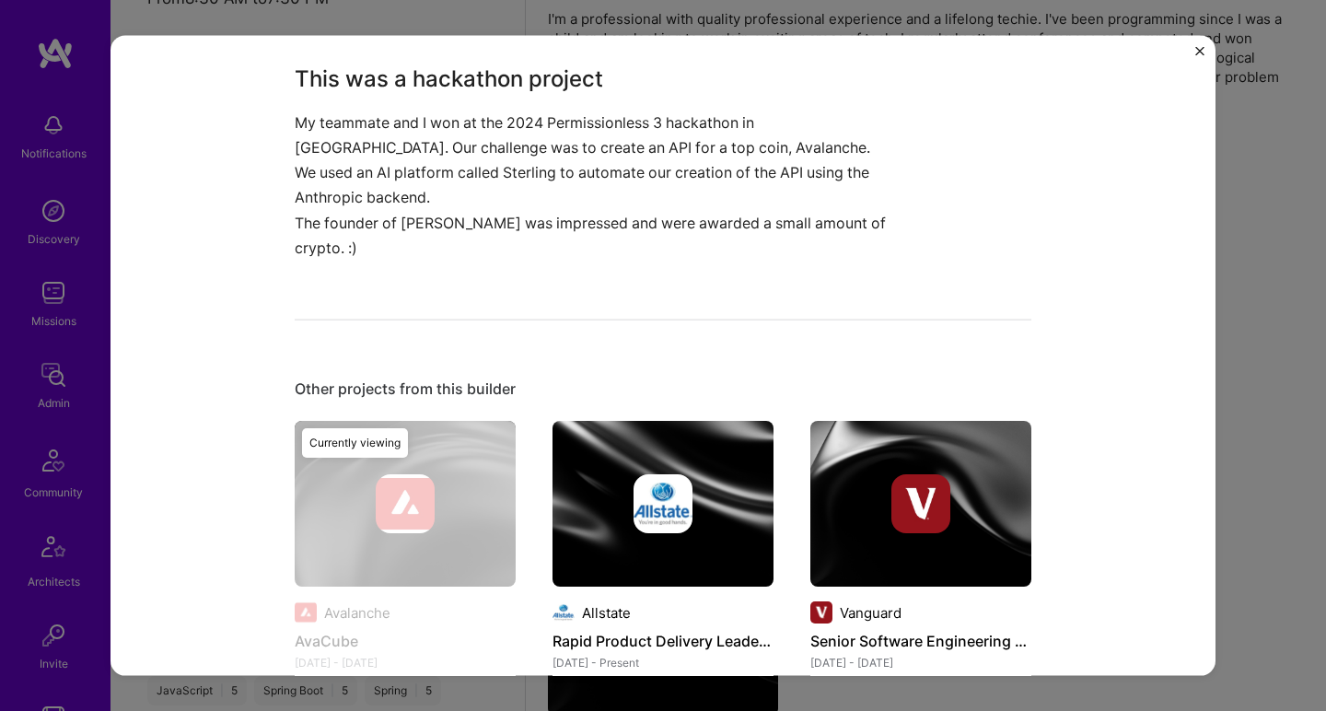
scroll to position [559, 0]
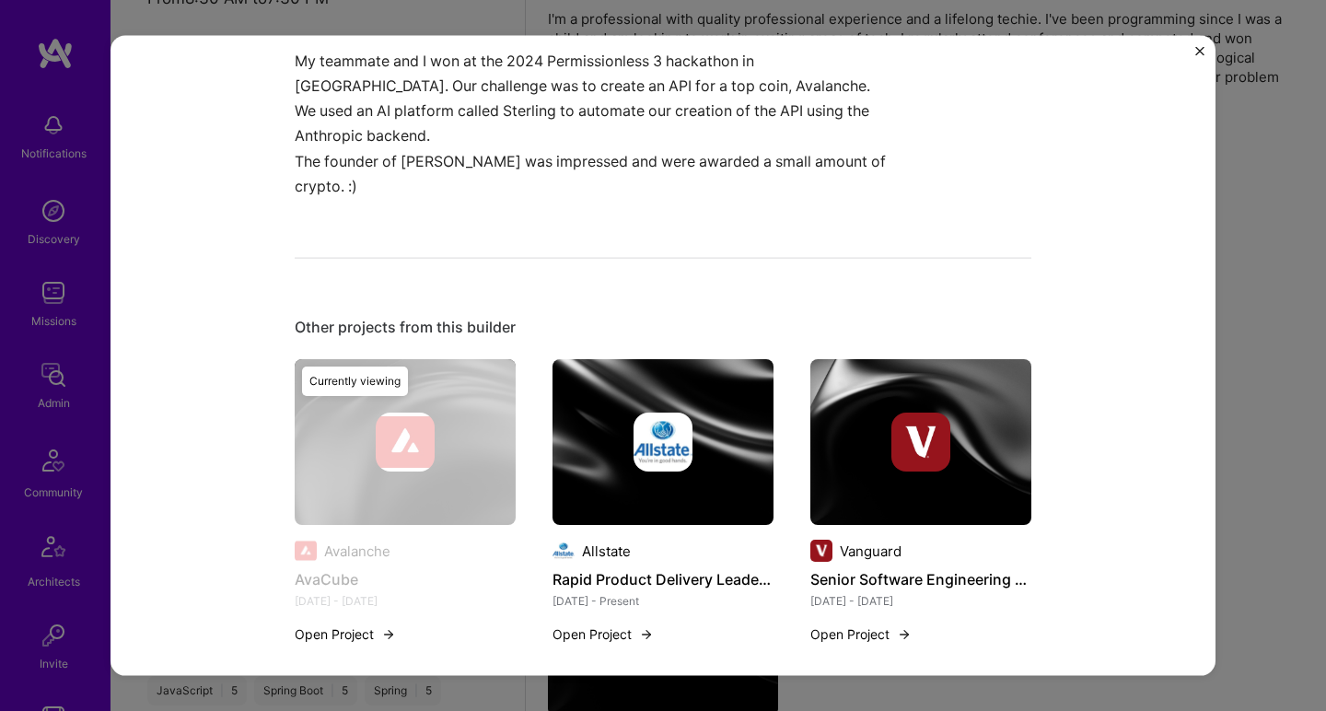
click at [851, 359] on img at bounding box center [920, 442] width 221 height 166
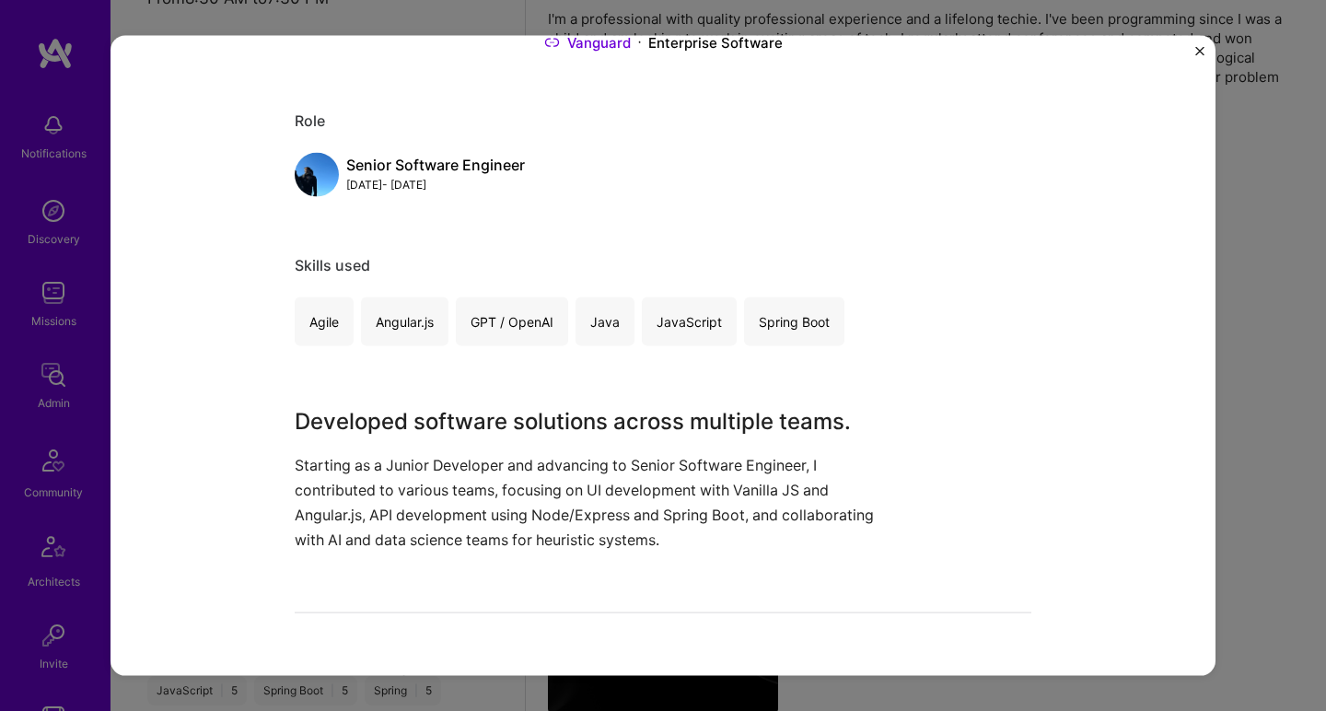
scroll to position [206, 0]
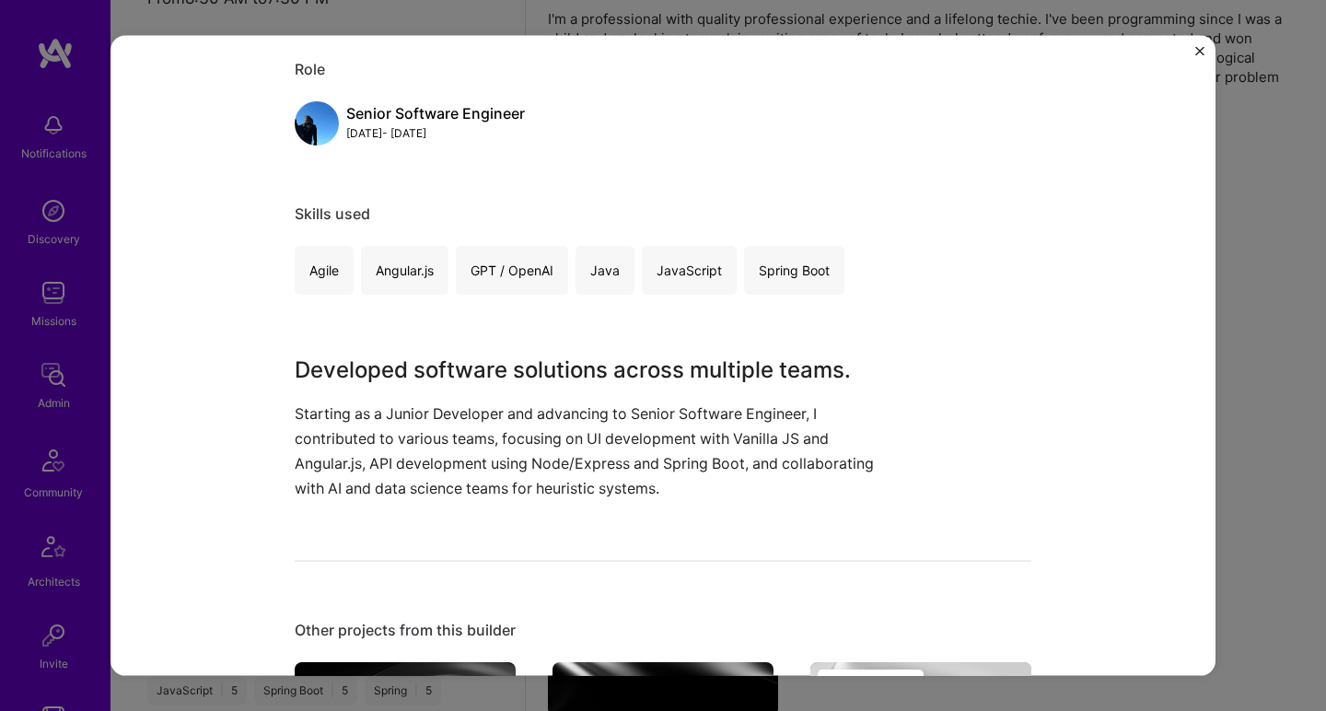
click at [822, 365] on h3 "Developed software solutions across multiple teams." at bounding box center [594, 369] width 599 height 33
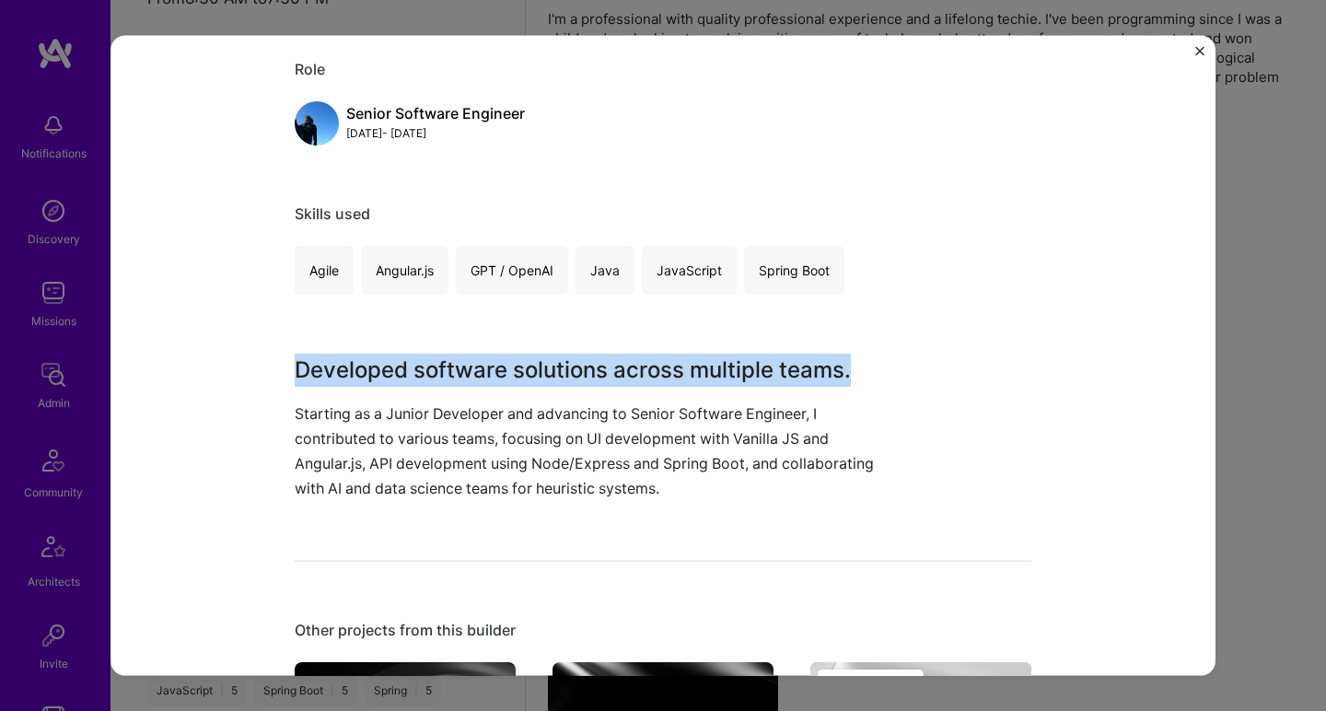
drag, startPoint x: 822, startPoint y: 365, endPoint x: 664, endPoint y: 505, distance: 211.4
click at [664, 505] on div "Senior Software Engineering Development Vanguard Enterprise Software Role Senio…" at bounding box center [663, 417] width 737 height 1102
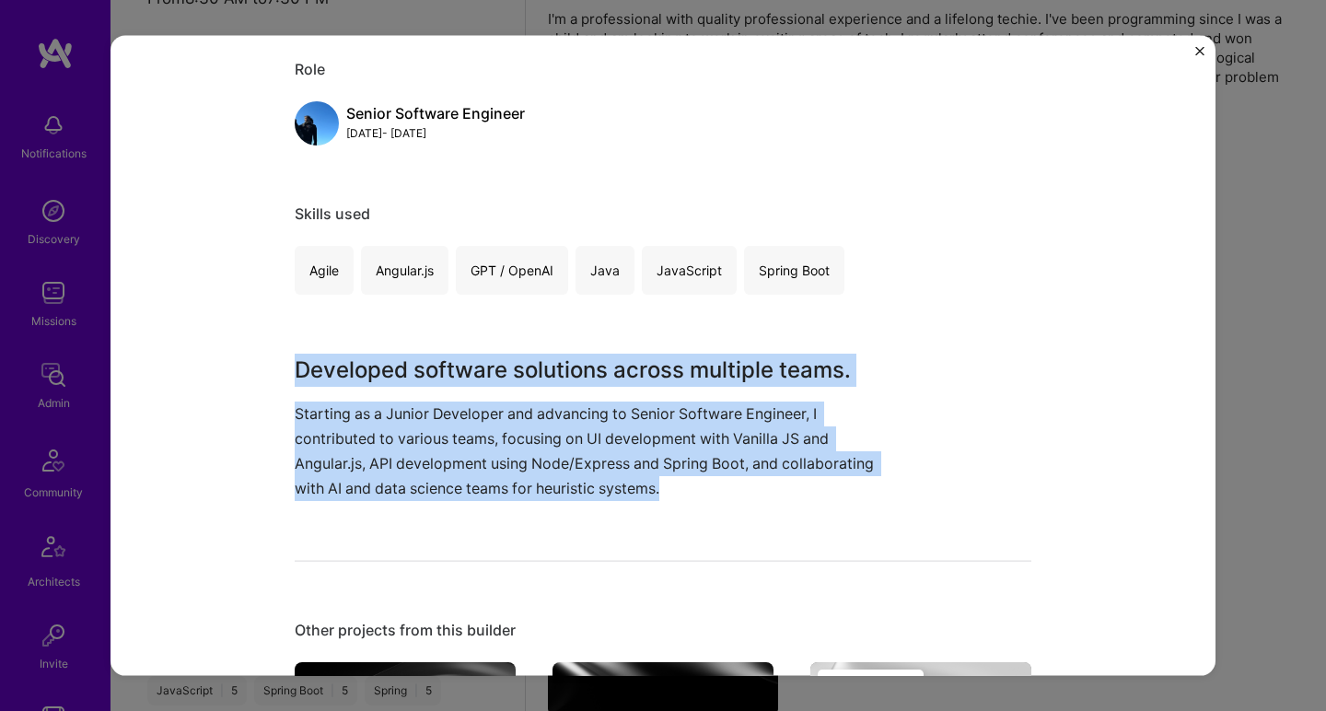
click at [664, 505] on div "Senior Software Engineering Development Vanguard Enterprise Software Role Senio…" at bounding box center [663, 417] width 737 height 1102
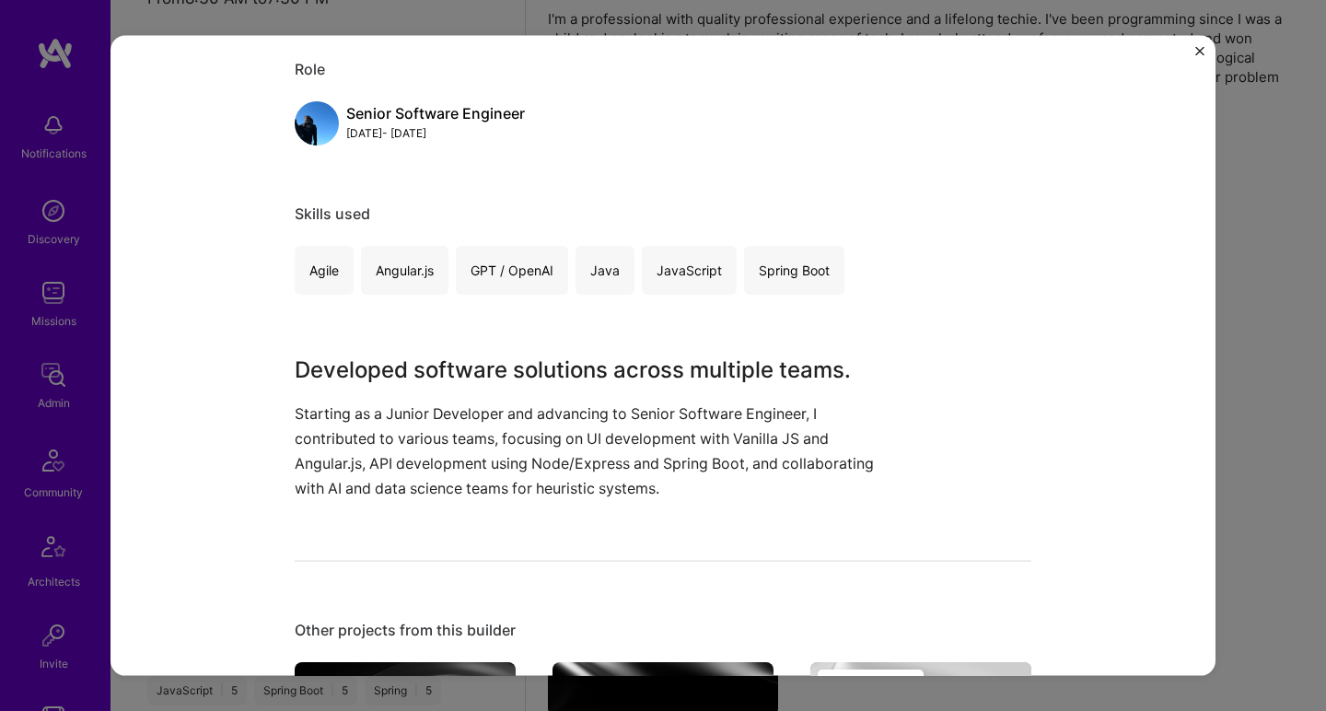
click at [664, 505] on div "Senior Software Engineering Development Vanguard Enterprise Software Role Senio…" at bounding box center [663, 417] width 737 height 1102
click at [675, 486] on p "Starting as a Junior Developer and advancing to Senior Software Engineer, I con…" at bounding box center [594, 451] width 599 height 100
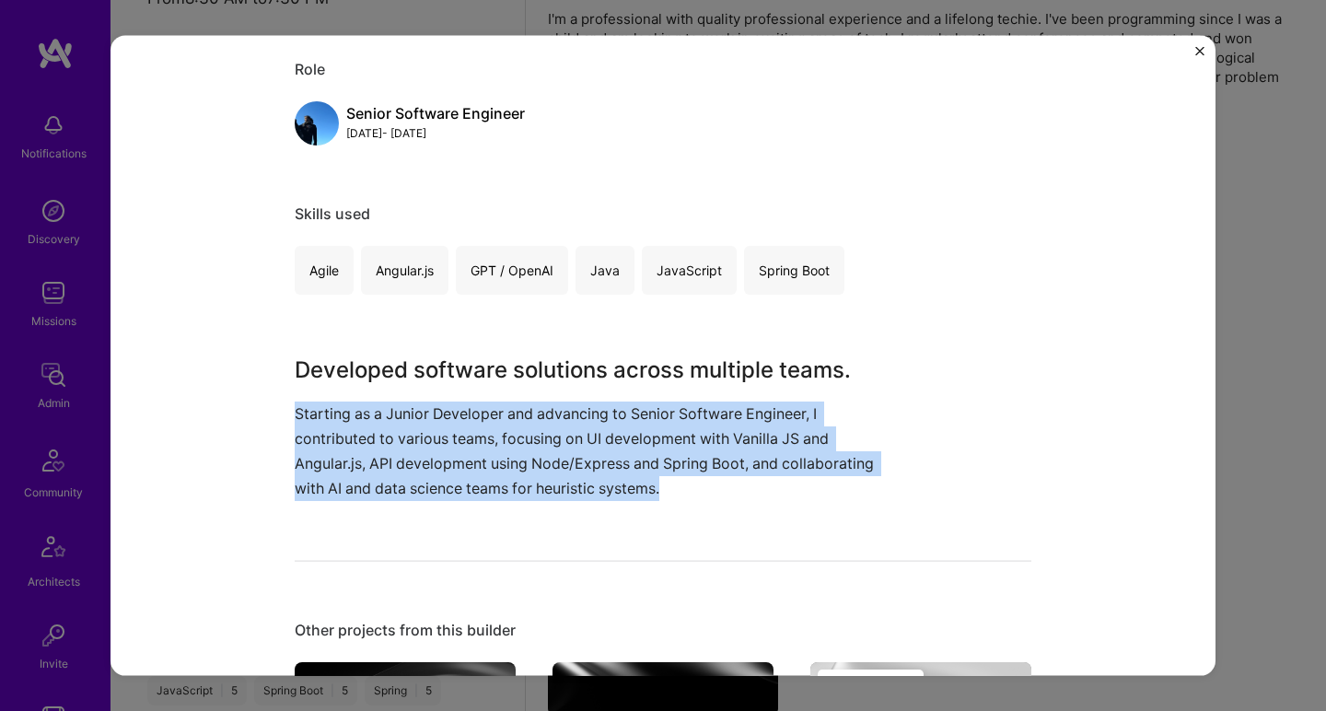
click at [675, 486] on p "Starting as a Junior Developer and advancing to Senior Software Engineer, I con…" at bounding box center [594, 451] width 599 height 100
click at [718, 367] on h3 "Developed software solutions across multiple teams." at bounding box center [594, 369] width 599 height 33
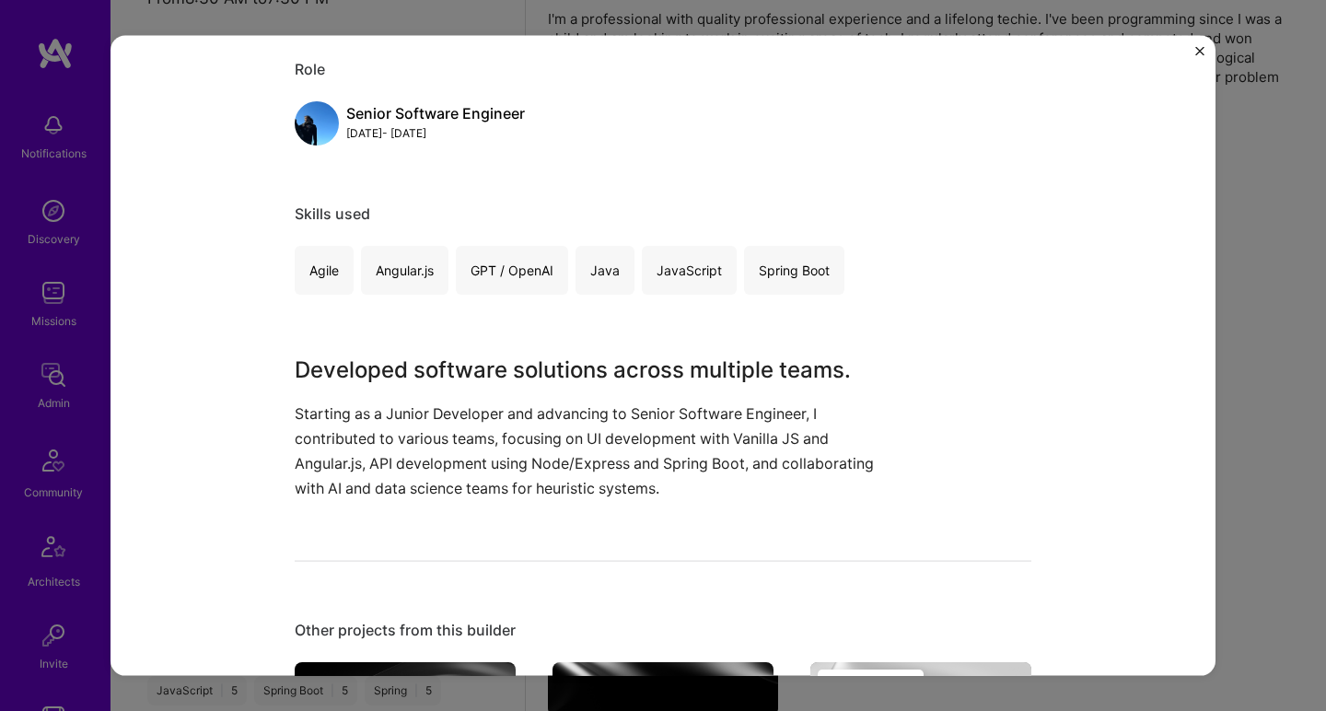
click at [718, 367] on h3 "Developed software solutions across multiple teams." at bounding box center [594, 369] width 599 height 33
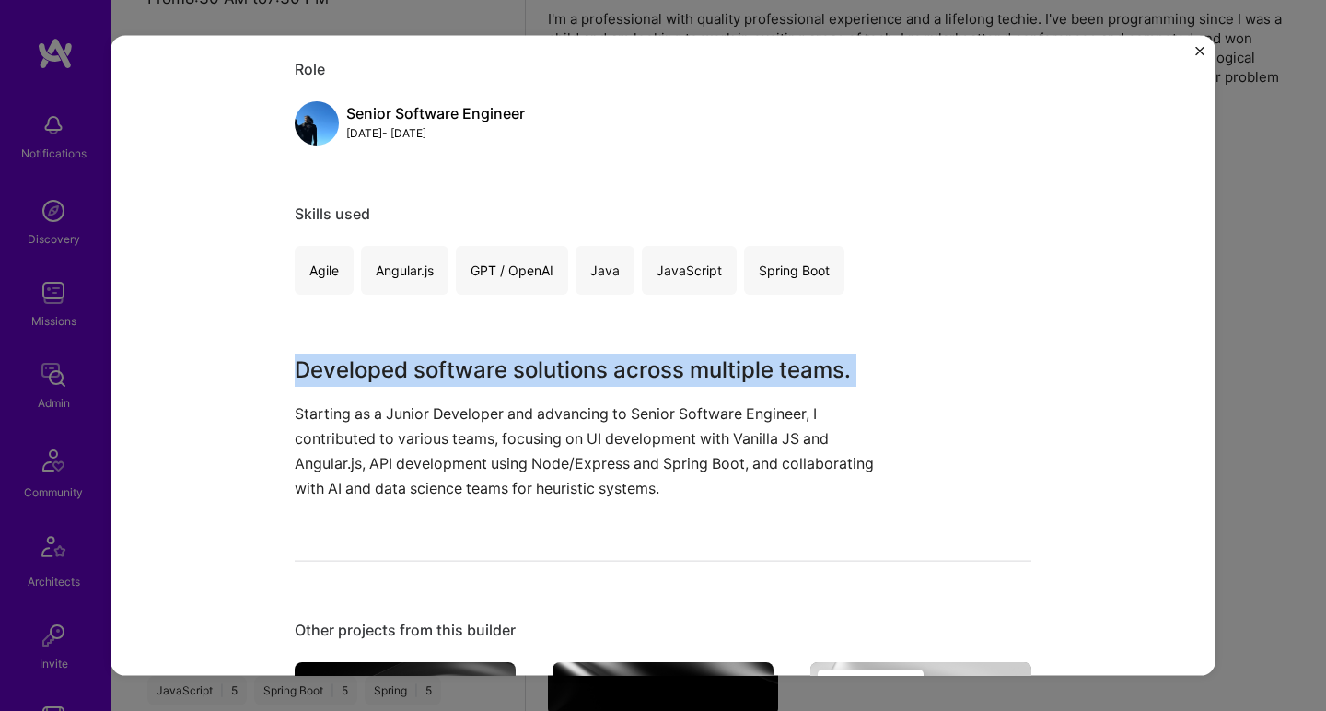
click at [718, 367] on h3 "Developed software solutions across multiple teams." at bounding box center [594, 369] width 599 height 33
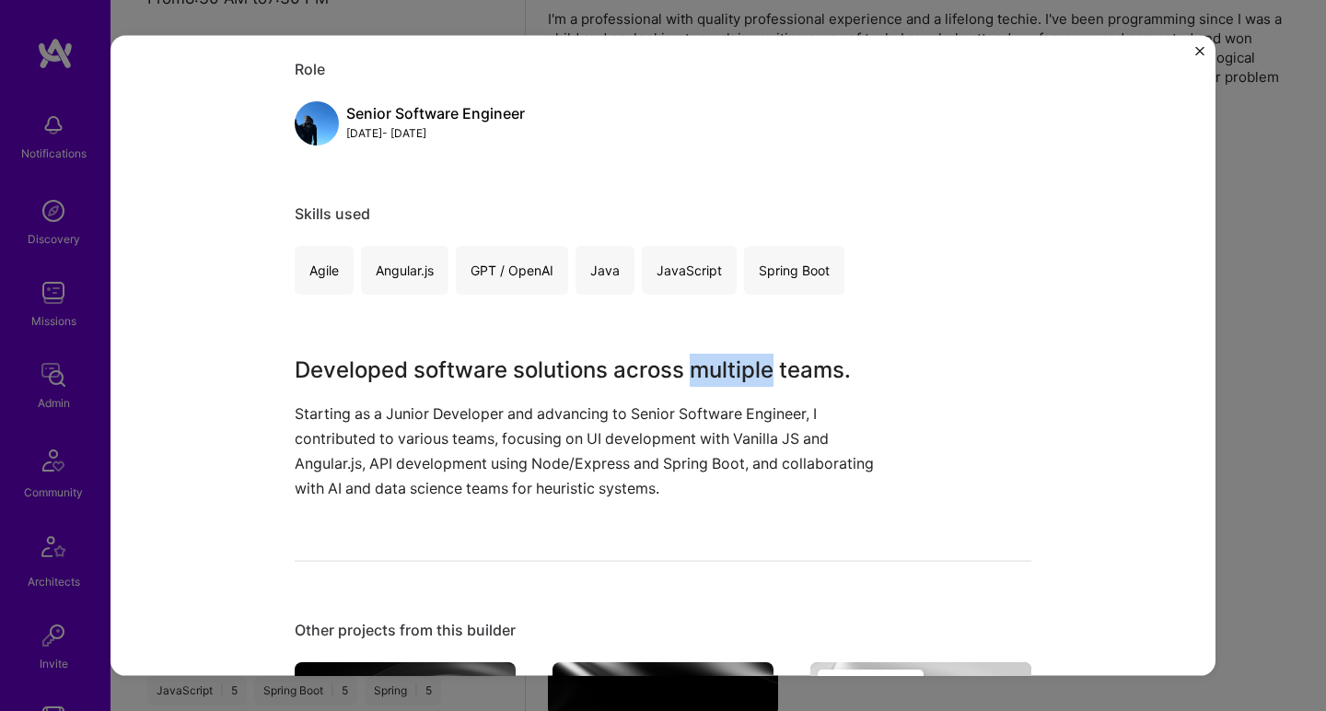
click at [718, 367] on h3 "Developed software solutions across multiple teams." at bounding box center [594, 369] width 599 height 33
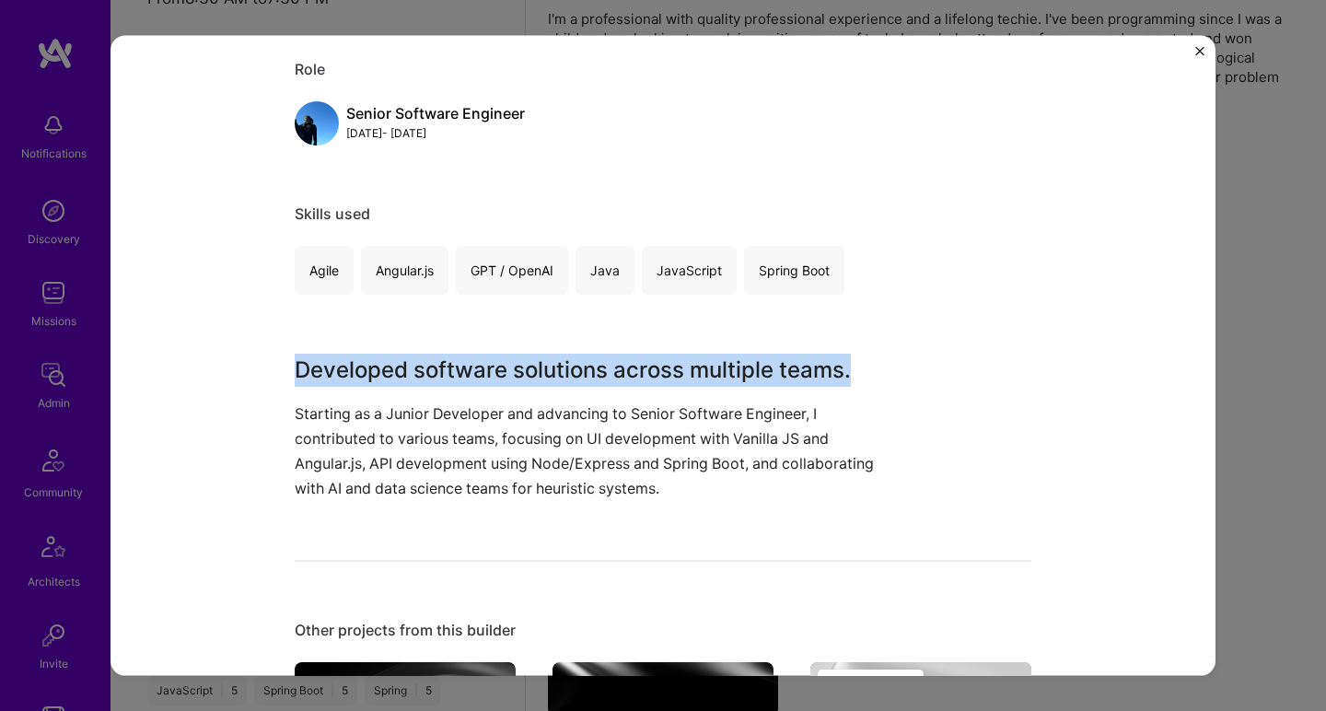
click at [718, 367] on h3 "Developed software solutions across multiple teams." at bounding box center [594, 369] width 599 height 33
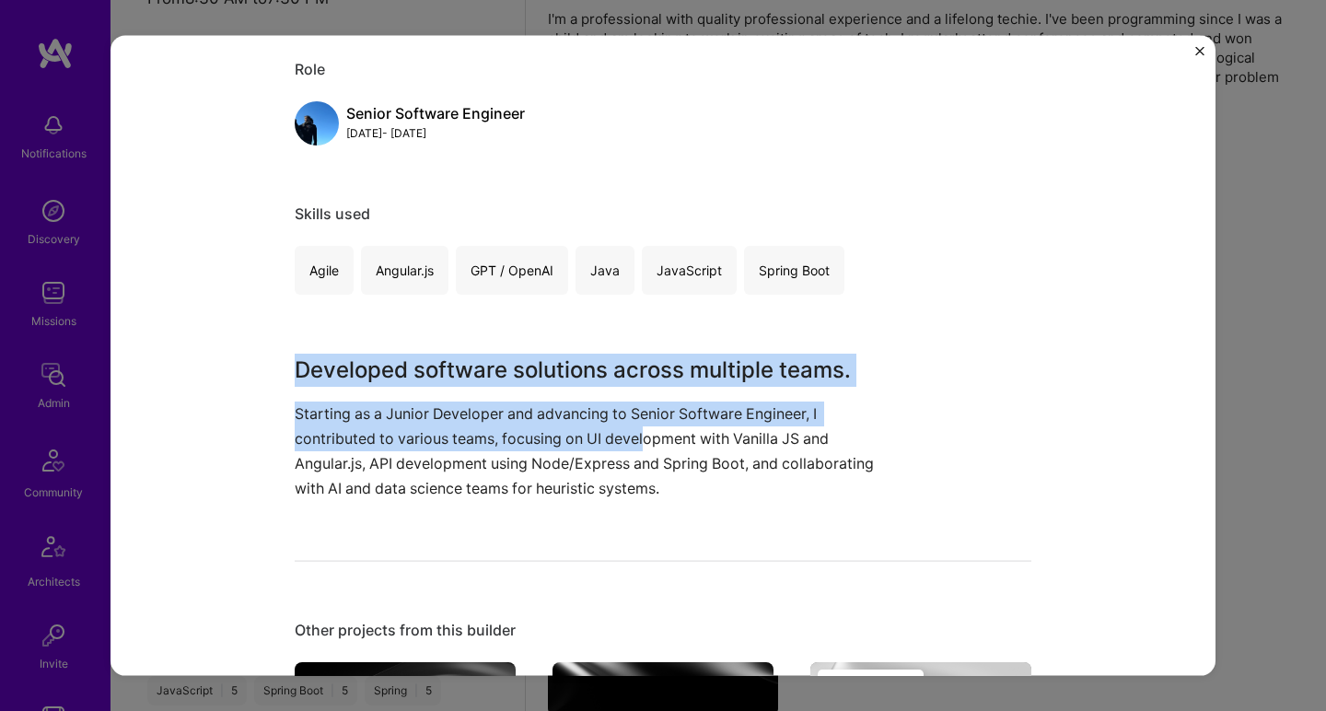
click at [638, 443] on p "Starting as a Junior Developer and advancing to Senior Software Engineer, I con…" at bounding box center [594, 451] width 599 height 100
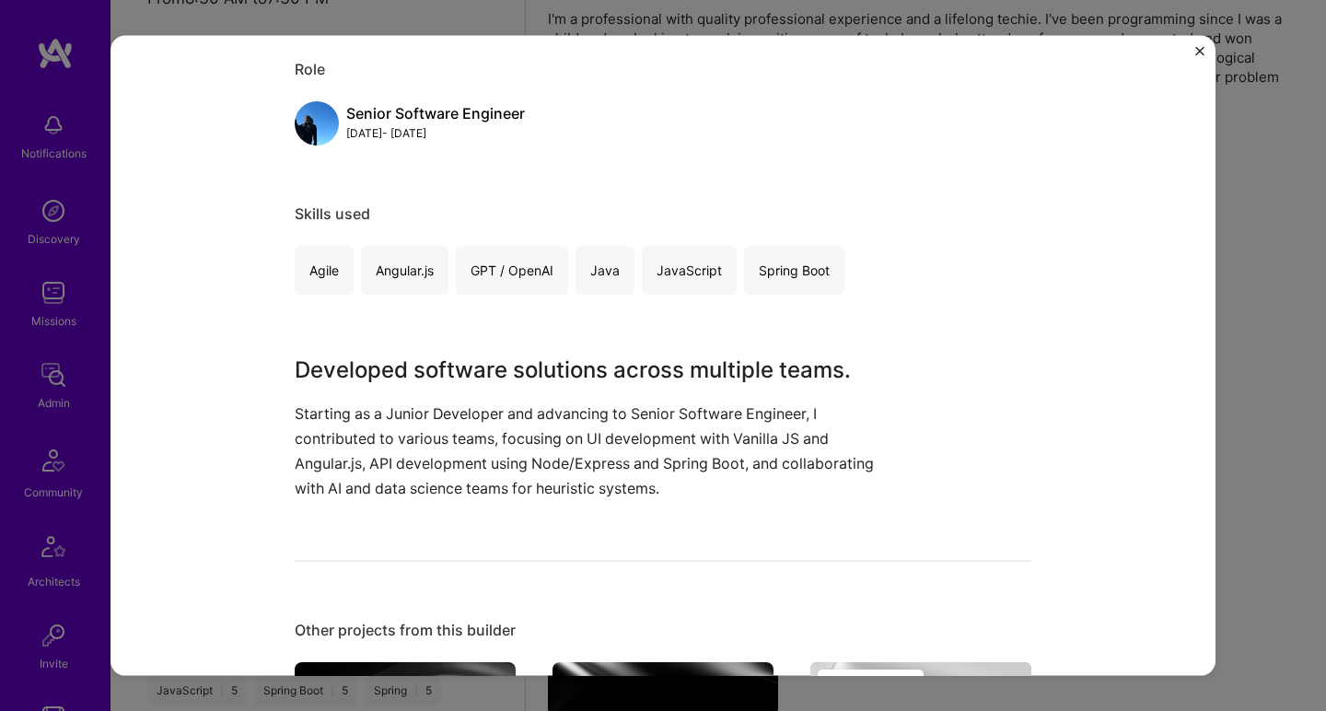
click at [638, 443] on p "Starting as a Junior Developer and advancing to Senior Software Engineer, I con…" at bounding box center [594, 451] width 599 height 100
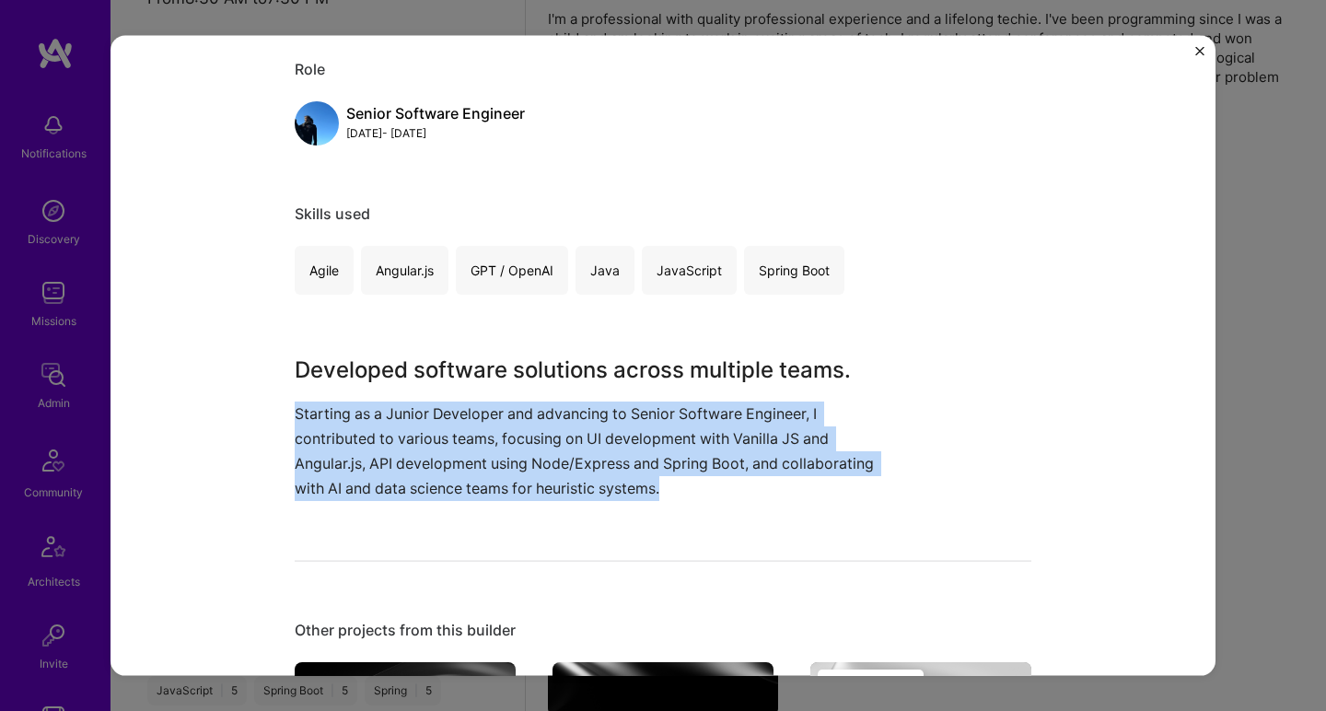
click at [638, 443] on p "Starting as a Junior Developer and advancing to Senior Software Engineer, I con…" at bounding box center [594, 451] width 599 height 100
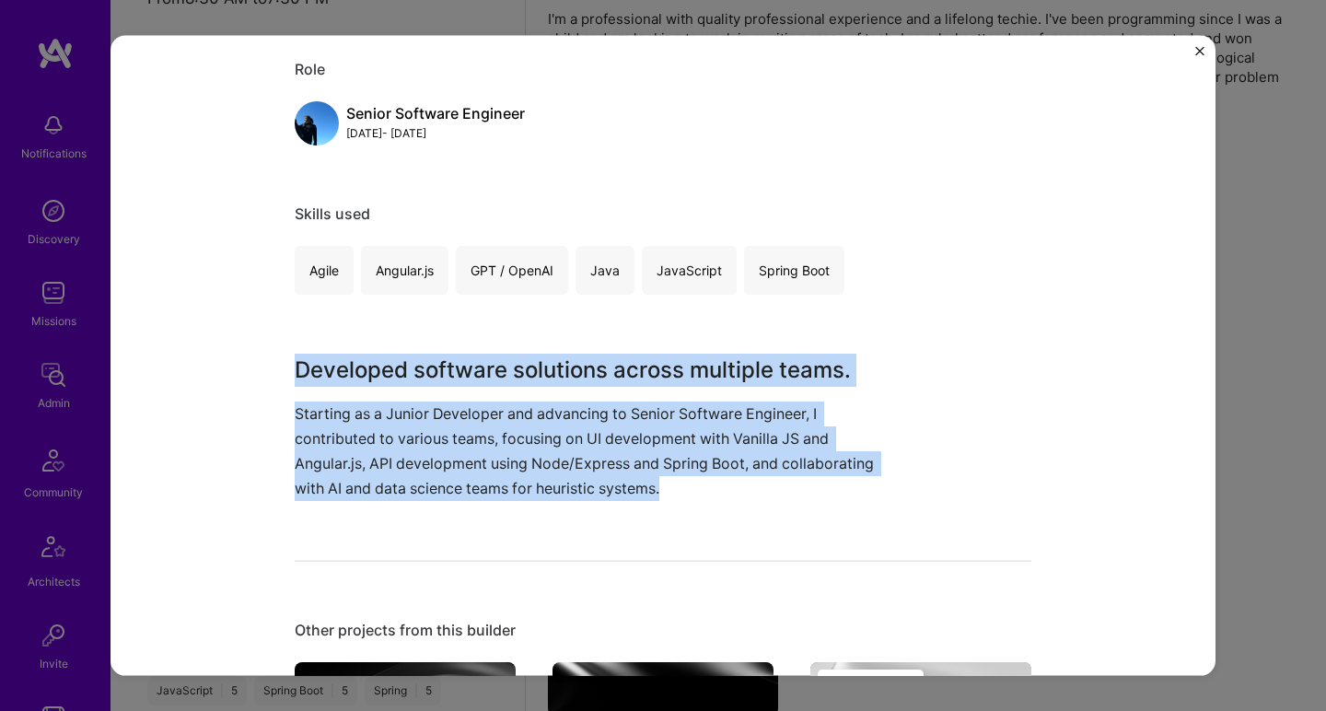
click at [698, 340] on div "Senior Software Engineering Development Vanguard Enterprise Software Role Senio…" at bounding box center [663, 417] width 737 height 1102
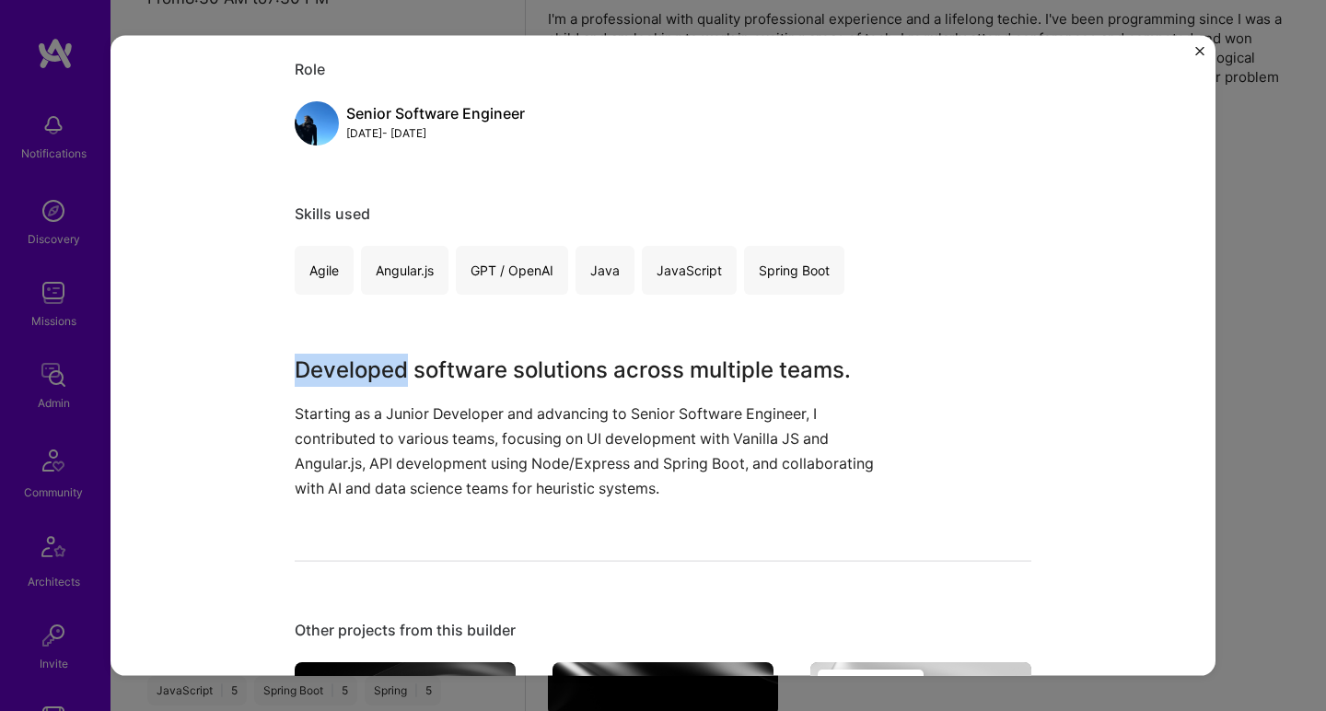
click at [698, 340] on div "Senior Software Engineering Development Vanguard Enterprise Software Role Senio…" at bounding box center [663, 417] width 737 height 1102
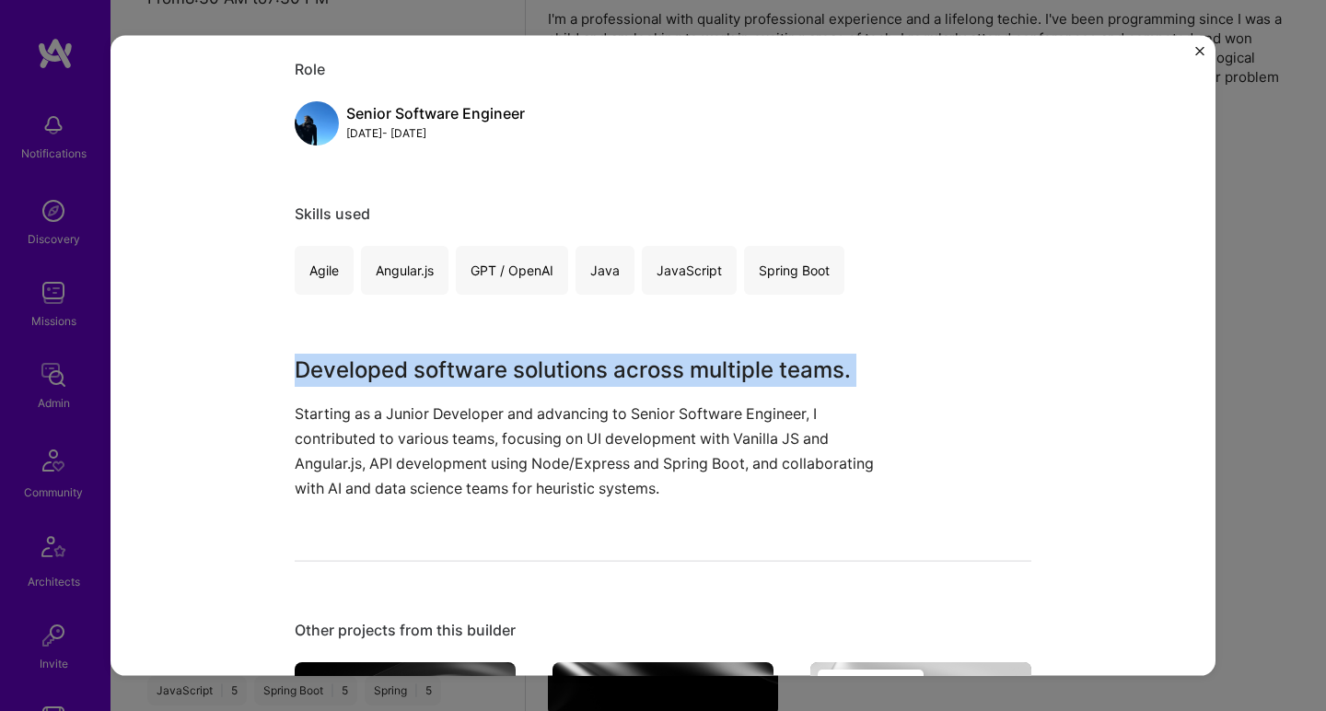
click at [698, 340] on div "Senior Software Engineering Development Vanguard Enterprise Software Role Senio…" at bounding box center [663, 417] width 737 height 1102
drag, startPoint x: 698, startPoint y: 340, endPoint x: 646, endPoint y: 380, distance: 65.6
click at [661, 365] on div "Senior Software Engineering Development Vanguard Enterprise Software Role Senio…" at bounding box center [663, 417] width 737 height 1102
click at [582, 446] on p "Starting as a Junior Developer and advancing to Senior Software Engineer, I con…" at bounding box center [594, 451] width 599 height 100
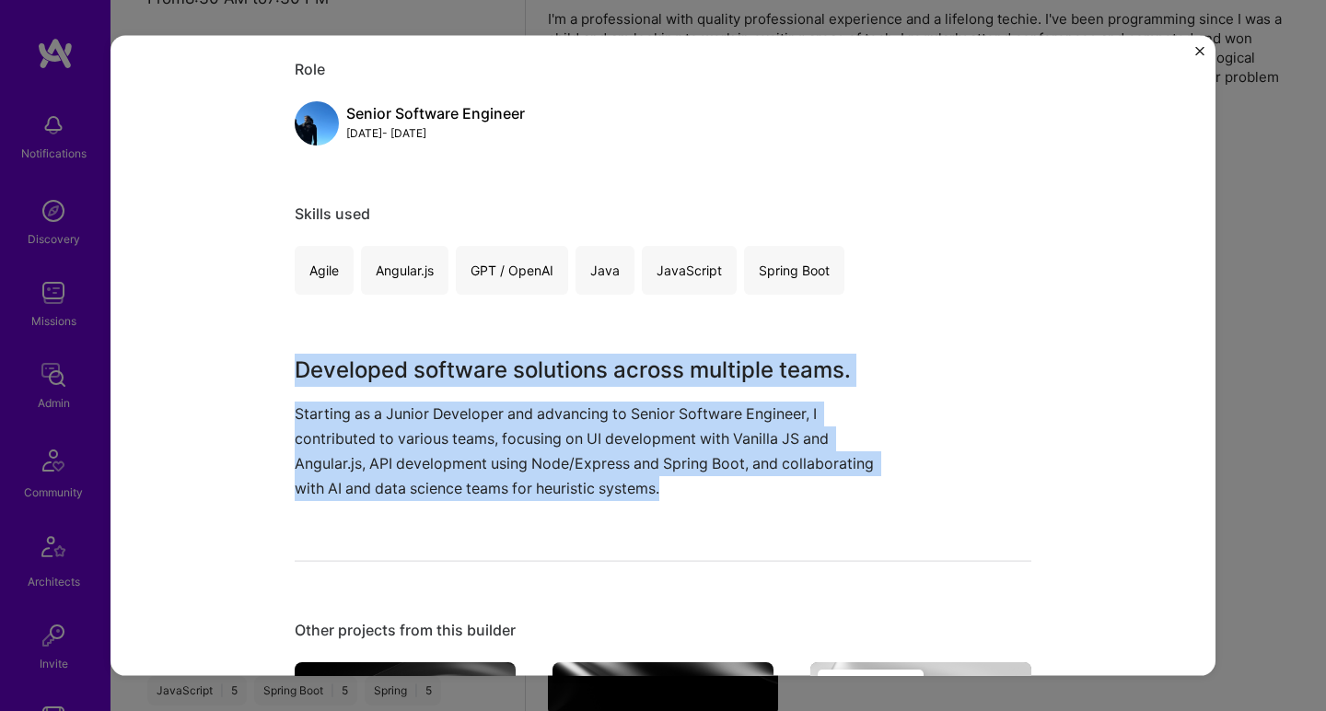
click at [582, 445] on p "Starting as a Junior Developer and advancing to Senior Software Engineer, I con…" at bounding box center [594, 451] width 599 height 100
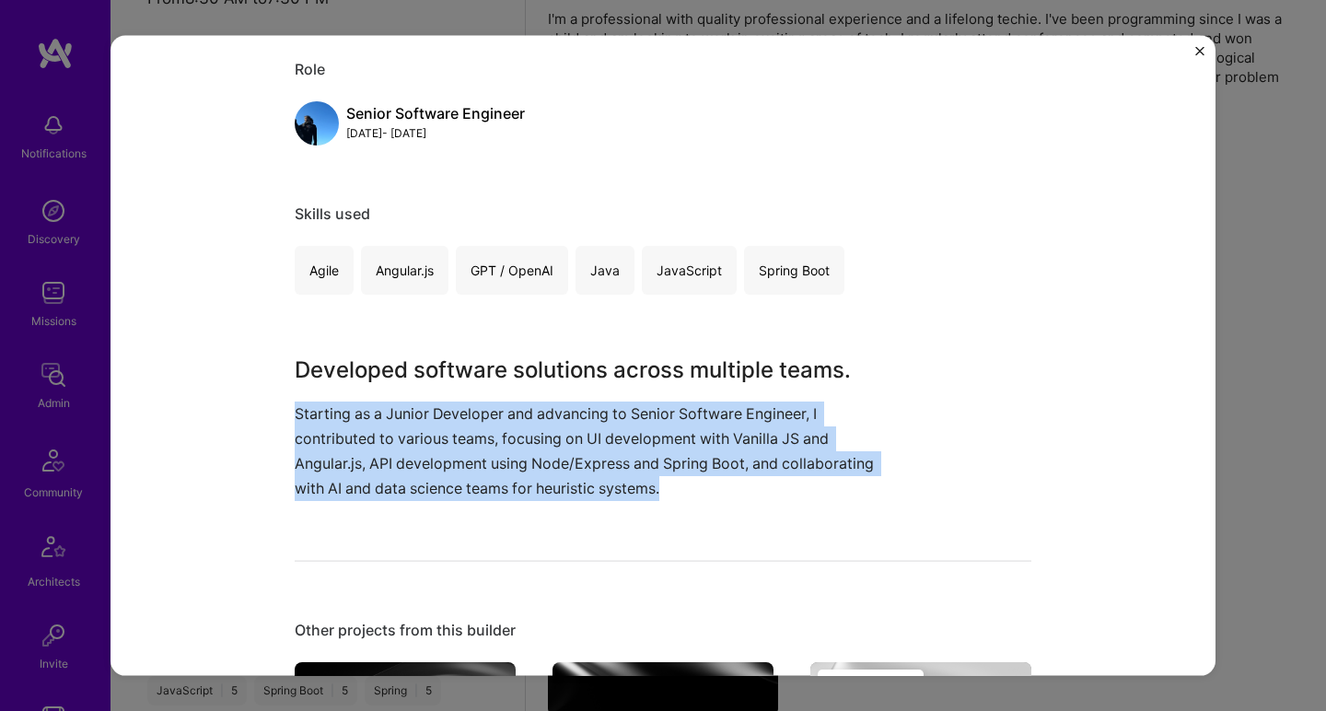
click at [583, 445] on p "Starting as a Junior Developer and advancing to Senior Software Engineer, I con…" at bounding box center [594, 451] width 599 height 100
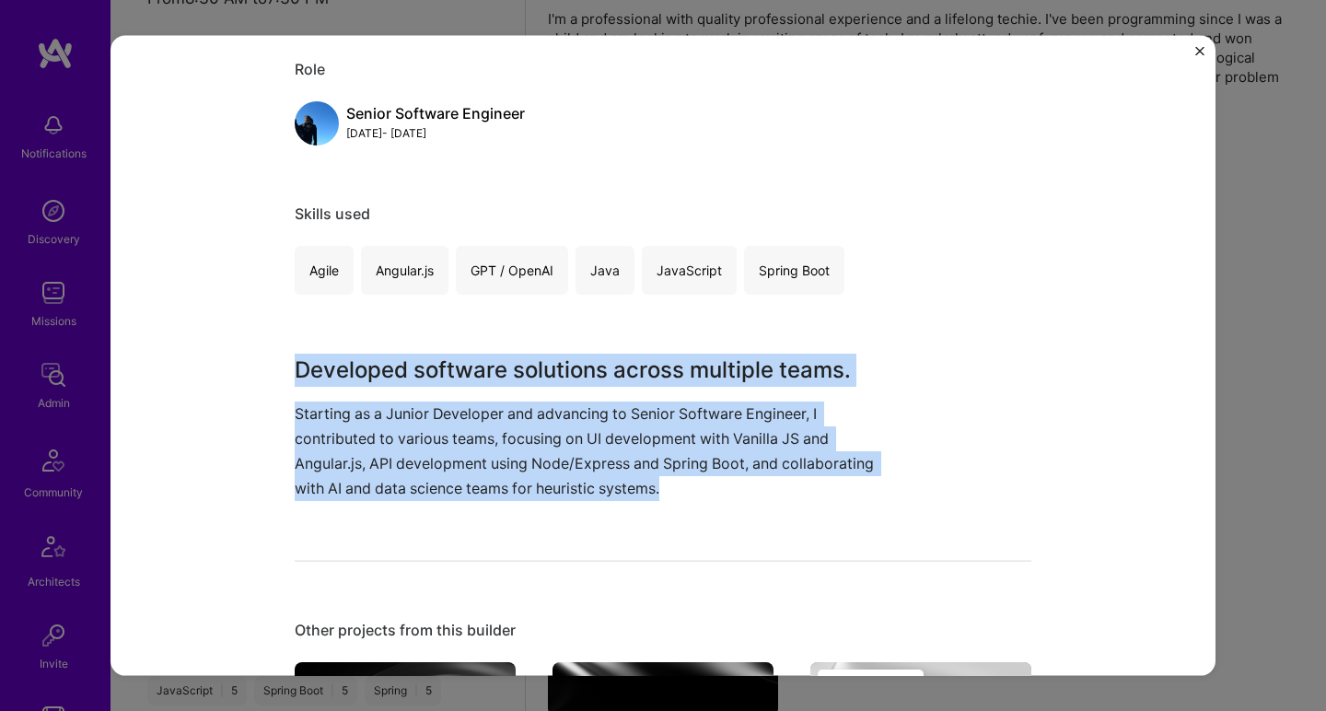
click at [660, 348] on div "Senior Software Engineering Development Vanguard Enterprise Software Role Senio…" at bounding box center [663, 417] width 737 height 1102
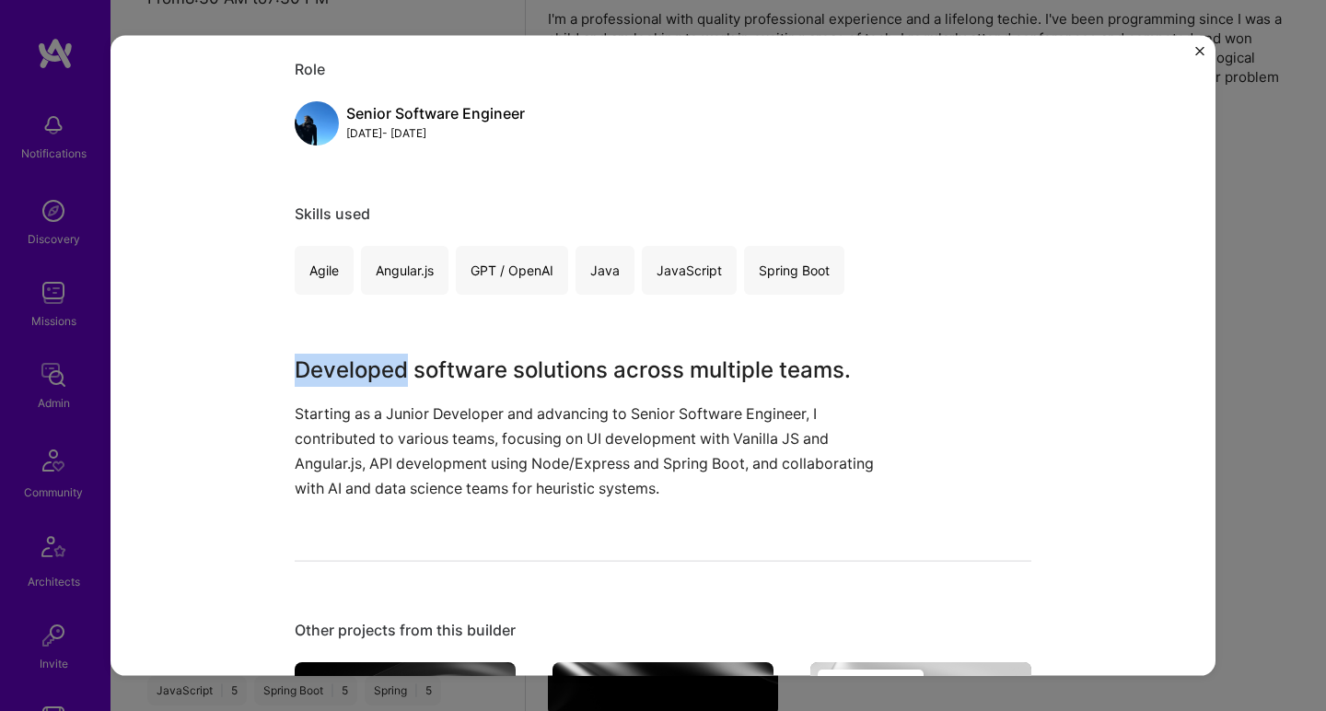
click at [660, 348] on div "Senior Software Engineering Development Vanguard Enterprise Software Role Senio…" at bounding box center [663, 417] width 737 height 1102
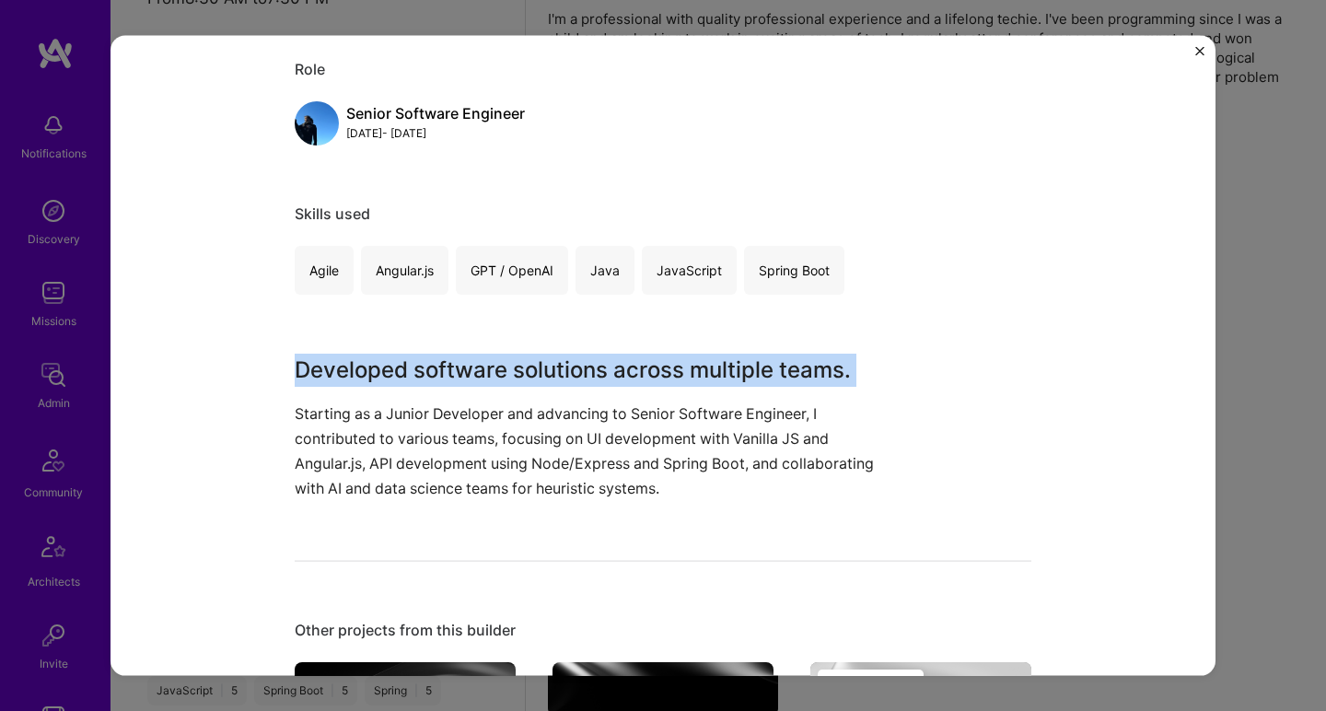
click at [660, 348] on div "Senior Software Engineering Development Vanguard Enterprise Software Role Senio…" at bounding box center [663, 417] width 737 height 1102
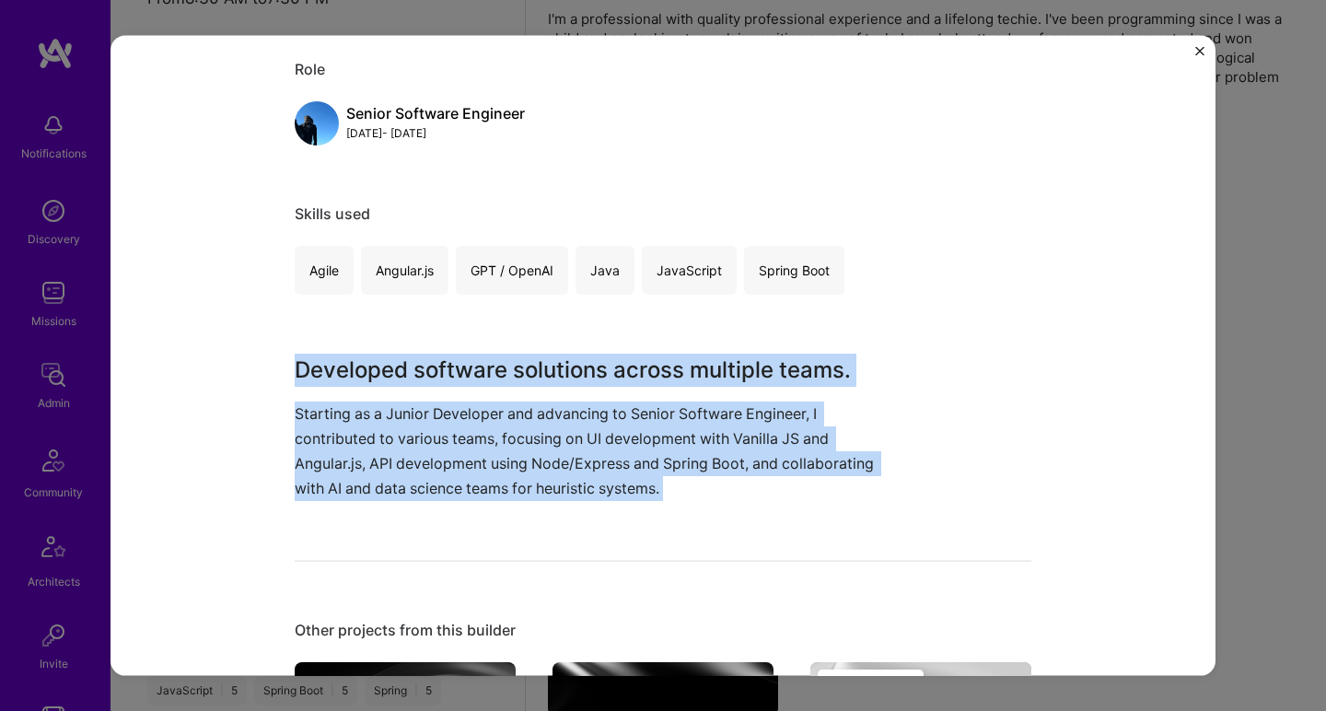
click at [533, 512] on div "Senior Software Engineering Development Vanguard Enterprise Software Role Senio…" at bounding box center [663, 417] width 737 height 1102
click at [545, 494] on p "Starting as a Junior Developer and advancing to Senior Software Engineer, I con…" at bounding box center [594, 451] width 599 height 100
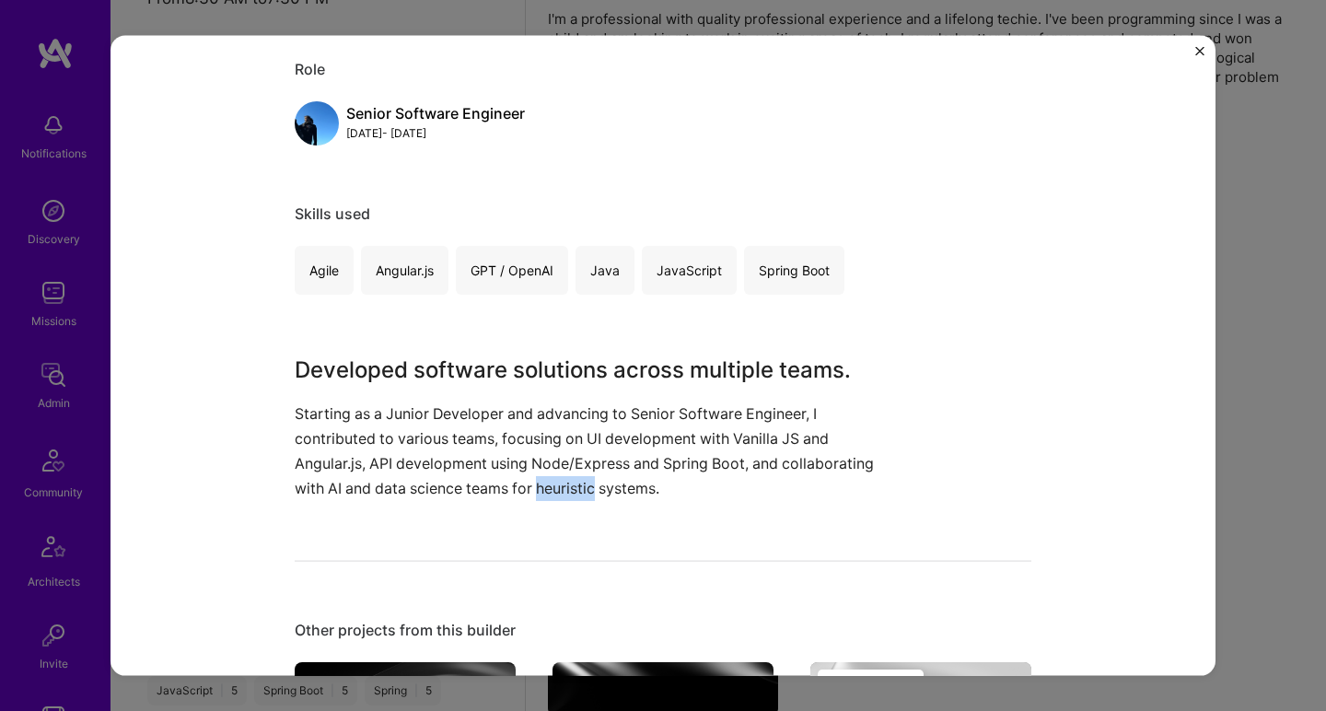
click at [545, 494] on p "Starting as a Junior Developer and advancing to Senior Software Engineer, I con…" at bounding box center [594, 451] width 599 height 100
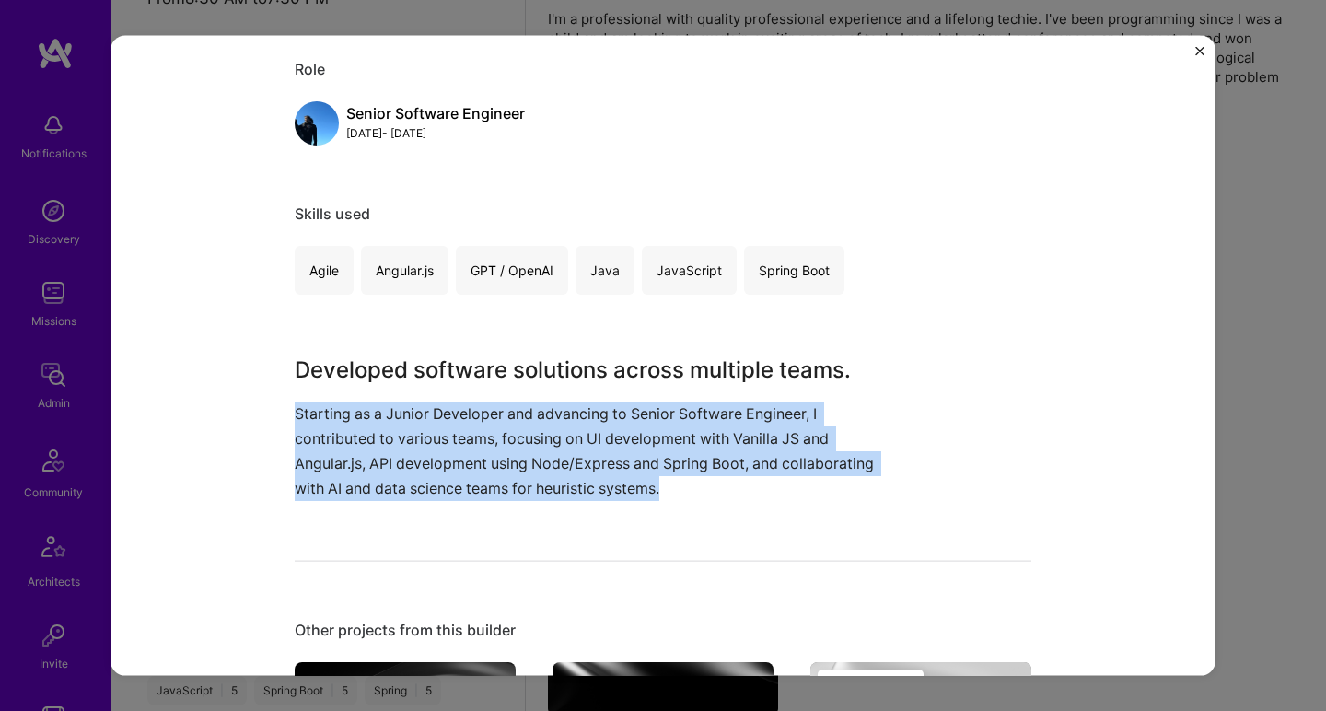
click at [545, 494] on p "Starting as a Junior Developer and advancing to Senior Software Engineer, I con…" at bounding box center [594, 451] width 599 height 100
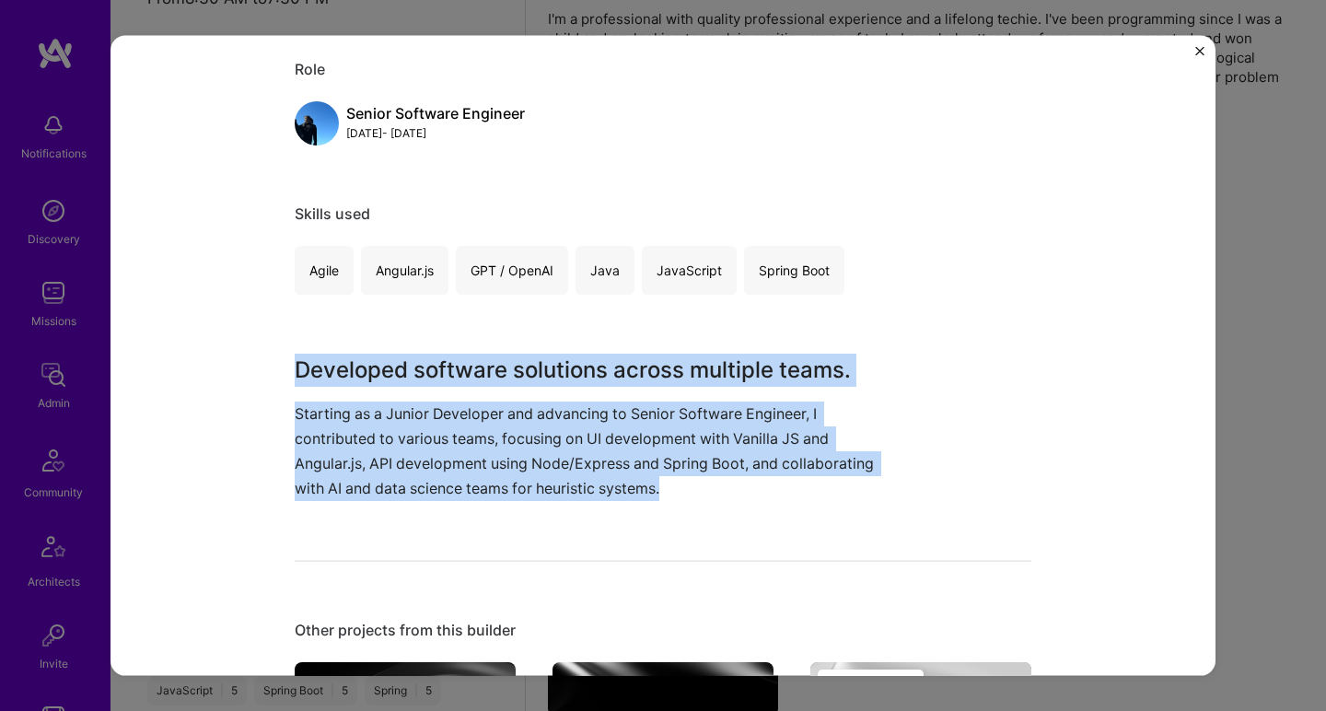
click at [629, 352] on div "Senior Software Engineering Development Vanguard Enterprise Software Role Senio…" at bounding box center [663, 417] width 737 height 1102
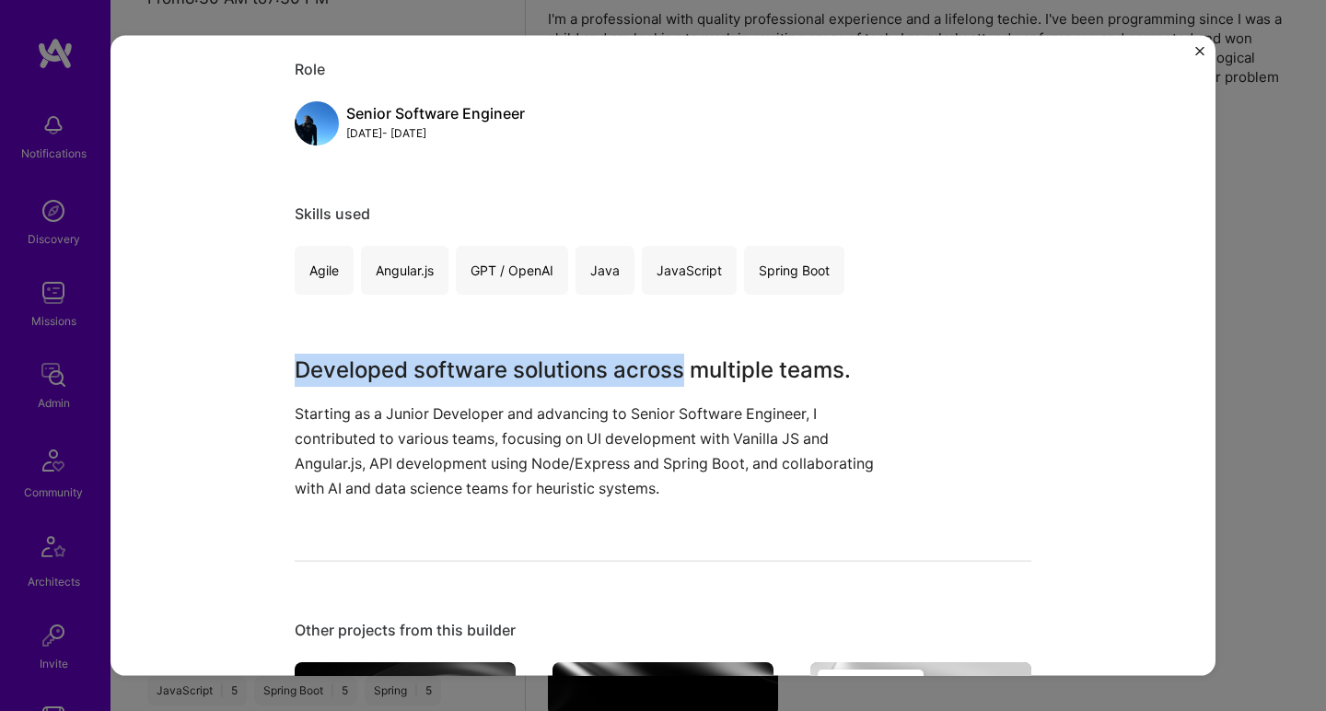
click at [629, 353] on div "Senior Software Engineering Development Vanguard Enterprise Software Role Senio…" at bounding box center [663, 417] width 737 height 1102
click at [629, 353] on h3 "Developed software solutions across multiple teams." at bounding box center [594, 369] width 599 height 33
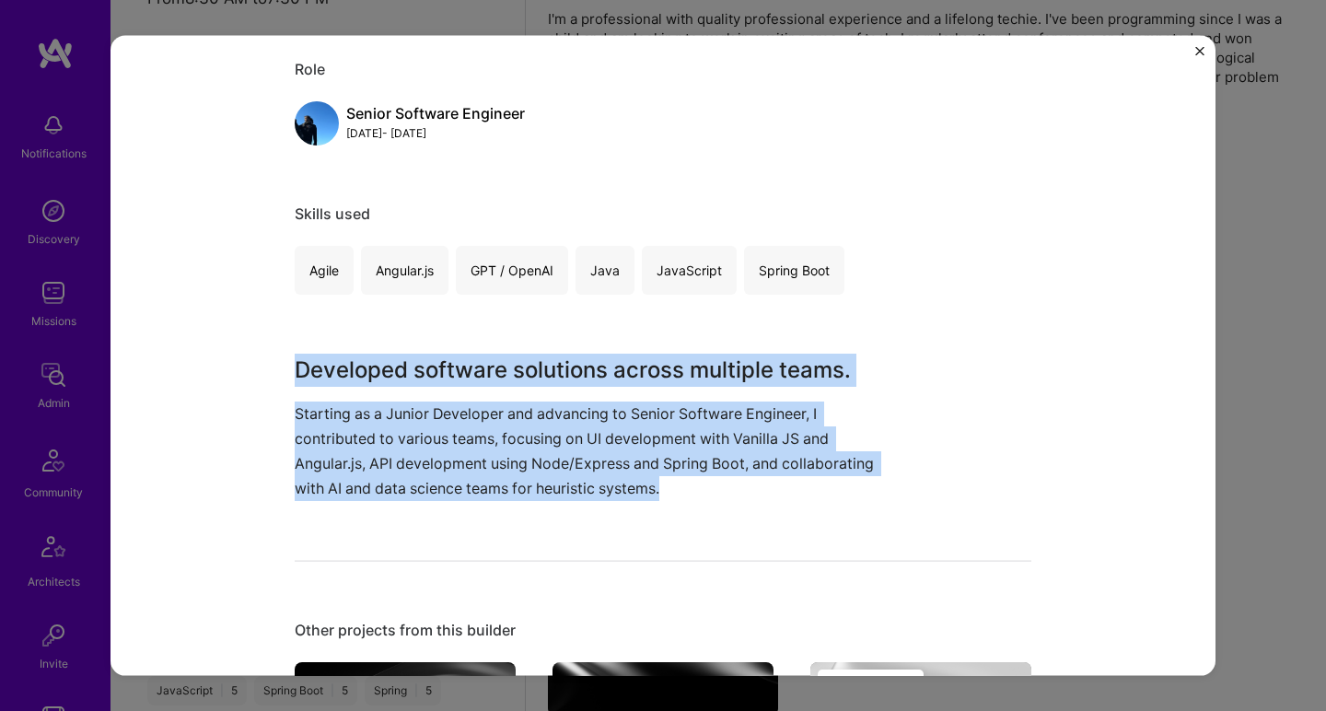
click at [485, 441] on p "Starting as a Junior Developer and advancing to Senior Software Engineer, I con…" at bounding box center [594, 451] width 599 height 100
click at [486, 441] on p "Starting as a Junior Developer and advancing to Senior Software Engineer, I con…" at bounding box center [594, 451] width 599 height 100
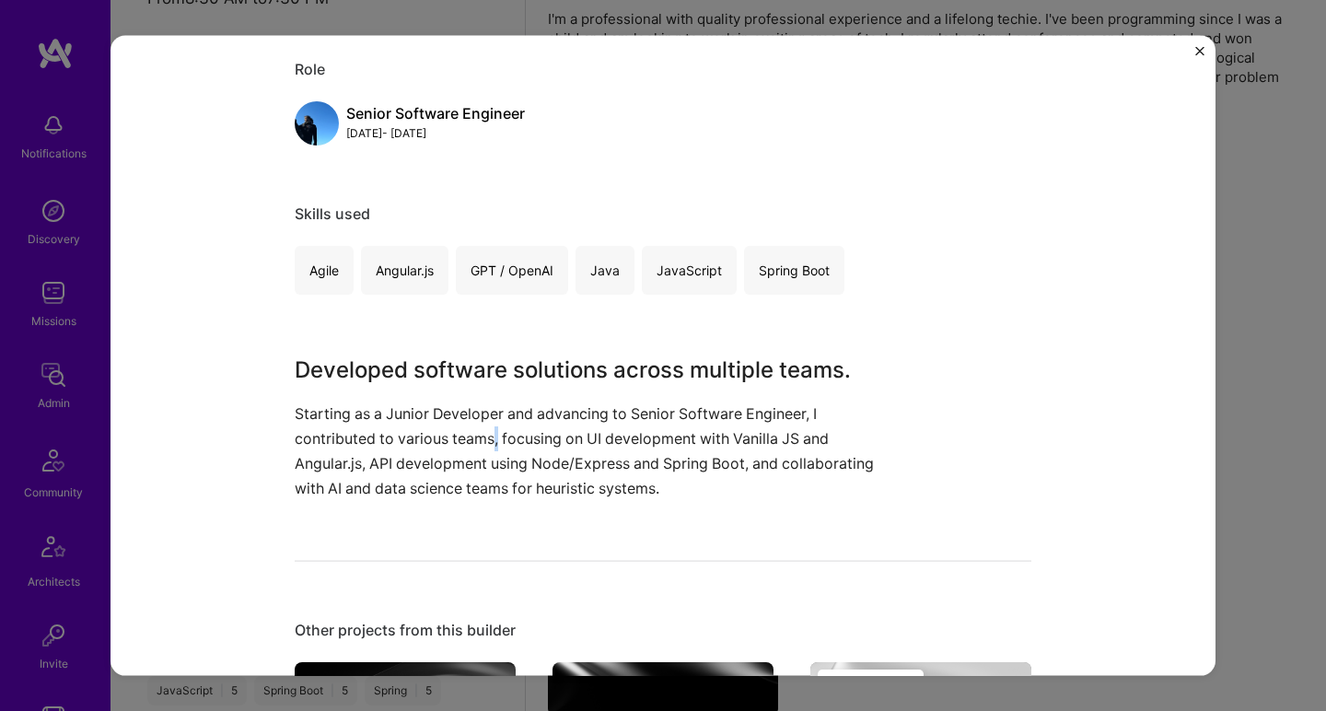
click at [486, 441] on p "Starting as a Junior Developer and advancing to Senior Software Engineer, I con…" at bounding box center [594, 451] width 599 height 100
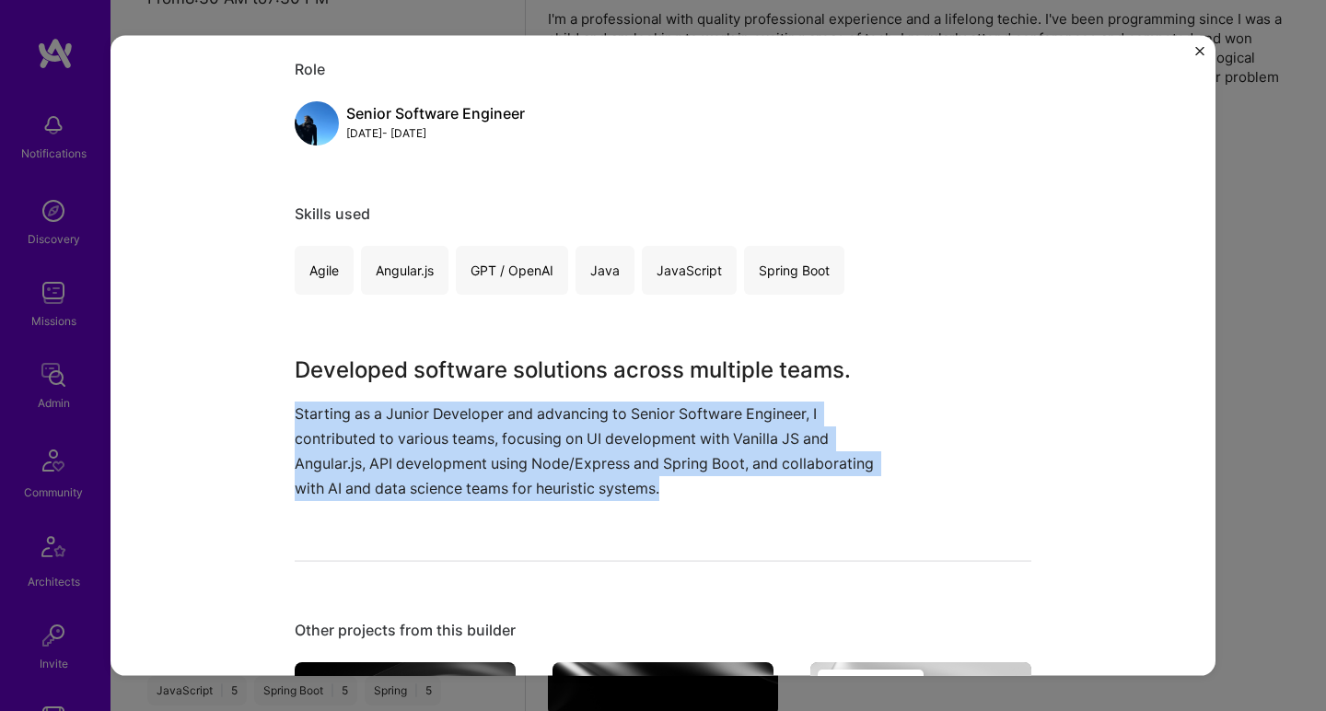
click at [486, 441] on p "Starting as a Junior Developer and advancing to Senior Software Engineer, I con…" at bounding box center [594, 451] width 599 height 100
click at [558, 361] on h3 "Developed software solutions across multiple teams." at bounding box center [594, 369] width 599 height 33
click at [559, 361] on h3 "Developed software solutions across multiple teams." at bounding box center [594, 369] width 599 height 33
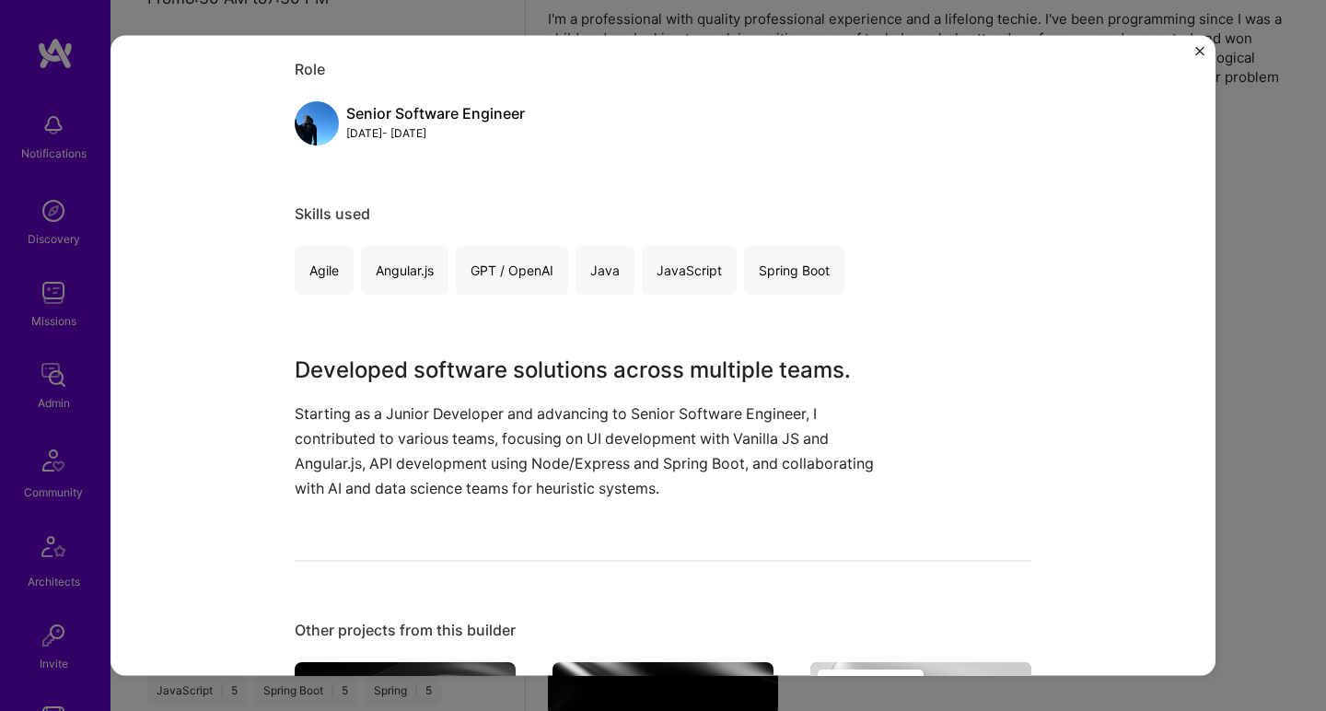
click at [559, 361] on h3 "Developed software solutions across multiple teams." at bounding box center [594, 369] width 599 height 33
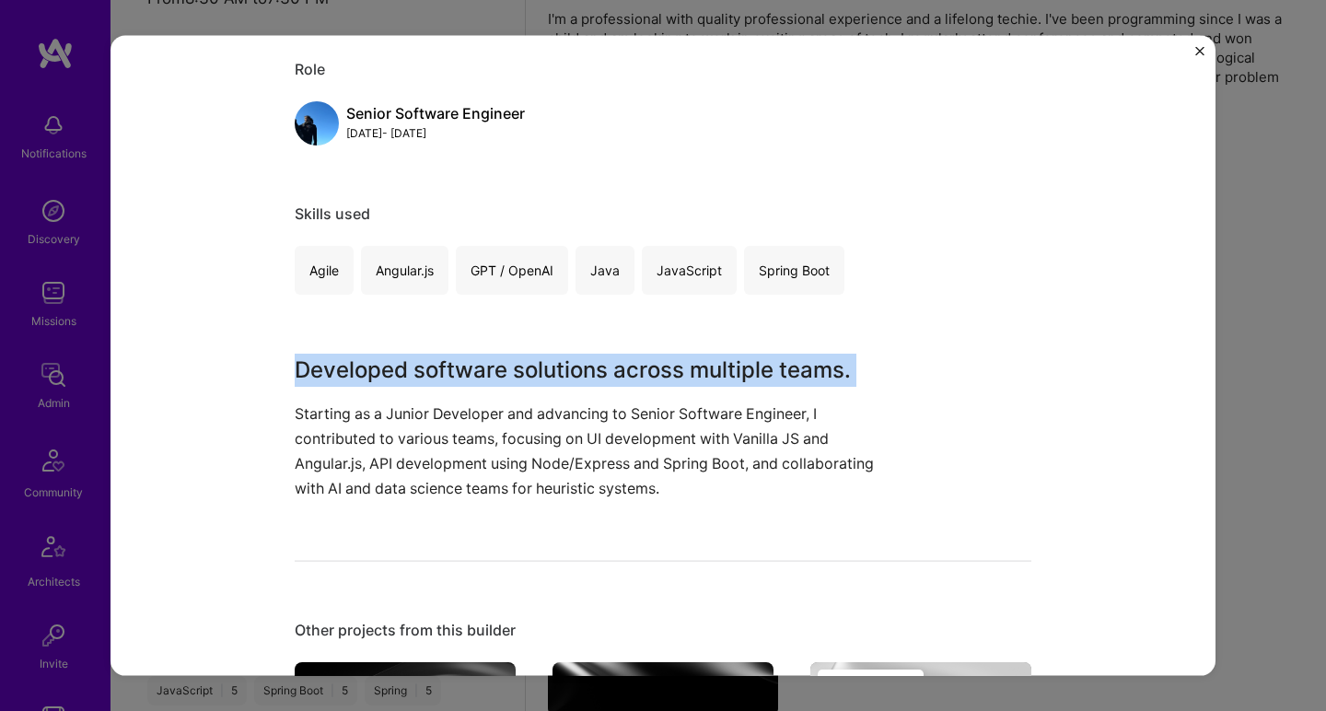
click at [559, 361] on h3 "Developed software solutions across multiple teams." at bounding box center [594, 369] width 599 height 33
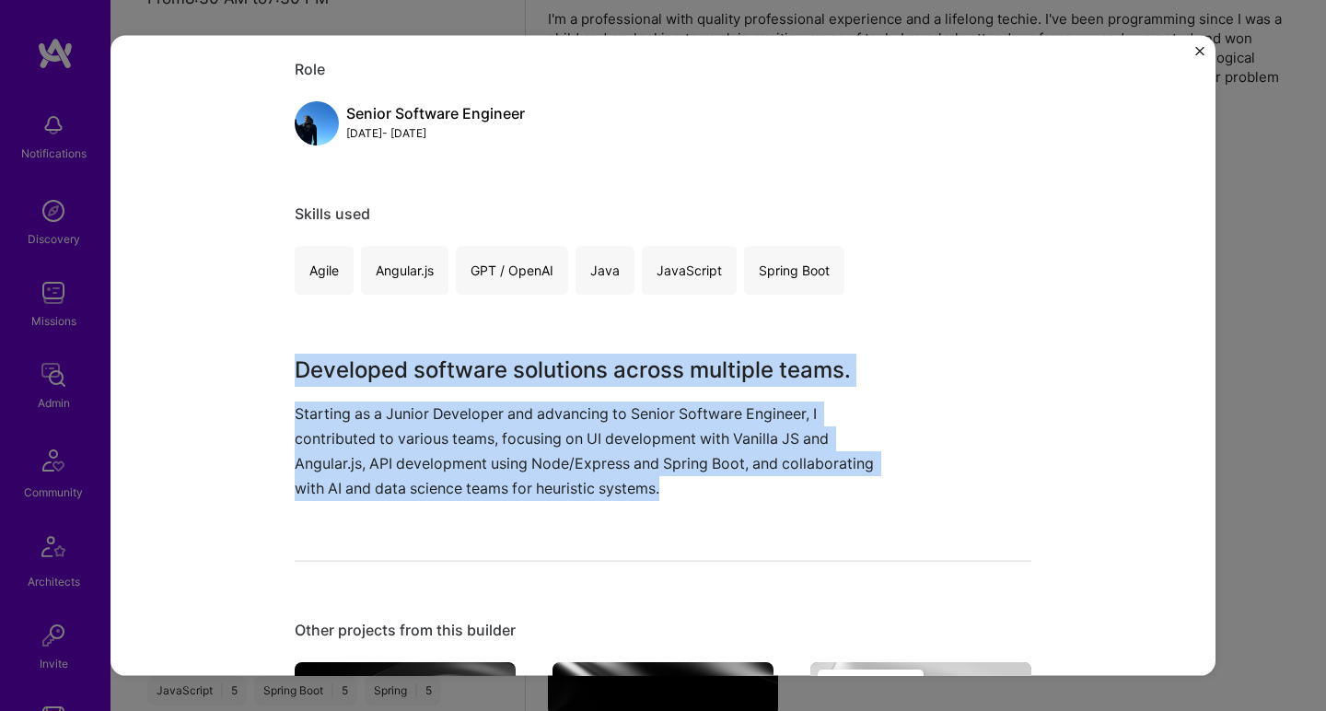
click at [456, 449] on p "Starting as a Junior Developer and advancing to Senior Software Engineer, I con…" at bounding box center [594, 451] width 599 height 100
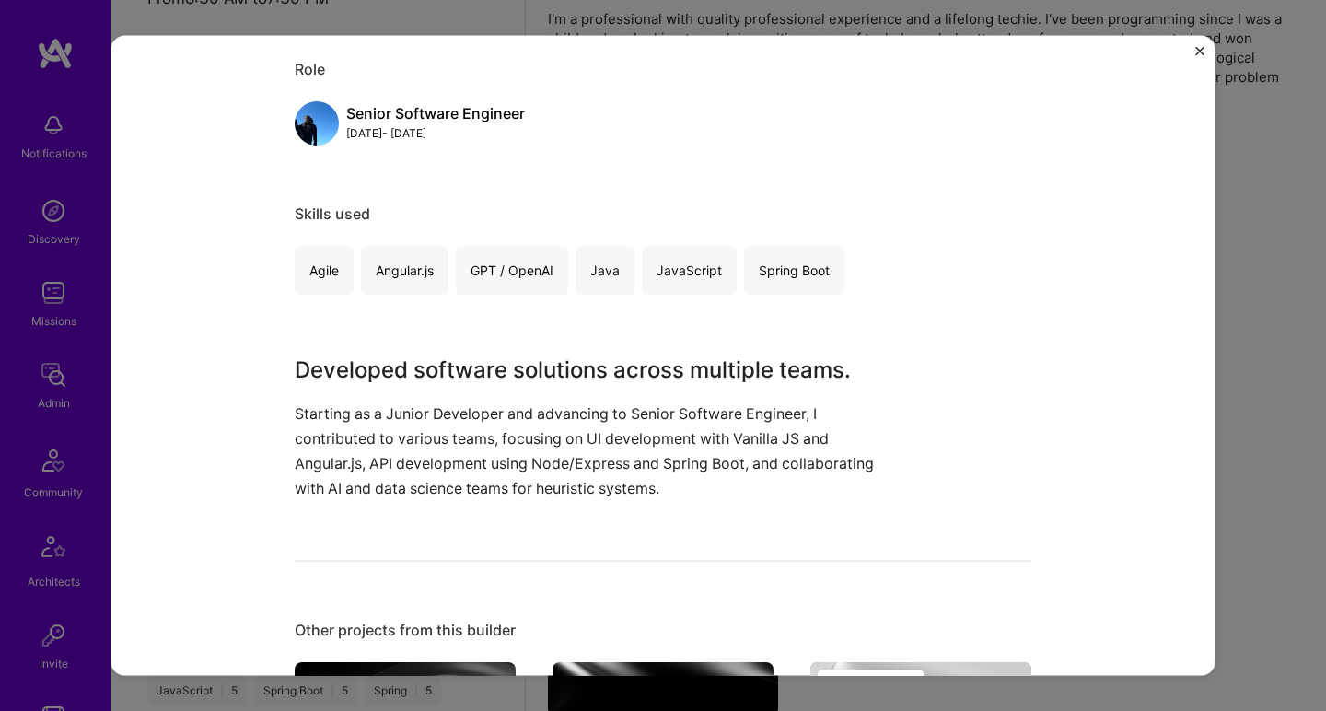
click at [456, 448] on p "Starting as a Junior Developer and advancing to Senior Software Engineer, I con…" at bounding box center [594, 451] width 599 height 100
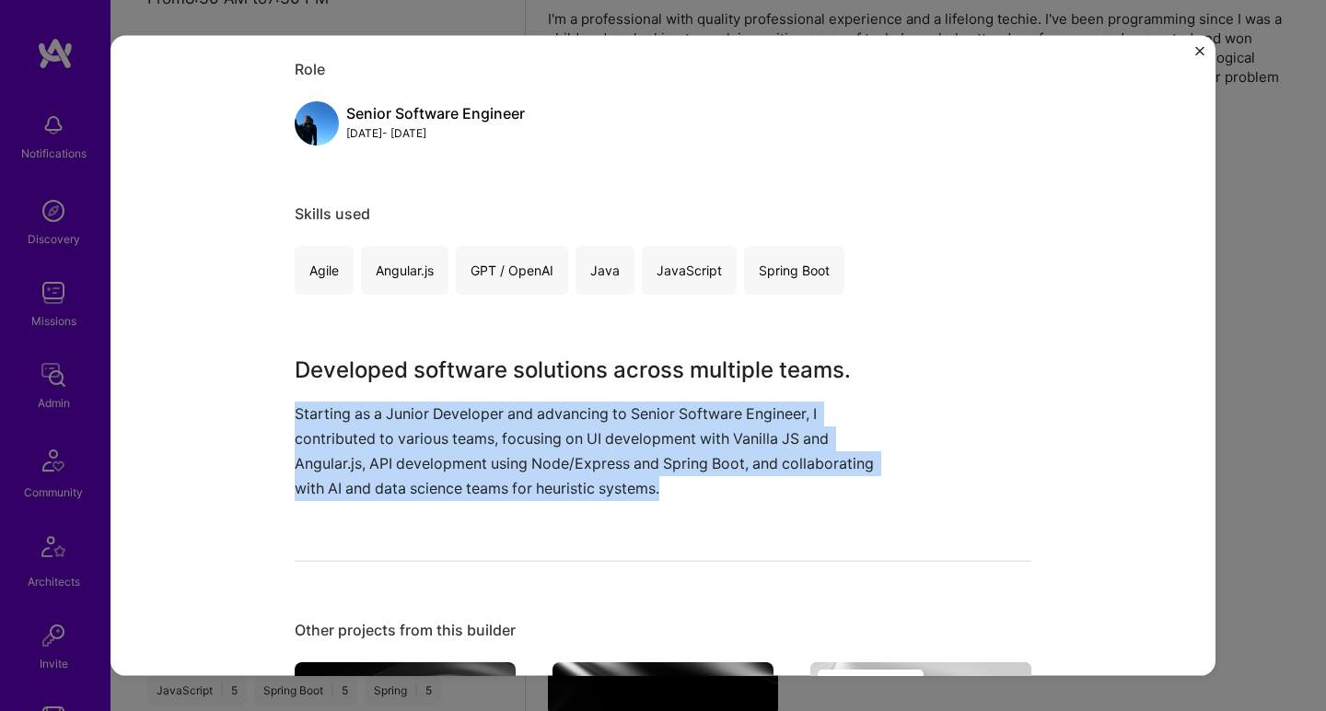
click at [456, 448] on p "Starting as a Junior Developer and advancing to Senior Software Engineer, I con…" at bounding box center [594, 451] width 599 height 100
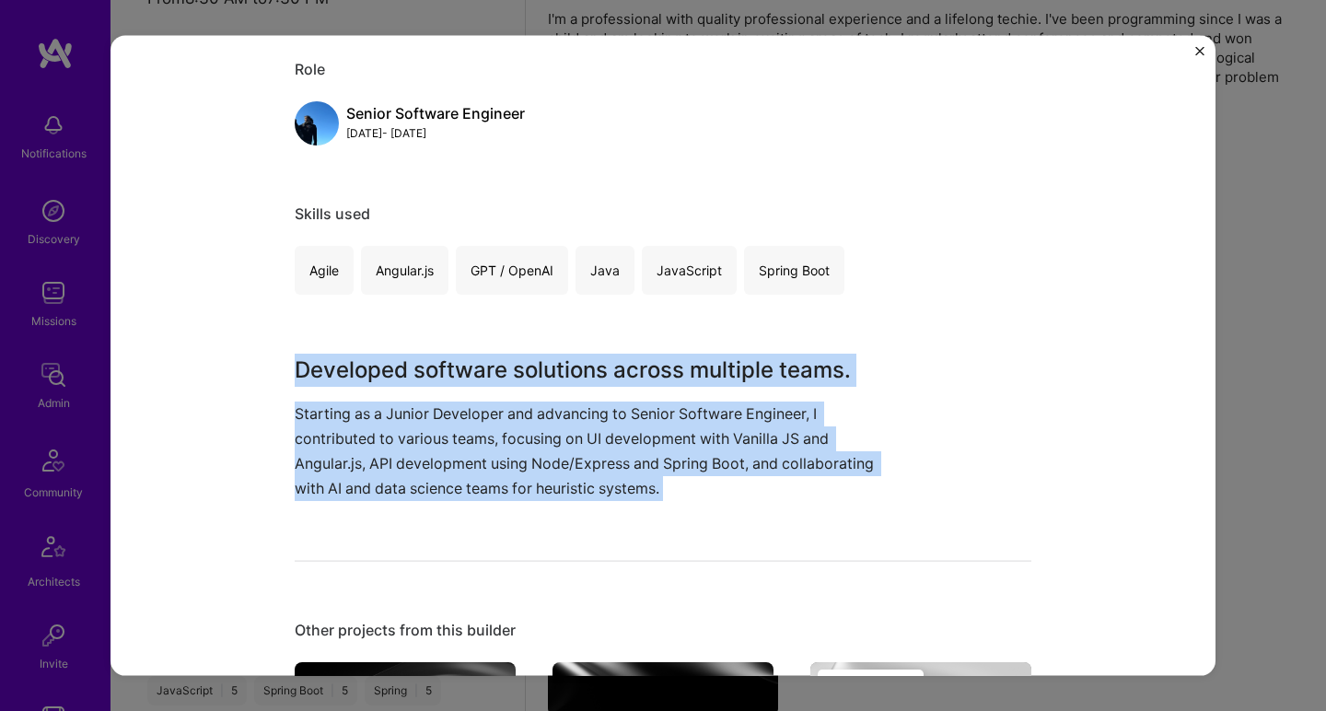
click at [553, 356] on h3 "Developed software solutions across multiple teams." at bounding box center [594, 369] width 599 height 33
click at [553, 355] on h3 "Developed software solutions across multiple teams." at bounding box center [594, 369] width 599 height 33
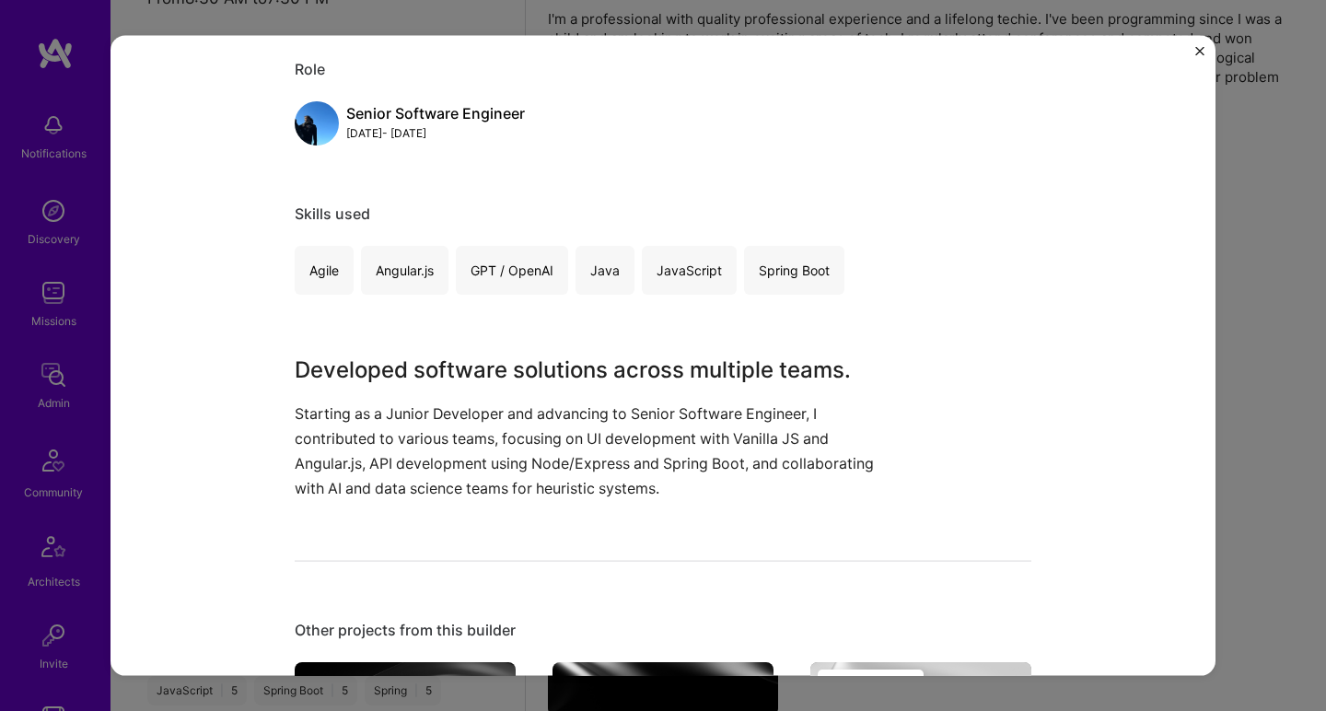
click at [553, 355] on h3 "Developed software solutions across multiple teams." at bounding box center [594, 369] width 599 height 33
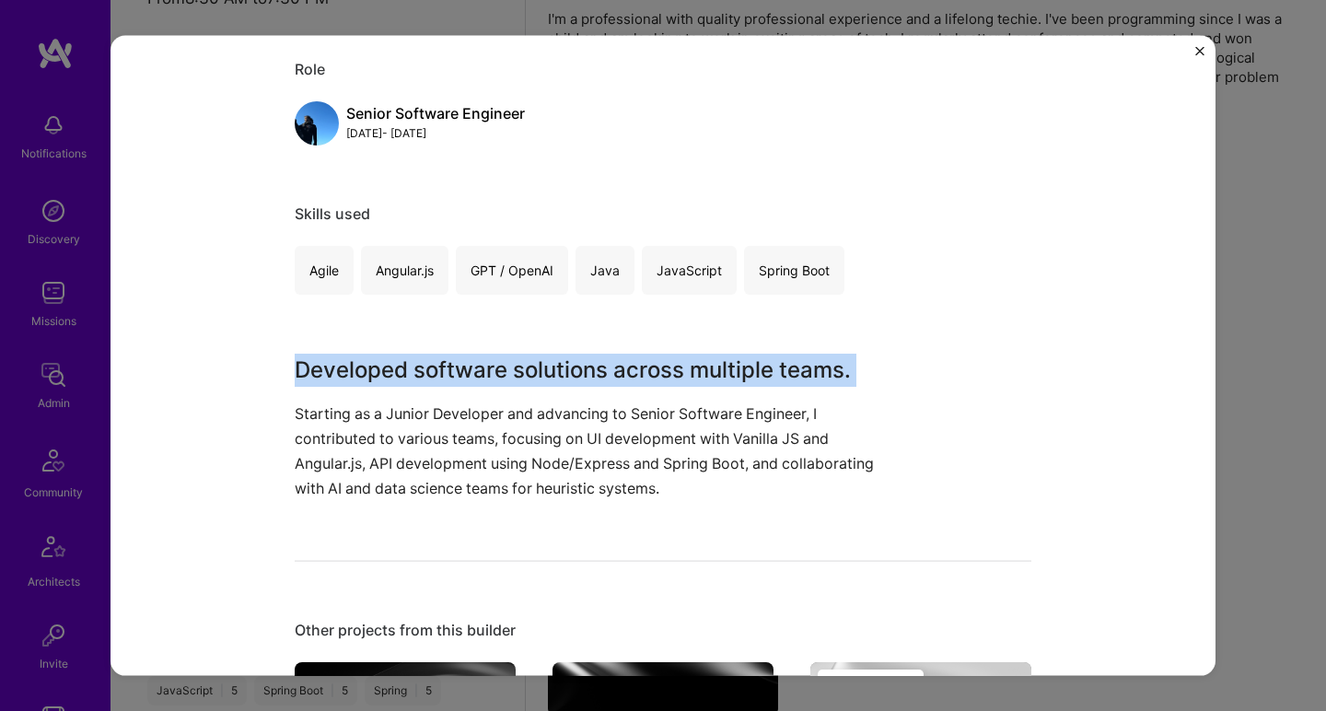
click at [553, 355] on h3 "Developed software solutions across multiple teams." at bounding box center [594, 369] width 599 height 33
click at [553, 356] on h3 "Developed software solutions across multiple teams." at bounding box center [594, 369] width 599 height 33
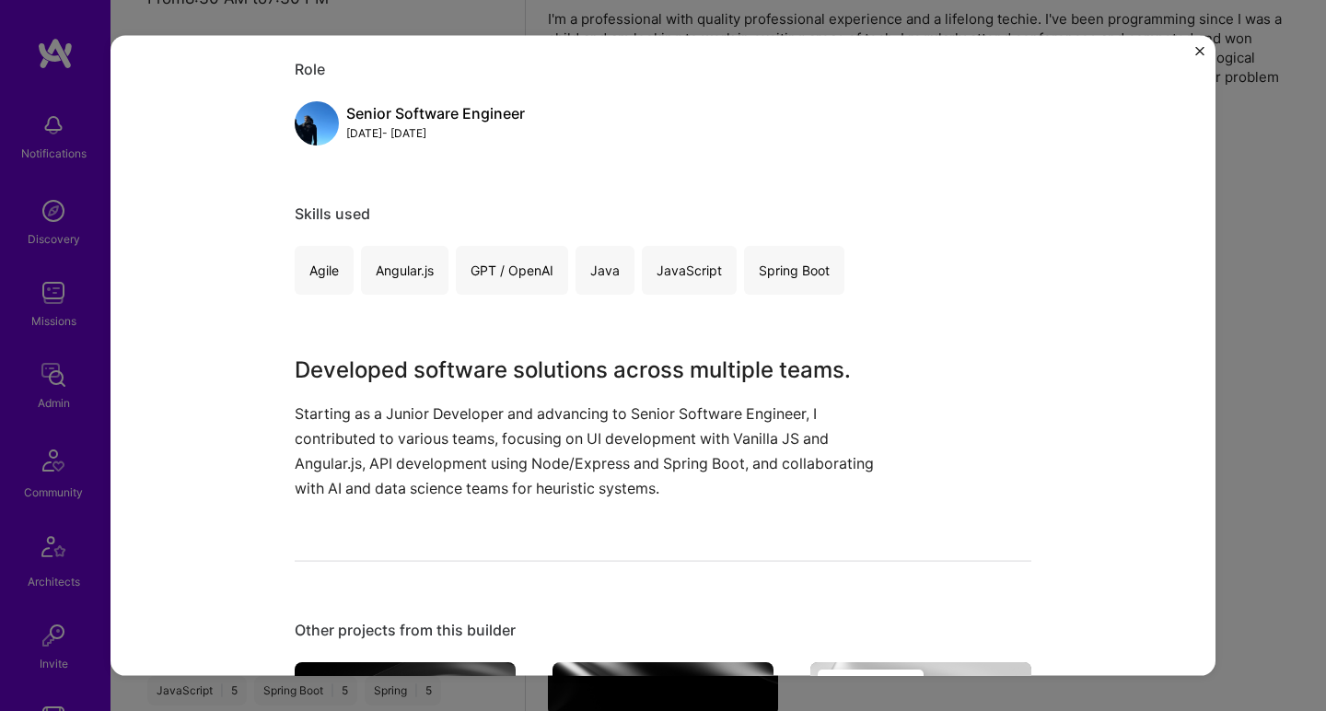
click at [476, 501] on div "Senior Software Engineering Development Vanguard Enterprise Software Role Senio…" at bounding box center [663, 417] width 737 height 1102
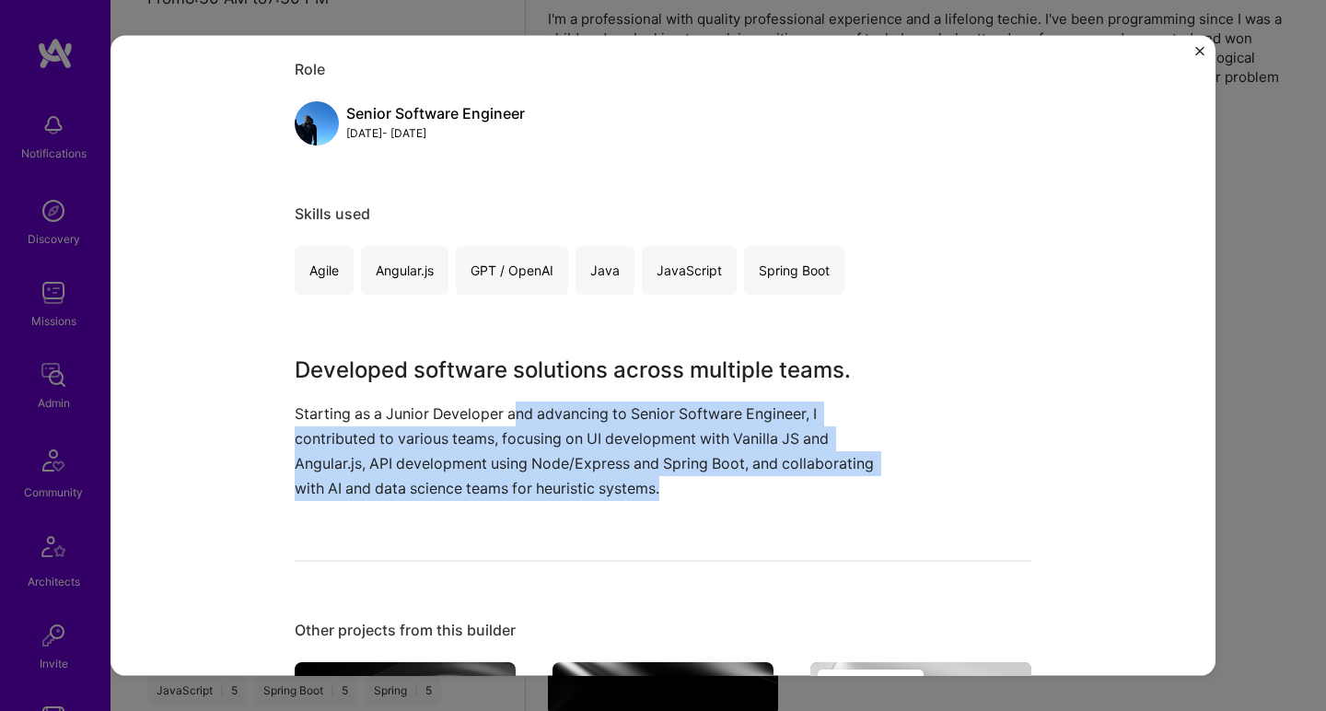
click at [512, 415] on p "Starting as a Junior Developer and advancing to Senior Software Engineer, I con…" at bounding box center [594, 451] width 599 height 100
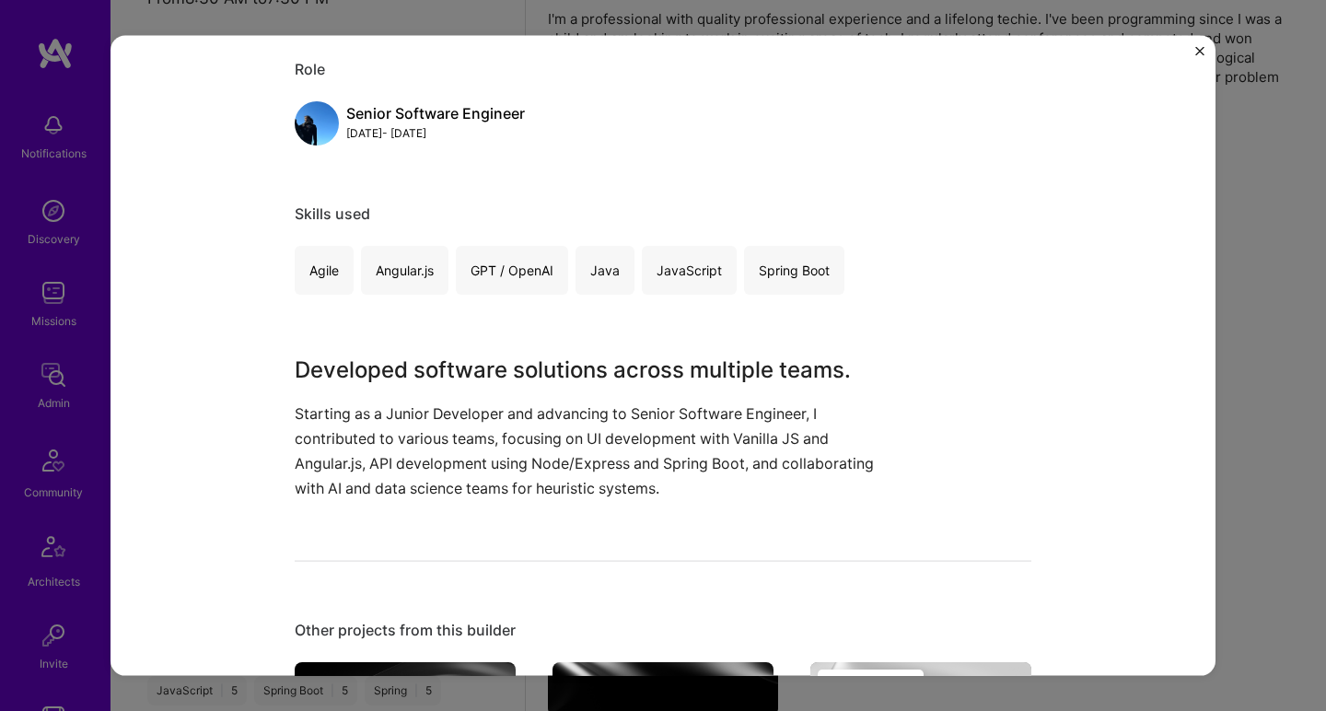
click at [528, 380] on h3 "Developed software solutions across multiple teams." at bounding box center [594, 369] width 599 height 33
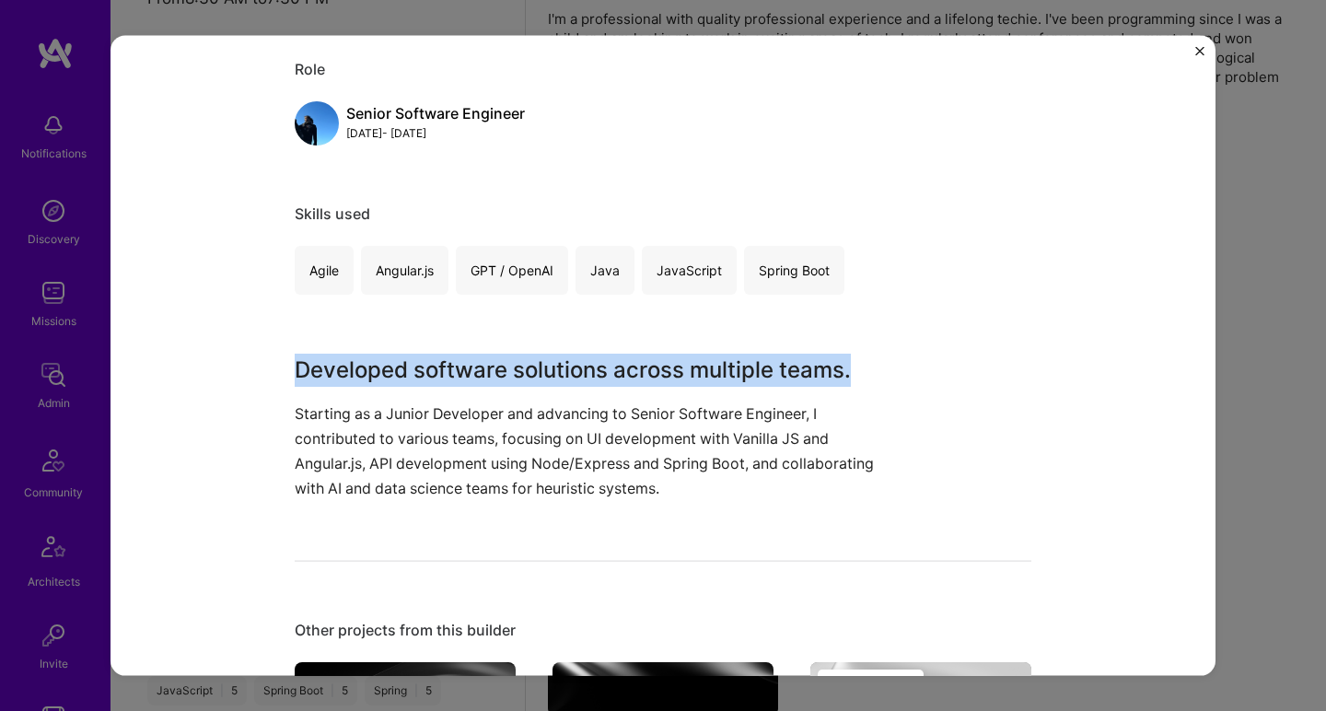
click at [528, 380] on h3 "Developed software solutions across multiple teams." at bounding box center [594, 369] width 599 height 33
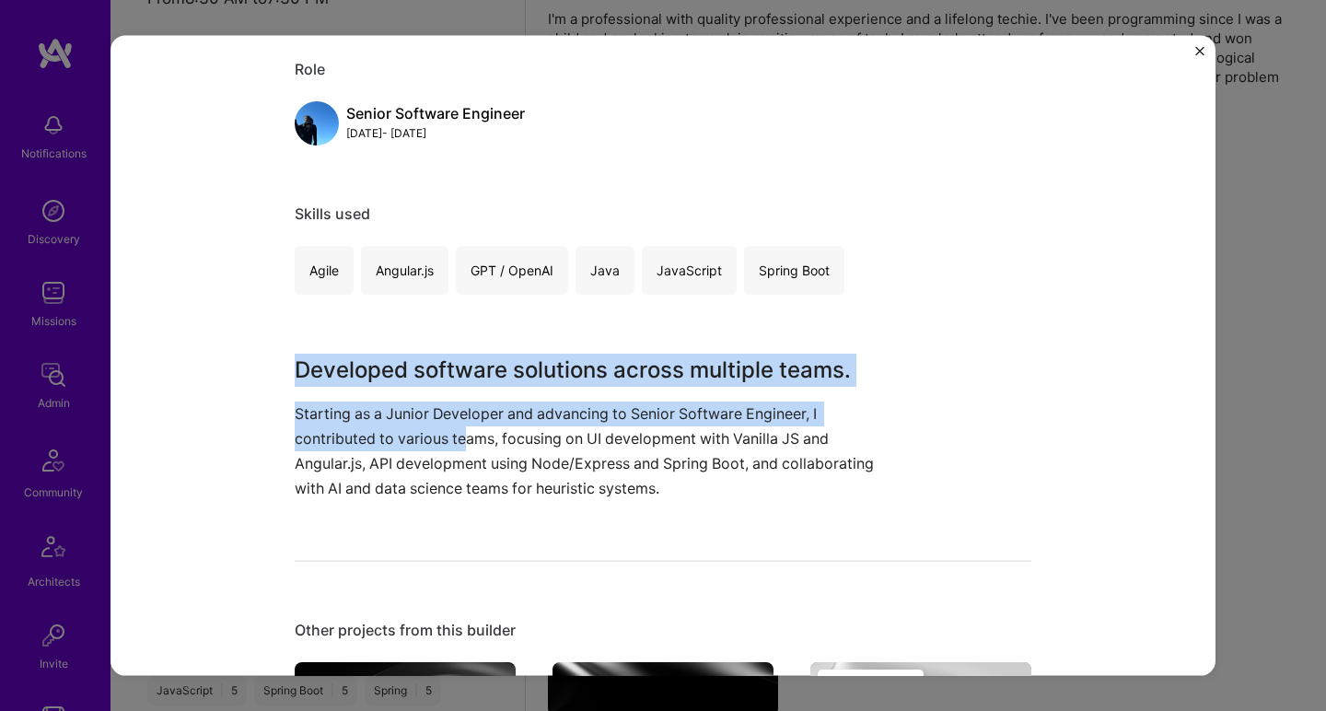
click at [455, 430] on p "Starting as a Junior Developer and advancing to Senior Software Engineer, I con…" at bounding box center [594, 451] width 599 height 100
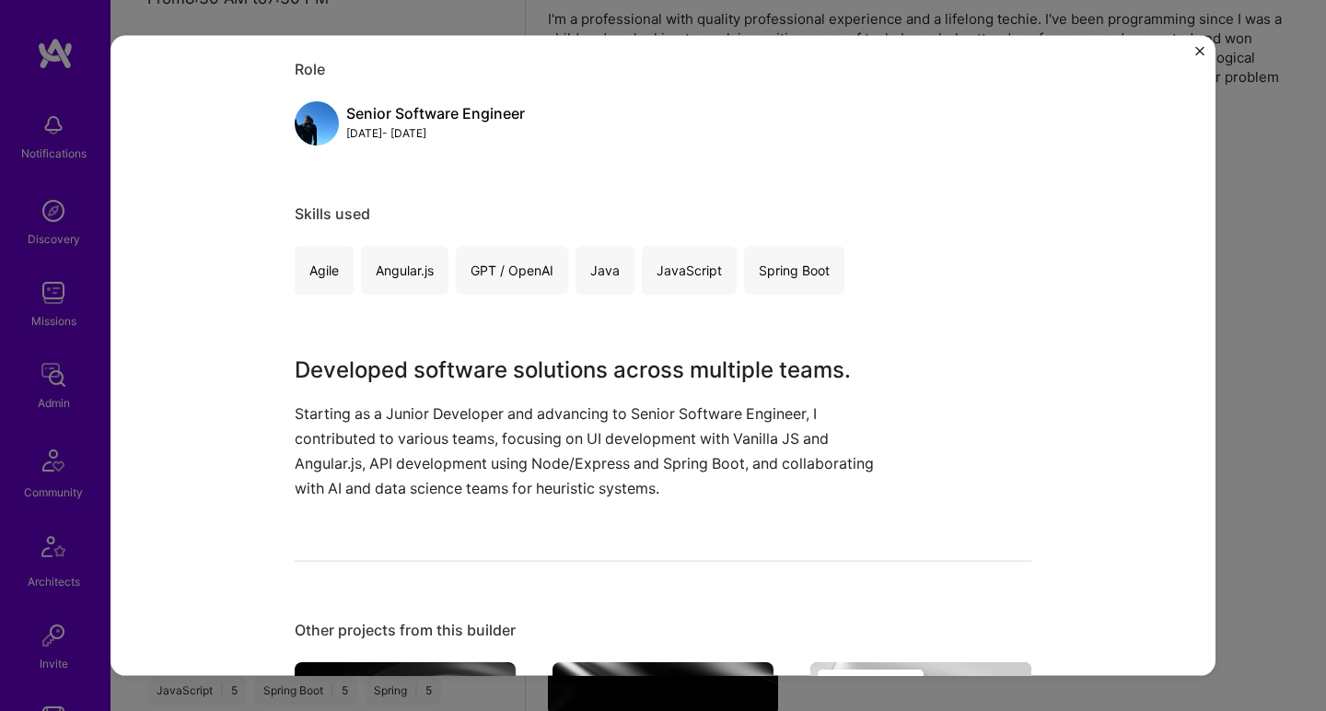
click at [455, 430] on p "Starting as a Junior Developer and advancing to Senior Software Engineer, I con…" at bounding box center [594, 451] width 599 height 100
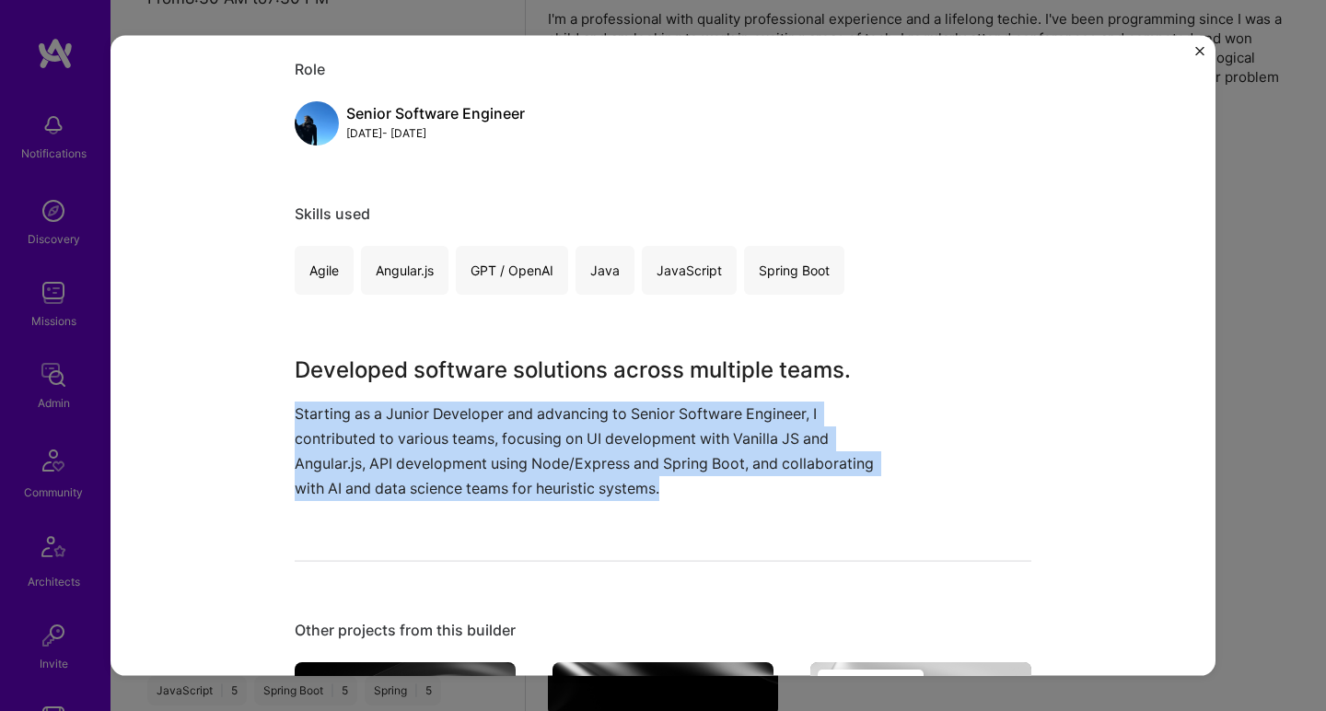
click at [455, 430] on p "Starting as a Junior Developer and advancing to Senior Software Engineer, I con…" at bounding box center [594, 451] width 599 height 100
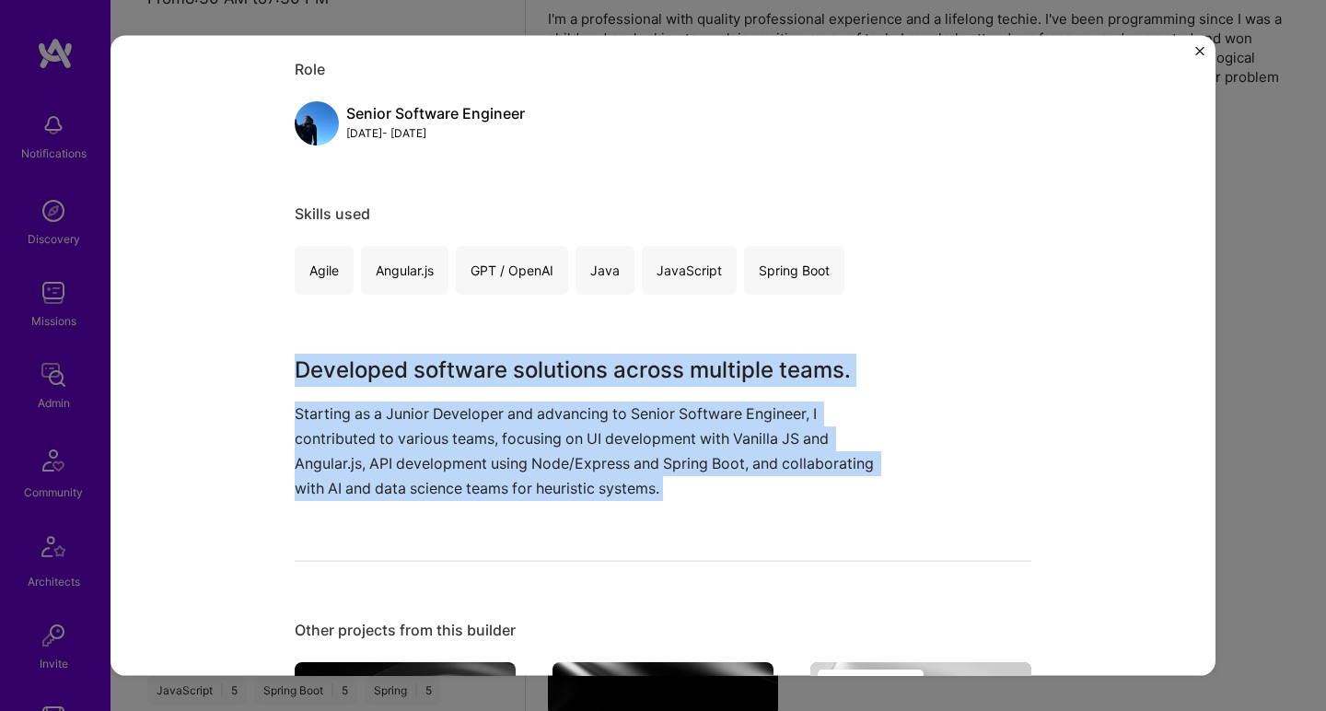
click at [492, 365] on h3 "Developed software solutions across multiple teams." at bounding box center [594, 369] width 599 height 33
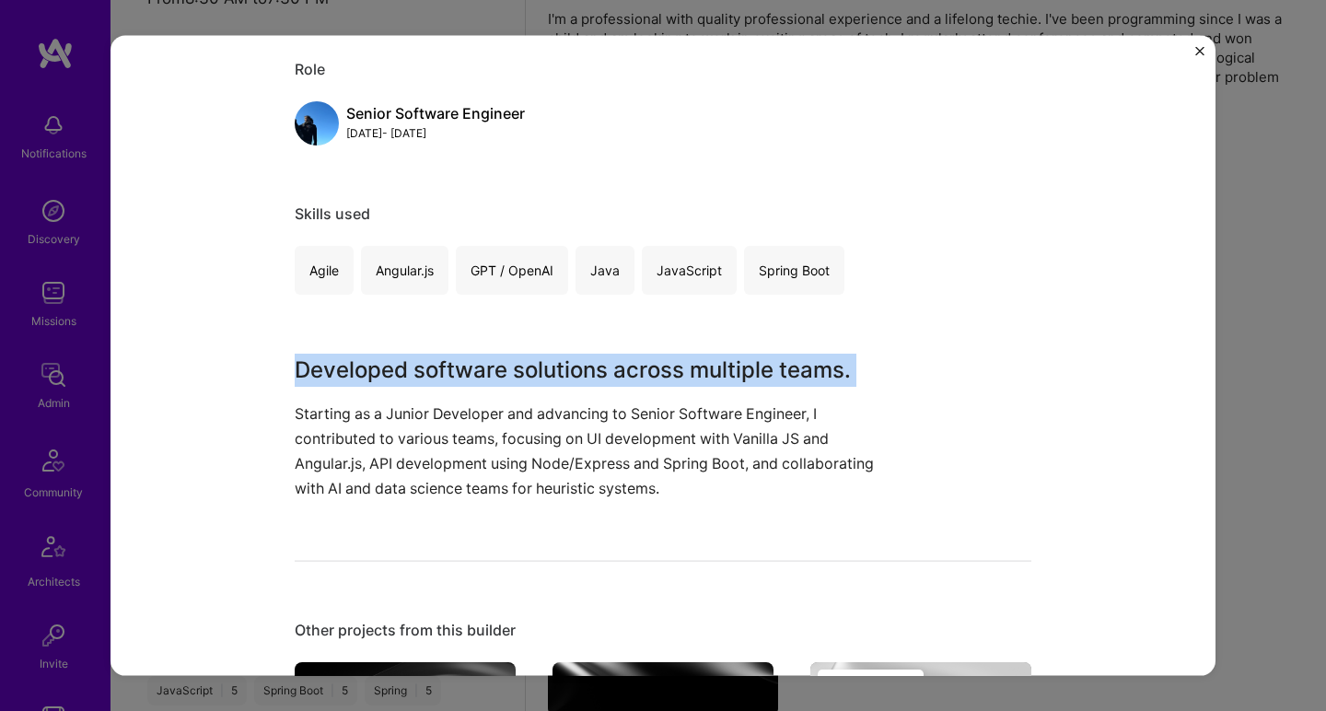
click at [492, 365] on h3 "Developed software solutions across multiple teams." at bounding box center [594, 369] width 599 height 33
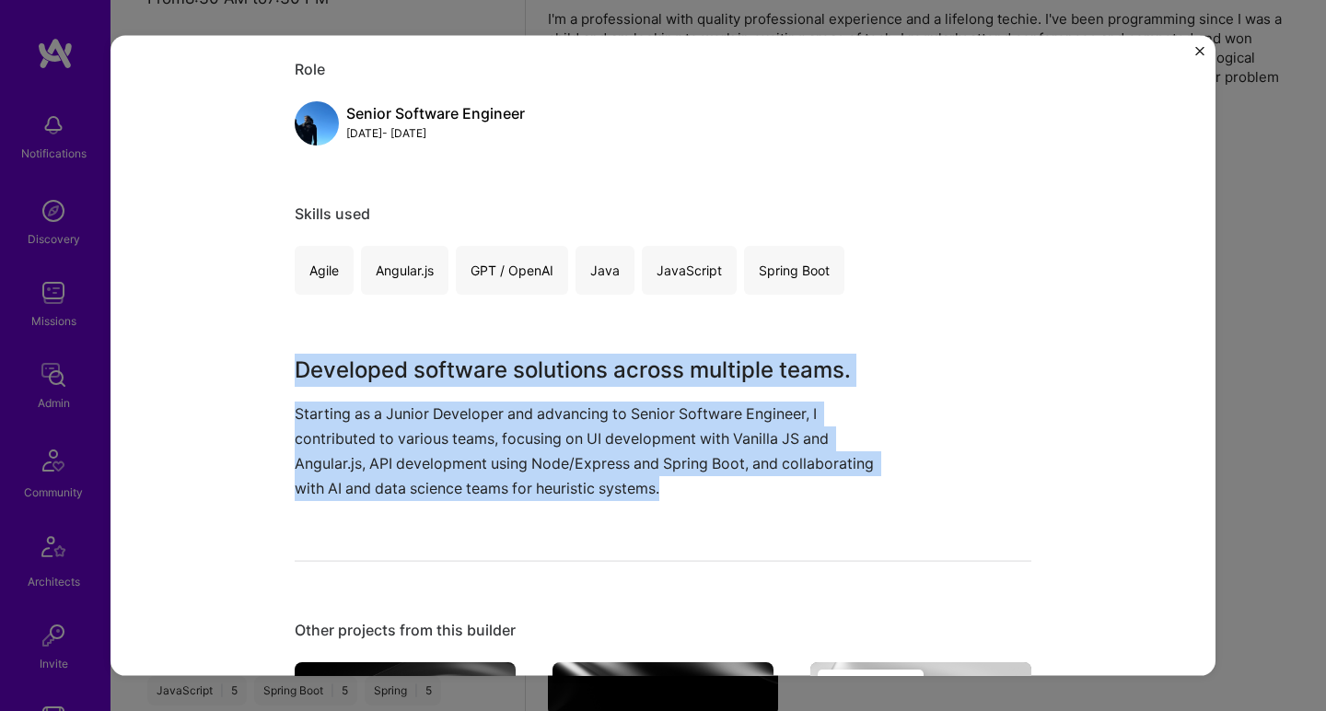
click at [393, 460] on p "Starting as a Junior Developer and advancing to Senior Software Engineer, I con…" at bounding box center [594, 451] width 599 height 100
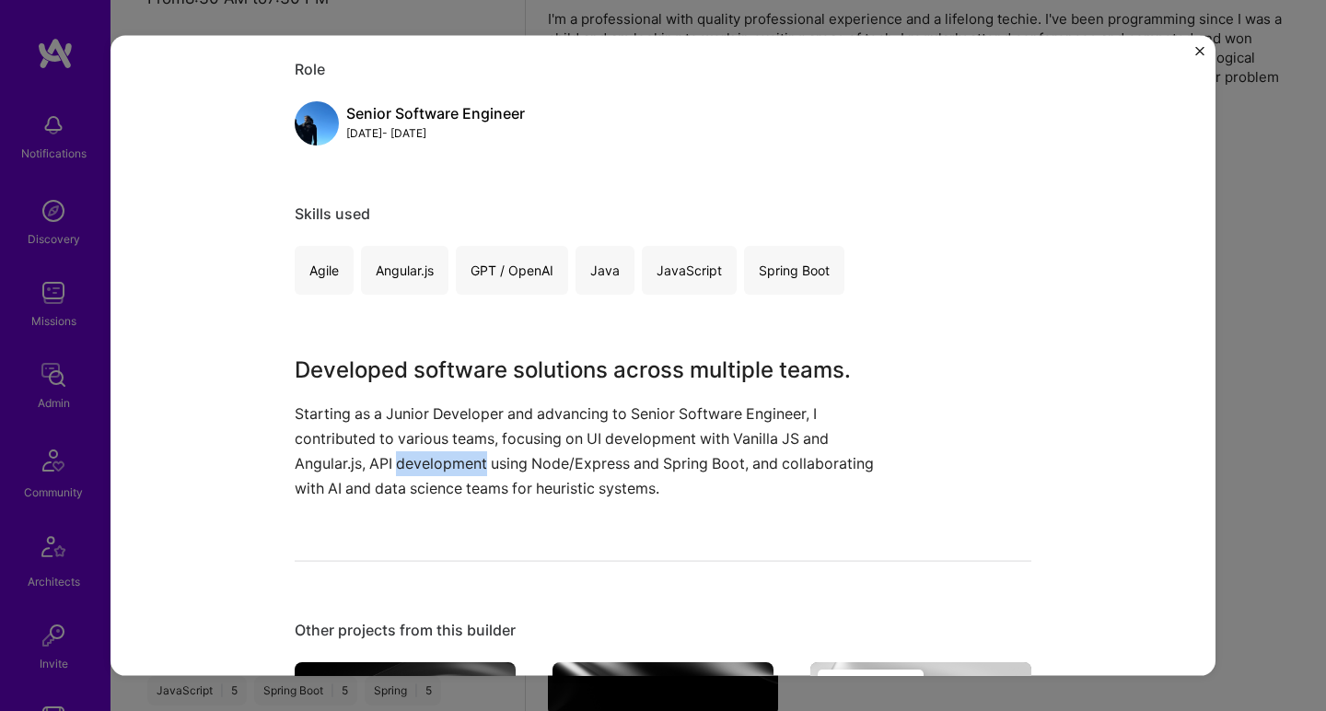
click at [393, 459] on p "Starting as a Junior Developer and advancing to Senior Software Engineer, I con…" at bounding box center [594, 451] width 599 height 100
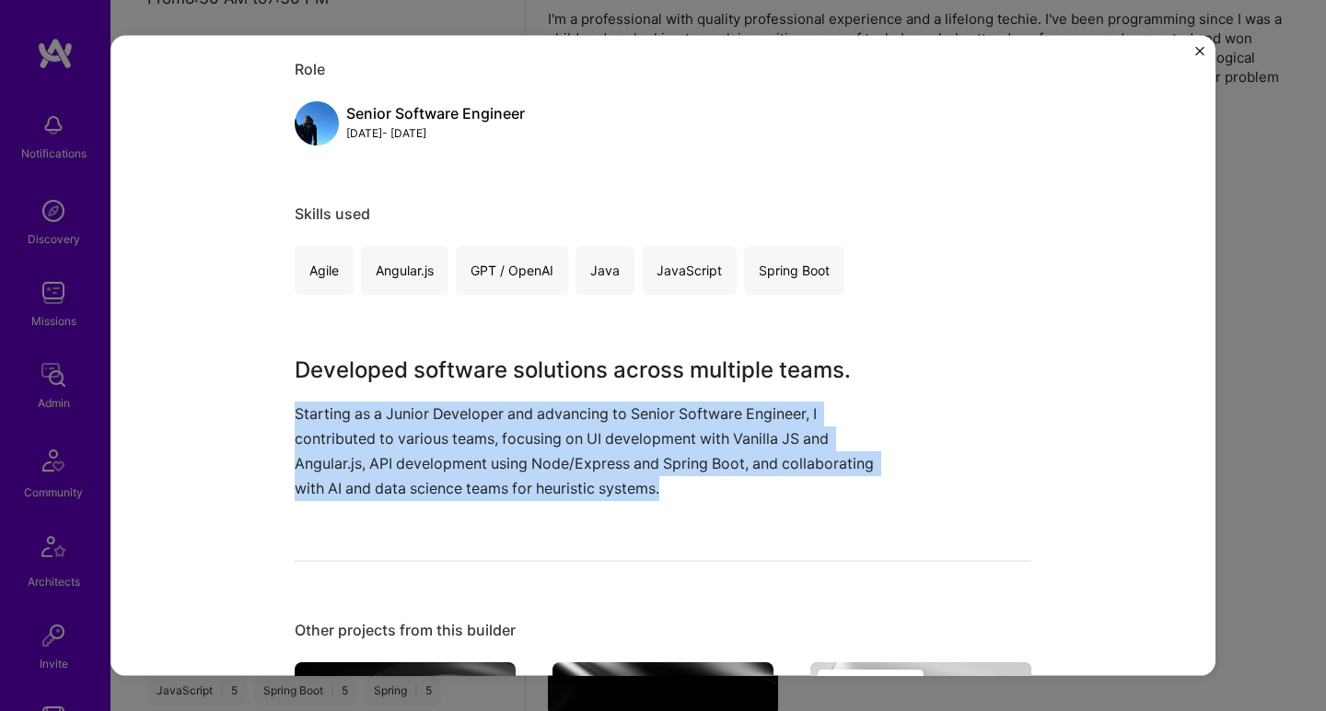
click at [393, 459] on p "Starting as a Junior Developer and advancing to Senior Software Engineer, I con…" at bounding box center [594, 451] width 599 height 100
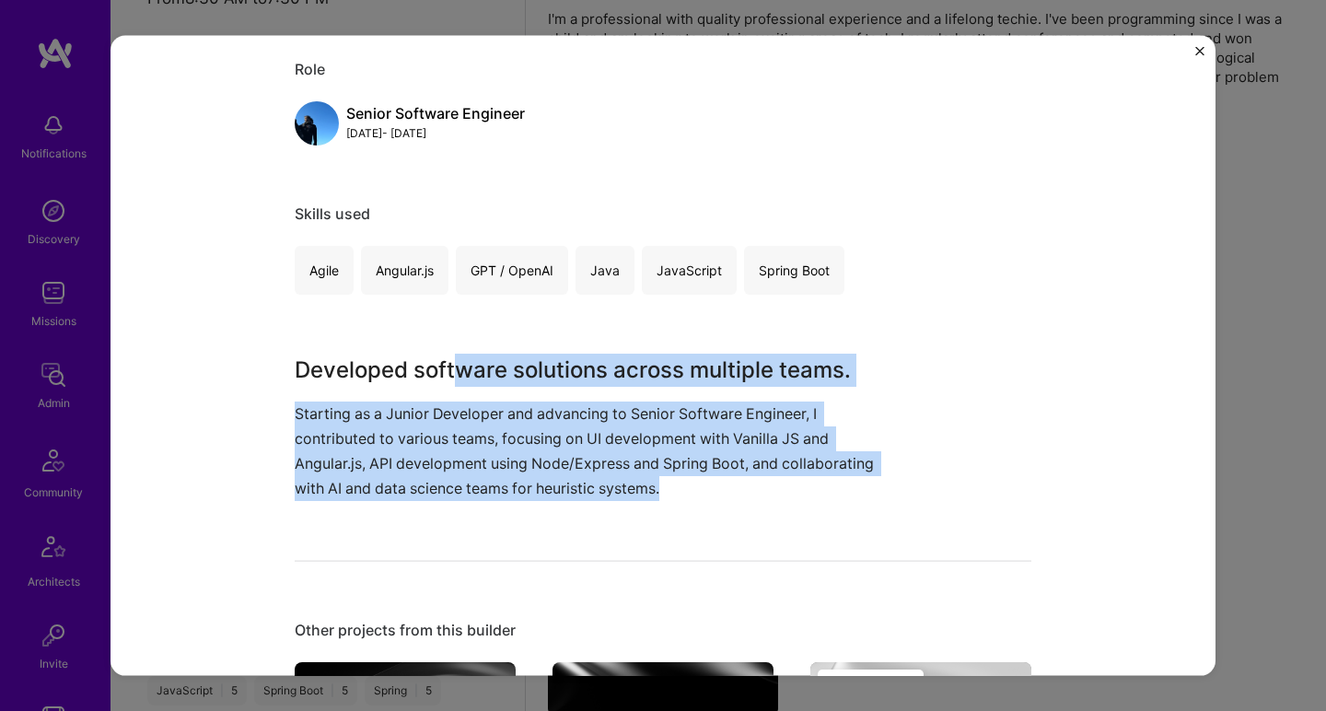
click at [449, 373] on h3 "Developed software solutions across multiple teams." at bounding box center [594, 369] width 599 height 33
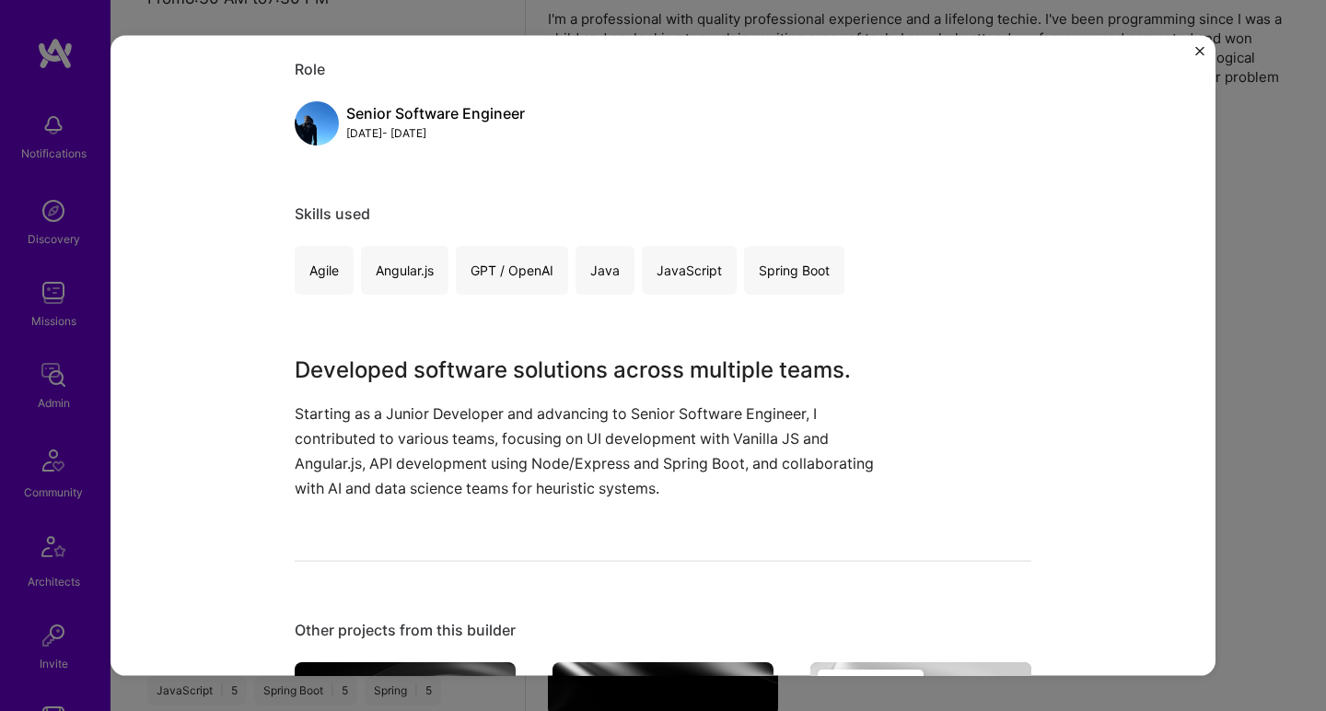
click at [449, 373] on h3 "Developed software solutions across multiple teams." at bounding box center [594, 369] width 599 height 33
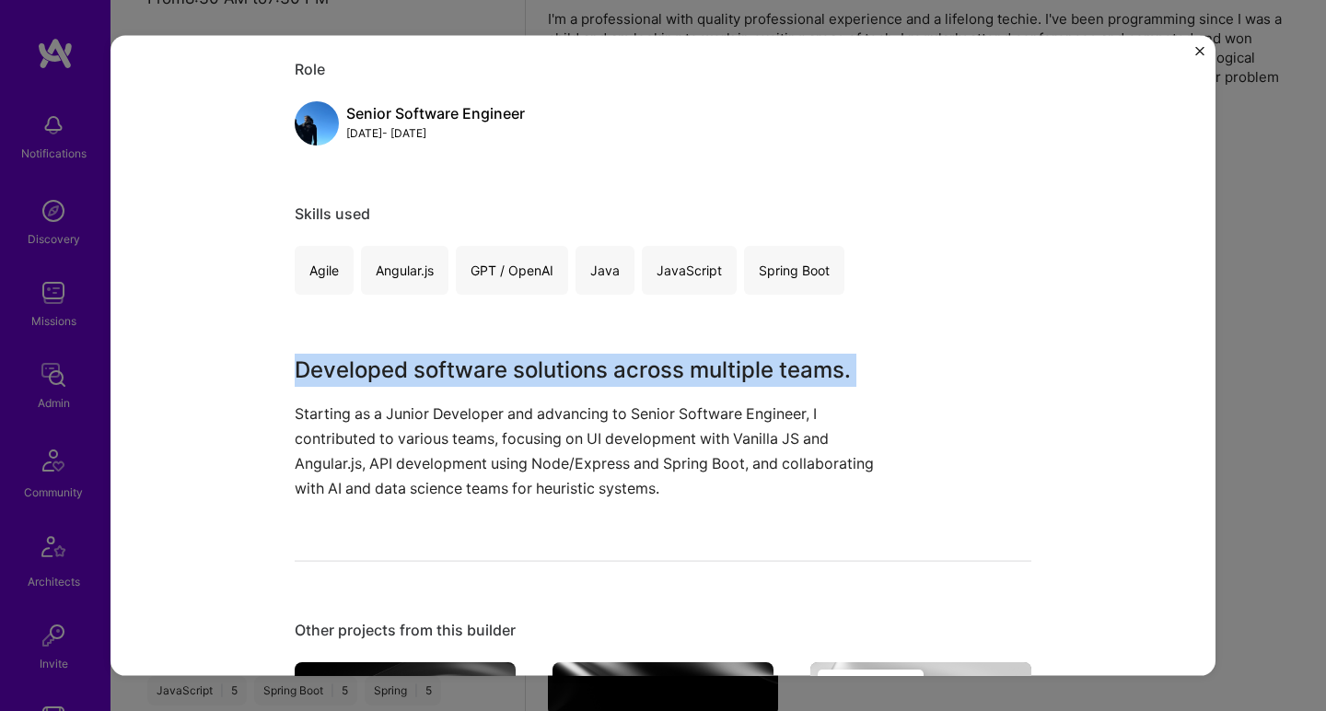
click at [449, 373] on h3 "Developed software solutions across multiple teams." at bounding box center [594, 369] width 599 height 33
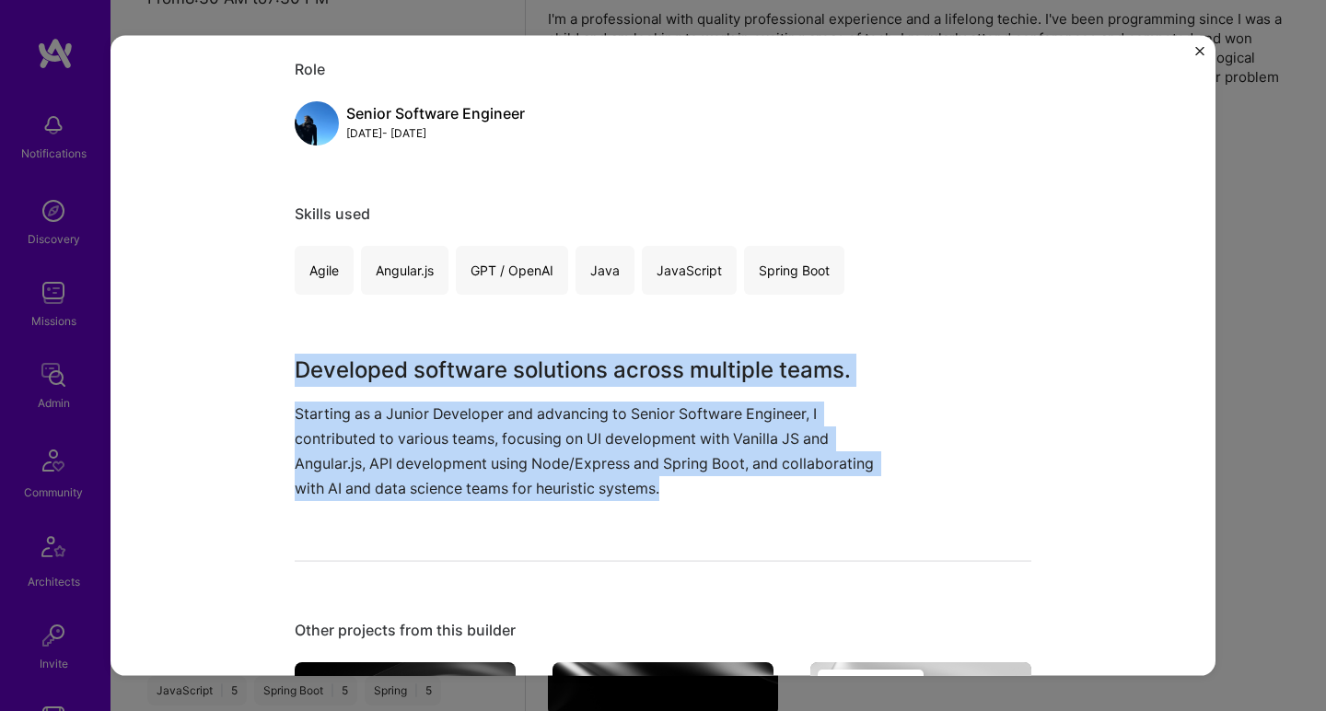
click at [413, 425] on p "Starting as a Junior Developer and advancing to Senior Software Engineer, I con…" at bounding box center [594, 451] width 599 height 100
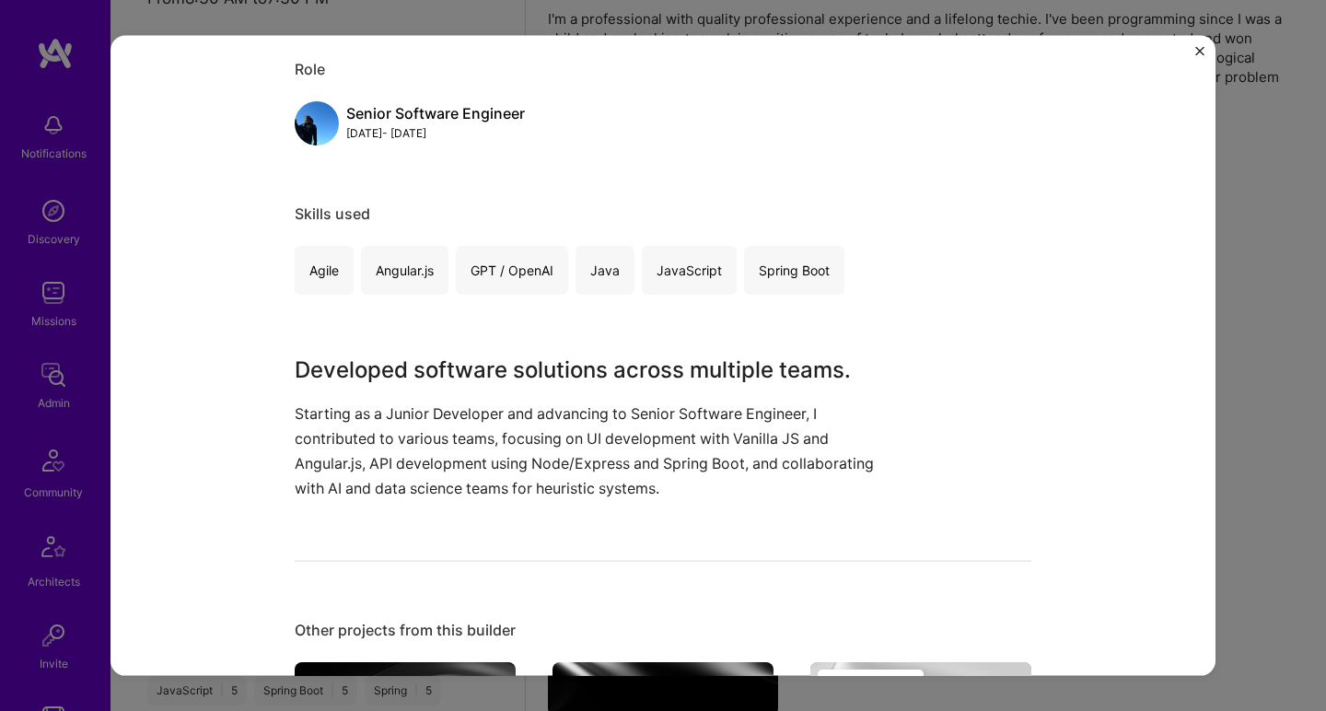
click at [413, 425] on p "Starting as a Junior Developer and advancing to Senior Software Engineer, I con…" at bounding box center [594, 451] width 599 height 100
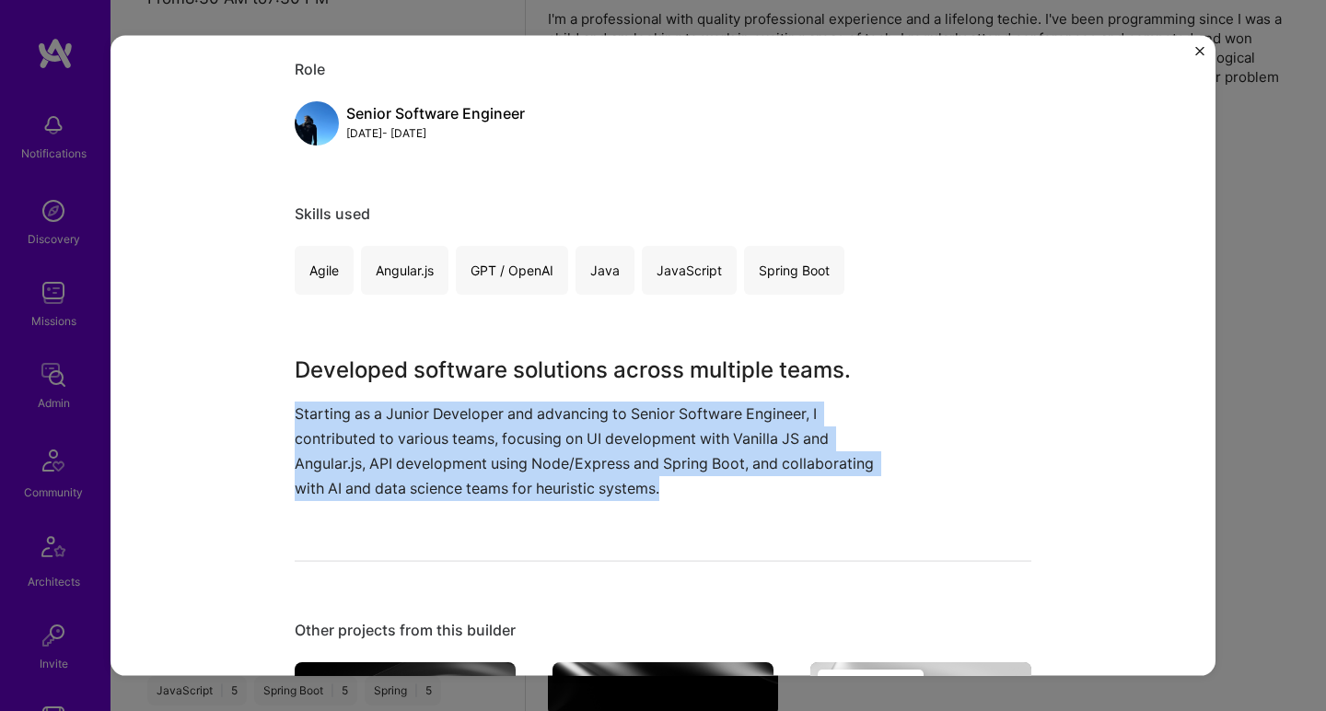
click at [413, 425] on p "Starting as a Junior Developer and advancing to Senior Software Engineer, I con…" at bounding box center [594, 451] width 599 height 100
click at [415, 421] on p "Starting as a Junior Developer and advancing to Senior Software Engineer, I con…" at bounding box center [594, 451] width 599 height 100
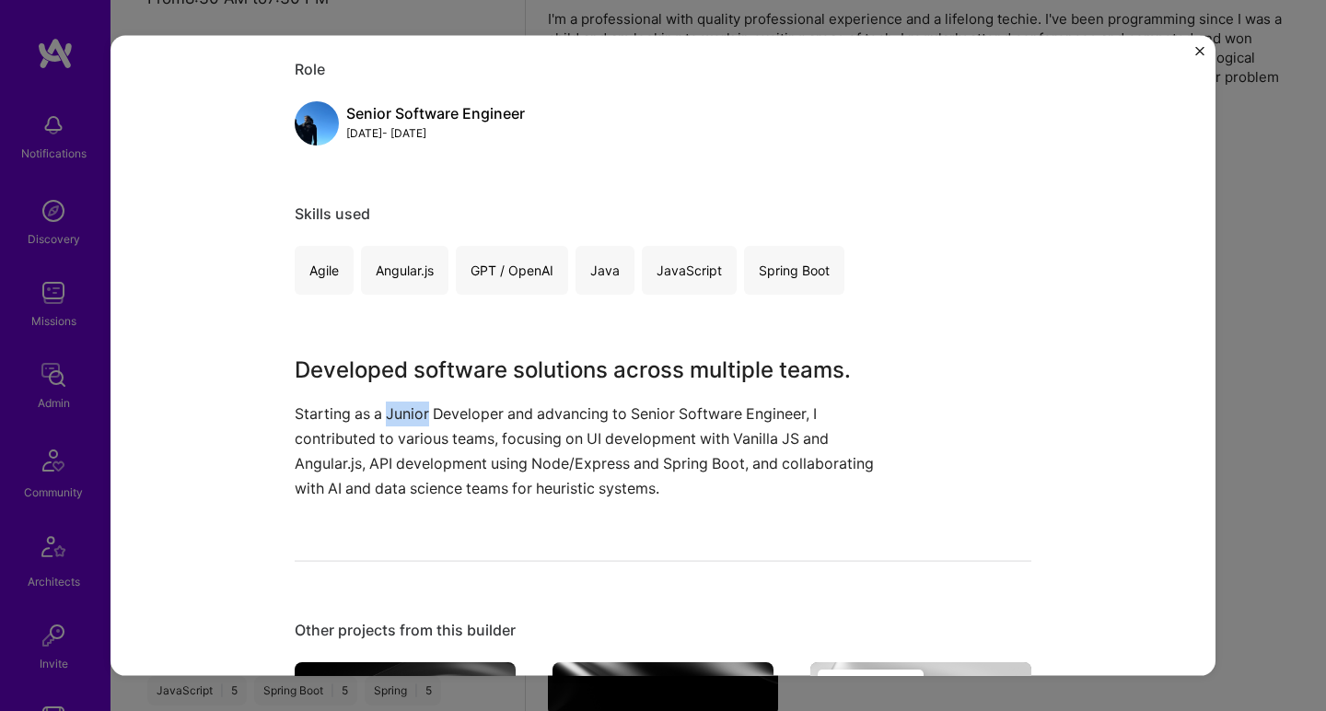
click at [415, 421] on p "Starting as a Junior Developer and advancing to Senior Software Engineer, I con…" at bounding box center [594, 451] width 599 height 100
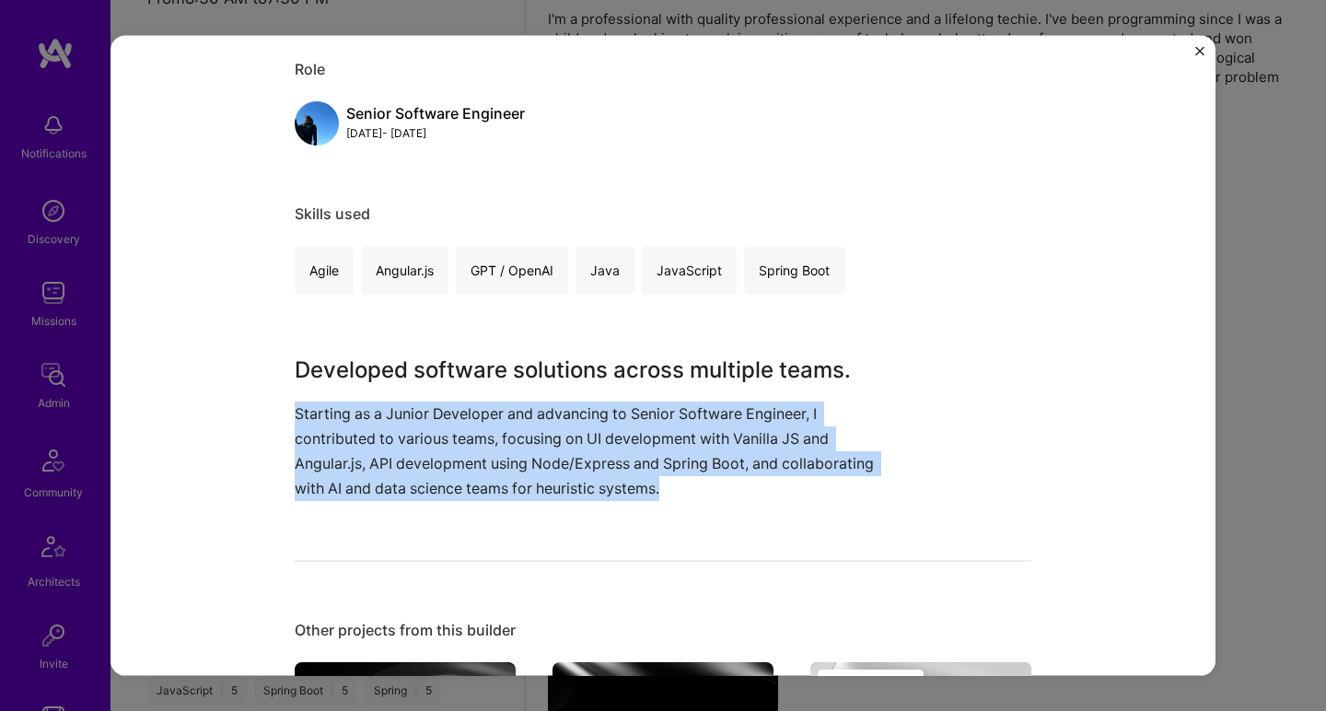
click at [415, 421] on p "Starting as a Junior Developer and advancing to Senior Software Engineer, I con…" at bounding box center [594, 451] width 599 height 100
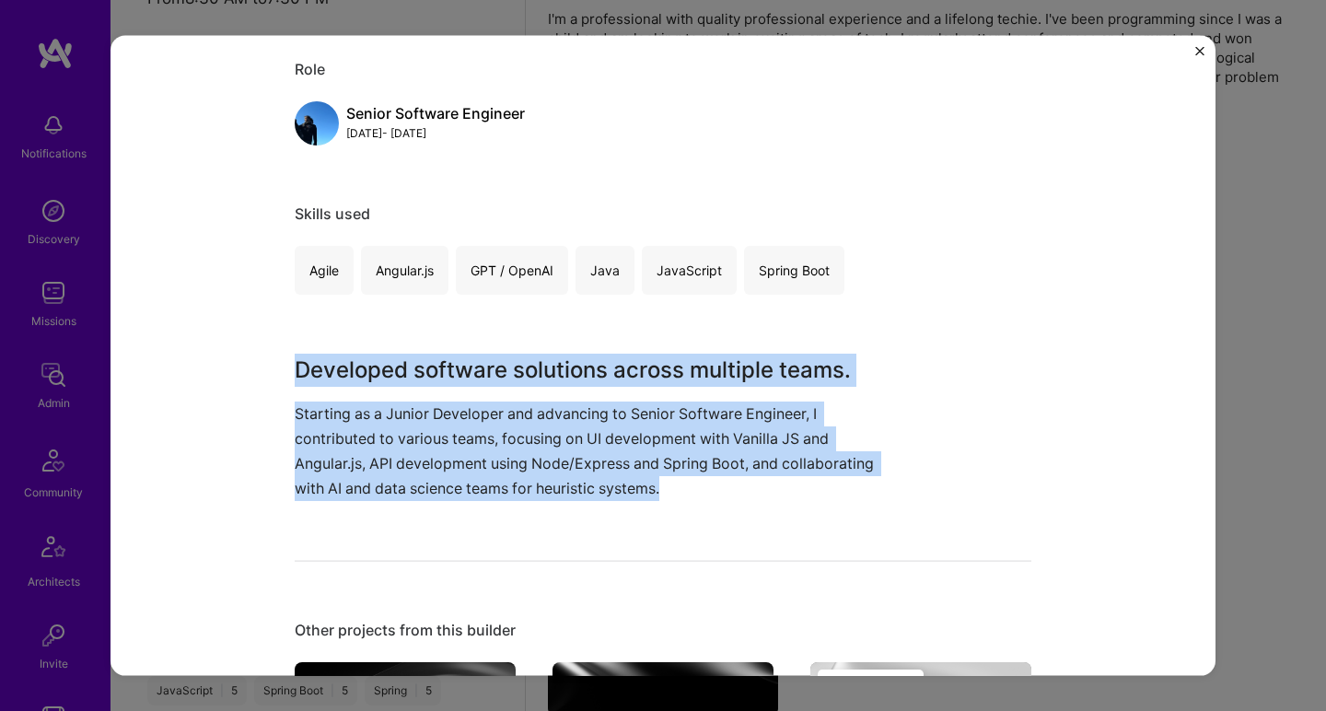
click at [448, 347] on div "Senior Software Engineering Development Vanguard Enterprise Software Role Senio…" at bounding box center [663, 417] width 737 height 1102
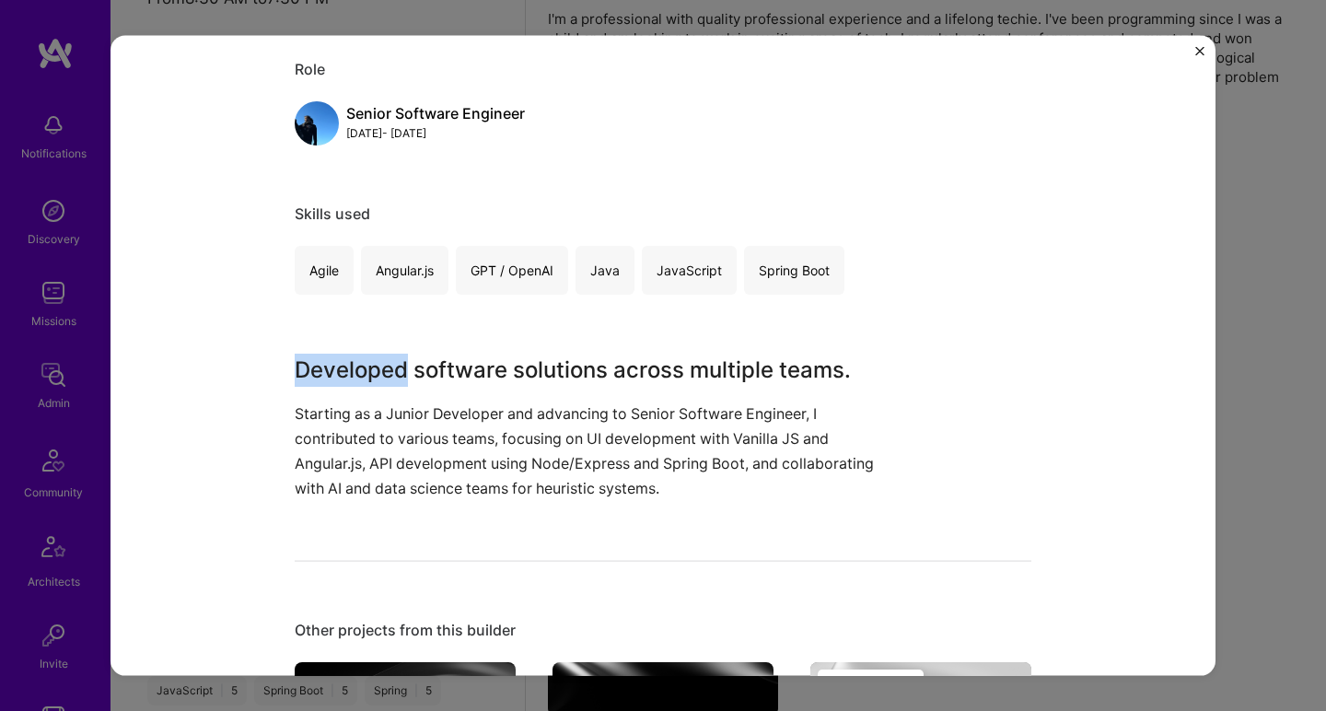
click at [448, 347] on div "Senior Software Engineering Development Vanguard Enterprise Software Role Senio…" at bounding box center [663, 417] width 737 height 1102
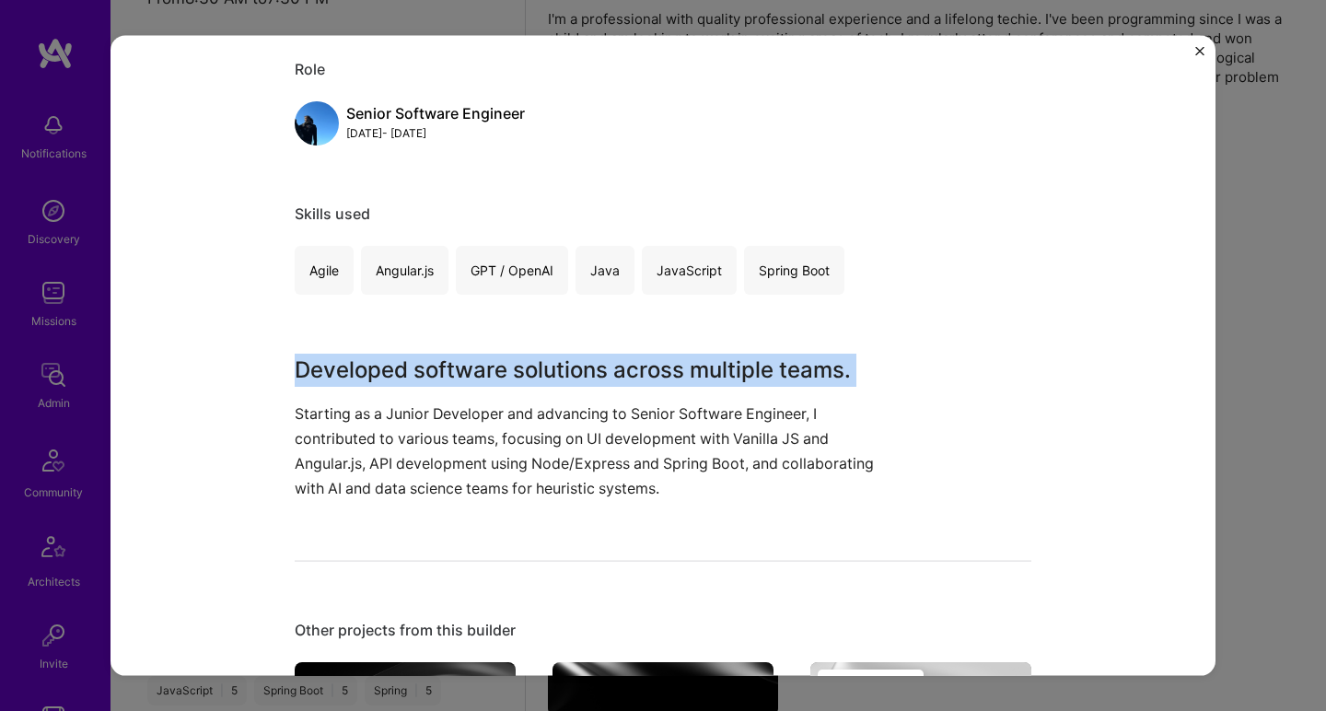
click at [448, 347] on div "Senior Software Engineering Development Vanguard Enterprise Software Role Senio…" at bounding box center [663, 417] width 737 height 1102
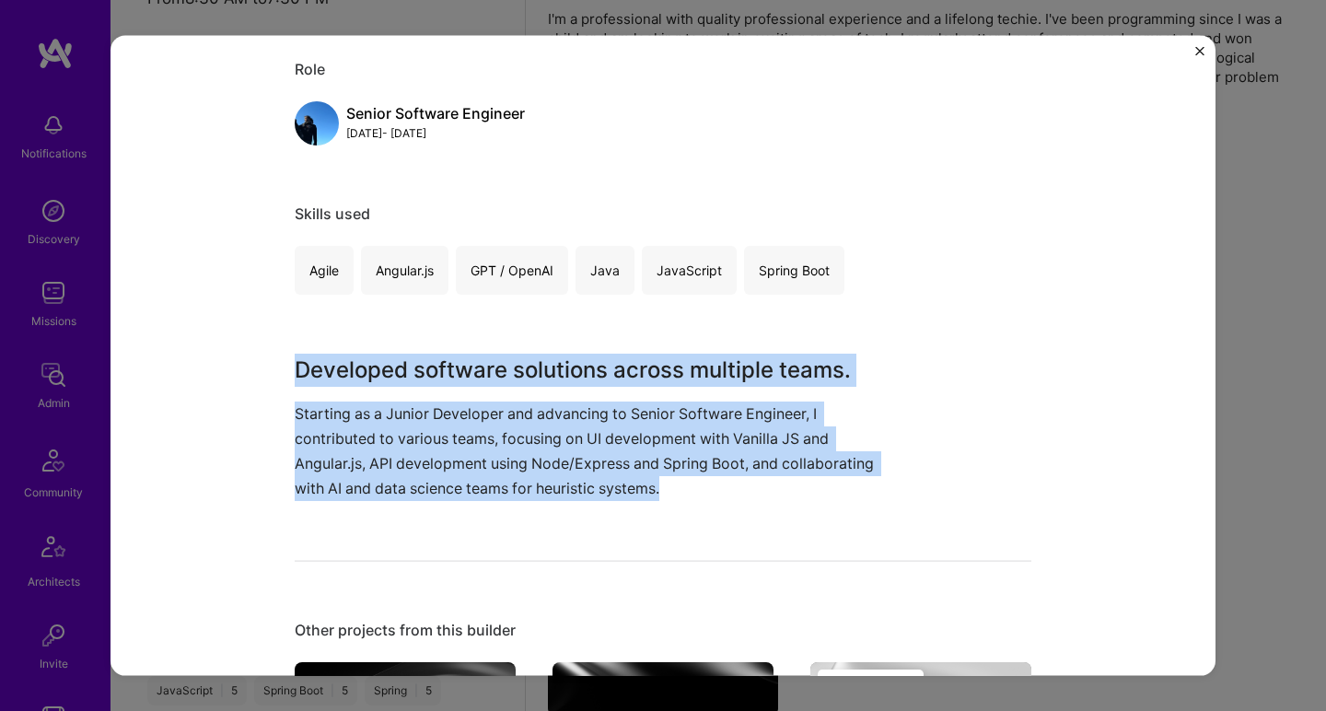
click at [312, 477] on p "Starting as a Junior Developer and advancing to Senior Software Engineer, I con…" at bounding box center [594, 451] width 599 height 100
click at [312, 475] on p "Starting as a Junior Developer and advancing to Senior Software Engineer, I con…" at bounding box center [594, 451] width 599 height 100
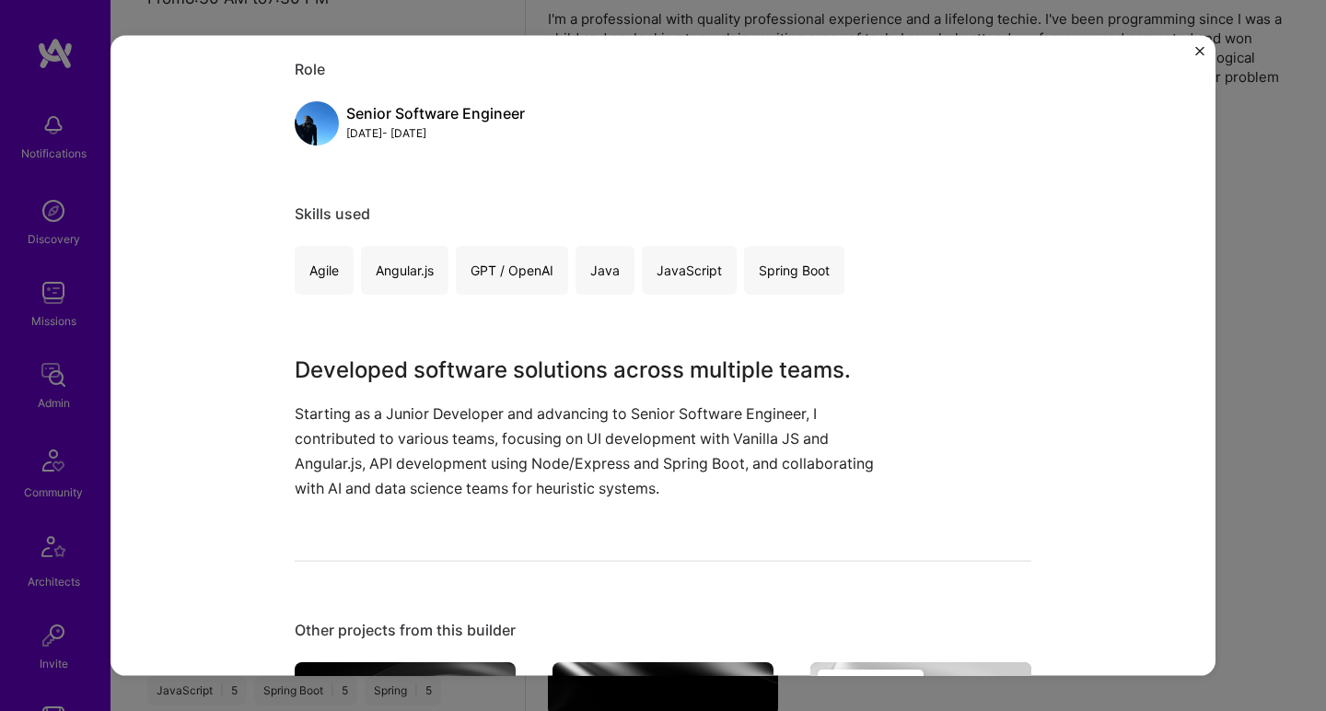
click at [313, 473] on p "Starting as a Junior Developer and advancing to Senior Software Engineer, I con…" at bounding box center [594, 451] width 599 height 100
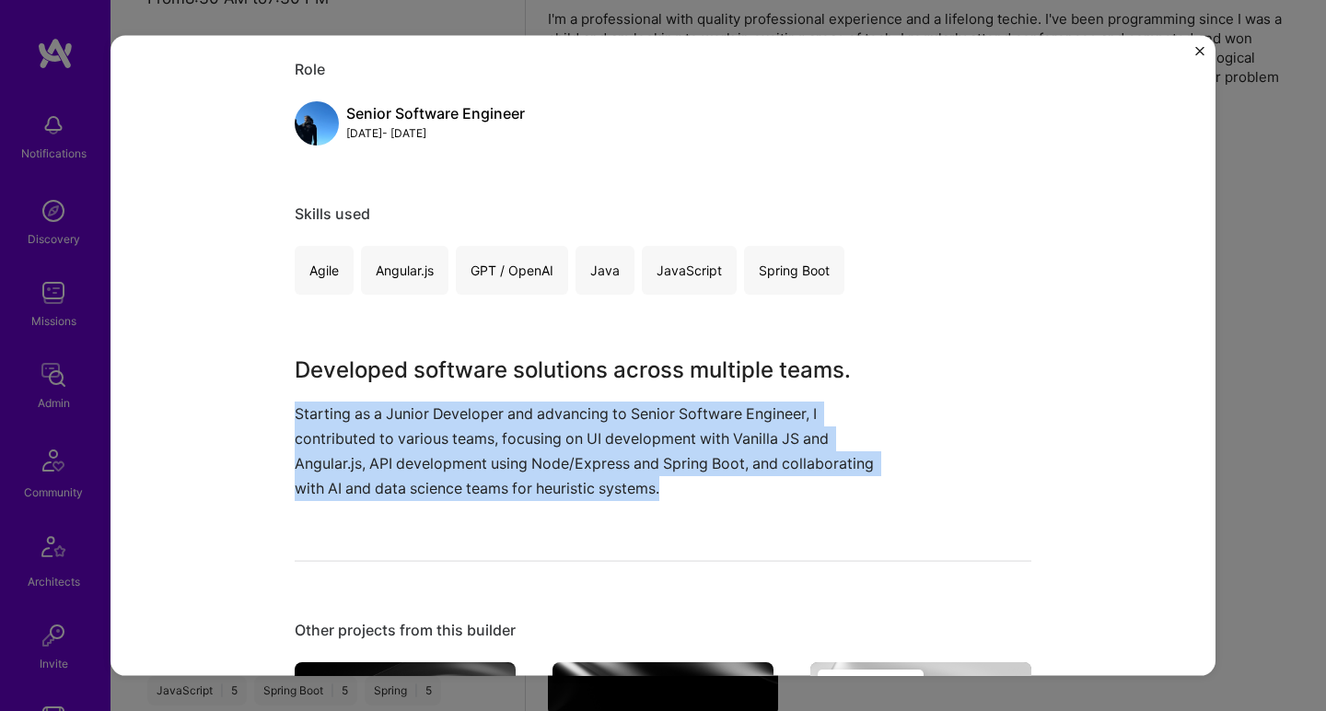
click at [313, 472] on p "Starting as a Junior Developer and advancing to Senior Software Engineer, I con…" at bounding box center [594, 451] width 599 height 100
click at [313, 473] on p "Starting as a Junior Developer and advancing to Senior Software Engineer, I con…" at bounding box center [594, 451] width 599 height 100
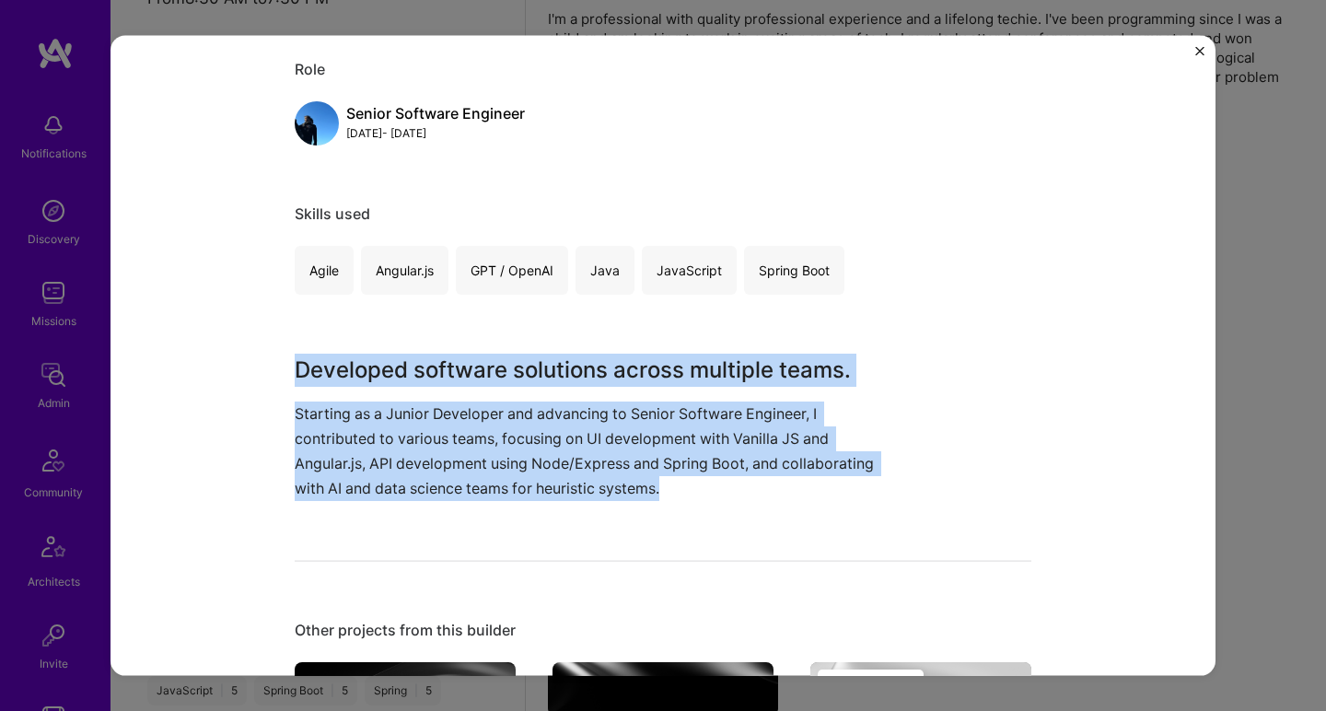
click at [389, 342] on div "Senior Software Engineering Development Vanguard Enterprise Software Role Senio…" at bounding box center [663, 417] width 737 height 1102
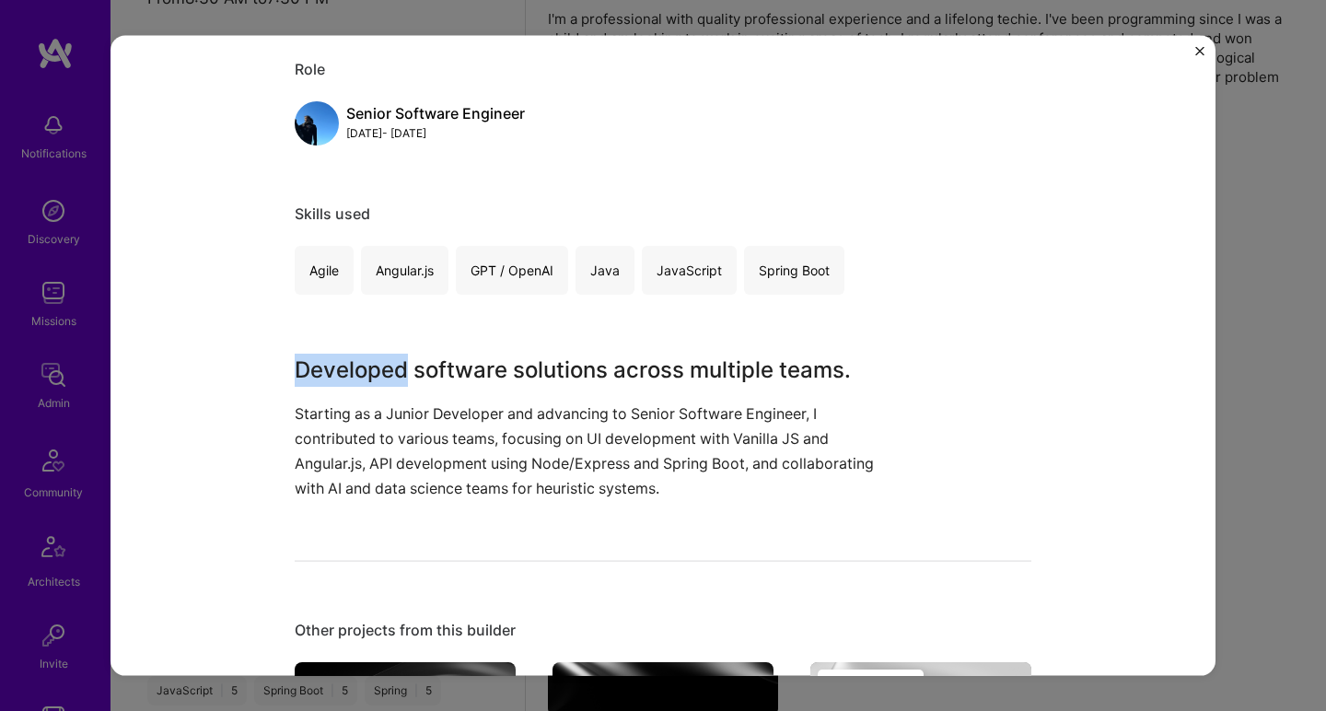
click at [389, 342] on div "Senior Software Engineering Development Vanguard Enterprise Software Role Senio…" at bounding box center [663, 417] width 737 height 1102
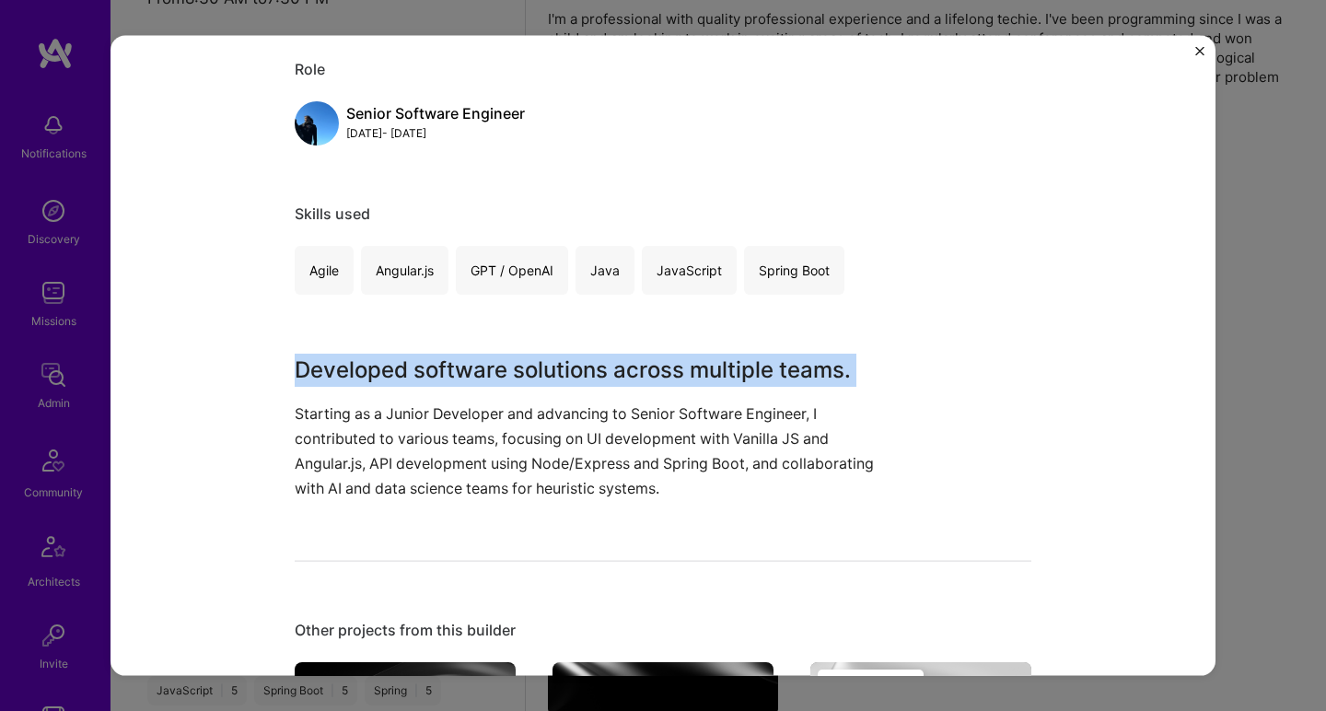
click at [389, 342] on div "Senior Software Engineering Development Vanguard Enterprise Software Role Senio…" at bounding box center [663, 417] width 737 height 1102
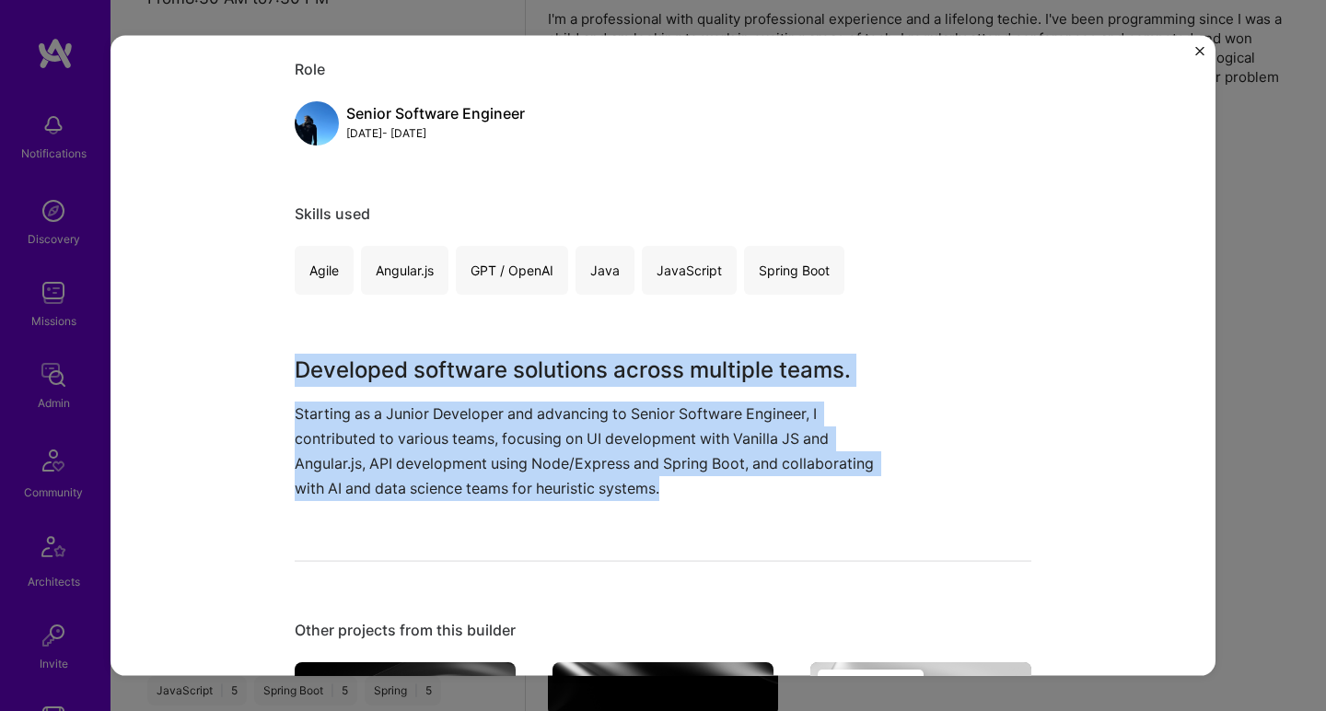
click at [352, 438] on p "Starting as a Junior Developer and advancing to Senior Software Engineer, I con…" at bounding box center [594, 451] width 599 height 100
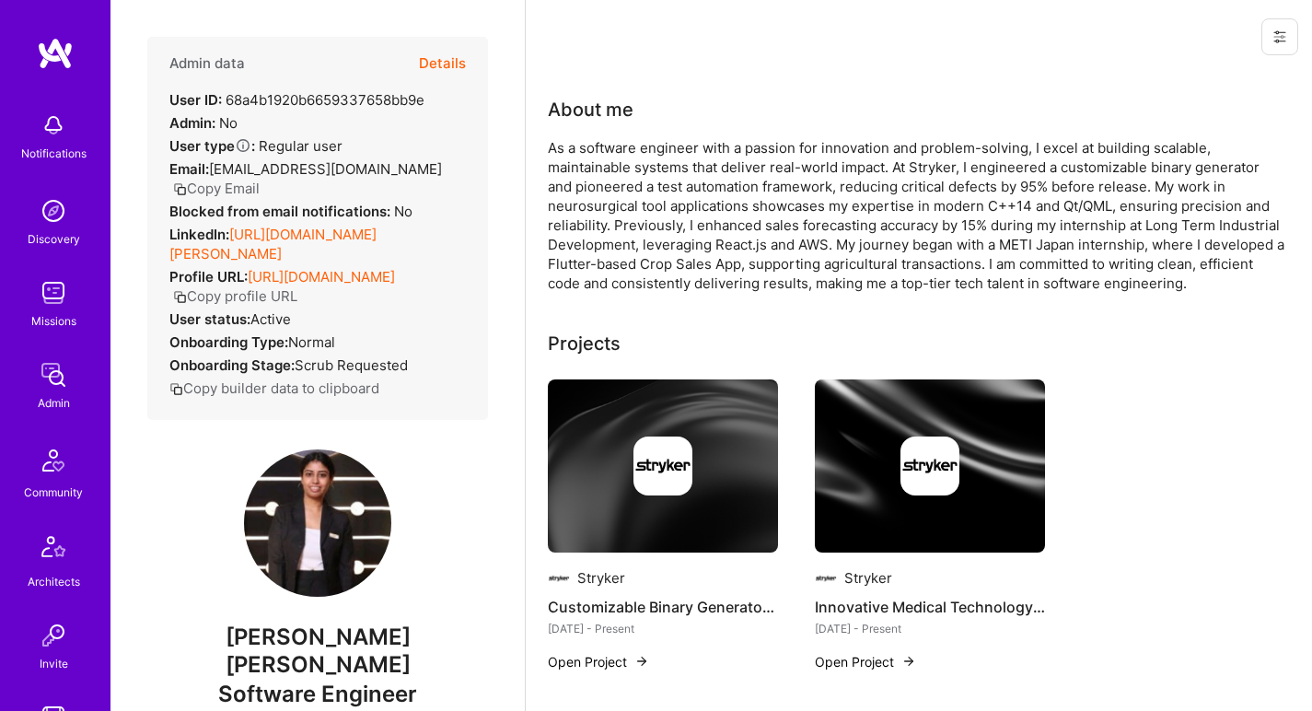
click at [313, 238] on link "[URL][DOMAIN_NAME][PERSON_NAME]" at bounding box center [272, 244] width 207 height 37
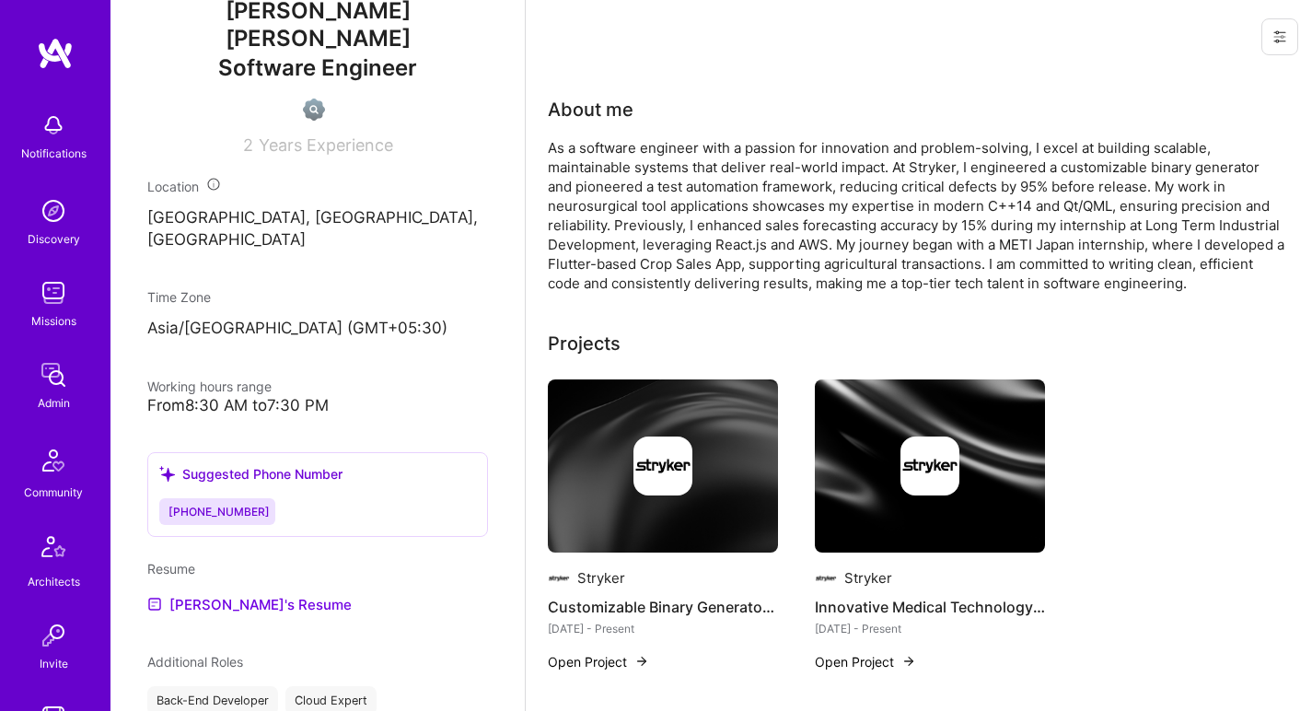
scroll to position [799, 0]
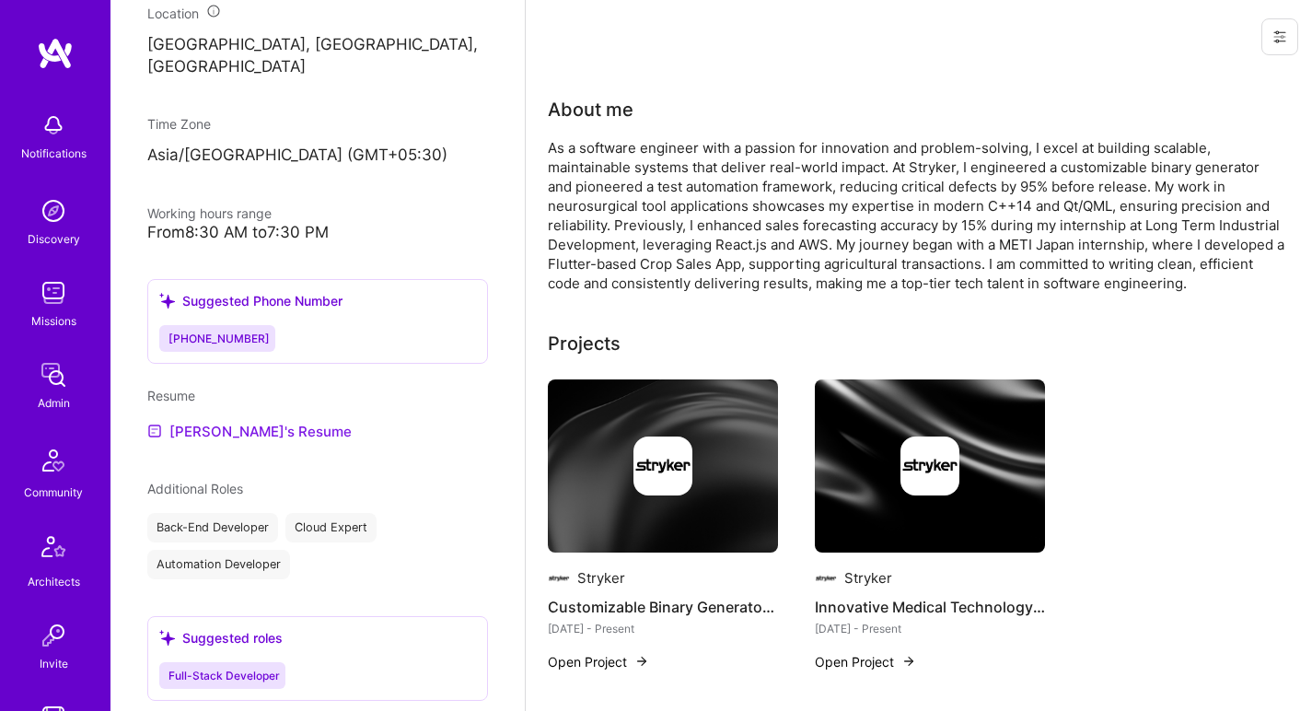
click at [202, 420] on link "[PERSON_NAME]'s Resume" at bounding box center [249, 431] width 204 height 22
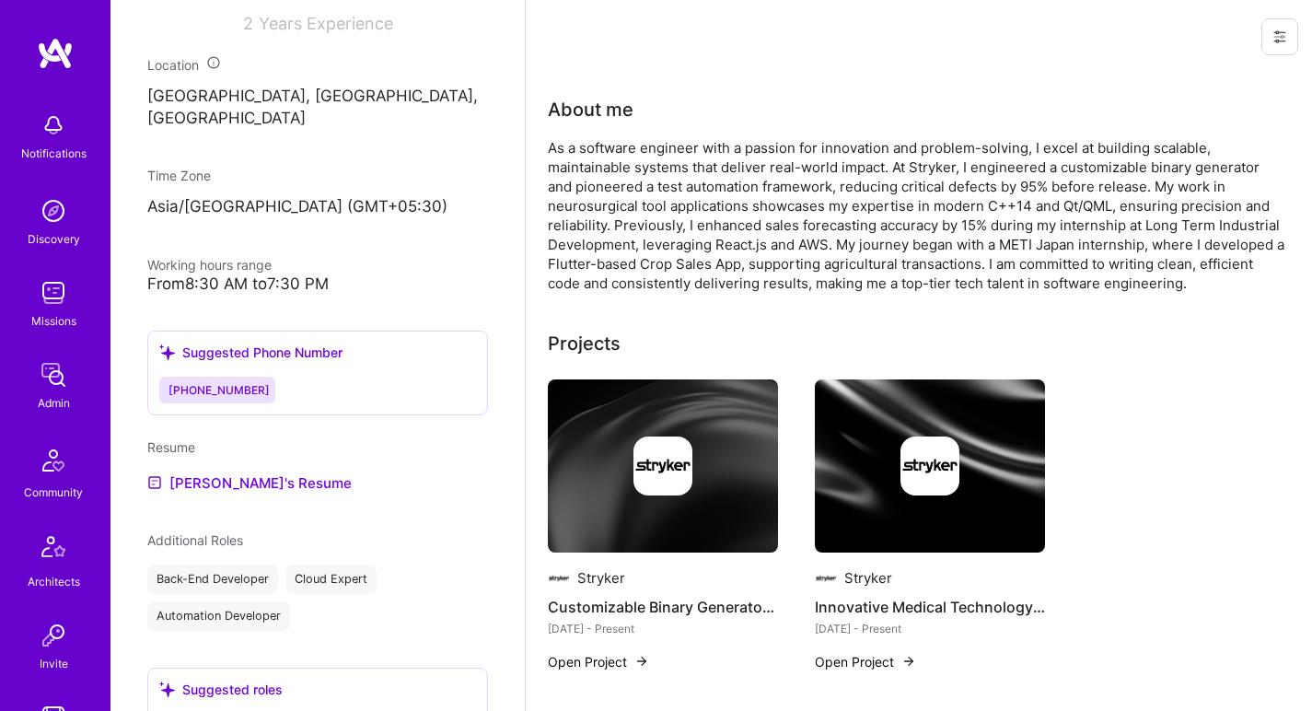
scroll to position [925, 0]
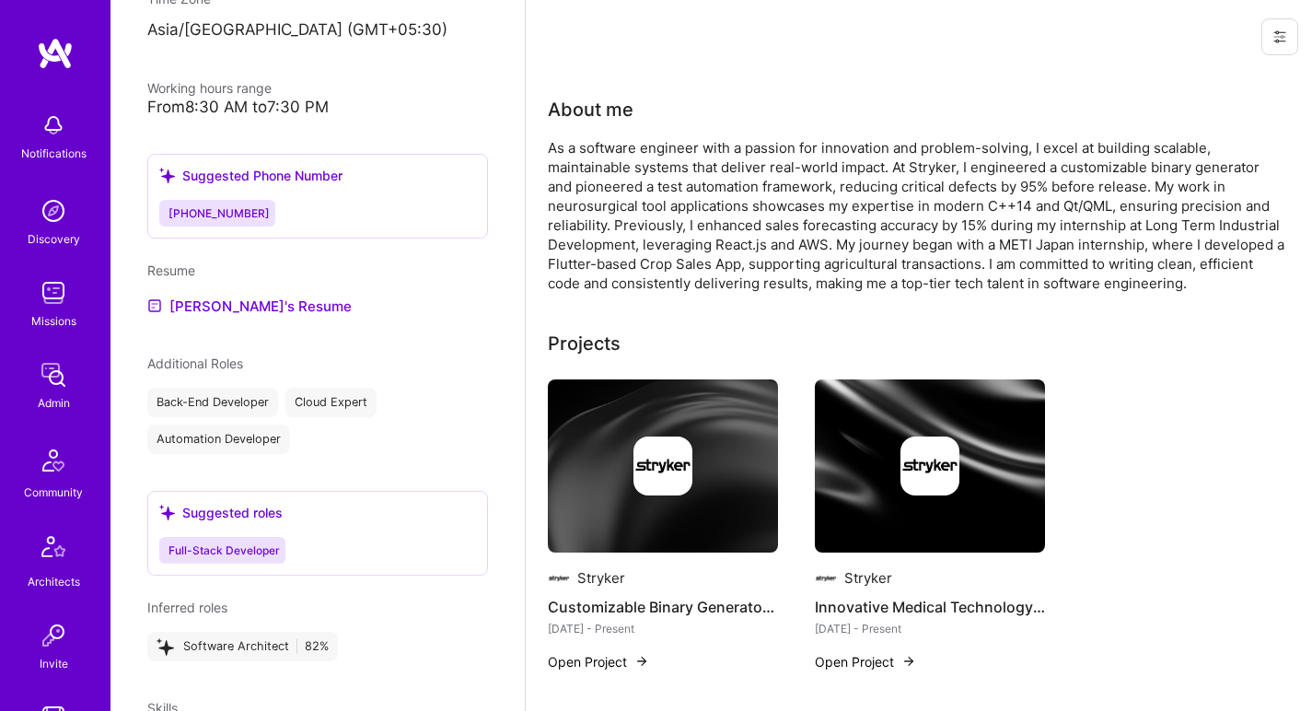
click at [610, 141] on div "As a software engineer with a passion for innovation and problem-solving, I exc…" at bounding box center [916, 215] width 737 height 155
click at [610, 140] on div "As a software engineer with a passion for innovation and problem-solving, I exc…" at bounding box center [916, 215] width 737 height 155
click at [573, 128] on div "About me As a software engineer with a passion for innovation and problem-solvi…" at bounding box center [916, 194] width 737 height 197
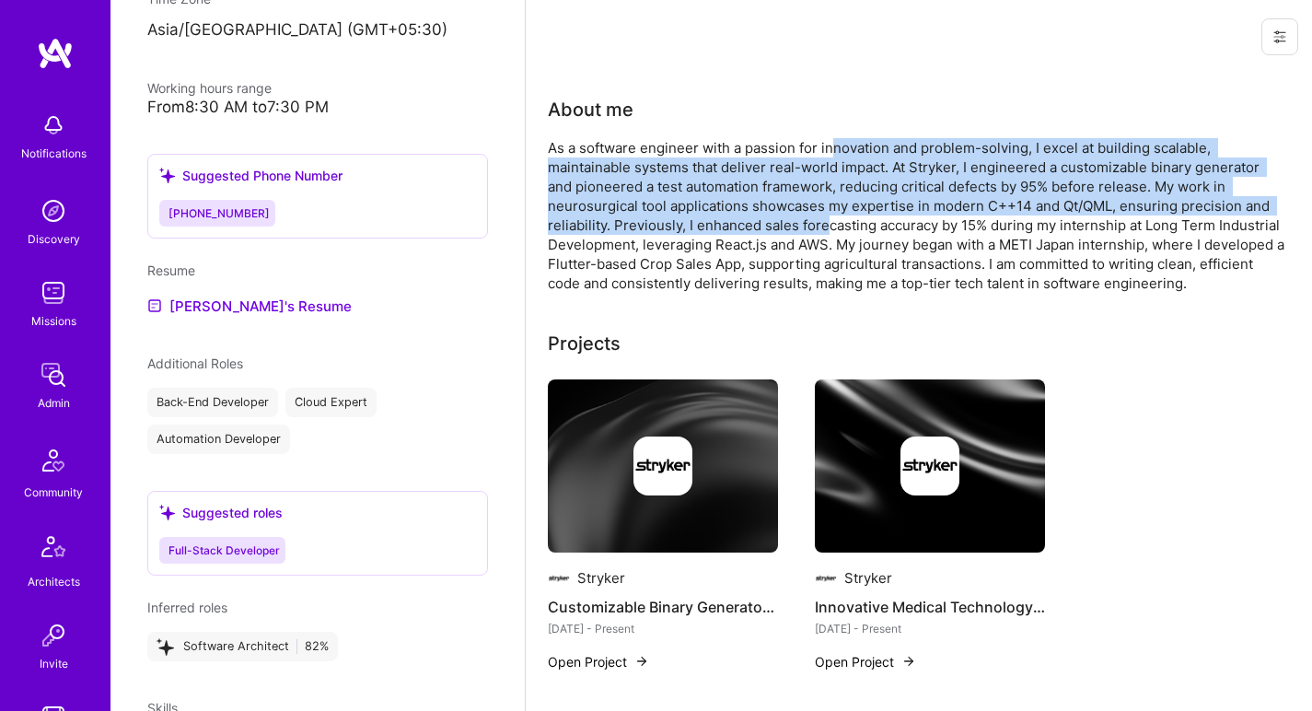
drag, startPoint x: 832, startPoint y: 151, endPoint x: 830, endPoint y: 219, distance: 68.2
click at [830, 219] on div "As a software engineer with a passion for innovation and problem-solving, I exc…" at bounding box center [916, 215] width 737 height 155
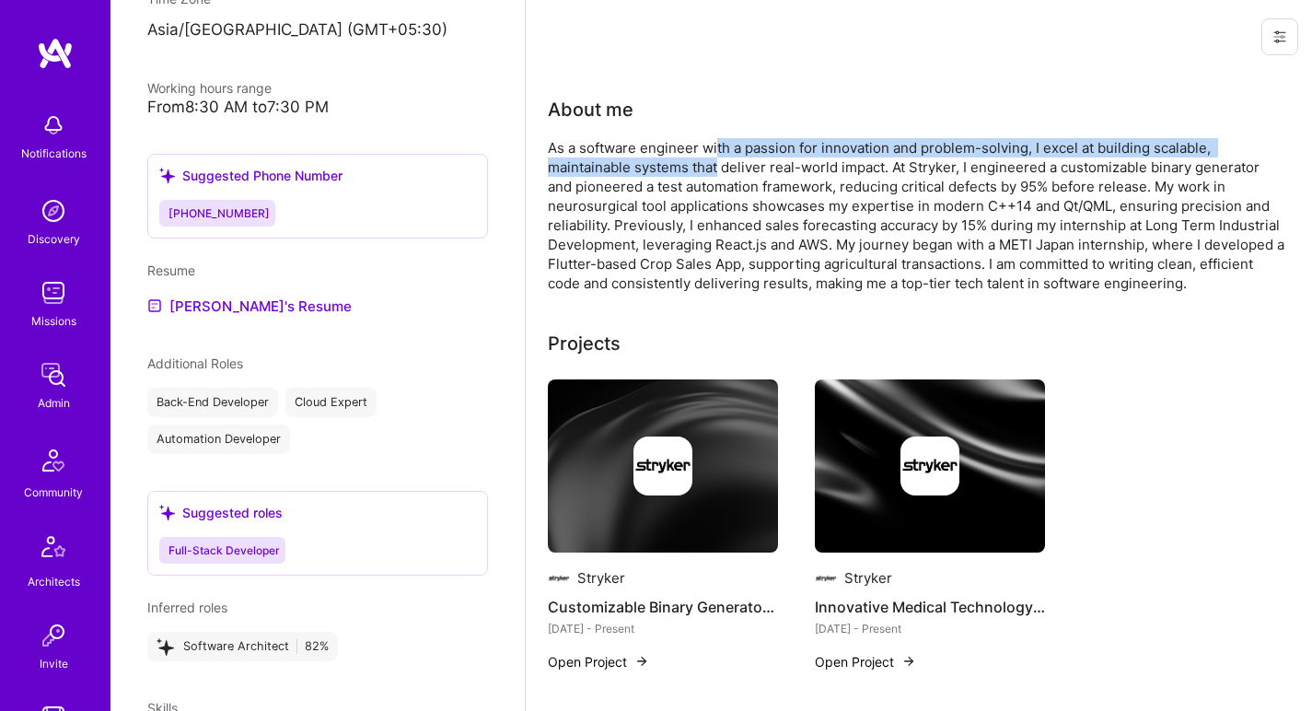
click at [717, 156] on div "As a software engineer with a passion for innovation and problem-solving, I exc…" at bounding box center [916, 215] width 737 height 155
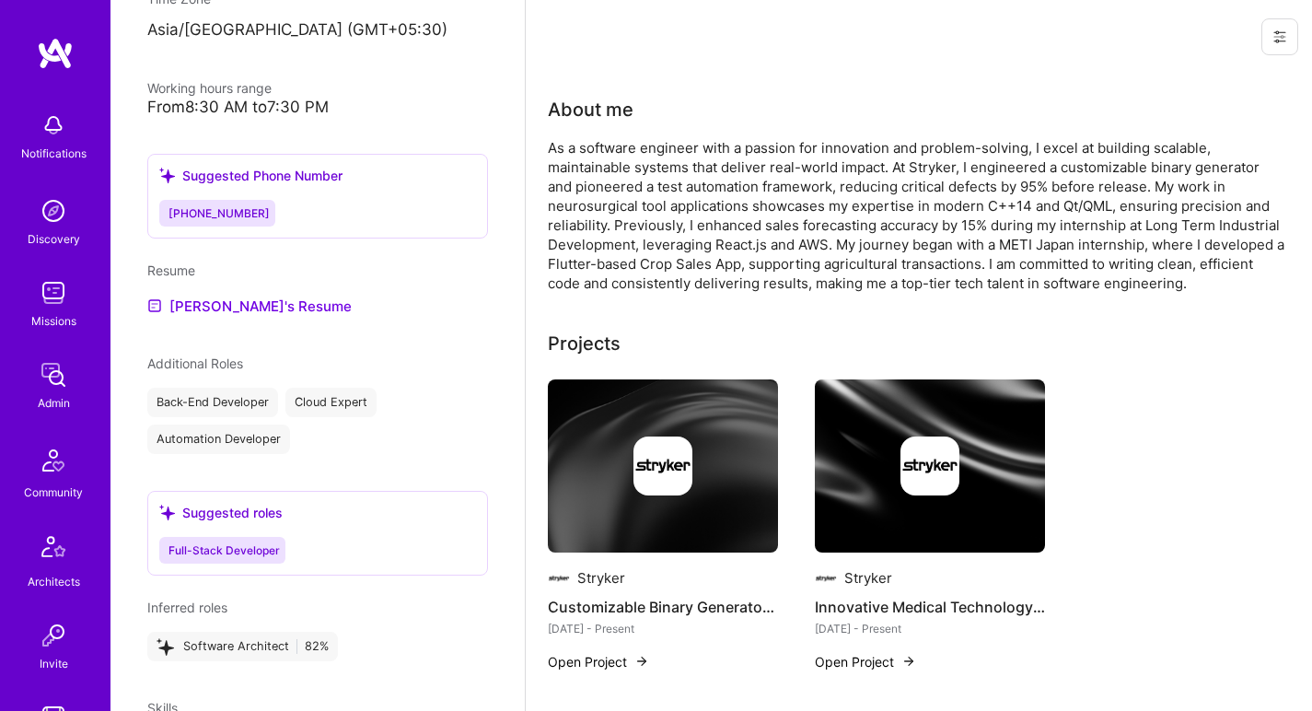
click at [776, 171] on div "As a software engineer with a passion for innovation and problem-solving, I exc…" at bounding box center [916, 215] width 737 height 155
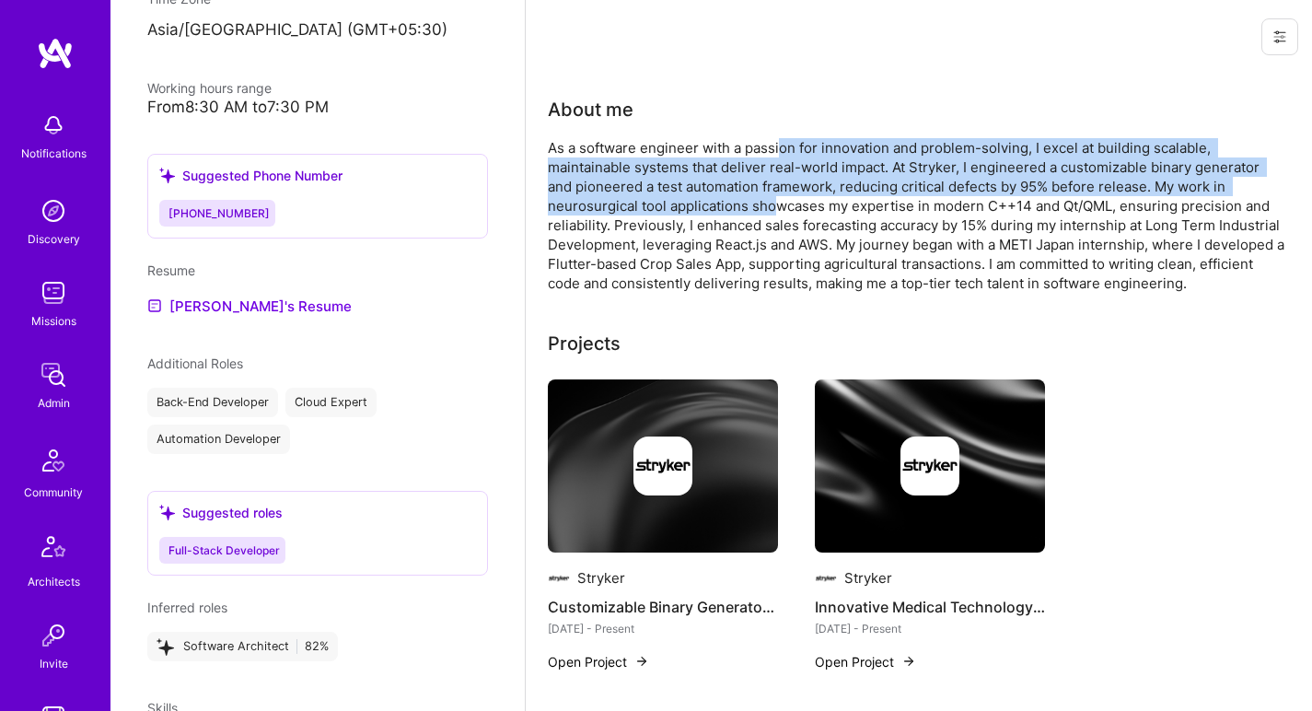
drag, startPoint x: 784, startPoint y: 149, endPoint x: 775, endPoint y: 213, distance: 64.1
click at [775, 213] on div "As a software engineer with a passion for innovation and problem-solving, I exc…" at bounding box center [916, 215] width 737 height 155
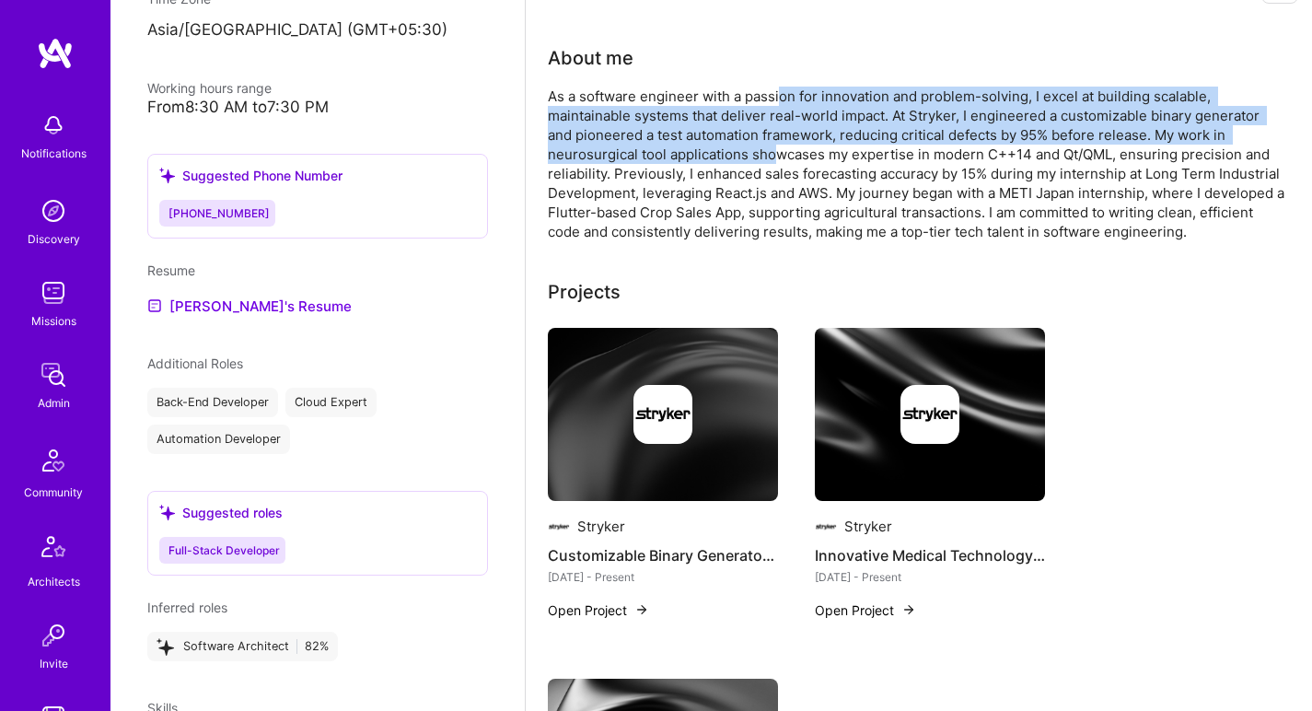
scroll to position [103, 0]
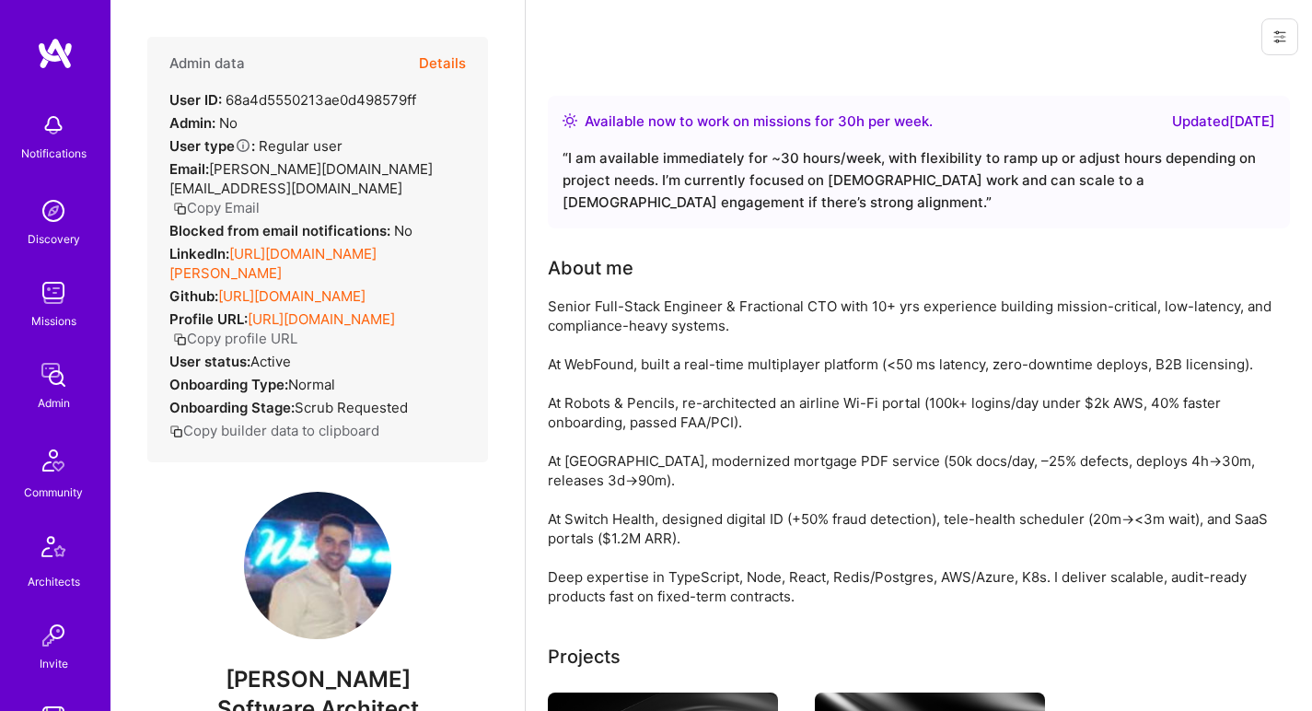
click at [305, 245] on link "[URL][DOMAIN_NAME][PERSON_NAME]" at bounding box center [272, 263] width 207 height 37
click at [296, 287] on link "[URL][DOMAIN_NAME]" at bounding box center [291, 295] width 147 height 17
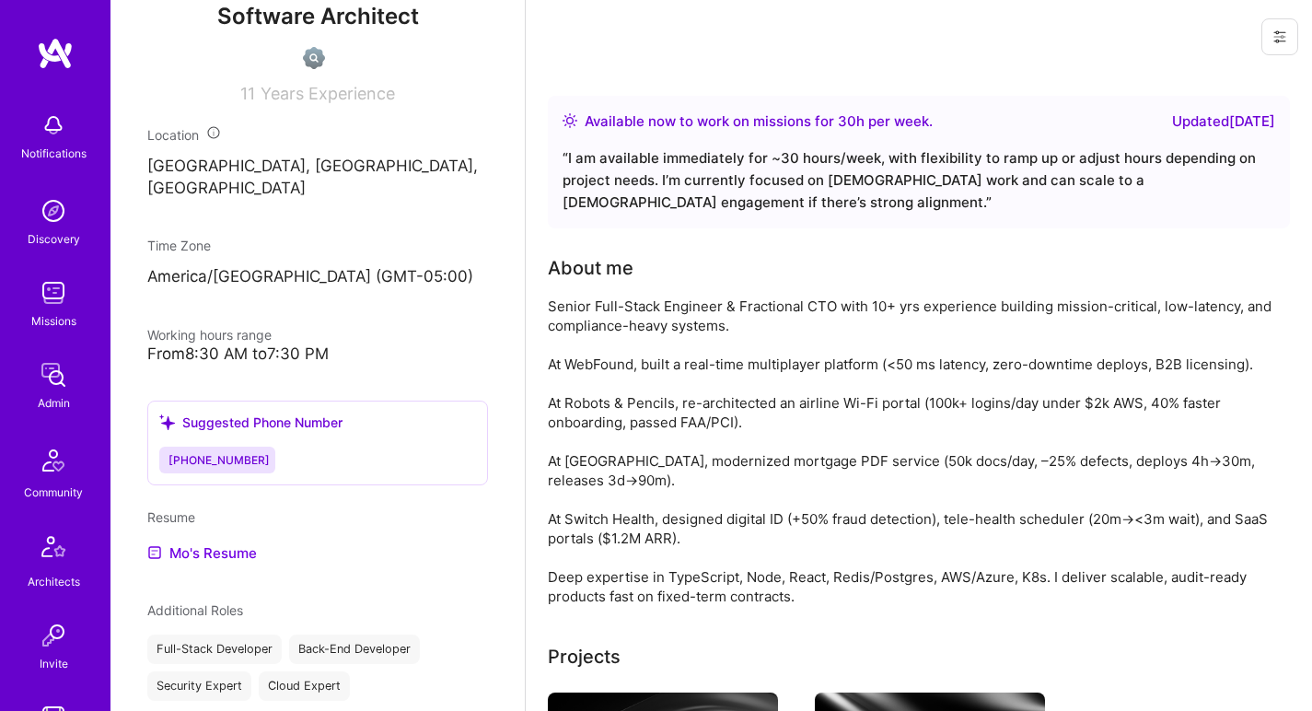
scroll to position [770, 0]
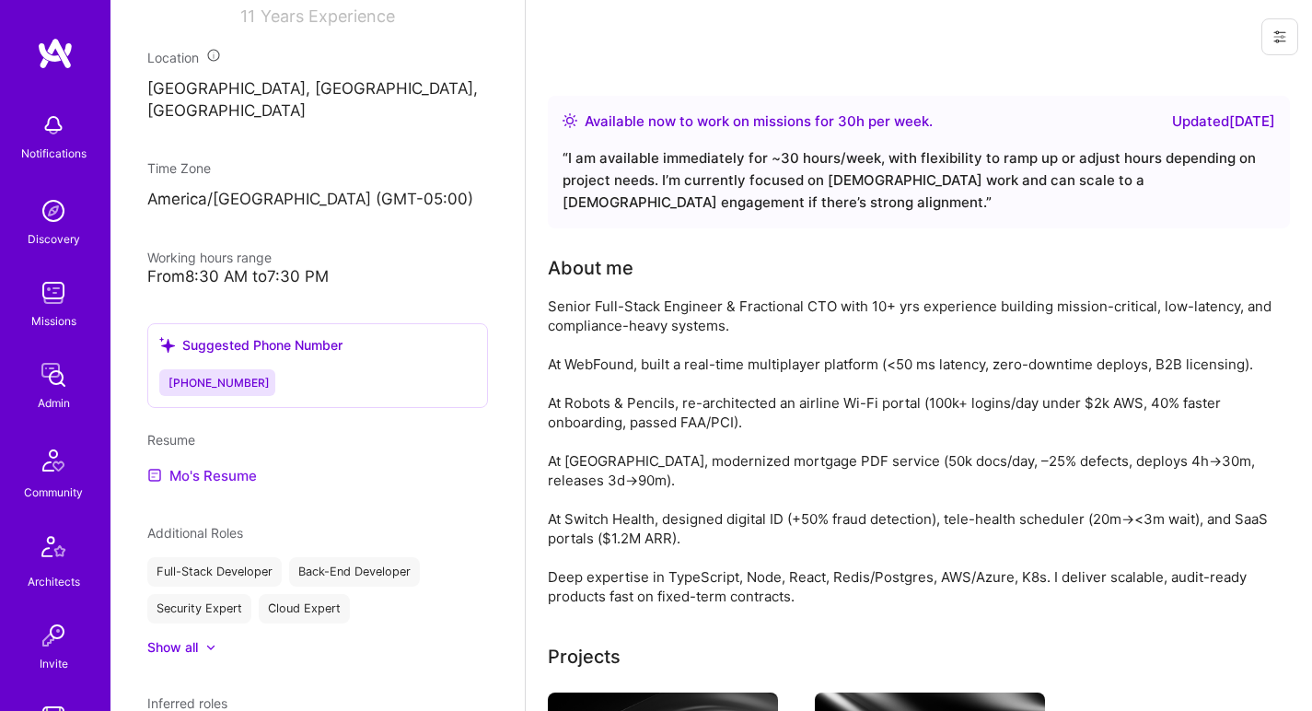
click at [169, 464] on link "Mo's Resume" at bounding box center [202, 475] width 110 height 22
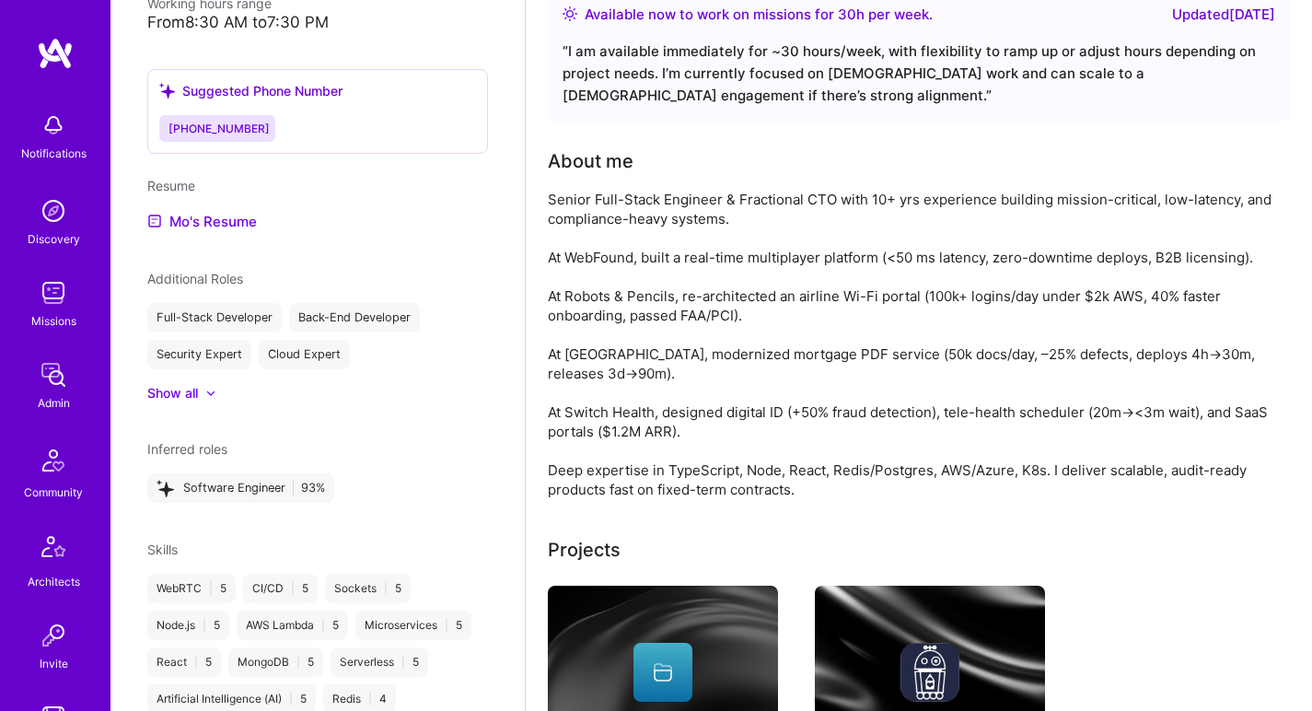
scroll to position [166, 0]
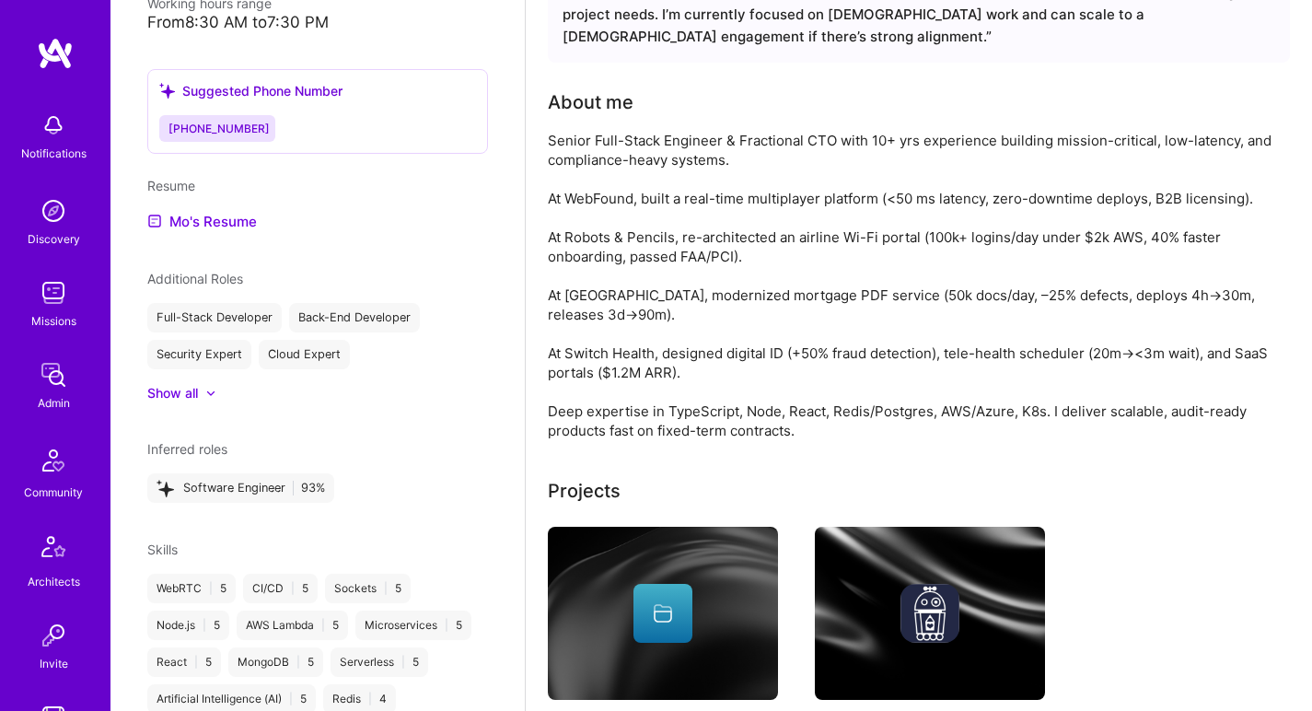
click at [775, 224] on div "Senior Full-Stack Engineer & Fractional CTO with 10+ yrs experience building mi…" at bounding box center [916, 285] width 737 height 309
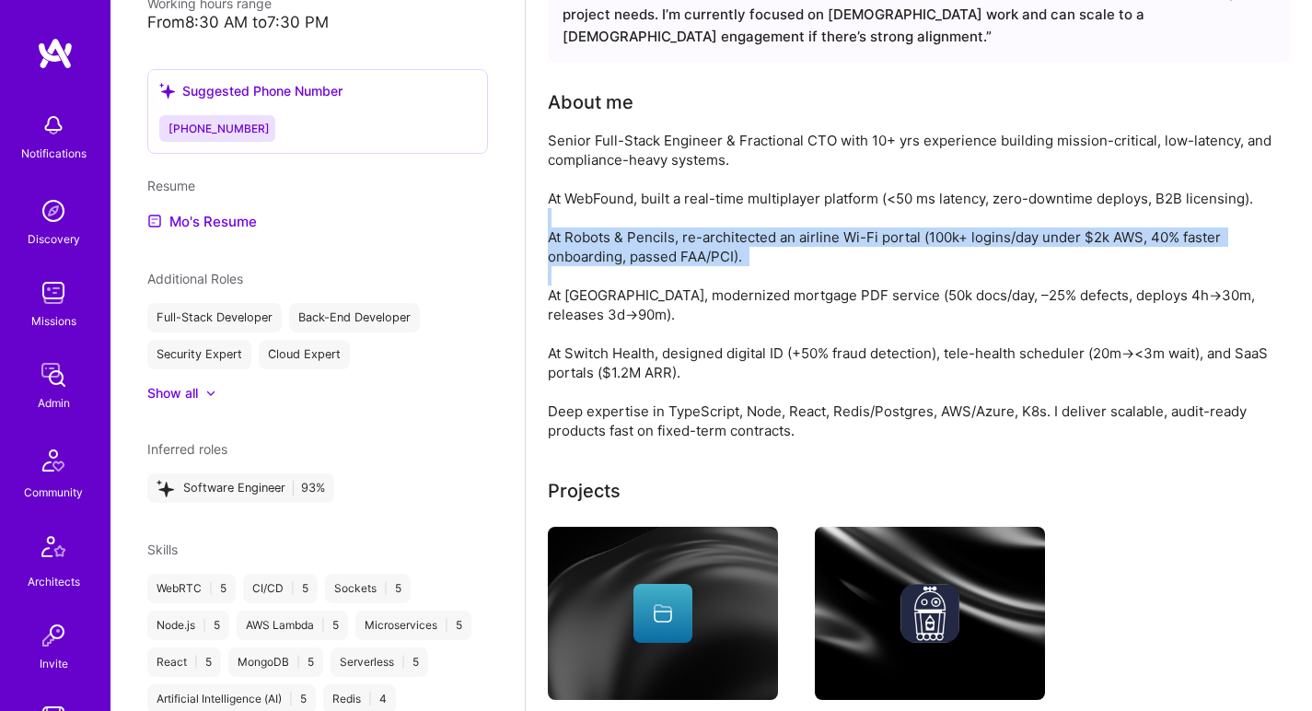
drag, startPoint x: 775, startPoint y: 224, endPoint x: 714, endPoint y: 273, distance: 79.2
click at [714, 273] on div "Senior Full-Stack Engineer & Fractional CTO with 10+ yrs experience building mi…" at bounding box center [916, 285] width 737 height 309
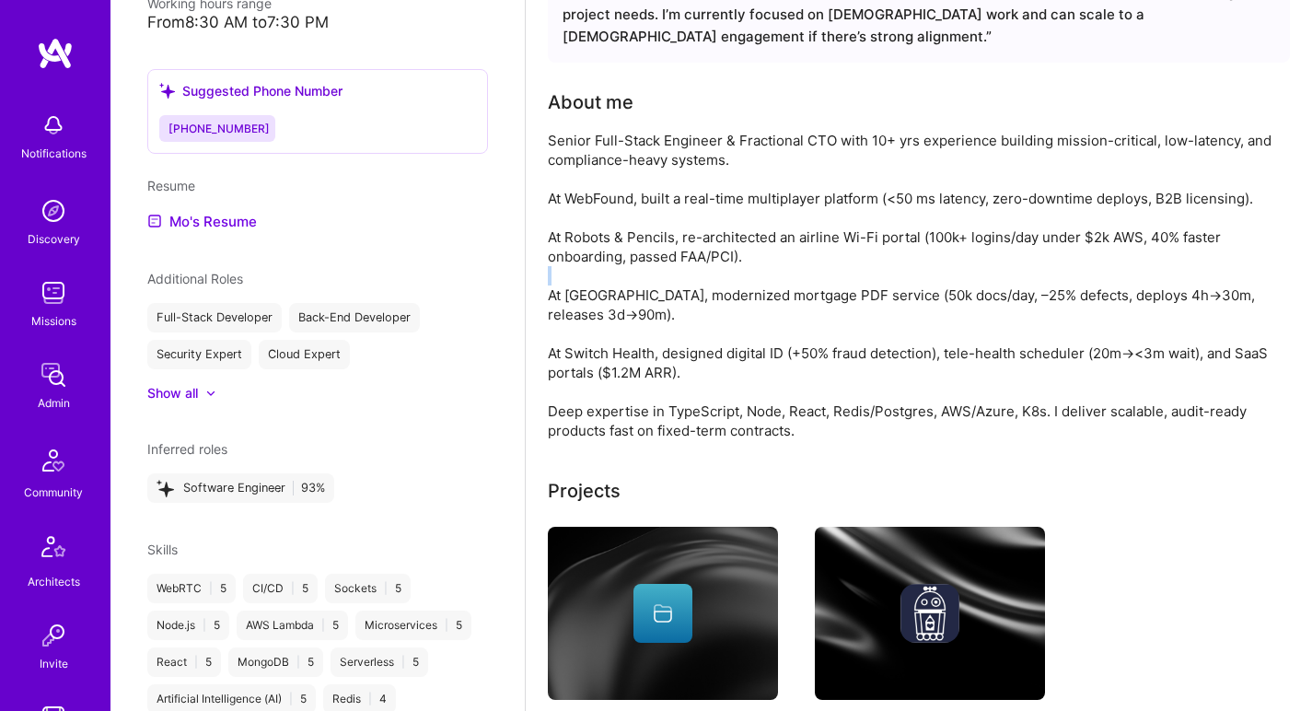
click at [714, 273] on div "Senior Full-Stack Engineer & Fractional CTO with 10+ yrs experience building mi…" at bounding box center [916, 285] width 737 height 309
drag, startPoint x: 714, startPoint y: 273, endPoint x: 736, endPoint y: 244, distance: 36.8
click at [736, 244] on div "Senior Full-Stack Engineer & Fractional CTO with 10+ yrs experience building mi…" at bounding box center [916, 285] width 737 height 309
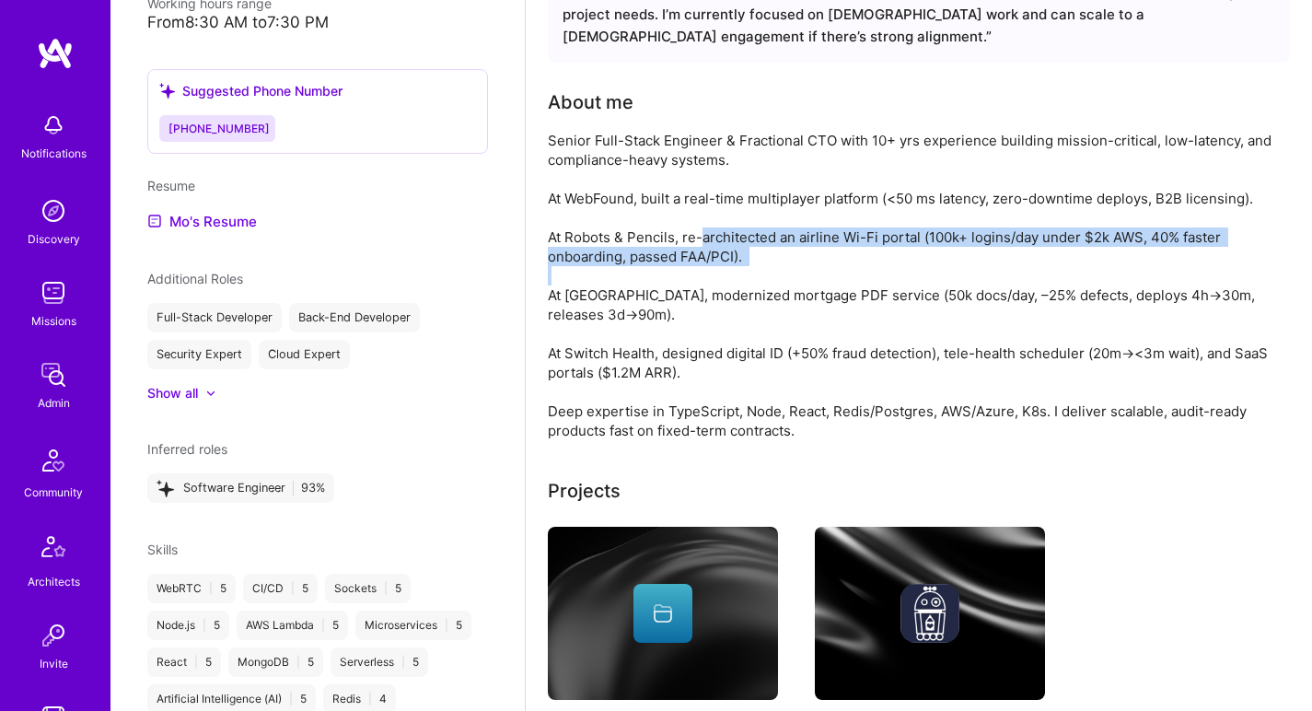
click at [736, 244] on div "Senior Full-Stack Engineer & Fractional CTO with 10+ yrs experience building mi…" at bounding box center [916, 285] width 737 height 309
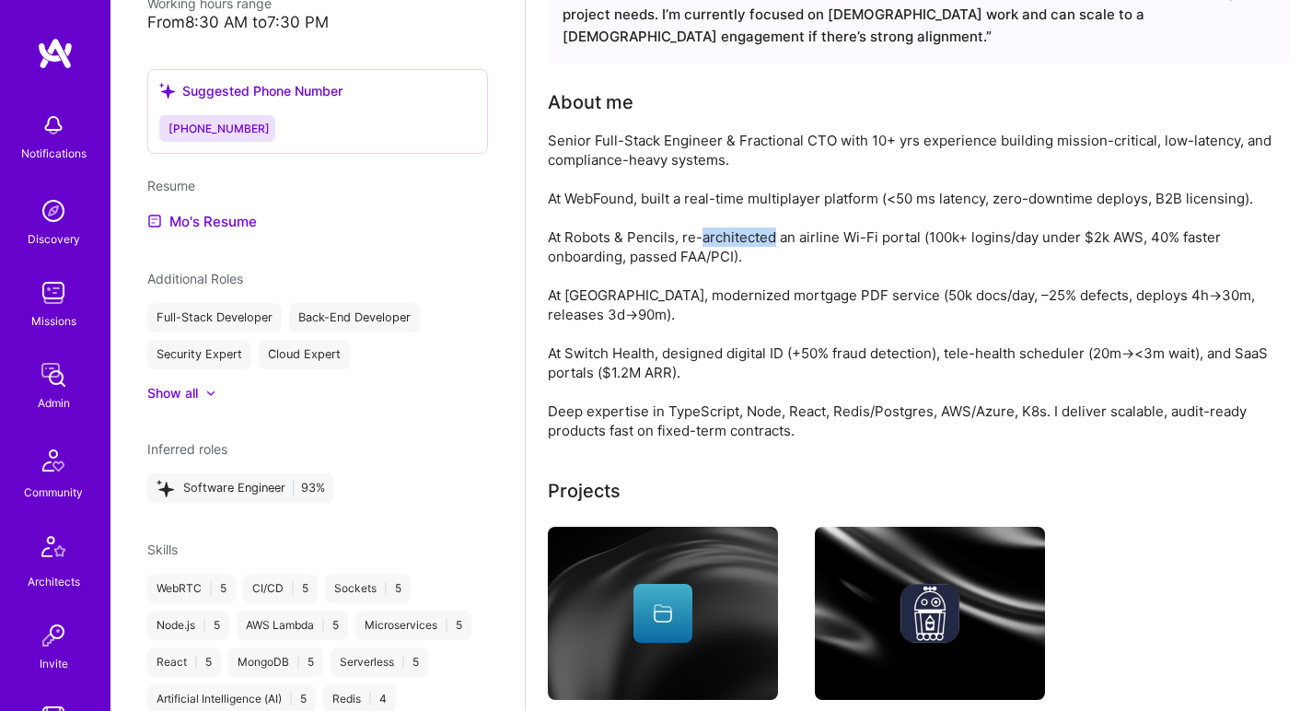
click at [736, 244] on div "Senior Full-Stack Engineer & Fractional CTO with 10+ yrs experience building mi…" at bounding box center [916, 285] width 737 height 309
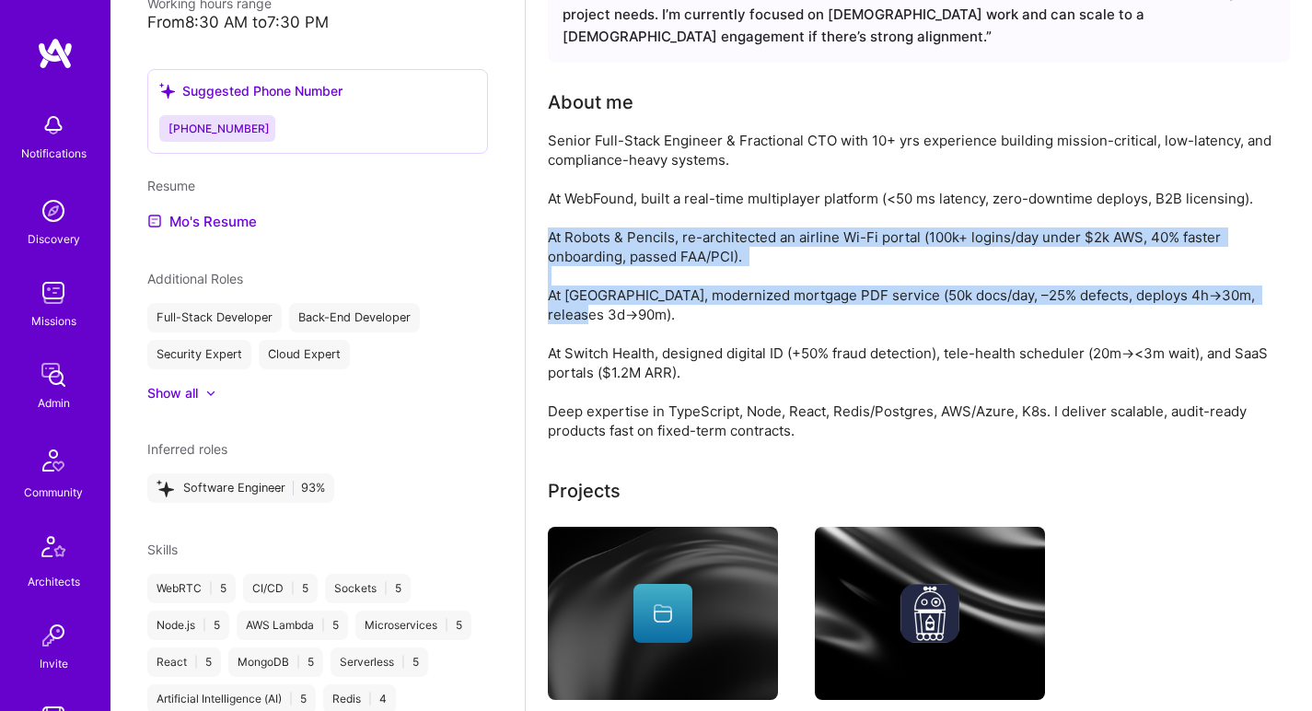
drag, startPoint x: 736, startPoint y: 244, endPoint x: 708, endPoint y: 302, distance: 64.3
click at [708, 302] on div "Senior Full-Stack Engineer & Fractional CTO with 10+ yrs experience building mi…" at bounding box center [916, 285] width 737 height 309
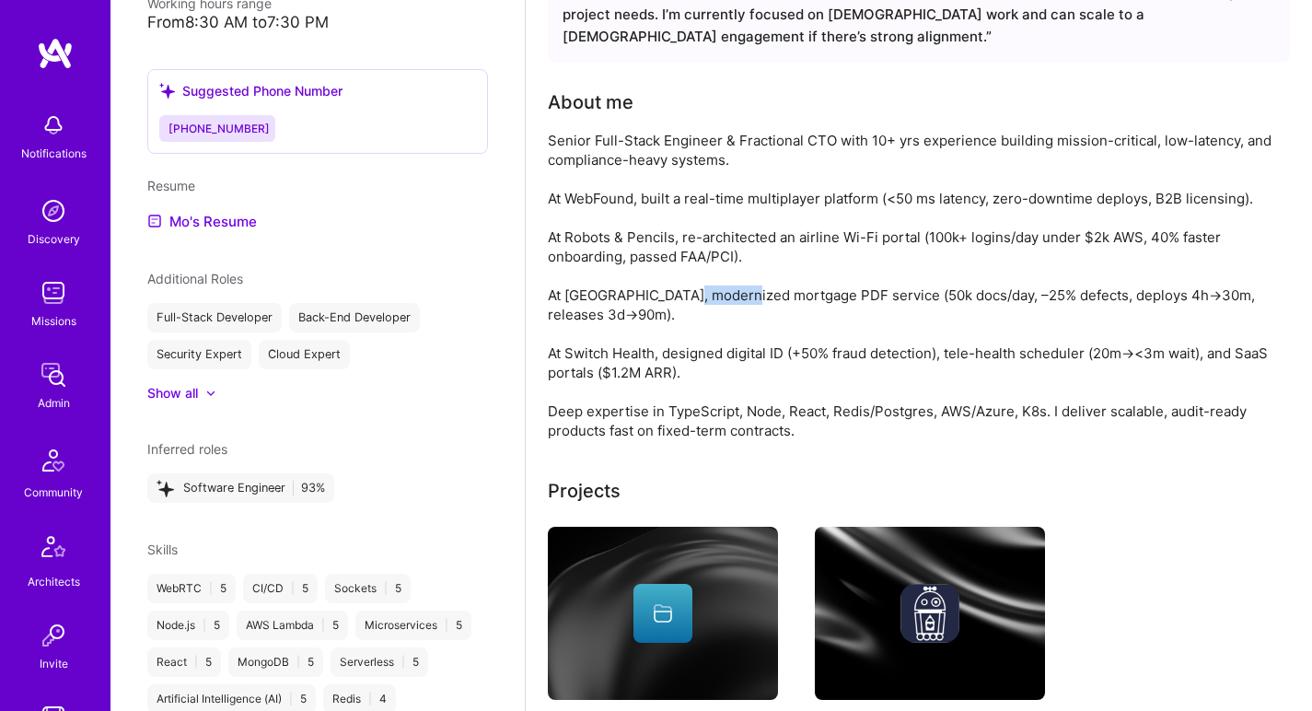
click at [708, 302] on div "Senior Full-Stack Engineer & Fractional CTO with 10+ yrs experience building mi…" at bounding box center [916, 285] width 737 height 309
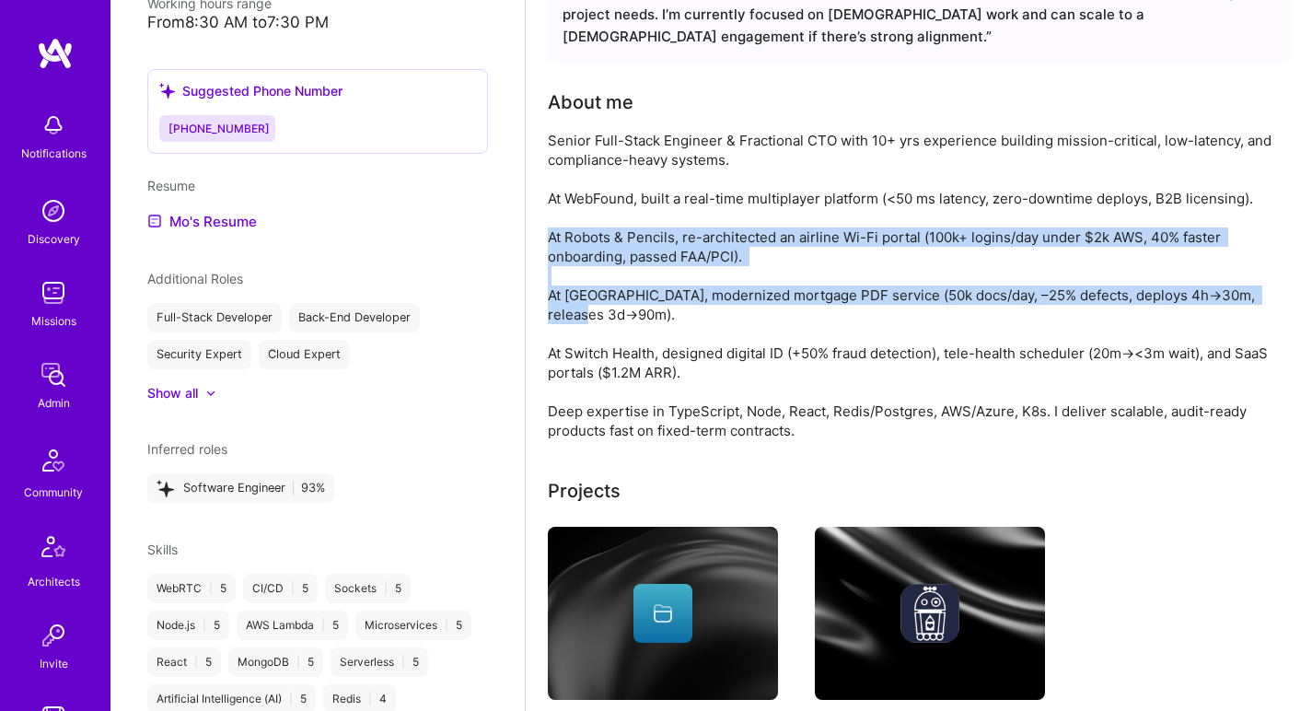
drag, startPoint x: 708, startPoint y: 302, endPoint x: 745, endPoint y: 243, distance: 69.5
click at [745, 243] on div "Senior Full-Stack Engineer & Fractional CTO with 10+ yrs experience building mi…" at bounding box center [916, 285] width 737 height 309
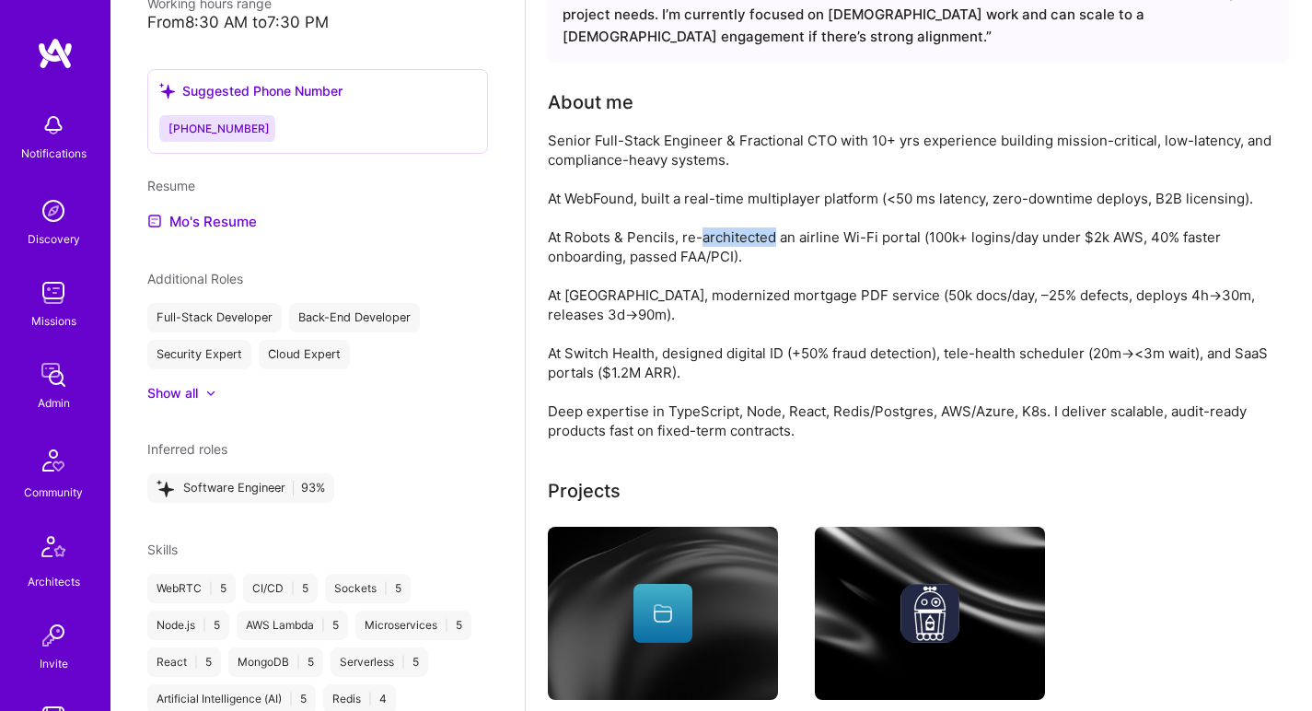
click at [745, 243] on div "Senior Full-Stack Engineer & Fractional CTO with 10+ yrs experience building mi…" at bounding box center [916, 285] width 737 height 309
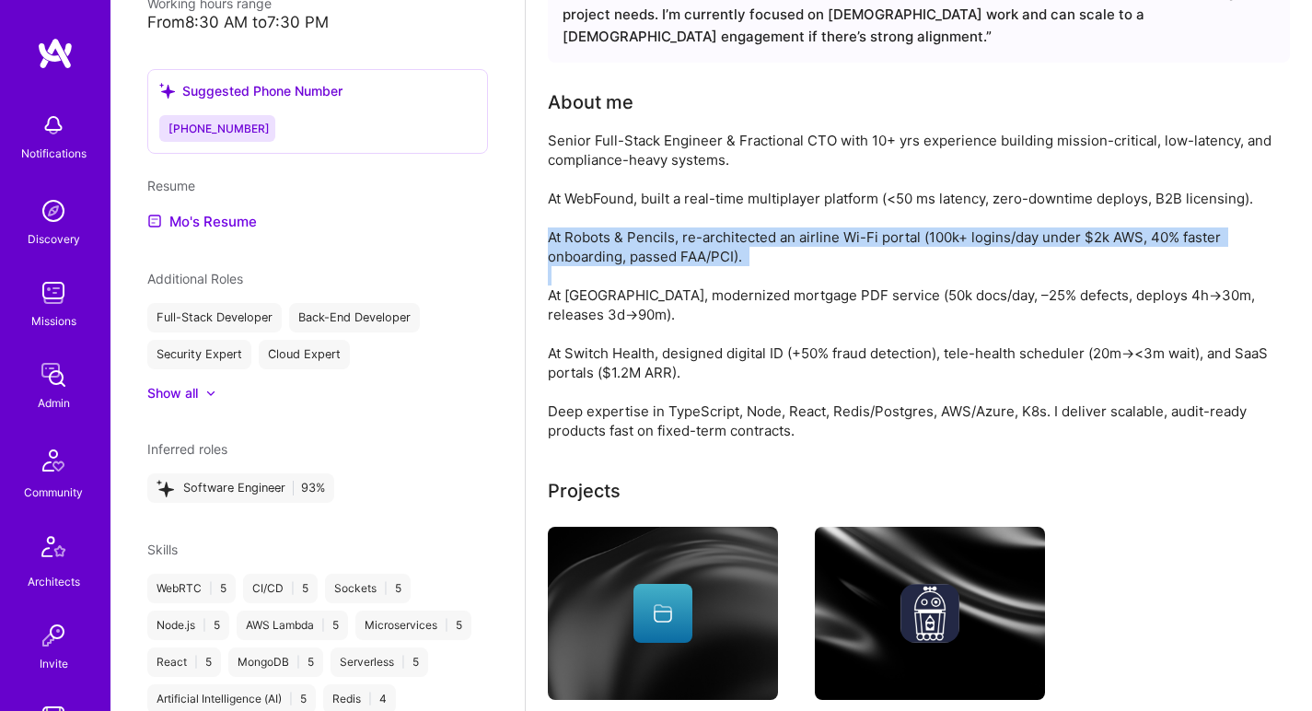
drag, startPoint x: 745, startPoint y: 243, endPoint x: 724, endPoint y: 275, distance: 38.6
click at [724, 275] on div "Senior Full-Stack Engineer & Fractional CTO with 10+ yrs experience building mi…" at bounding box center [916, 285] width 737 height 309
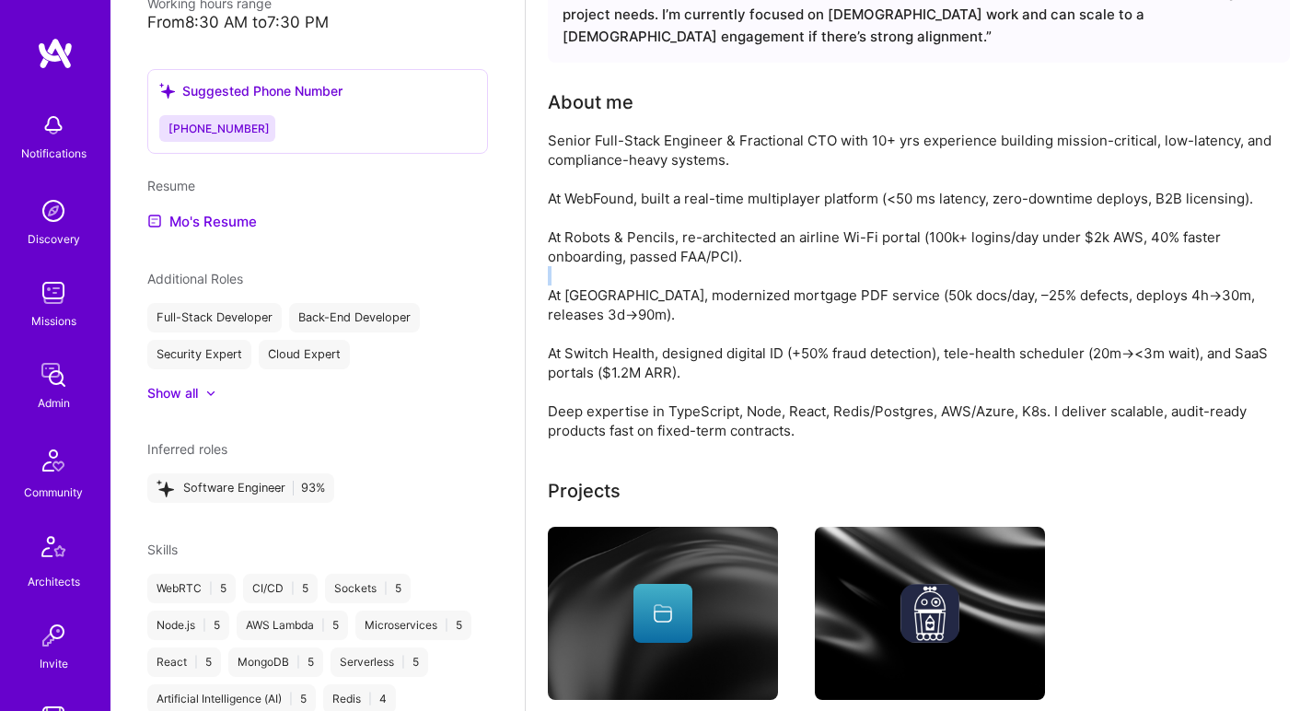
click at [724, 275] on div "Senior Full-Stack Engineer & Fractional CTO with 10+ yrs experience building mi…" at bounding box center [916, 285] width 737 height 309
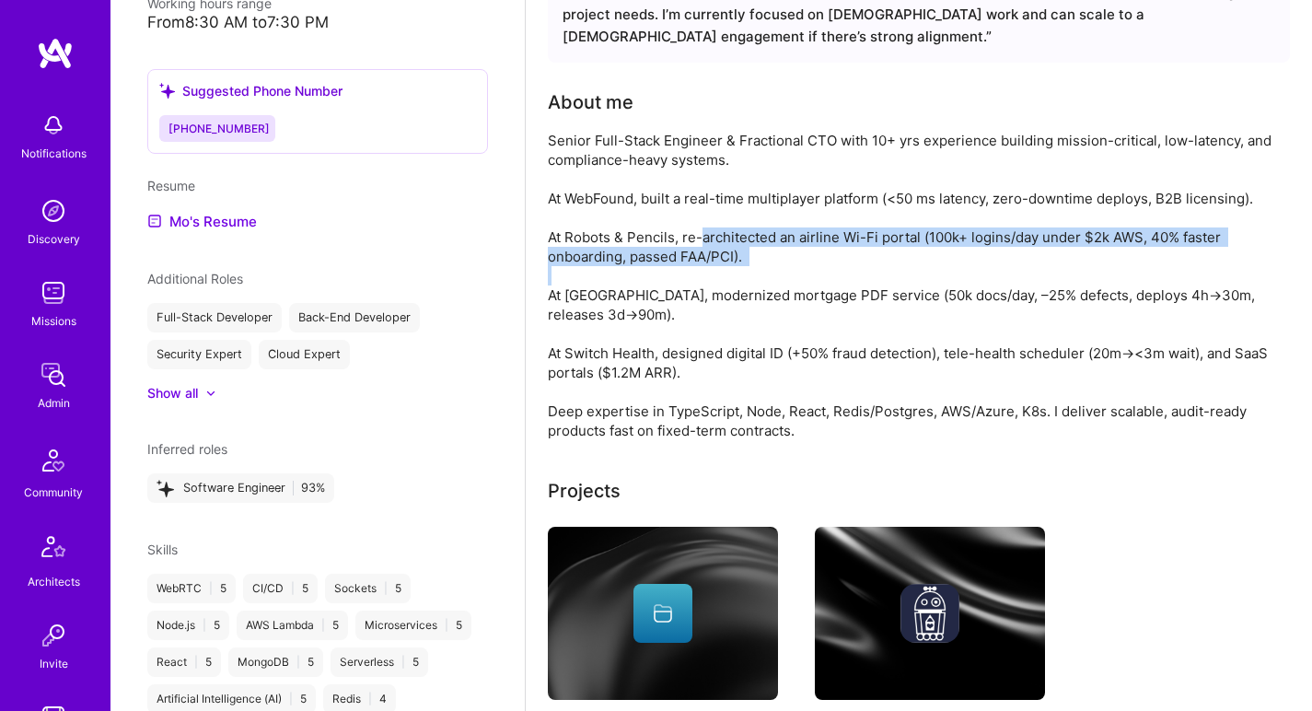
drag, startPoint x: 724, startPoint y: 275, endPoint x: 747, endPoint y: 238, distance: 43.4
click at [747, 239] on div "Senior Full-Stack Engineer & Fractional CTO with 10+ yrs experience building mi…" at bounding box center [916, 285] width 737 height 309
click at [747, 238] on div "Senior Full-Stack Engineer & Fractional CTO with 10+ yrs experience building mi…" at bounding box center [916, 285] width 737 height 309
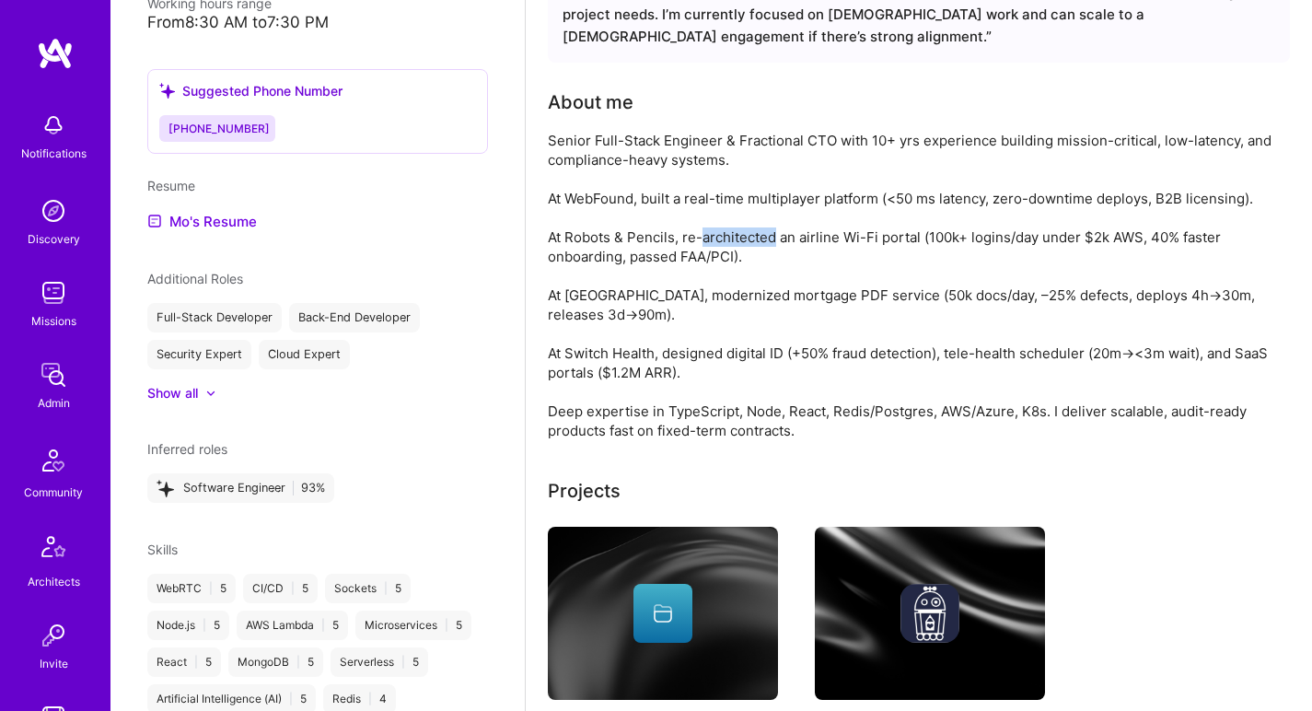
click at [747, 238] on div "Senior Full-Stack Engineer & Fractional CTO with 10+ yrs experience building mi…" at bounding box center [916, 285] width 737 height 309
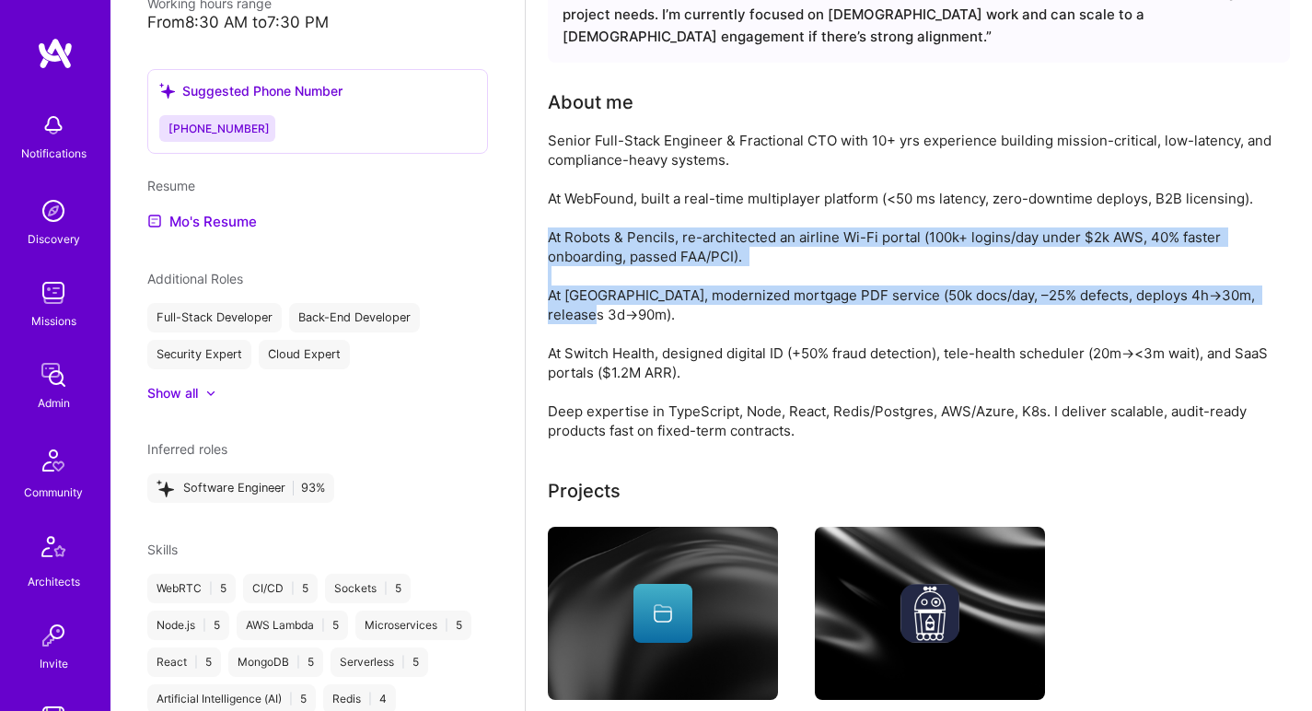
drag, startPoint x: 747, startPoint y: 238, endPoint x: 703, endPoint y: 332, distance: 103.8
click at [703, 332] on div "Senior Full-Stack Engineer & Fractional CTO with 10+ yrs experience building mi…" at bounding box center [916, 285] width 737 height 309
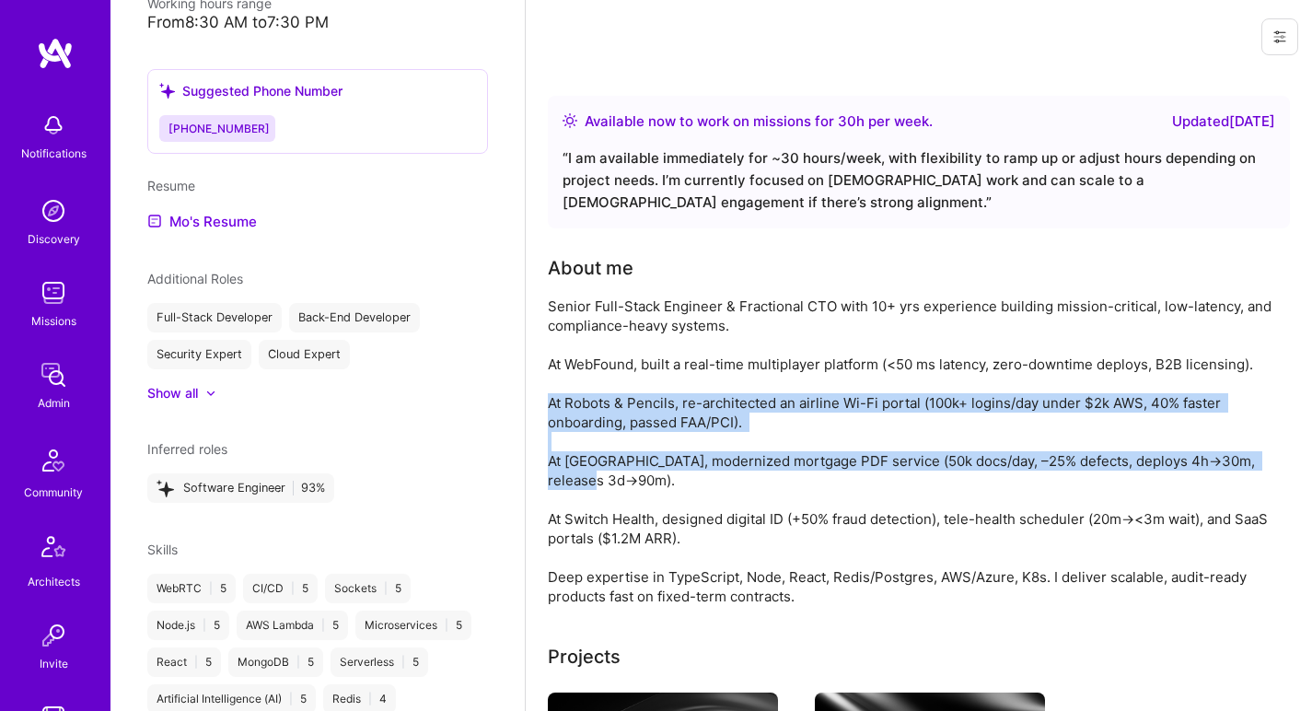
scroll to position [0, 0]
